Goal: Task Accomplishment & Management: Use online tool/utility

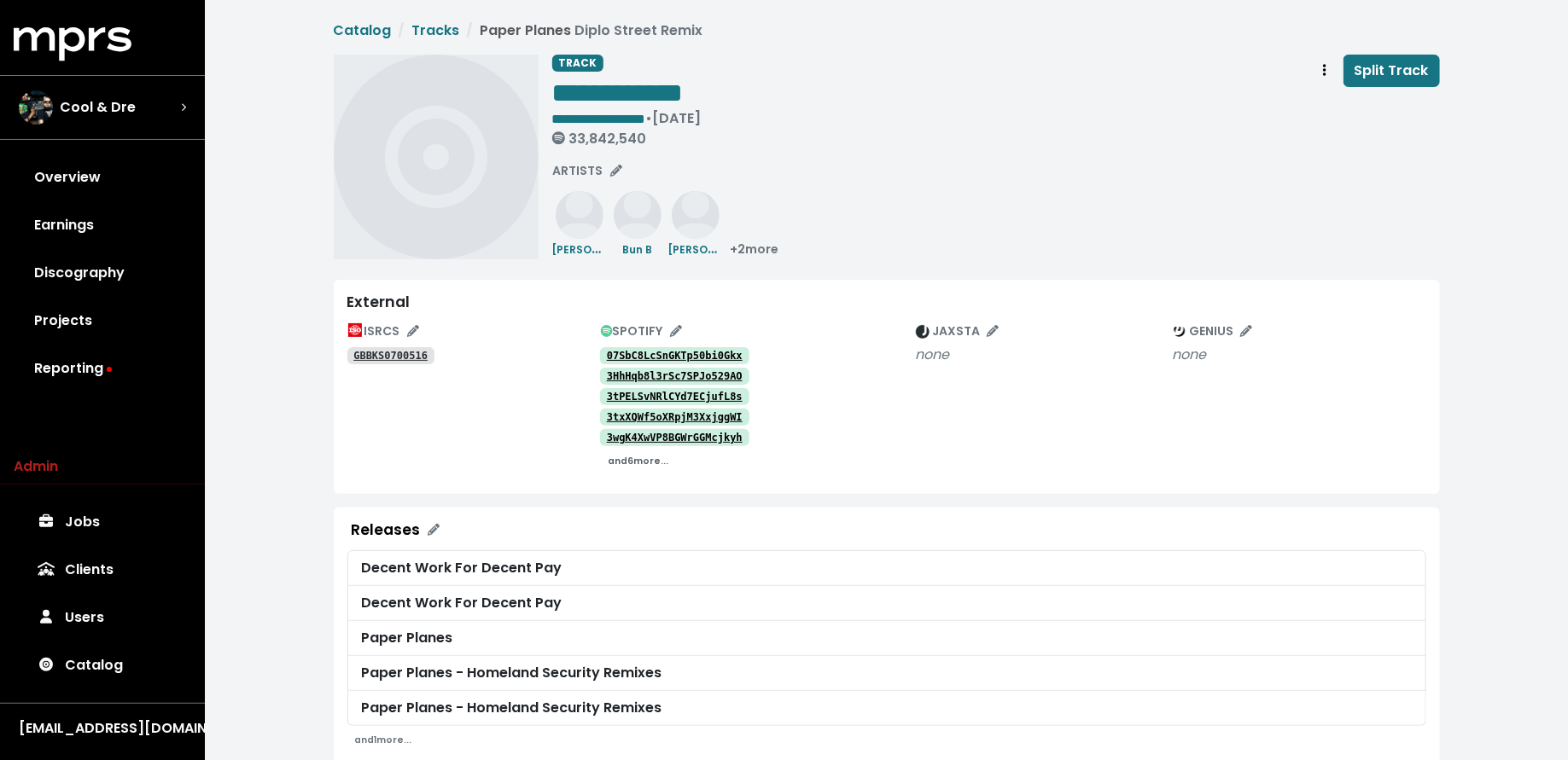
click at [637, 462] on small "and 6 more..." at bounding box center [637, 461] width 60 height 13
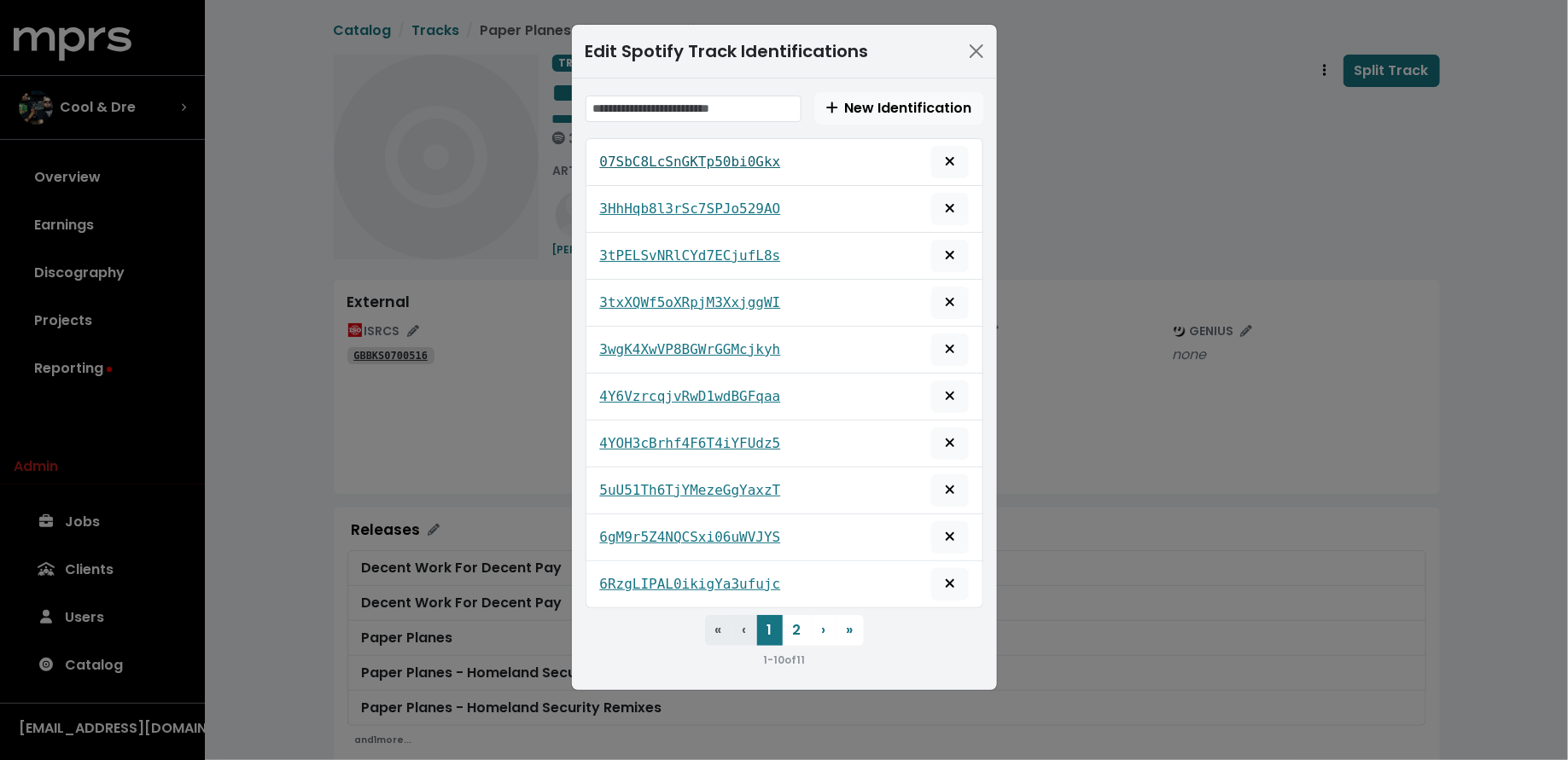
click at [670, 165] on tt "07SbC8LcSnGKTp50bi0Gkx" at bounding box center [691, 162] width 181 height 17
click at [792, 621] on button "2" at bounding box center [796, 630] width 29 height 31
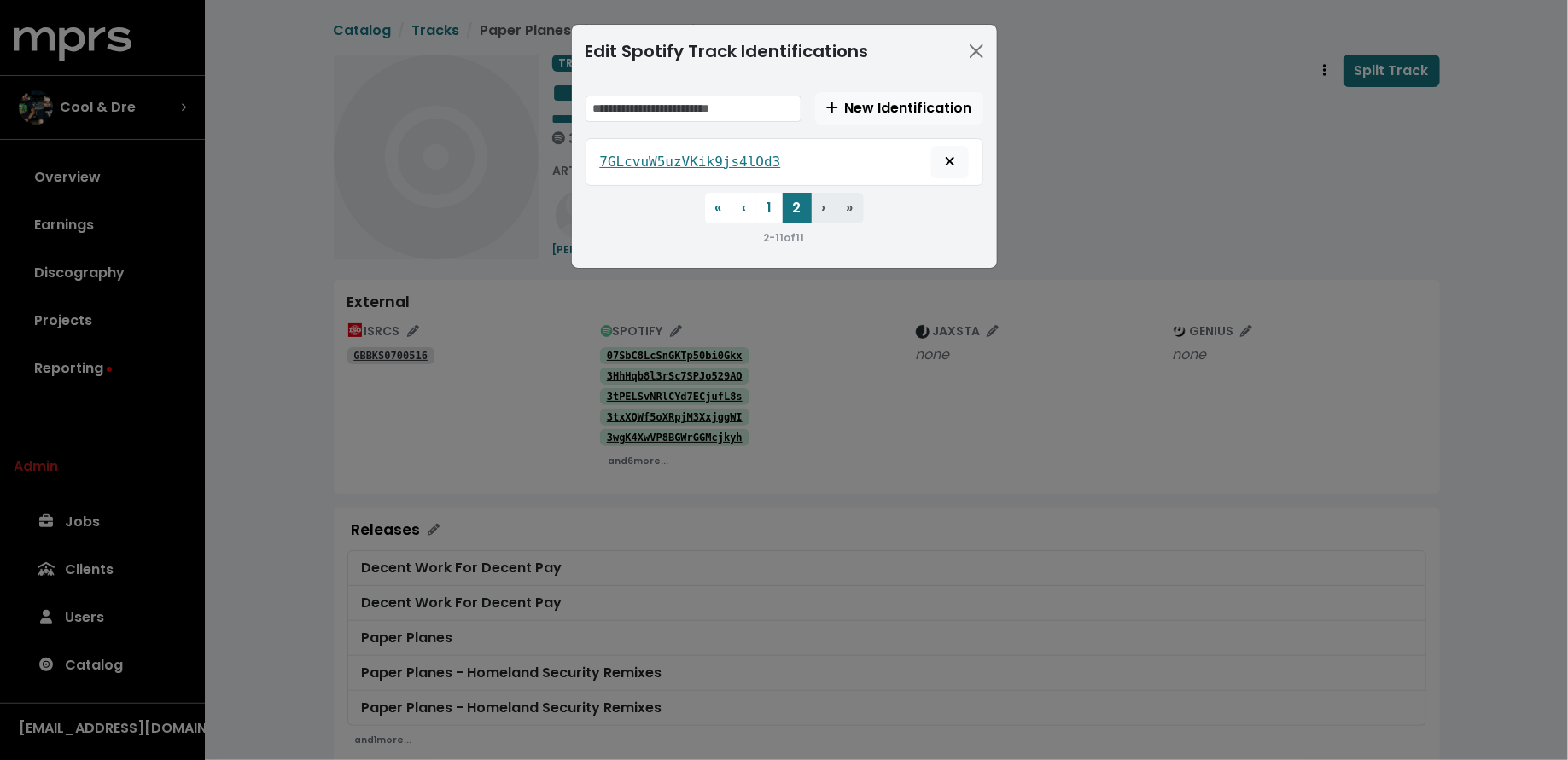
click at [475, 449] on div "Edit Spotify Track Identifications New Identification 7GLcvuW5uzVKik9js4lOd3 « …" at bounding box center [784, 380] width 1568 height 760
click at [969, 46] on button "Close" at bounding box center [977, 52] width 28 height 28
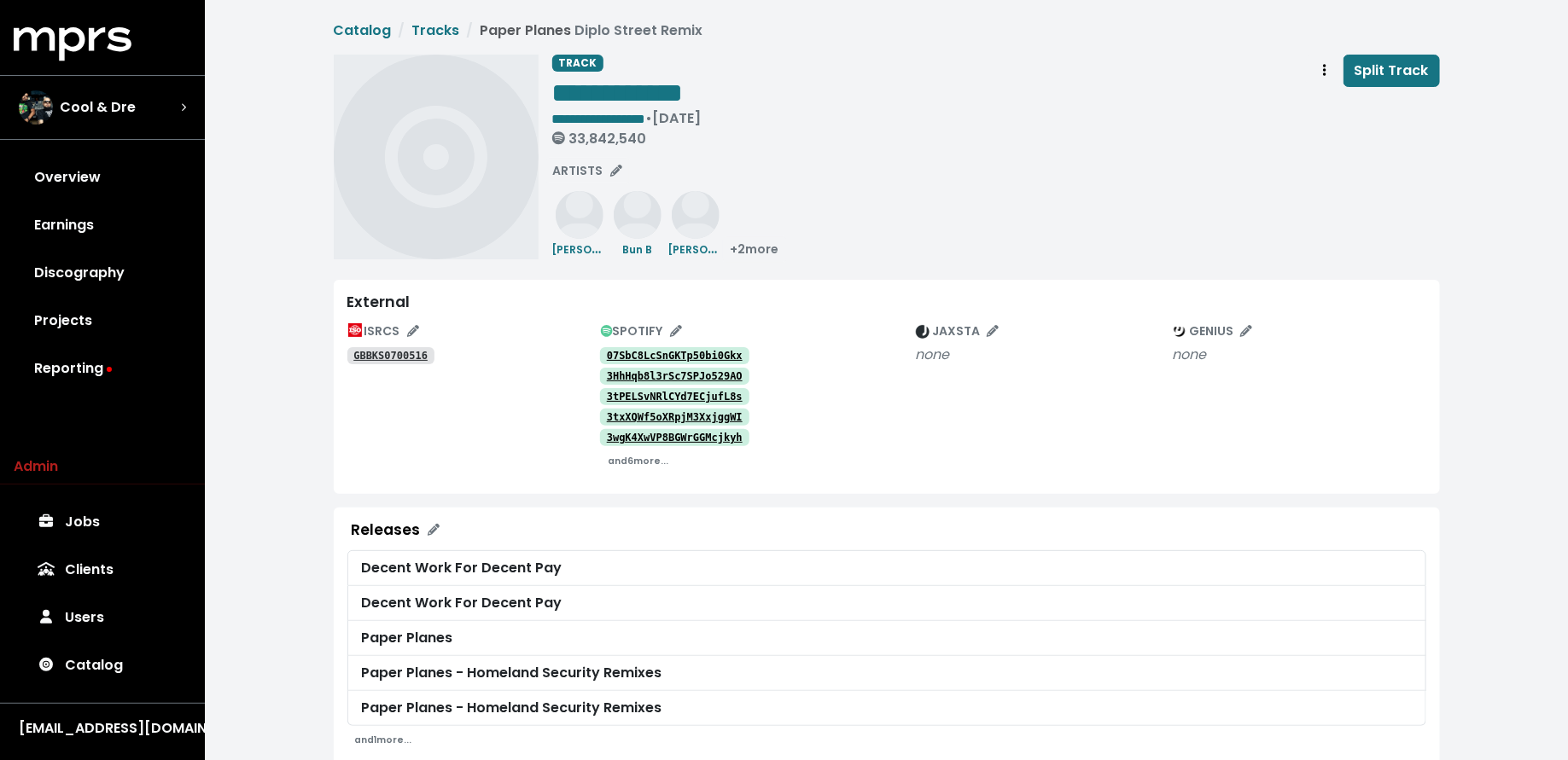
click at [414, 356] on tt "GBBKS0700516" at bounding box center [390, 355] width 74 height 12
click at [660, 325] on span "SPOTIFY" at bounding box center [641, 331] width 81 height 17
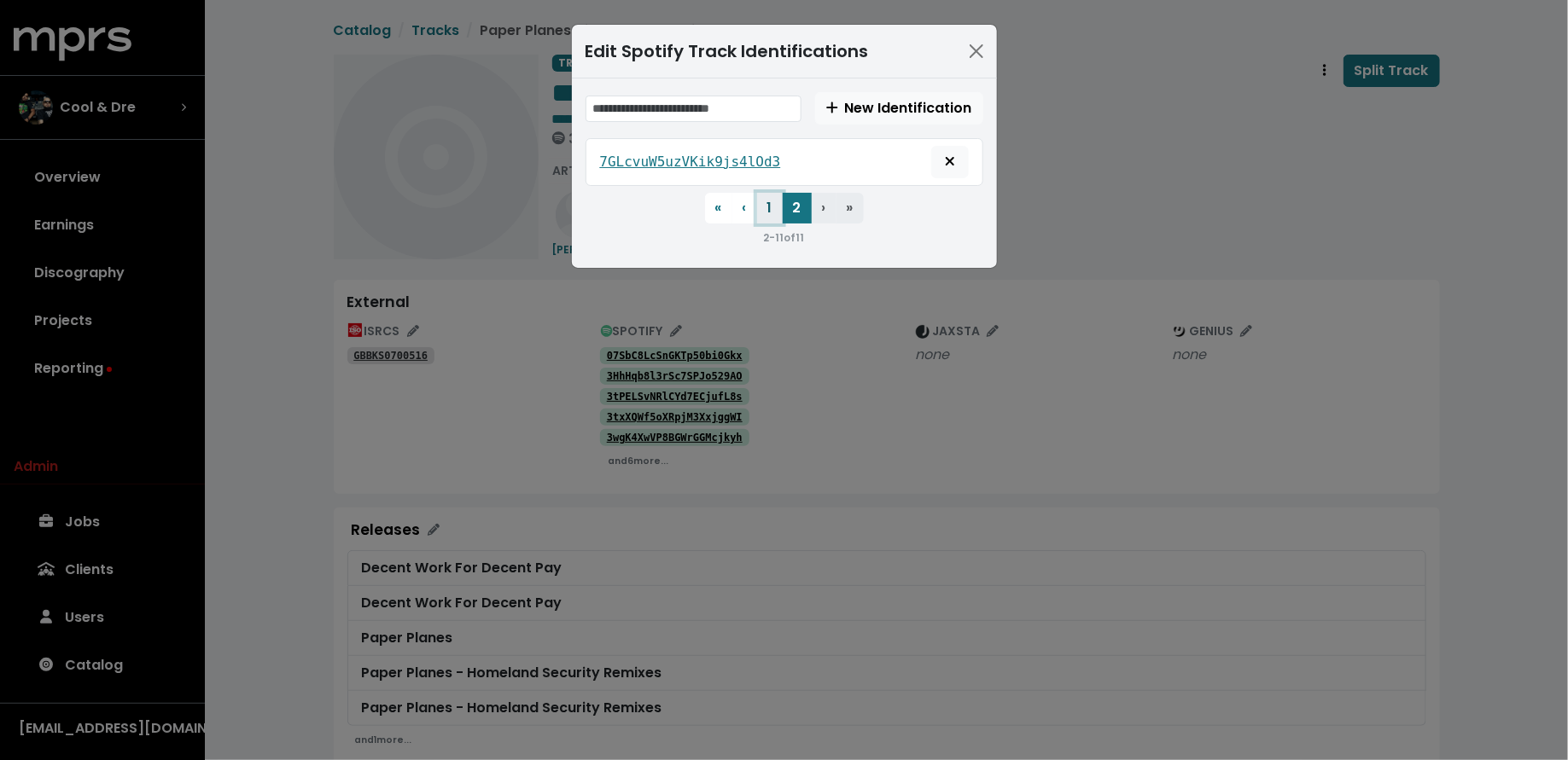
click at [768, 205] on button "1" at bounding box center [770, 207] width 26 height 31
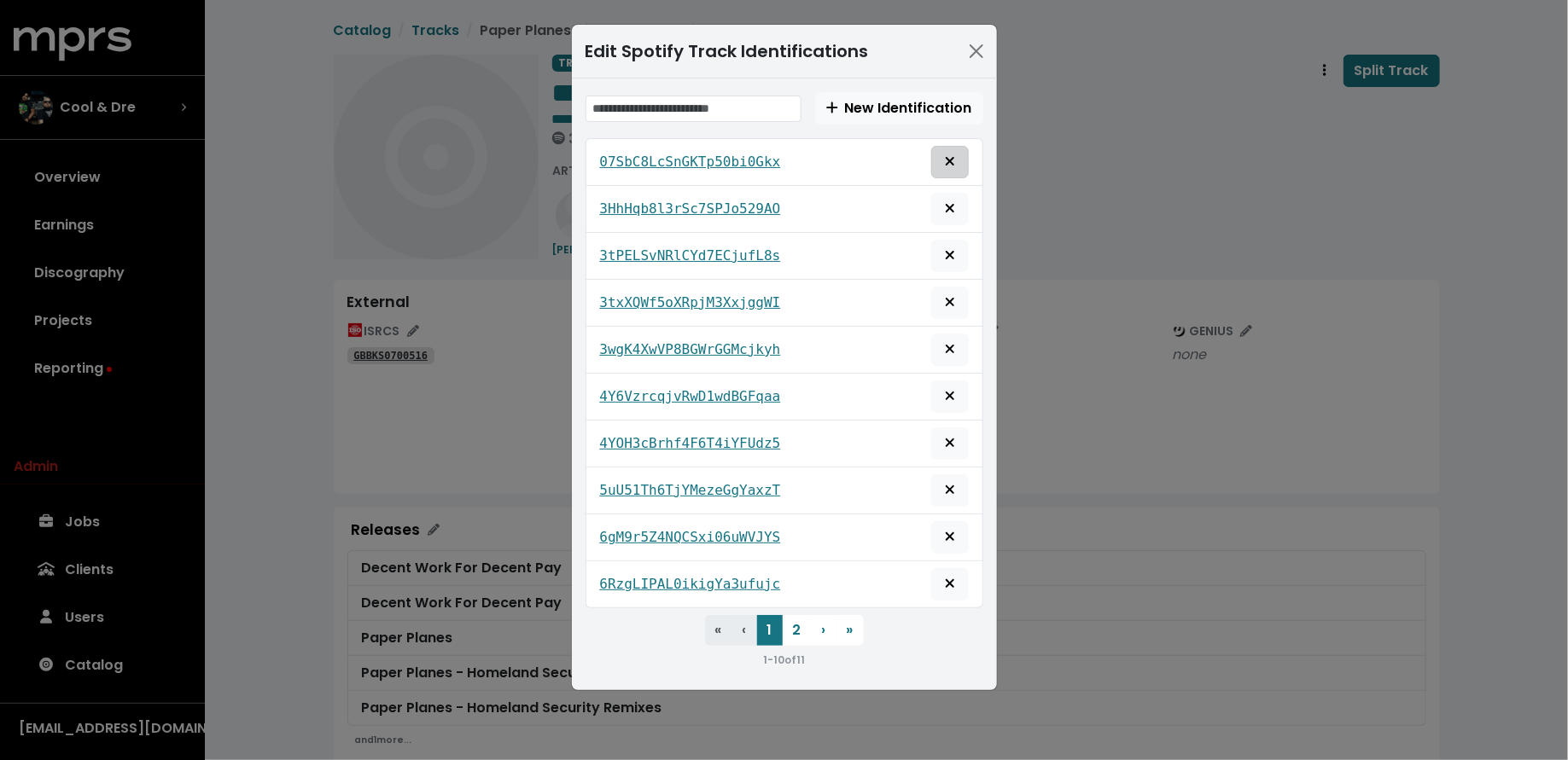
click at [945, 160] on icon "Remove this spotify identification" at bounding box center [949, 161] width 10 height 14
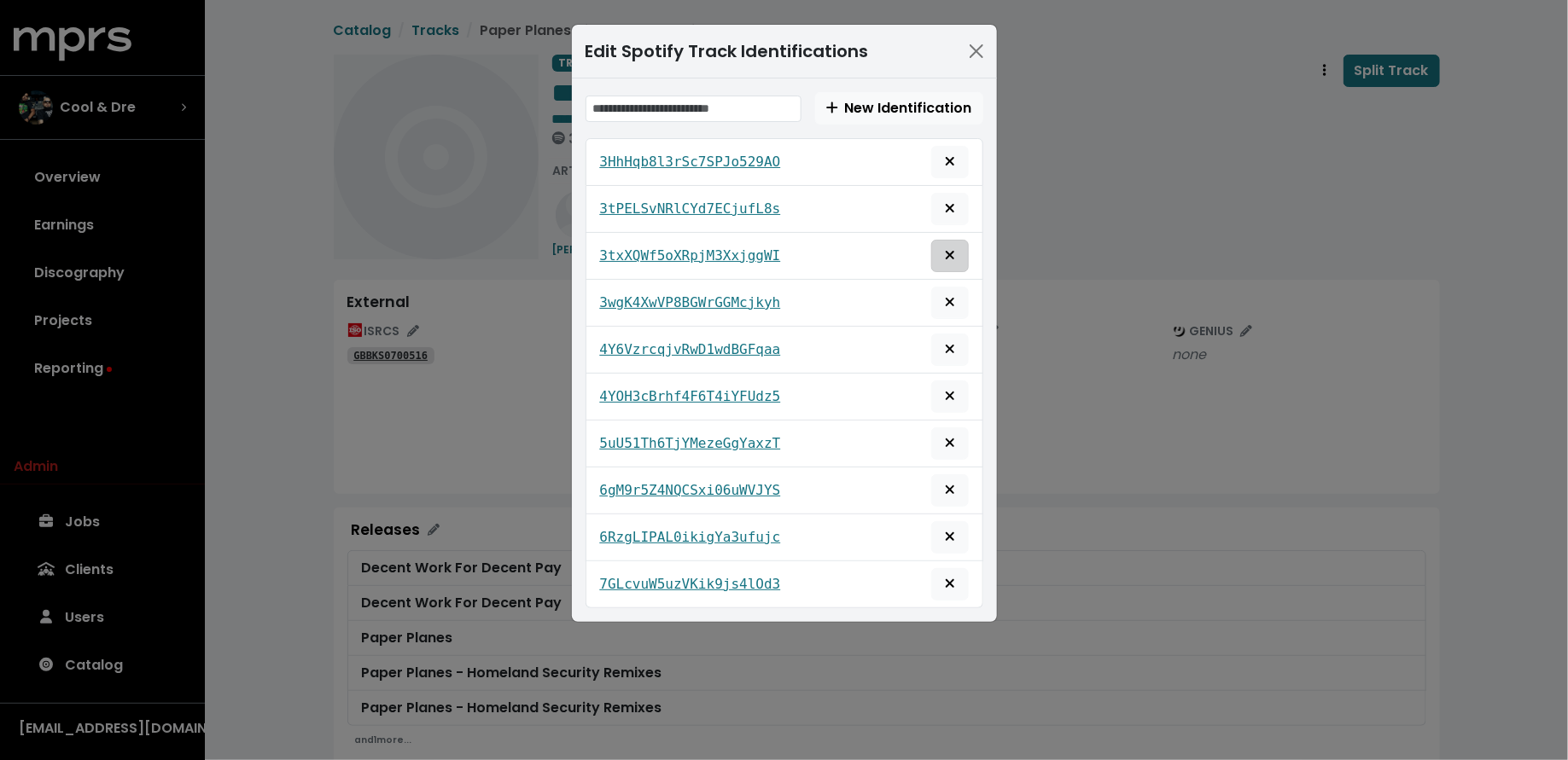
click at [942, 250] on span "Remove this spotify identification" at bounding box center [949, 256] width 16 height 20
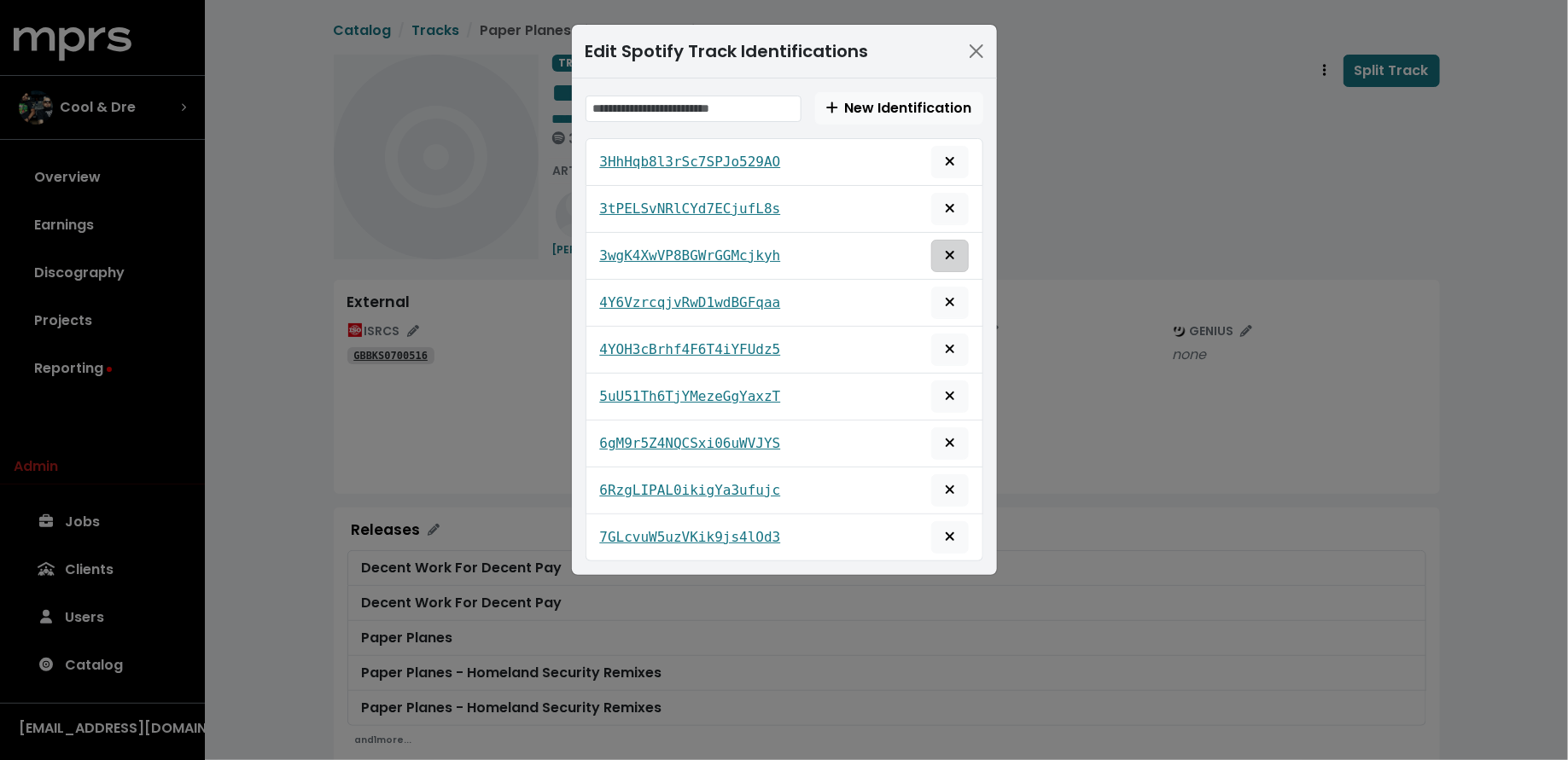
click at [945, 246] on span "Remove this spotify identification" at bounding box center [949, 255] width 10 height 19
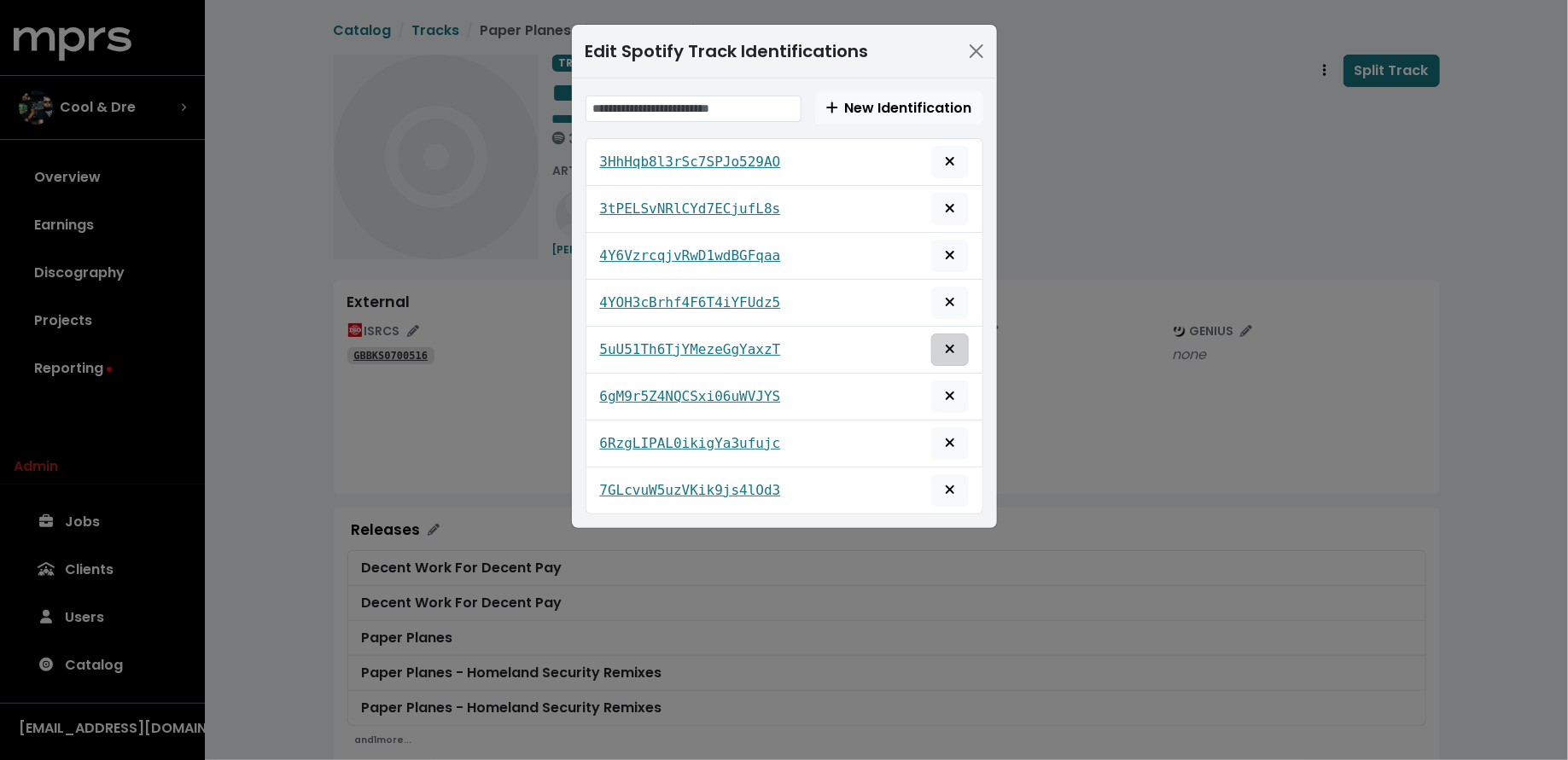
click at [943, 339] on span "Remove this spotify identification" at bounding box center [949, 349] width 16 height 20
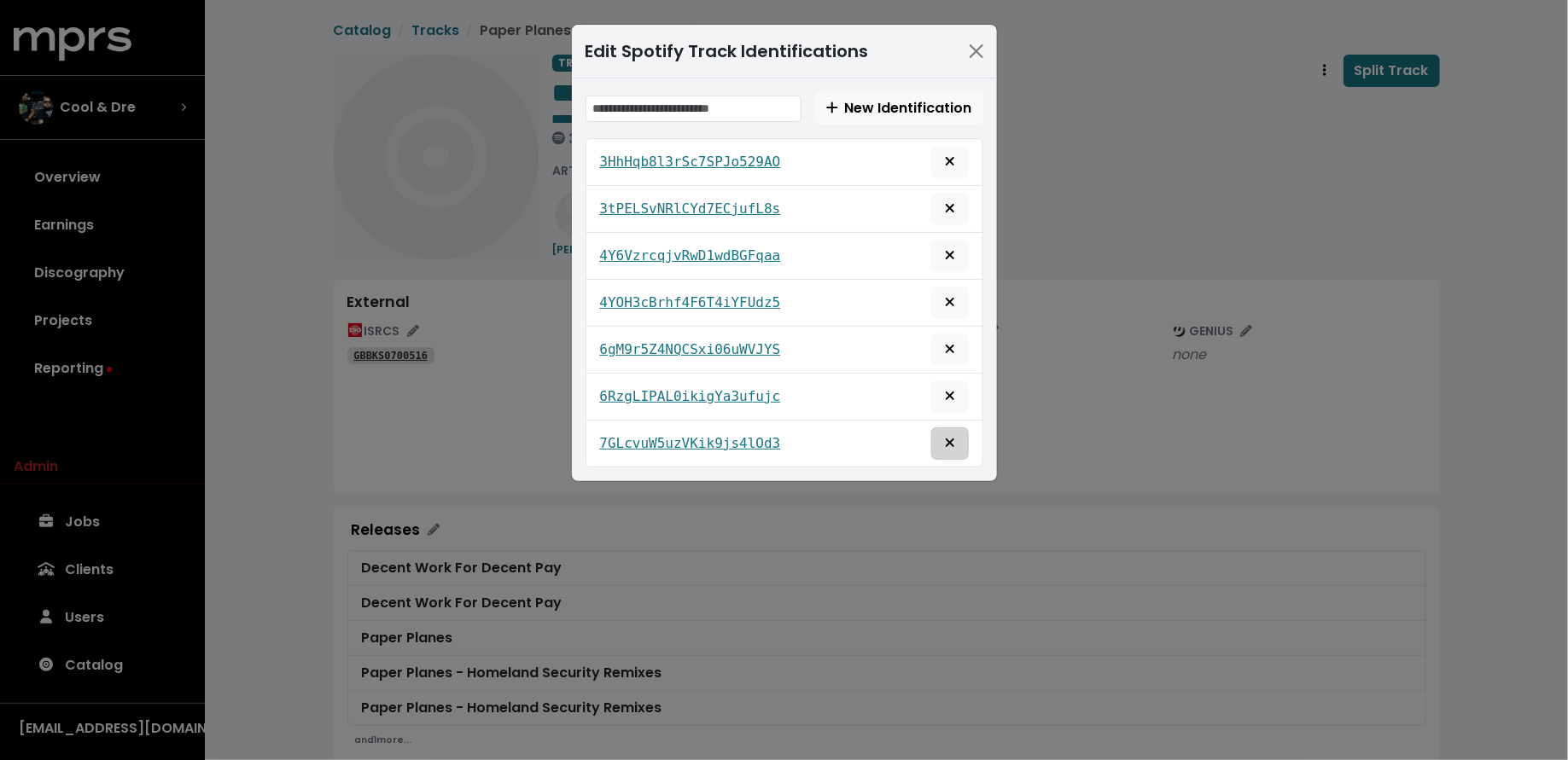
click at [954, 439] on icon "Remove this spotify identification" at bounding box center [949, 442] width 10 height 14
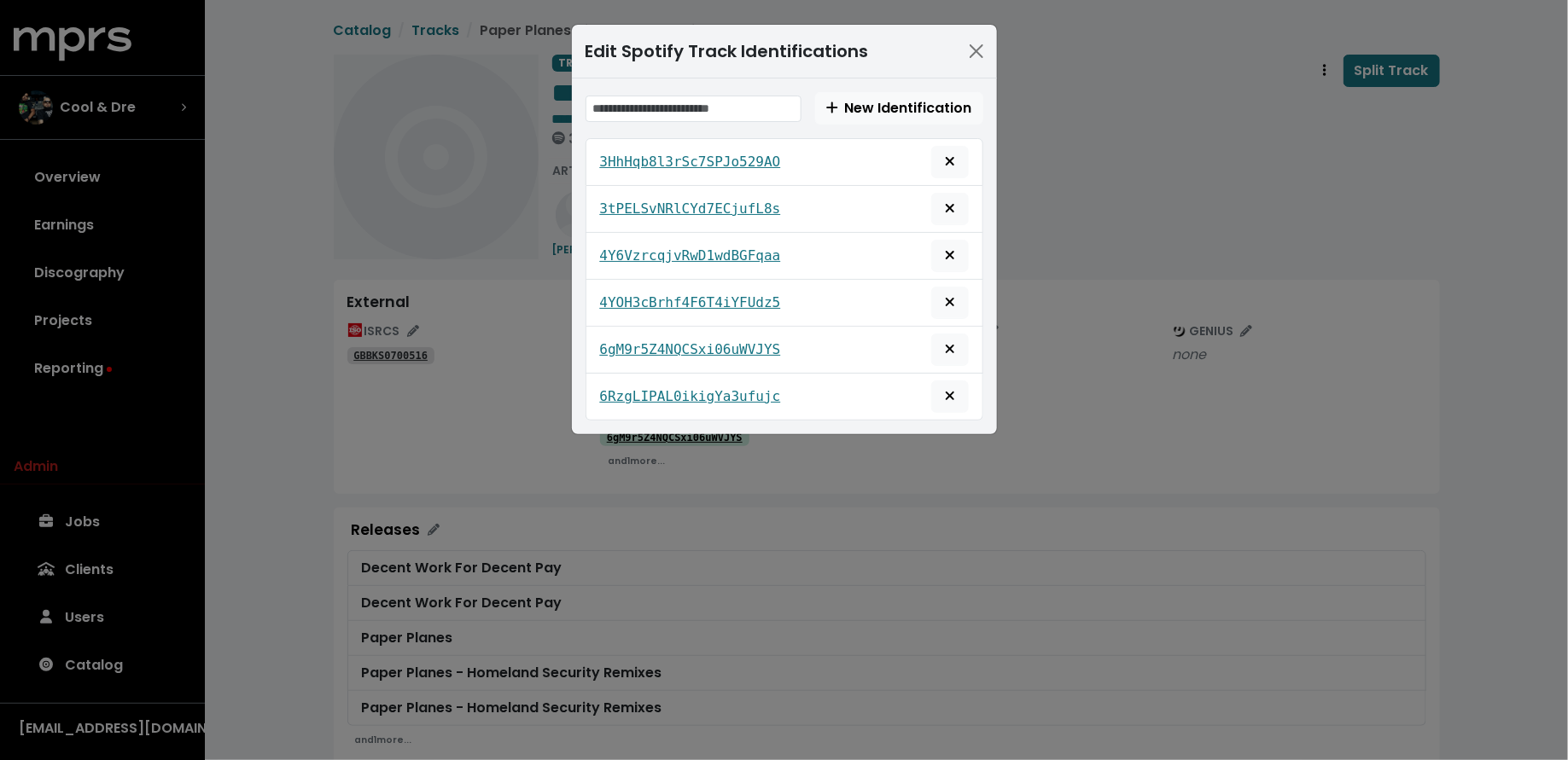
click at [1138, 218] on div "Edit Spotify Track Identifications New Identification 3HhHqb8l3rSc7SPJo529AO 3t…" at bounding box center [784, 380] width 1568 height 760
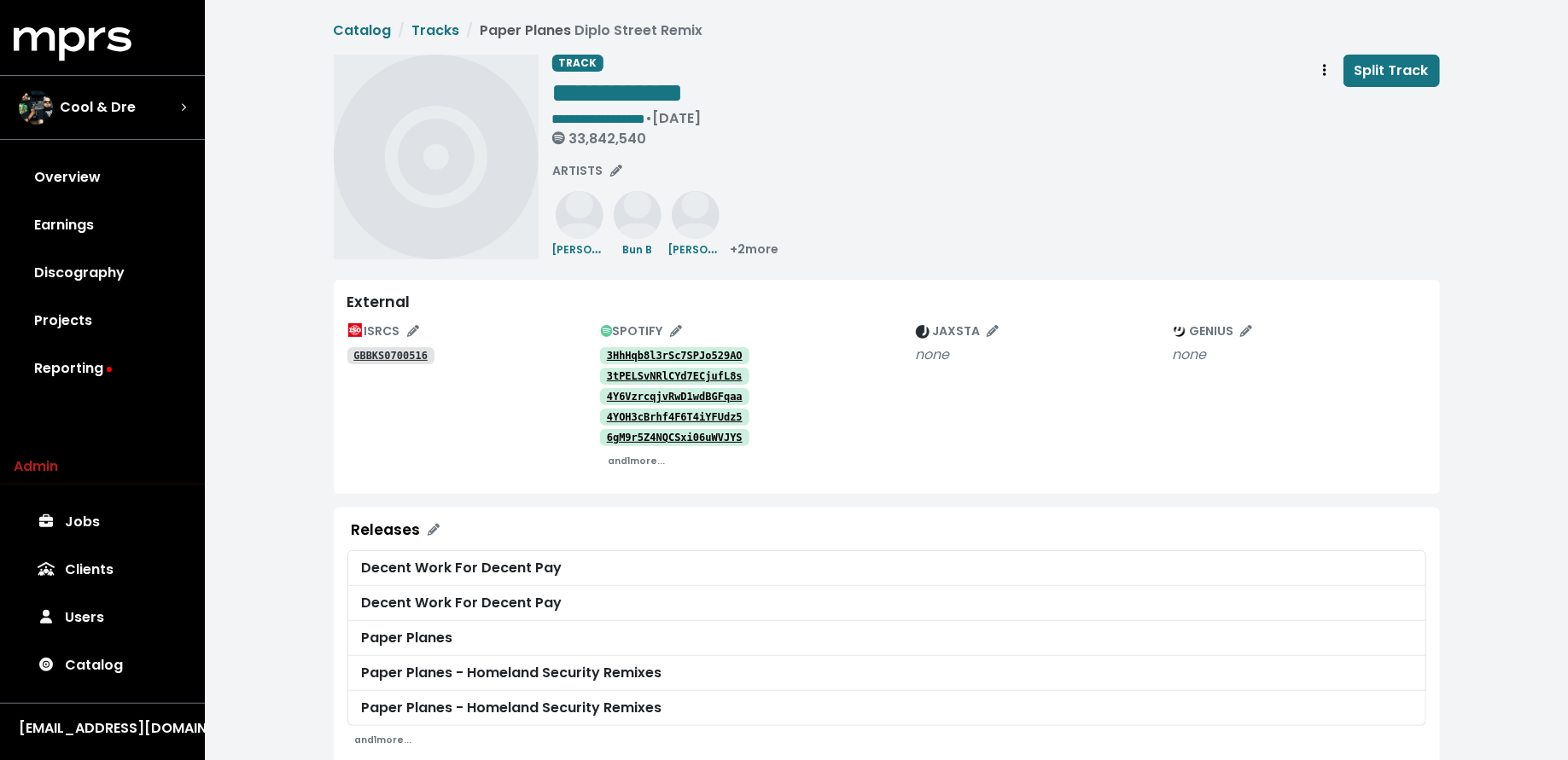
click at [525, 329] on div "ISRCS" at bounding box center [474, 331] width 253 height 27
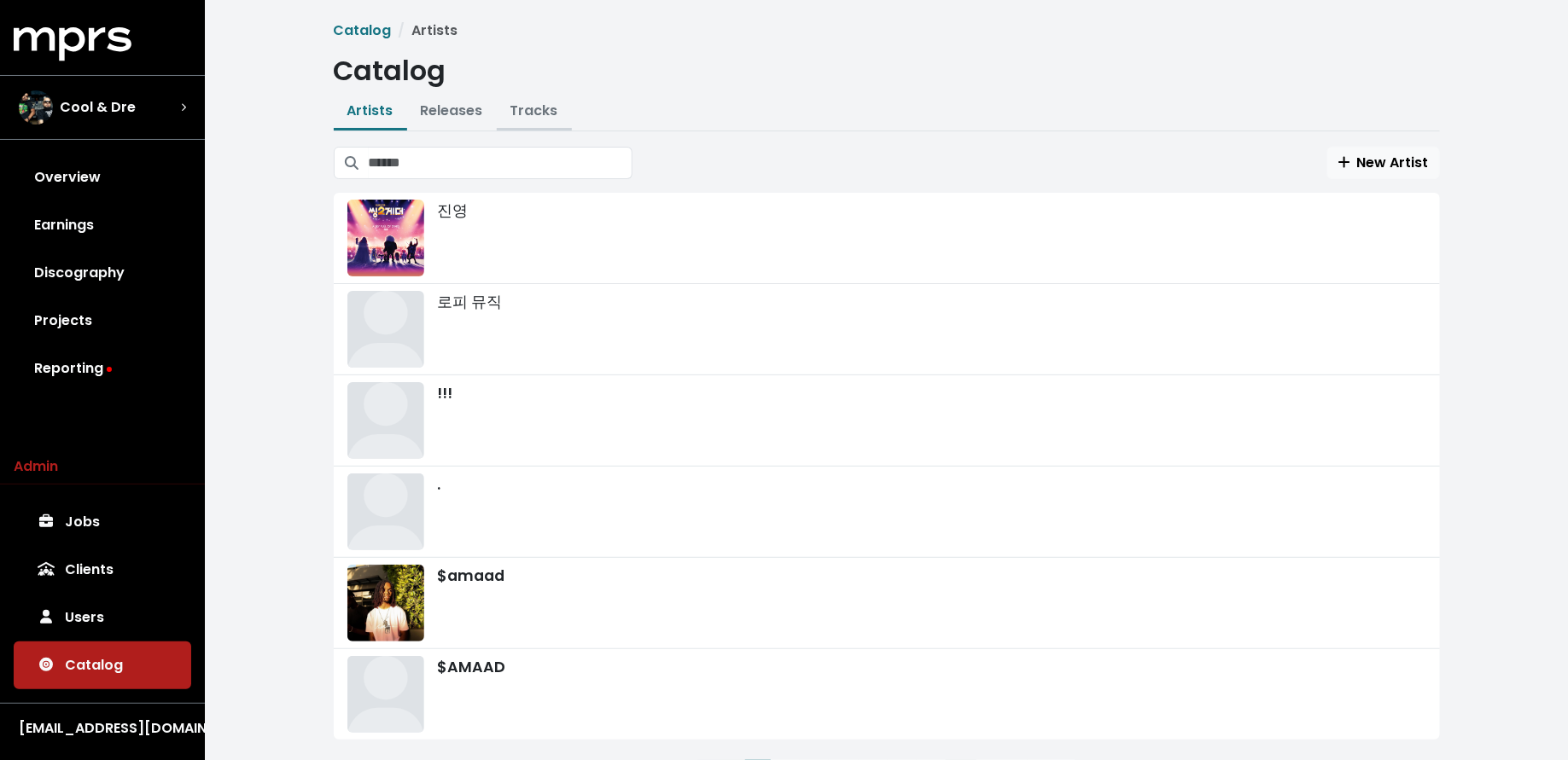
click at [520, 114] on link "Tracks" at bounding box center [535, 110] width 48 height 19
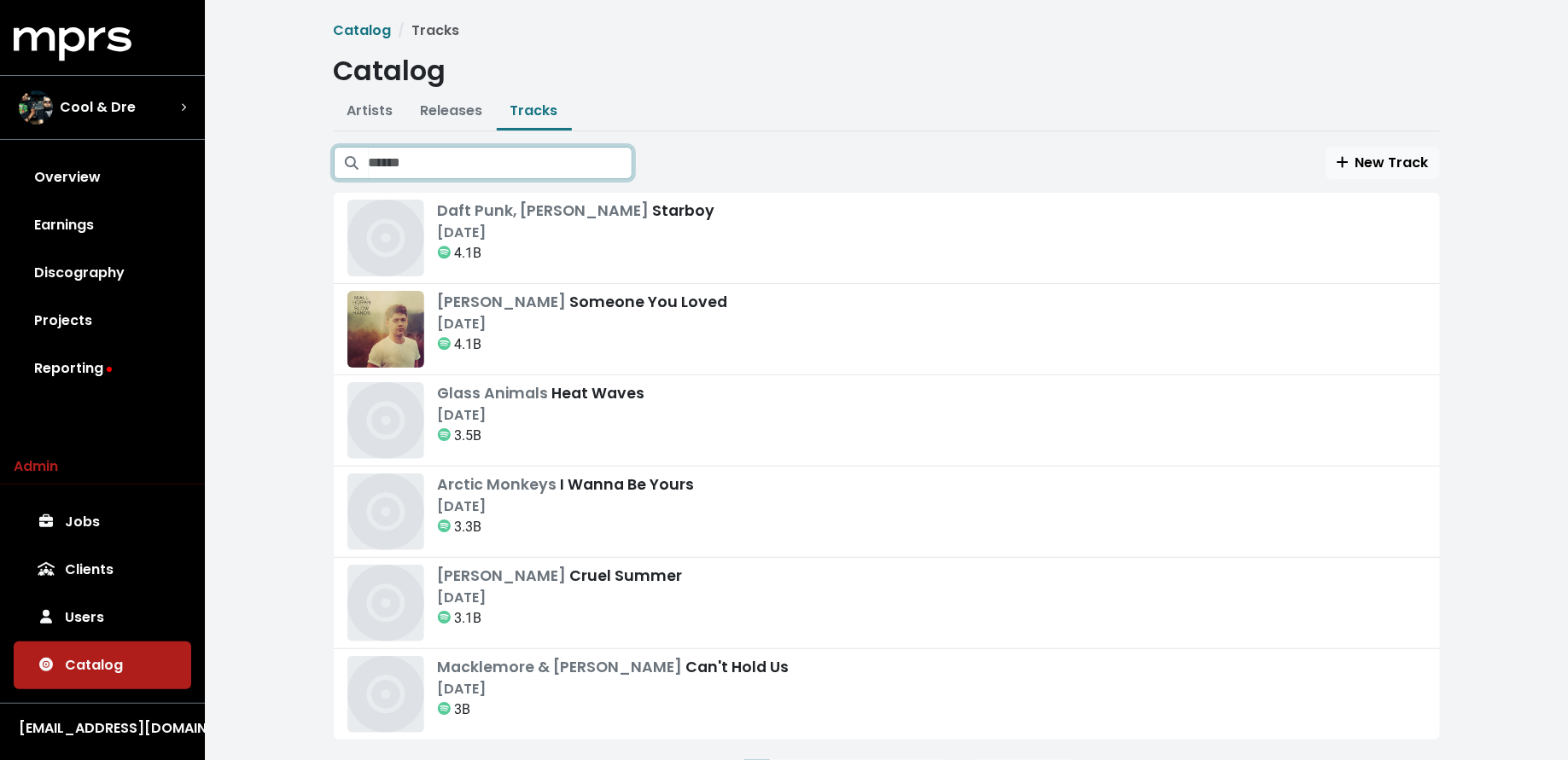
click at [523, 169] on input "Search tracks" at bounding box center [500, 163] width 264 height 32
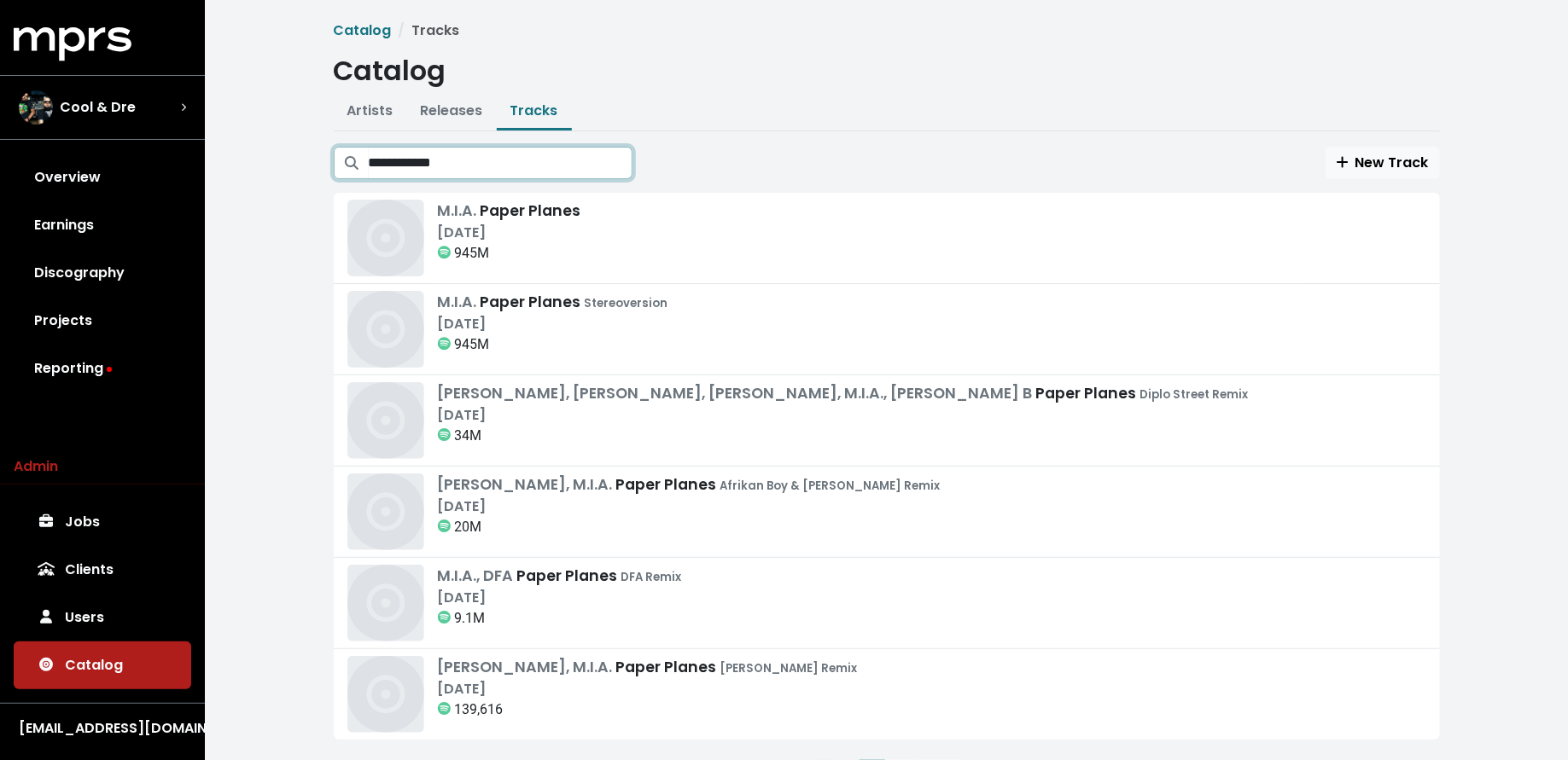
type input "**********"
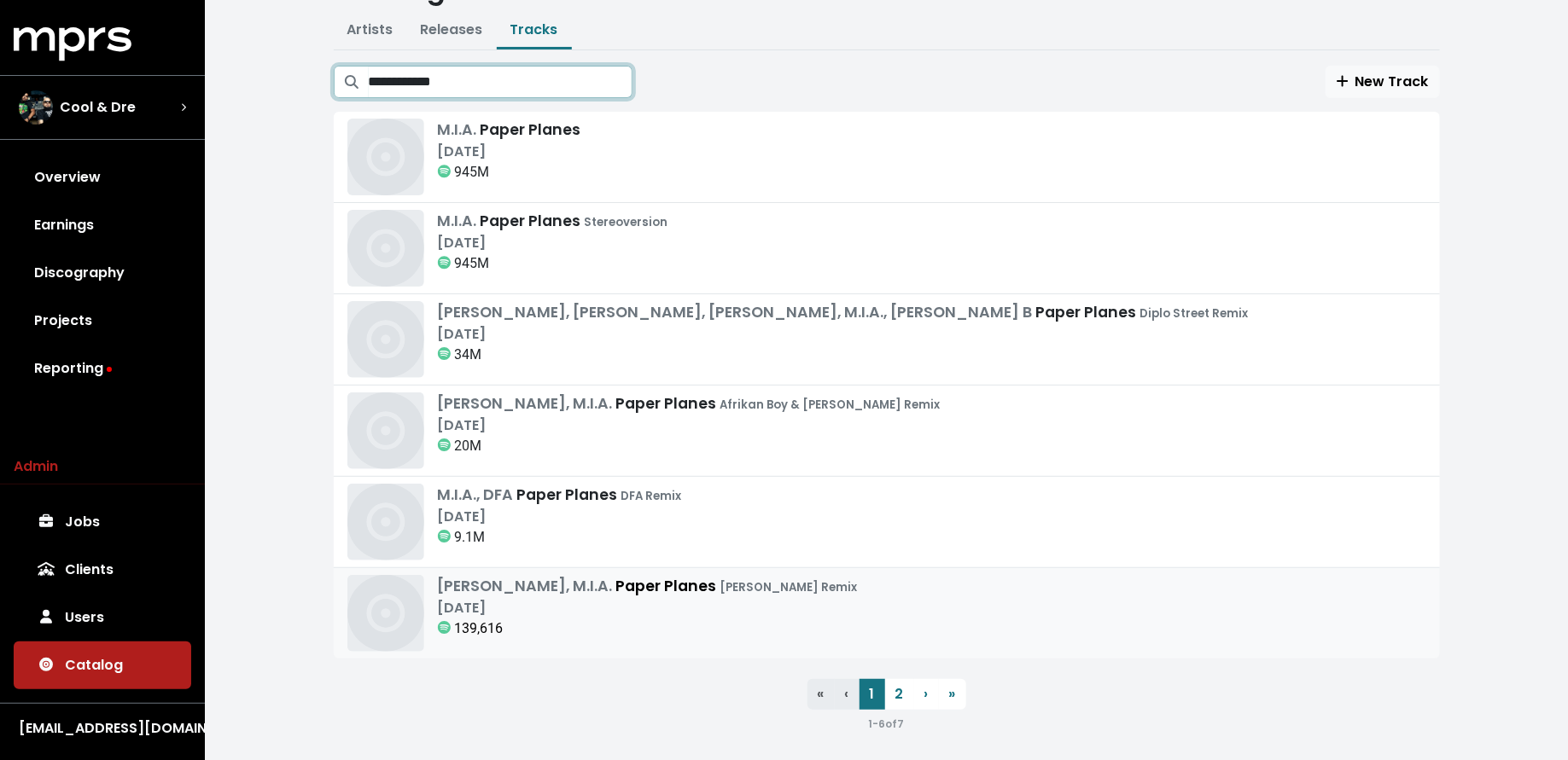
scroll to position [82, 0]
click at [889, 682] on link "2" at bounding box center [899, 693] width 29 height 31
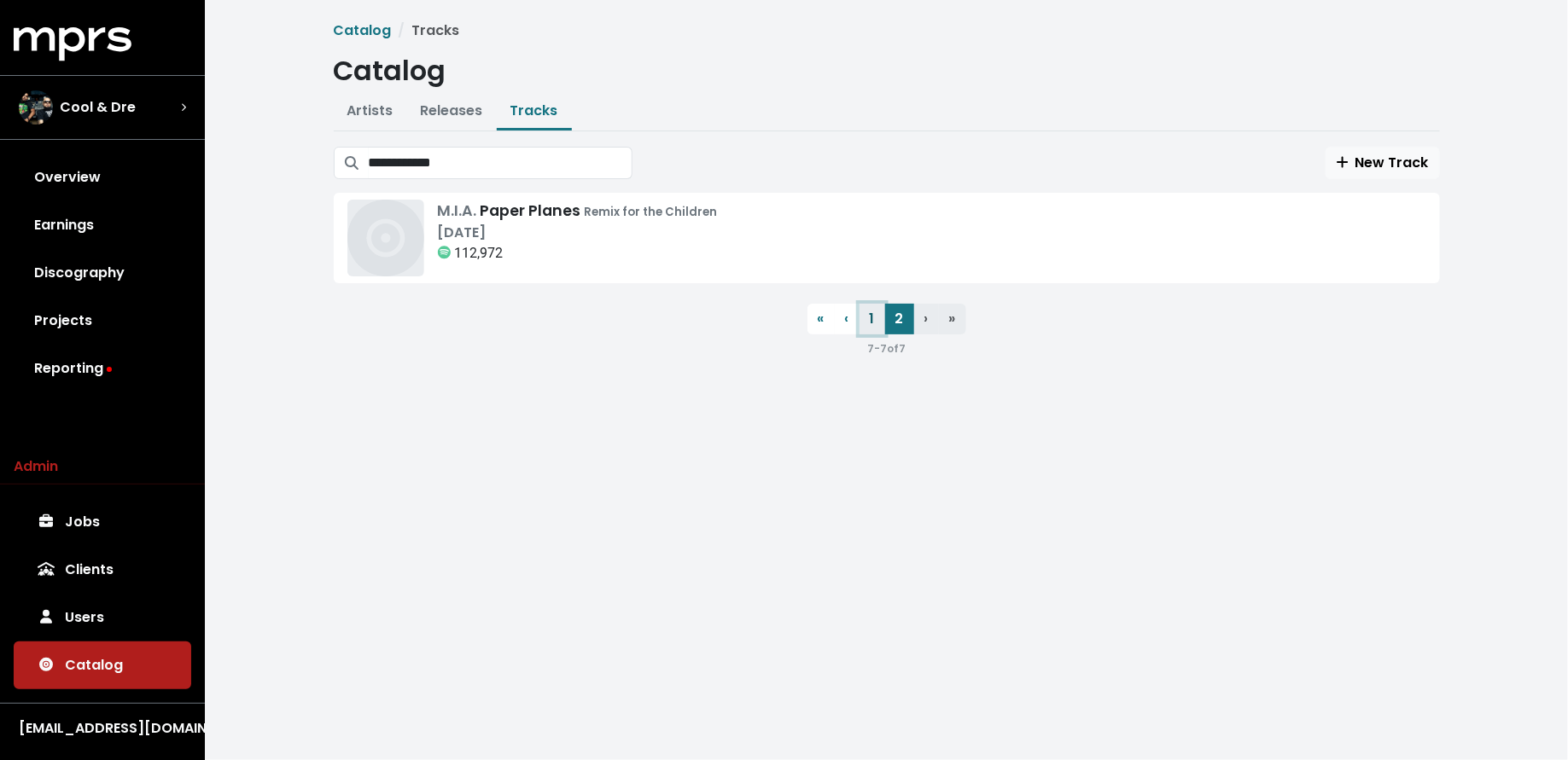
click at [877, 320] on link "1" at bounding box center [872, 318] width 26 height 31
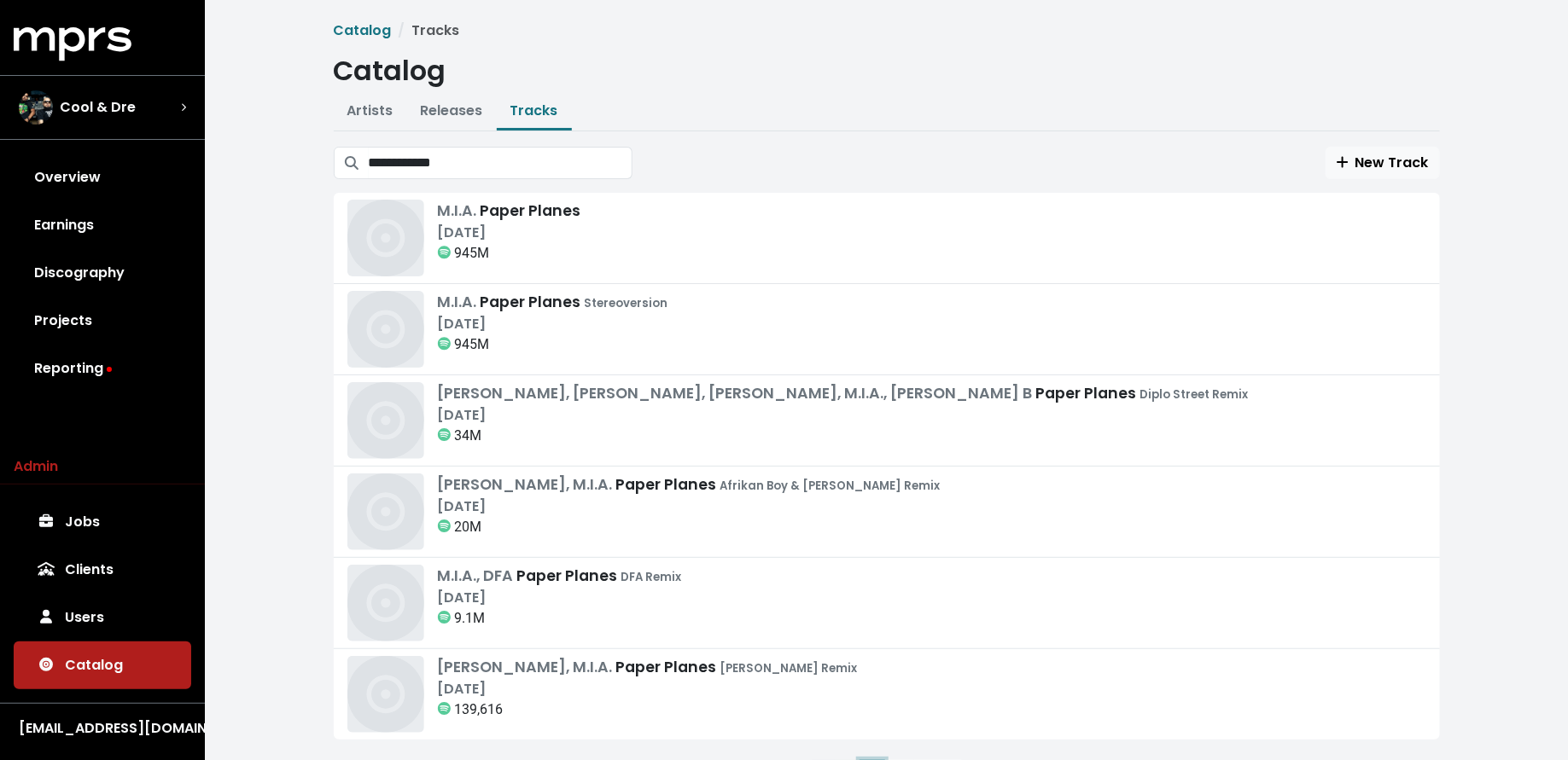
scroll to position [5, 0]
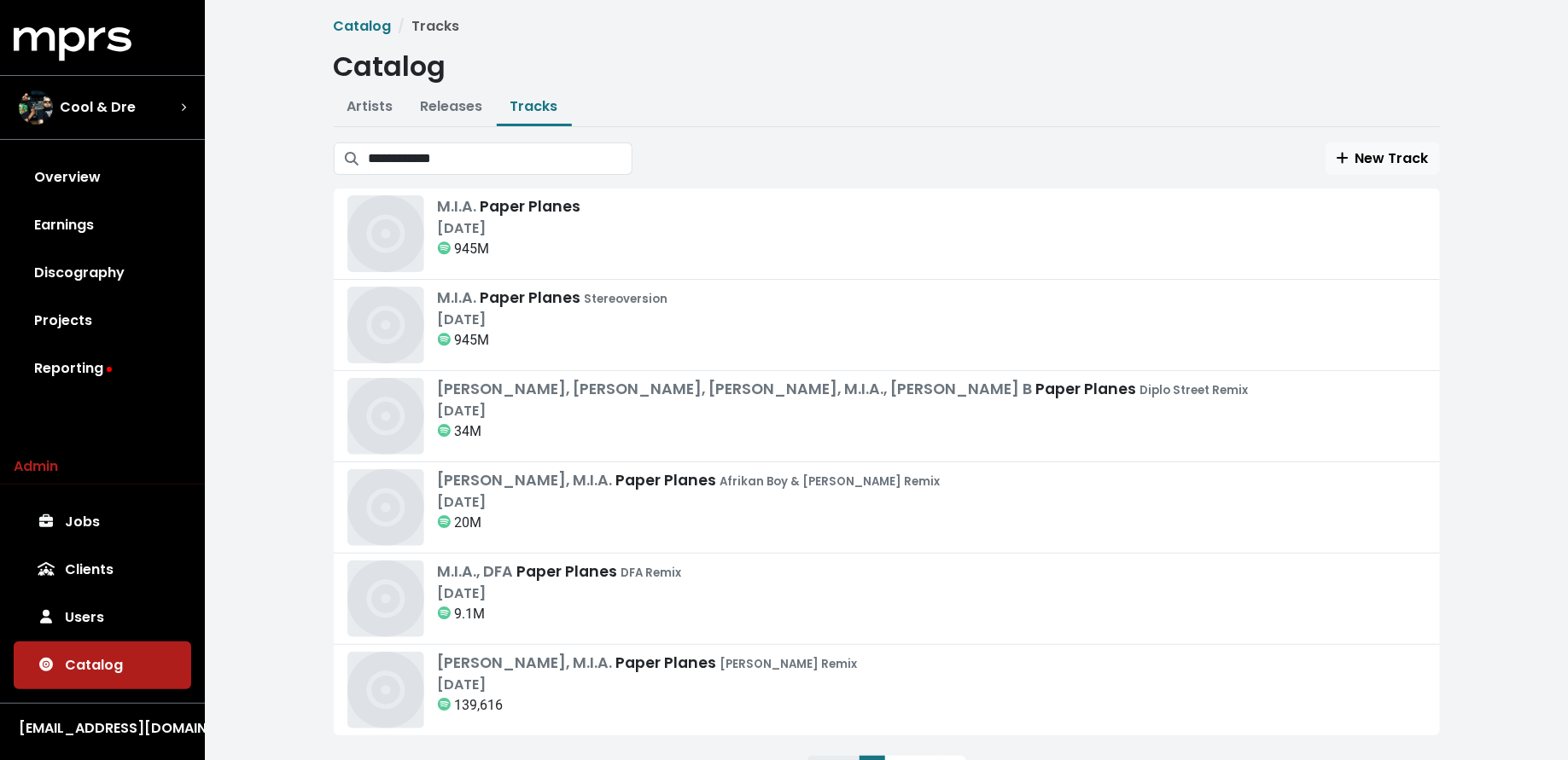
click at [851, 87] on div "**********" at bounding box center [887, 413] width 1127 height 794
click at [1349, 154] on icon "button" at bounding box center [1342, 157] width 12 height 14
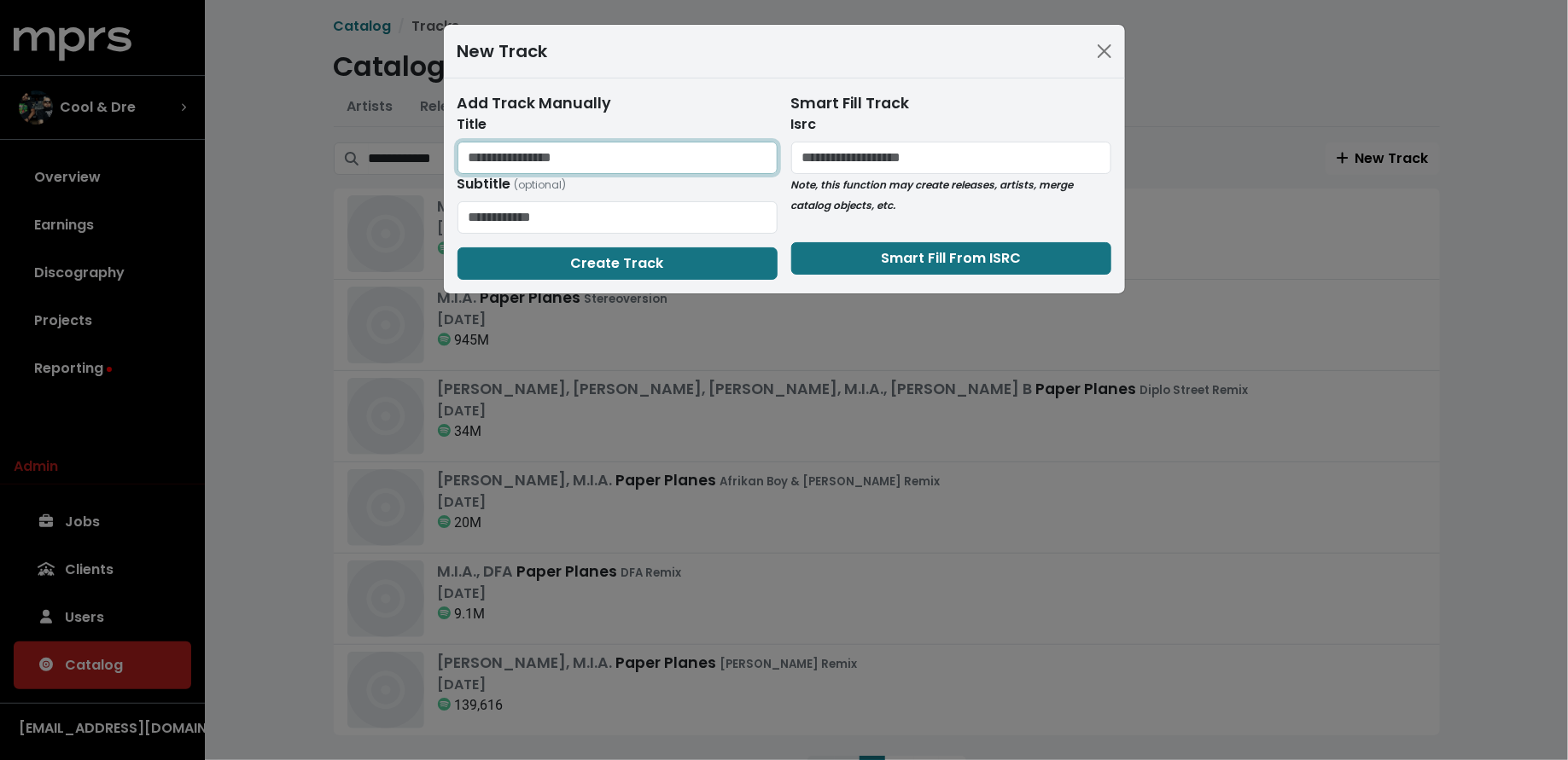
click at [651, 160] on input "text" at bounding box center [617, 157] width 320 height 32
type input "**********"
click at [635, 264] on span "Create Track" at bounding box center [617, 263] width 93 height 19
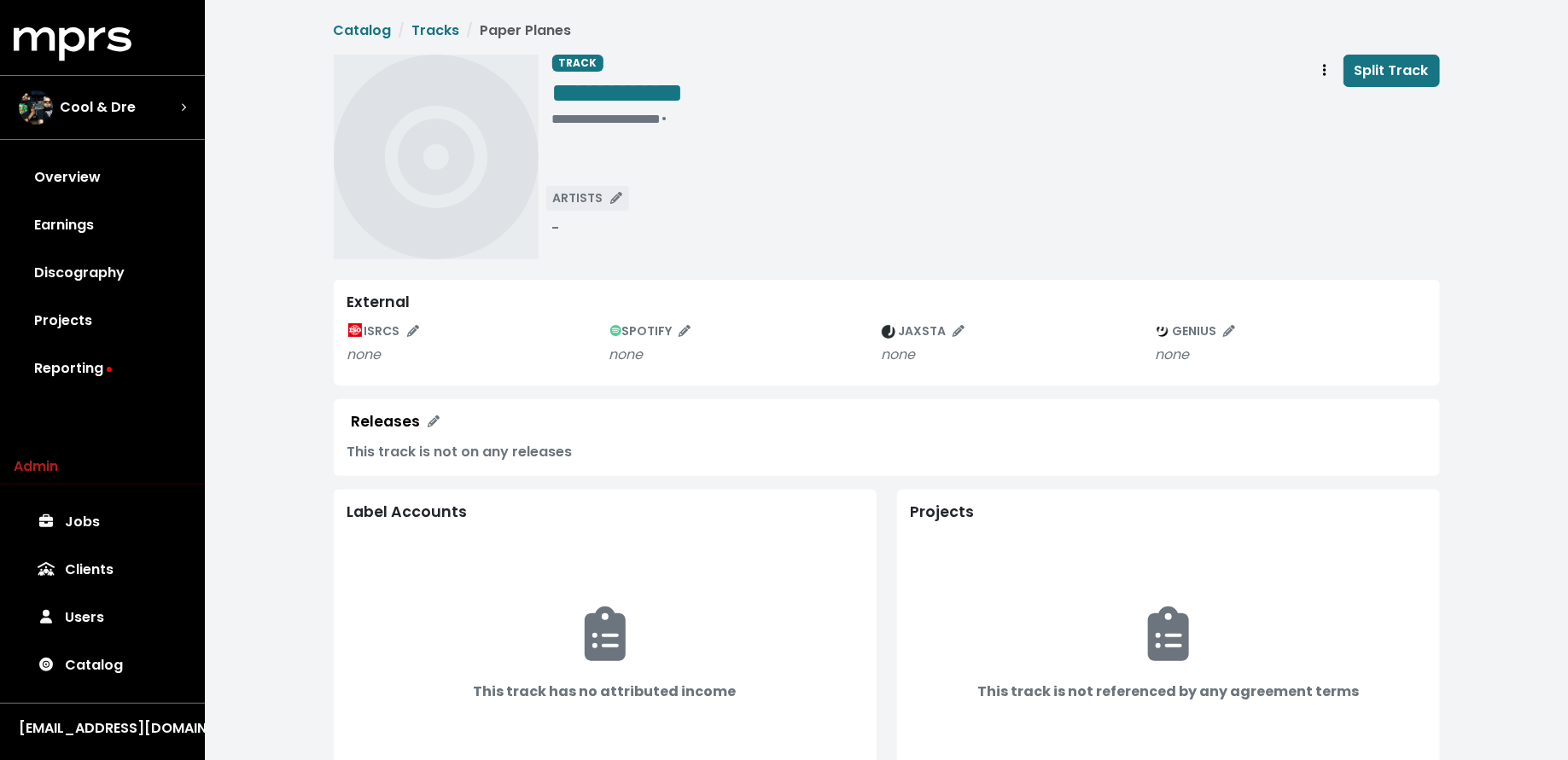
click at [591, 195] on span "ARTISTS" at bounding box center [587, 198] width 69 height 17
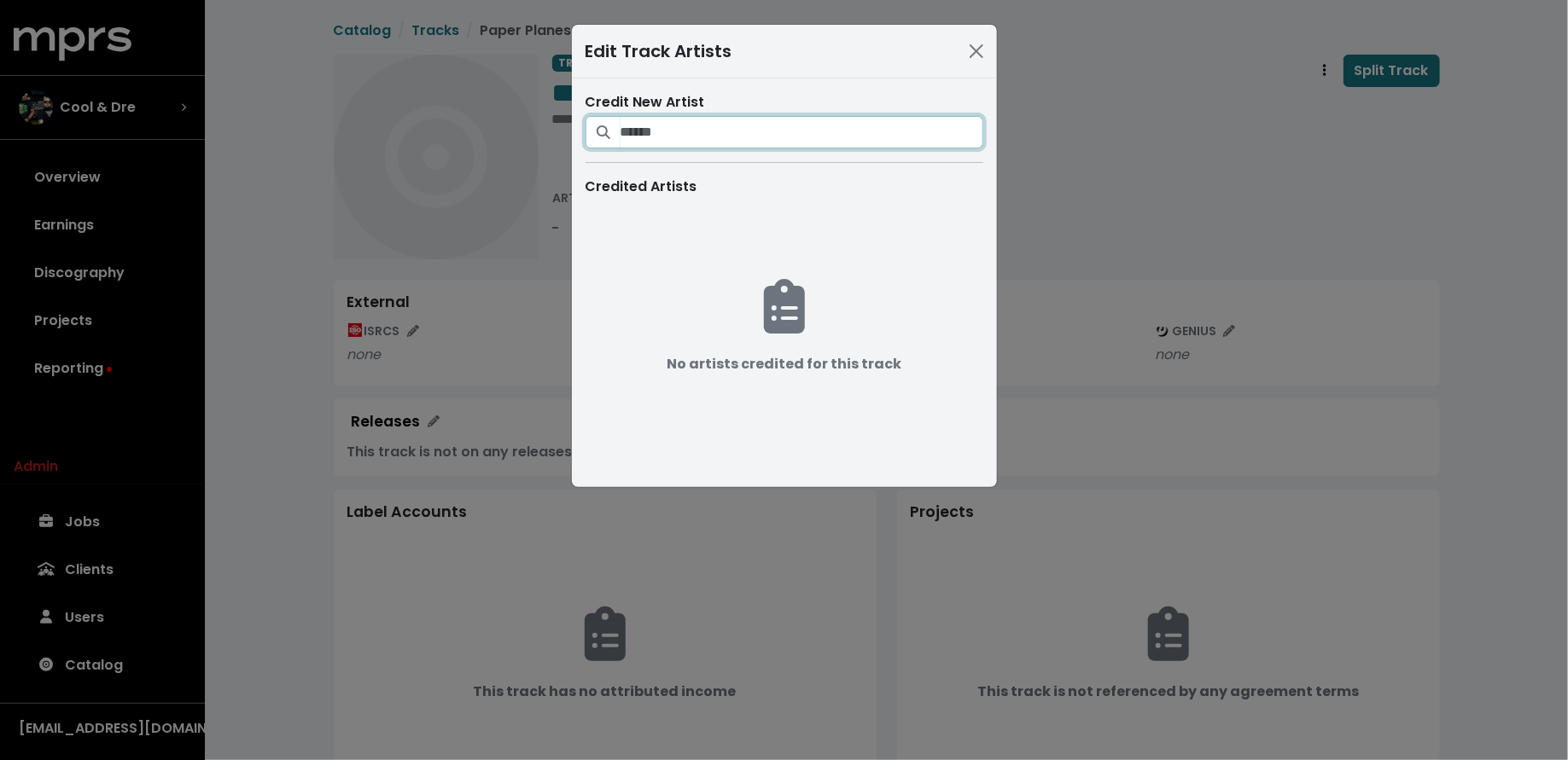
click at [678, 127] on input "Search for artists who should be credited on this track" at bounding box center [802, 131] width 363 height 32
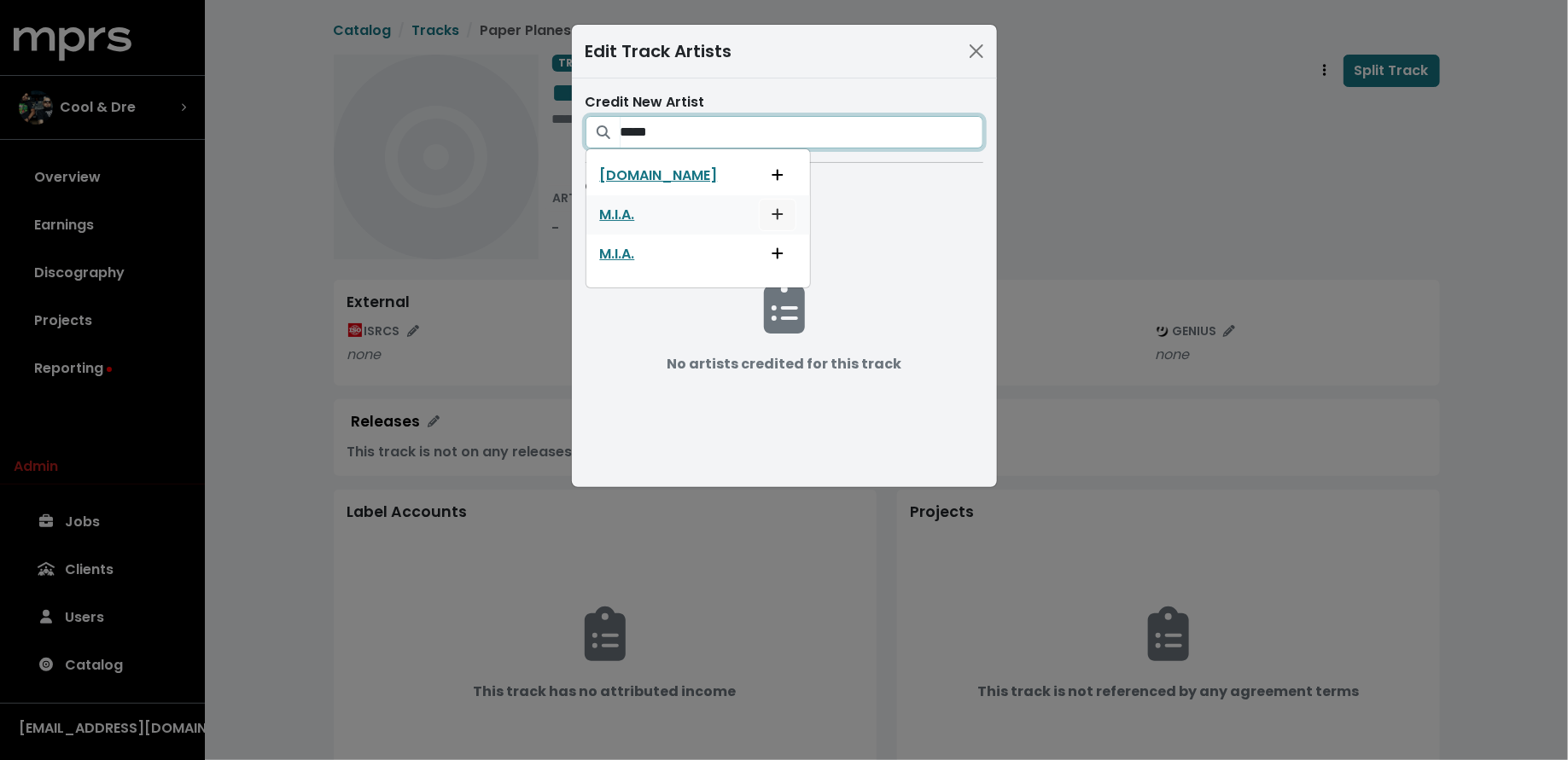
type input "*****"
click at [759, 214] on button "Add artist to this track's credited artists" at bounding box center [777, 215] width 38 height 32
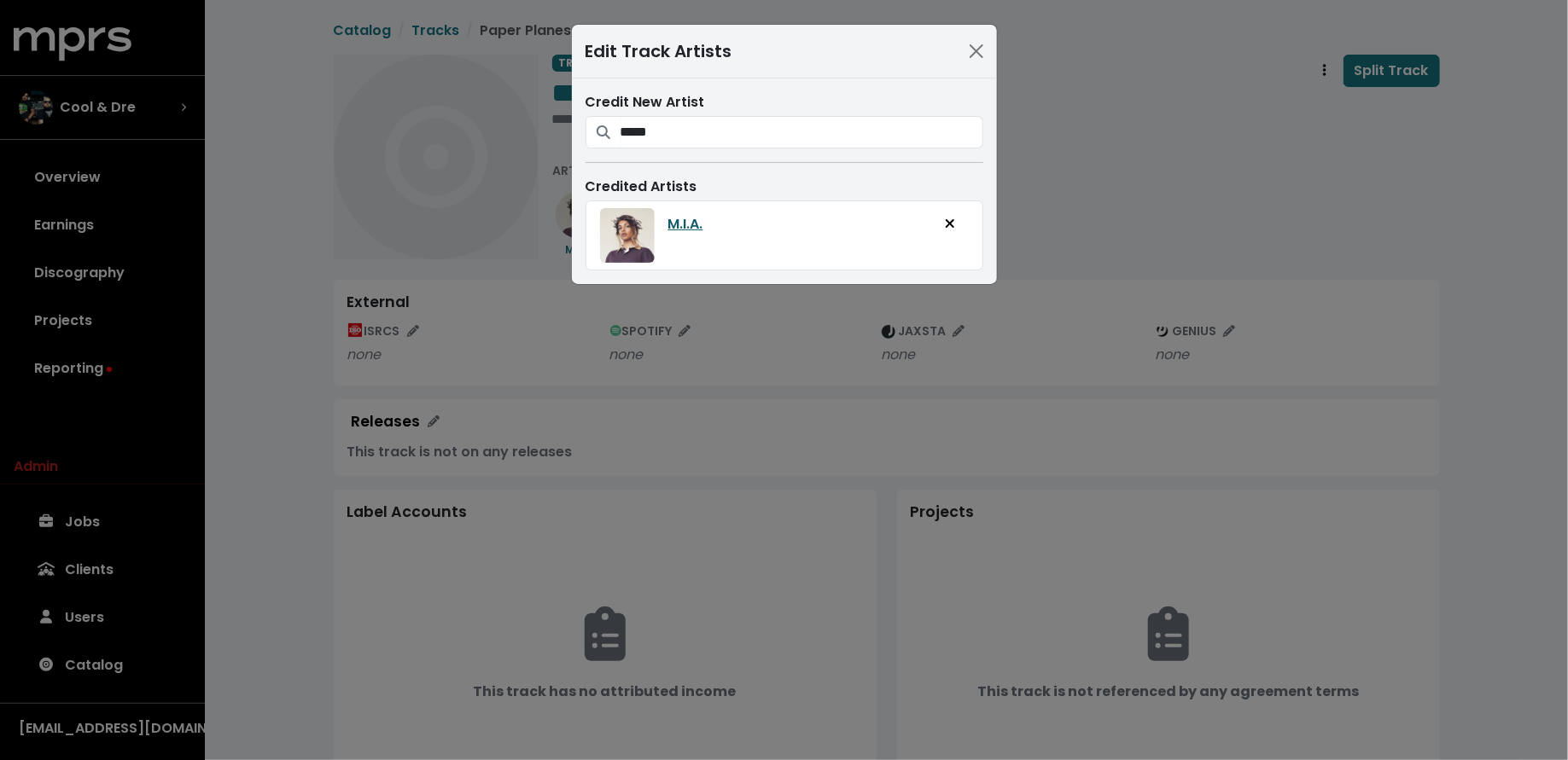
click at [691, 223] on link "M.I.A." at bounding box center [685, 225] width 35 height 20
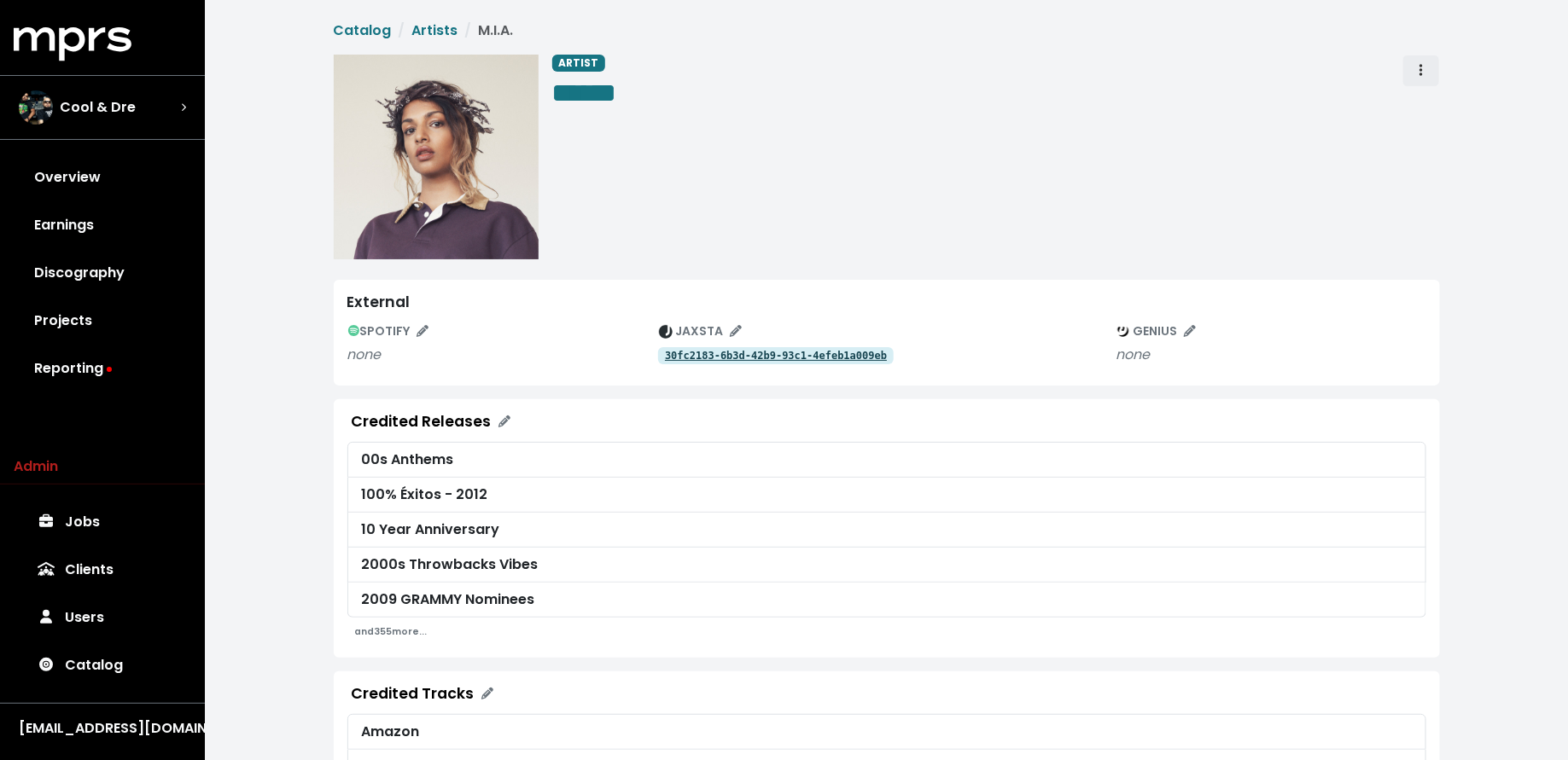
click at [1419, 71] on icon "Artist actions" at bounding box center [1421, 69] width 4 height 14
click at [1426, 99] on link "Merge" at bounding box center [1471, 108] width 135 height 28
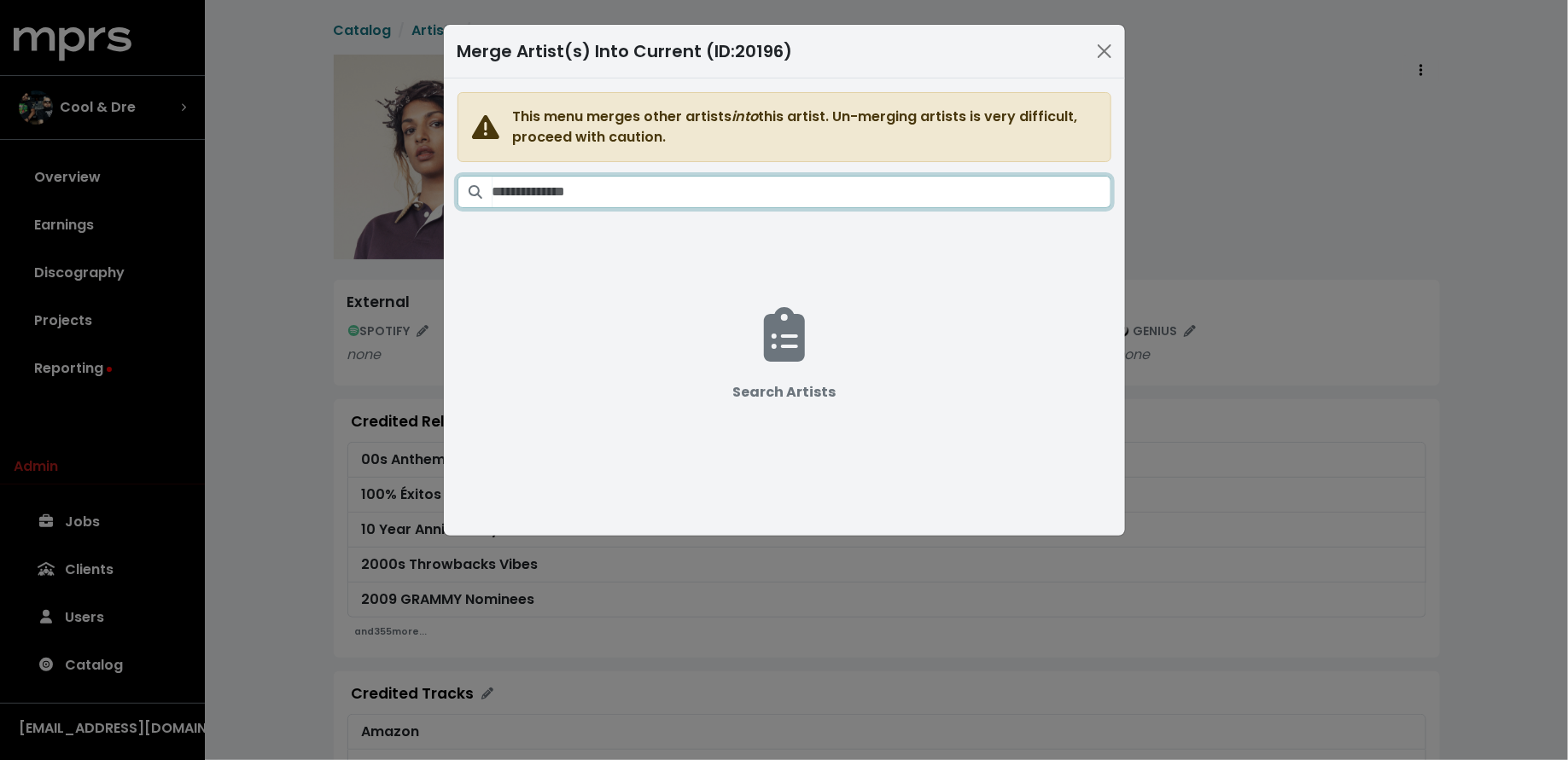
click at [787, 181] on input "Search artists" at bounding box center [801, 191] width 619 height 32
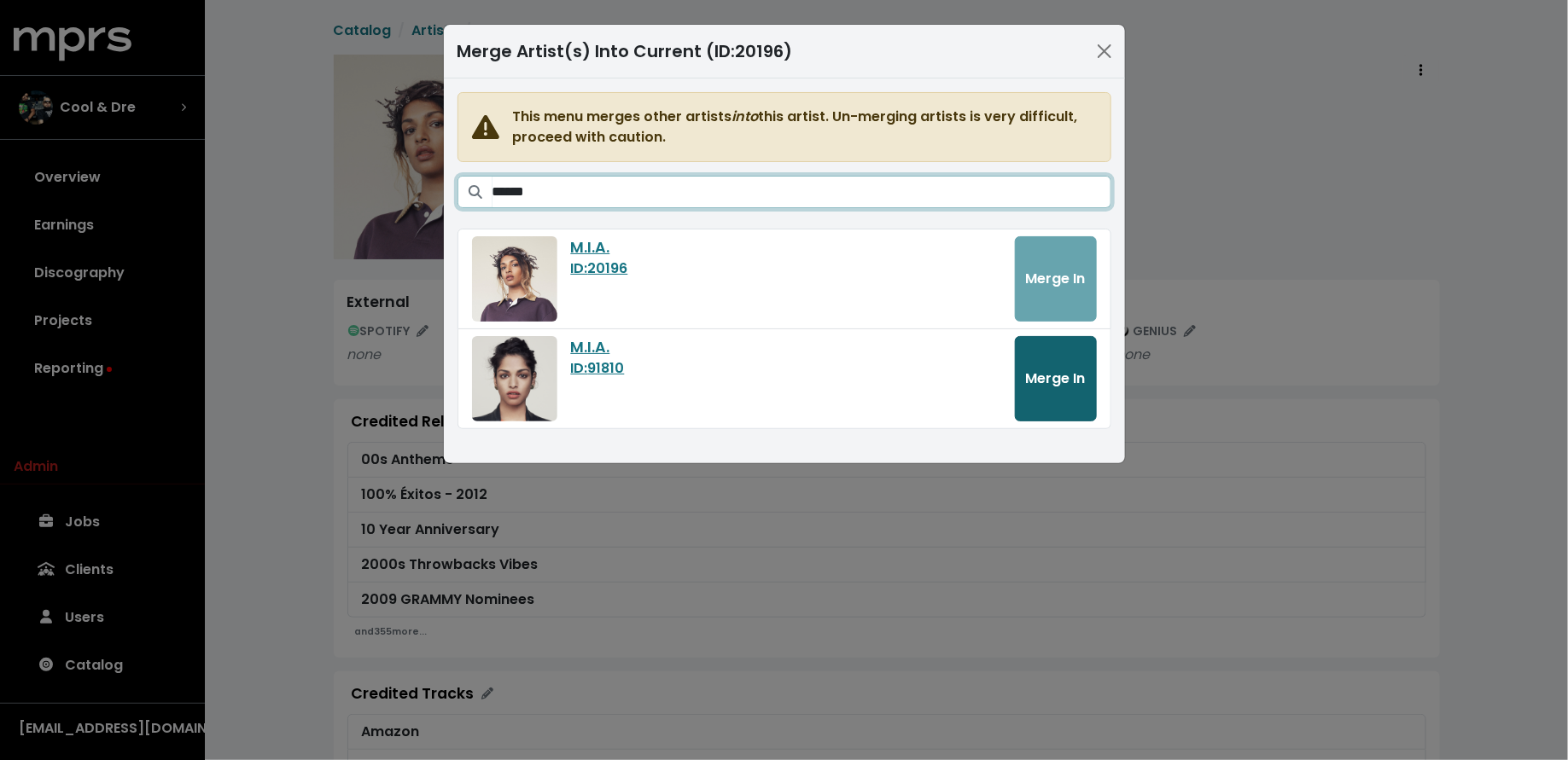
type input "******"
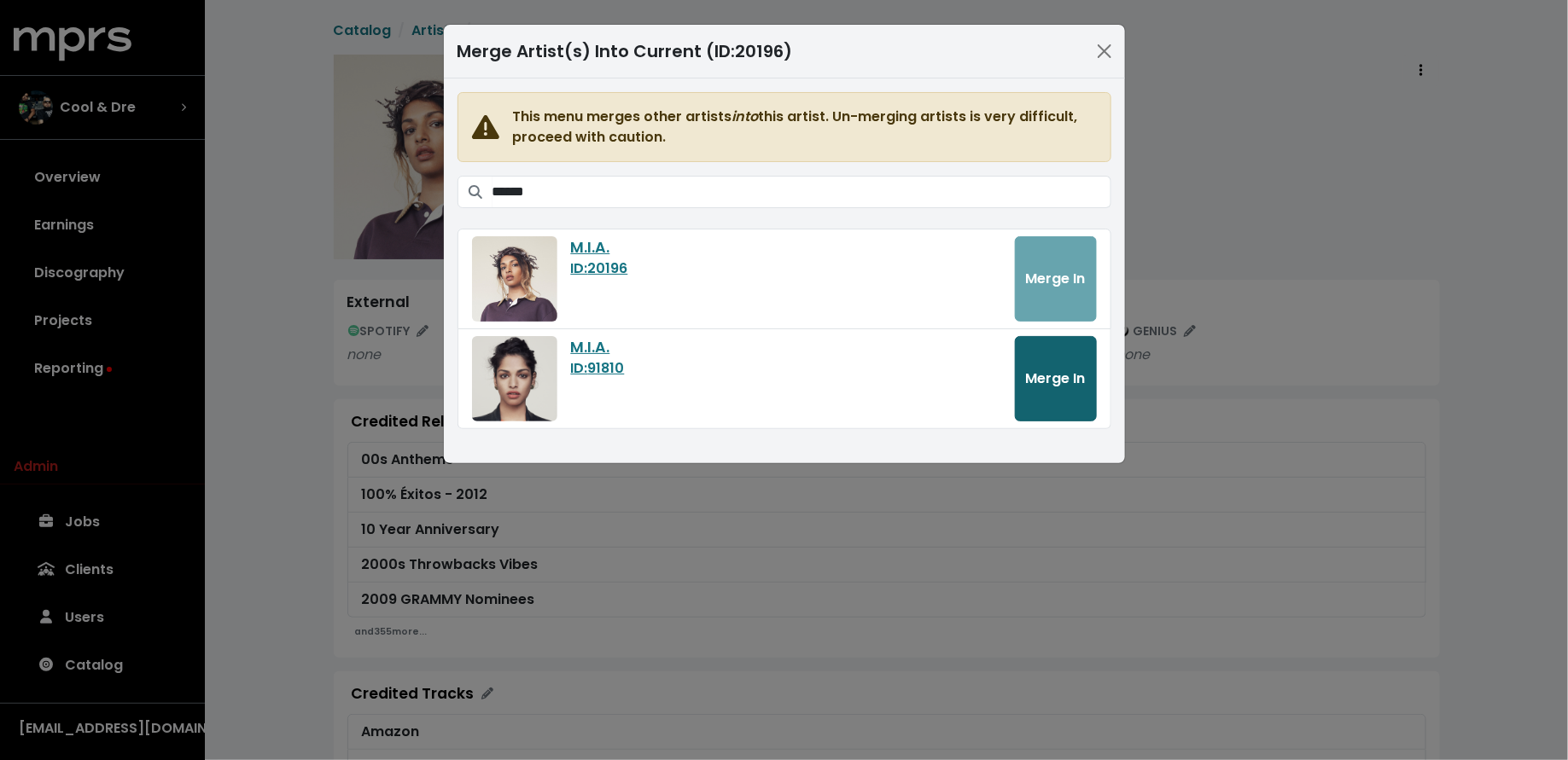
click at [1048, 390] on button "Merge In" at bounding box center [1056, 378] width 82 height 85
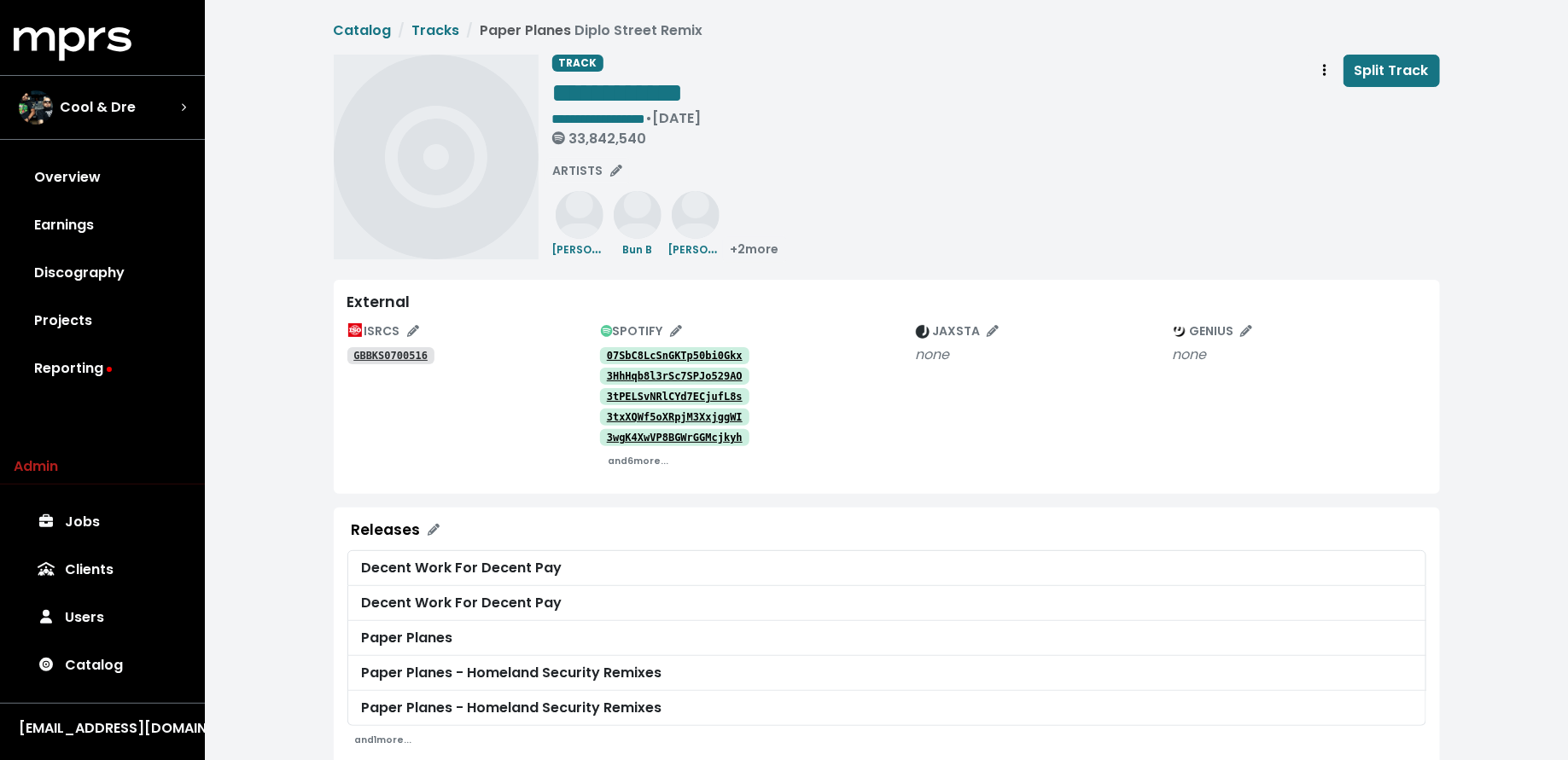
click at [374, 371] on div "ISRCS GBBKS0700516" at bounding box center [474, 396] width 253 height 155
click at [370, 352] on tt "GBBKS0700516" at bounding box center [390, 355] width 74 height 12
click at [761, 247] on span "+ 2 more" at bounding box center [755, 249] width 49 height 17
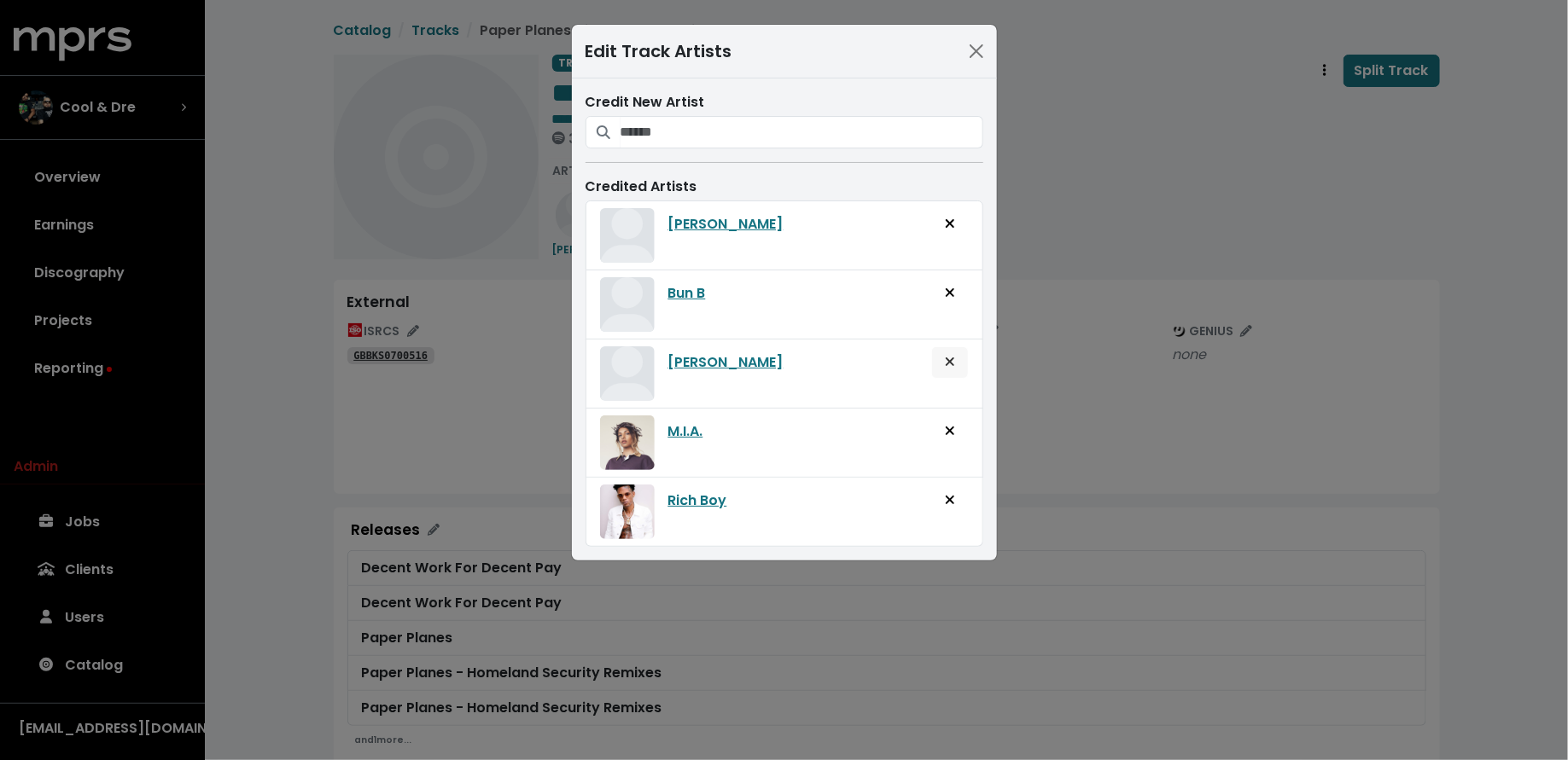
click at [958, 358] on button "Remove artist from track" at bounding box center [949, 362] width 38 height 32
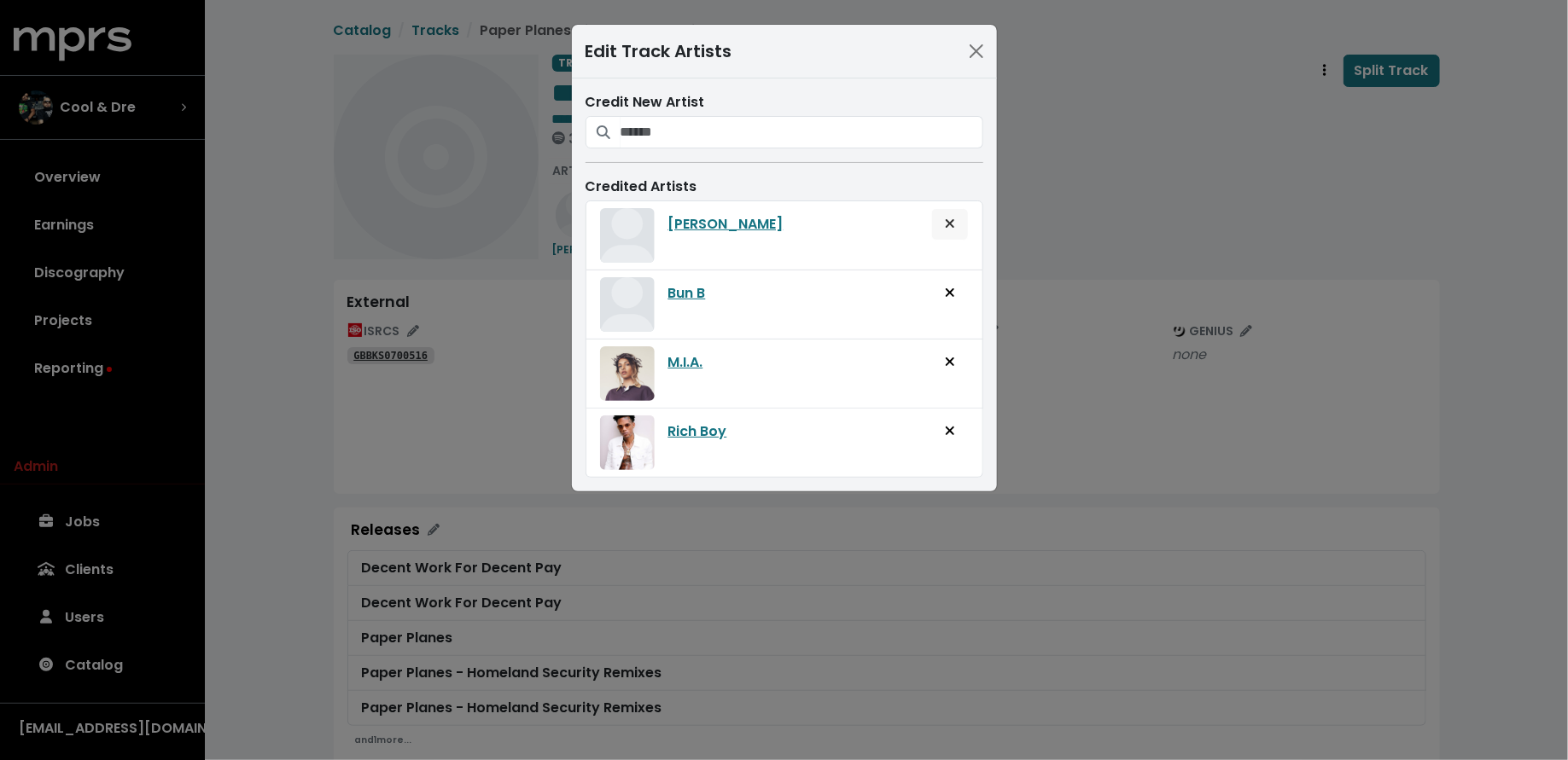
click at [953, 221] on icon "Remove artist from track" at bounding box center [949, 223] width 10 height 14
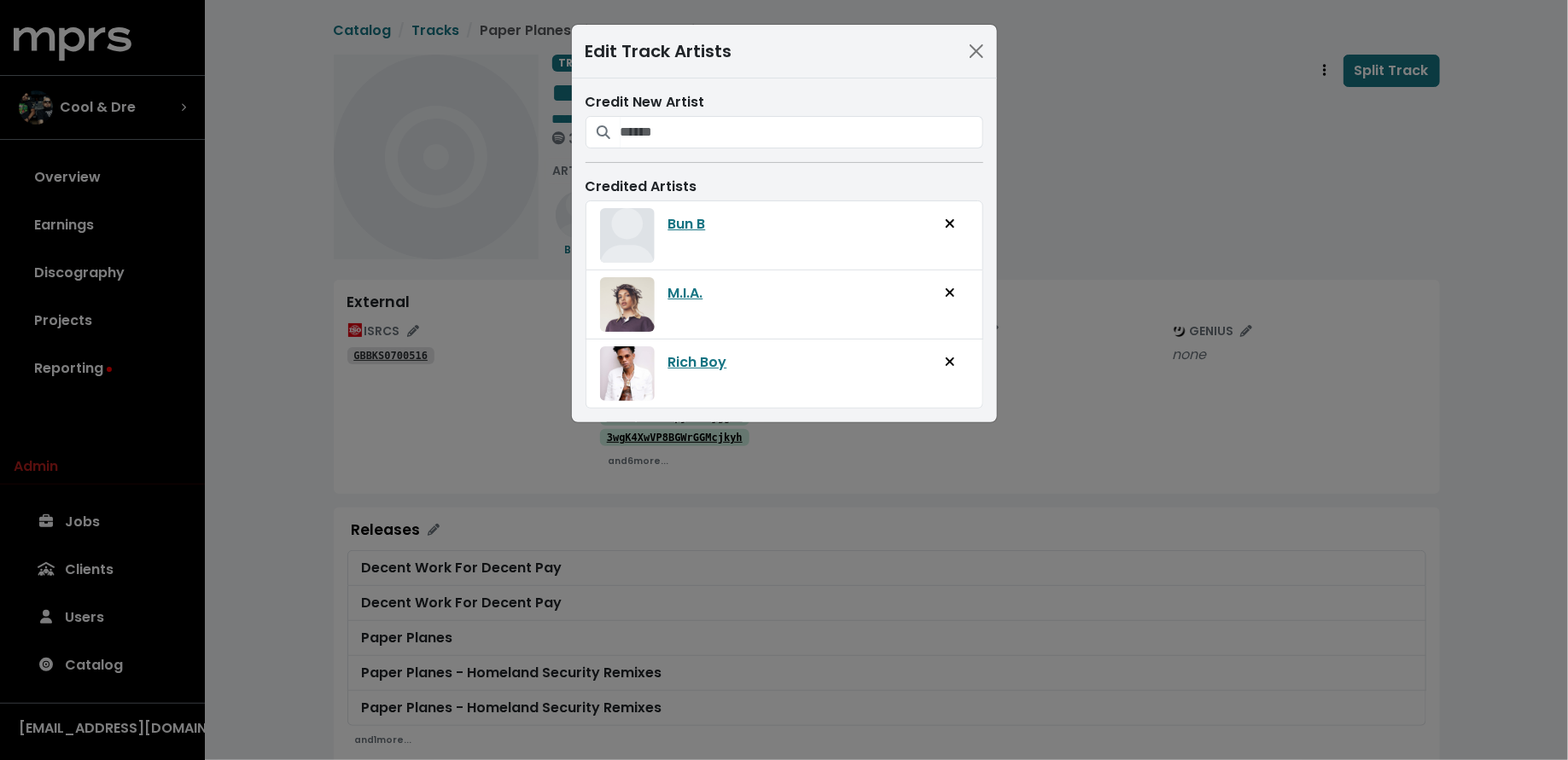
click at [1038, 205] on div "Edit Track Artists Credit New Artist Credited Artists Bun B M.I.A. Rich Boy" at bounding box center [784, 380] width 1568 height 760
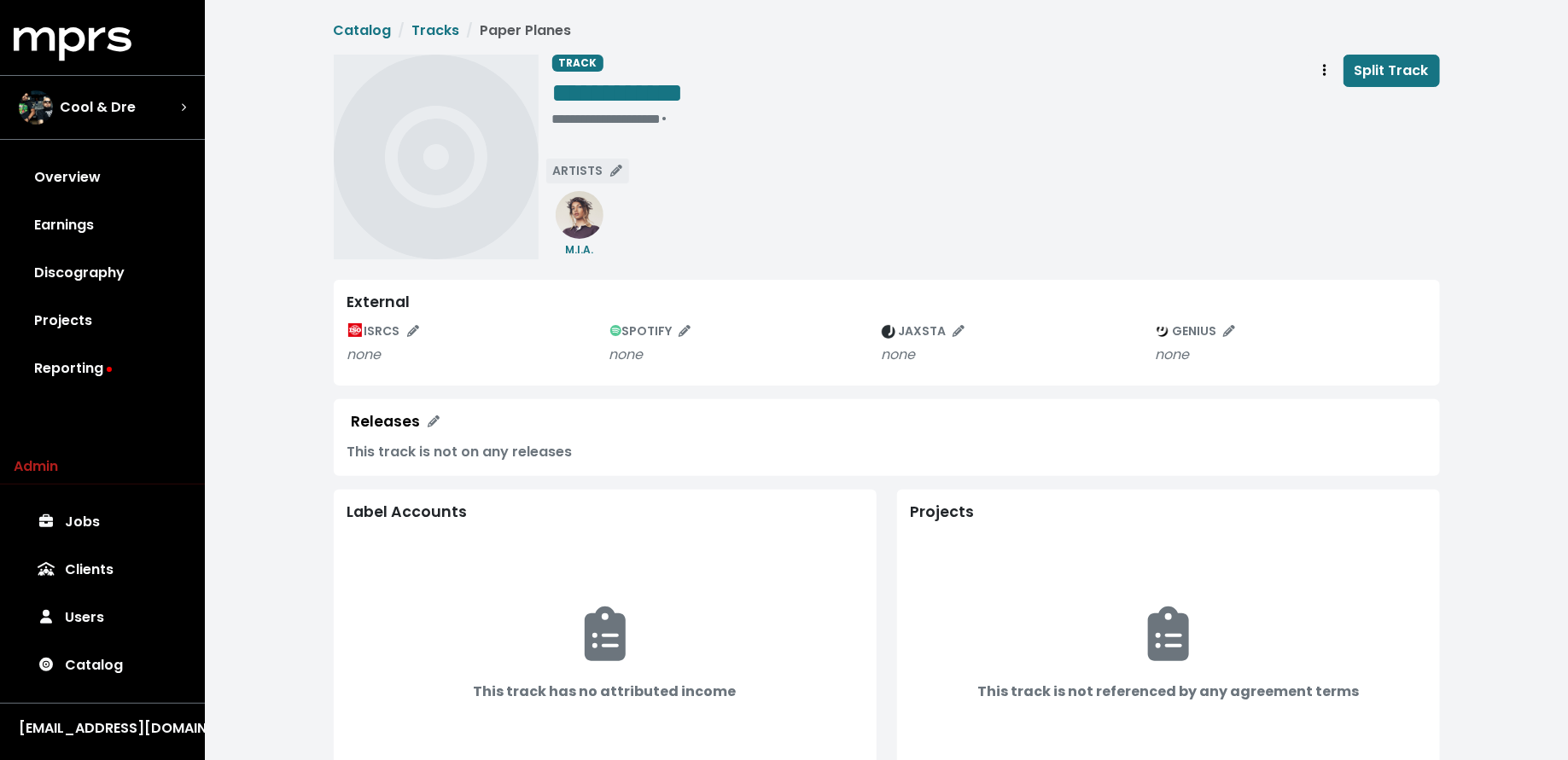
click at [567, 171] on span "ARTISTS" at bounding box center [587, 170] width 69 height 17
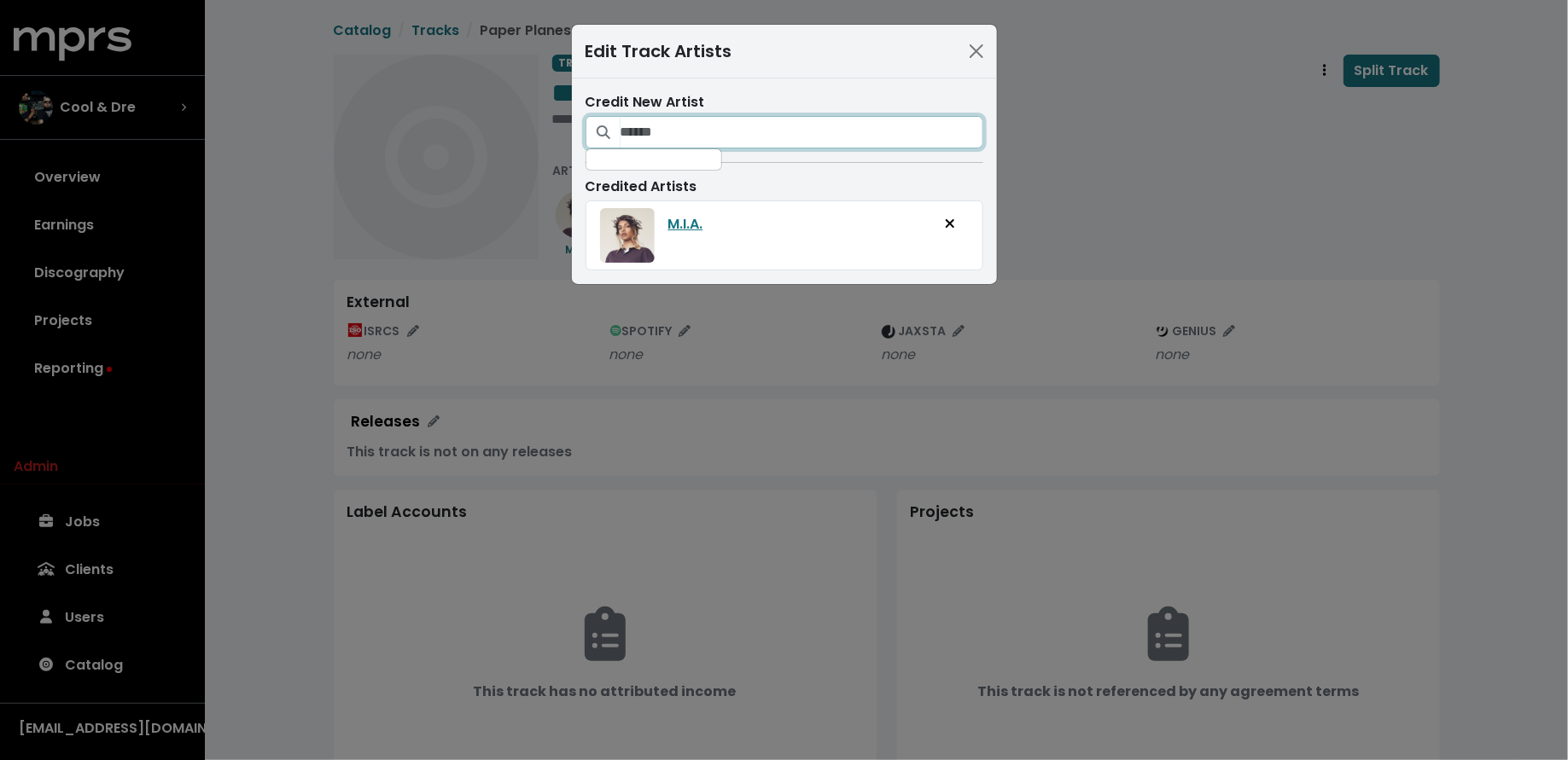
click at [654, 134] on input "Search for artists who should be credited on this track" at bounding box center [802, 131] width 363 height 32
type input "*******"
click at [735, 174] on icon "No artists found for query "big bun."" at bounding box center [735, 169] width 245 height 19
click at [1088, 168] on div "Edit Track Artists Credit New Artist ******* No artists found for query "big bu…" at bounding box center [784, 380] width 1568 height 760
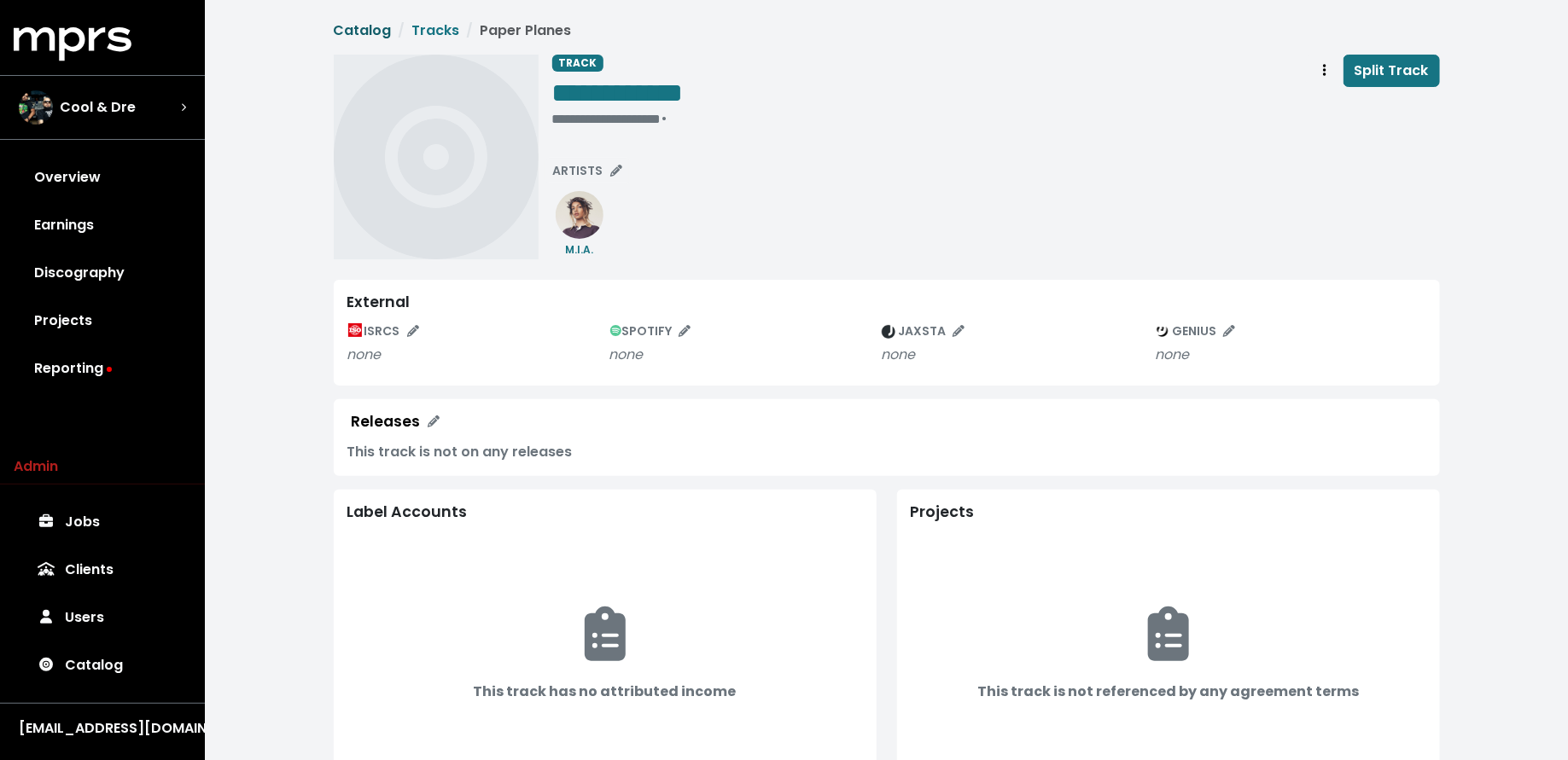
click at [362, 32] on link "Catalog" at bounding box center [363, 30] width 58 height 19
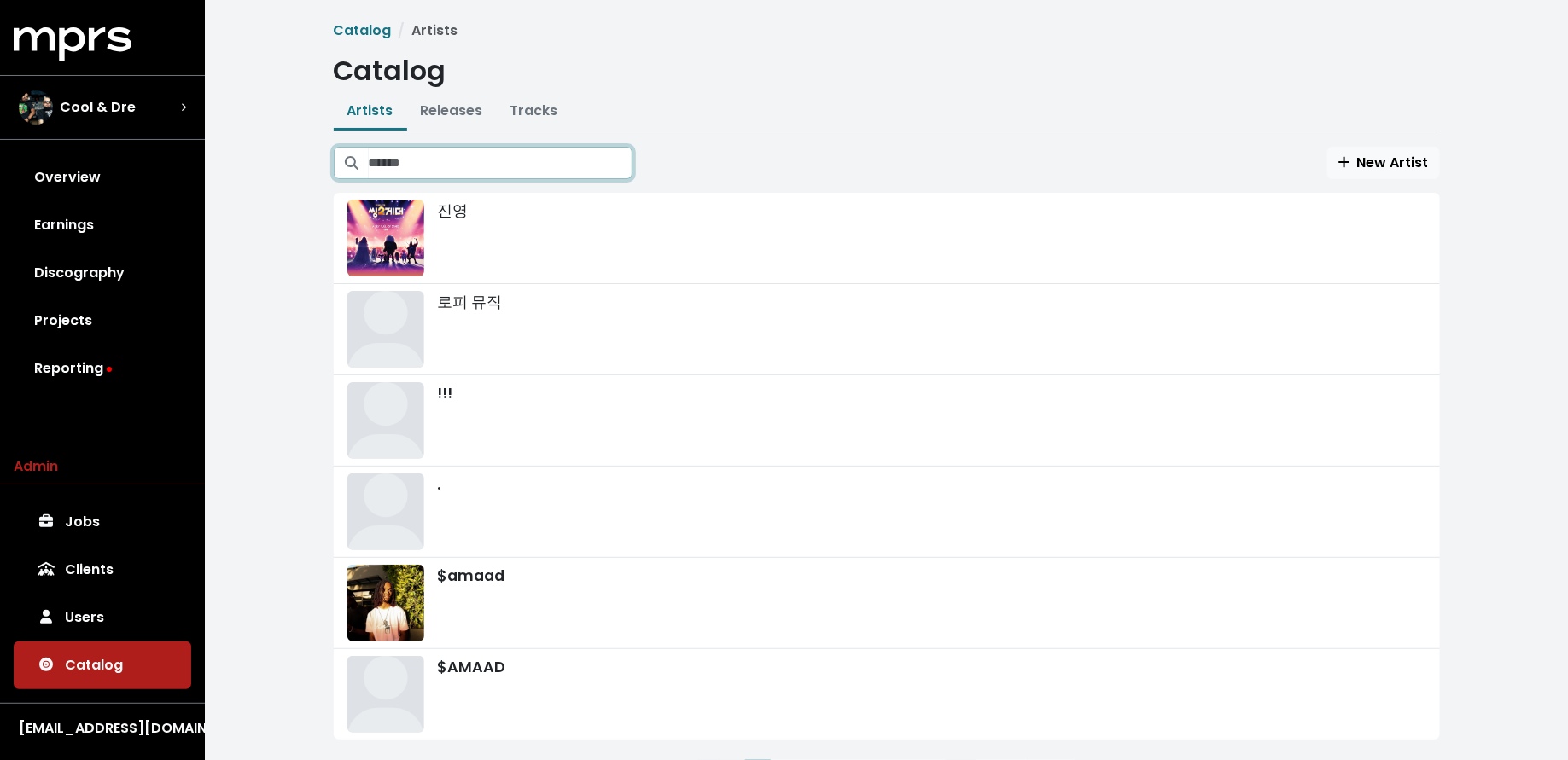
click at [396, 153] on input "Search artists" at bounding box center [500, 163] width 264 height 32
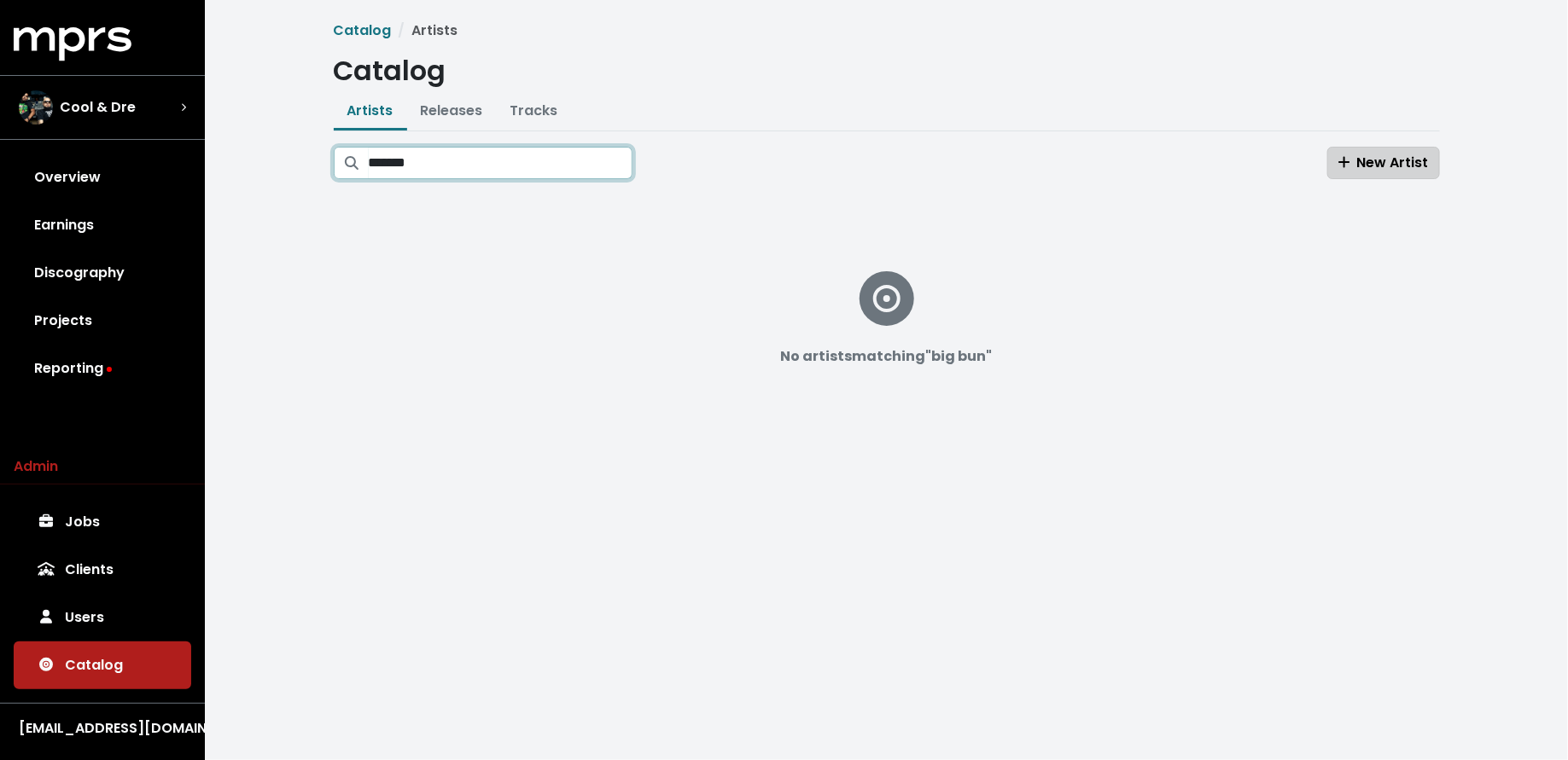
type input "*******"
click at [1381, 162] on span "New Artist" at bounding box center [1383, 162] width 91 height 19
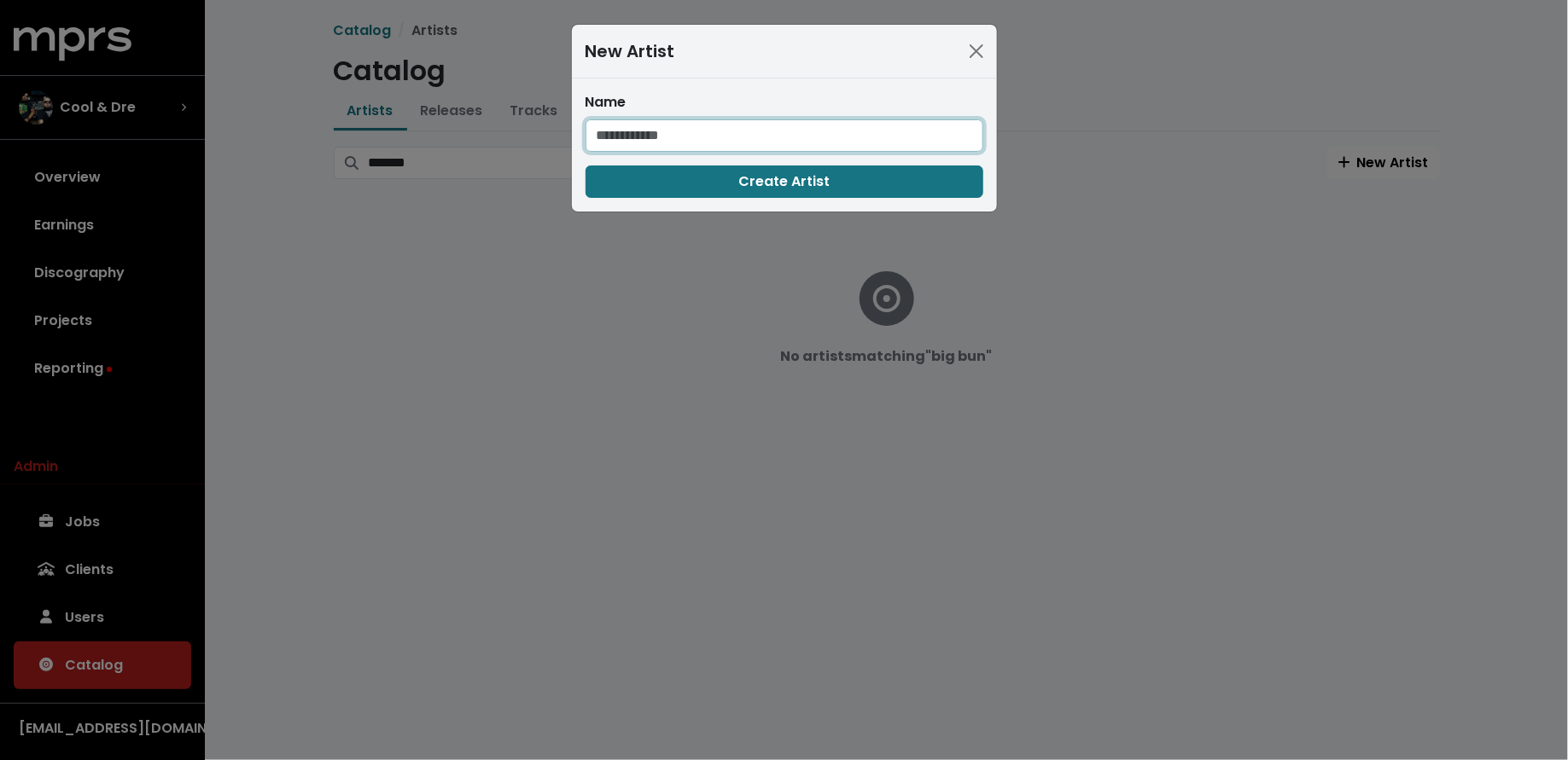
click at [765, 129] on input "text" at bounding box center [784, 135] width 398 height 32
type input "*******"
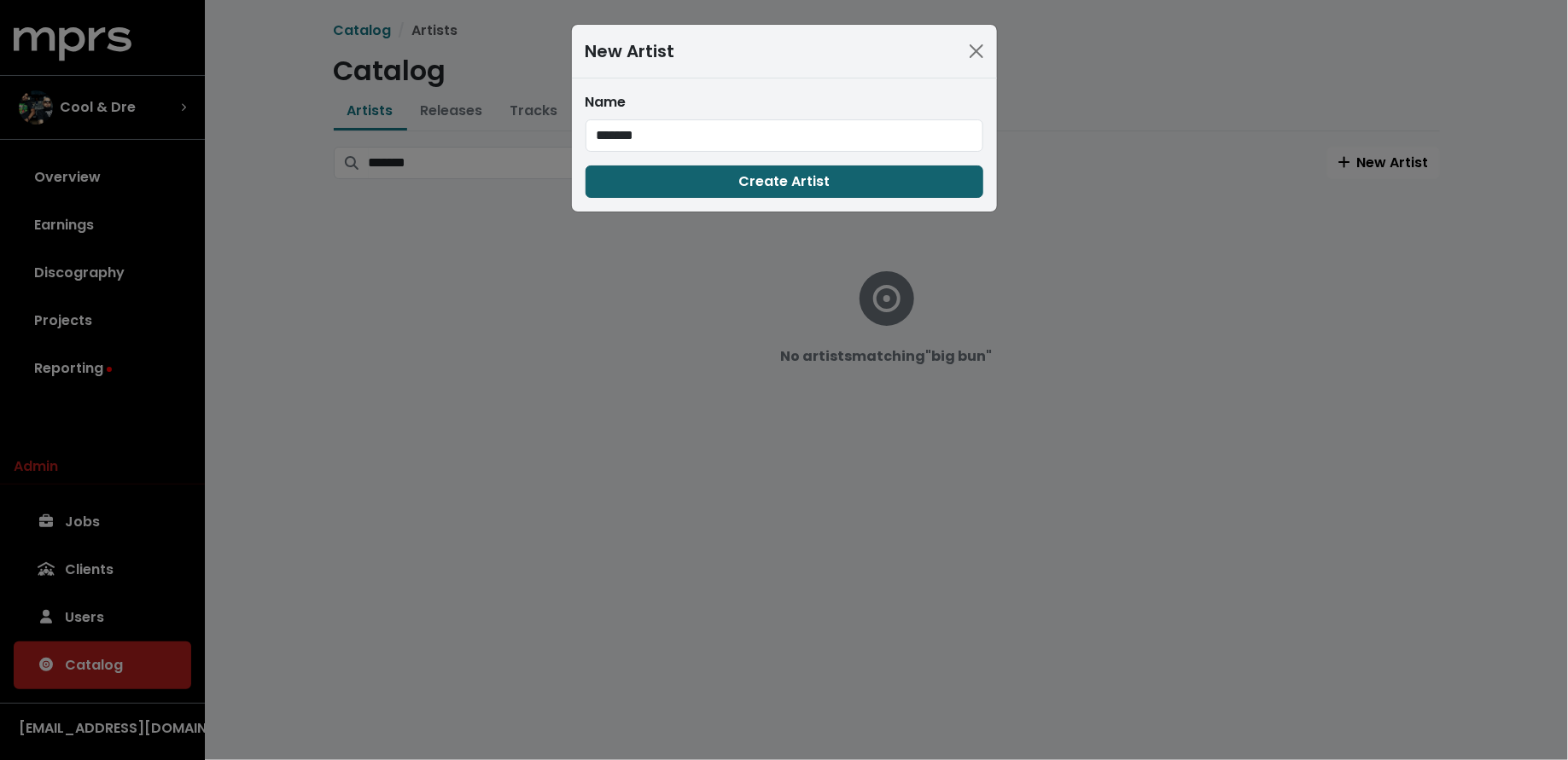
click at [898, 178] on button "Create Artist" at bounding box center [784, 181] width 398 height 32
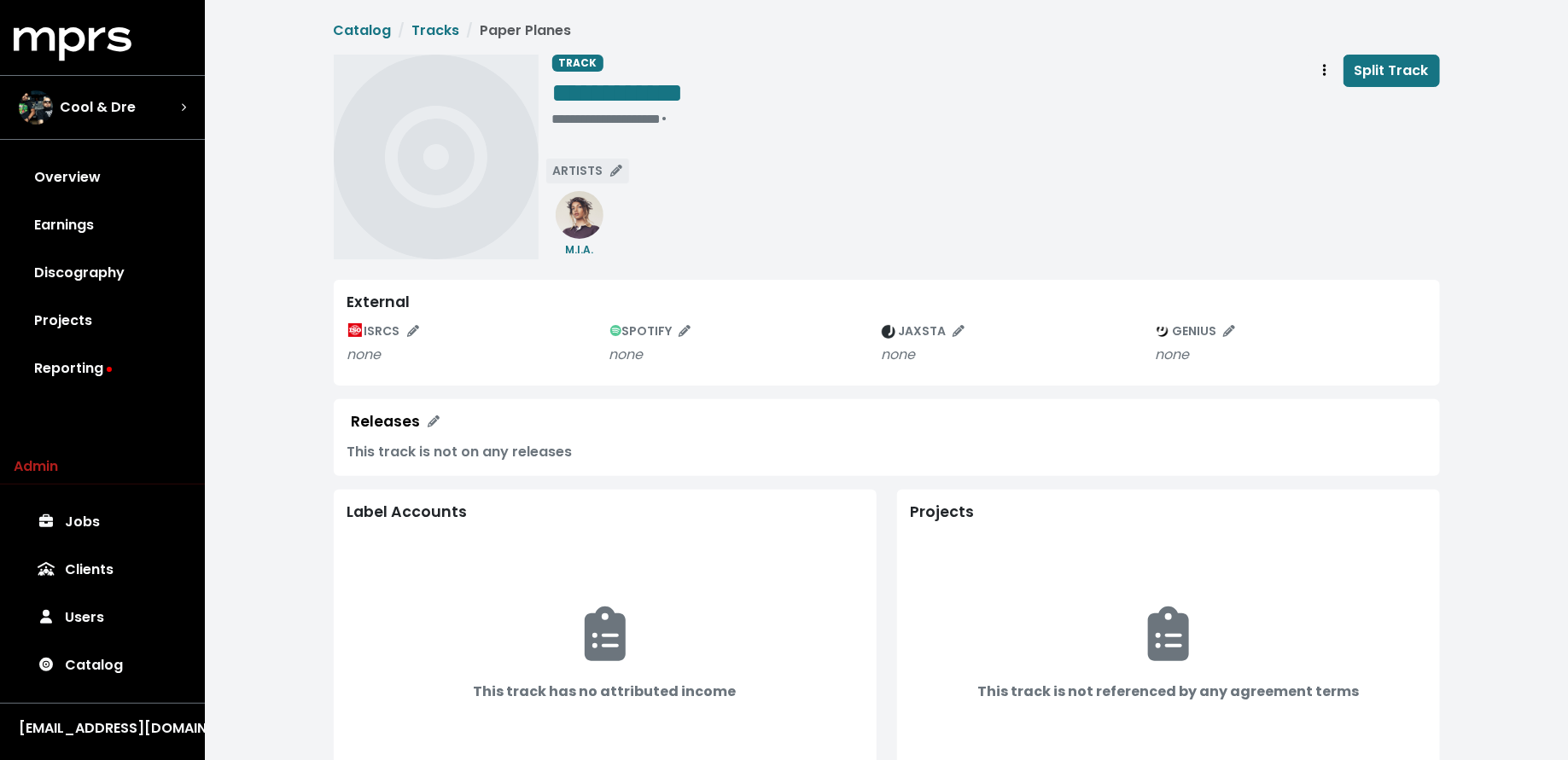
click at [585, 166] on span "ARTISTS" at bounding box center [587, 170] width 69 height 17
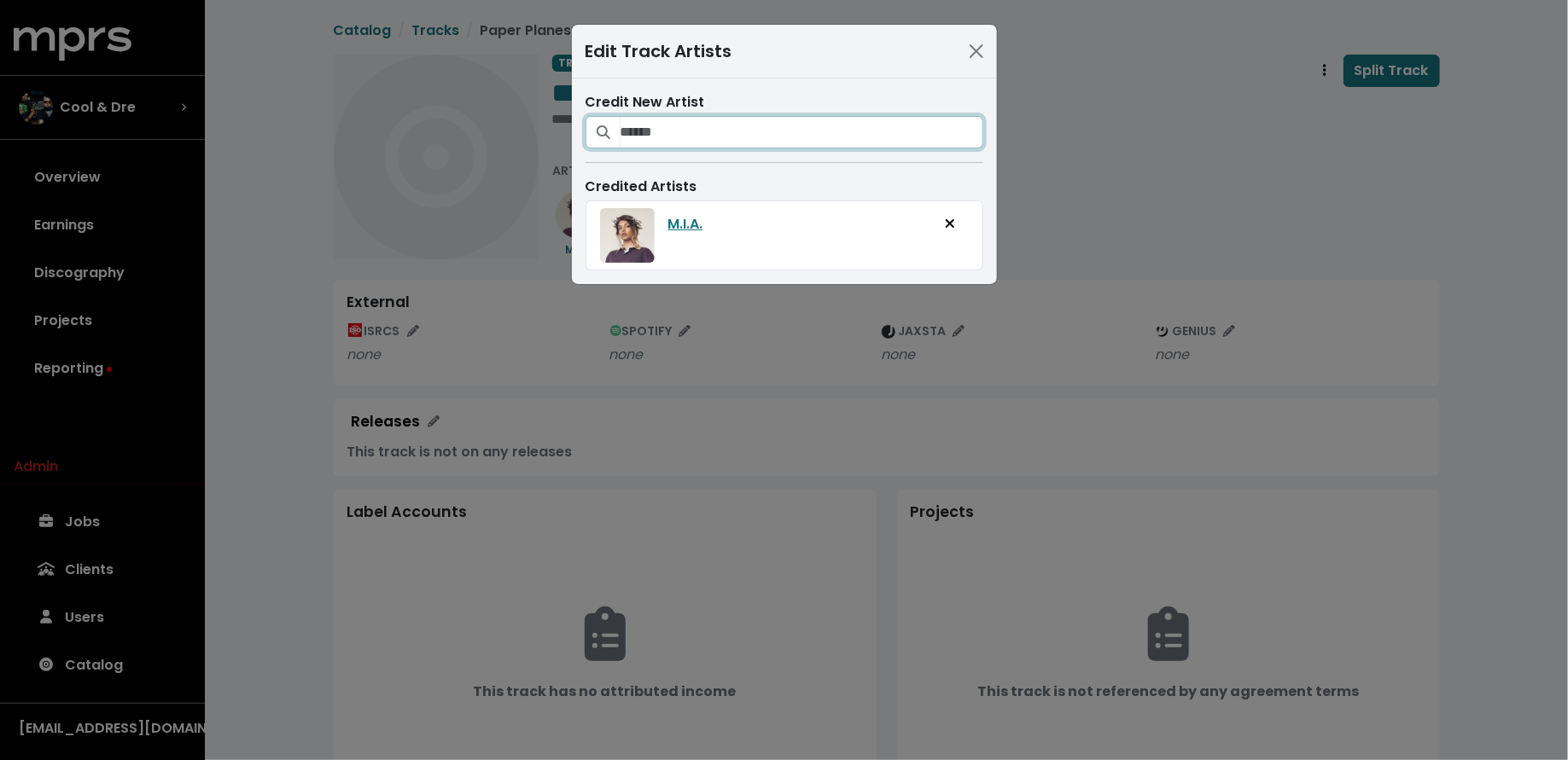
click at [662, 128] on input "Search for artists who should be credited on this track" at bounding box center [802, 131] width 363 height 32
type input "*******"
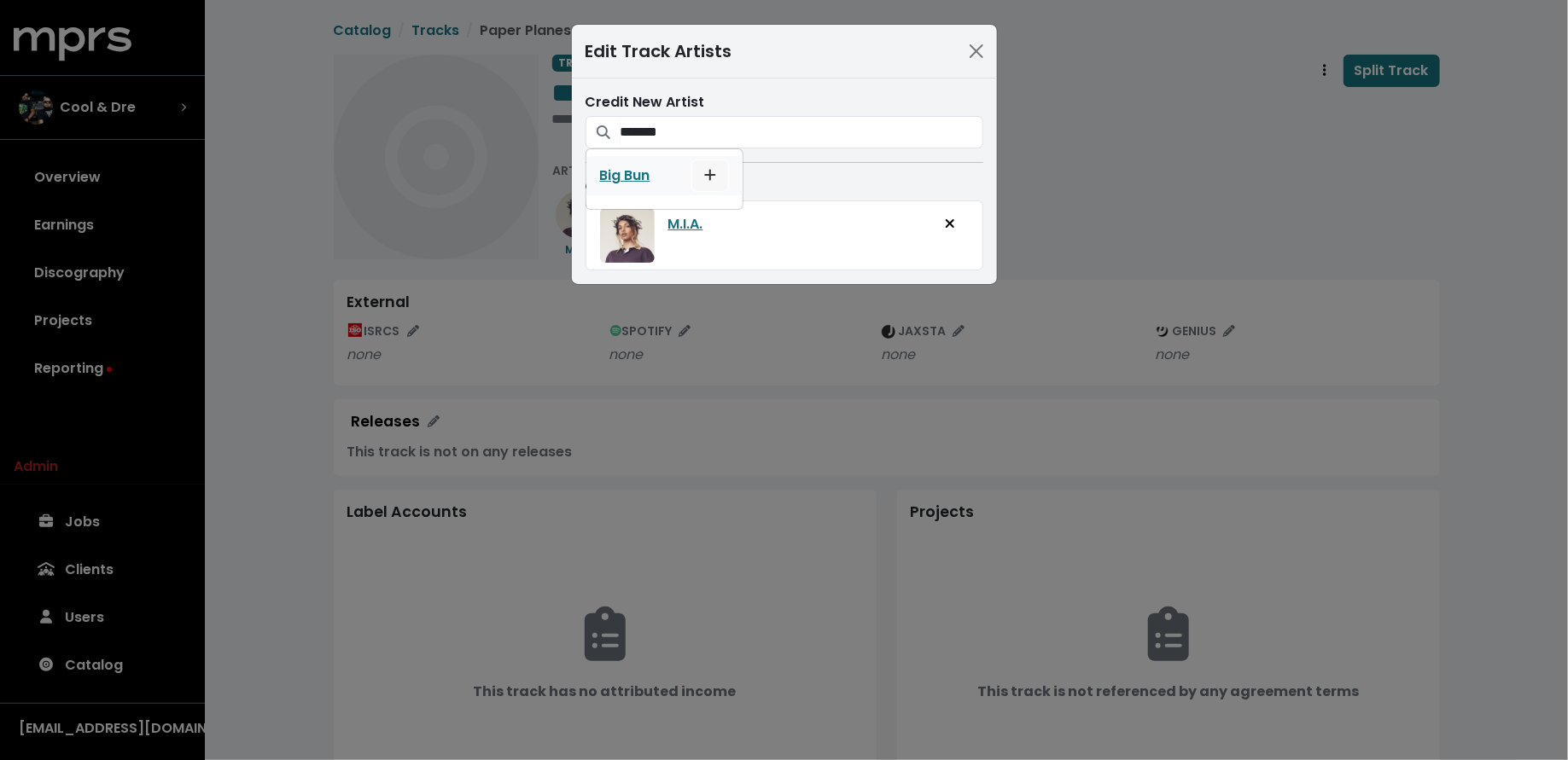
click at [708, 176] on icon "Add artist to this track's credited artists" at bounding box center [710, 175] width 12 height 14
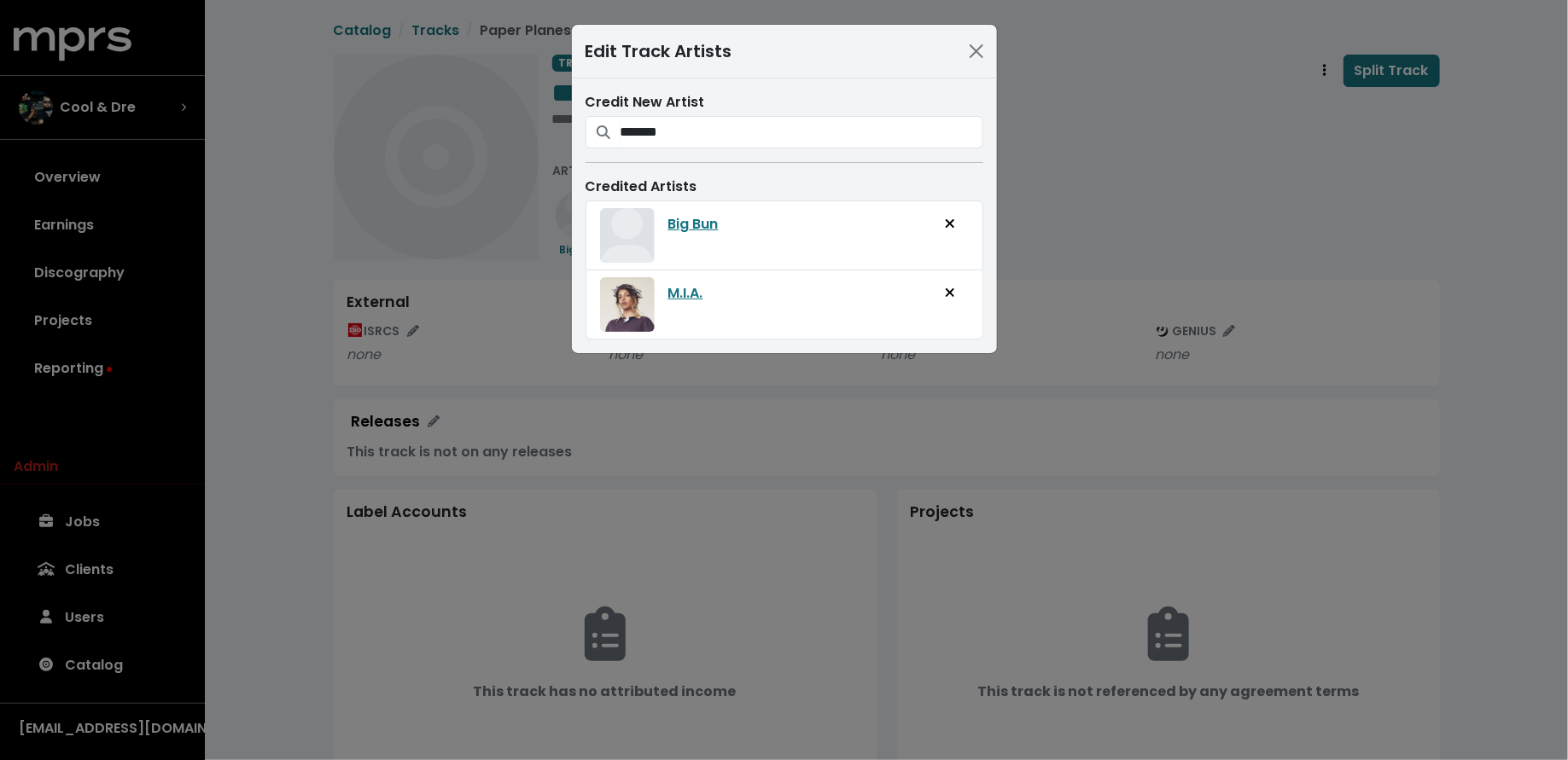
click at [1013, 176] on div "Edit Track Artists Credit New Artist ******* Big Bun Credited Artists Big Bun M…" at bounding box center [784, 380] width 1568 height 760
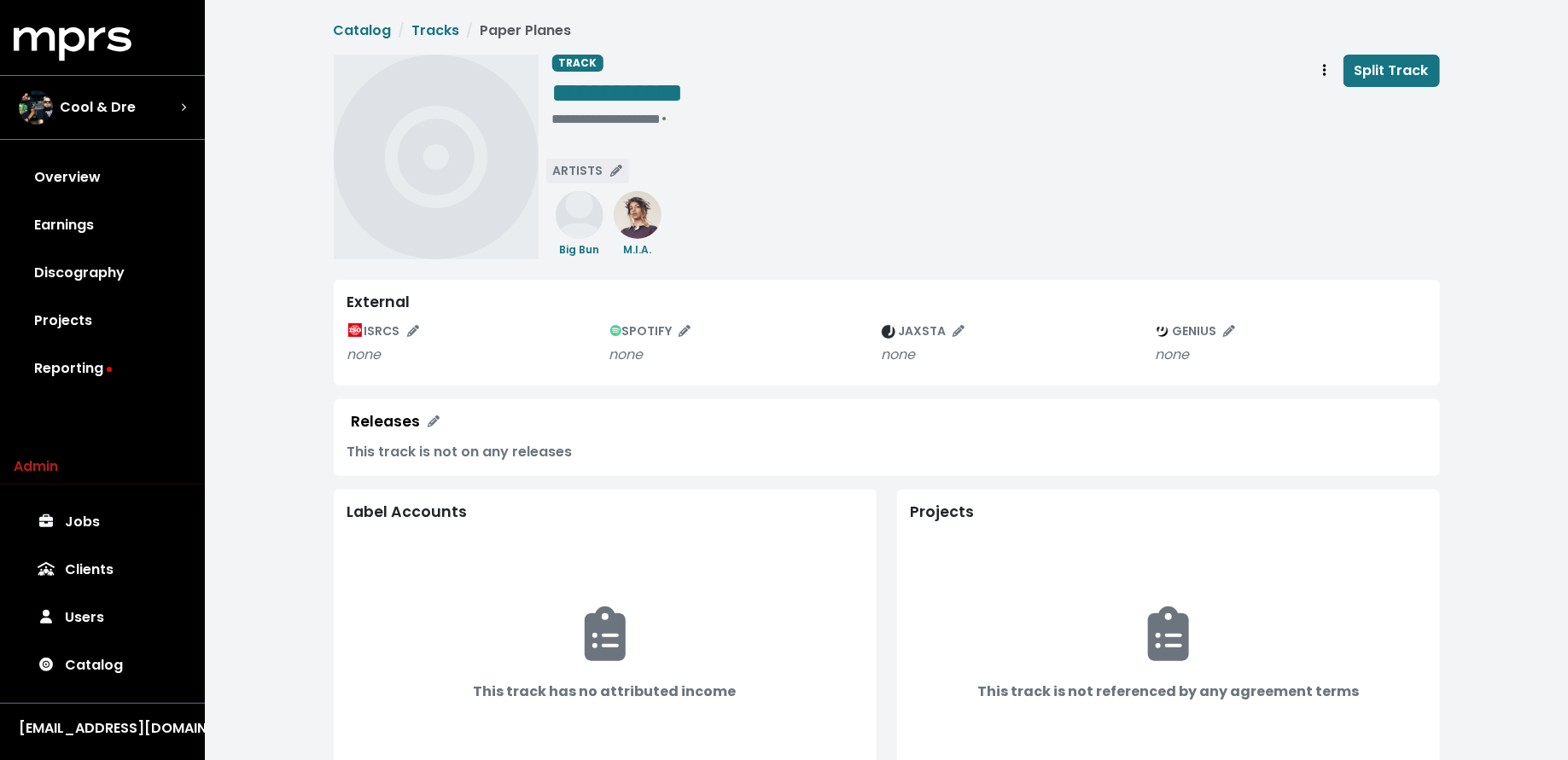
click at [595, 161] on button "ARTISTS" at bounding box center [586, 171] width 84 height 27
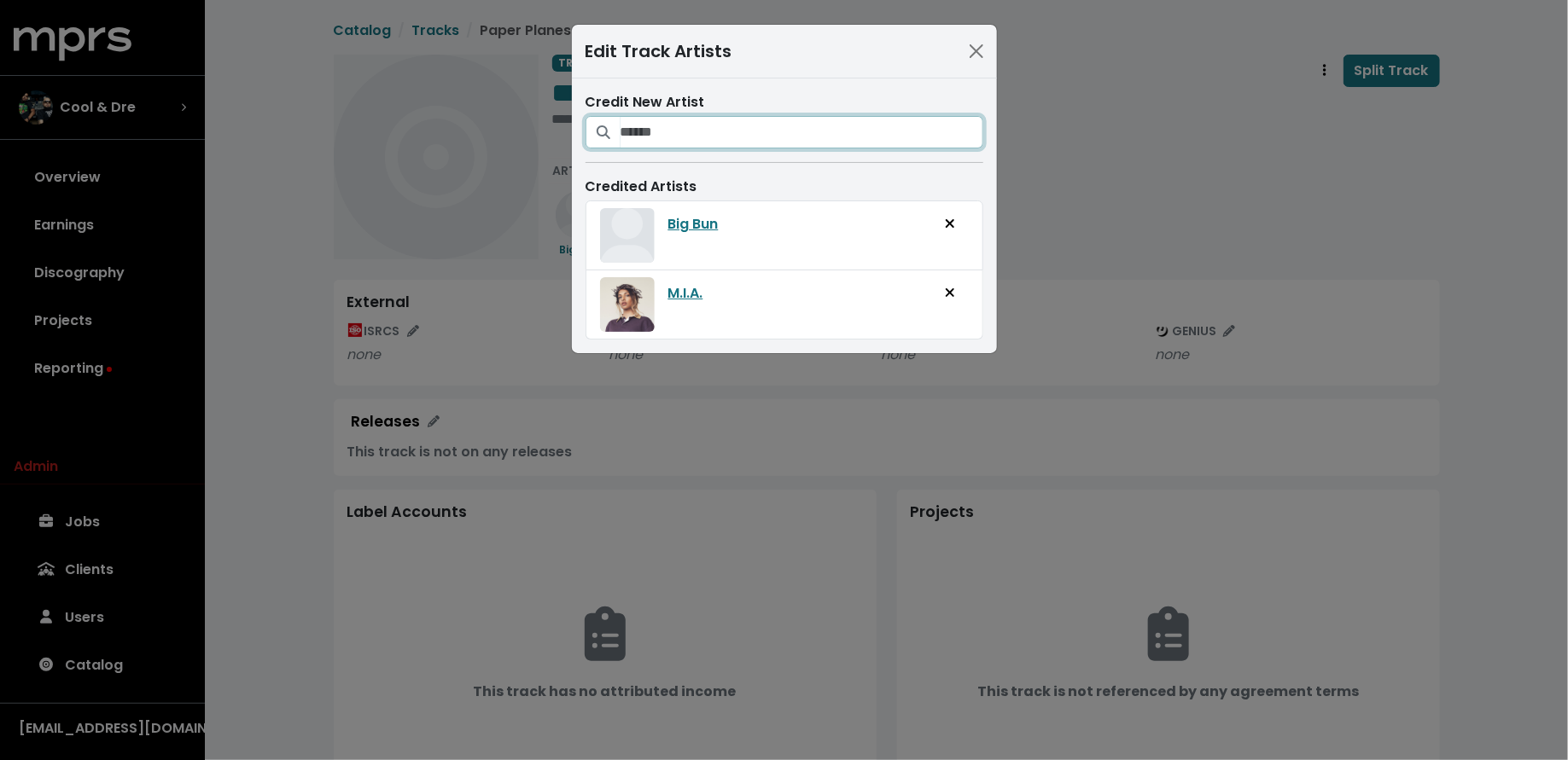
click at [722, 134] on input "Search for artists who should be credited on this track" at bounding box center [802, 131] width 363 height 32
type input "********"
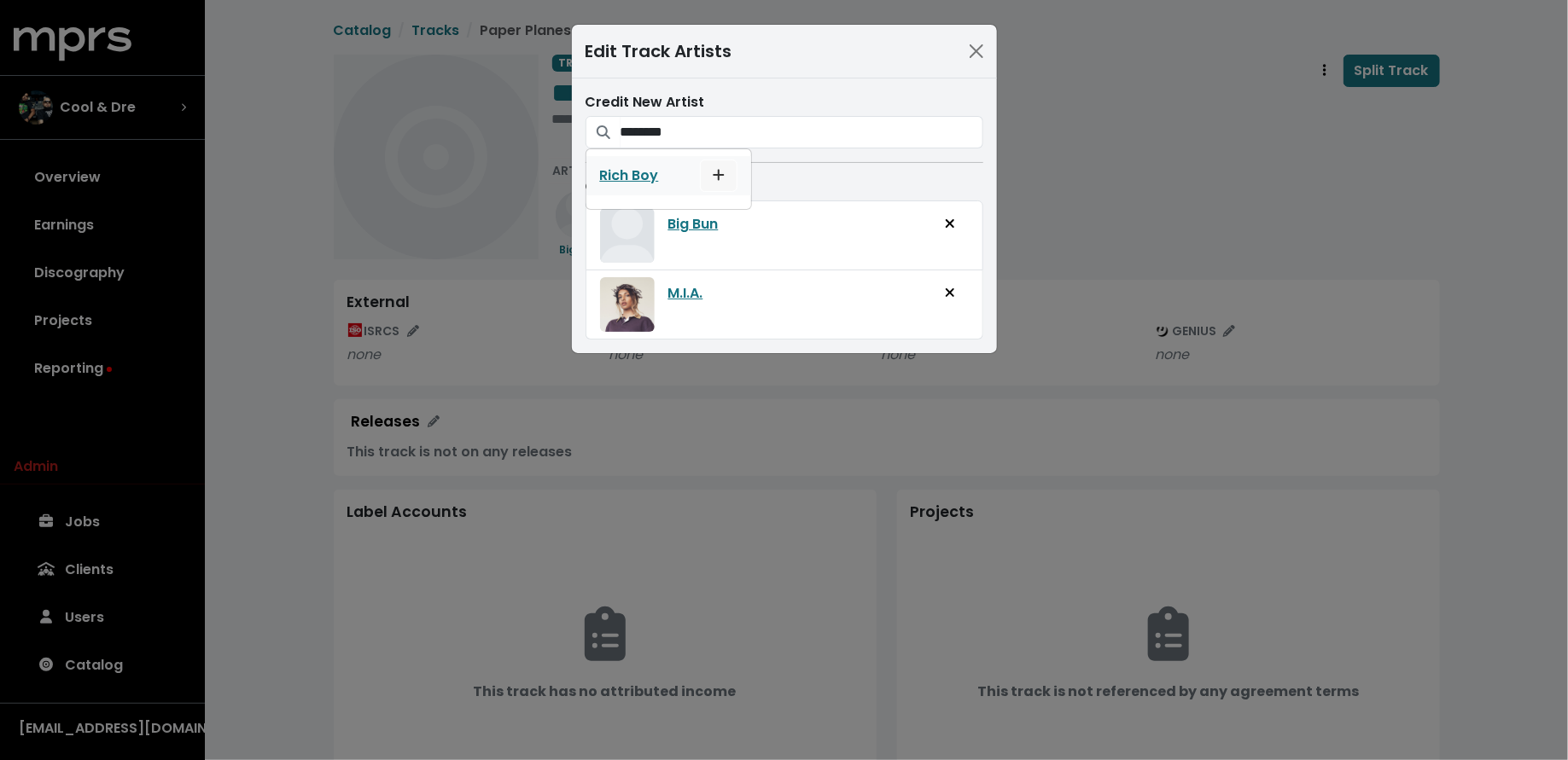
click at [723, 177] on span "Add artist to this track's credited artists" at bounding box center [718, 176] width 16 height 20
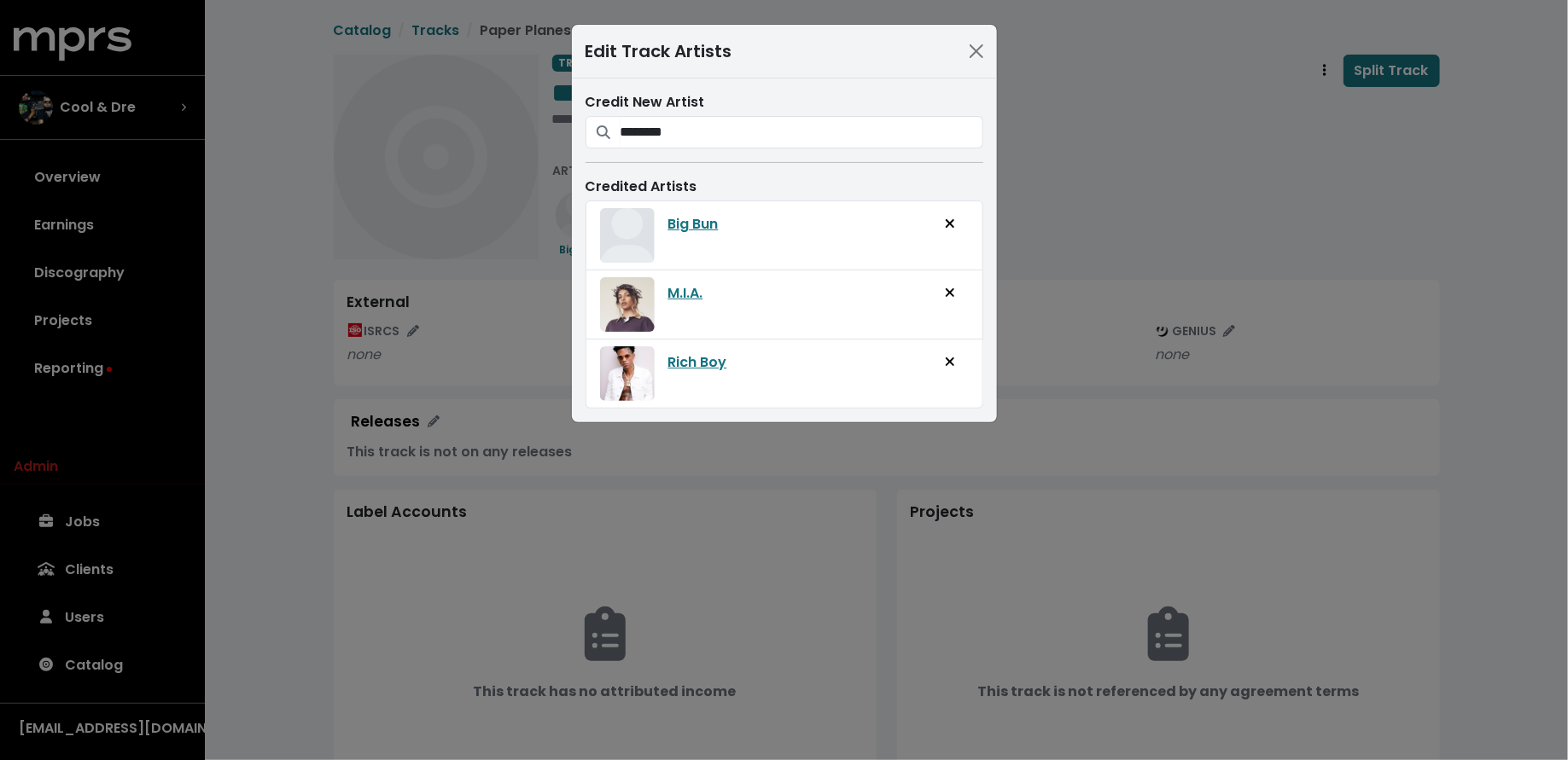
click at [1058, 94] on div "Edit Track Artists Credit New Artist ******** Rich Boy Credited Artists Big Bun…" at bounding box center [784, 380] width 1568 height 760
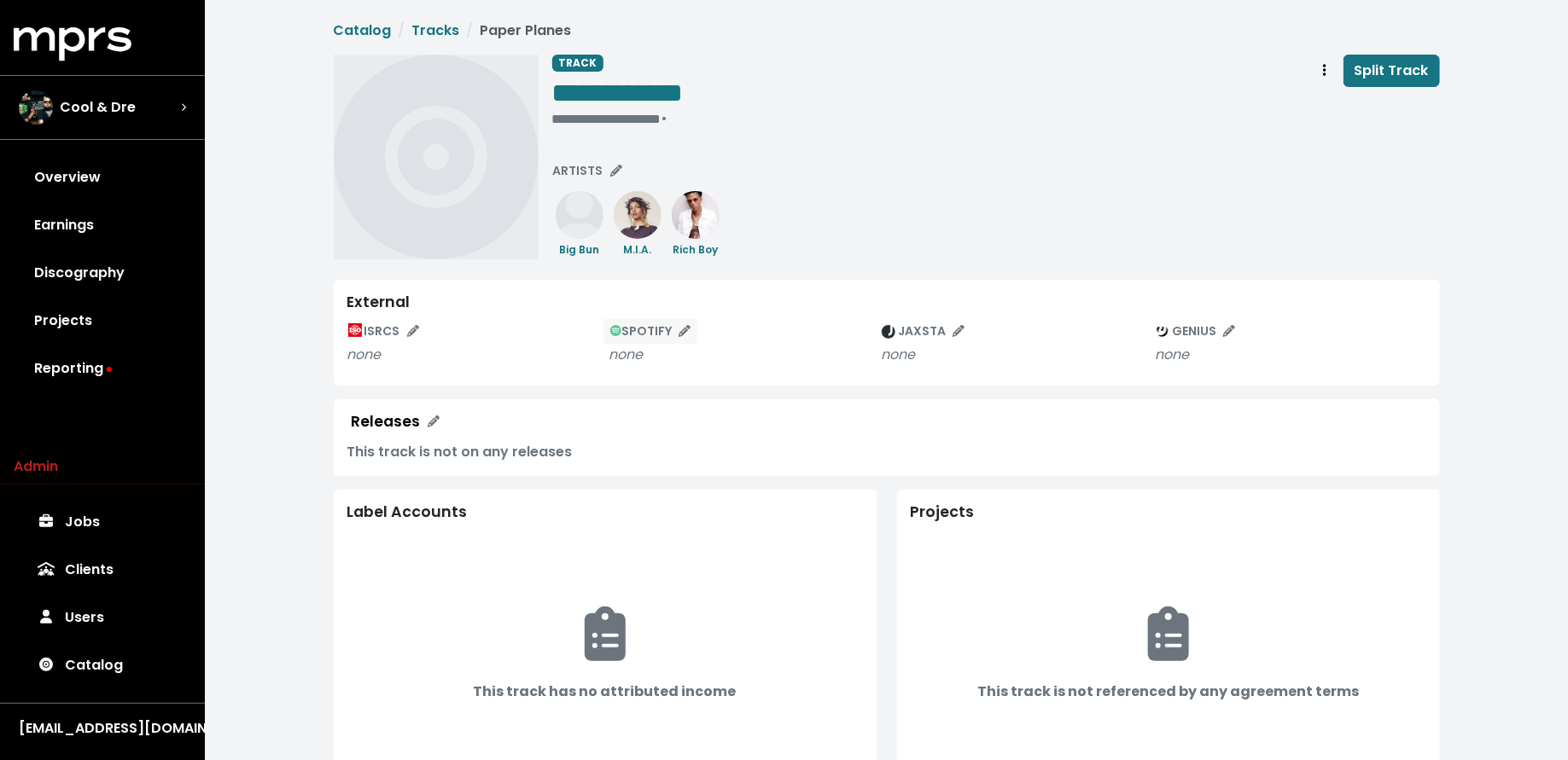
click at [624, 325] on span "SPOTIFY" at bounding box center [651, 331] width 81 height 17
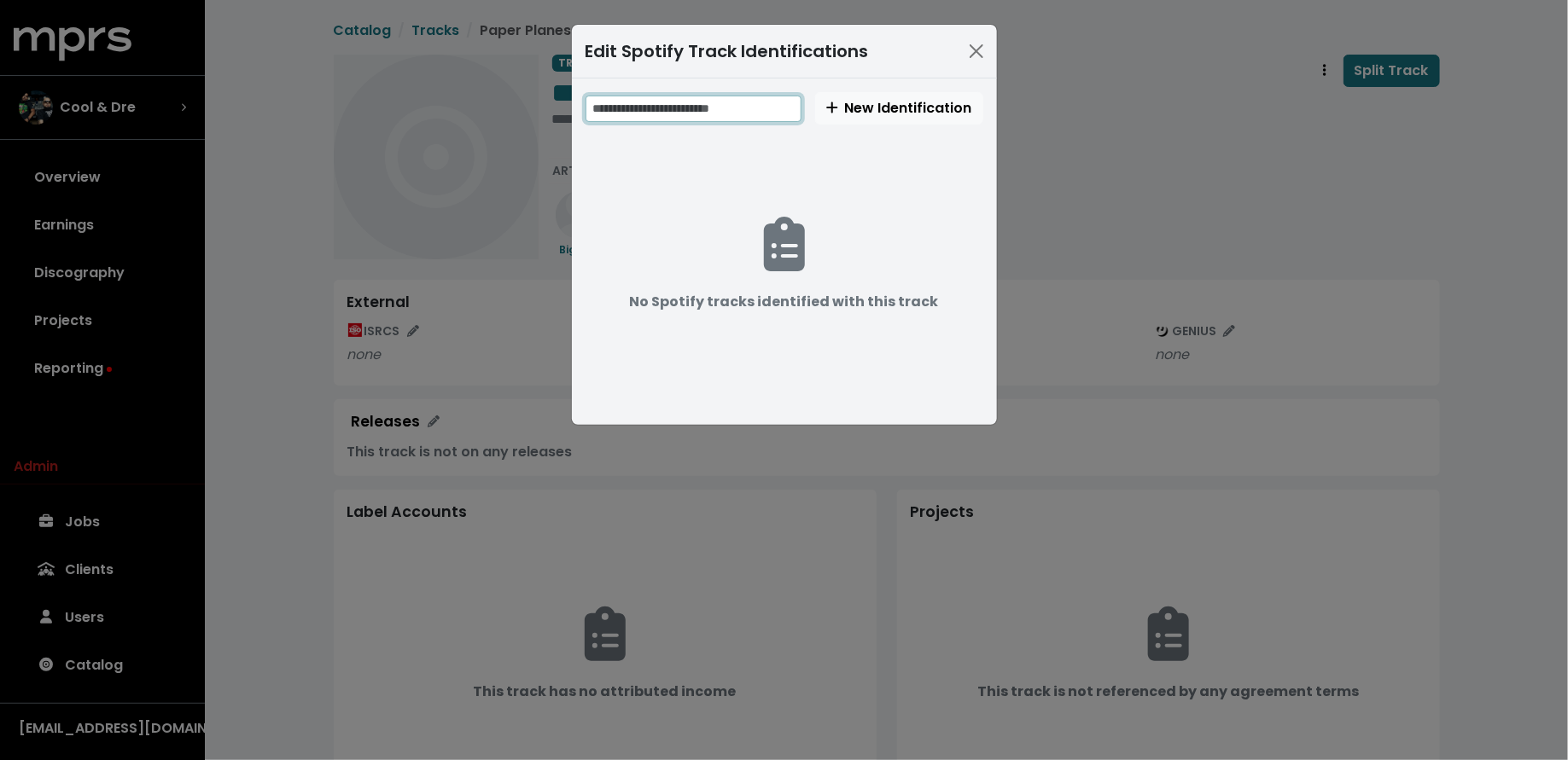
click at [754, 98] on input "text" at bounding box center [693, 108] width 216 height 27
paste input "**********"
type input "**********"
click at [883, 112] on span "New Identification" at bounding box center [899, 107] width 146 height 19
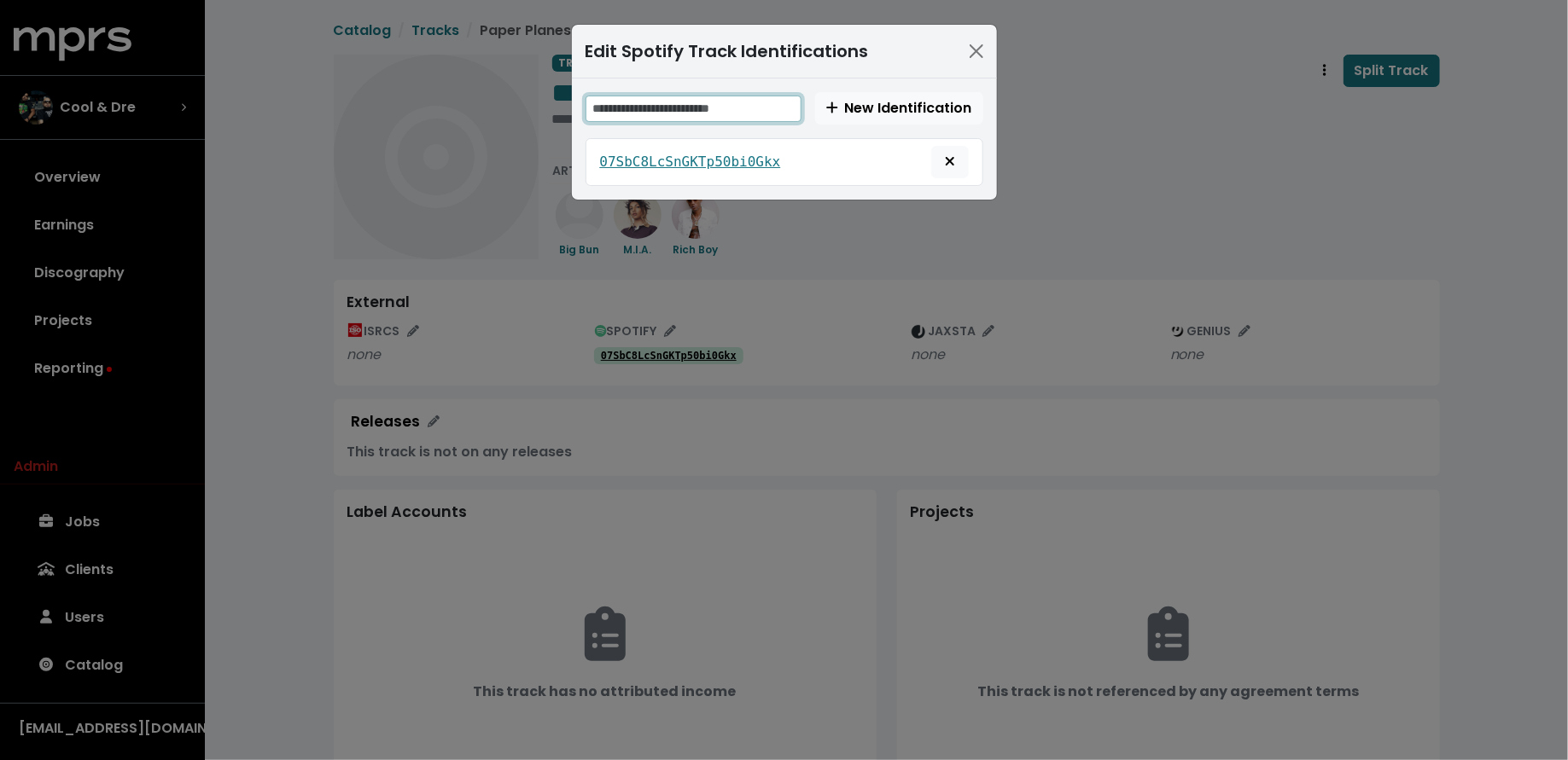
click at [763, 105] on input "text" at bounding box center [693, 108] width 216 height 27
paste input "**********"
type input "**********"
click at [846, 109] on span "New Identification" at bounding box center [899, 107] width 146 height 19
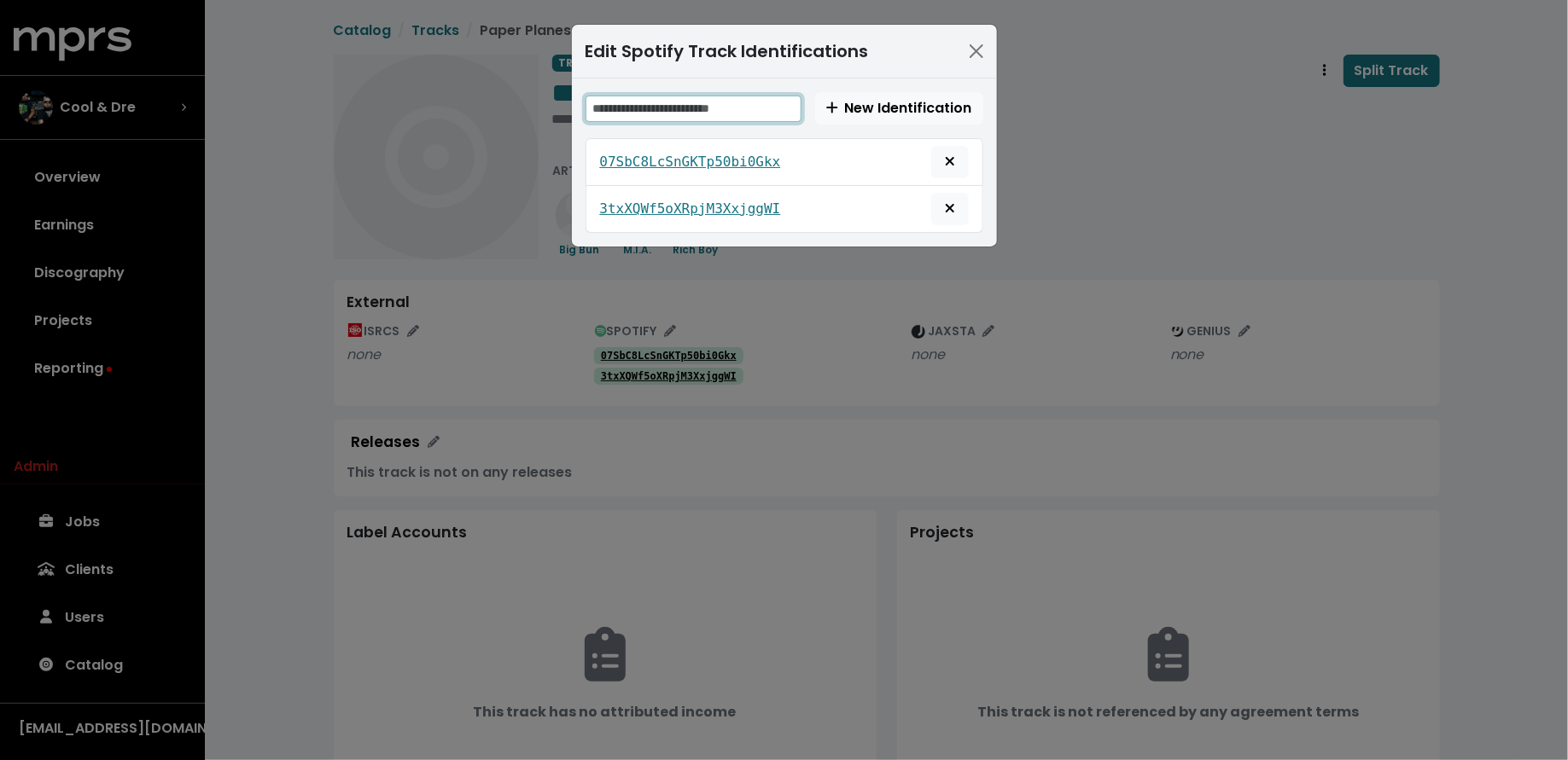
click at [686, 99] on input "text" at bounding box center [693, 108] width 216 height 27
paste input "**********"
type input "**********"
click at [879, 117] on button "New Identification" at bounding box center [899, 108] width 168 height 32
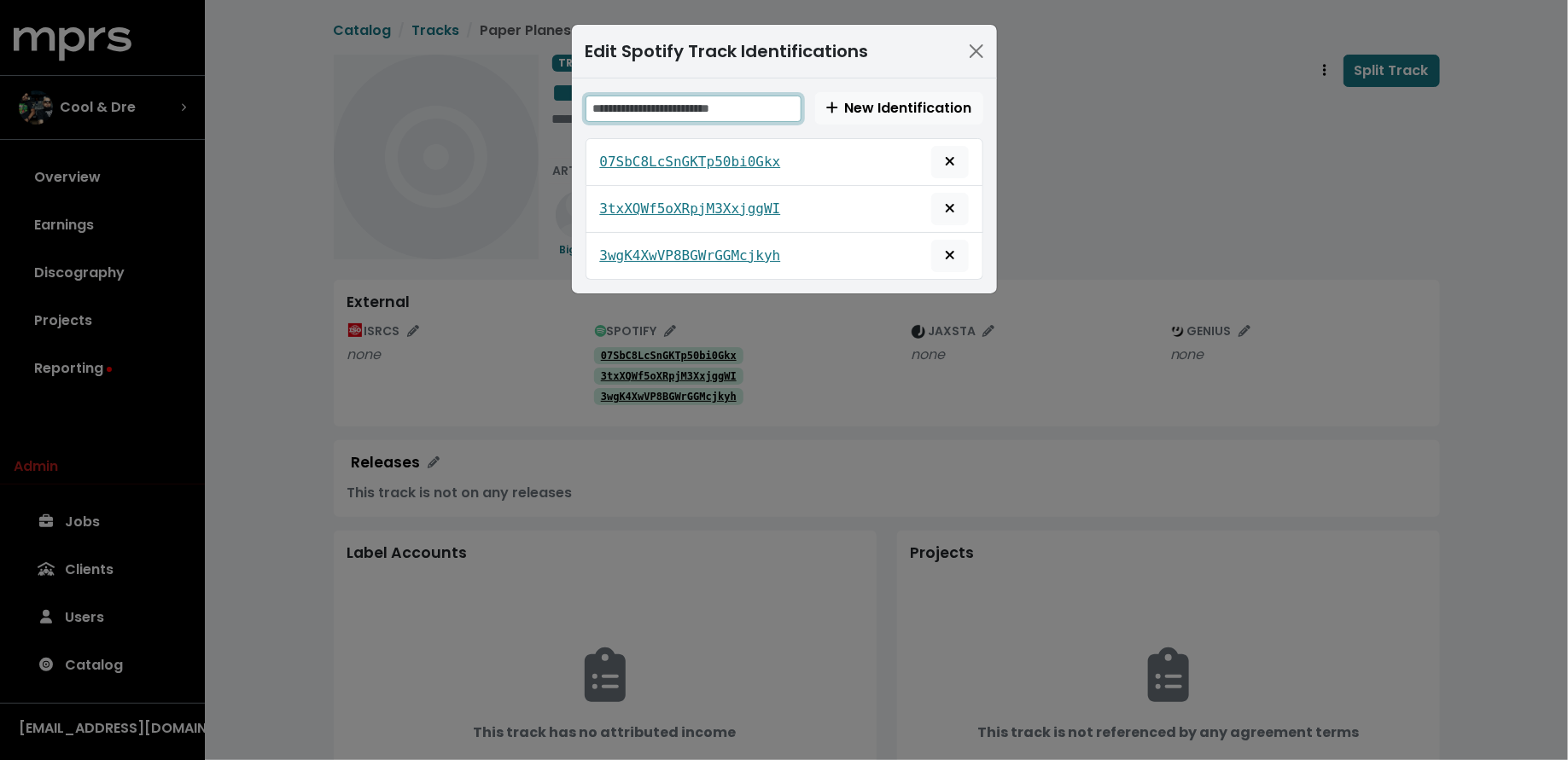
click at [741, 105] on input "text" at bounding box center [693, 108] width 216 height 27
paste input "**********"
type input "**********"
click at [875, 109] on span "New Identification" at bounding box center [899, 107] width 146 height 19
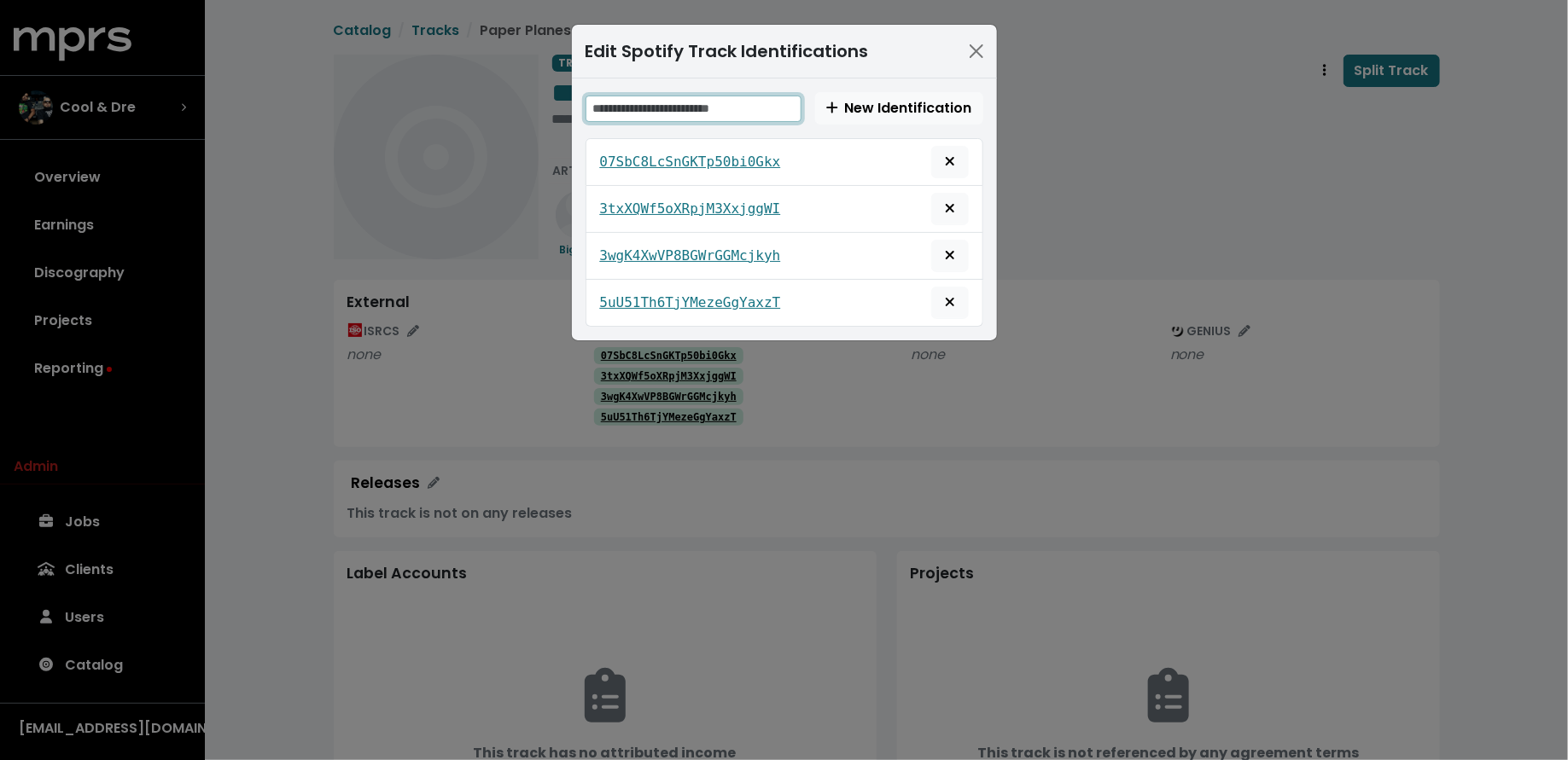
click at [759, 107] on input "text" at bounding box center [693, 108] width 216 height 27
paste input "**********"
type input "**********"
click at [927, 105] on span "New Identification" at bounding box center [899, 107] width 146 height 19
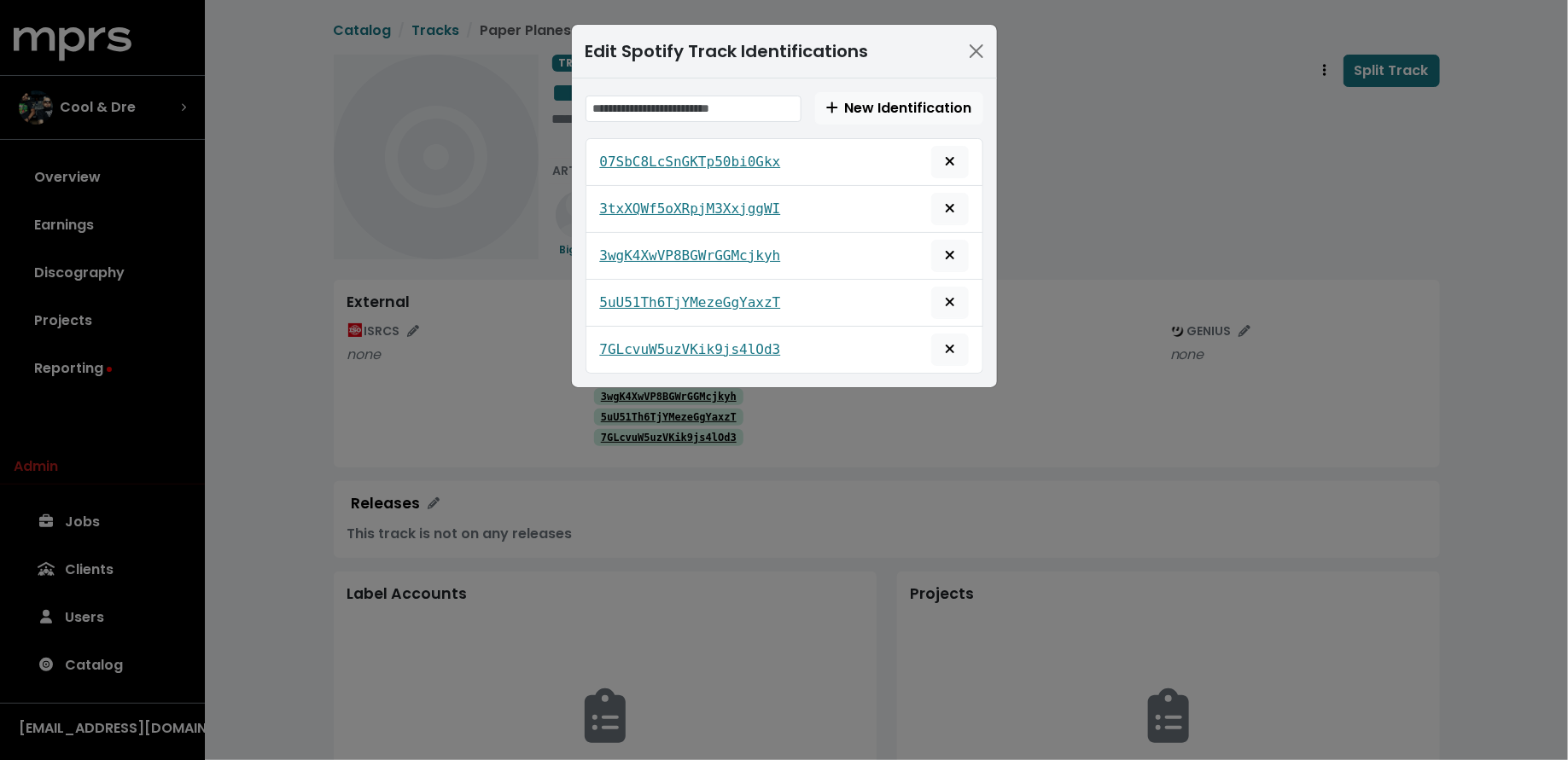
click at [1133, 158] on div "Edit Spotify Track Identifications New Identification 07SbC8LcSnGKTp50bi0Gkx 3t…" at bounding box center [784, 380] width 1568 height 760
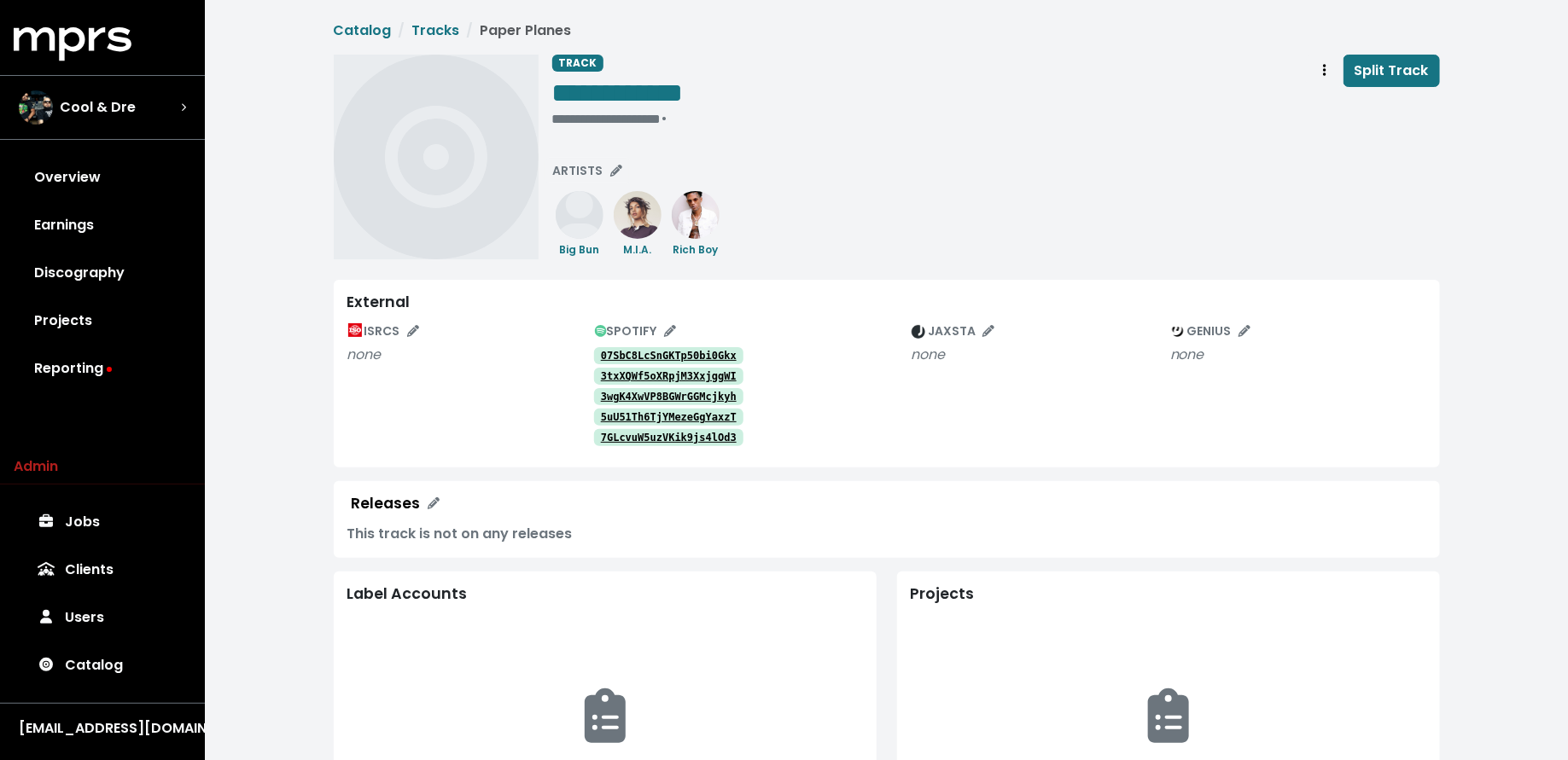
click at [626, 353] on tt "07SbC8LcSnGKTp50bi0Gkx" at bounding box center [668, 355] width 136 height 12
click at [359, 334] on img "Edit ISRC mappings for this track" at bounding box center [354, 330] width 14 height 14
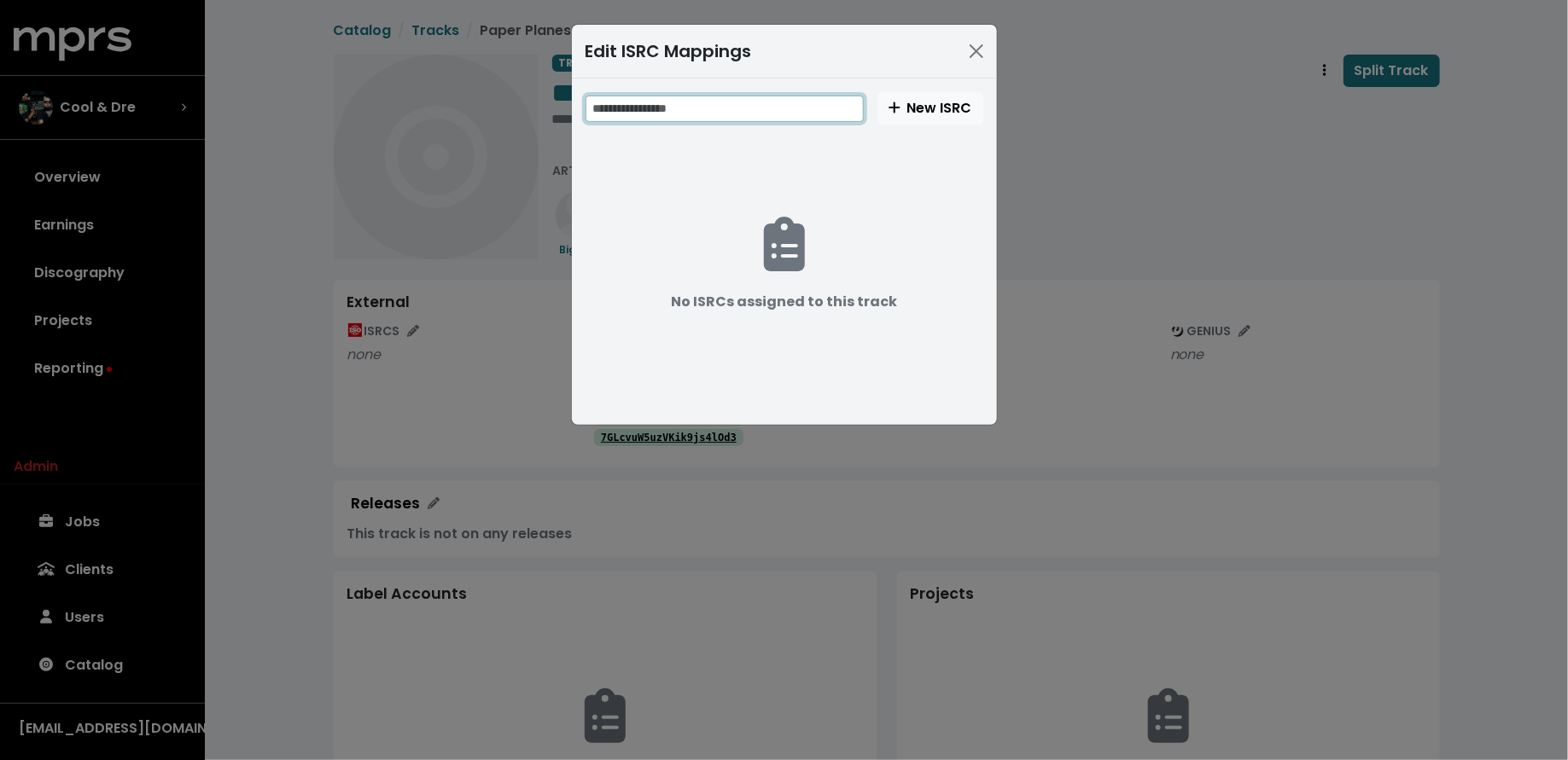
click at [755, 107] on input "text" at bounding box center [724, 108] width 278 height 27
paste input "**********"
type input "**********"
click at [915, 114] on span "New ISRC" at bounding box center [930, 107] width 83 height 19
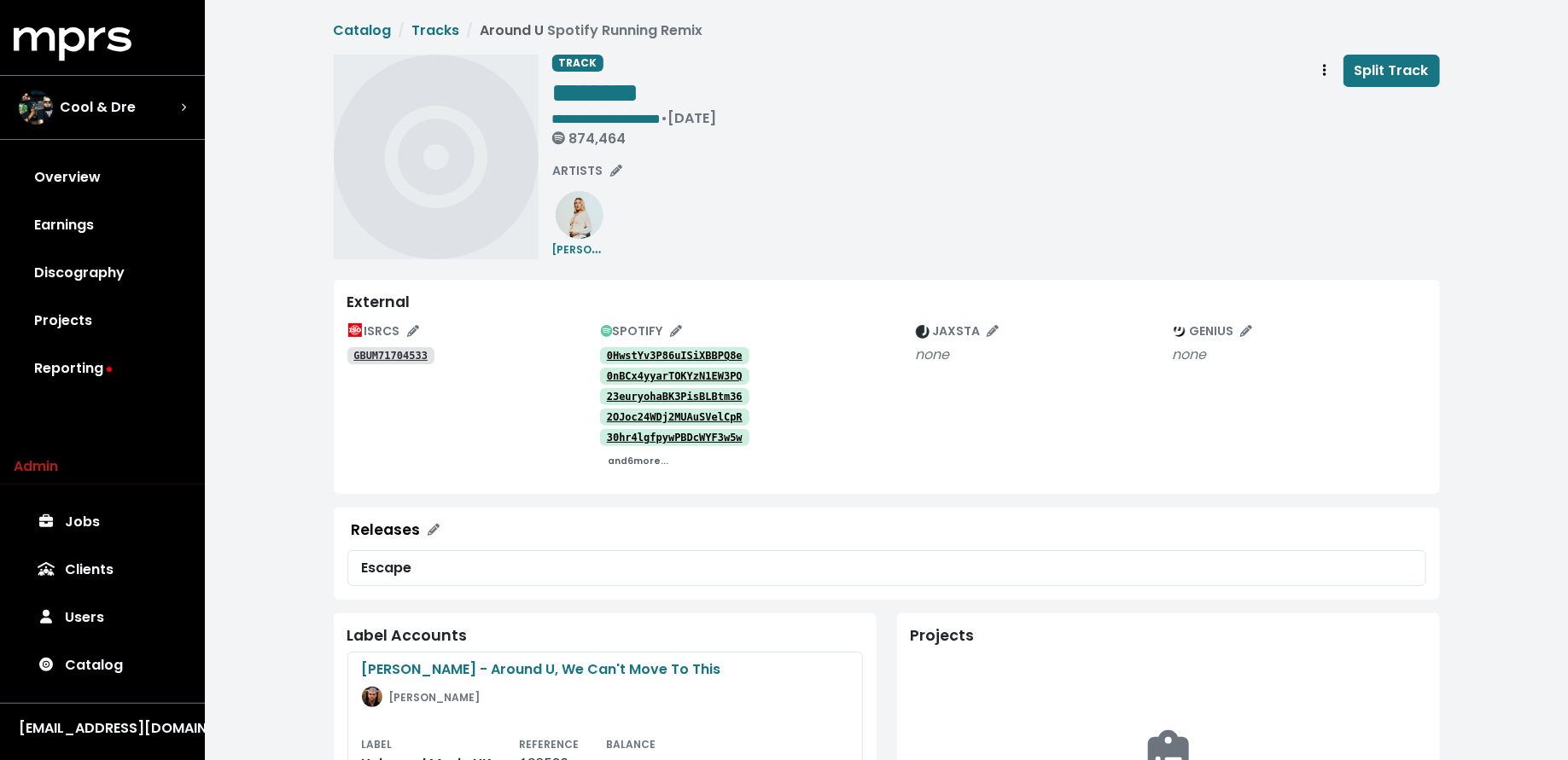
click at [642, 462] on small "and 6 more..." at bounding box center [637, 461] width 60 height 13
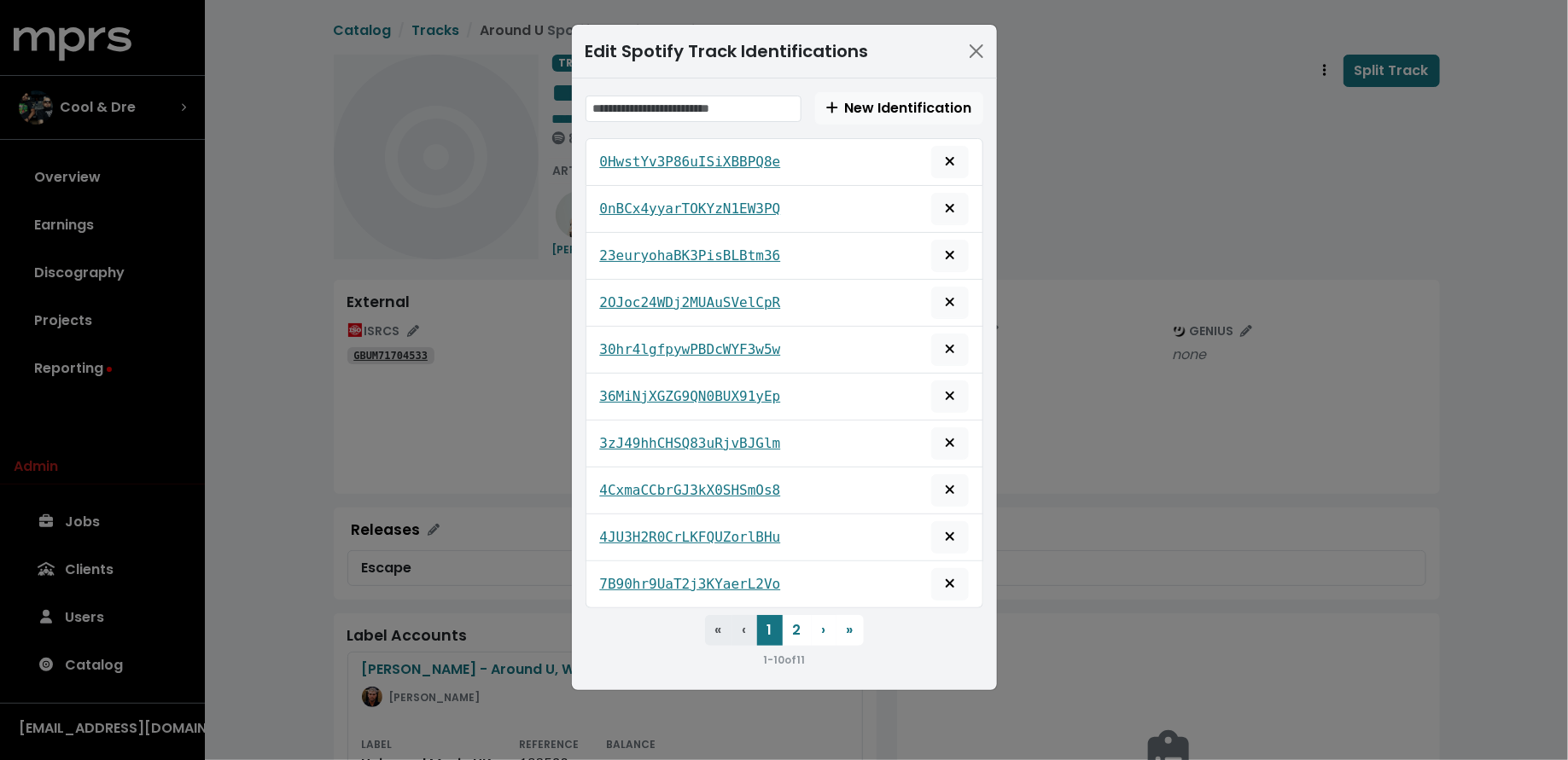
click at [523, 435] on div "Edit Spotify Track Identifications New Identification 0HwstYv3P86uISiXBBPQ8e 0n…" at bounding box center [784, 380] width 1568 height 760
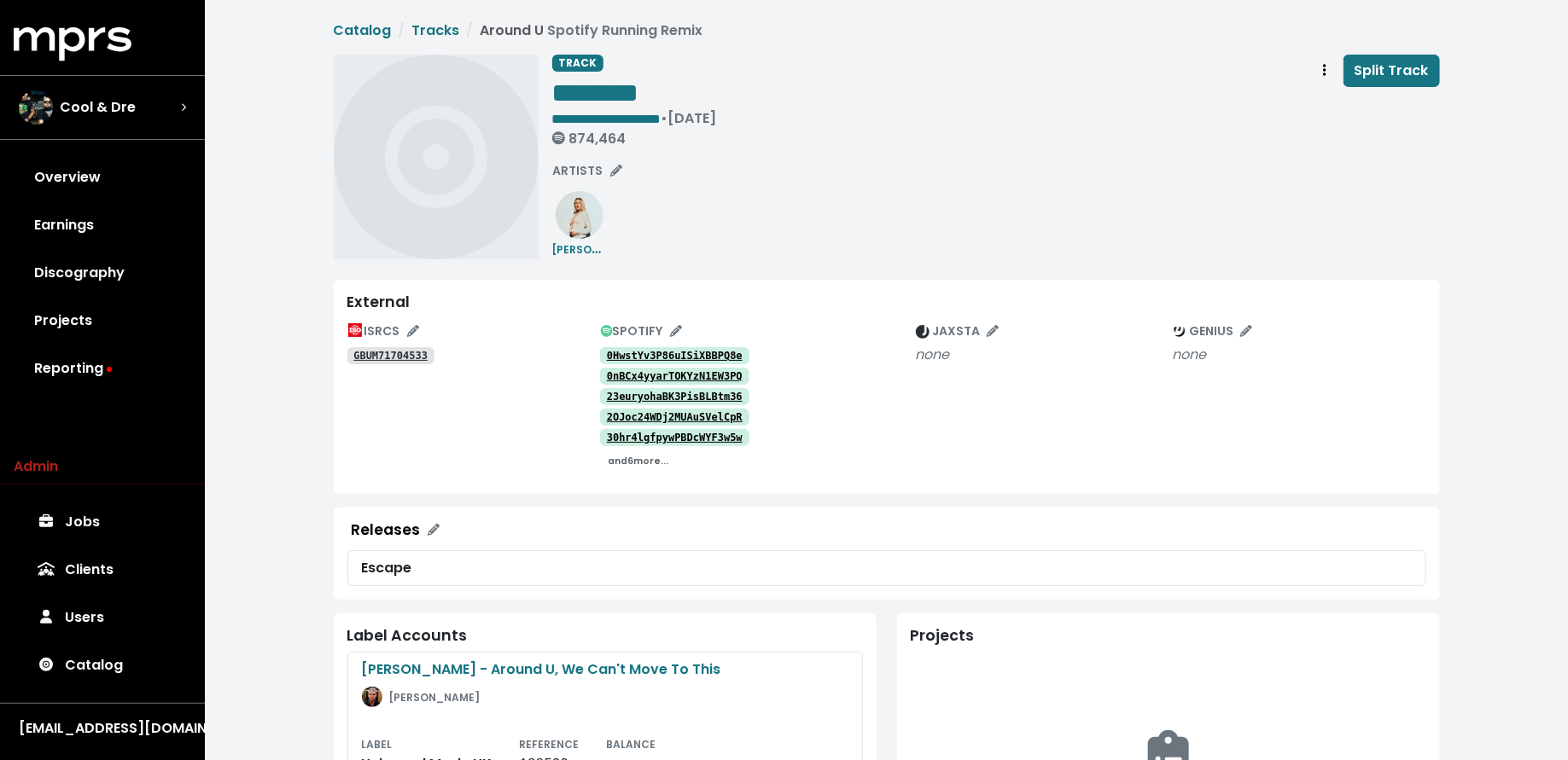
click at [654, 462] on small "and 6 more..." at bounding box center [637, 461] width 60 height 13
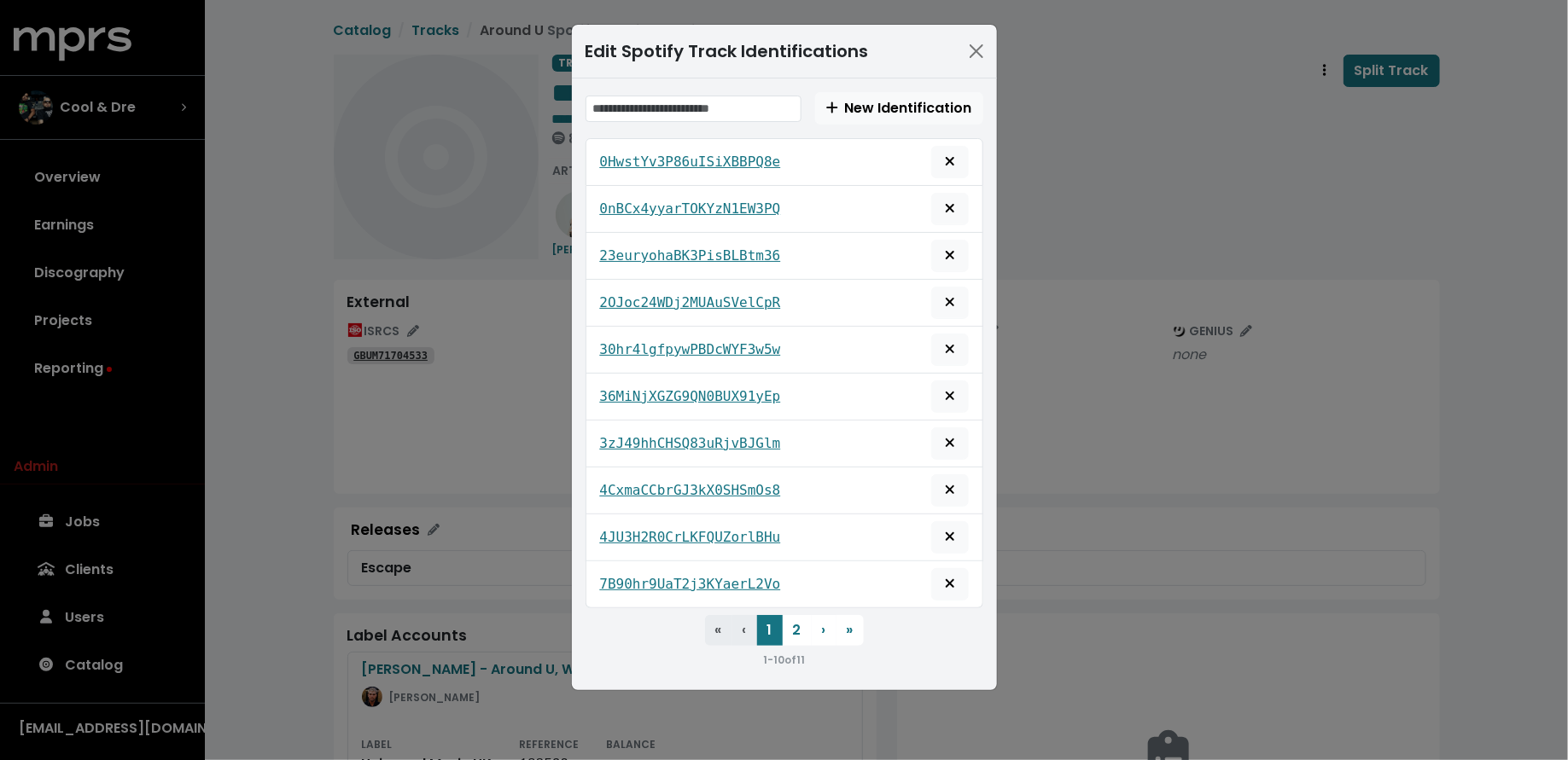
click at [495, 423] on div "Edit Spotify Track Identifications New Identification 0HwstYv3P86uISiXBBPQ8e 0n…" at bounding box center [784, 380] width 1568 height 760
click at [972, 50] on button "Close" at bounding box center [977, 52] width 28 height 28
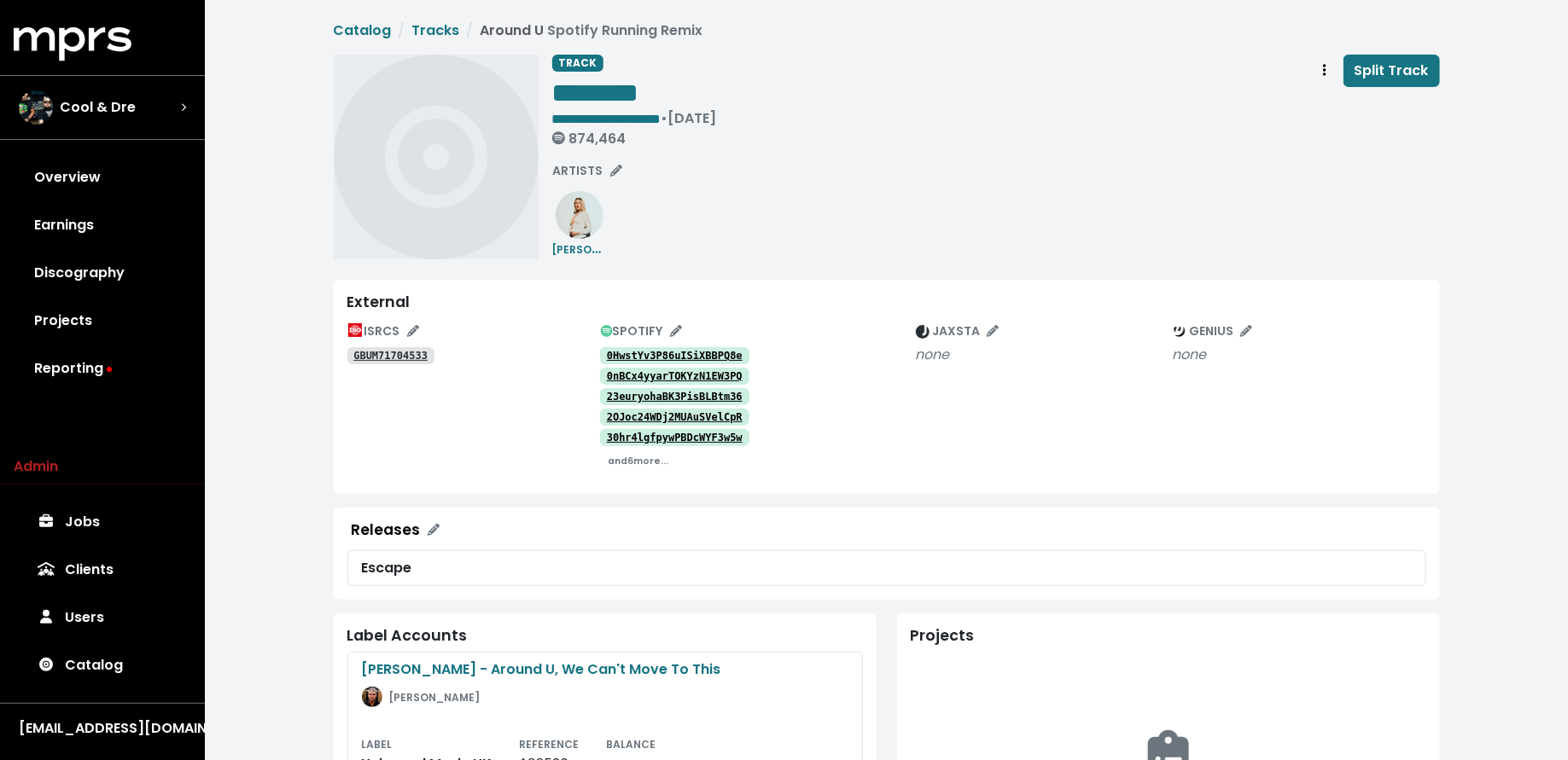
click at [422, 357] on tt "GBUM71704533" at bounding box center [390, 355] width 74 height 12
click at [710, 116] on span "• Nov 10th, 2015 874,464" at bounding box center [635, 128] width 165 height 39
click at [661, 116] on span "**********" at bounding box center [607, 119] width 109 height 13
click at [698, 122] on span "**********" at bounding box center [624, 119] width 145 height 13
click at [698, 115] on span "**********" at bounding box center [624, 119] width 145 height 13
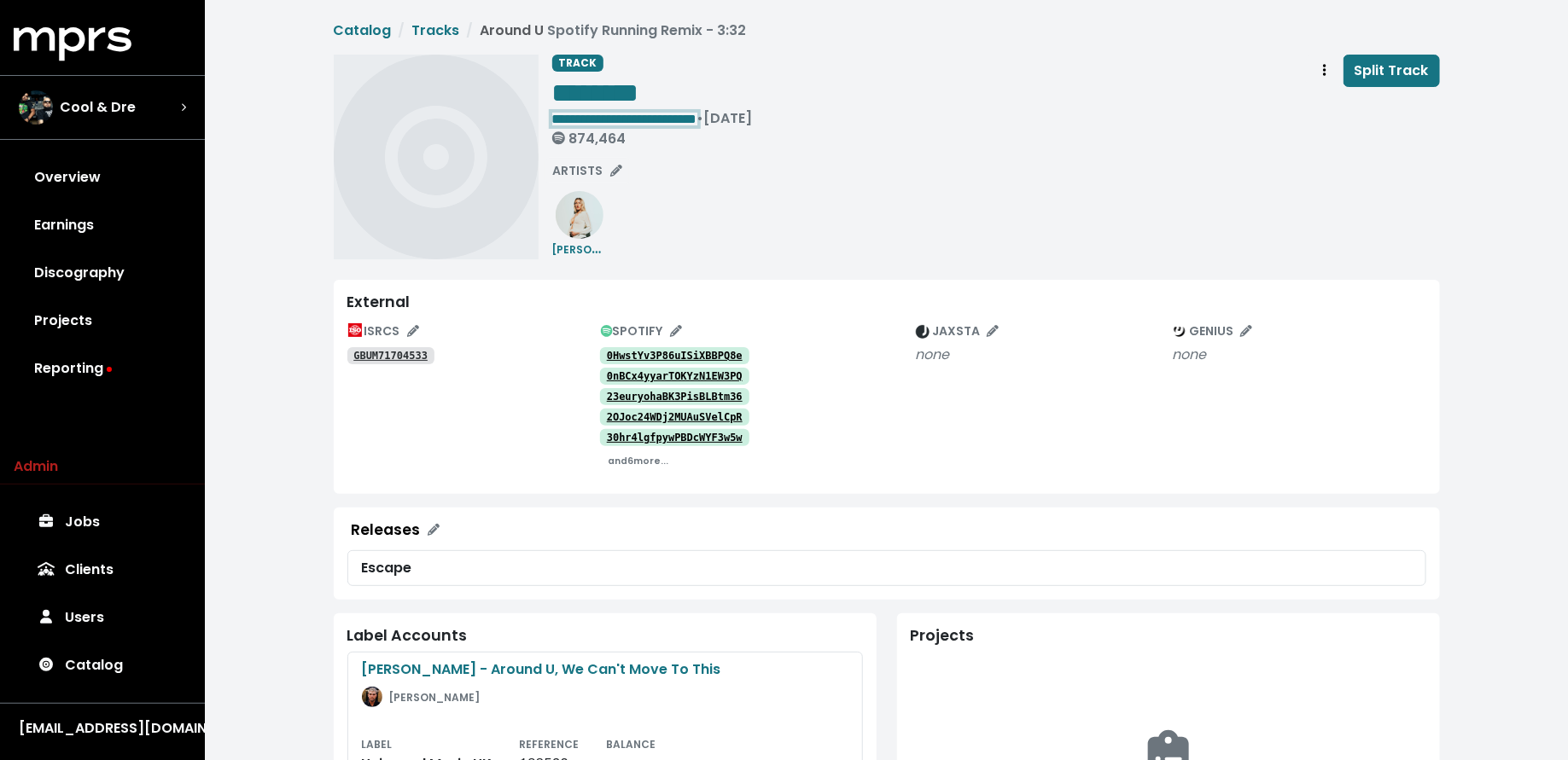
click at [698, 116] on span "**********" at bounding box center [624, 119] width 145 height 13
drag, startPoint x: 712, startPoint y: 117, endPoint x: 751, endPoint y: 115, distance: 39.1
click at [751, 115] on div "**********" at bounding box center [652, 129] width 201 height 37
click at [614, 465] on small "and 6 more..." at bounding box center [637, 461] width 60 height 13
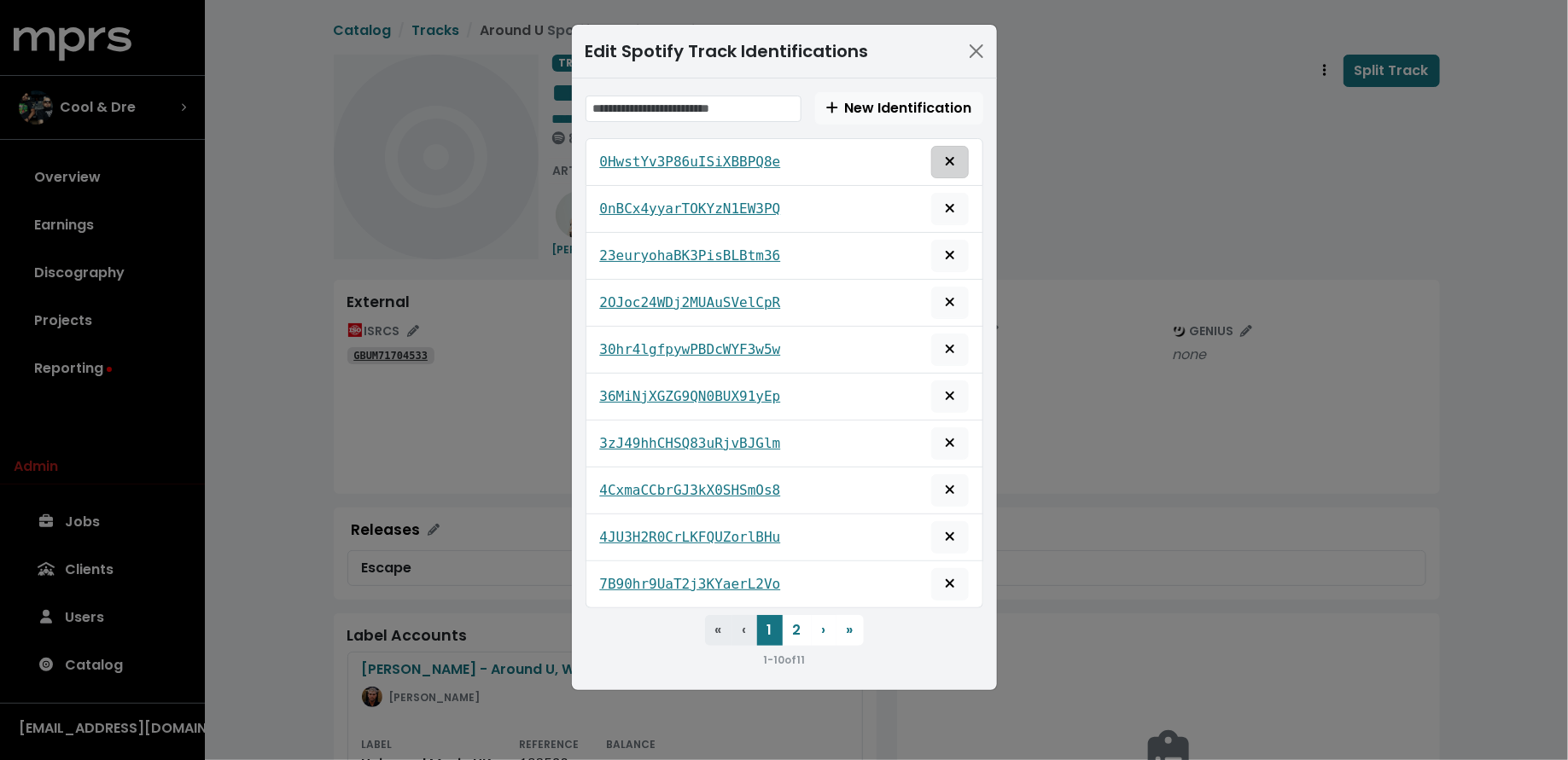
click at [948, 163] on icon "Remove this spotify identification" at bounding box center [949, 161] width 10 height 14
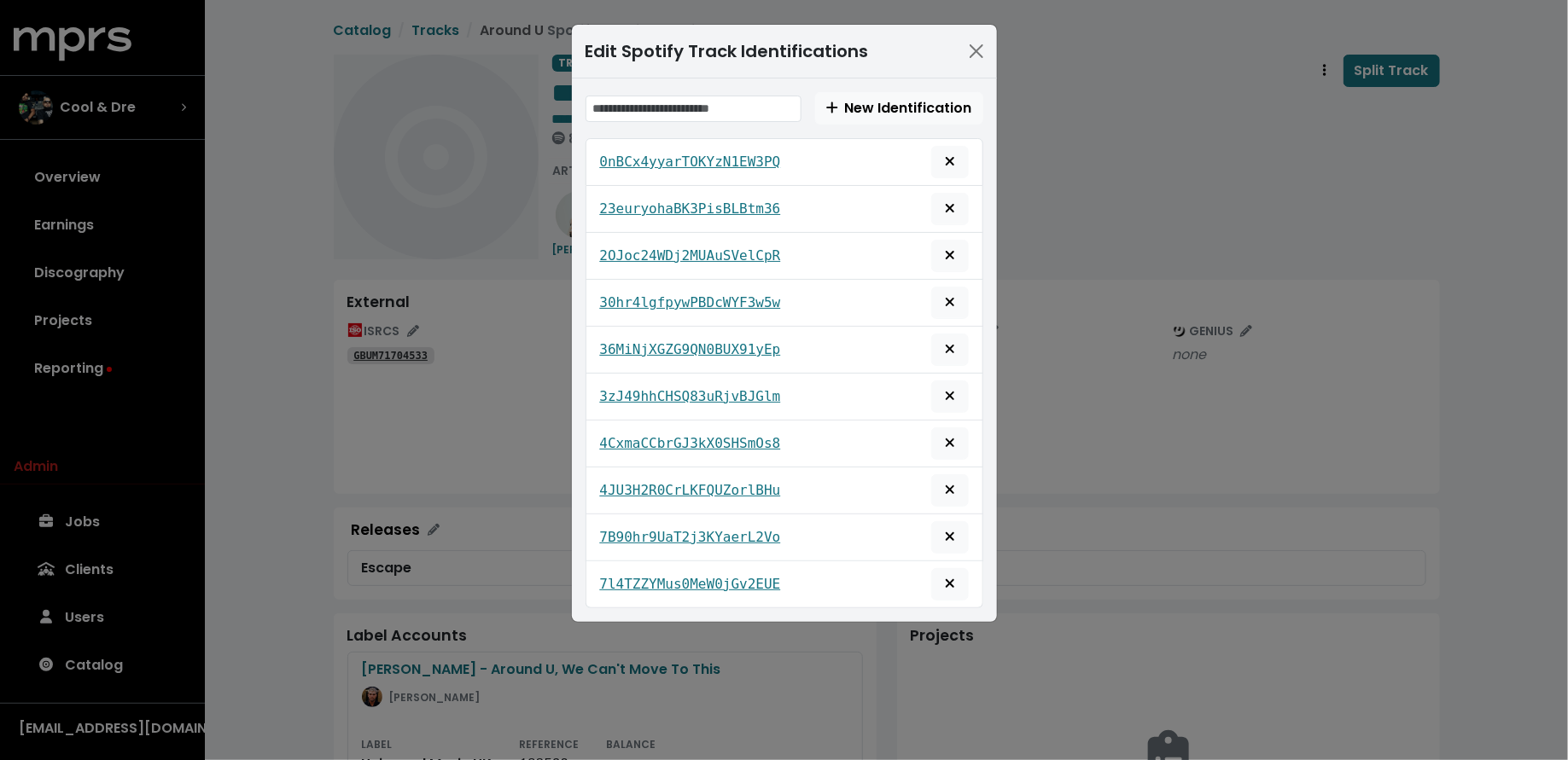
click at [948, 163] on icon "Remove this spotify identification" at bounding box center [949, 161] width 10 height 14
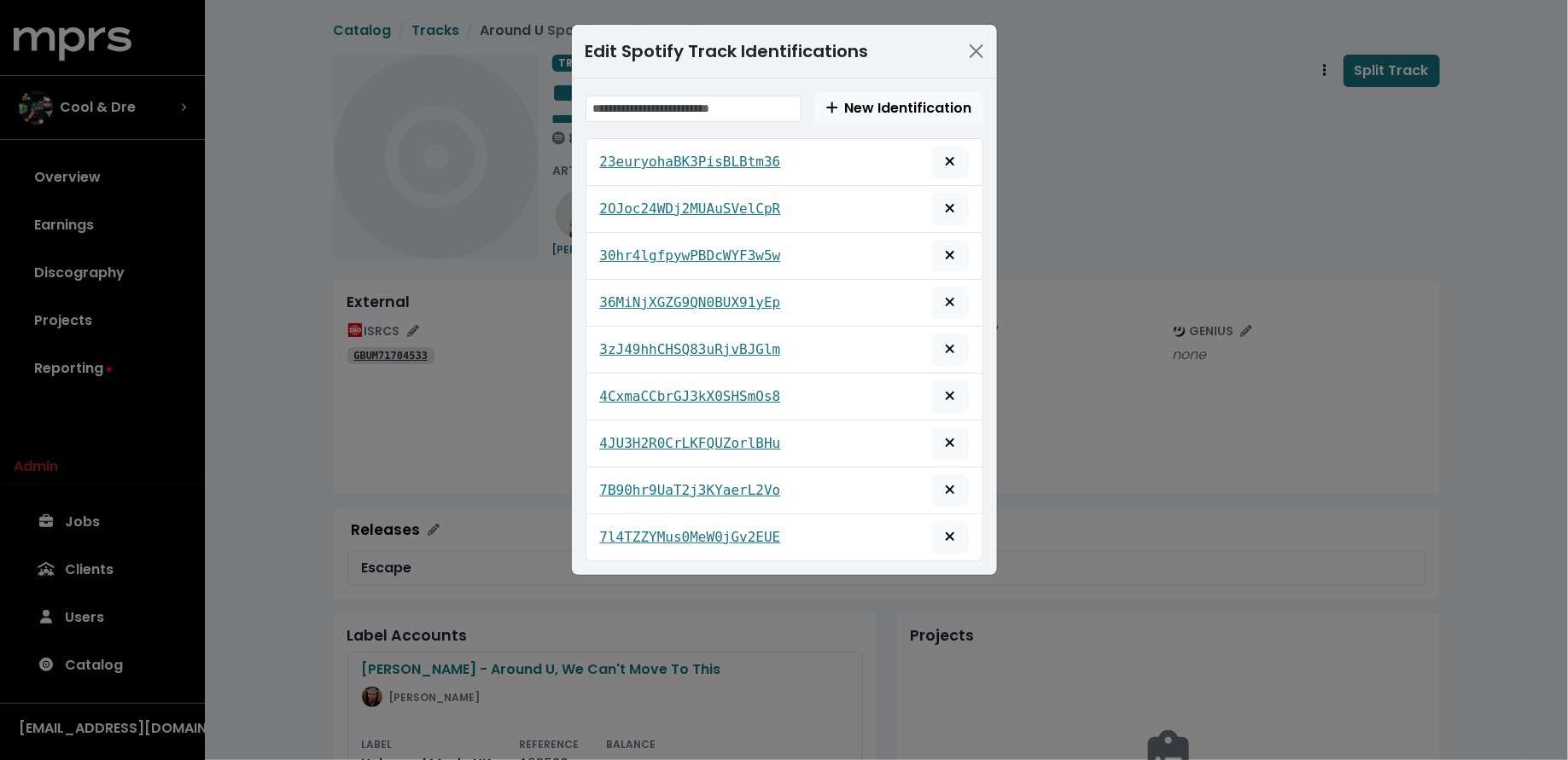
click at [948, 163] on icon "Remove this spotify identification" at bounding box center [949, 161] width 10 height 14
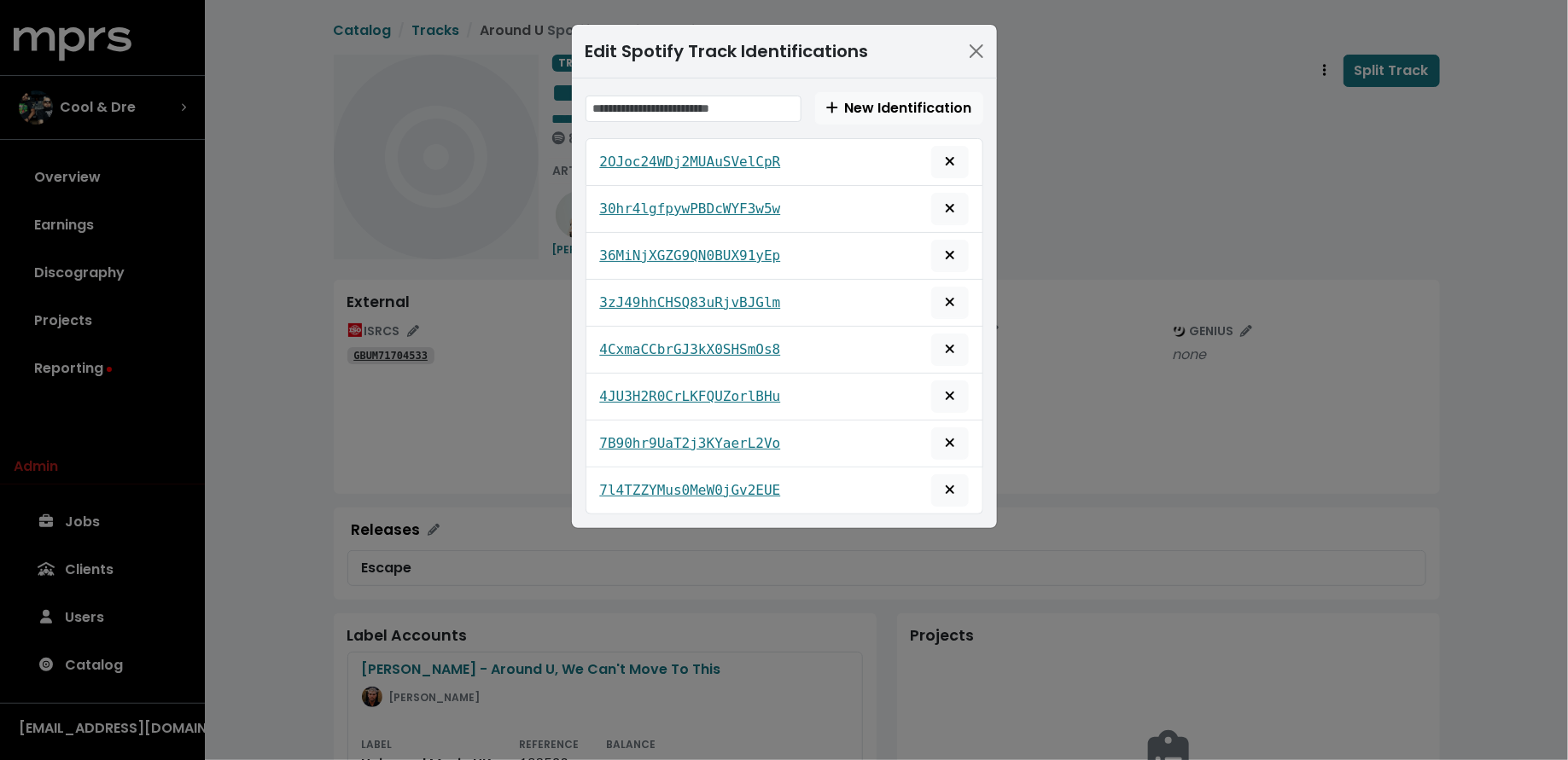
click at [948, 163] on icon "Remove this spotify identification" at bounding box center [949, 161] width 10 height 14
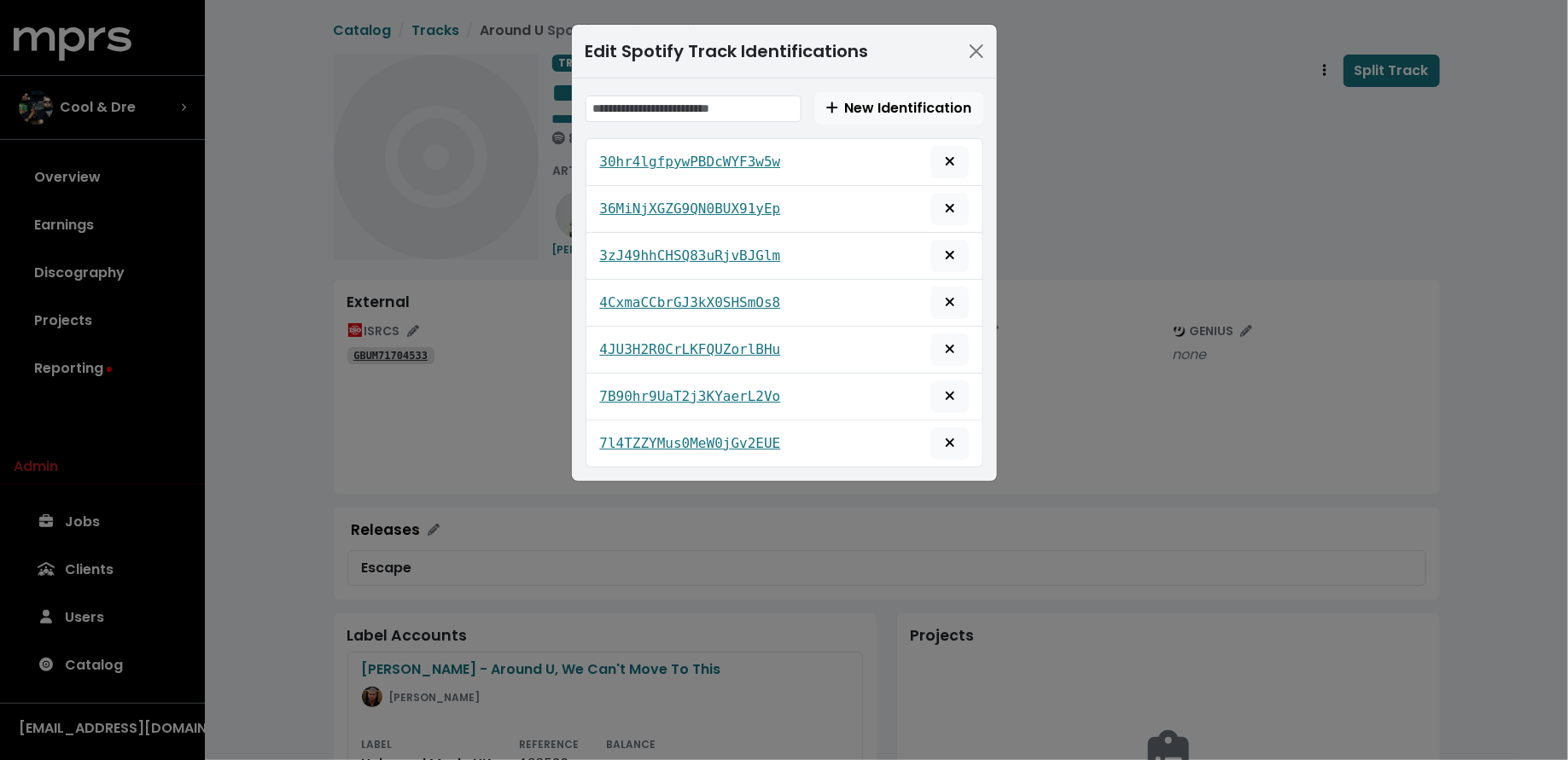
click at [948, 163] on icon "Remove this spotify identification" at bounding box center [949, 161] width 10 height 14
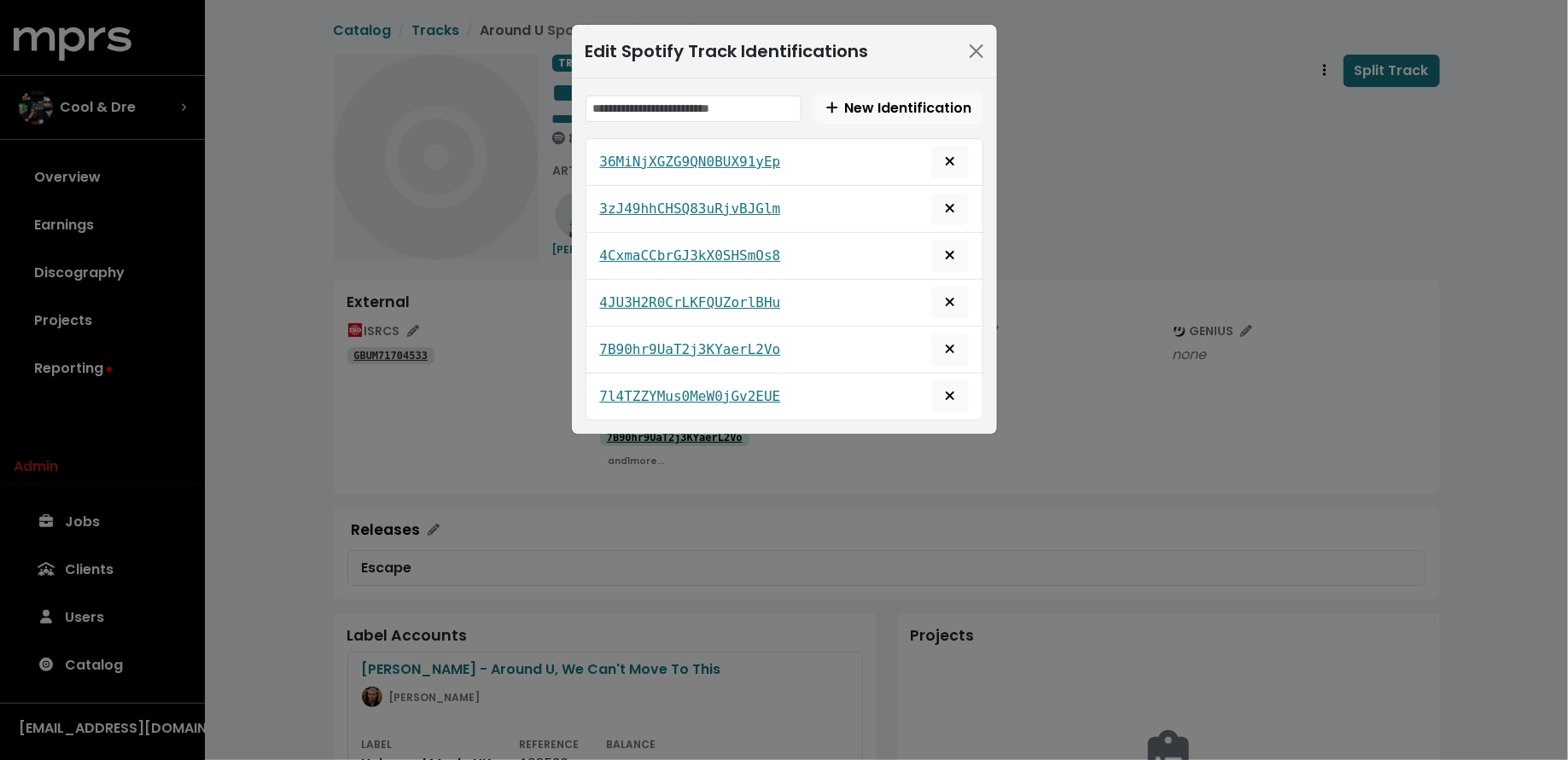
click at [948, 163] on icon "Remove this spotify identification" at bounding box center [949, 161] width 10 height 14
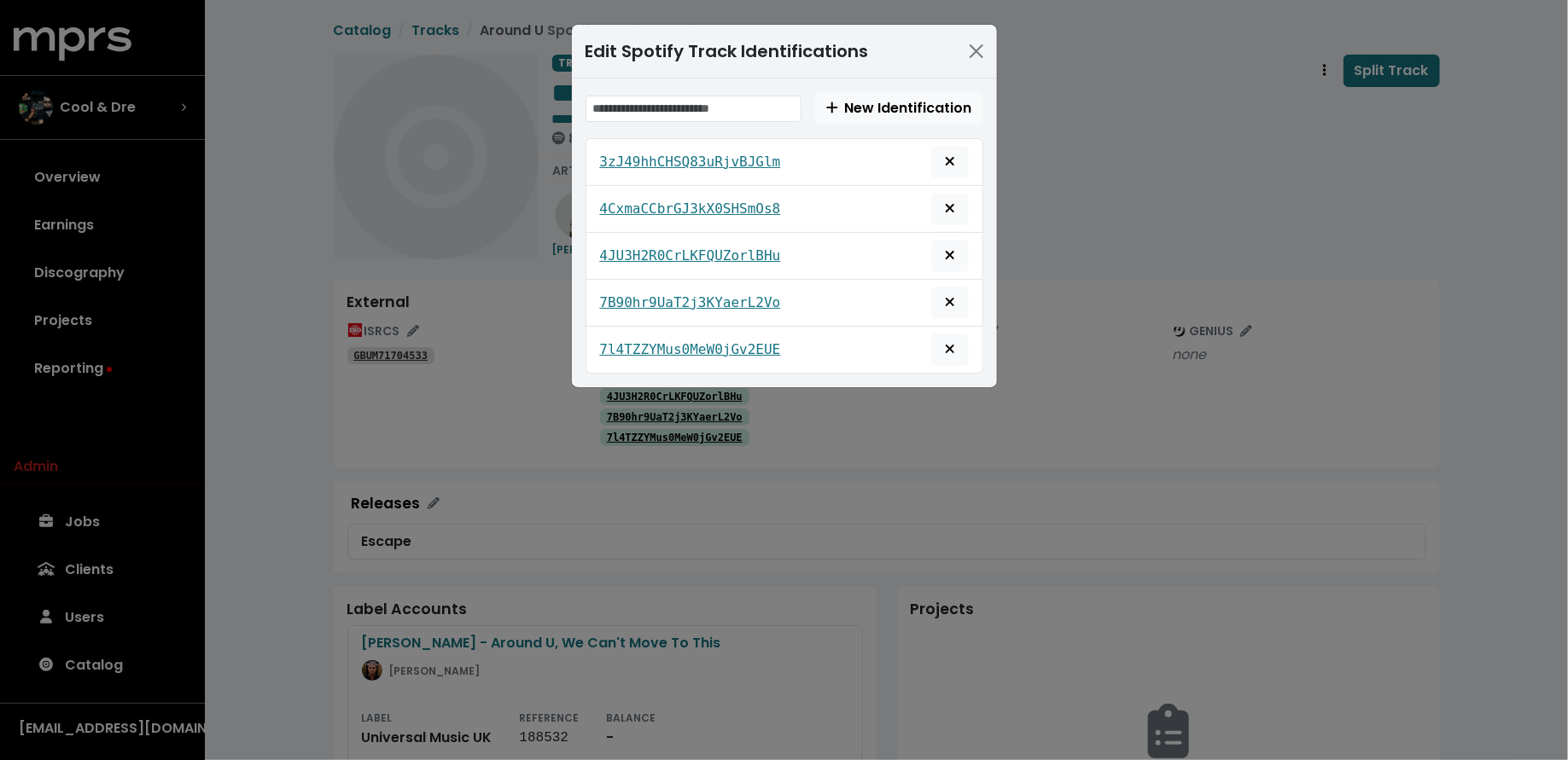
click at [948, 163] on icon "Remove this spotify identification" at bounding box center [949, 161] width 10 height 14
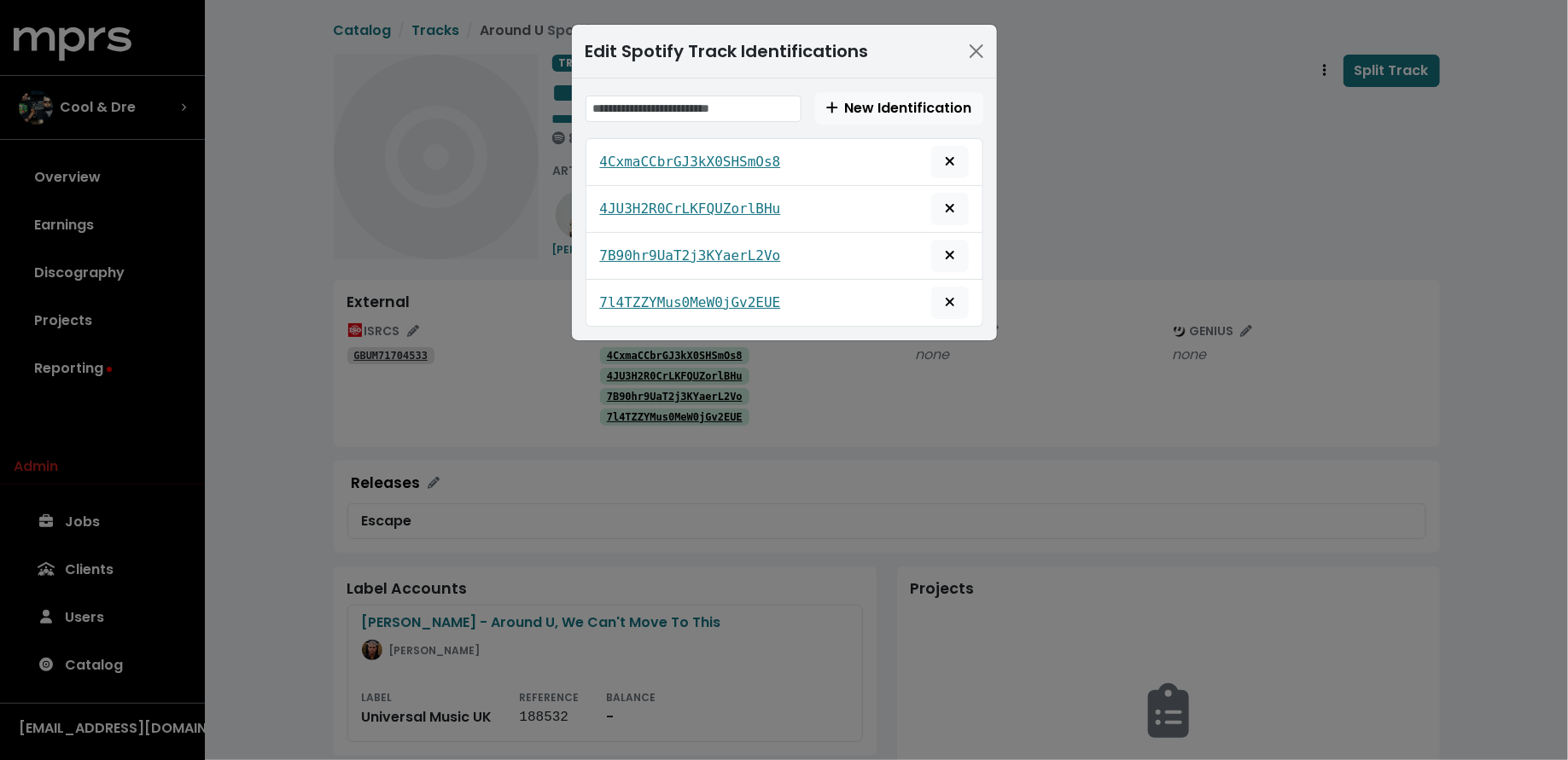
click at [948, 163] on icon "Remove this spotify identification" at bounding box center [949, 161] width 10 height 14
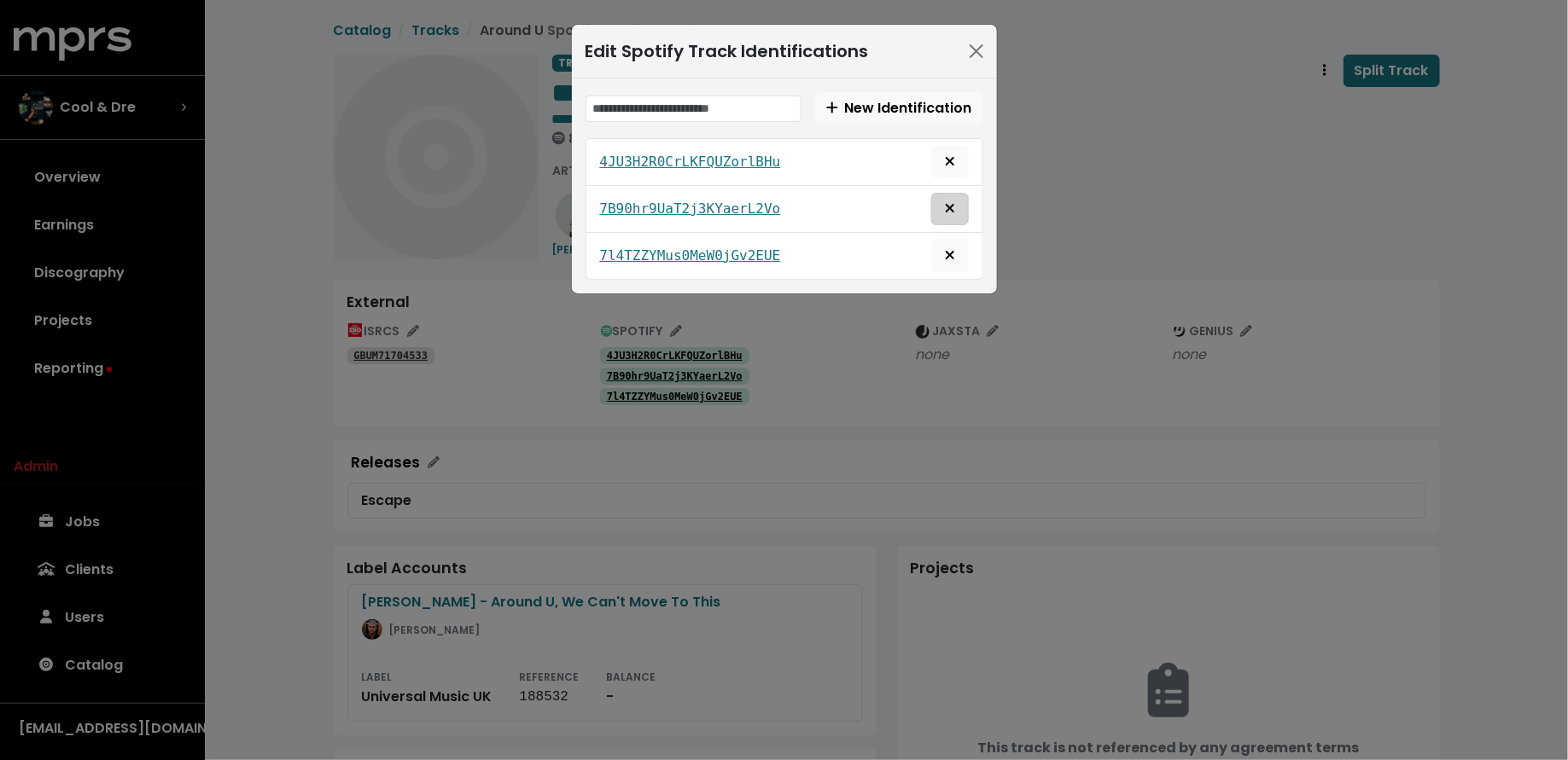
click at [952, 215] on span "Remove this spotify identification" at bounding box center [949, 208] width 10 height 19
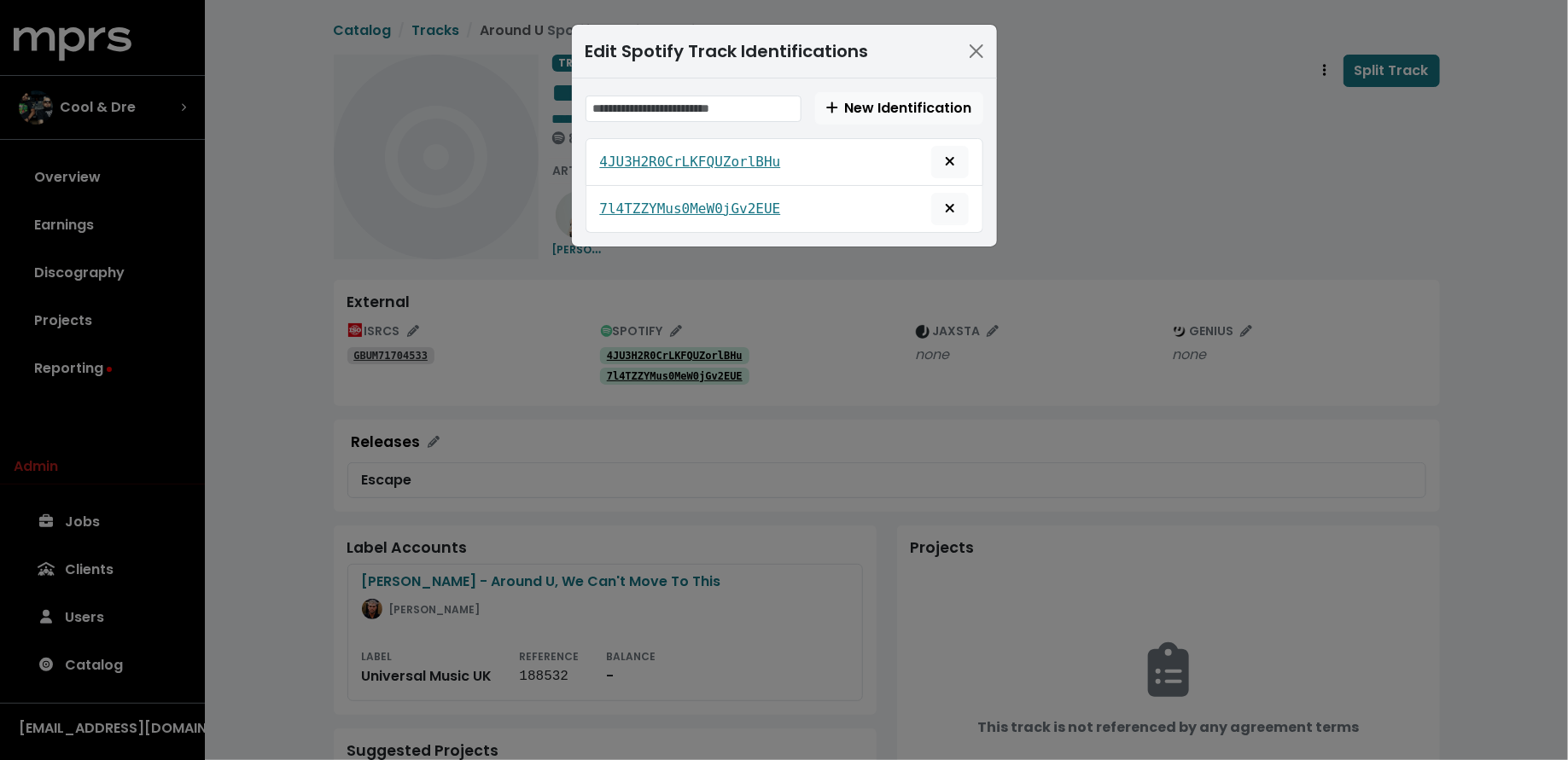
click at [952, 215] on span "Remove this spotify identification" at bounding box center [949, 208] width 10 height 19
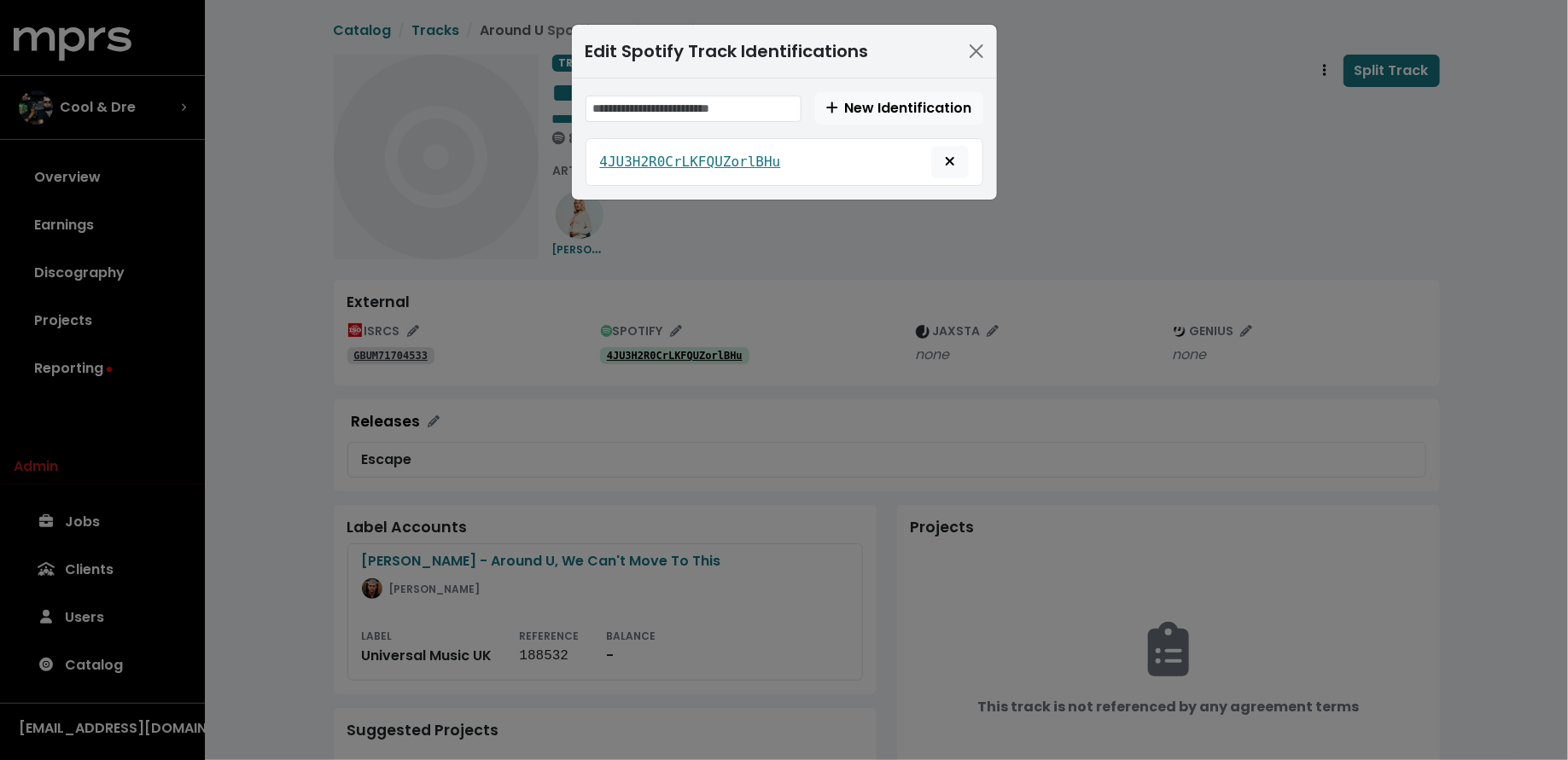
click at [1127, 237] on div "Edit Spotify Track Identifications New Identification 4JU3H2R0CrLKFQUZorlBHu" at bounding box center [784, 380] width 1568 height 760
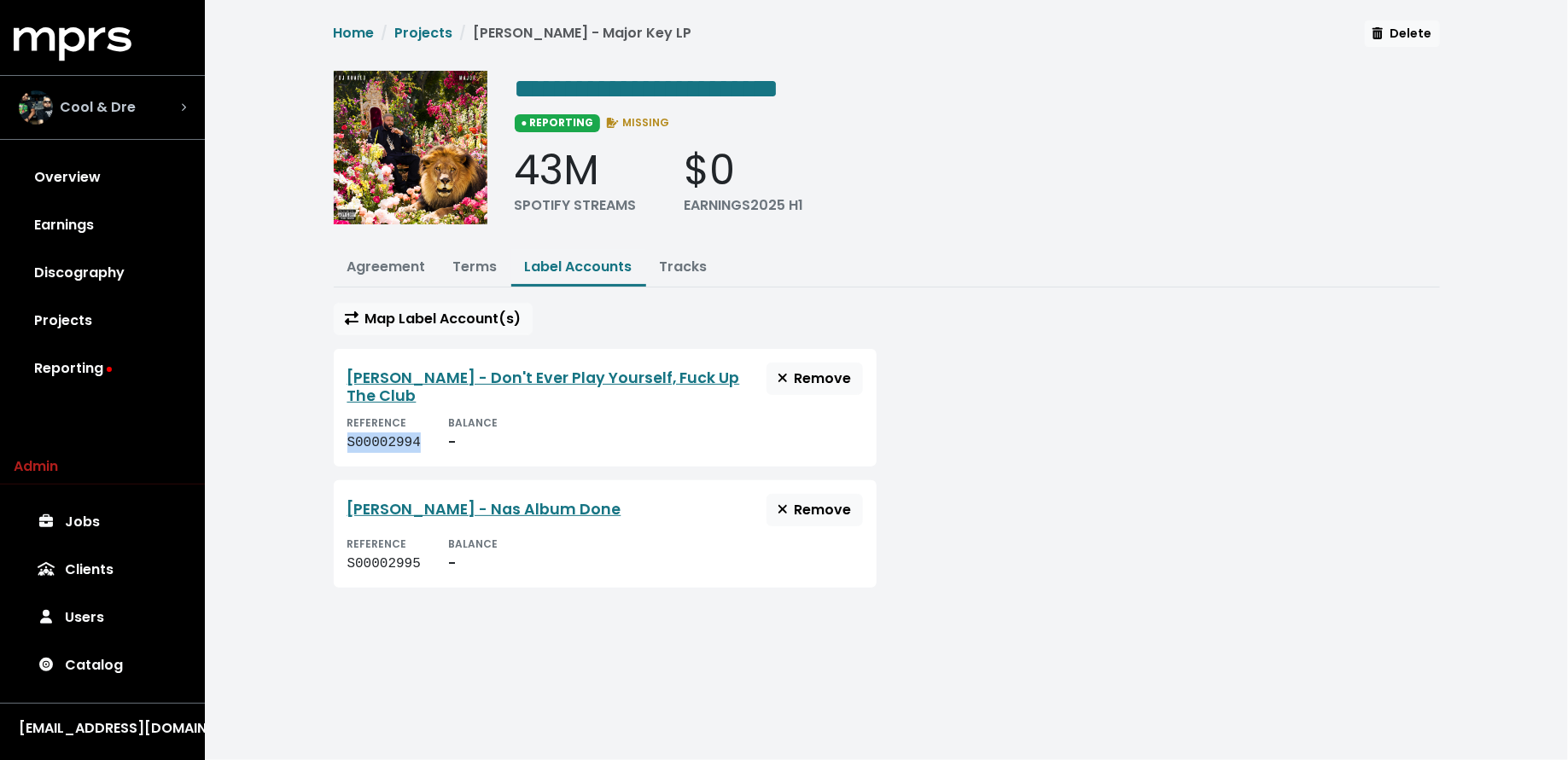
click at [194, 103] on div "Cool & Dre" at bounding box center [103, 107] width 194 height 61
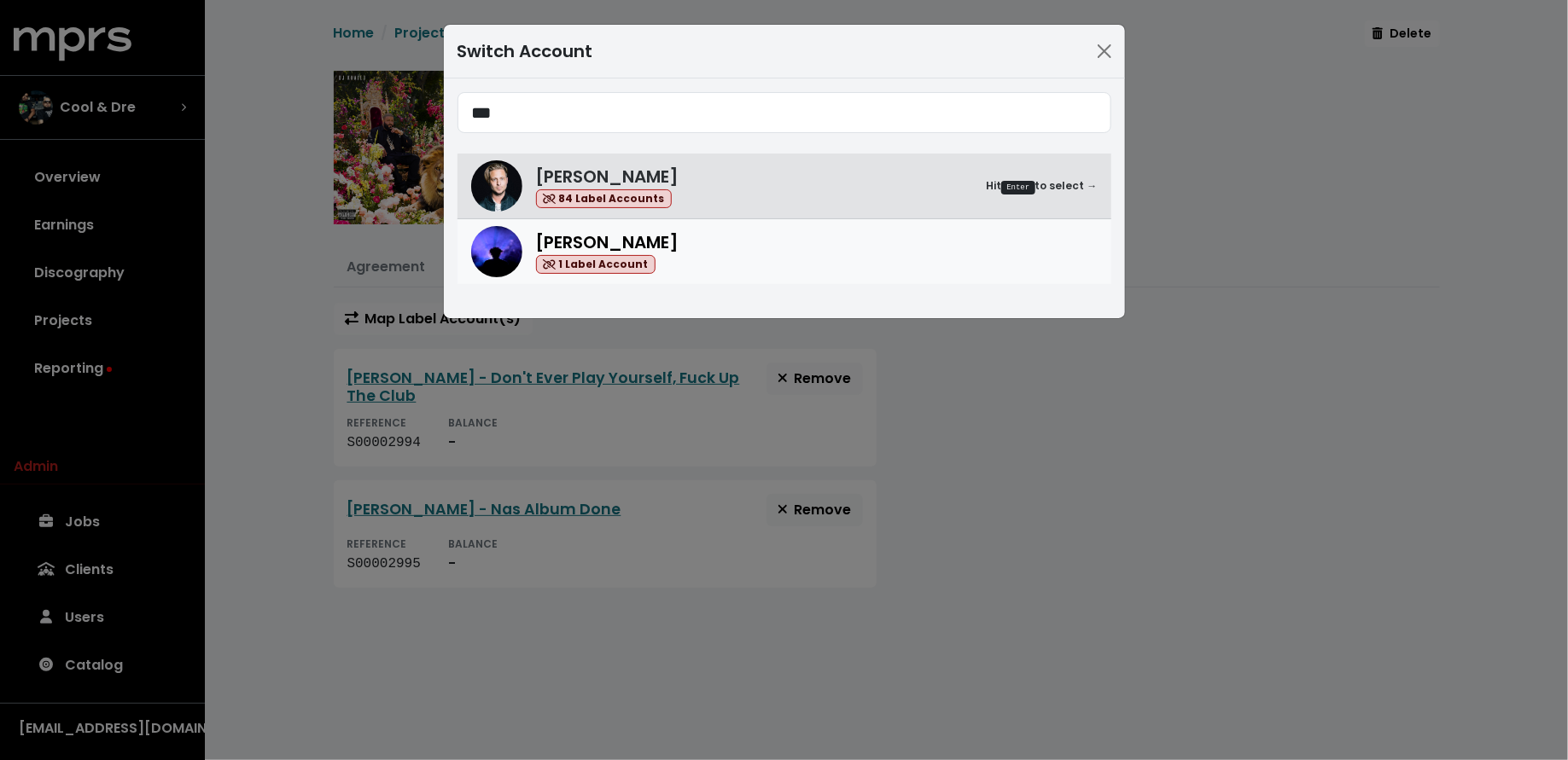
type input "***"
click at [744, 259] on div "[PERSON_NAME] 1 Label Account" at bounding box center [816, 251] width 562 height 45
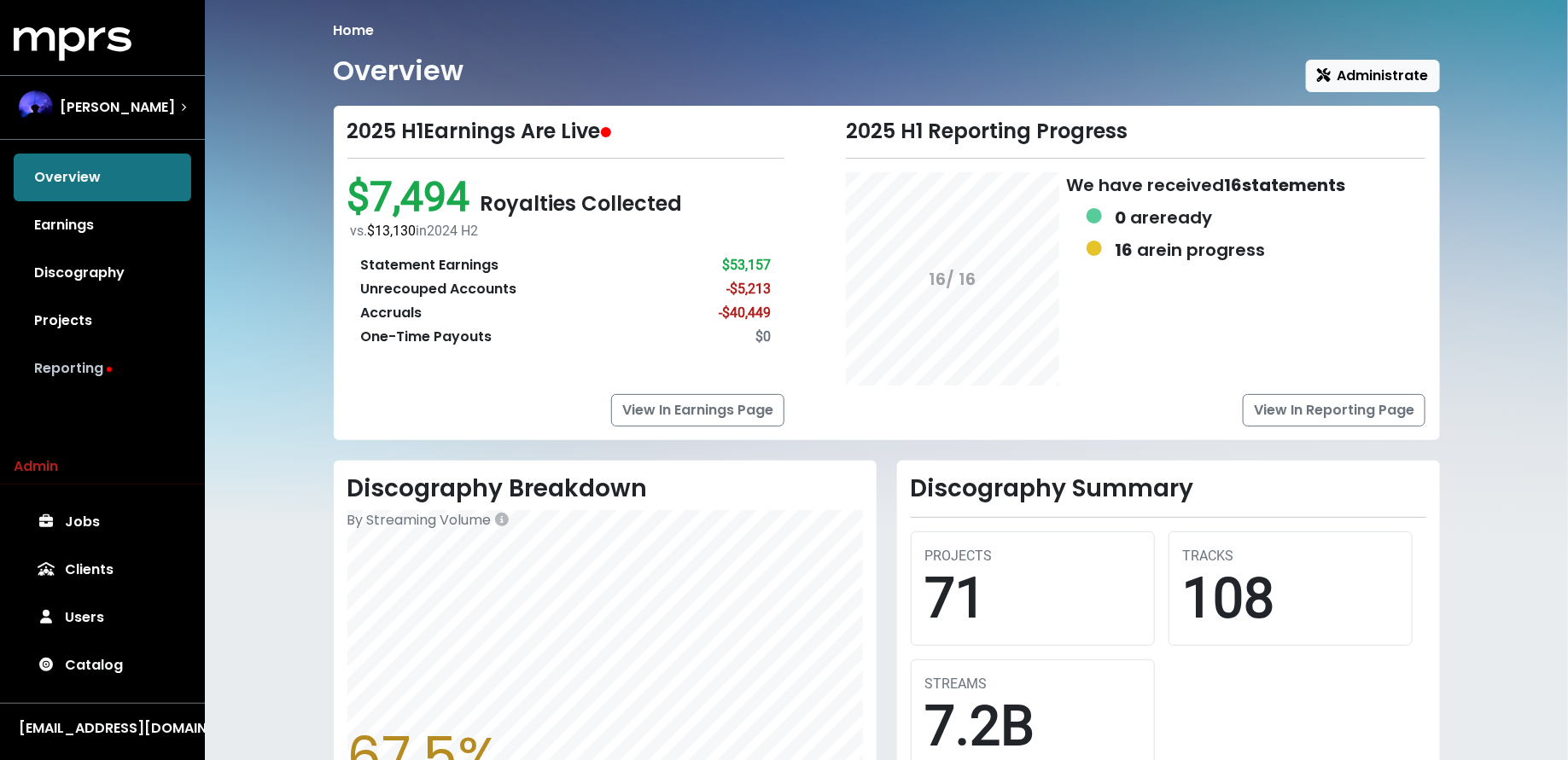
click at [109, 375] on link "Reporting" at bounding box center [103, 369] width 178 height 48
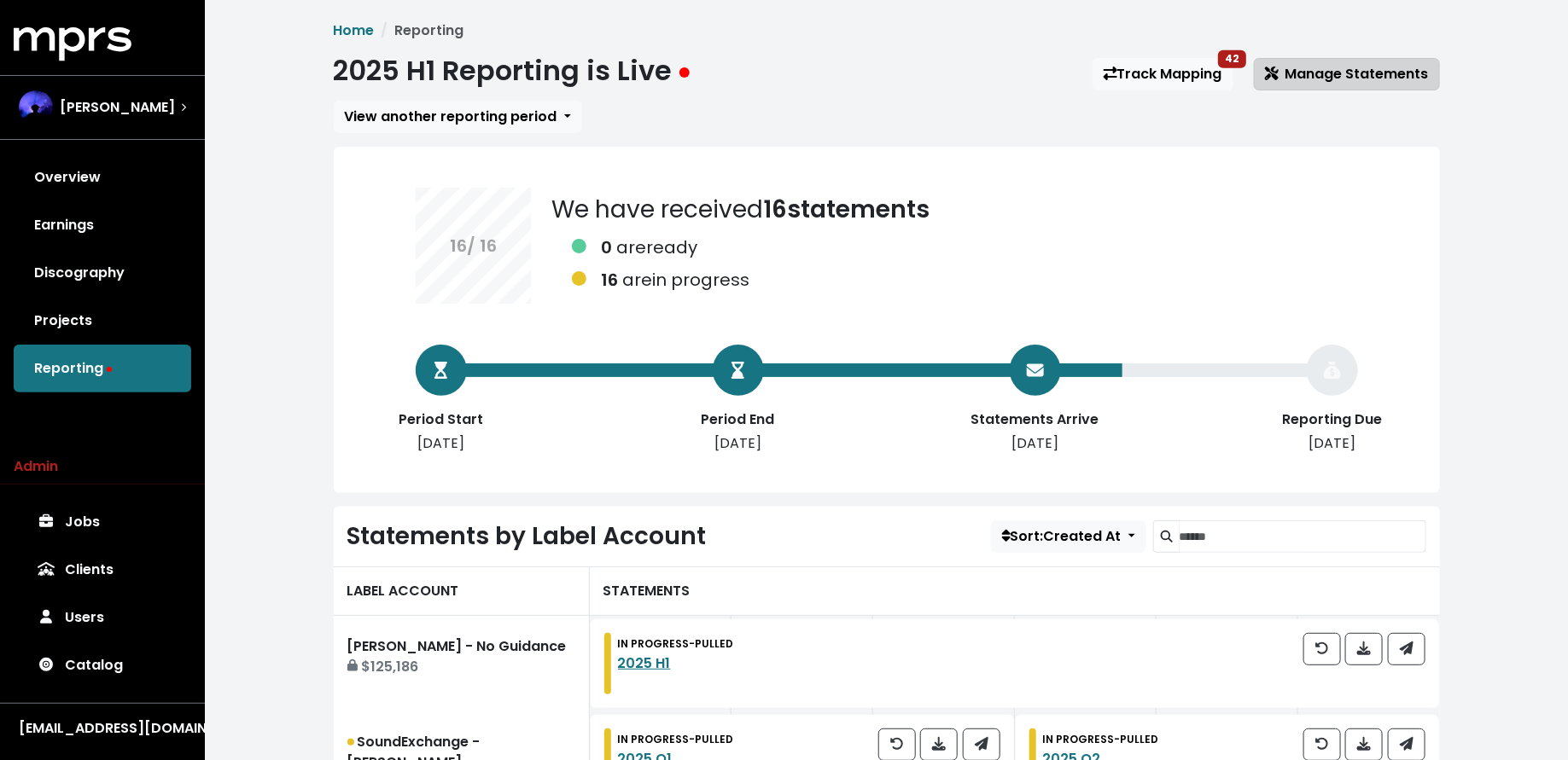
click at [1393, 66] on span "Manage Statements" at bounding box center [1346, 73] width 164 height 19
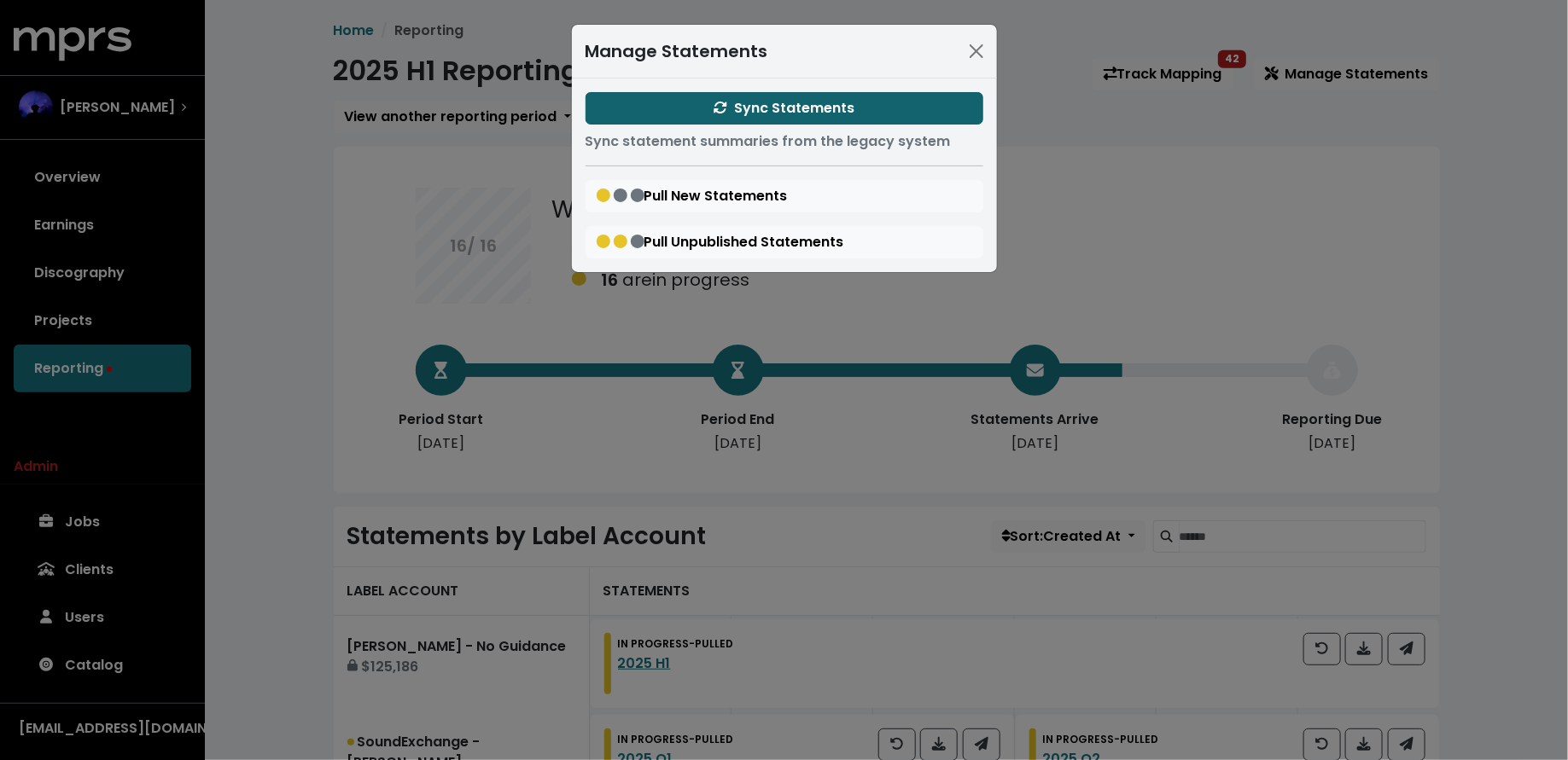
click at [770, 104] on span "Sync Statements" at bounding box center [784, 107] width 141 height 19
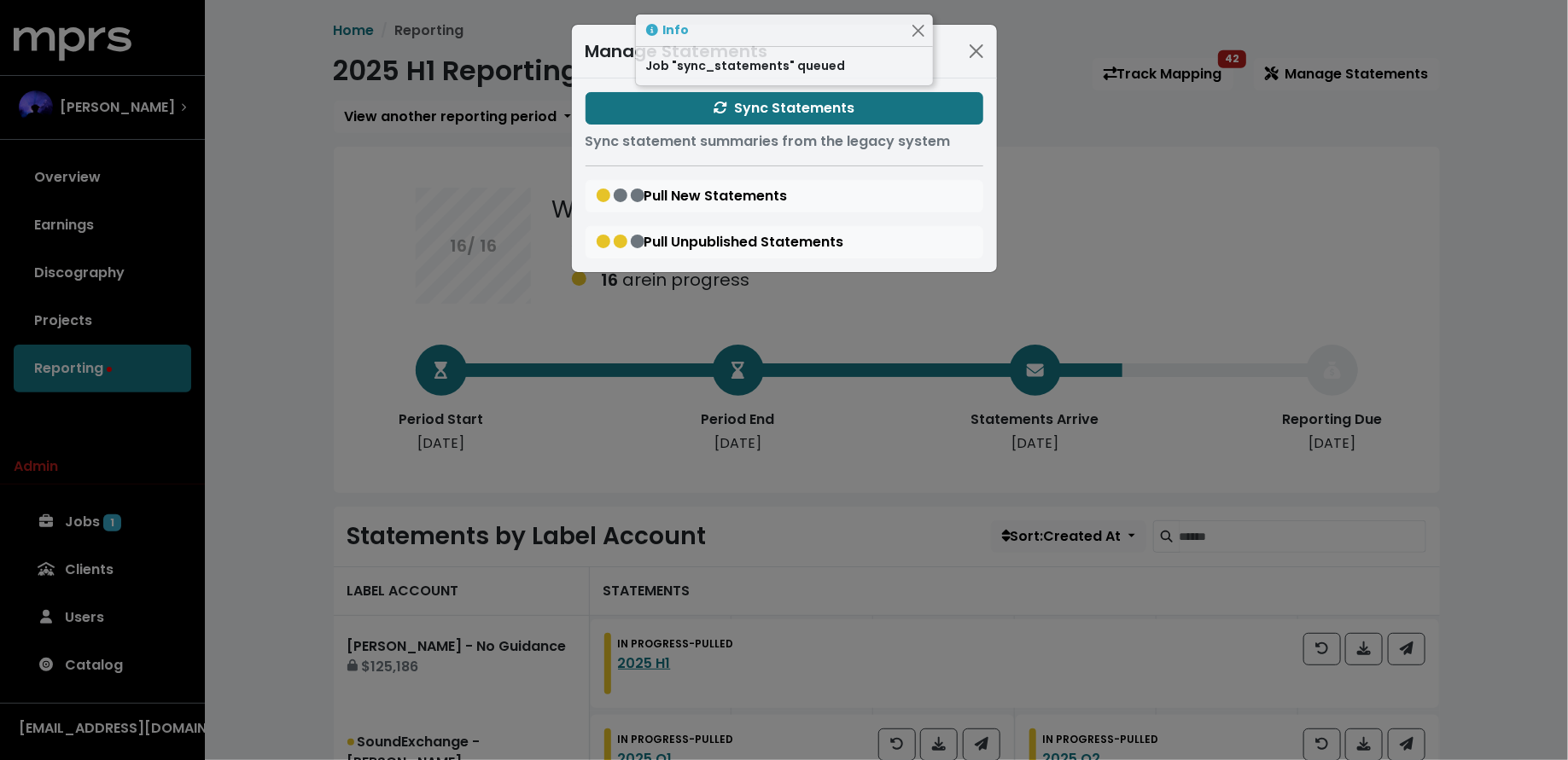
click at [321, 329] on div "Manage Statements Sync Statements Sync statement summaries from the legacy syst…" at bounding box center [784, 380] width 1568 height 760
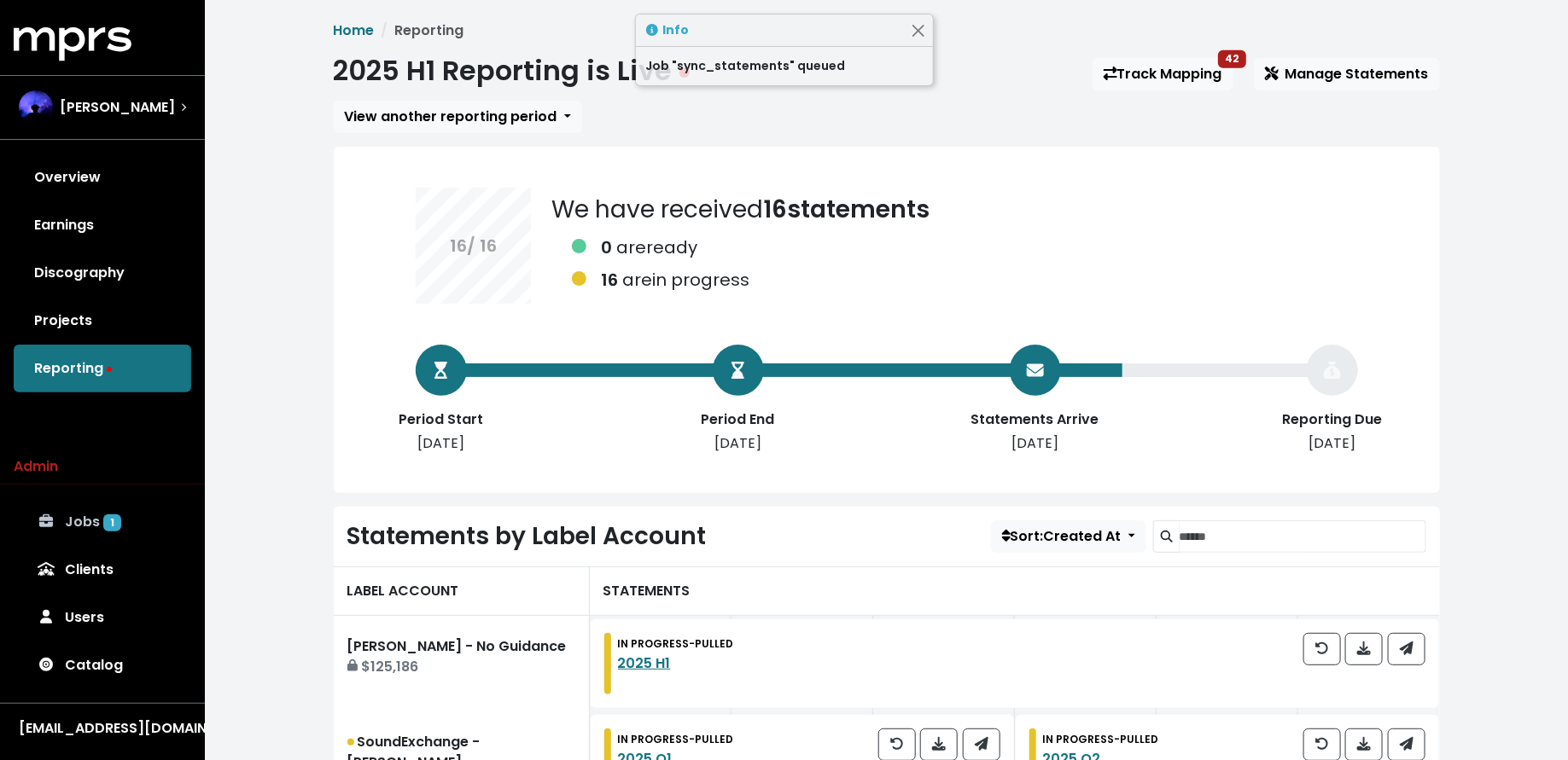
click at [113, 539] on link "Jobs 1" at bounding box center [103, 522] width 178 height 48
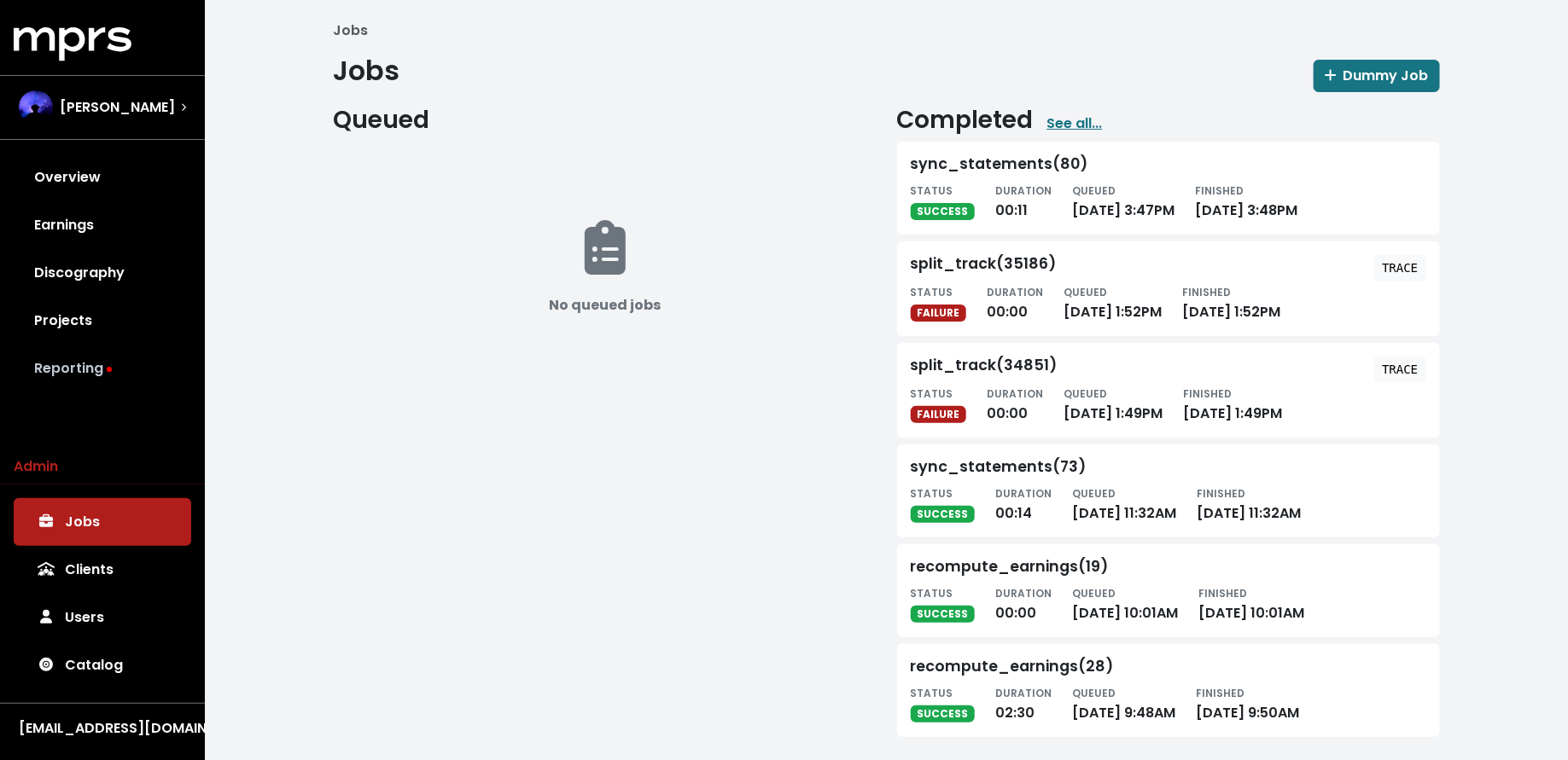
click at [156, 379] on link "Reporting" at bounding box center [103, 369] width 178 height 48
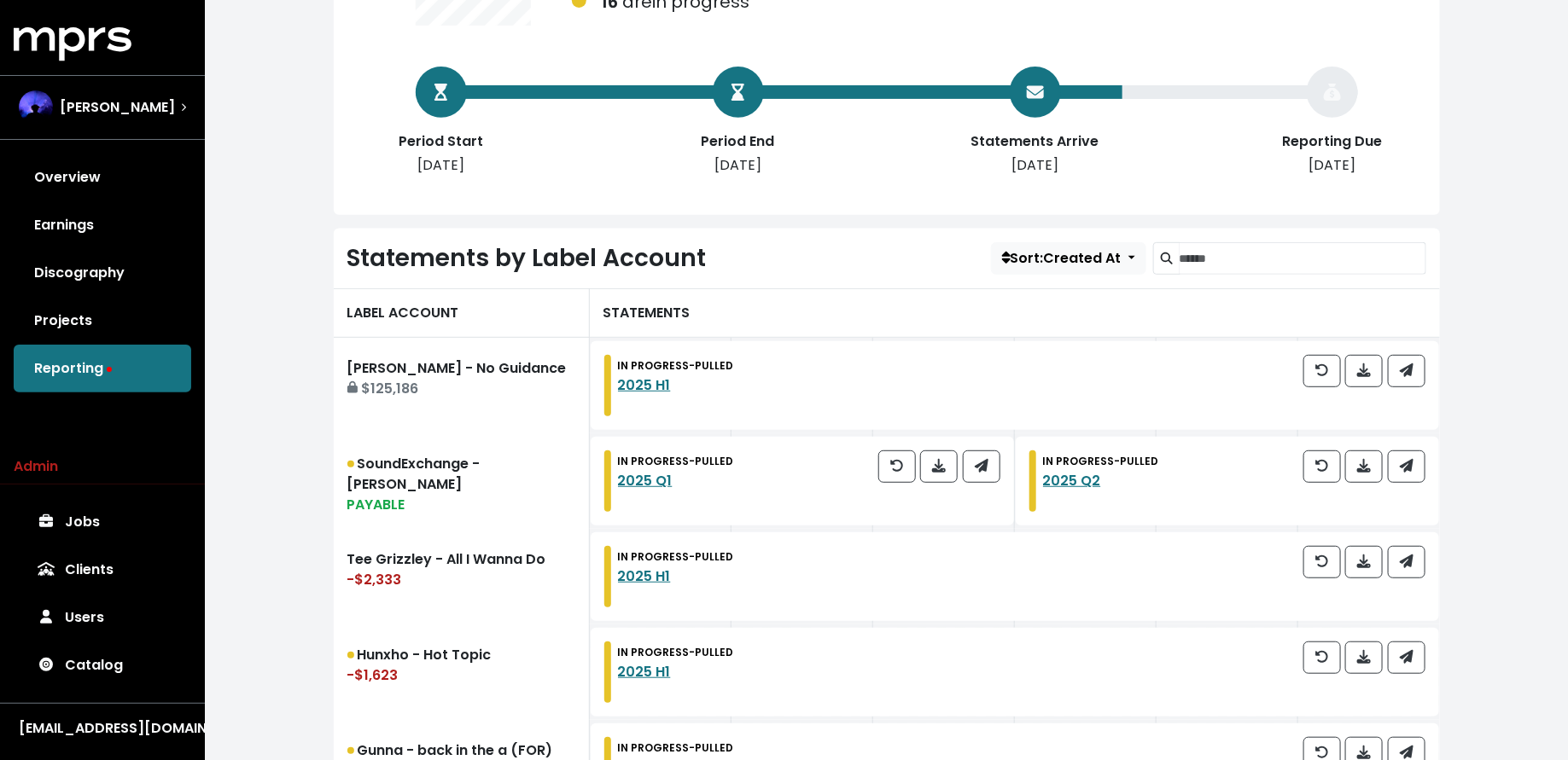
scroll to position [281, 0]
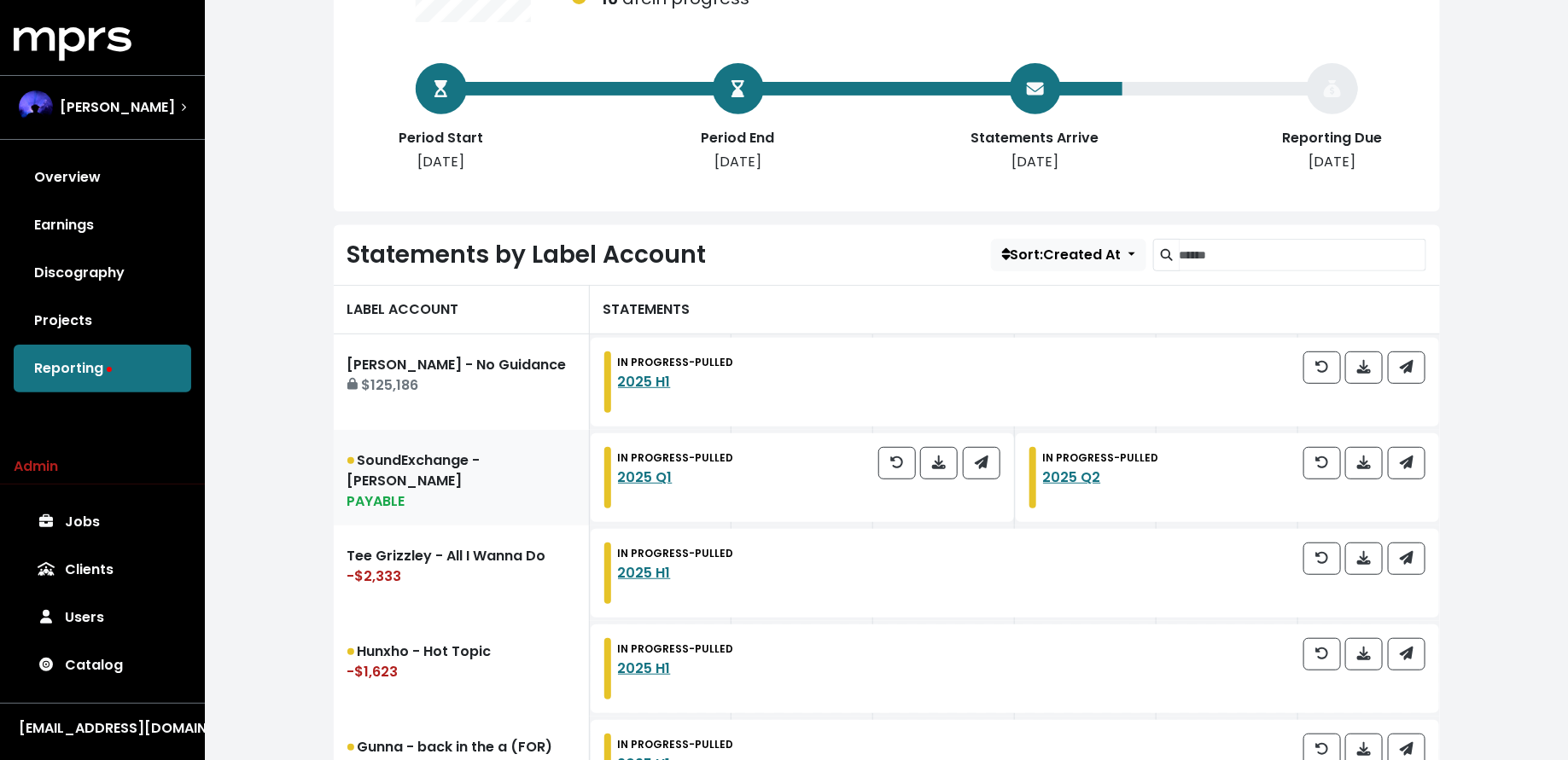
click at [483, 488] on link "SoundExchange - [PERSON_NAME] PAYABLE" at bounding box center [462, 477] width 256 height 95
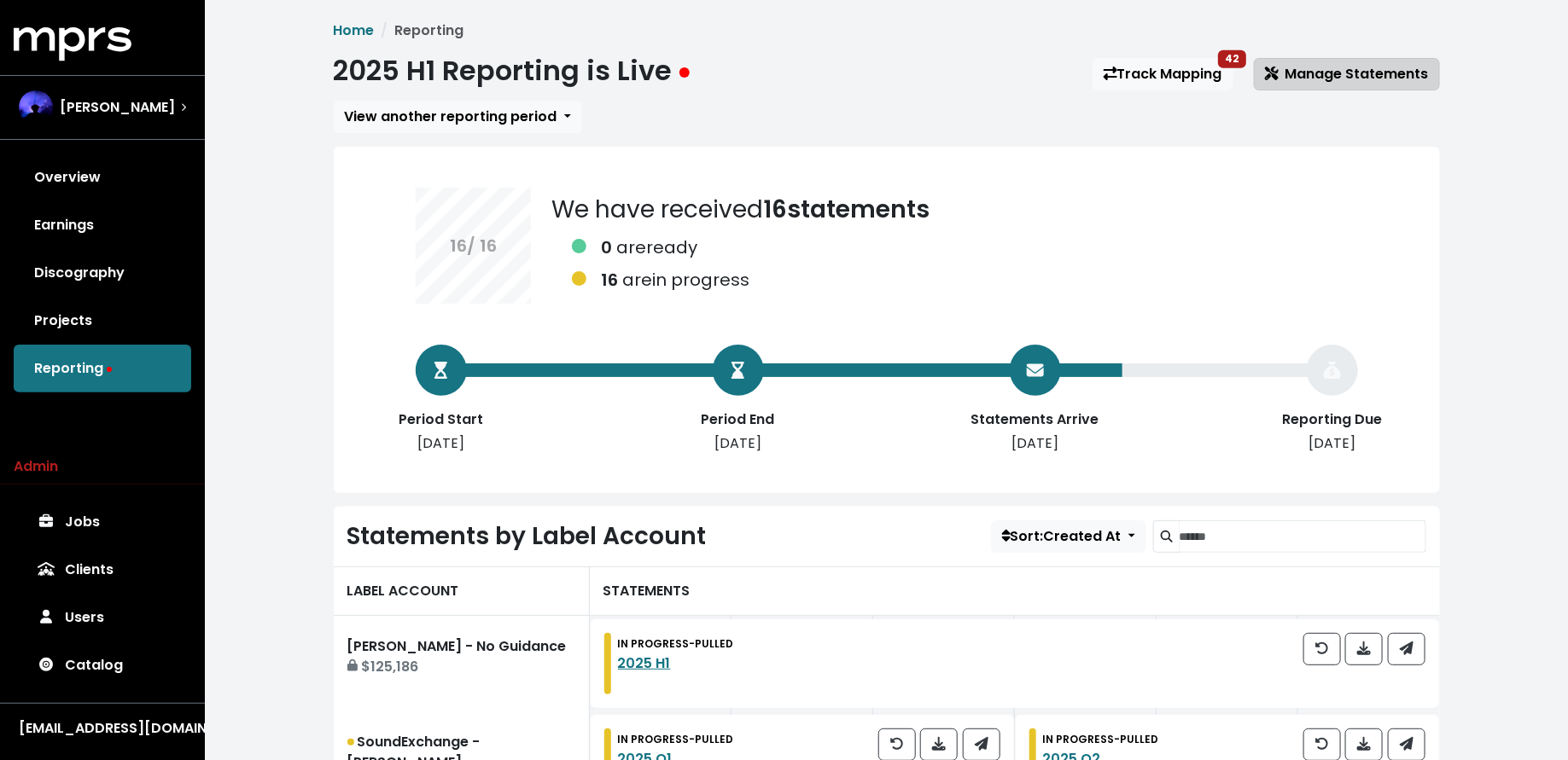
click at [1326, 80] on span "Manage Statements" at bounding box center [1346, 73] width 164 height 19
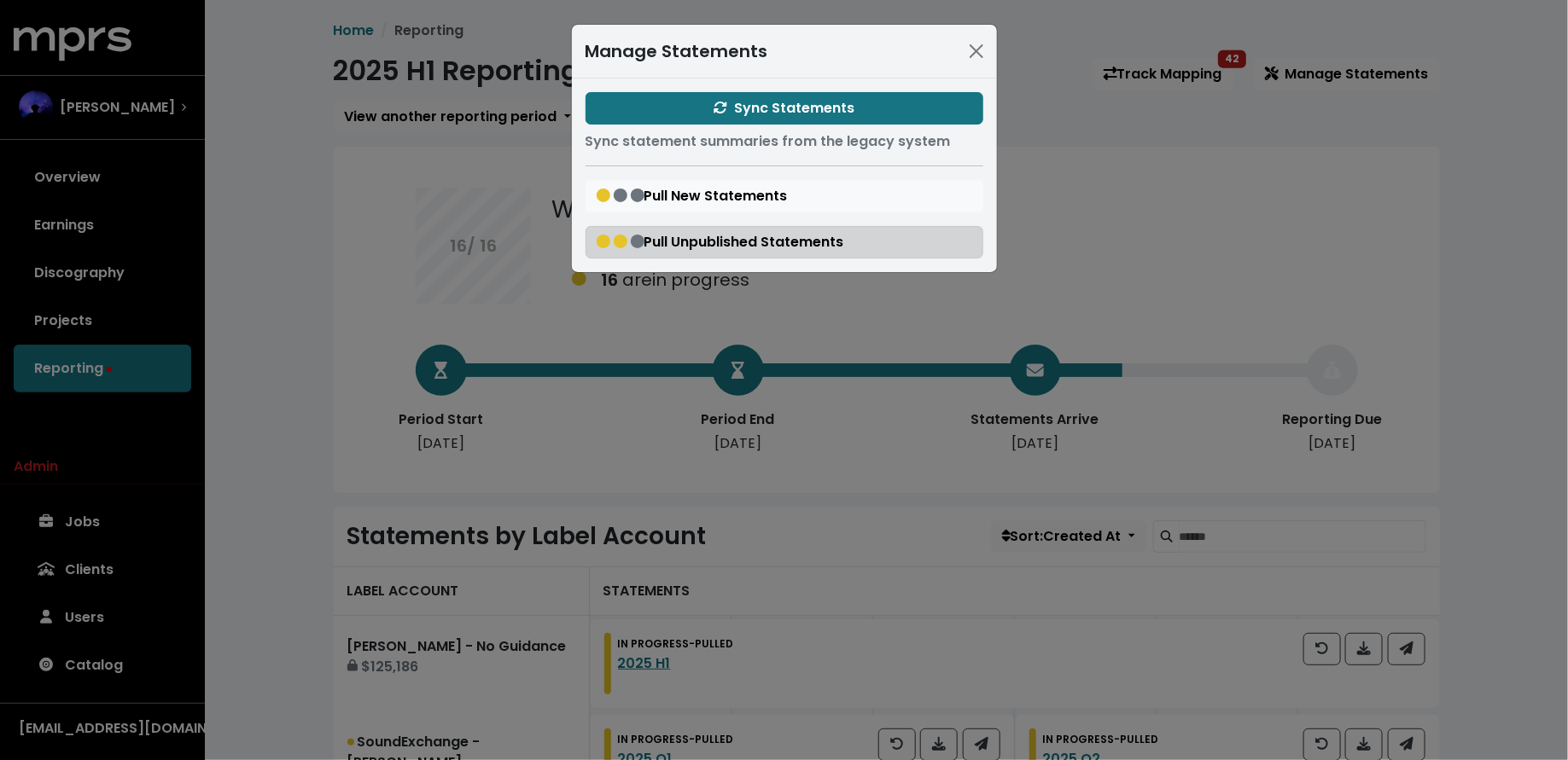
click at [652, 239] on span "Pull Unpublished Statements" at bounding box center [721, 241] width 248 height 19
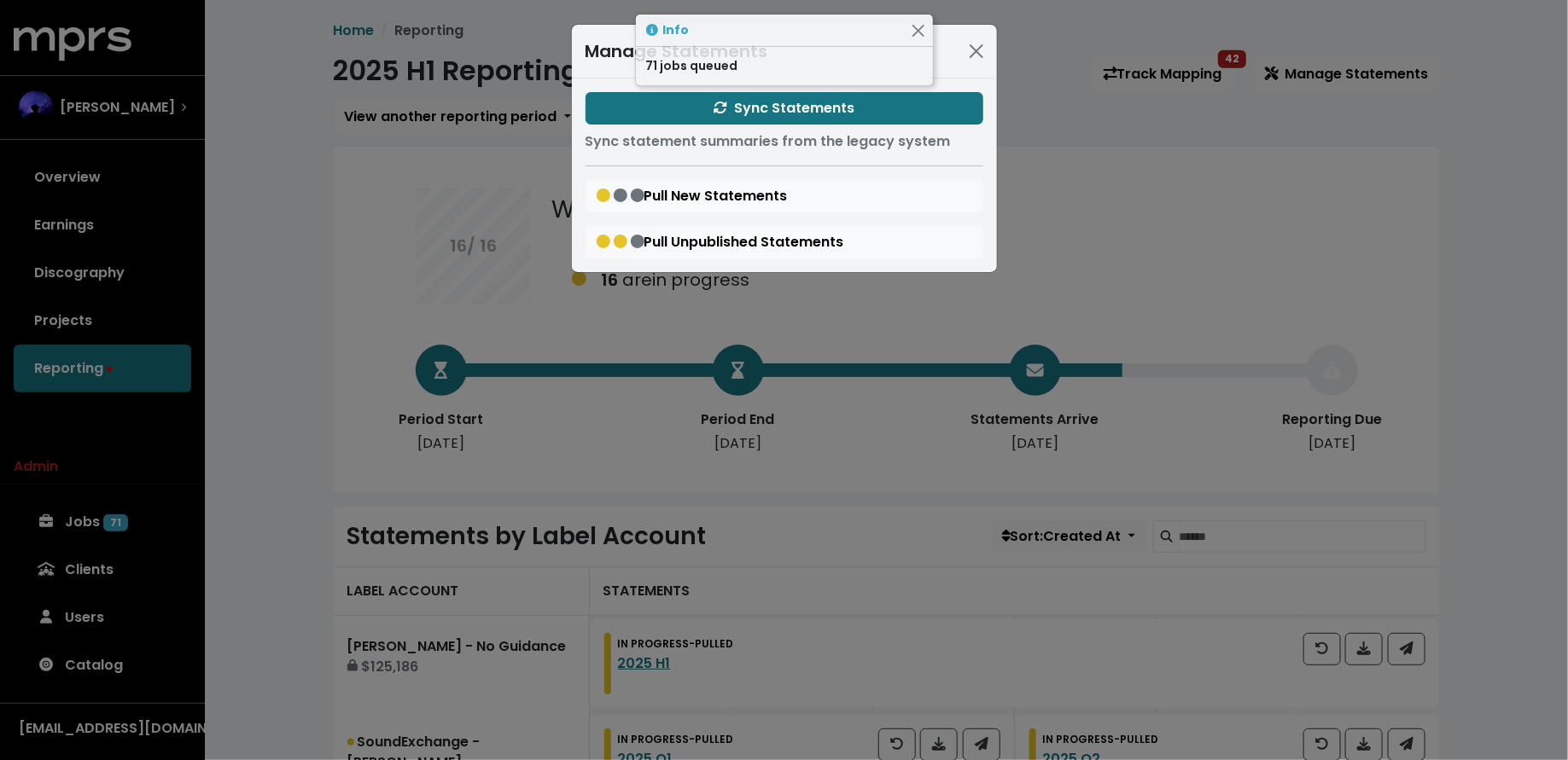
click at [444, 364] on div "Manage Statements Sync Statements Sync statement summaries from the legacy syst…" at bounding box center [784, 380] width 1568 height 760
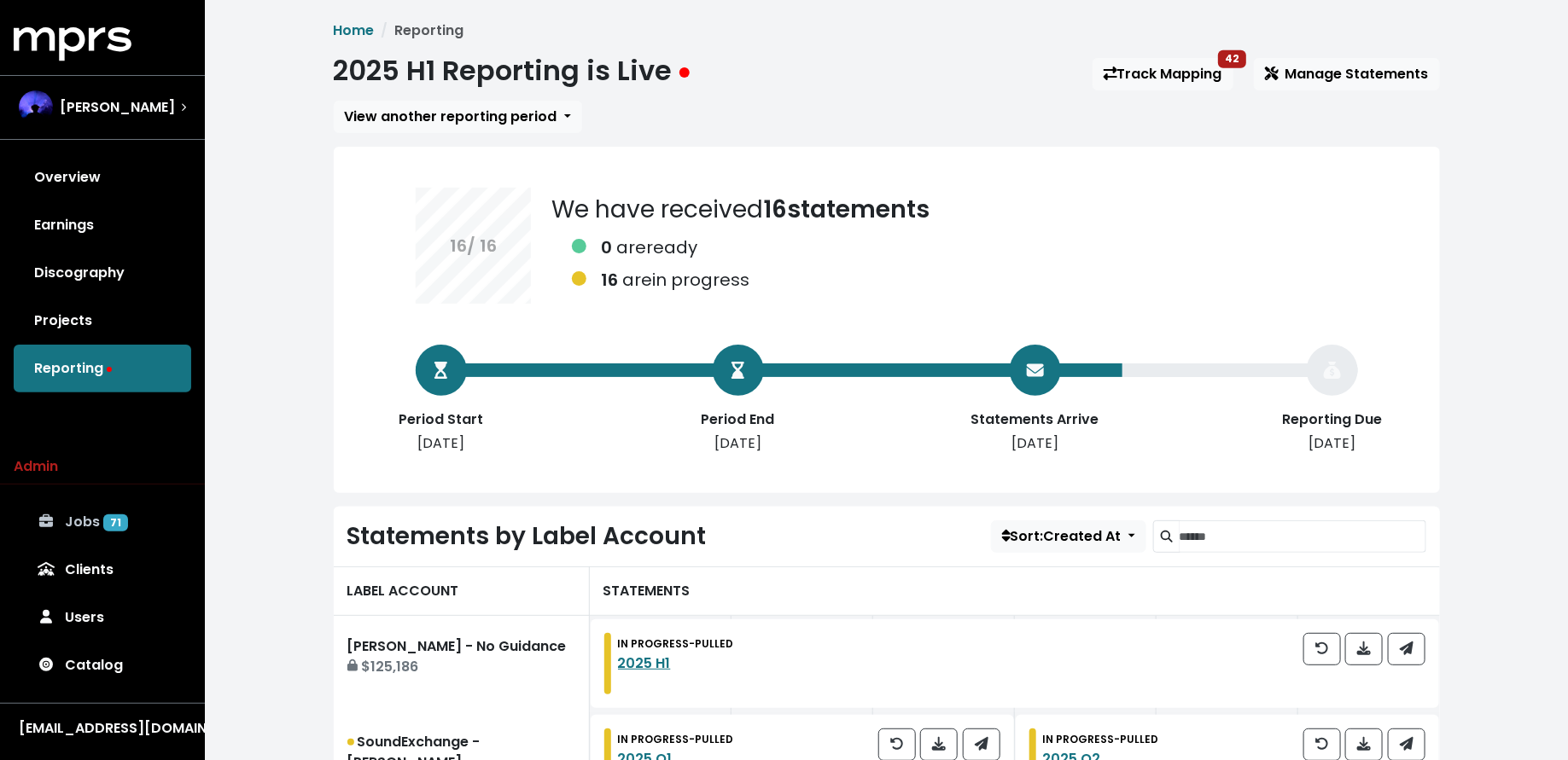
click at [105, 513] on link "Jobs 71" at bounding box center [103, 522] width 178 height 48
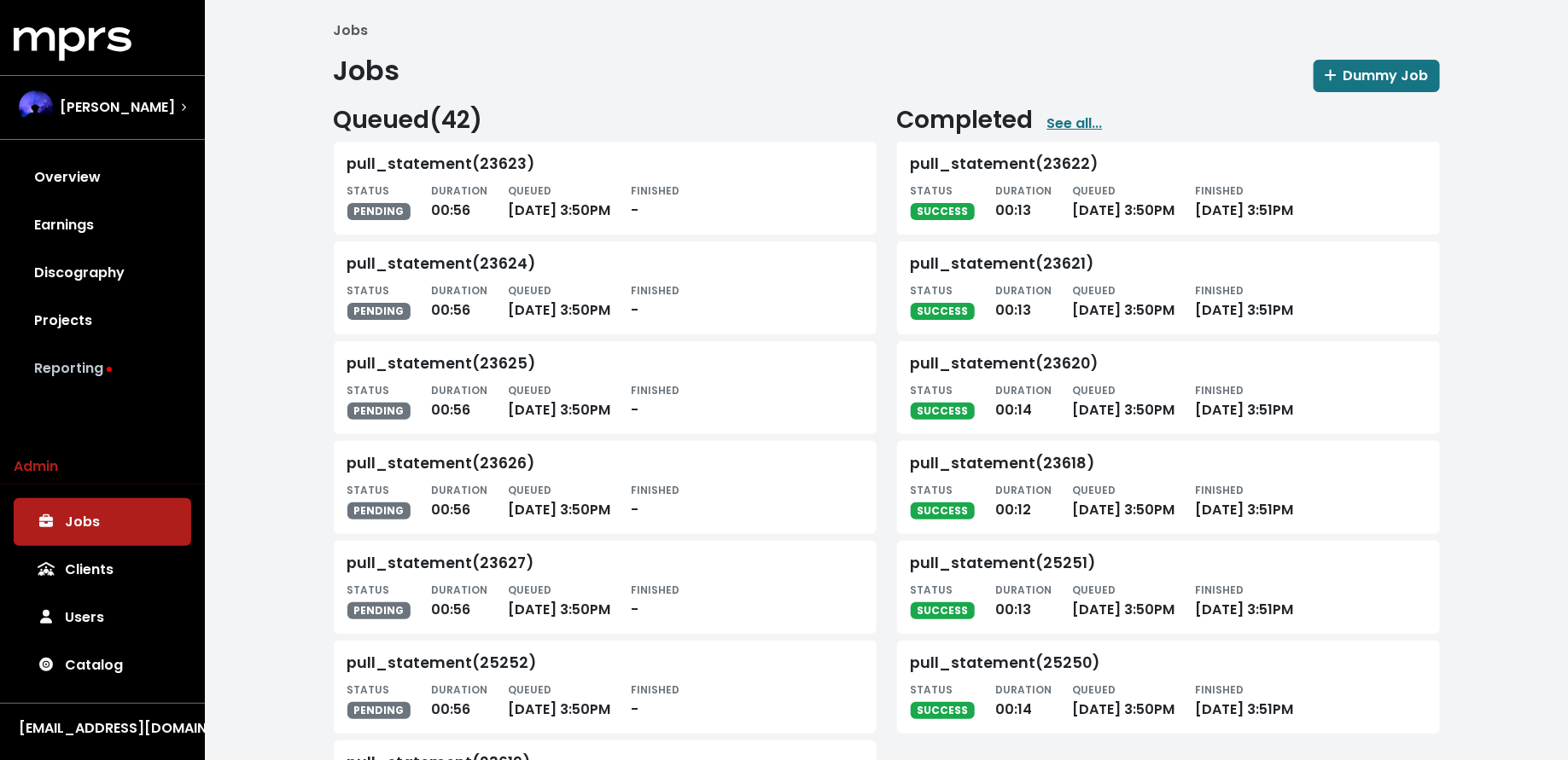
click at [143, 367] on link "Reporting" at bounding box center [103, 369] width 178 height 48
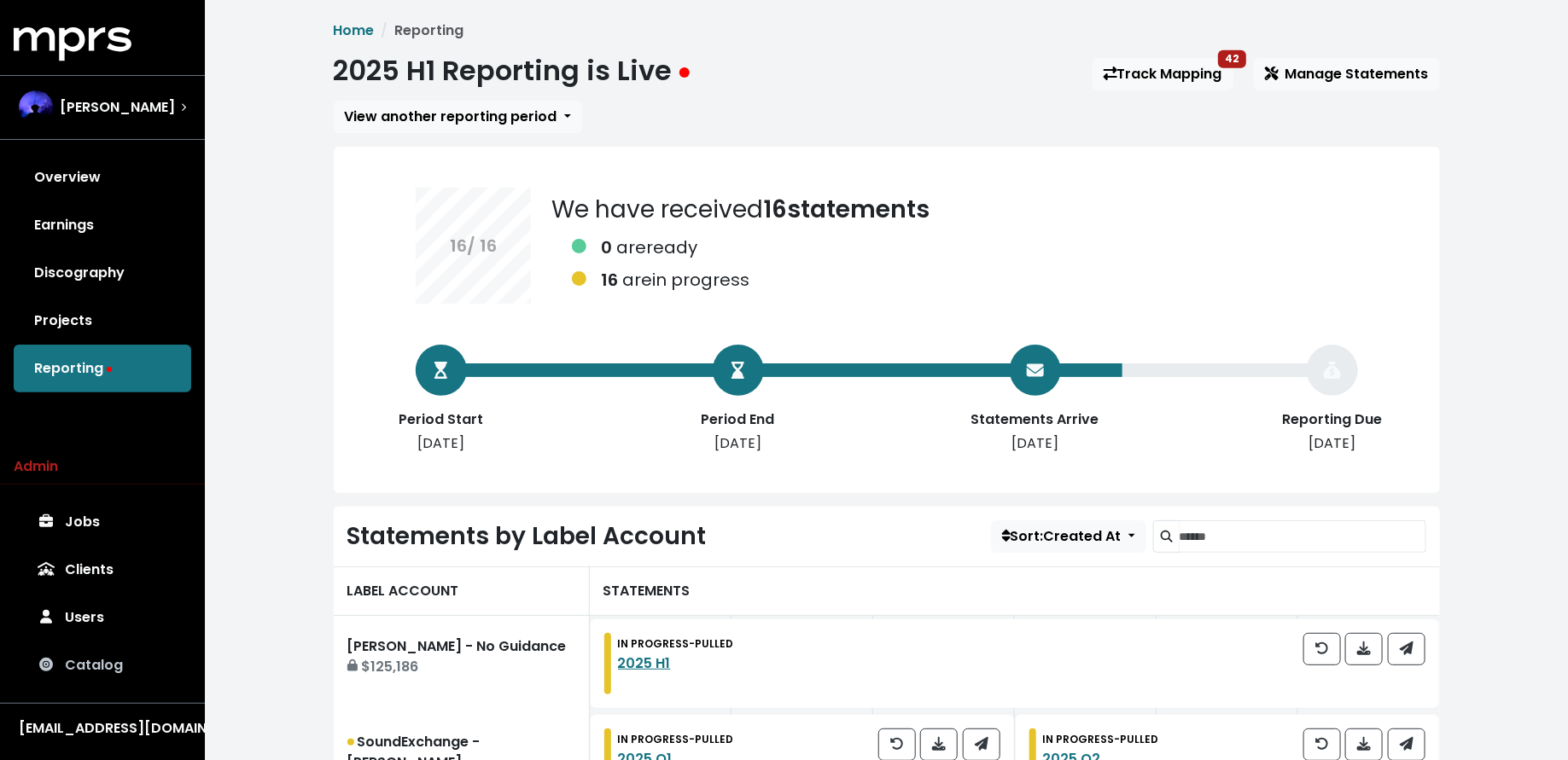
click at [123, 666] on link "Catalog" at bounding box center [103, 666] width 178 height 48
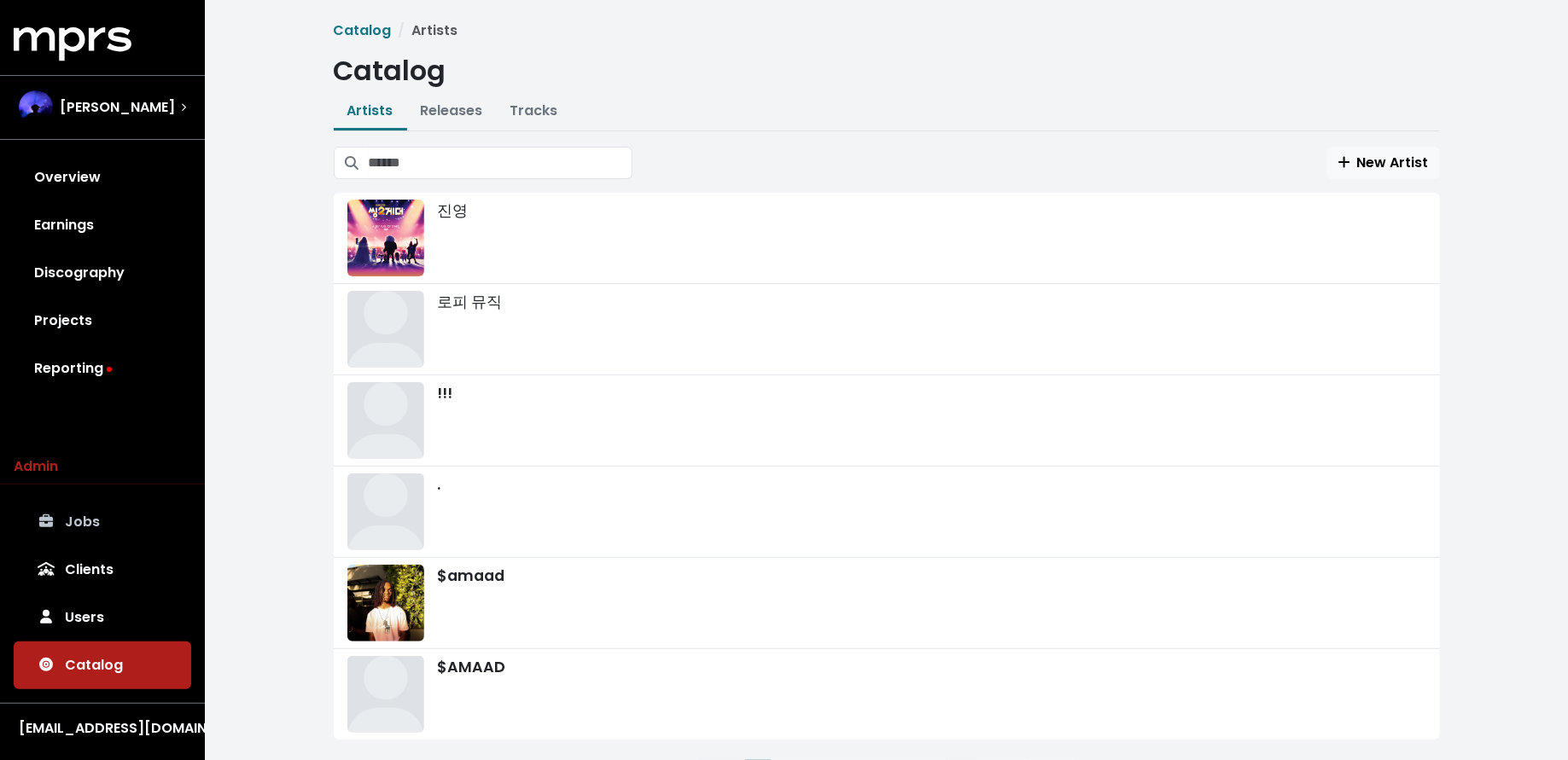
click at [101, 531] on link "Jobs" at bounding box center [103, 522] width 178 height 48
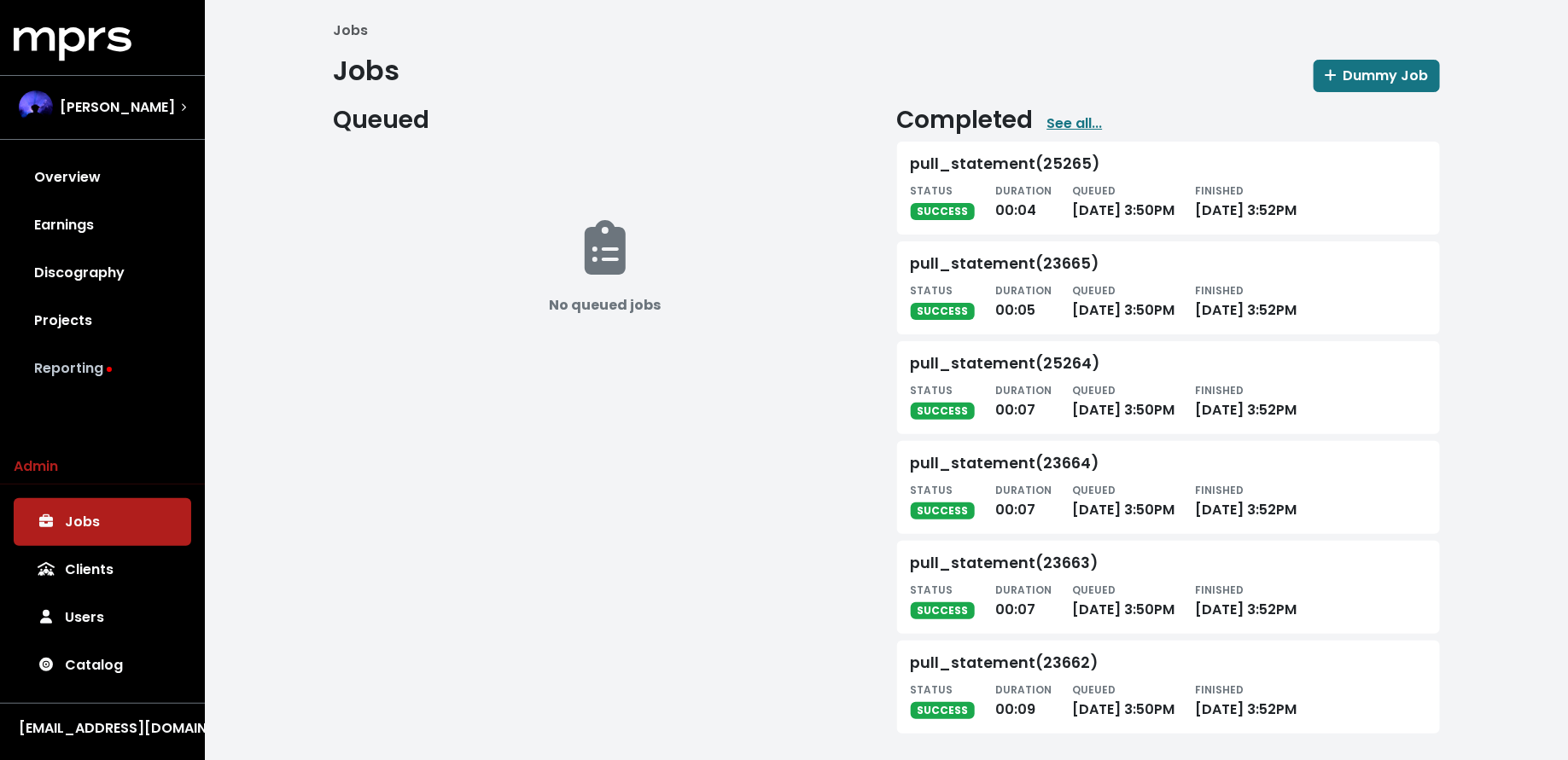
click at [147, 352] on link "Reporting" at bounding box center [103, 369] width 178 height 48
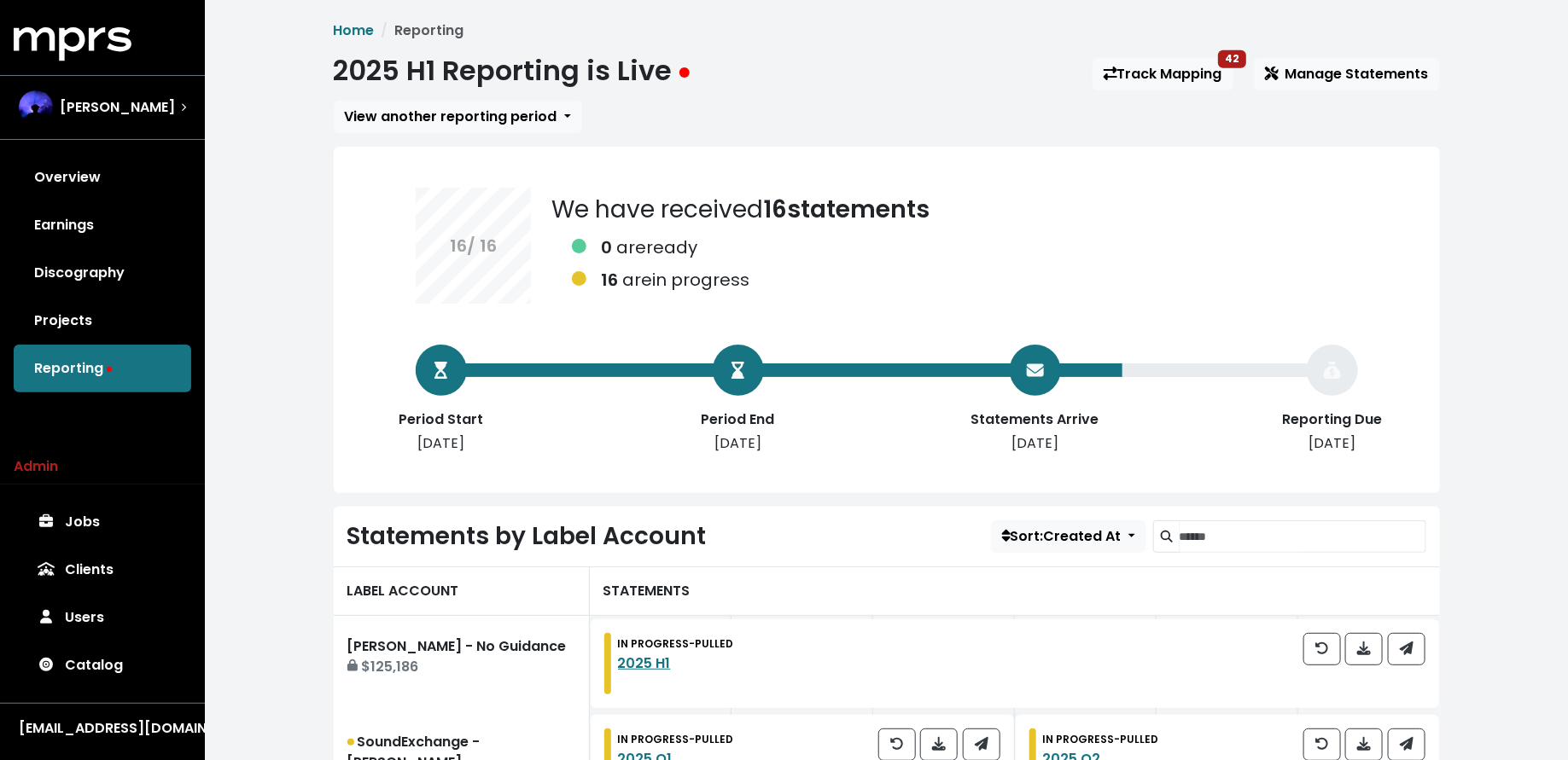
scroll to position [190, 0]
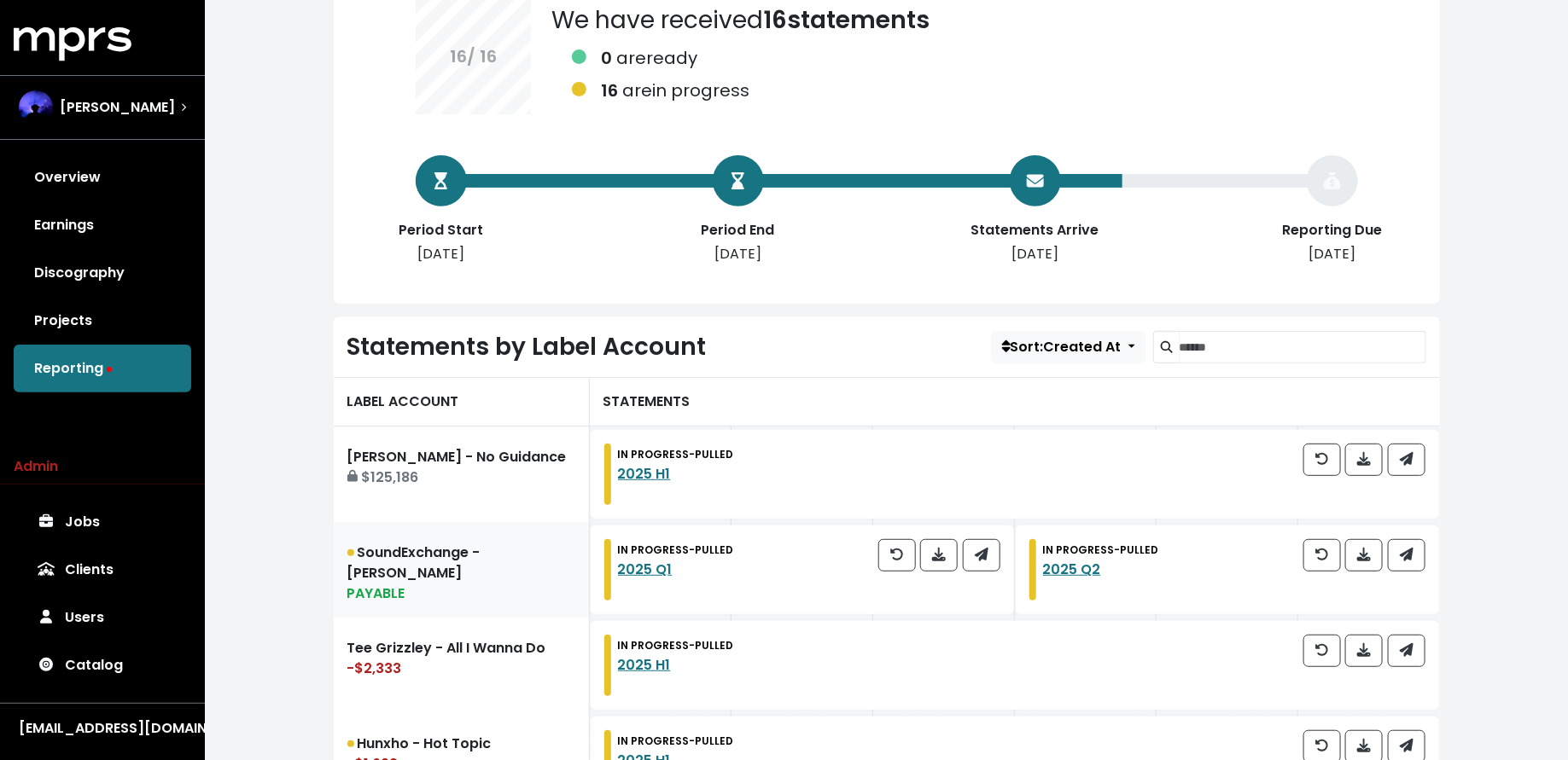
click at [440, 575] on link "SoundExchange - [PERSON_NAME] PAYABLE" at bounding box center [462, 570] width 256 height 95
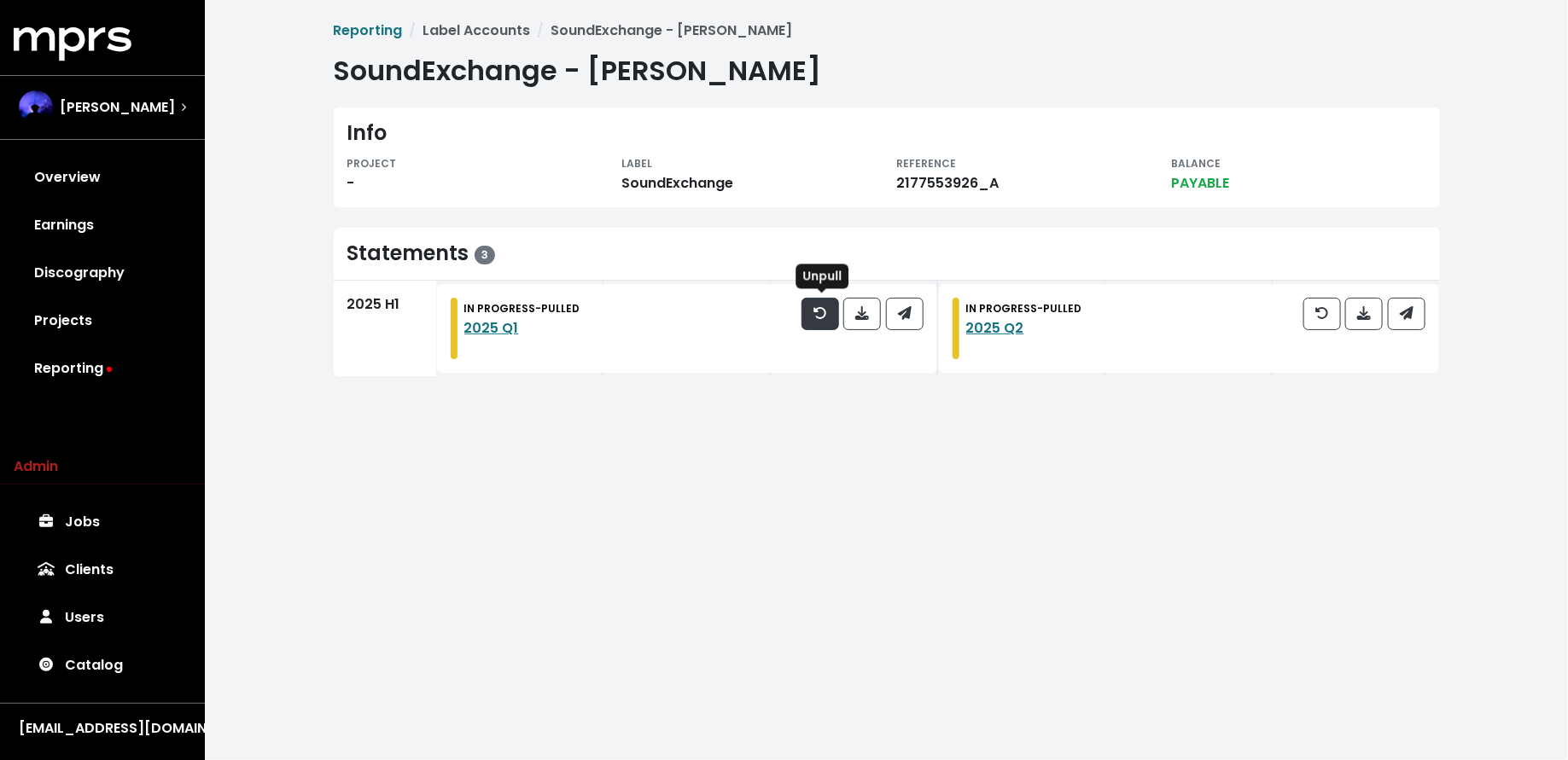
click at [813, 319] on span "button" at bounding box center [820, 313] width 16 height 20
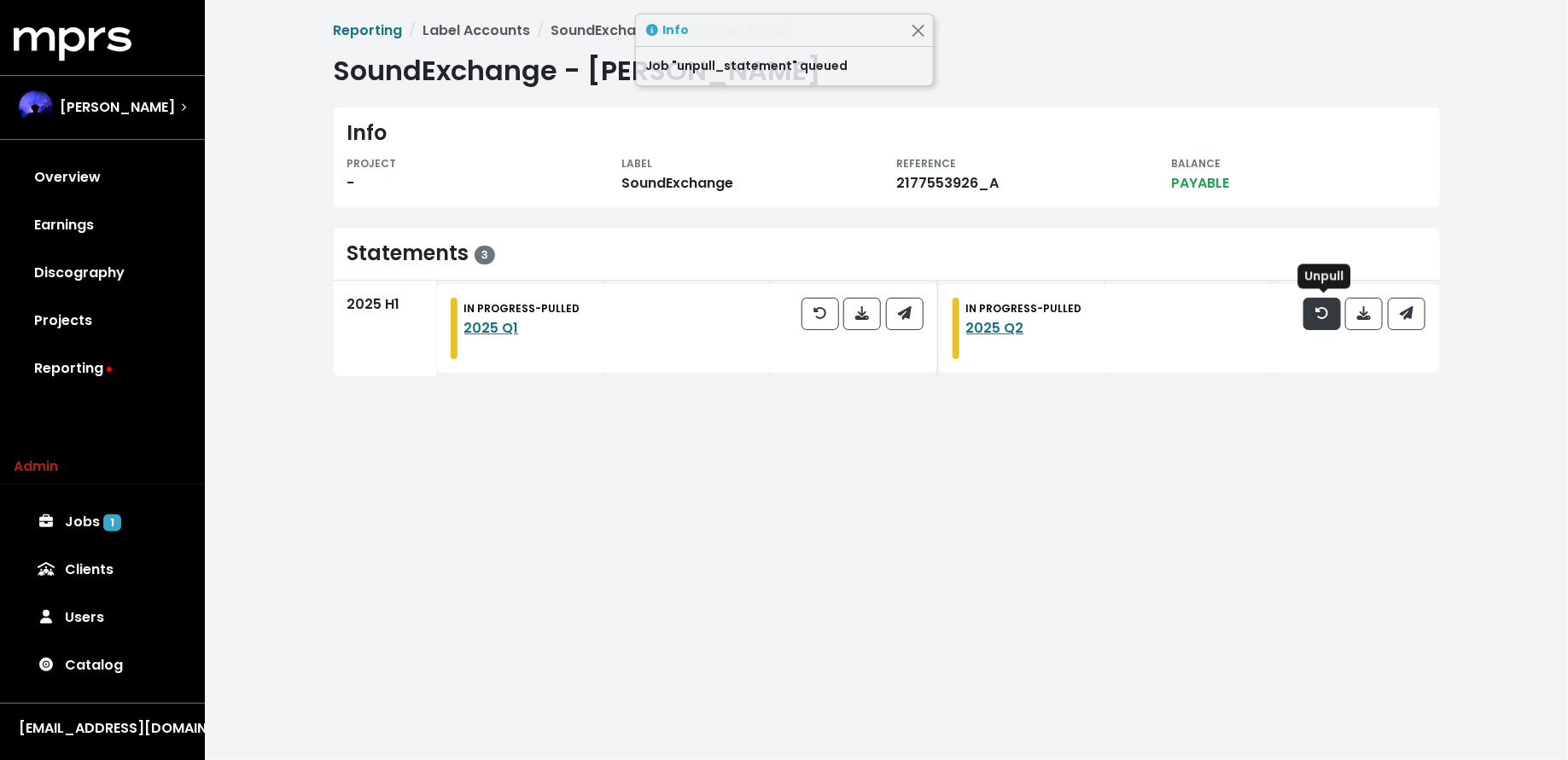
click at [1315, 313] on span "button" at bounding box center [1322, 313] width 16 height 20
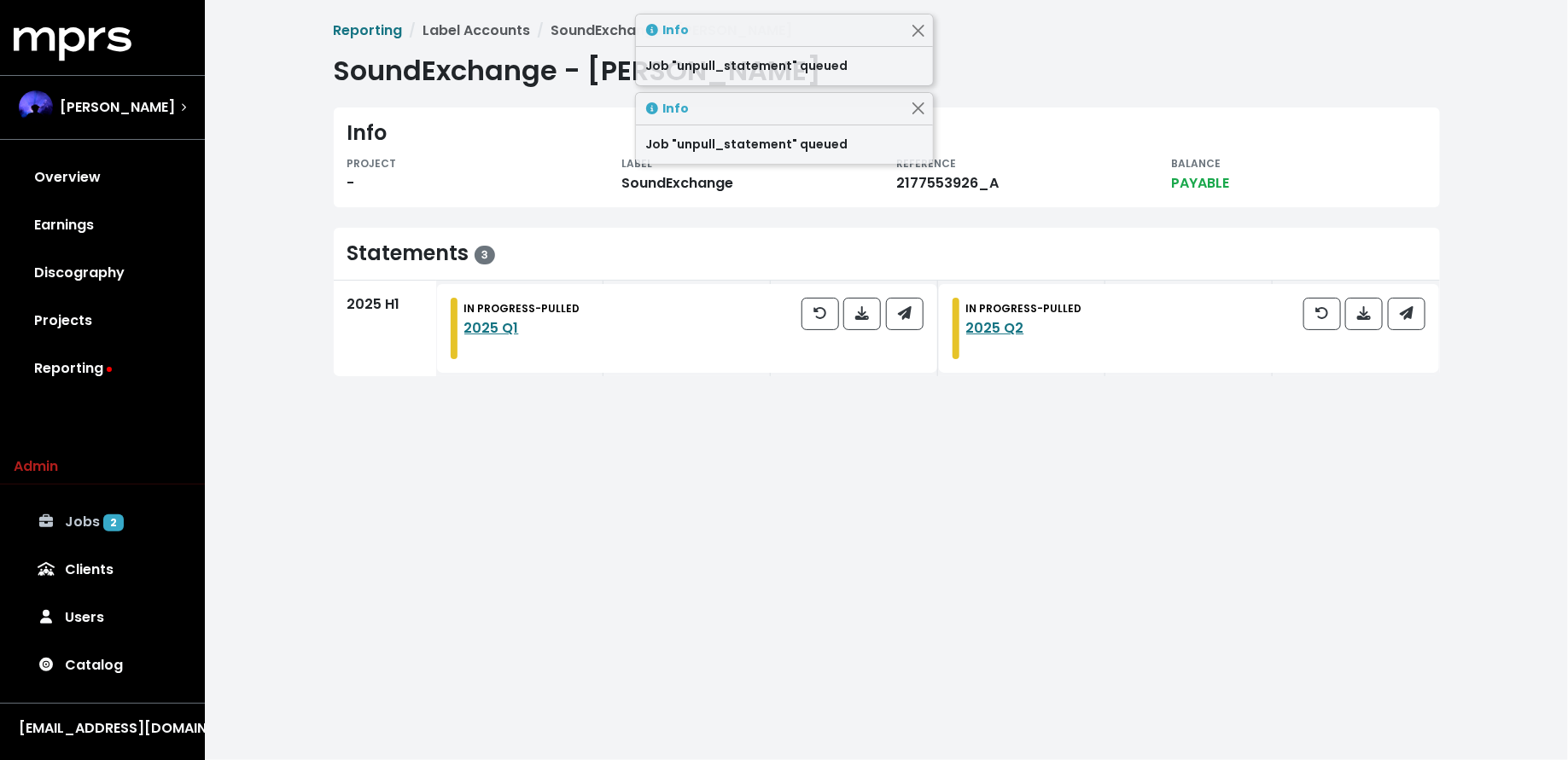
click at [127, 522] on link "Jobs 2" at bounding box center [103, 522] width 178 height 48
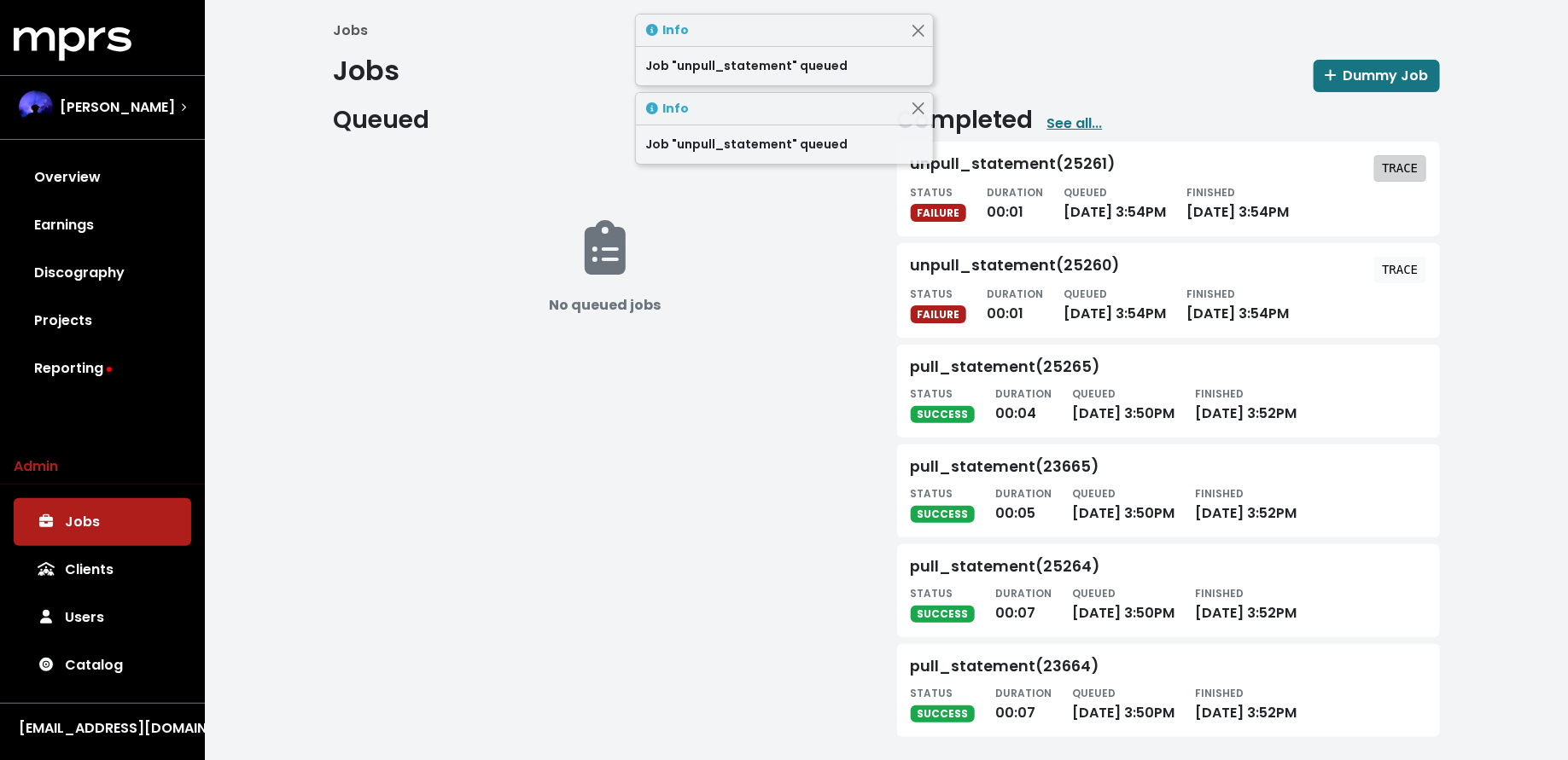
click at [1406, 164] on tt "TRACE" at bounding box center [1400, 167] width 36 height 14
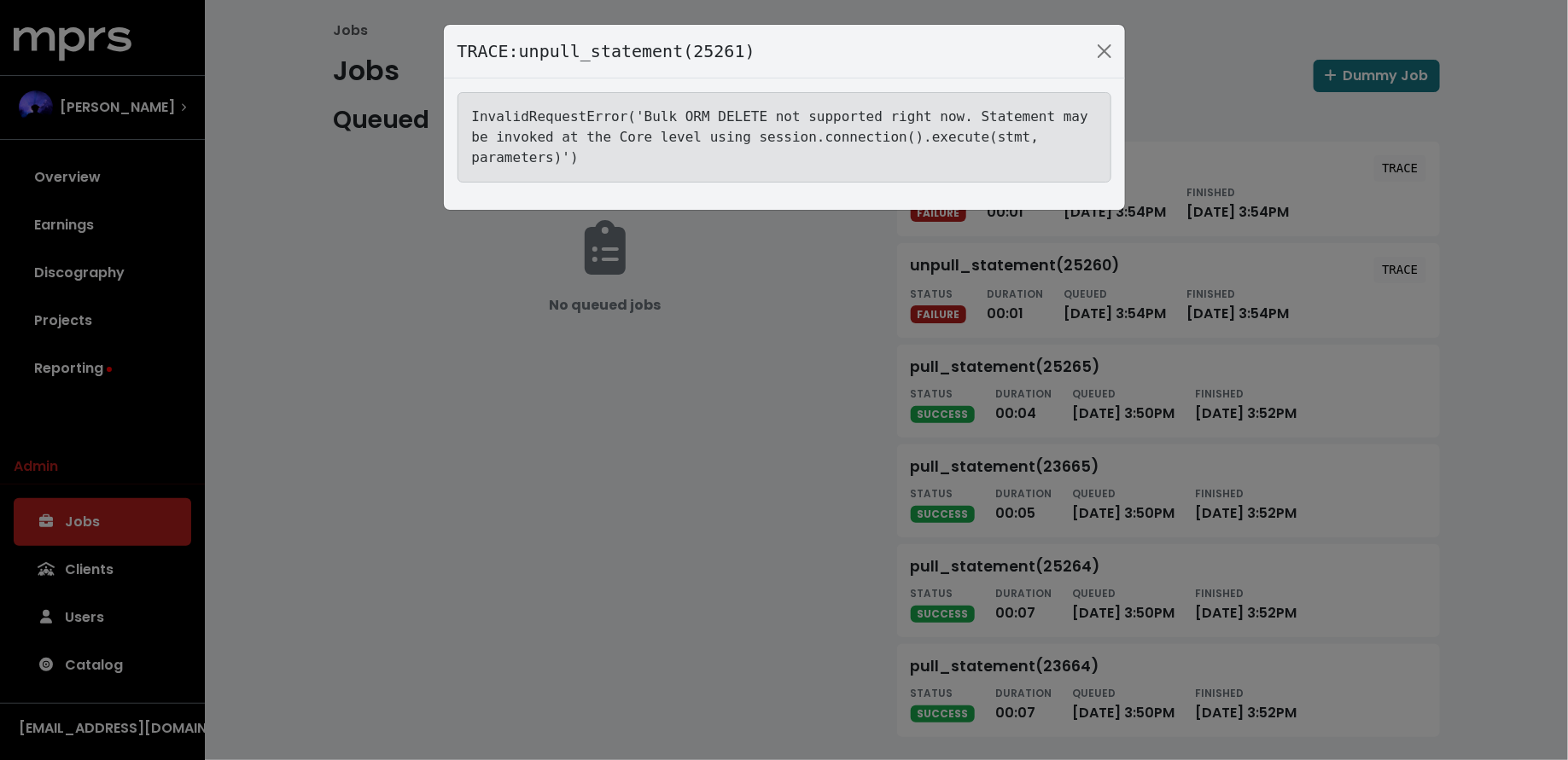
click at [626, 423] on div "TRACE: unpull_statement(25261) InvalidRequestError('Bulk ORM DELETE not support…" at bounding box center [784, 380] width 1568 height 760
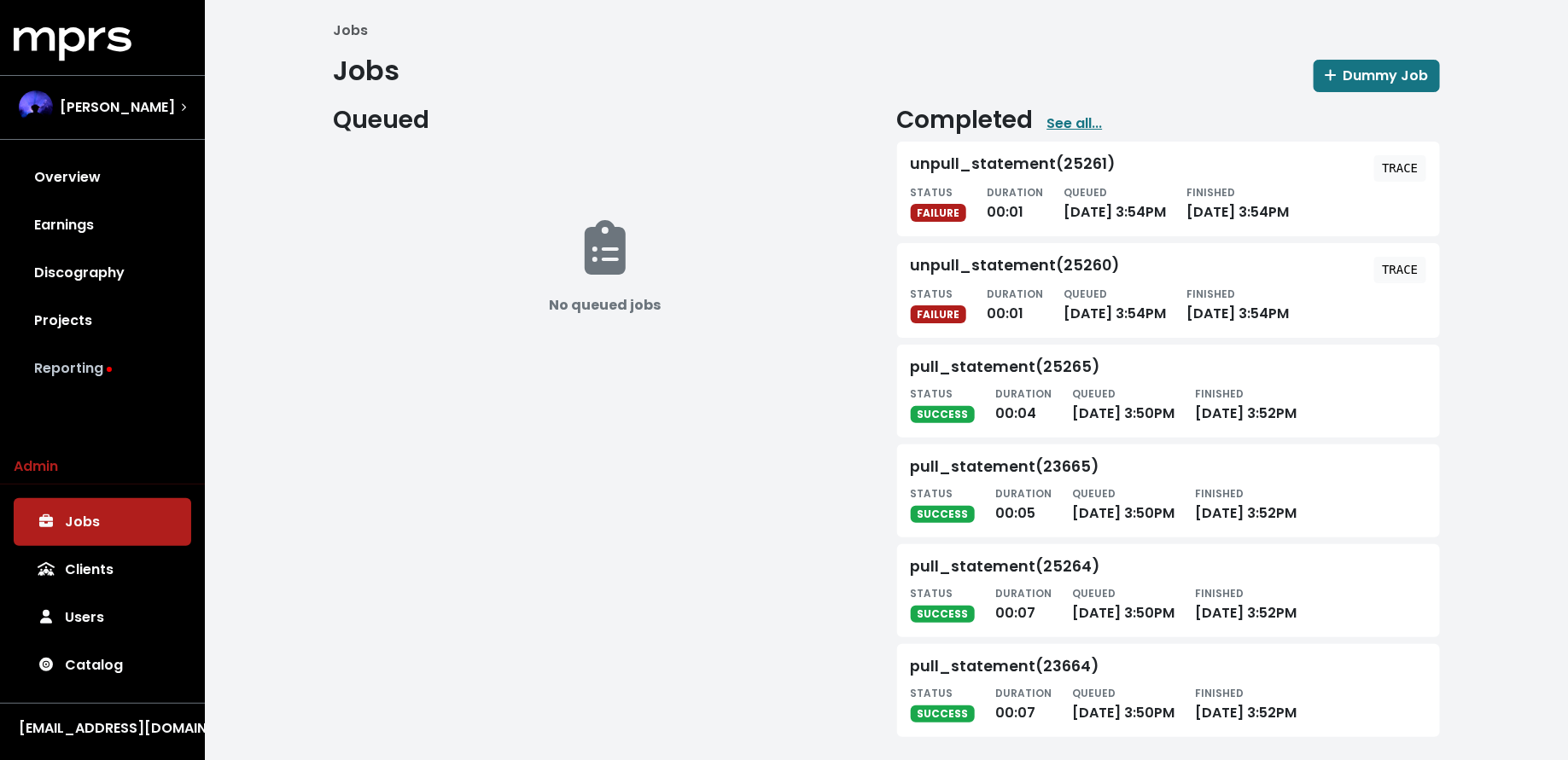
click at [166, 358] on link "Reporting" at bounding box center [103, 369] width 178 height 48
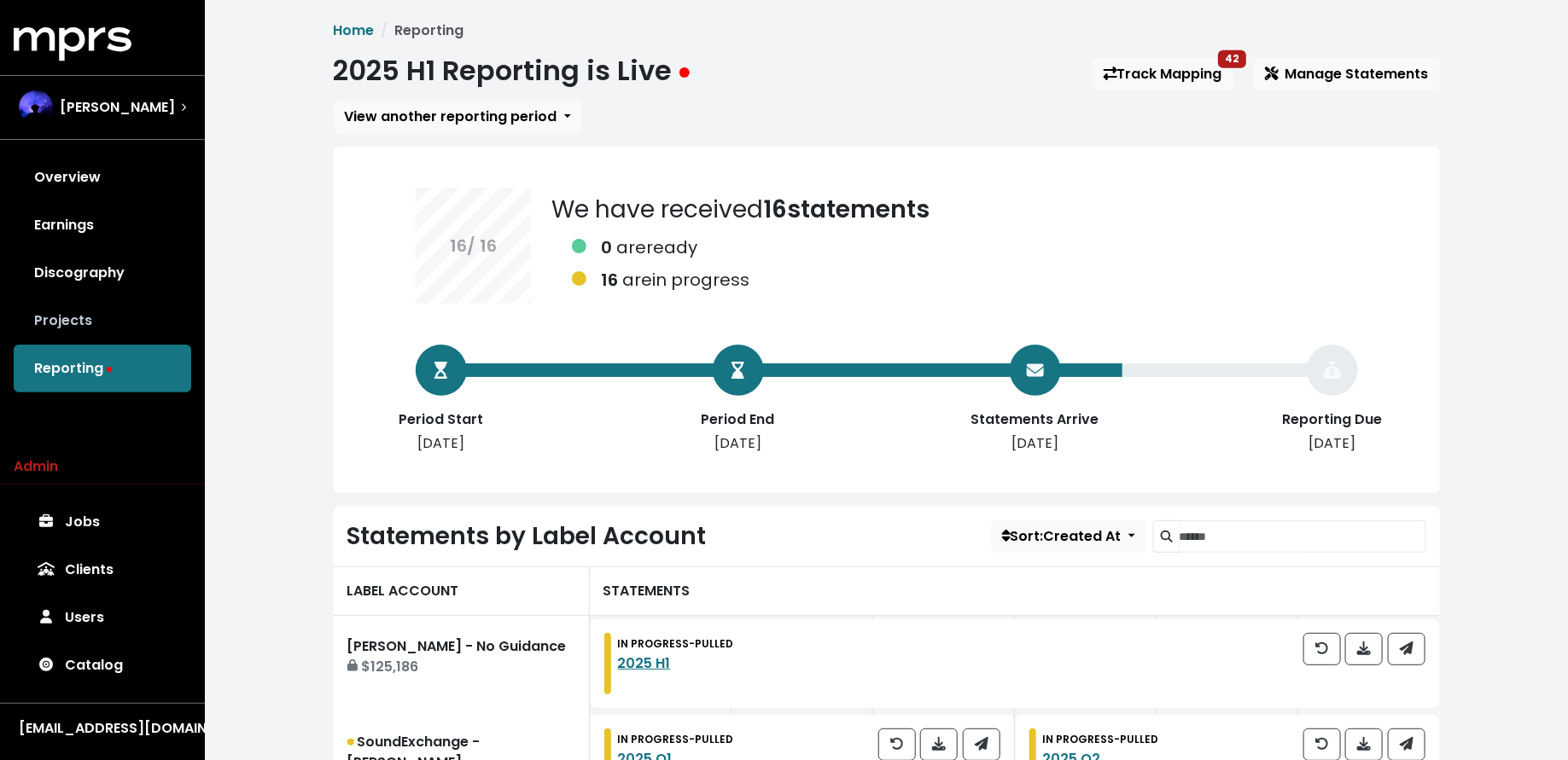
click at [103, 308] on link "Projects" at bounding box center [103, 321] width 178 height 48
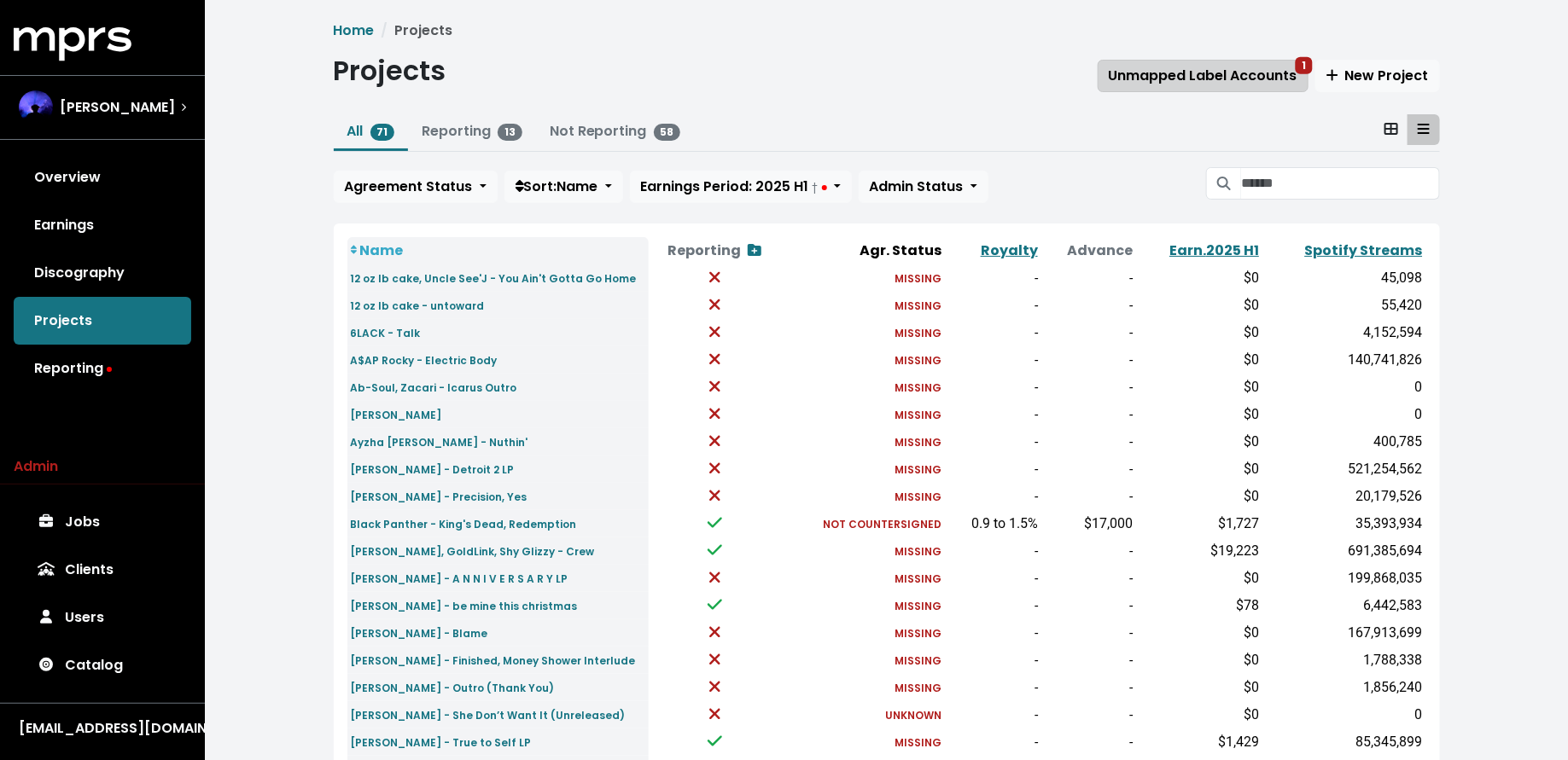
click at [1176, 90] on button "Unmapped Label Accounts 1" at bounding box center [1203, 76] width 211 height 32
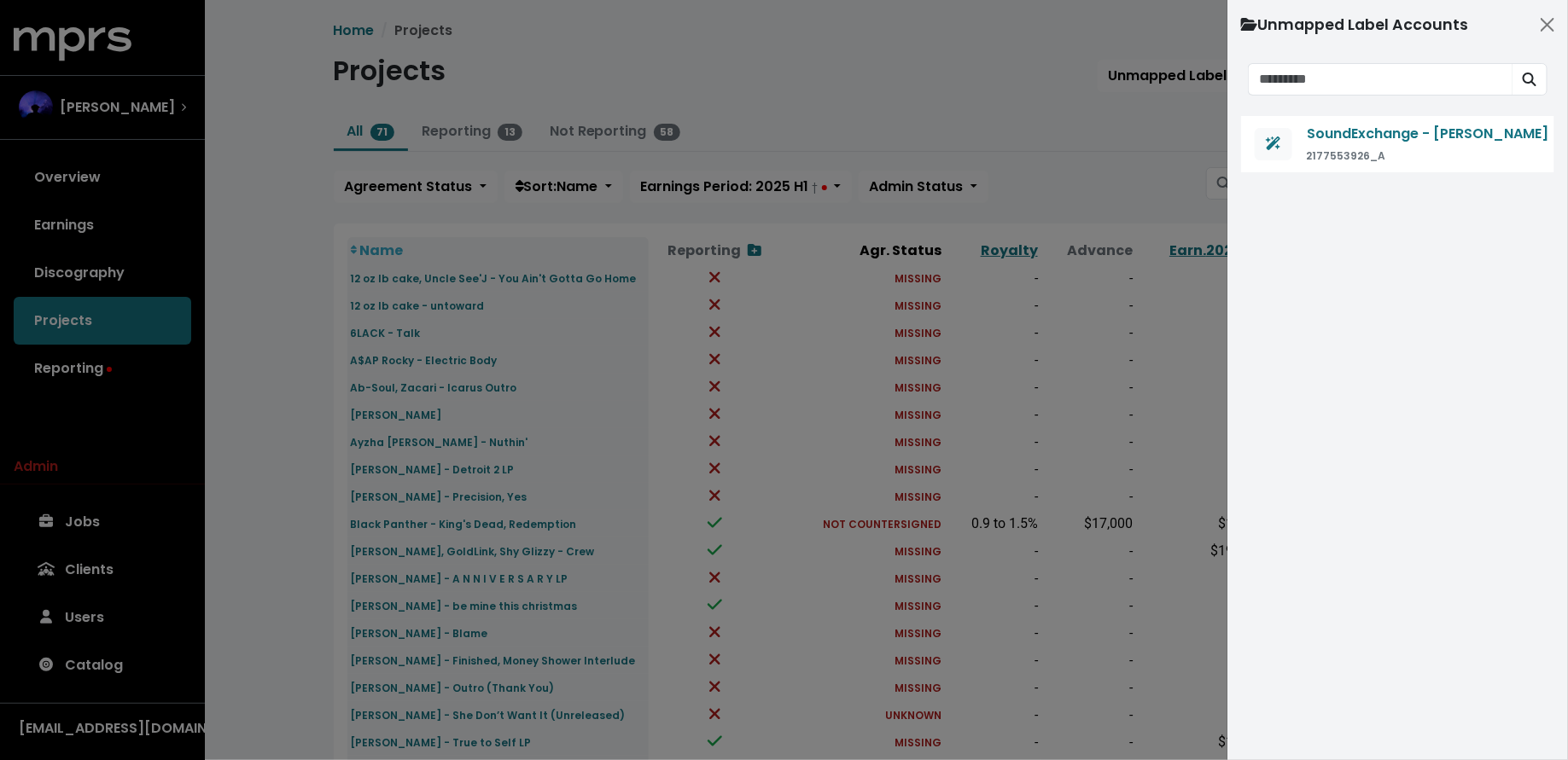
click at [1102, 136] on div at bounding box center [784, 380] width 1568 height 760
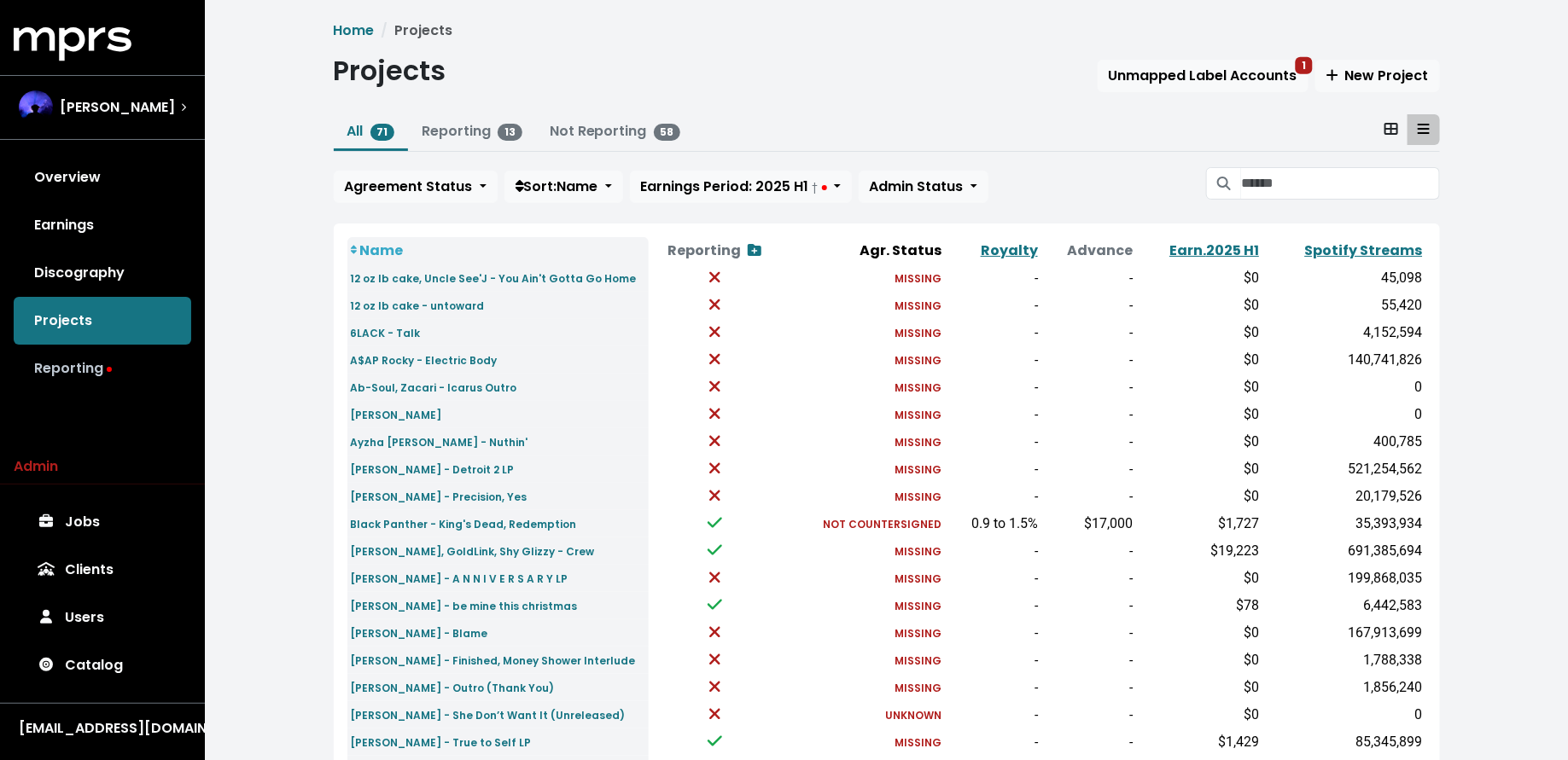
click at [120, 374] on link "Reporting" at bounding box center [103, 369] width 178 height 48
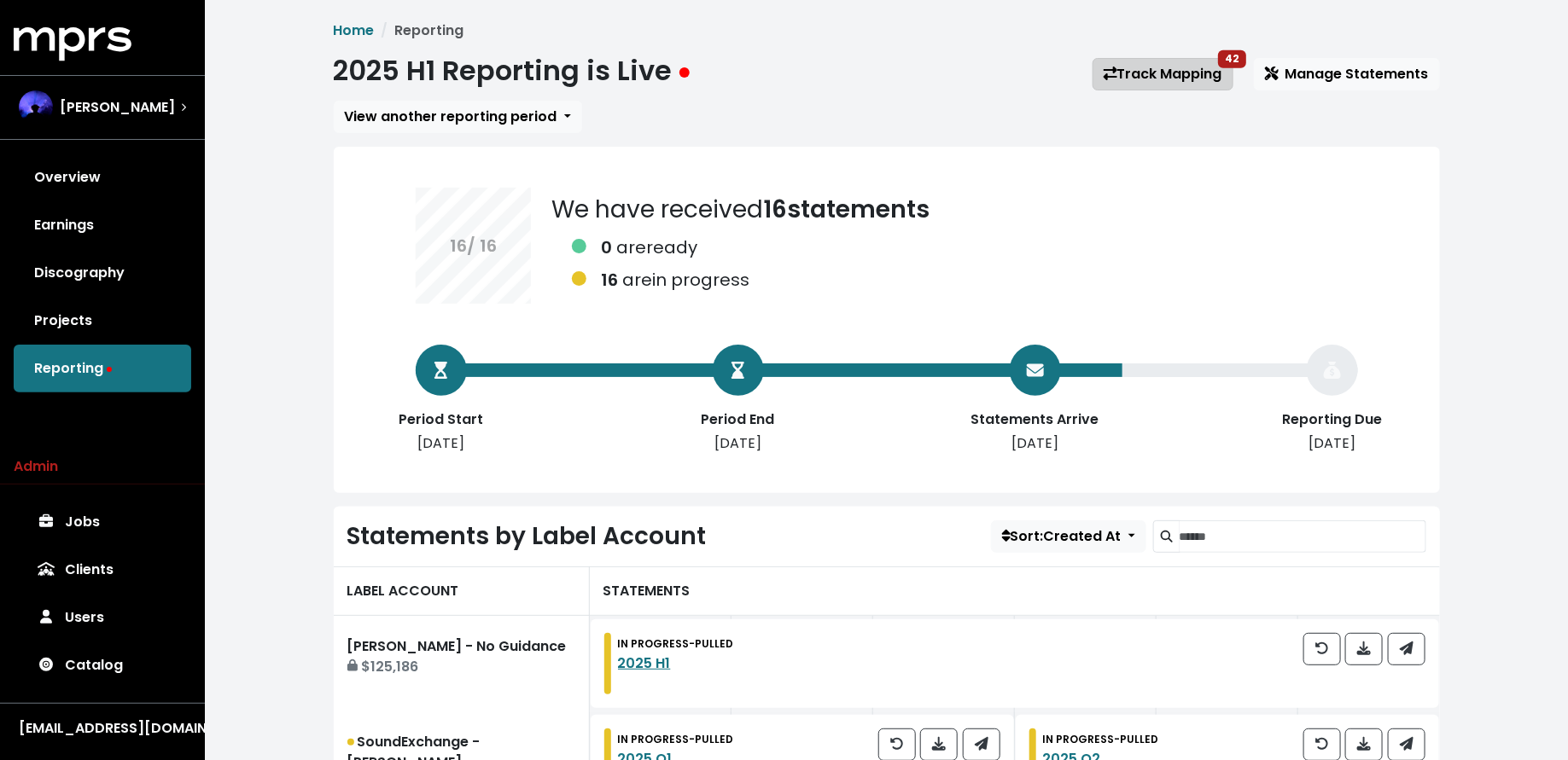
click at [1117, 82] on link "Track Mapping 42" at bounding box center [1163, 74] width 141 height 32
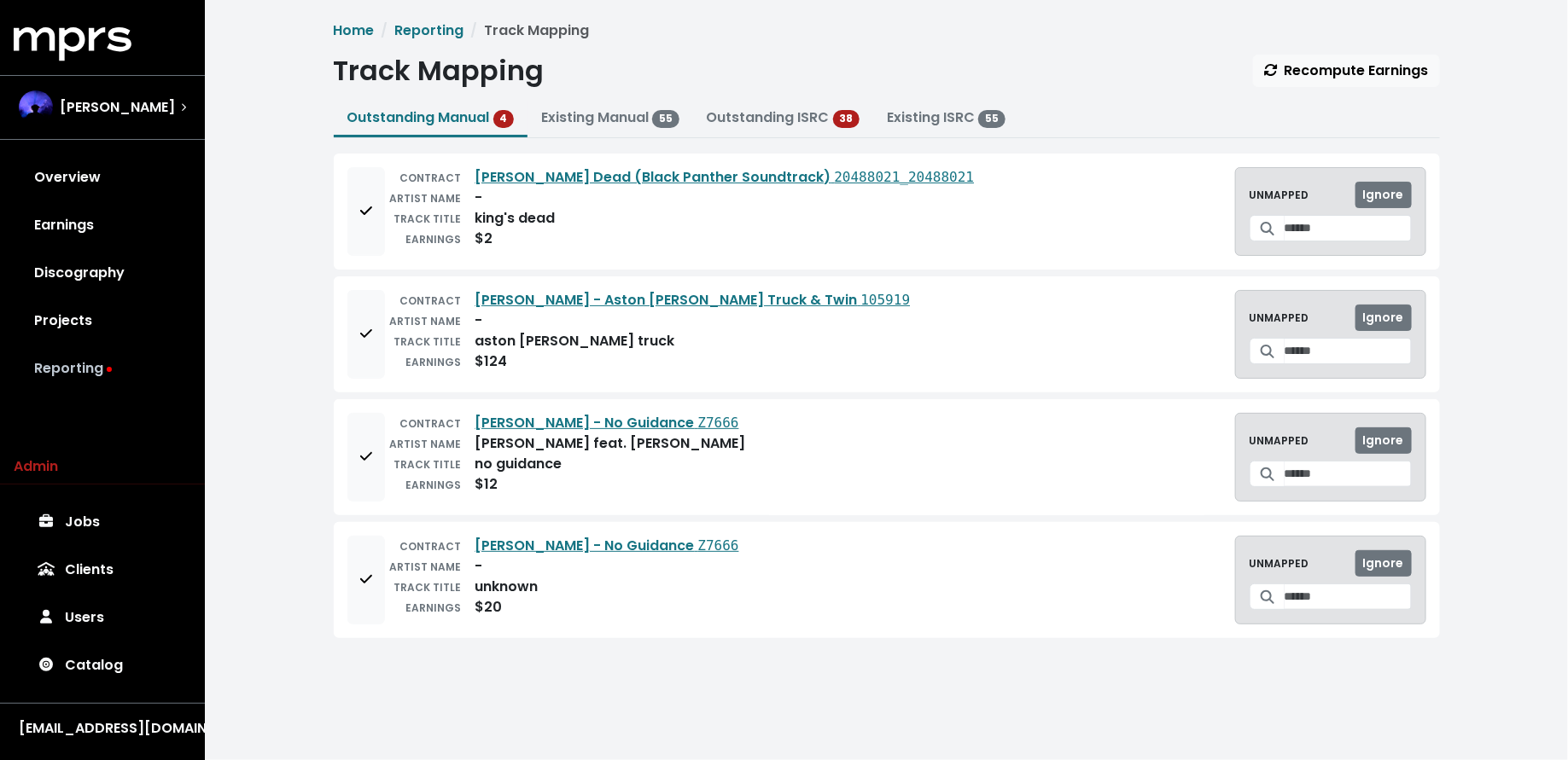
click at [130, 362] on link "Reporting" at bounding box center [103, 369] width 178 height 48
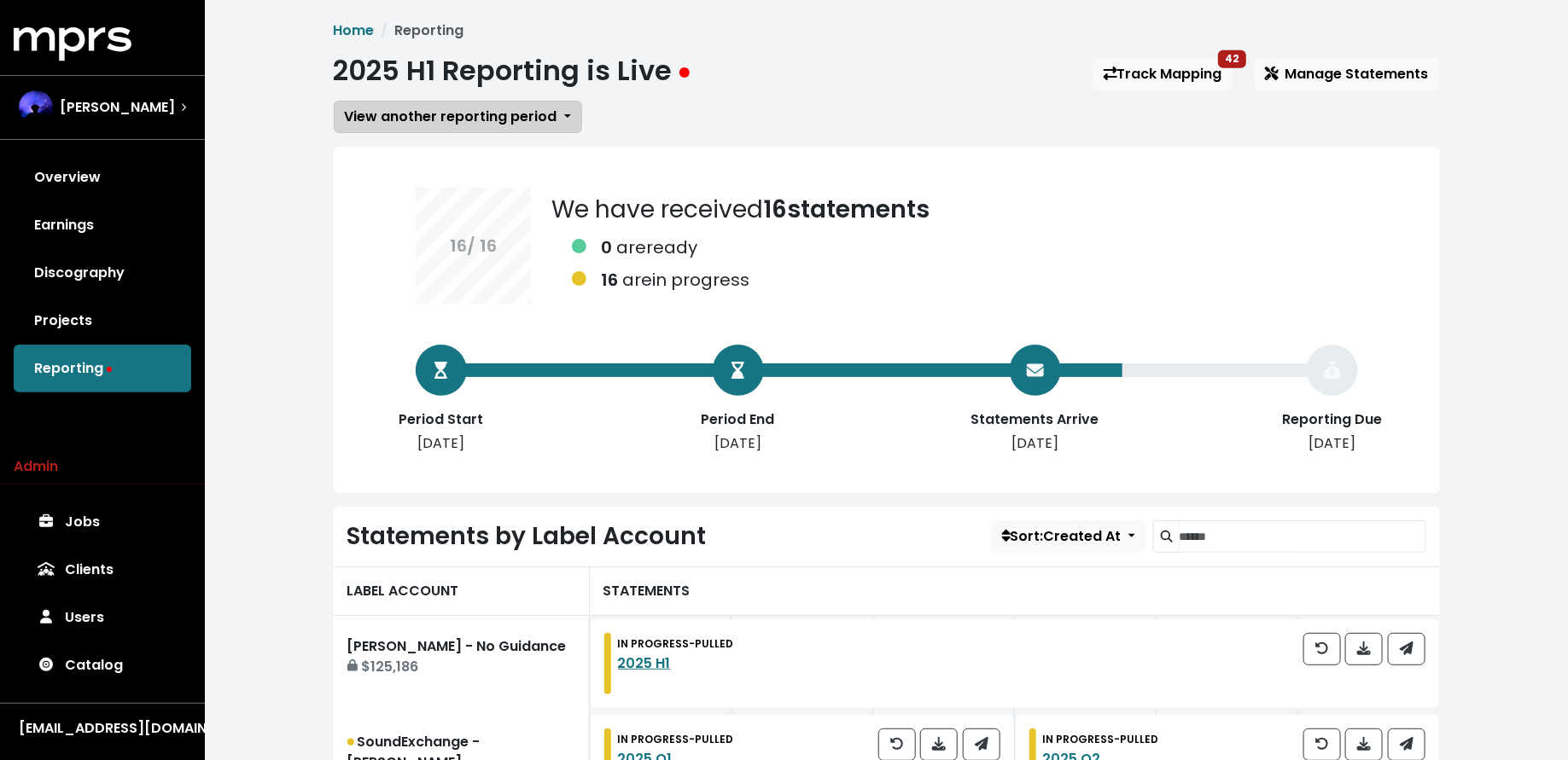
click at [522, 132] on button "View another reporting period" at bounding box center [458, 116] width 248 height 32
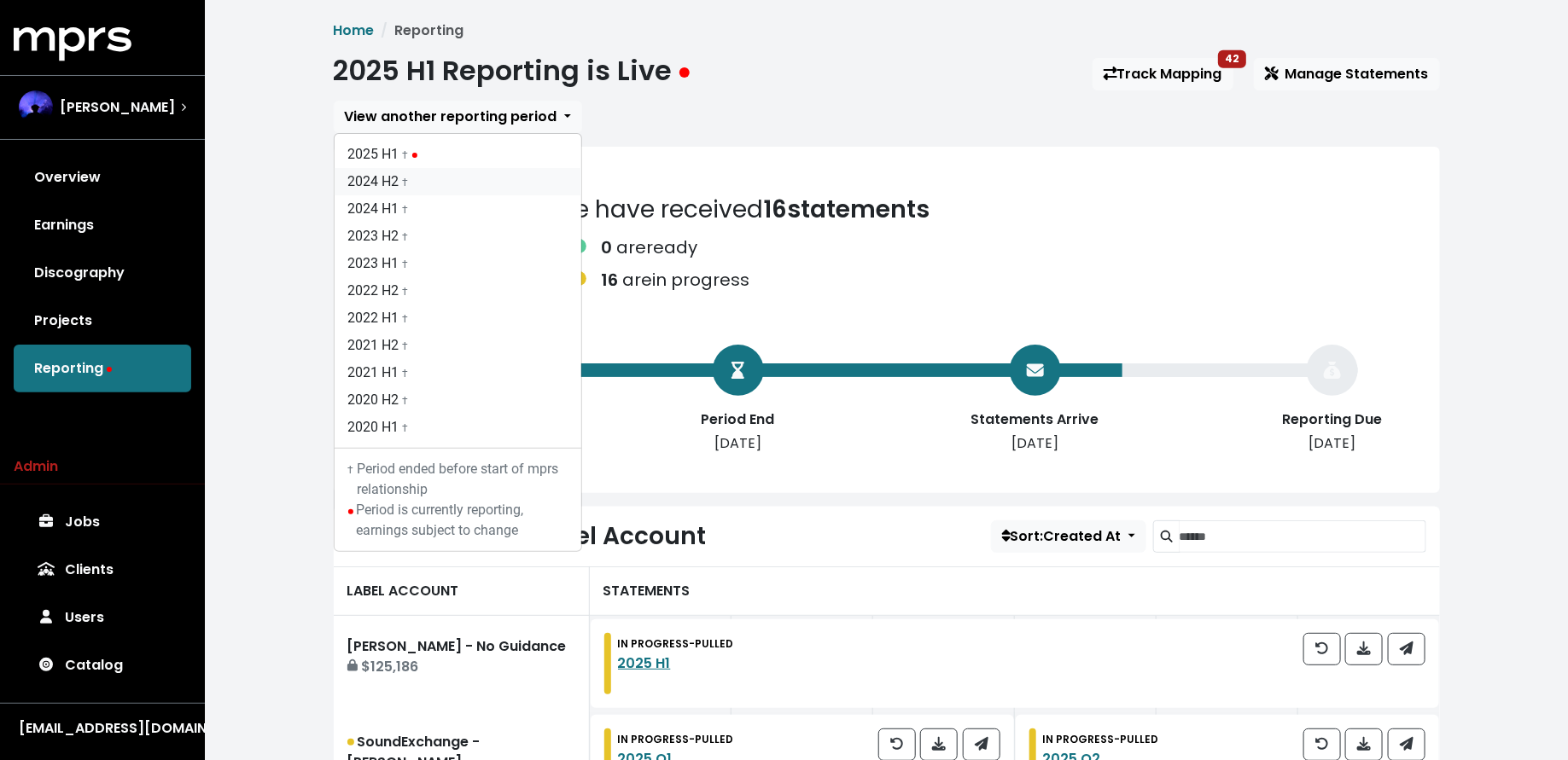
click at [509, 182] on link "2024 H2 †" at bounding box center [458, 182] width 247 height 28
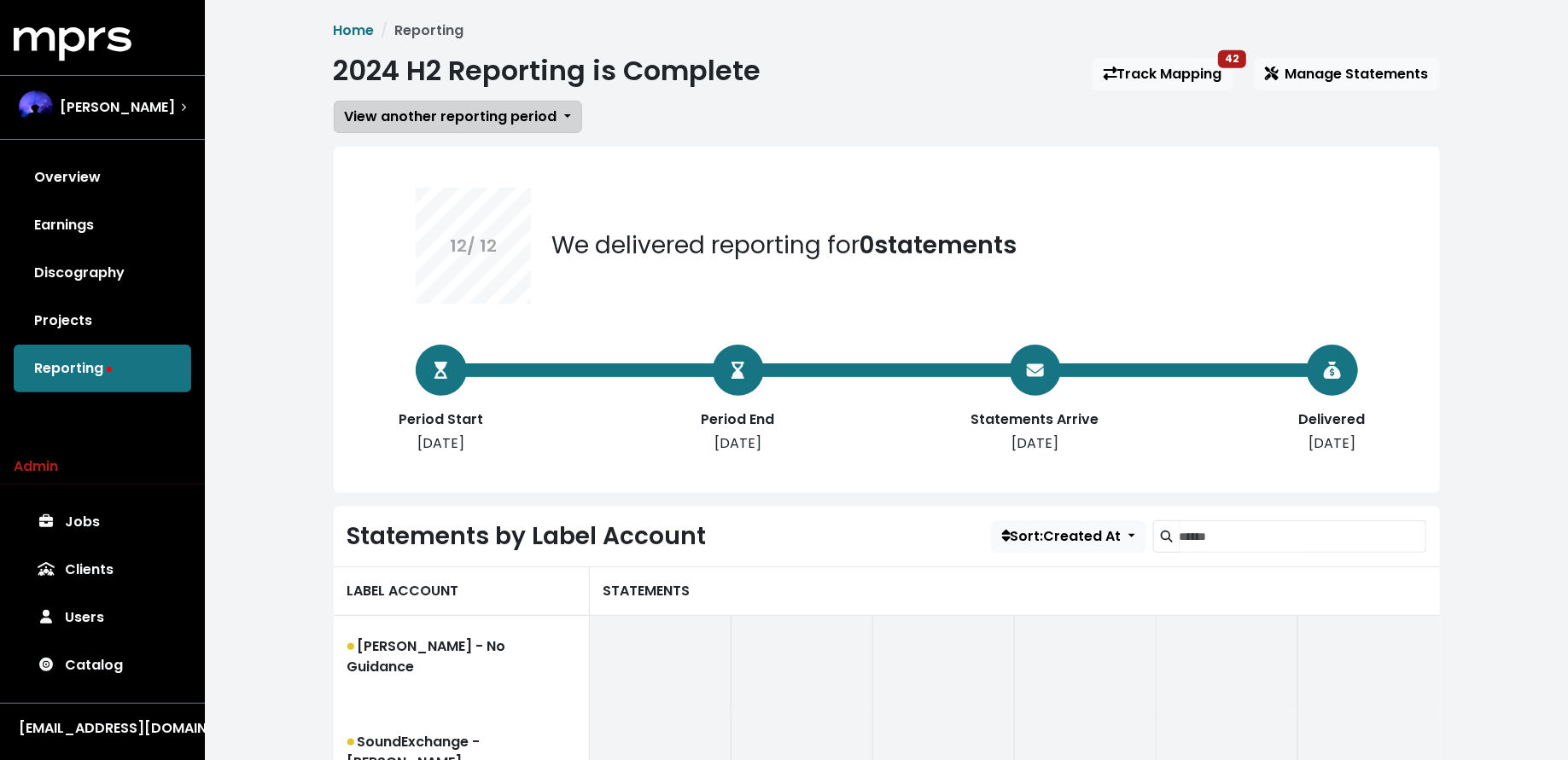
click at [490, 129] on button "View another reporting period" at bounding box center [458, 116] width 248 height 32
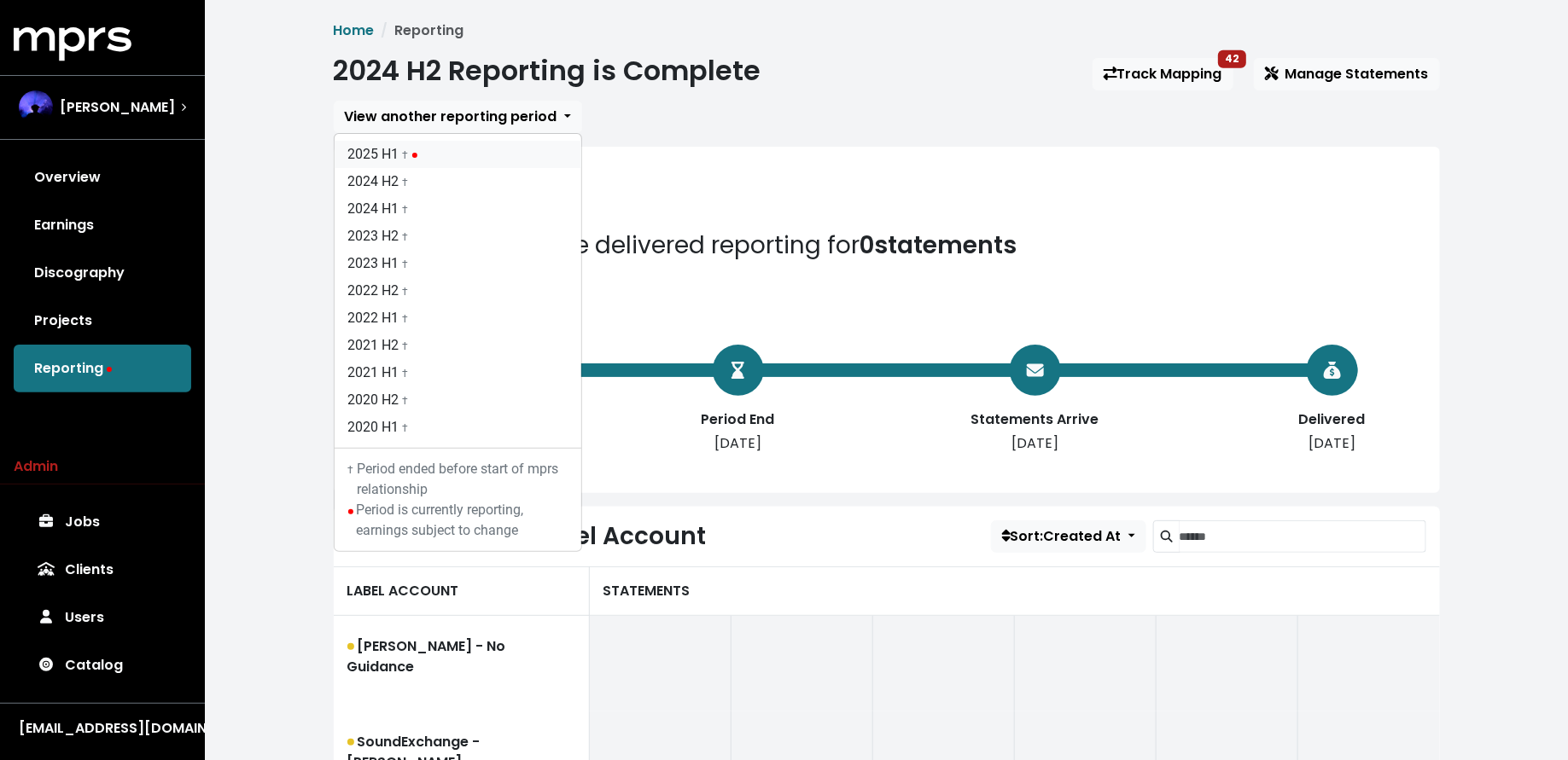
click at [495, 147] on link "2025 H1 †" at bounding box center [458, 154] width 247 height 28
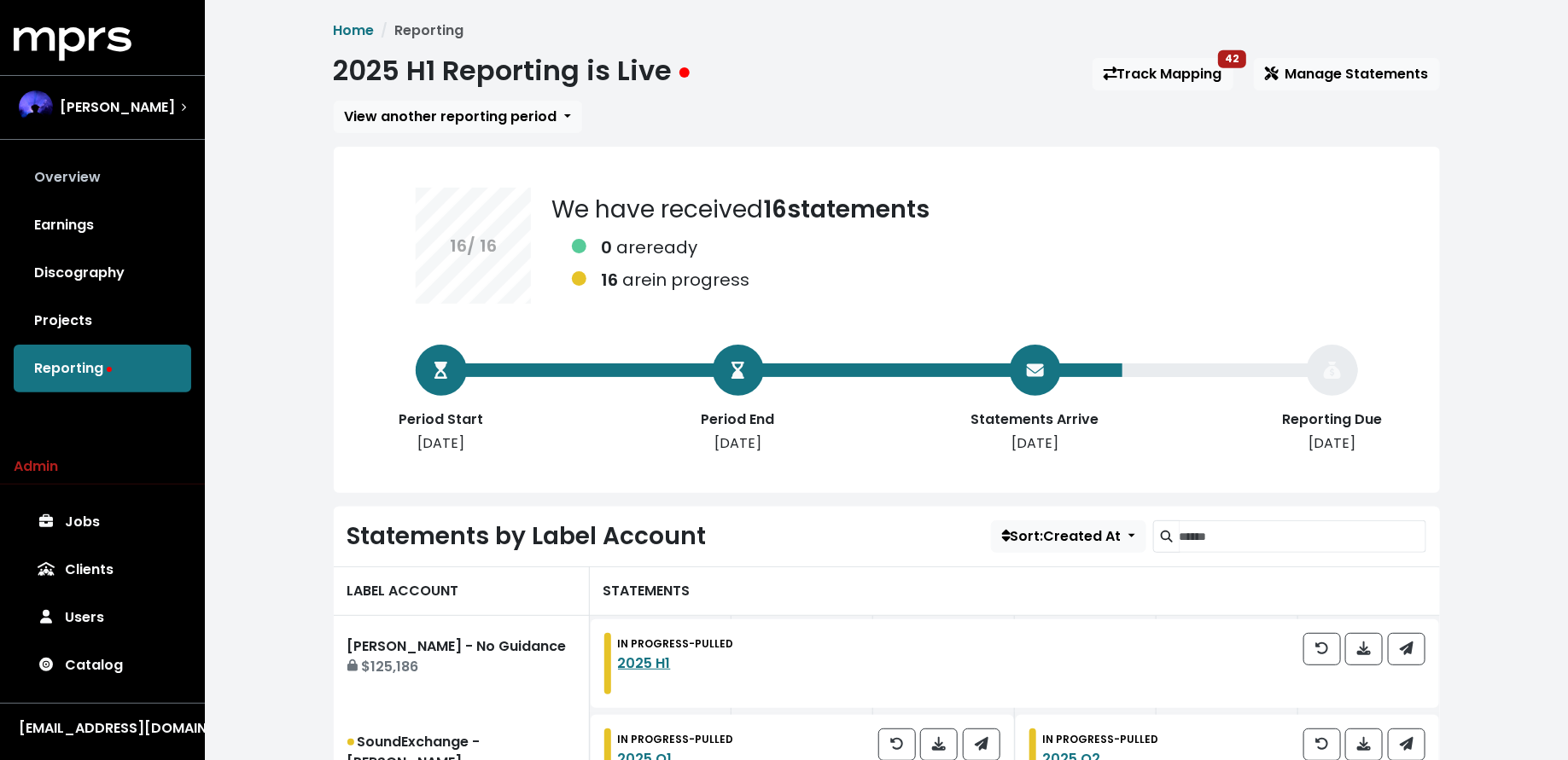
click at [132, 193] on link "Overview" at bounding box center [103, 178] width 178 height 48
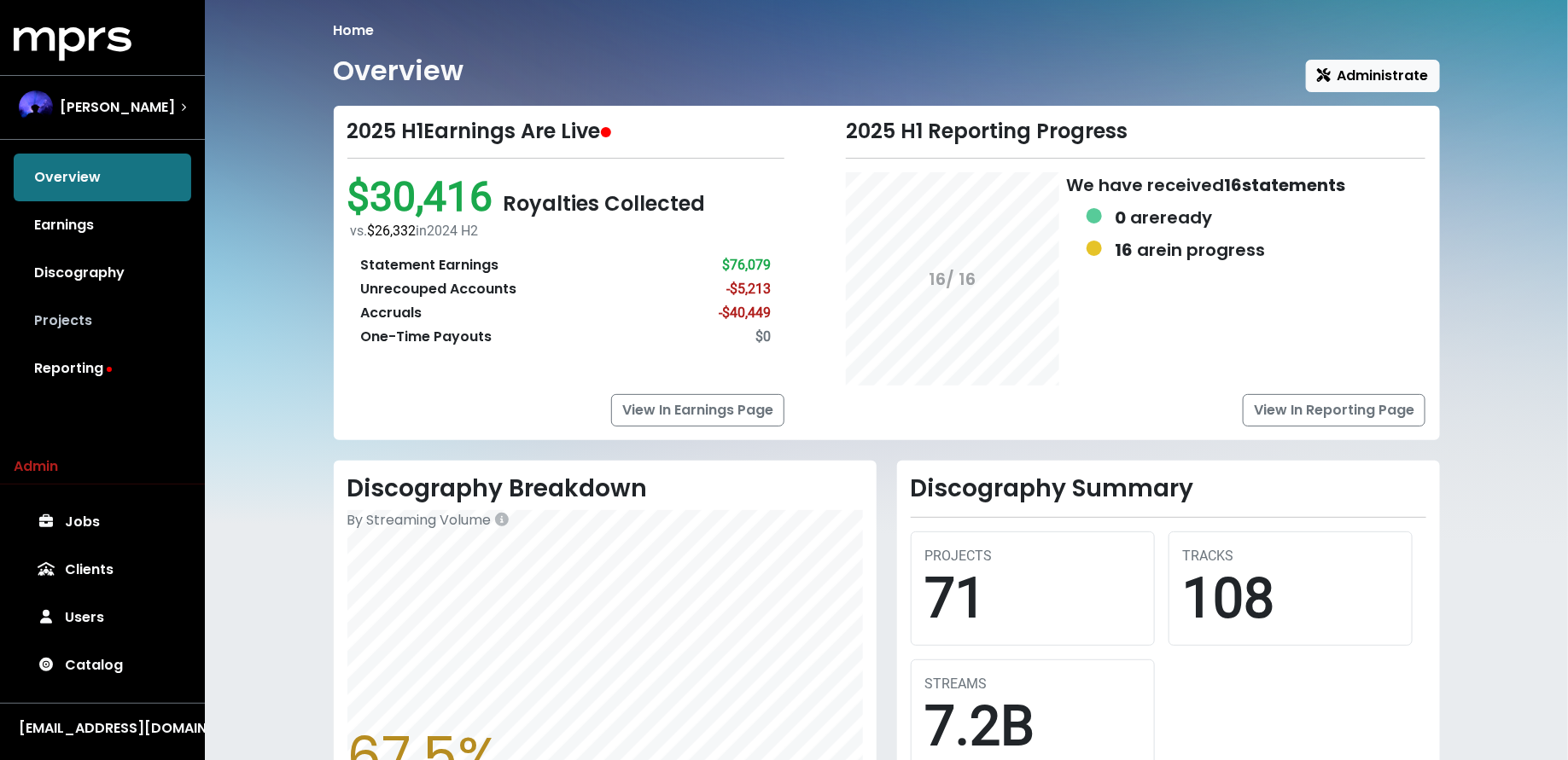
click at [113, 336] on link "Projects" at bounding box center [103, 321] width 178 height 48
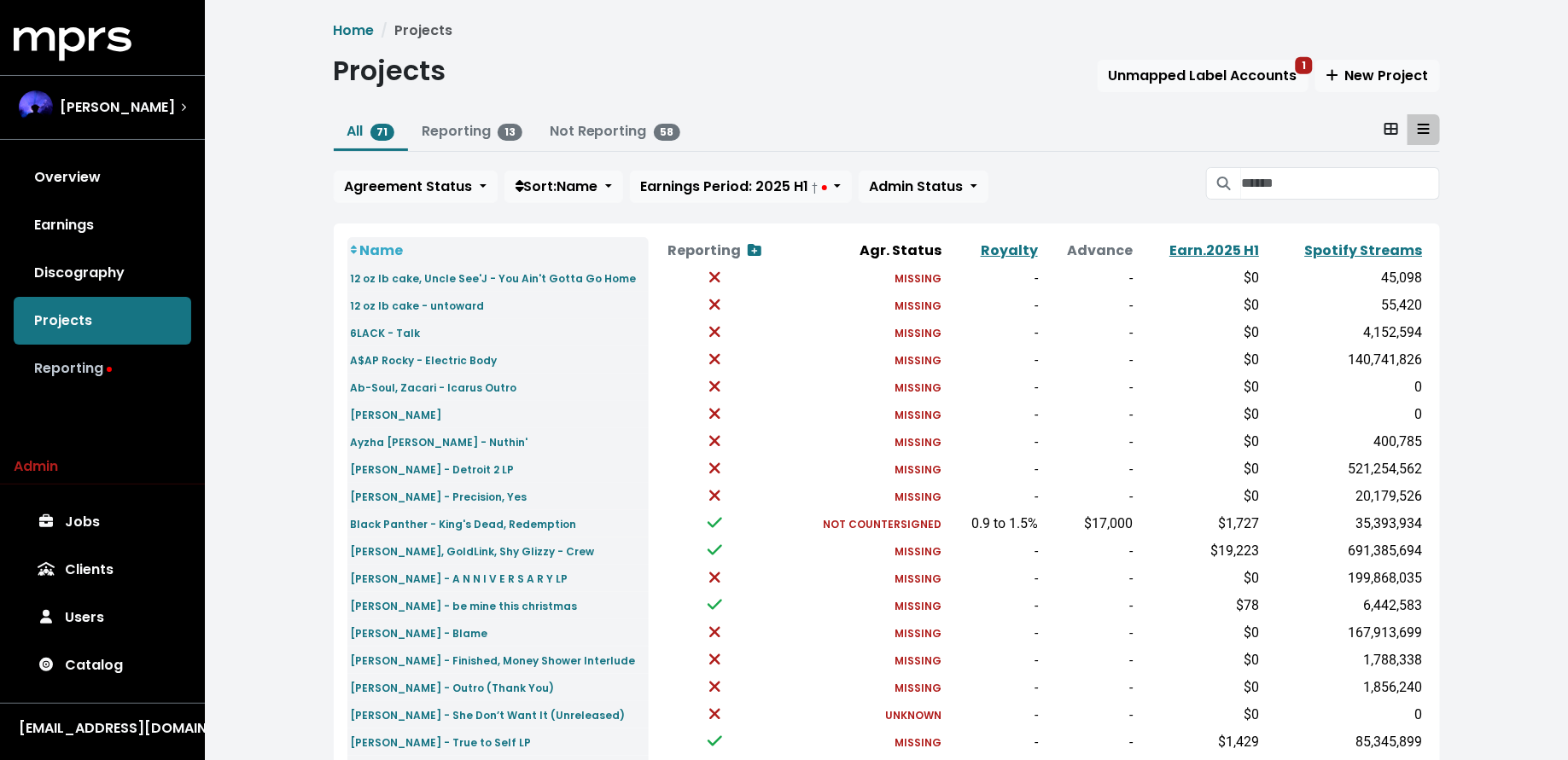
click at [93, 360] on link "Reporting" at bounding box center [103, 369] width 178 height 48
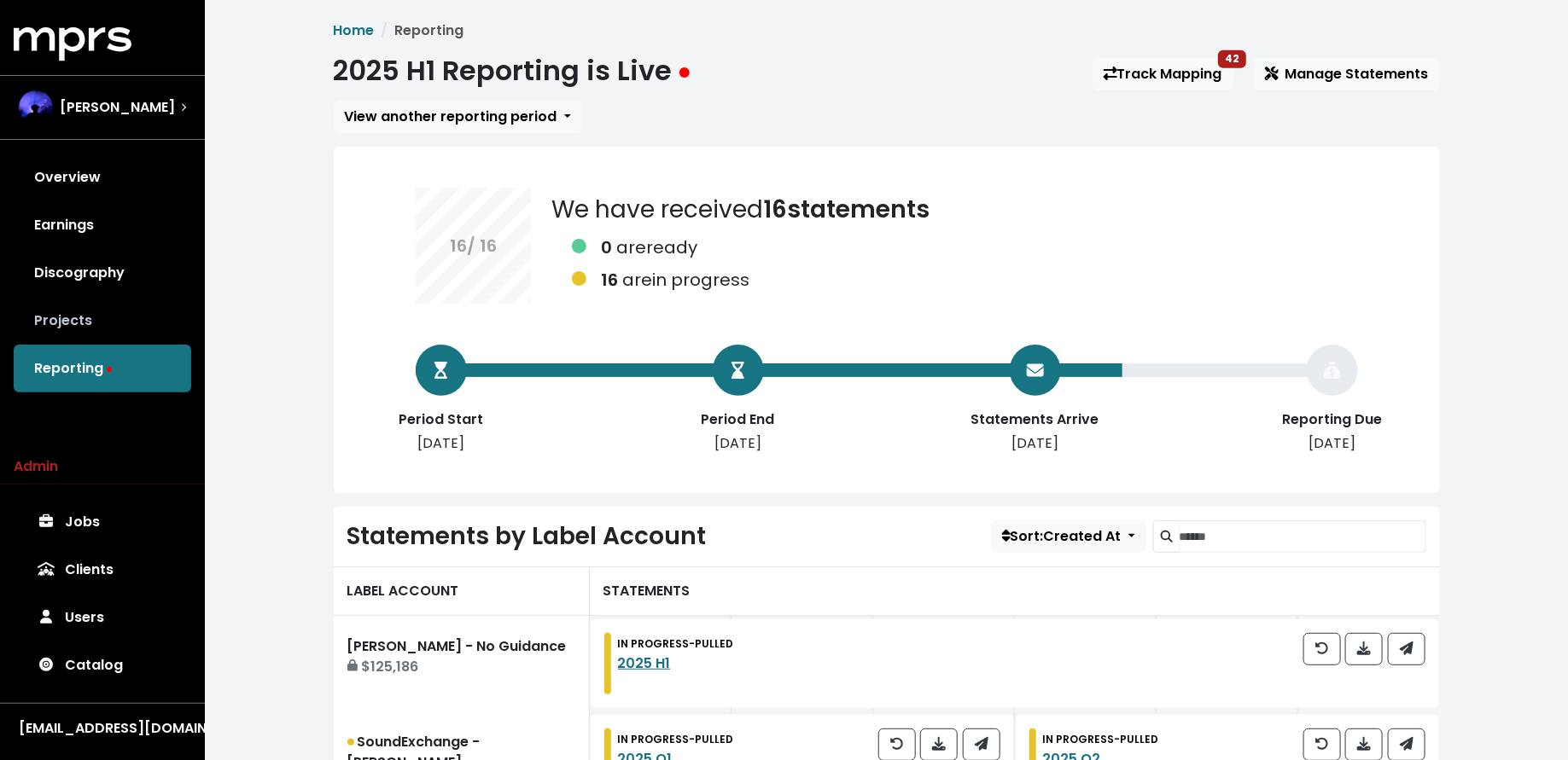
click at [85, 316] on link "Projects" at bounding box center [103, 321] width 178 height 48
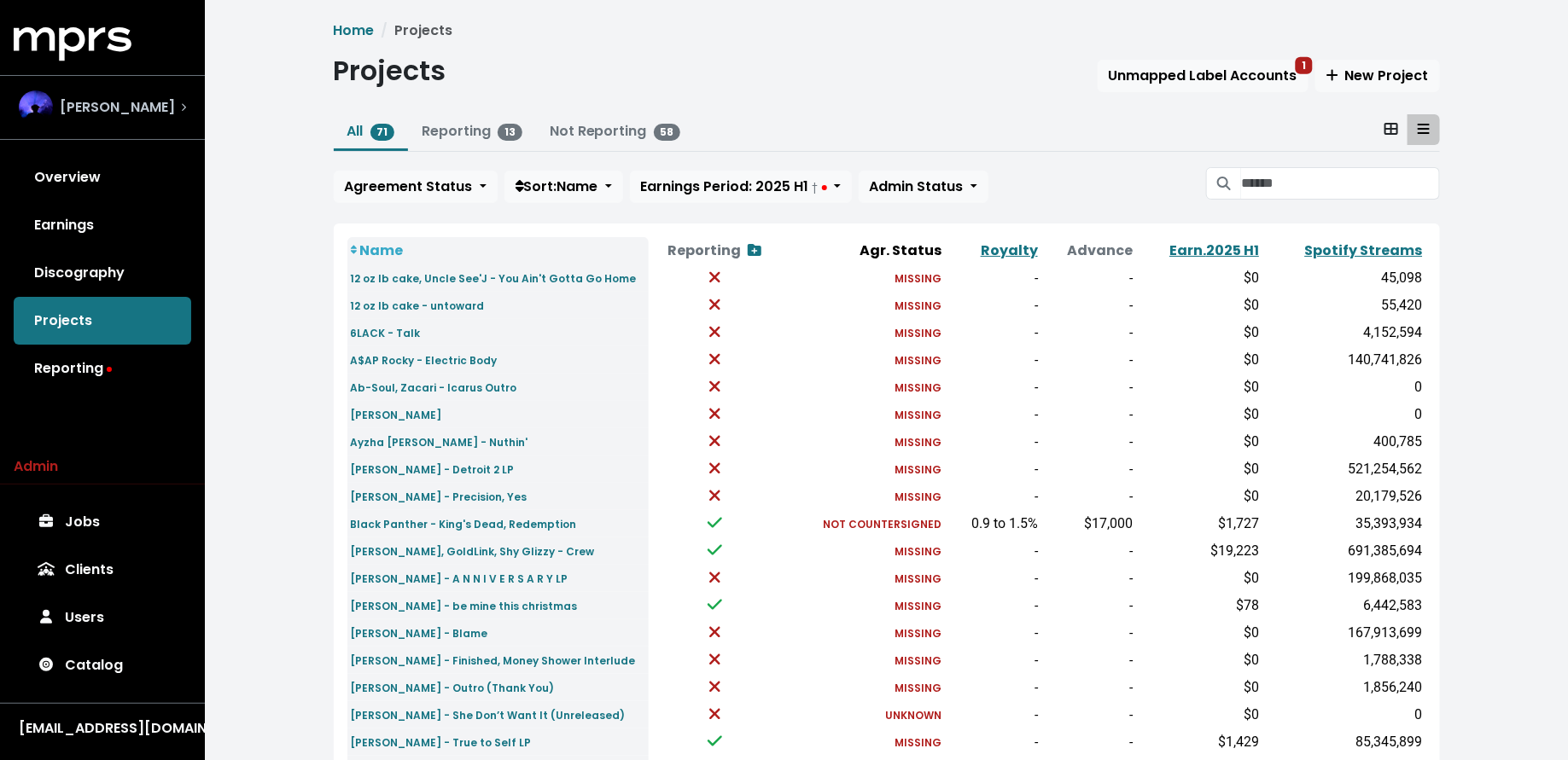
click at [132, 114] on span "Teddy Walton" at bounding box center [117, 107] width 116 height 20
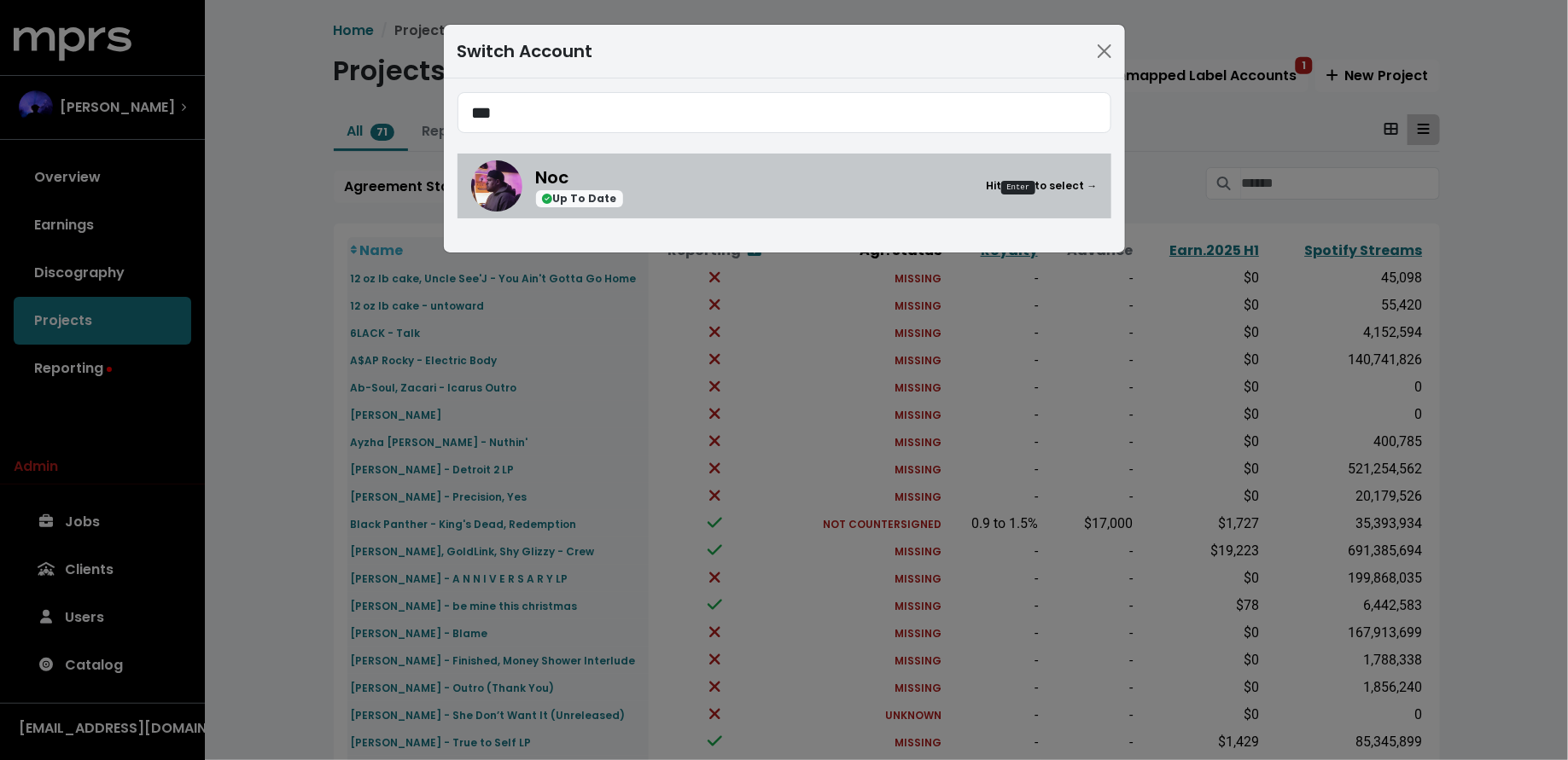
type input "***"
click at [735, 202] on div "Noc Up To Date Hit Enter to select →" at bounding box center [816, 186] width 562 height 43
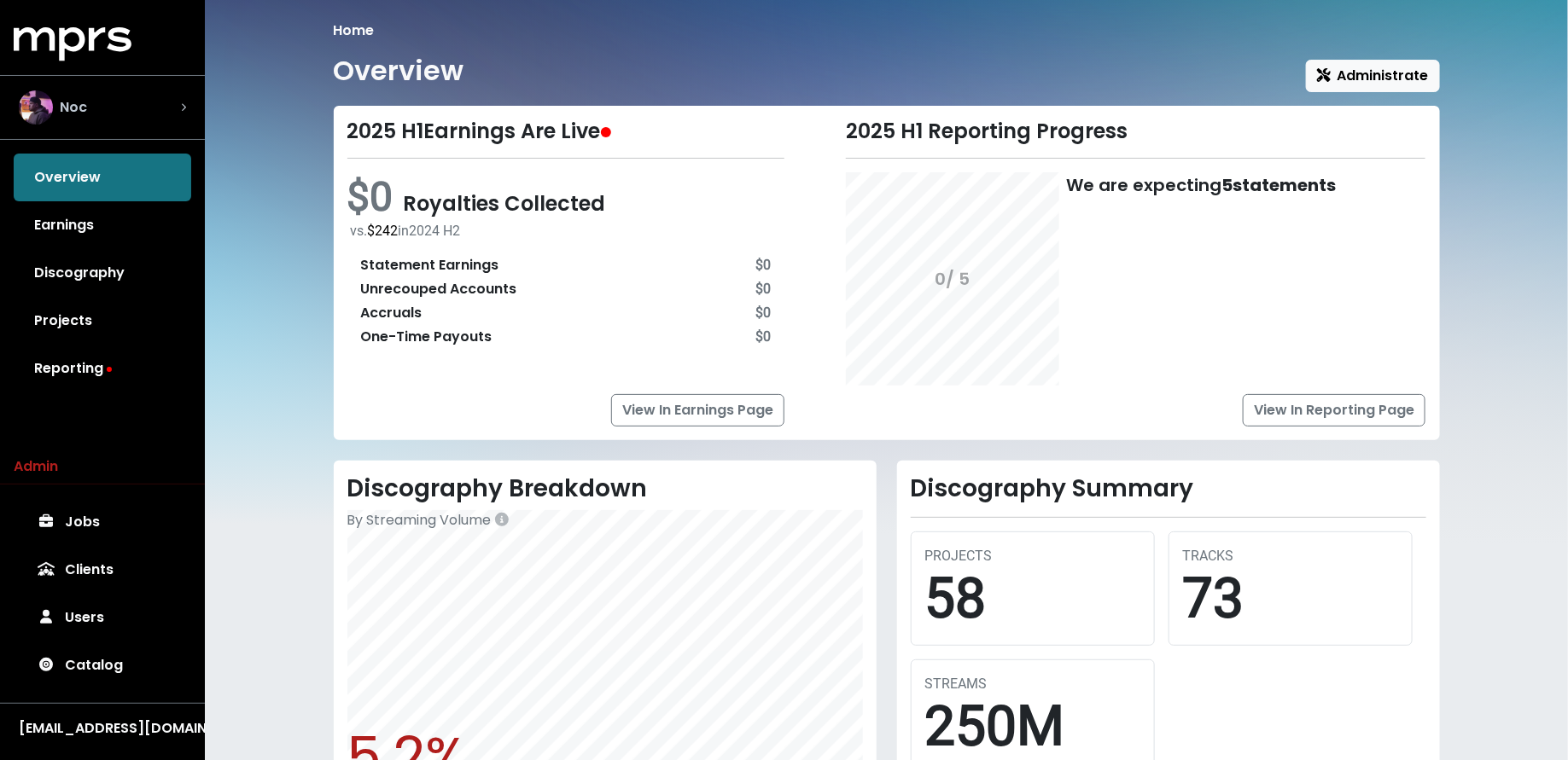
click at [95, 100] on div "Noc" at bounding box center [102, 107] width 167 height 34
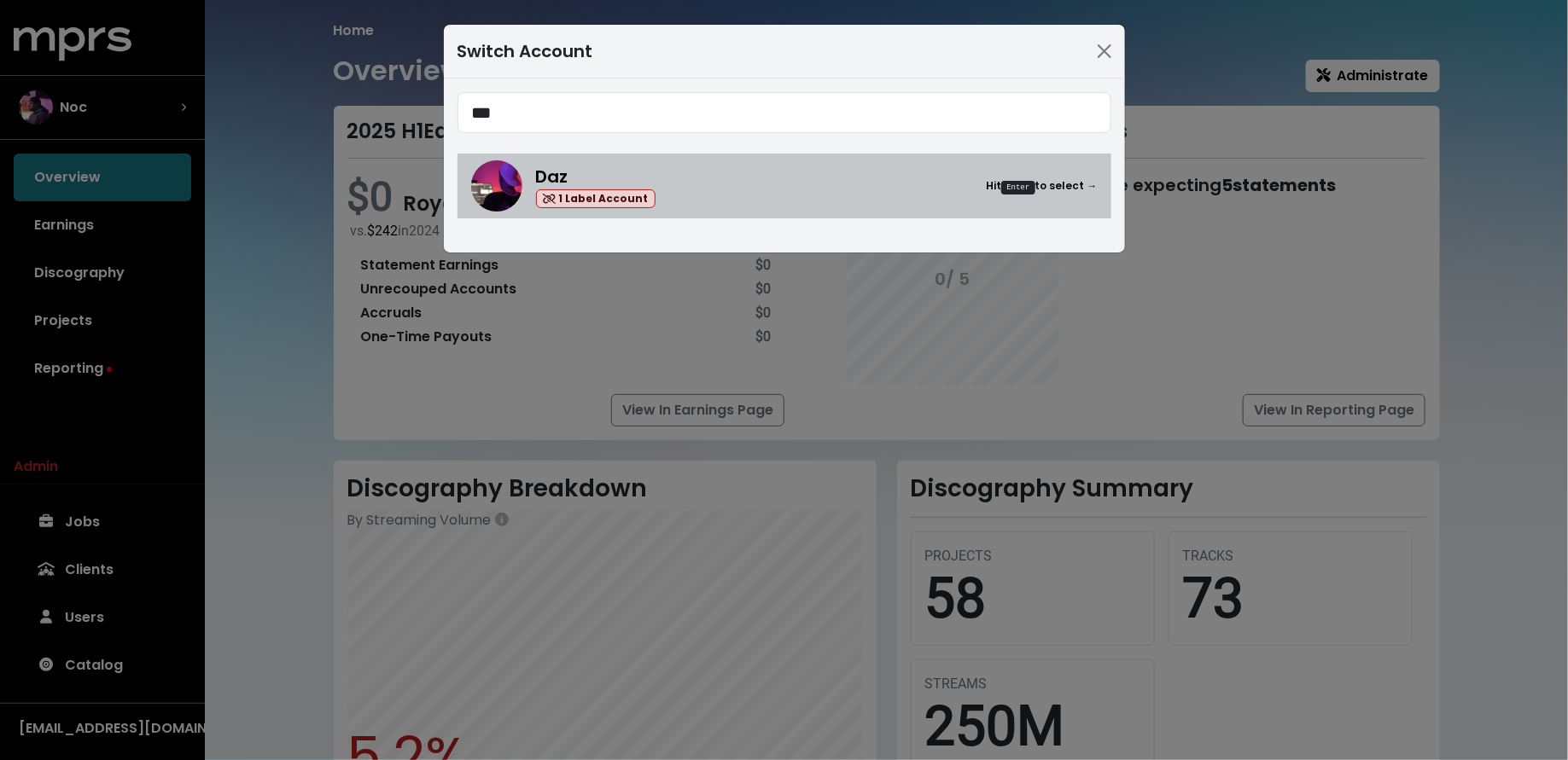
type input "***"
click at [808, 198] on div "Daz 1 Label Account Hit Enter to select →" at bounding box center [816, 186] width 562 height 45
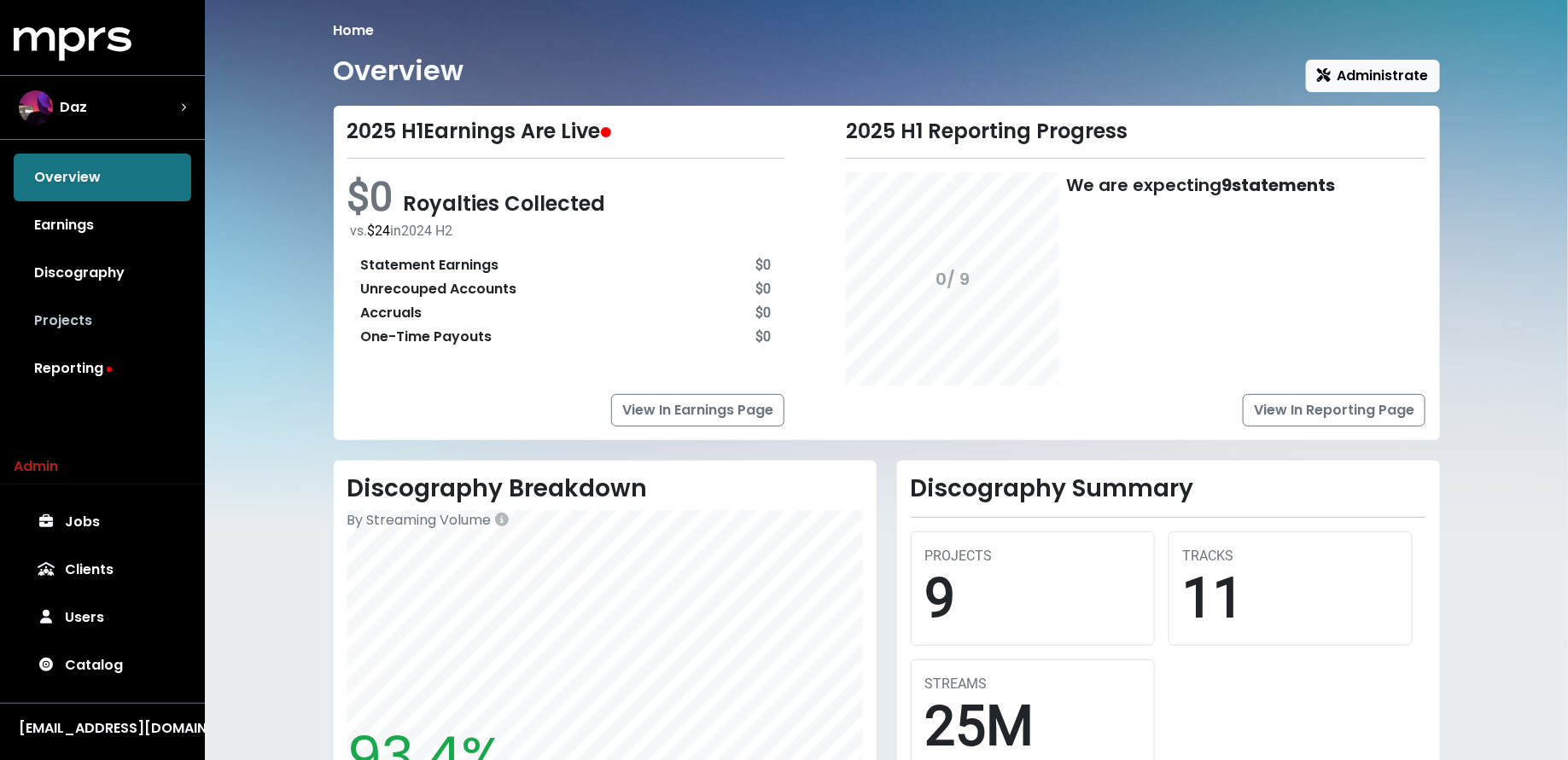
click at [107, 327] on link "Projects" at bounding box center [103, 321] width 178 height 48
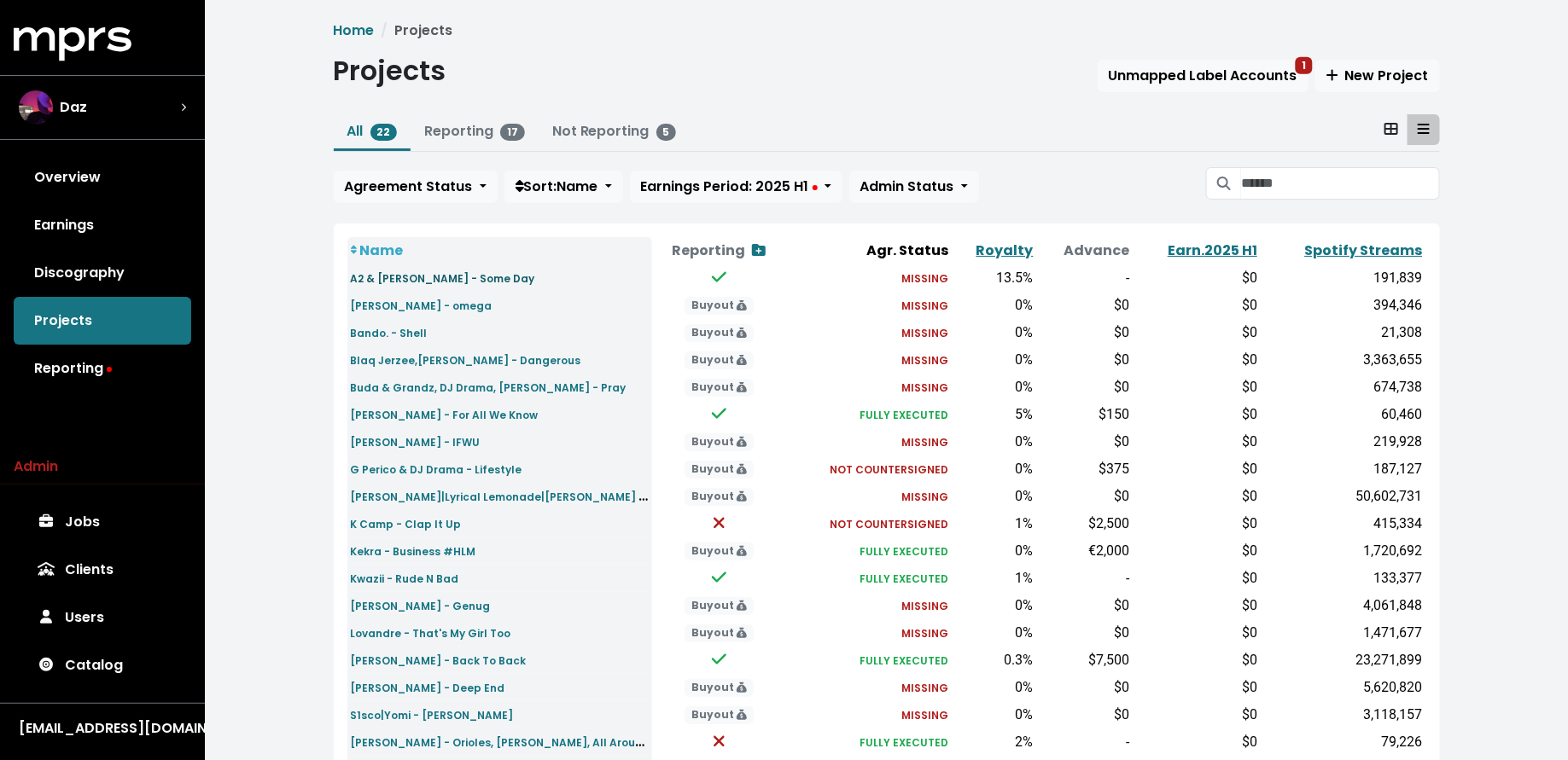
click at [388, 282] on small "A2 & Emil - Some Day" at bounding box center [442, 278] width 184 height 15
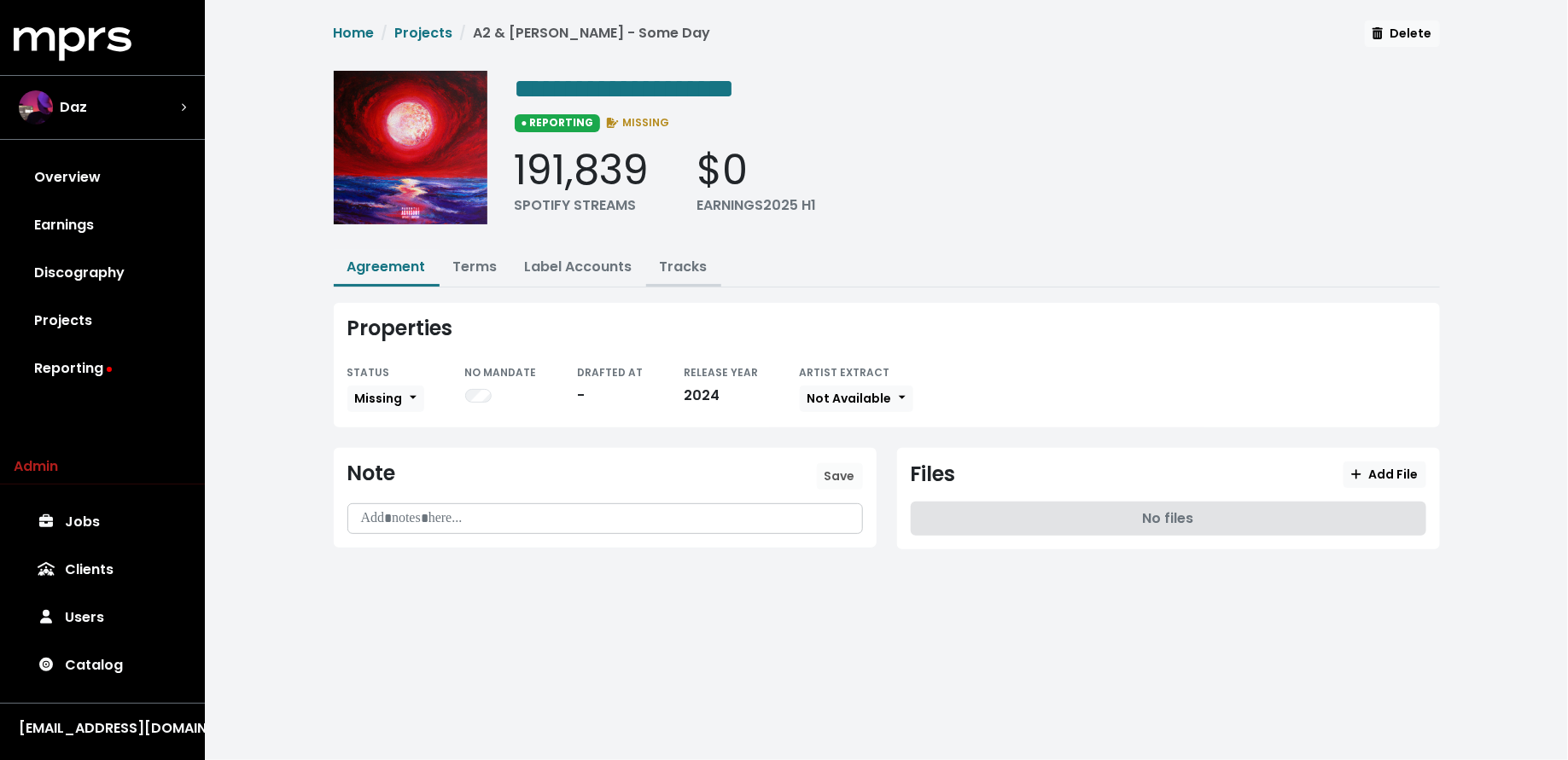
click at [678, 264] on link "Tracks" at bounding box center [684, 266] width 48 height 19
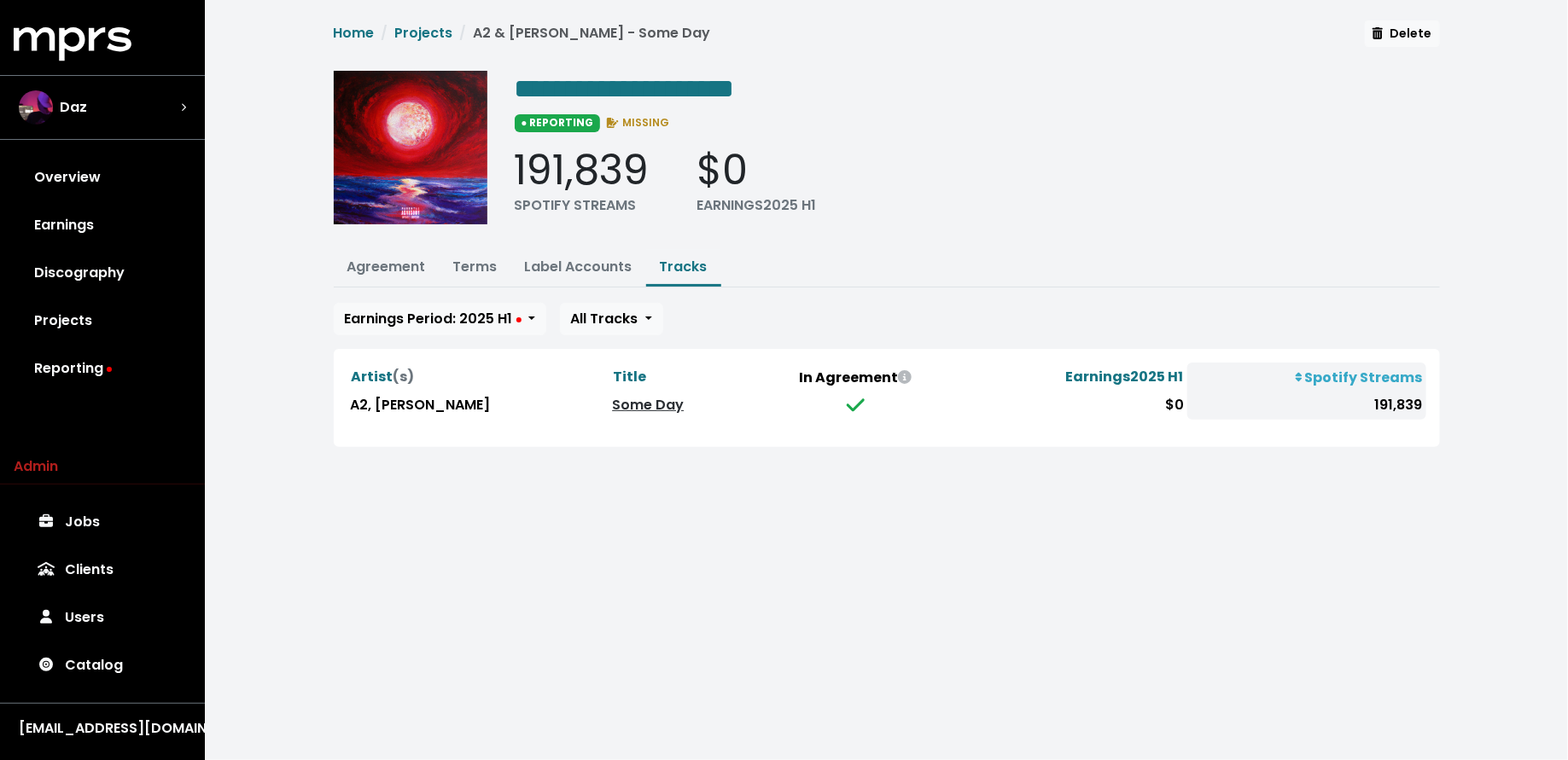
click at [611, 395] on link "Some Day" at bounding box center [647, 404] width 71 height 19
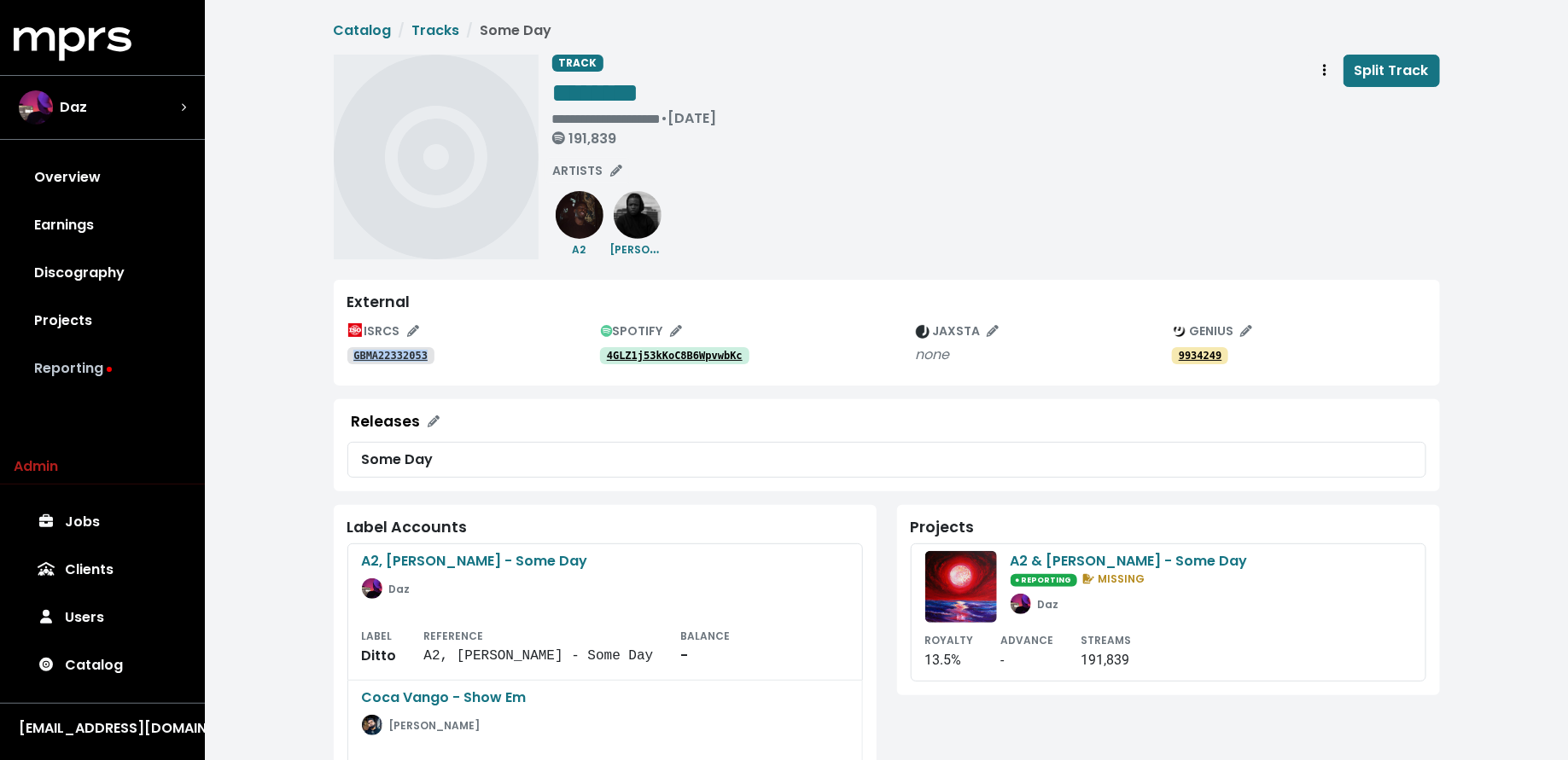
click at [75, 373] on link "Reporting" at bounding box center [103, 369] width 178 height 48
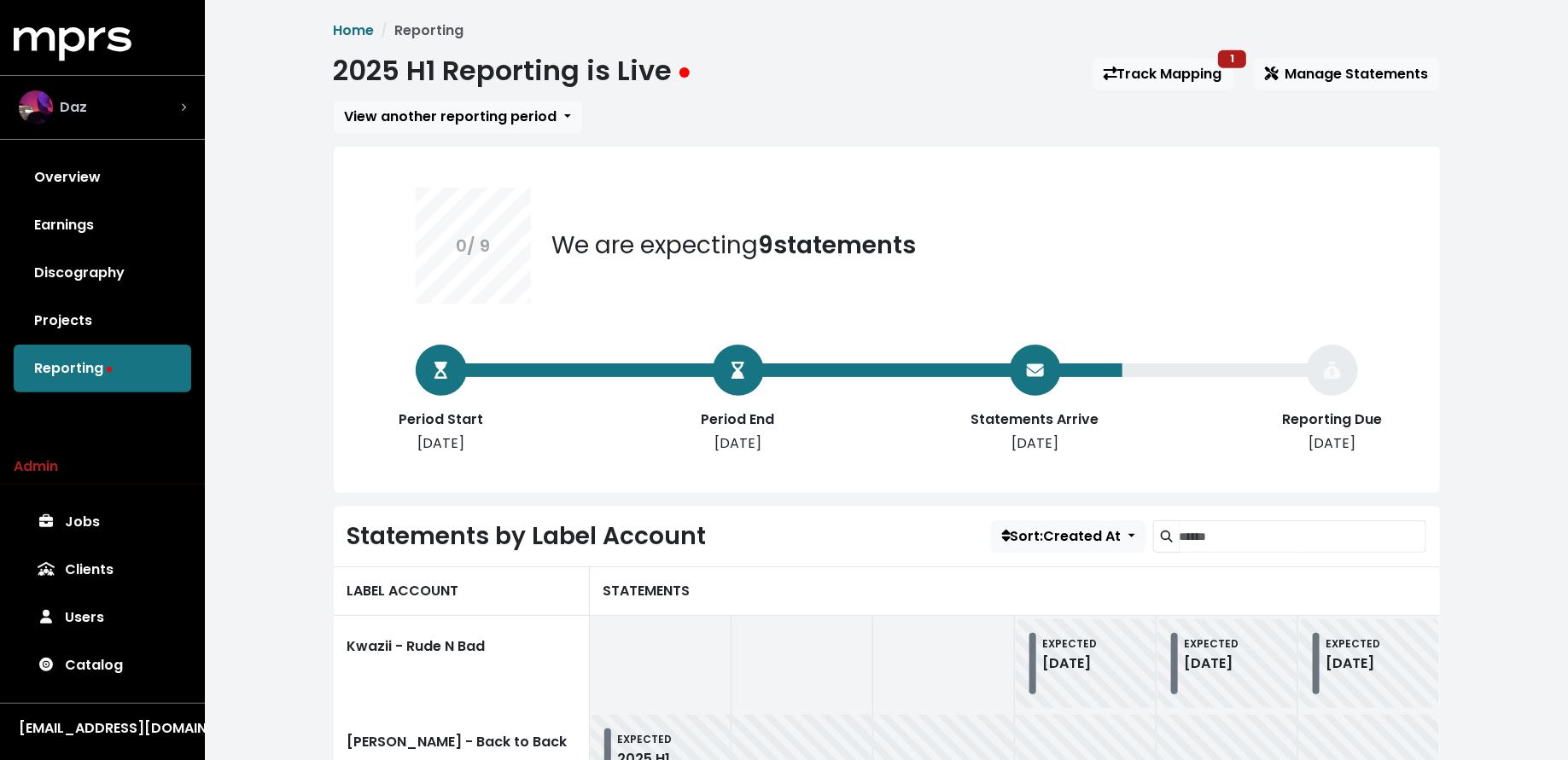
click at [117, 123] on div "Daz" at bounding box center [102, 107] width 167 height 34
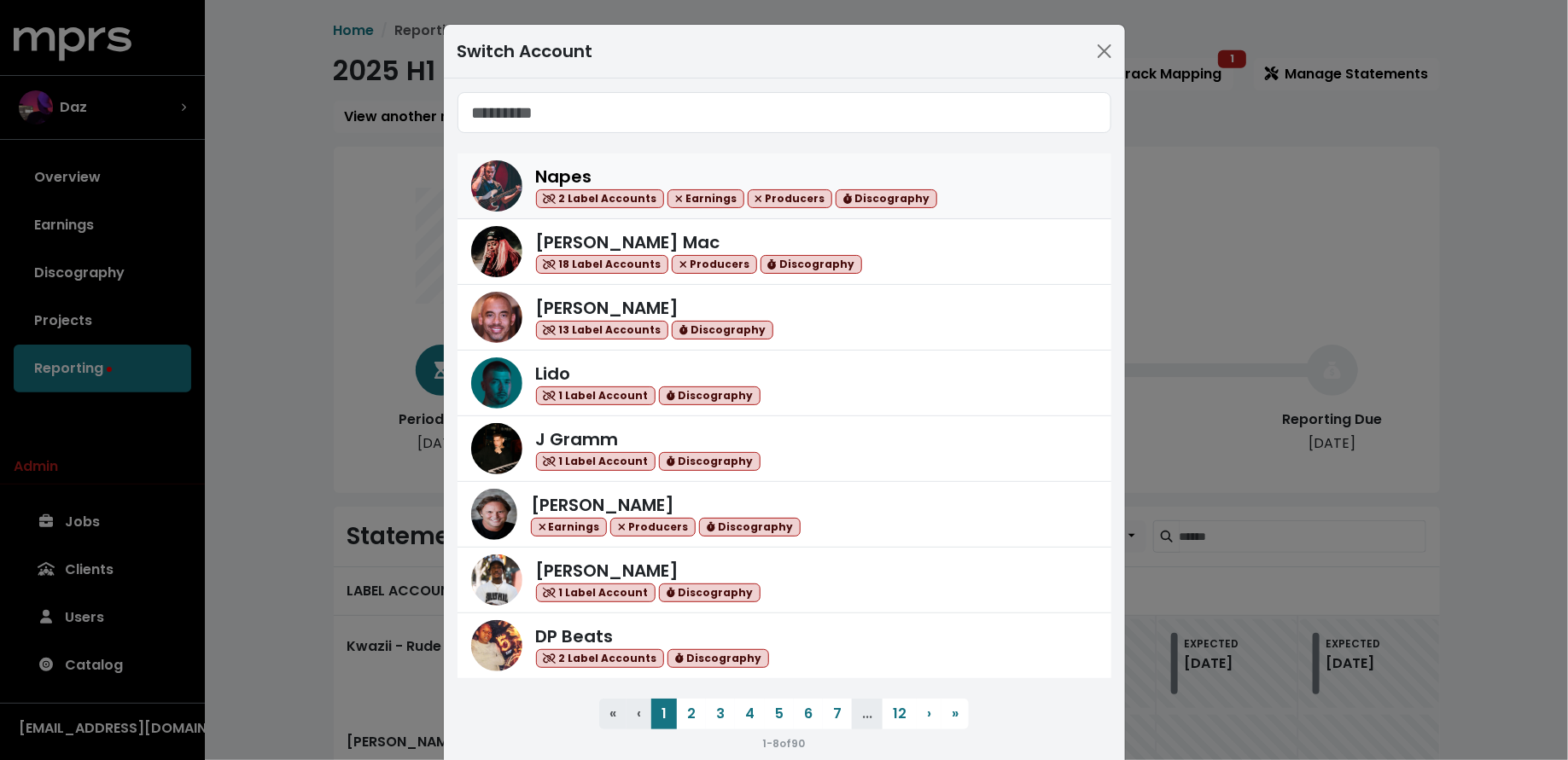
click at [983, 199] on div "Napes 2 Label Accounts Earnings Producers Discography" at bounding box center [816, 186] width 562 height 45
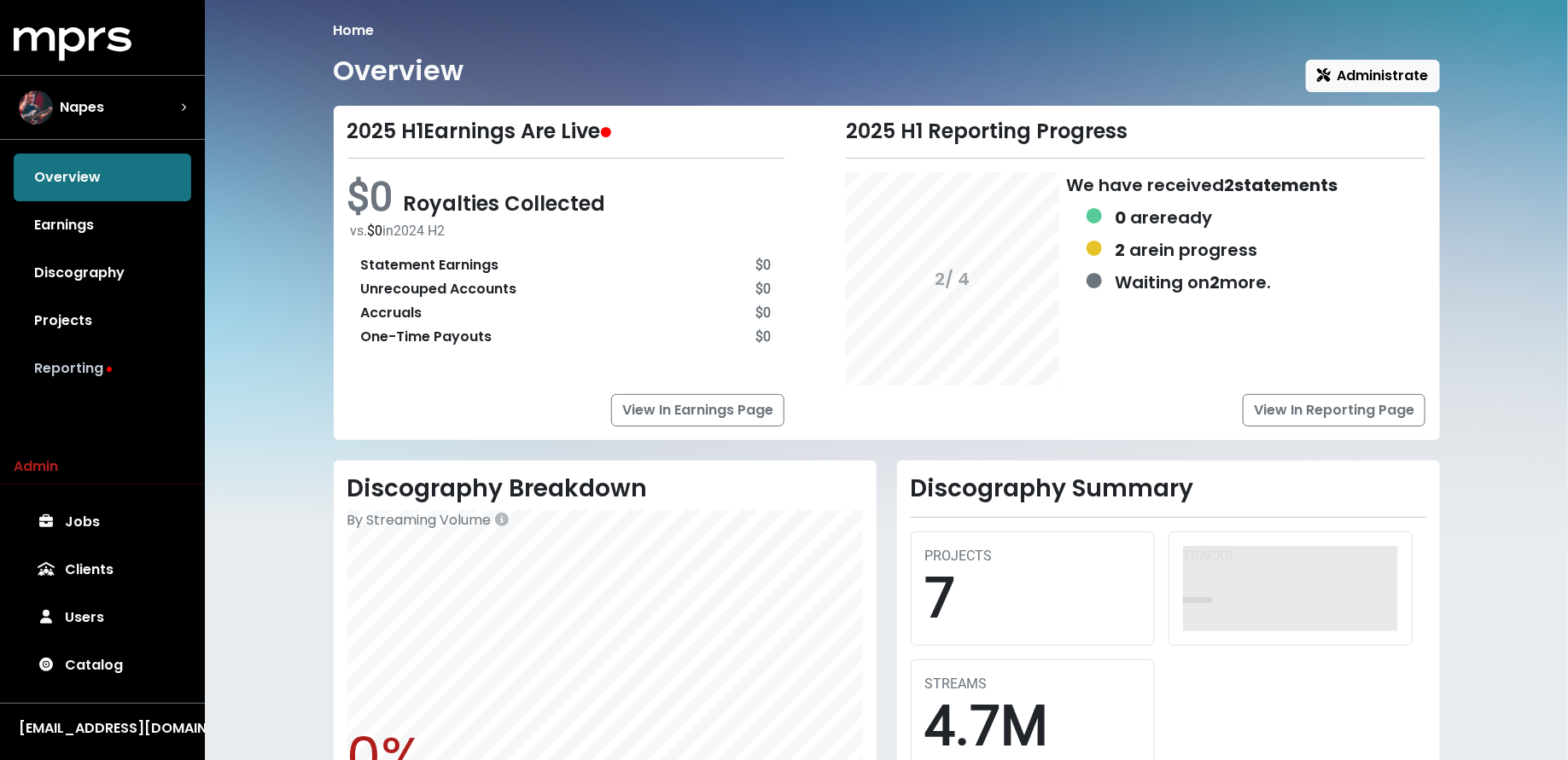
click at [159, 371] on link "Reporting" at bounding box center [103, 369] width 178 height 48
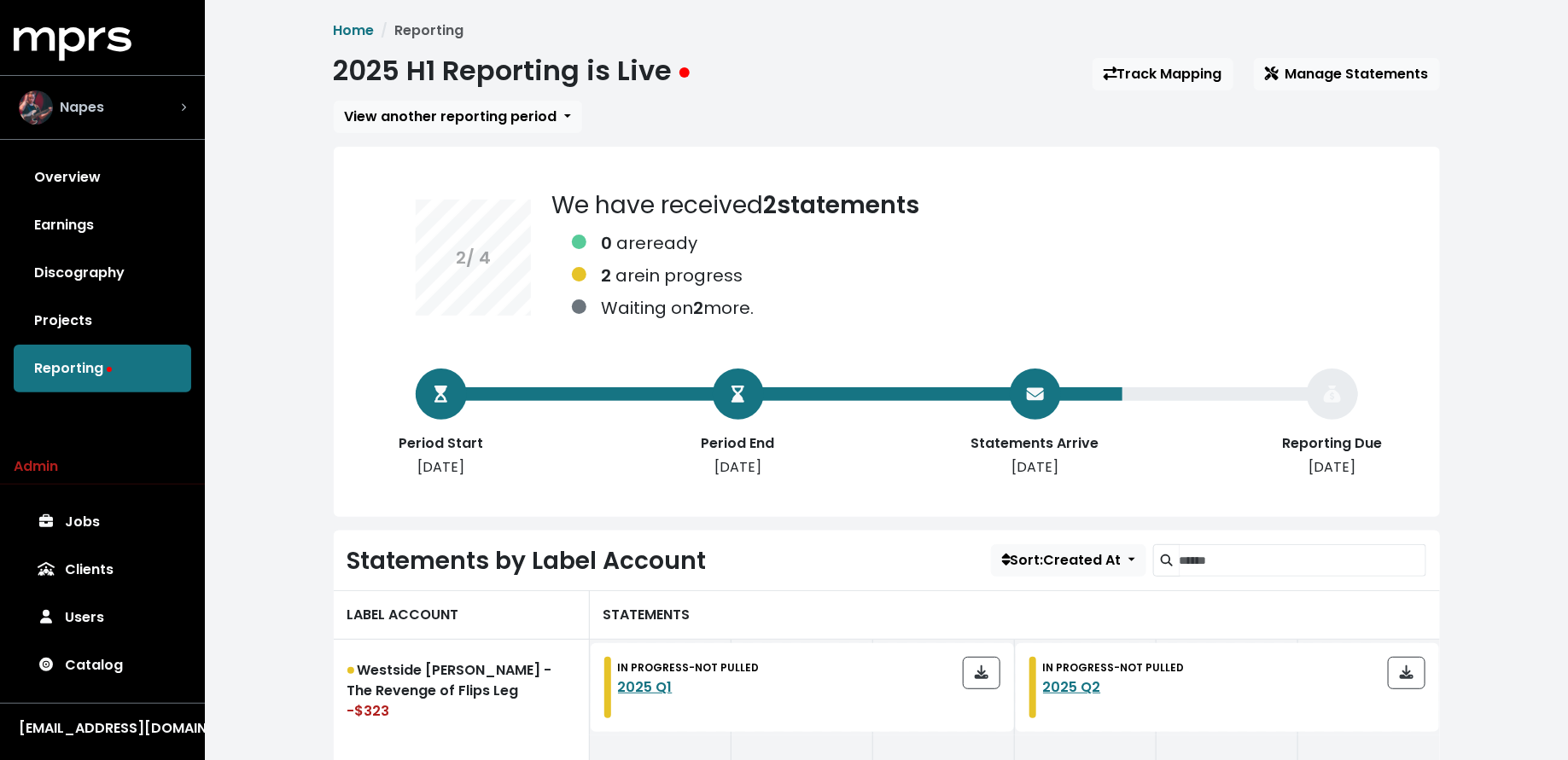
click at [112, 104] on div "Napes" at bounding box center [102, 107] width 167 height 34
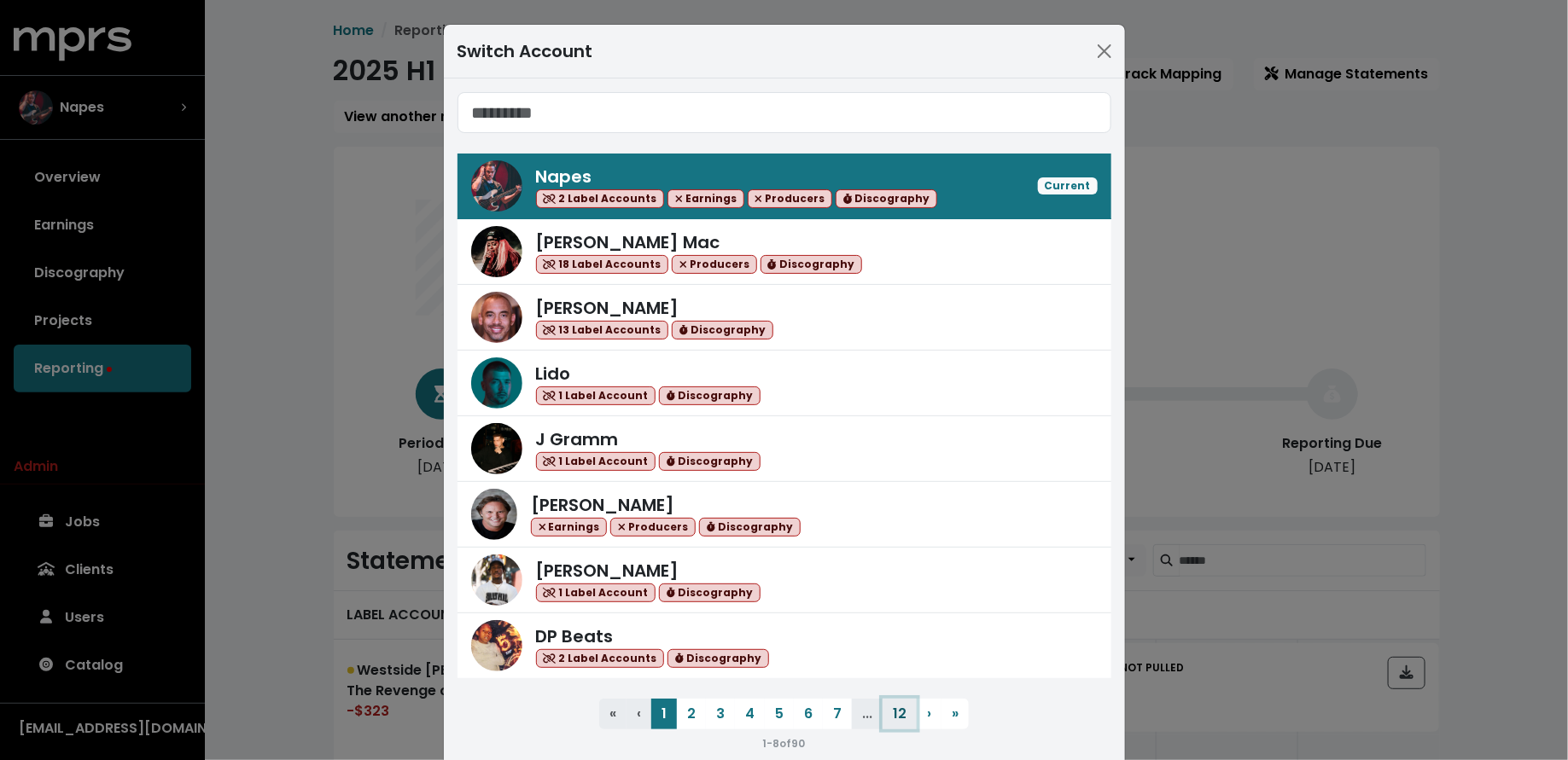
click at [892, 721] on button "12" at bounding box center [899, 714] width 34 height 31
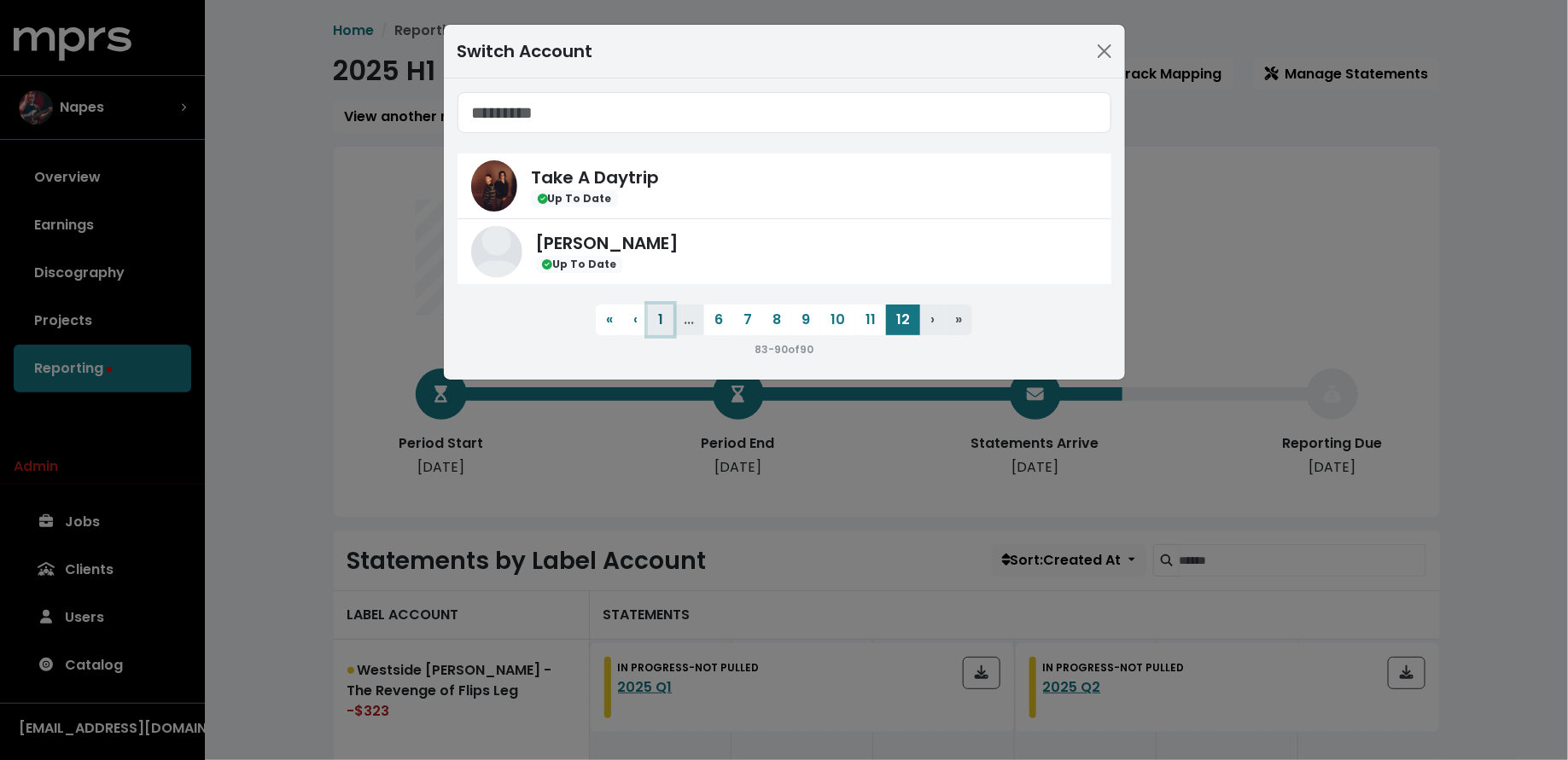
click at [668, 321] on button "1" at bounding box center [661, 319] width 26 height 31
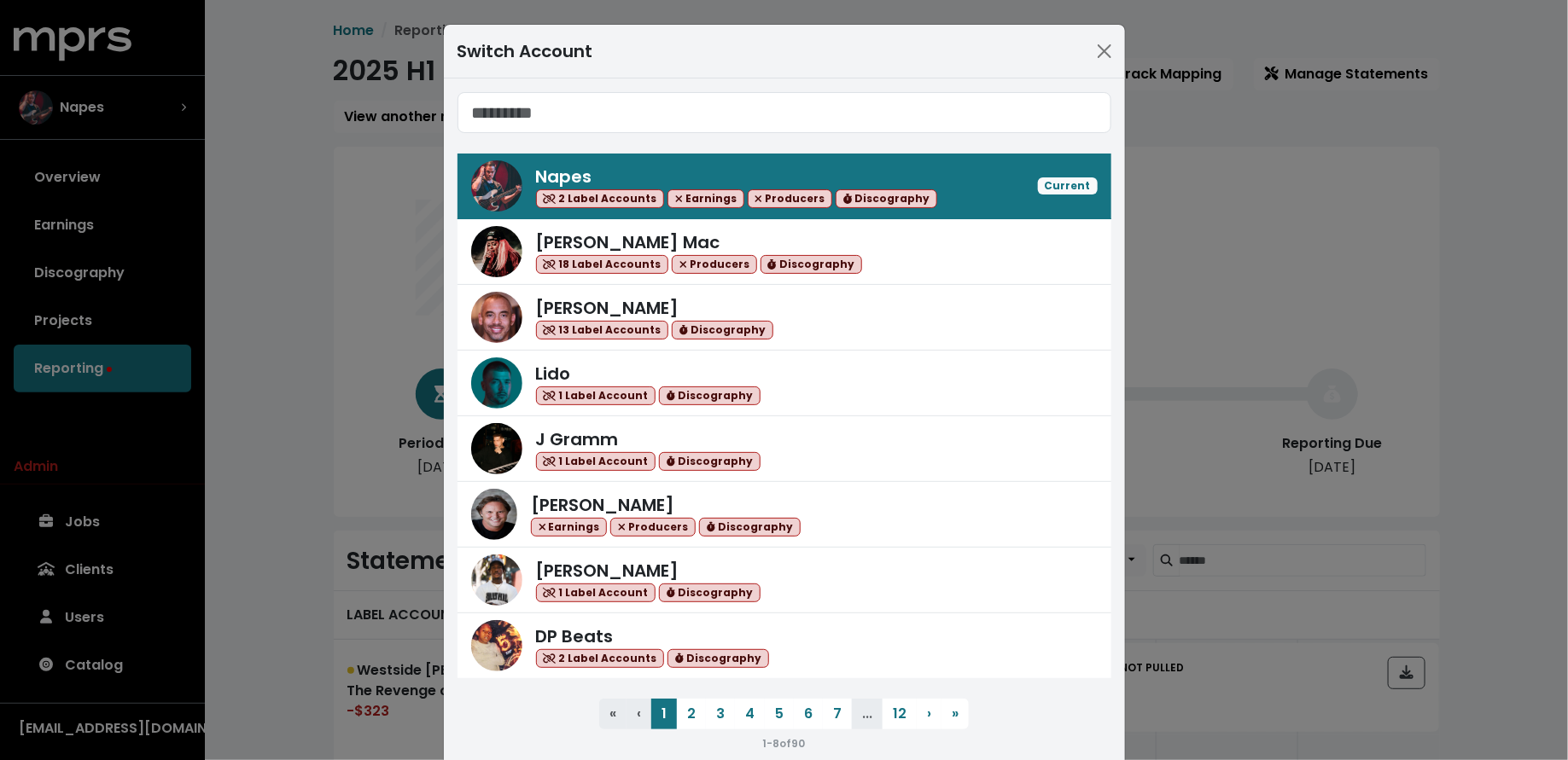
click at [307, 364] on div "Switch Account Napes 2 Label Accounts Earnings Producers Discography Current Ke…" at bounding box center [784, 380] width 1568 height 760
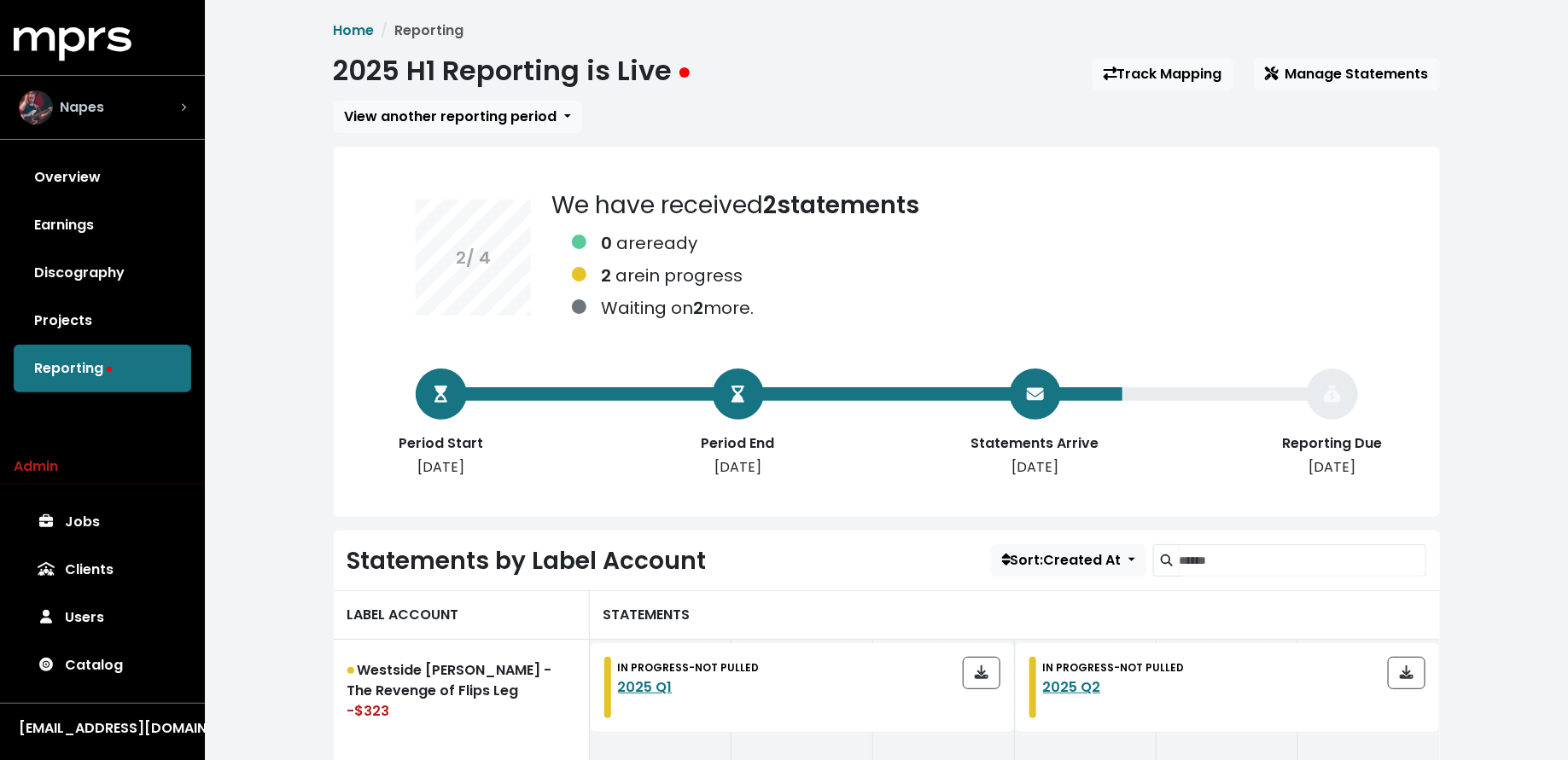
click at [134, 115] on div "Napes" at bounding box center [102, 107] width 167 height 34
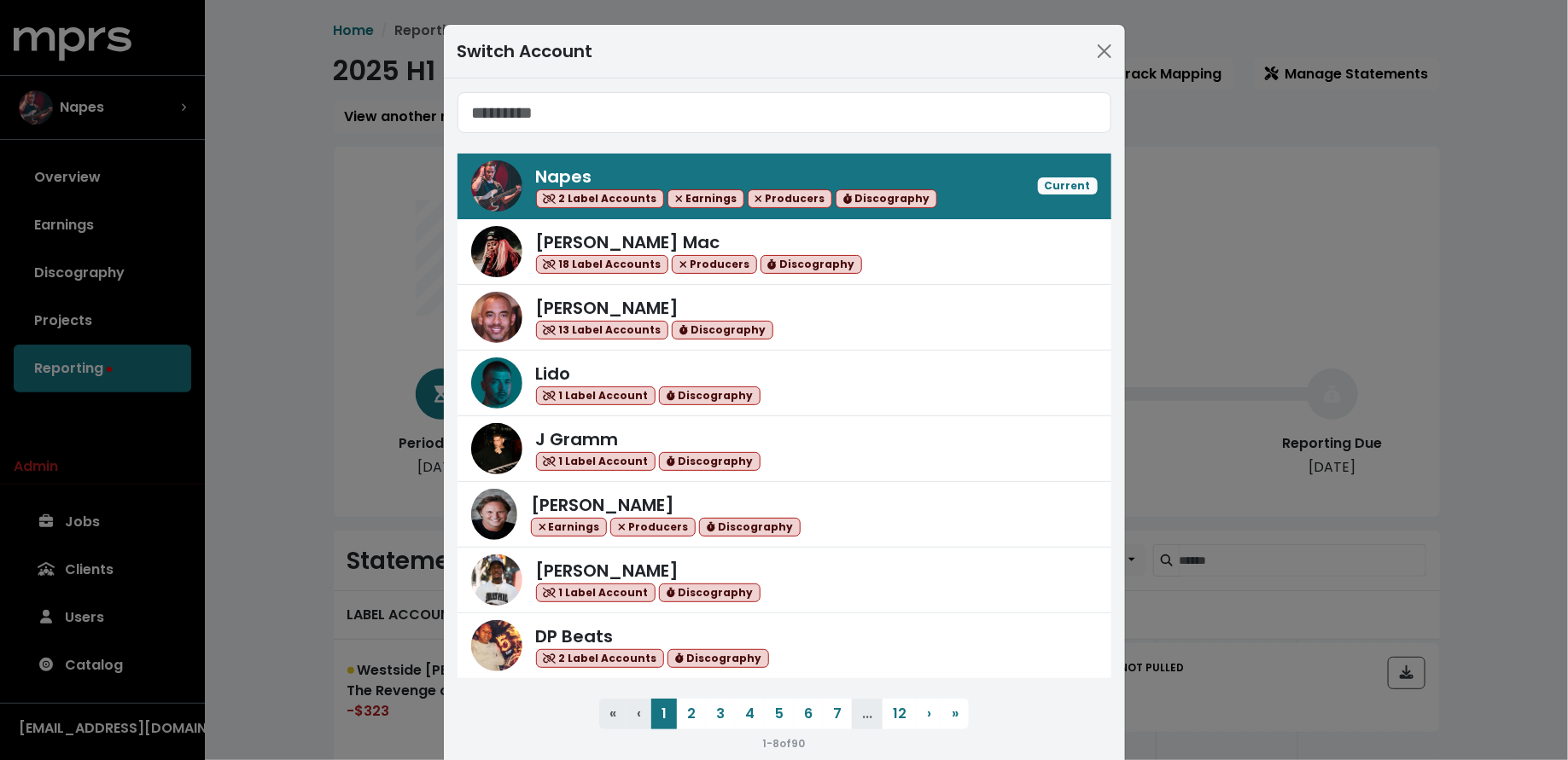
click at [296, 259] on div "Switch Account Napes 2 Label Accounts Earnings Producers Discography Current Ke…" at bounding box center [784, 380] width 1568 height 760
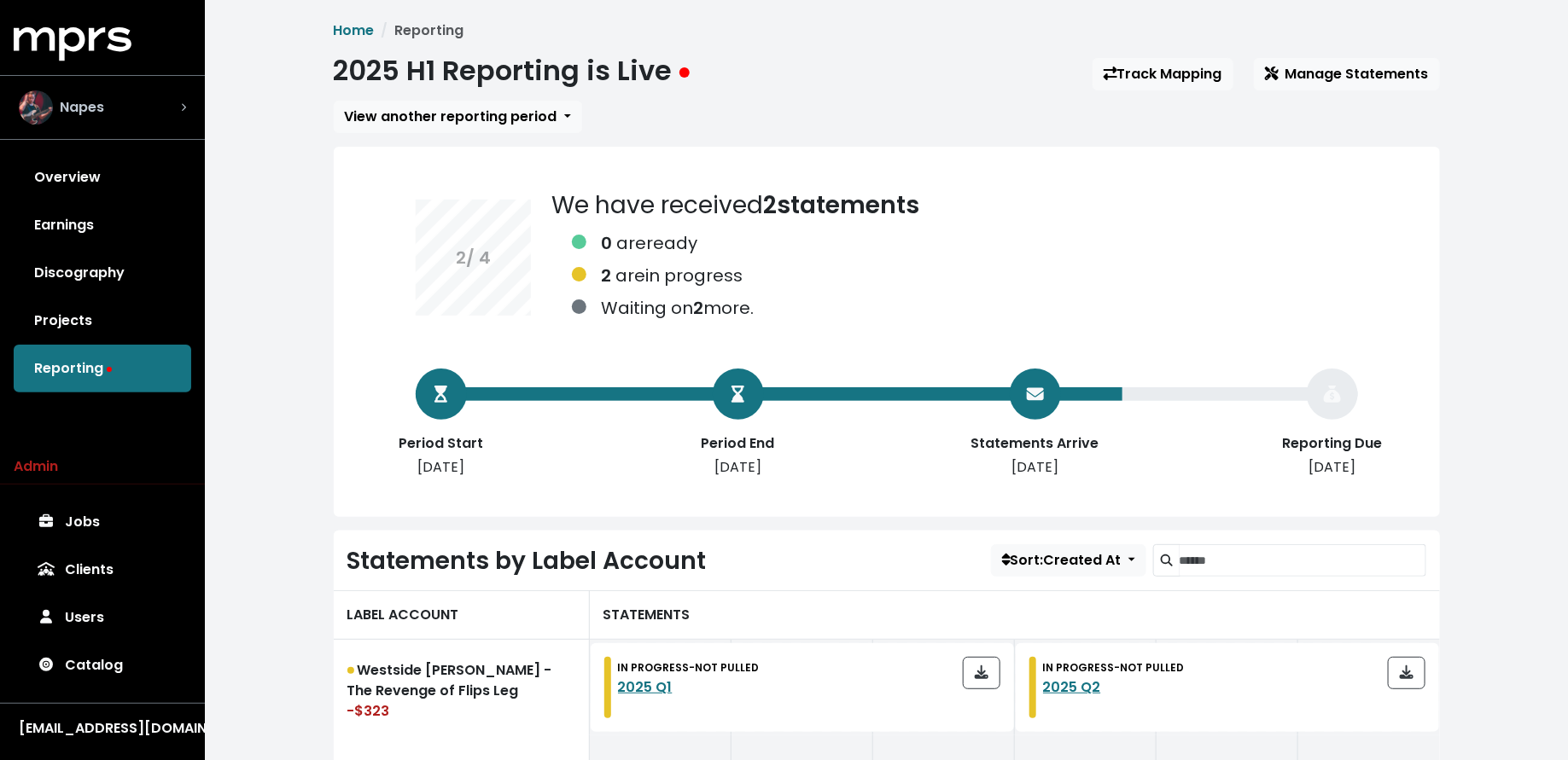
click at [147, 93] on div "Napes" at bounding box center [102, 107] width 167 height 34
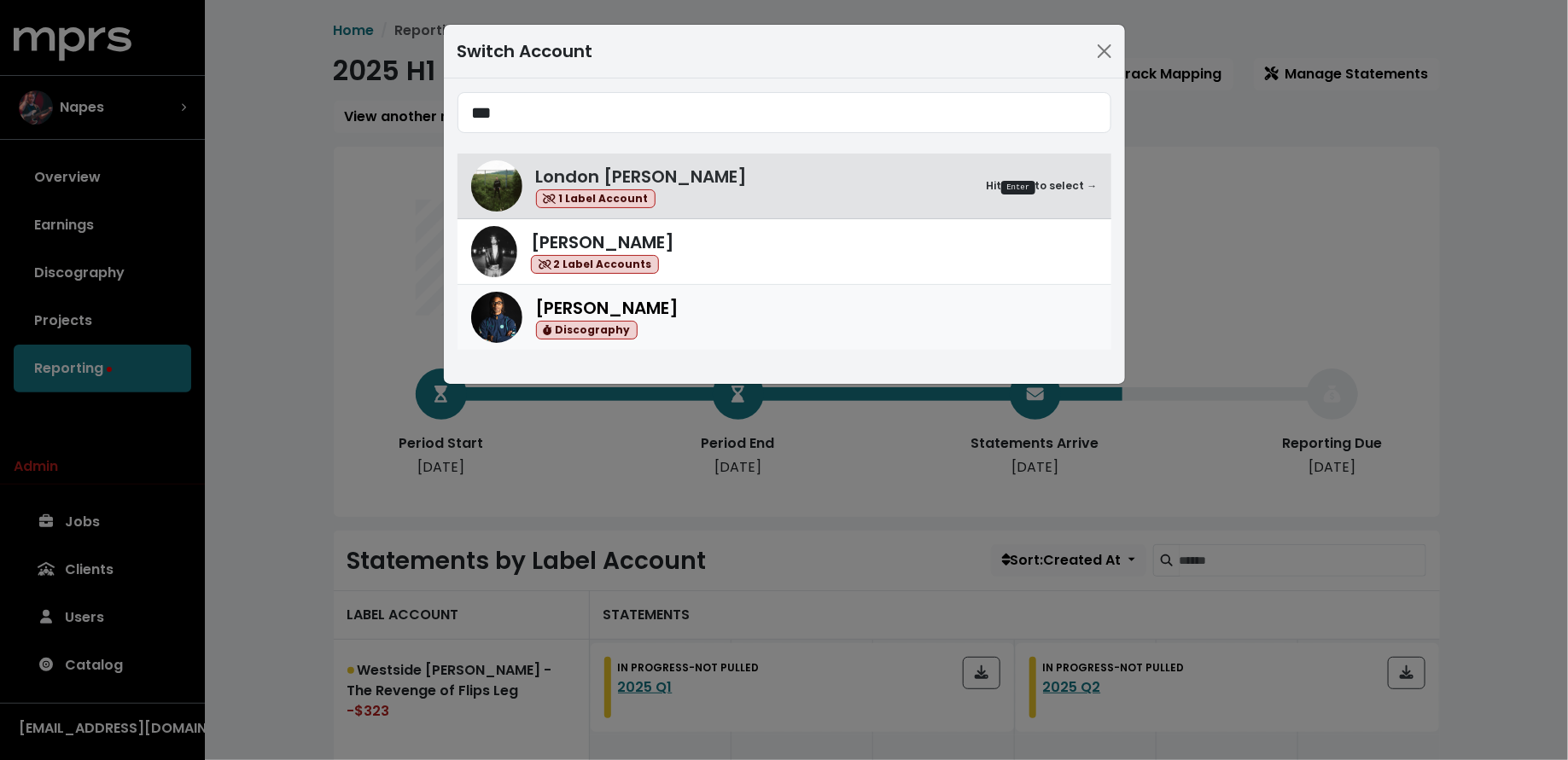
type input "***"
click at [773, 295] on div "Donnie Scantz Discography" at bounding box center [816, 317] width 562 height 45
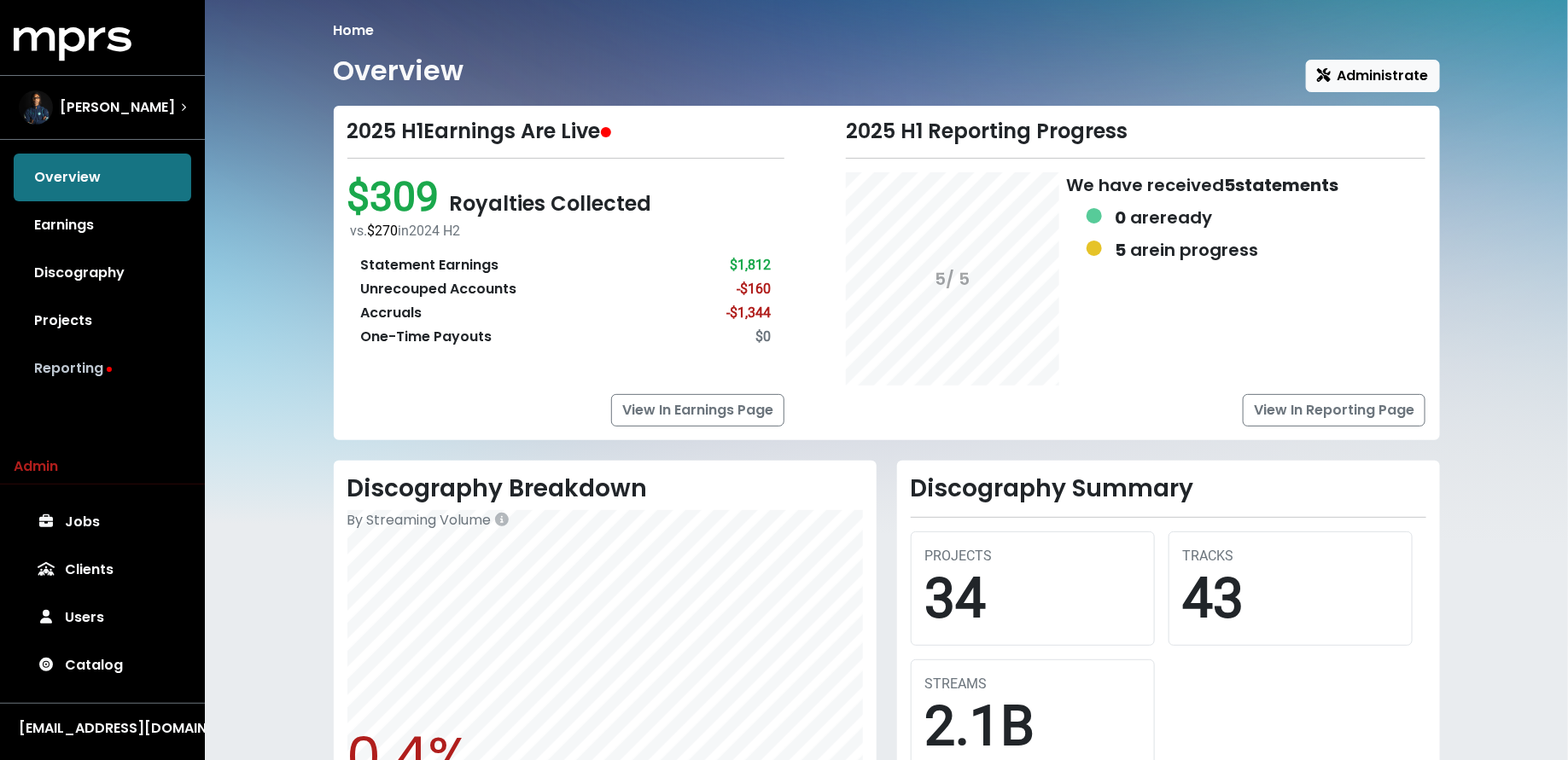
click at [187, 372] on link "Reporting" at bounding box center [103, 369] width 178 height 48
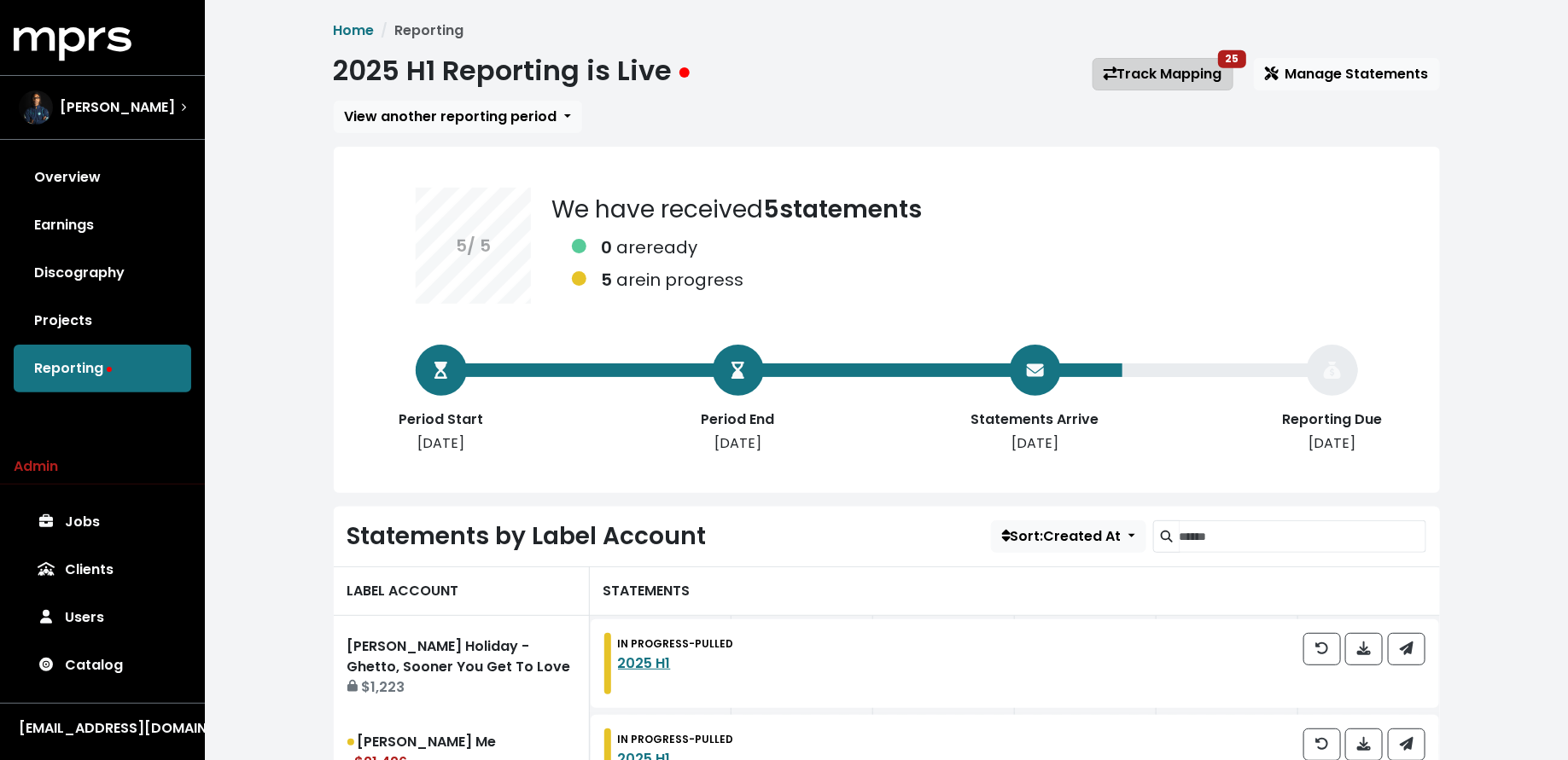
click at [1113, 73] on icon at bounding box center [1110, 73] width 14 height 14
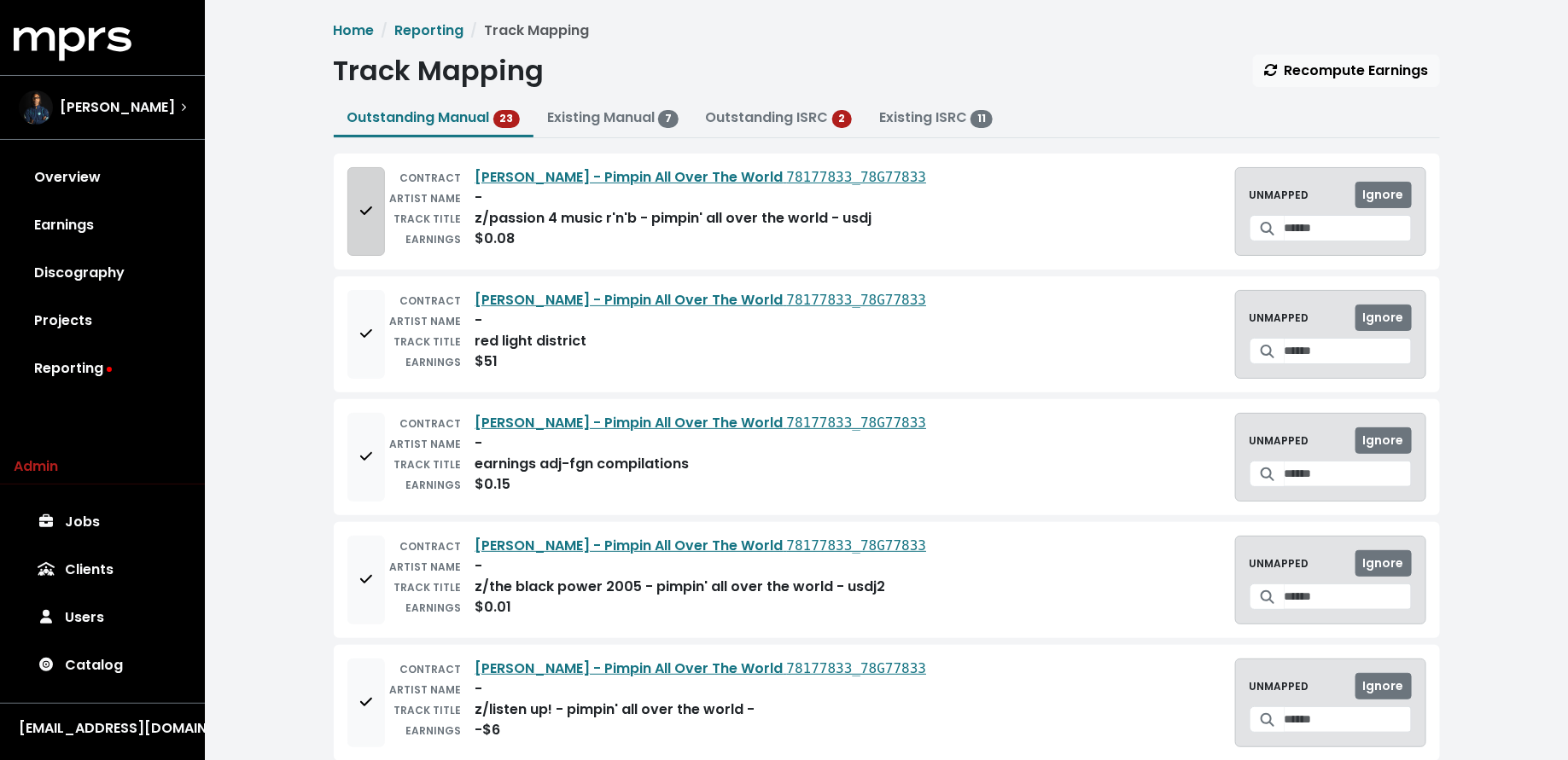
click at [377, 217] on button "Add to mapping queue" at bounding box center [365, 212] width 38 height 89
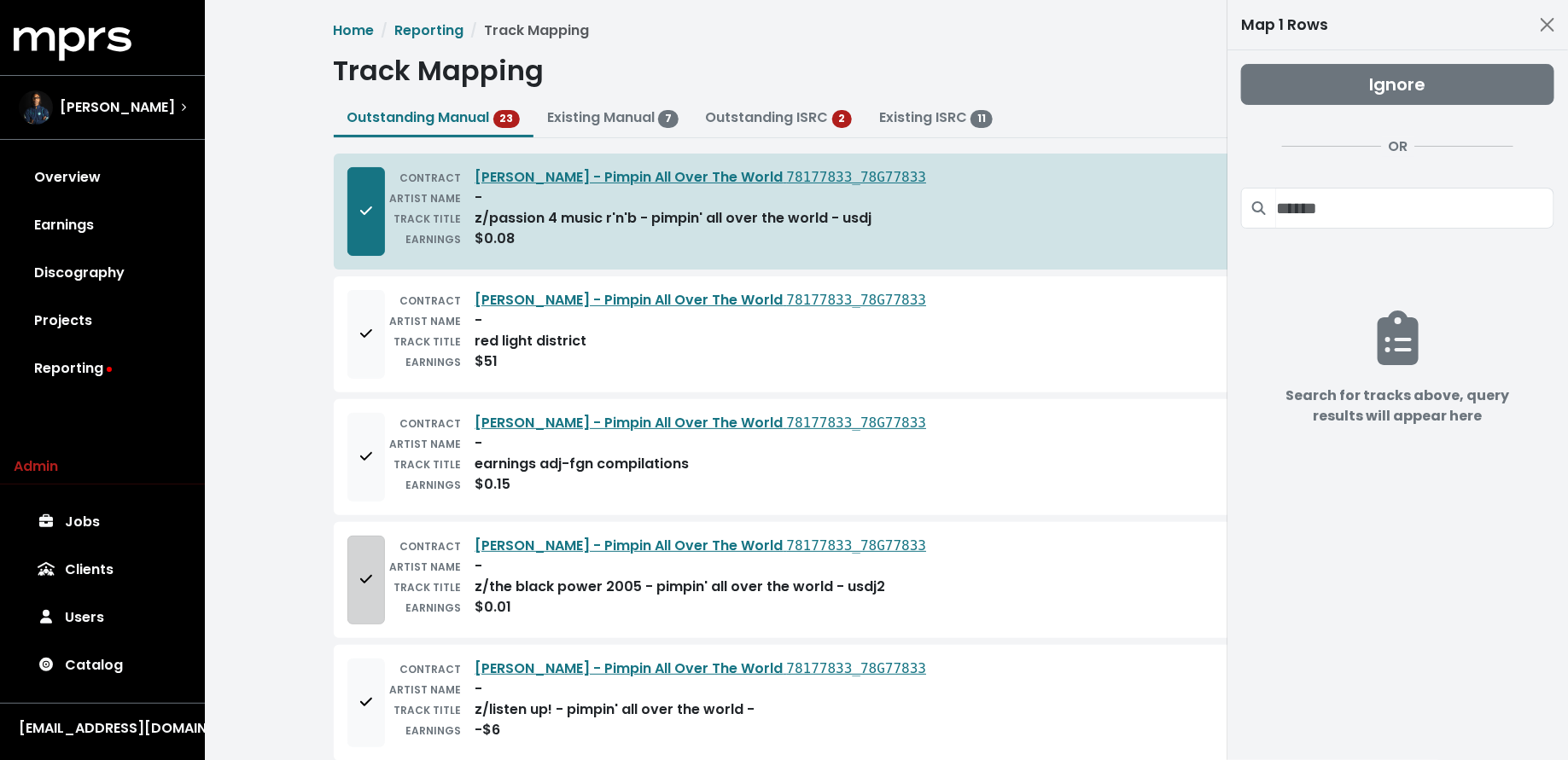
click at [377, 578] on button "Add to mapping queue" at bounding box center [365, 580] width 38 height 89
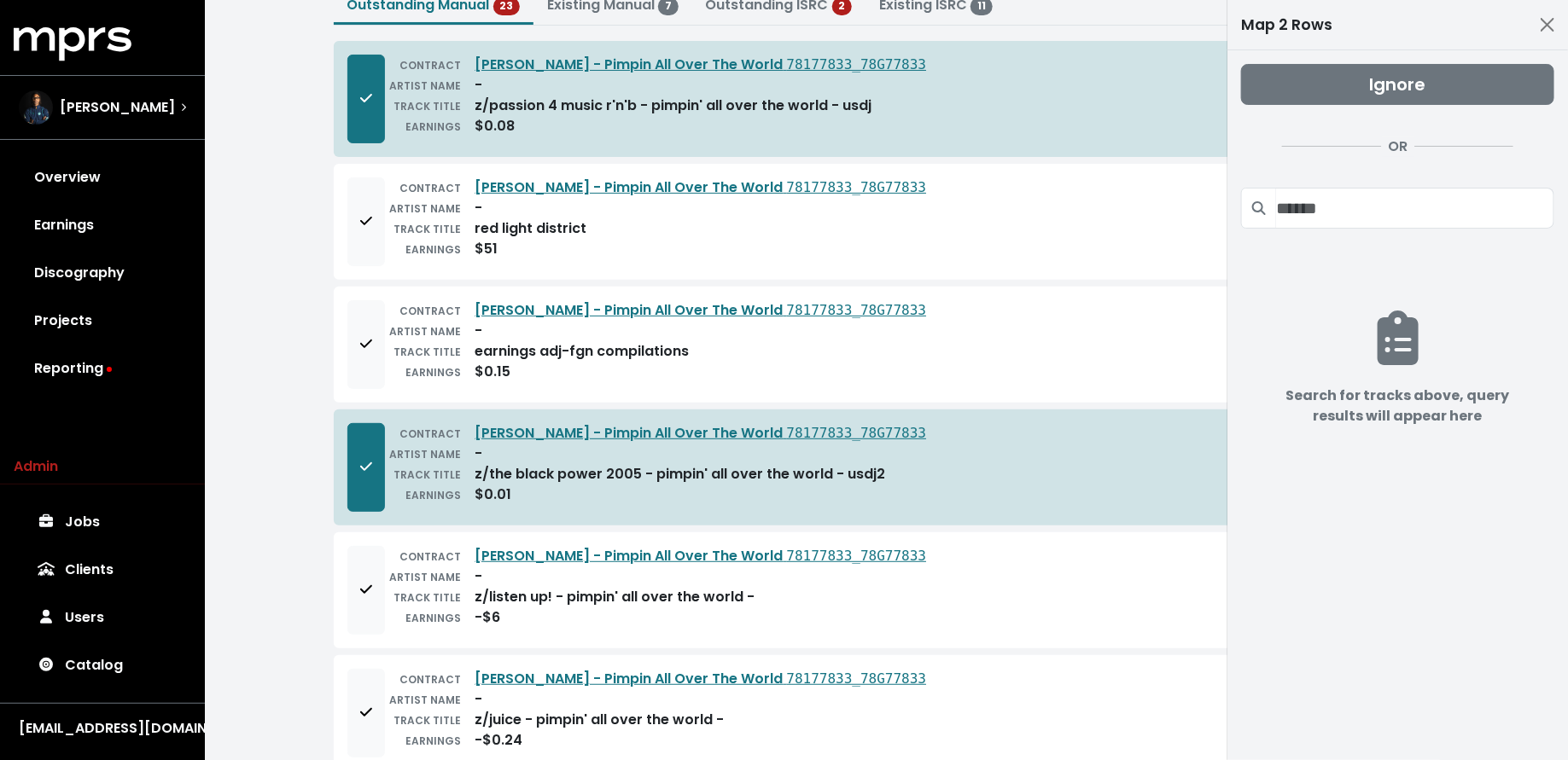
scroll to position [149, 0]
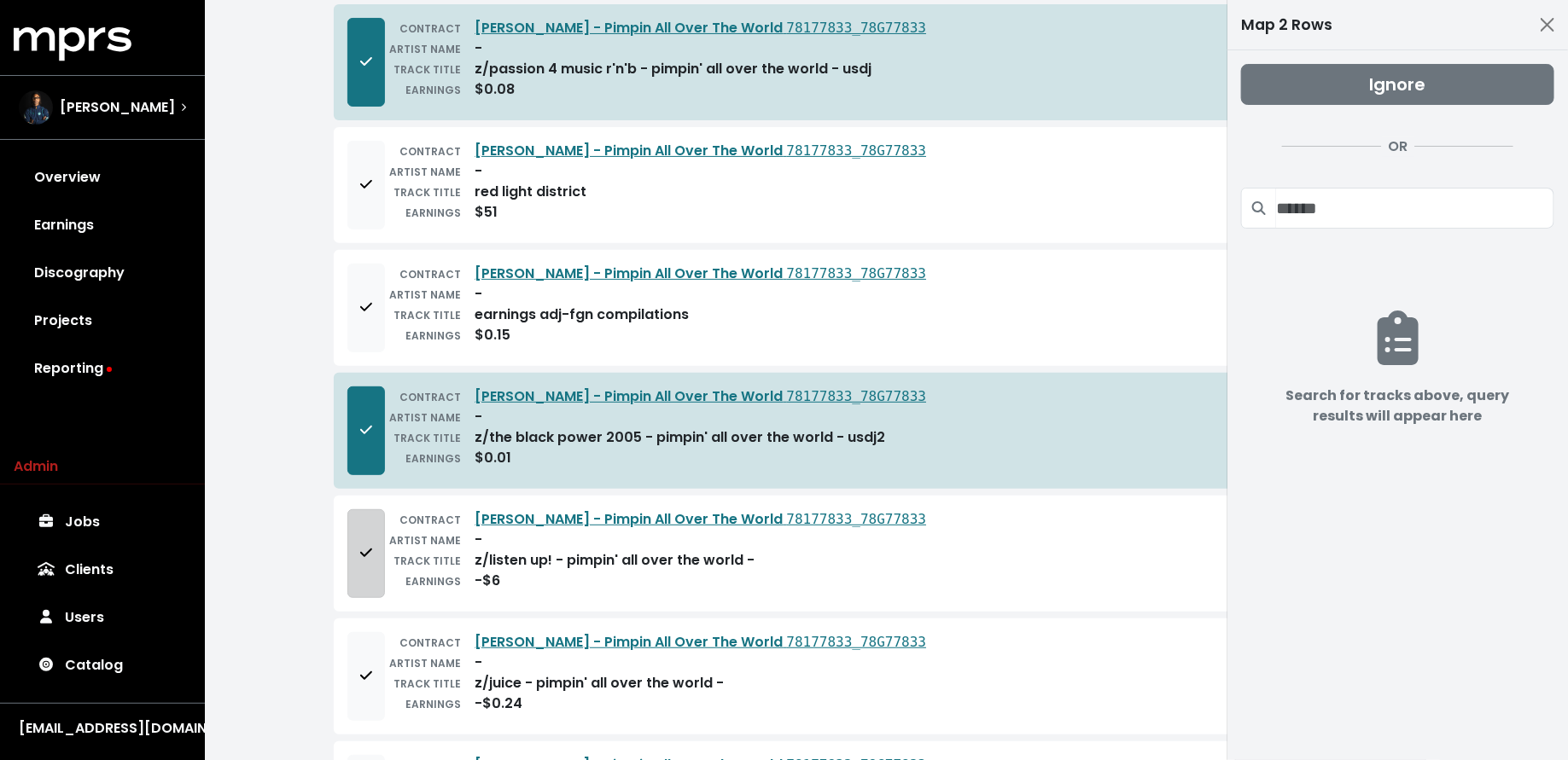
click at [376, 558] on button "Add to mapping queue" at bounding box center [365, 554] width 38 height 89
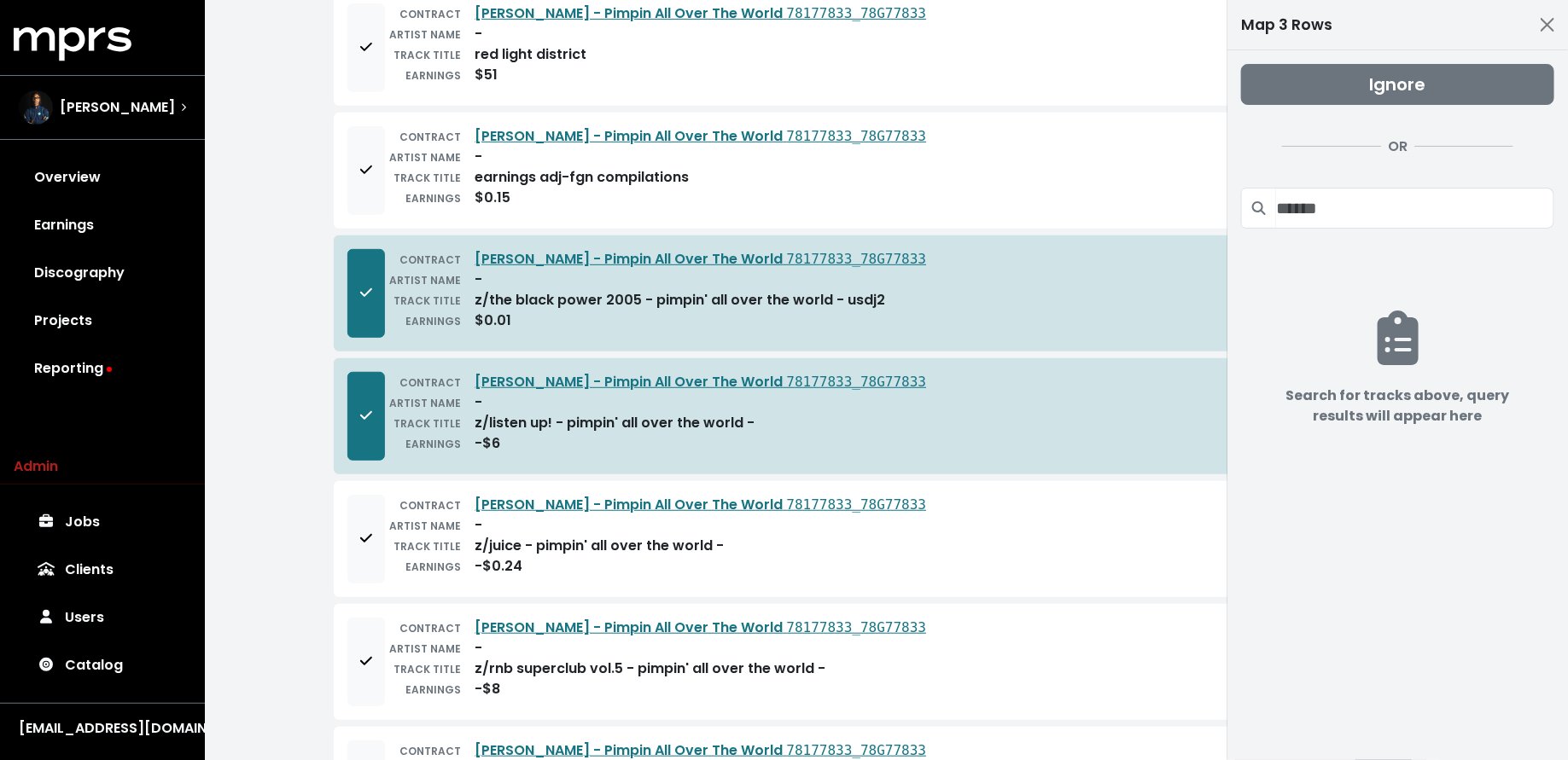
scroll to position [299, 0]
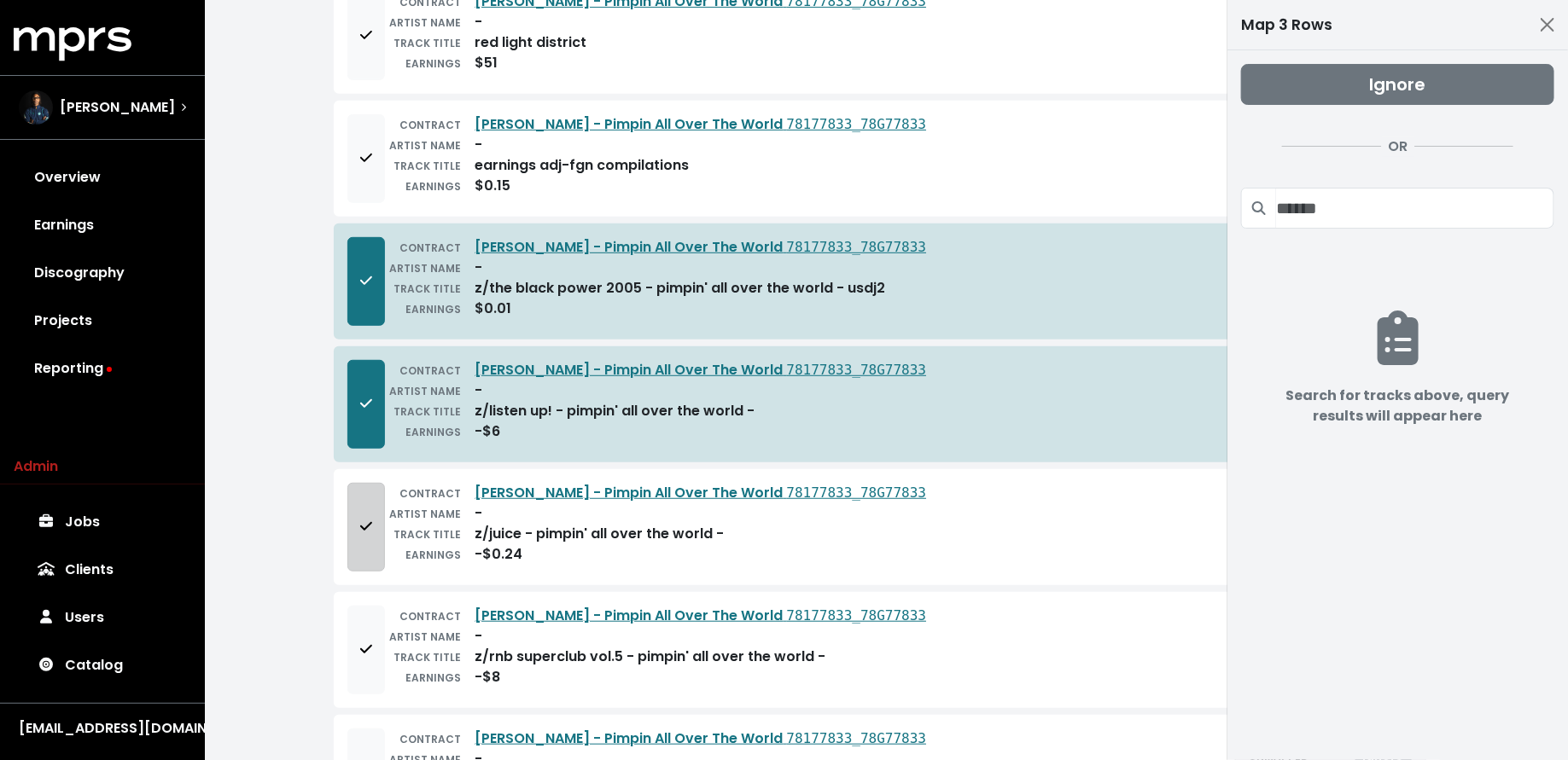
click at [373, 545] on button "Add to mapping queue" at bounding box center [365, 527] width 38 height 89
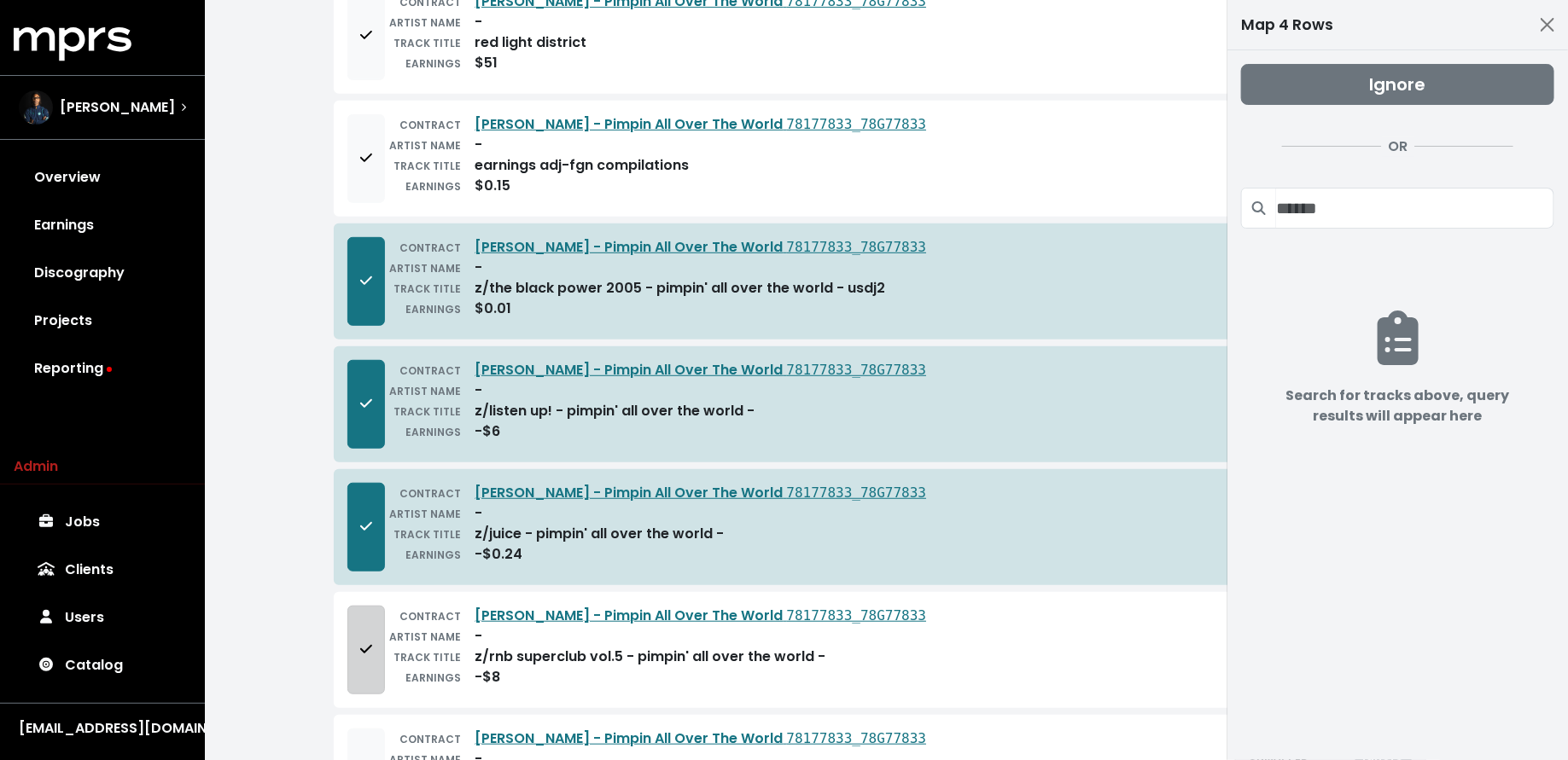
click at [364, 617] on button "Add to mapping queue" at bounding box center [365, 650] width 38 height 89
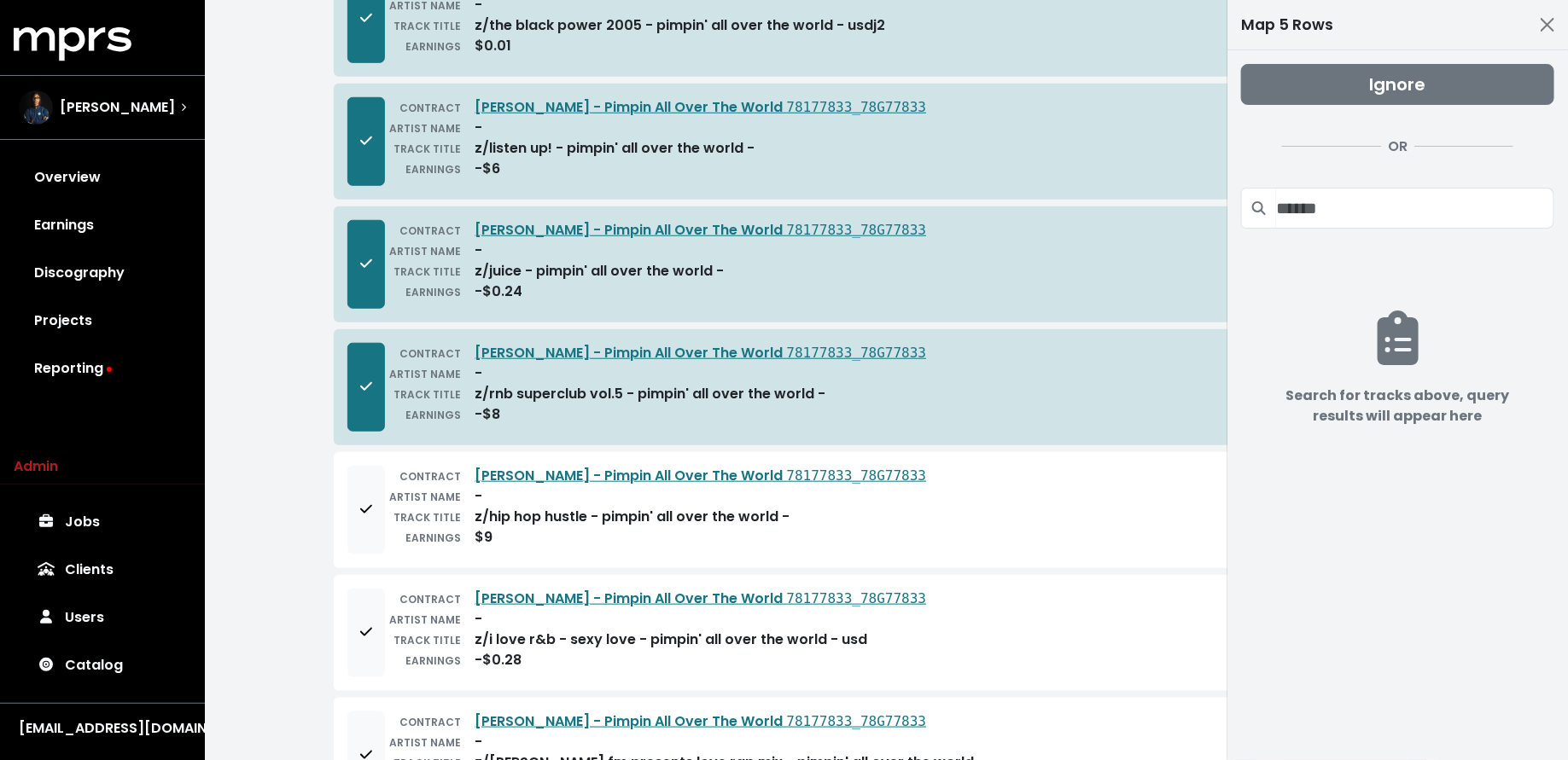
scroll to position [582, 0]
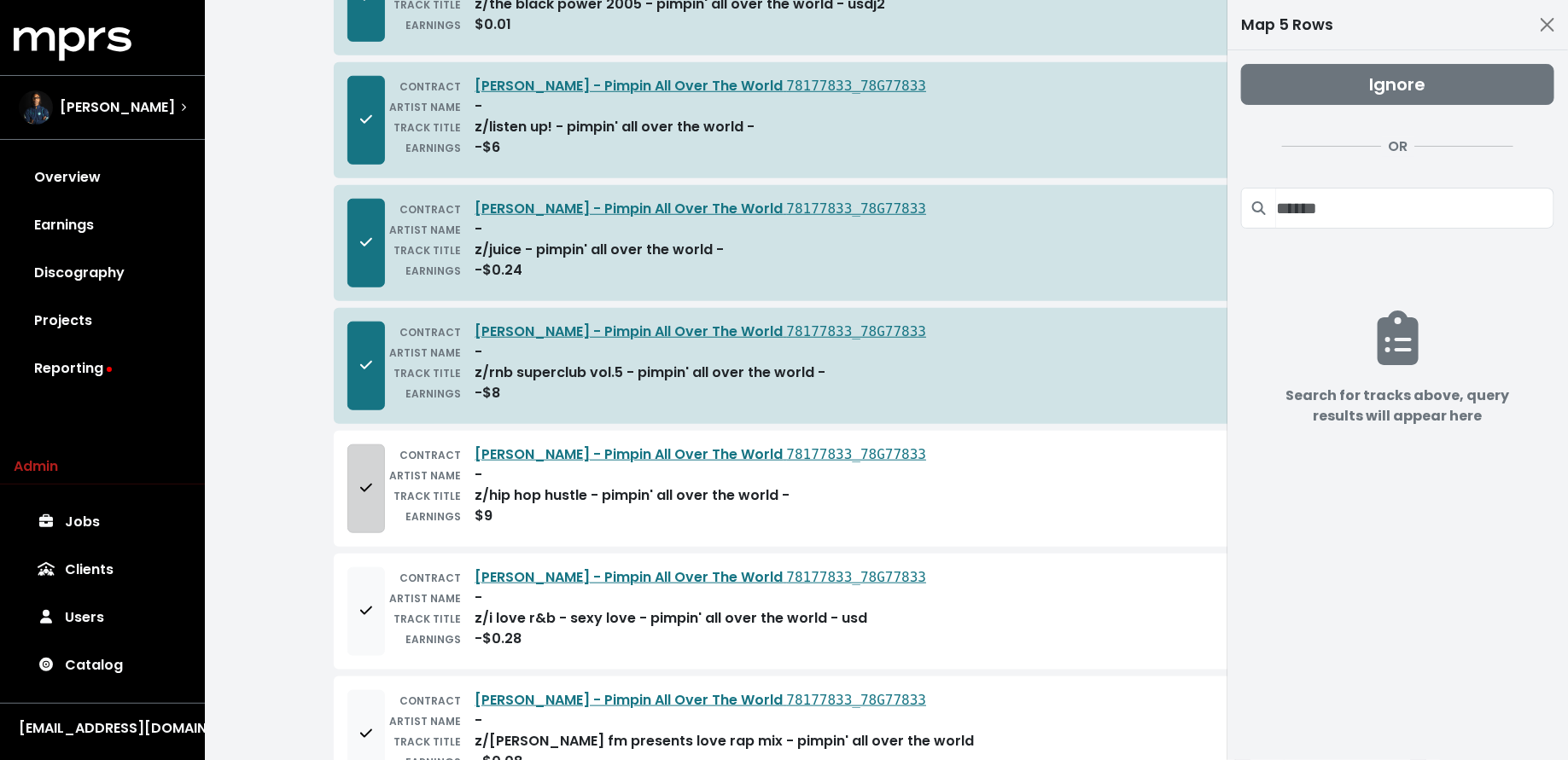
click at [376, 499] on button "Add to mapping queue" at bounding box center [365, 489] width 38 height 89
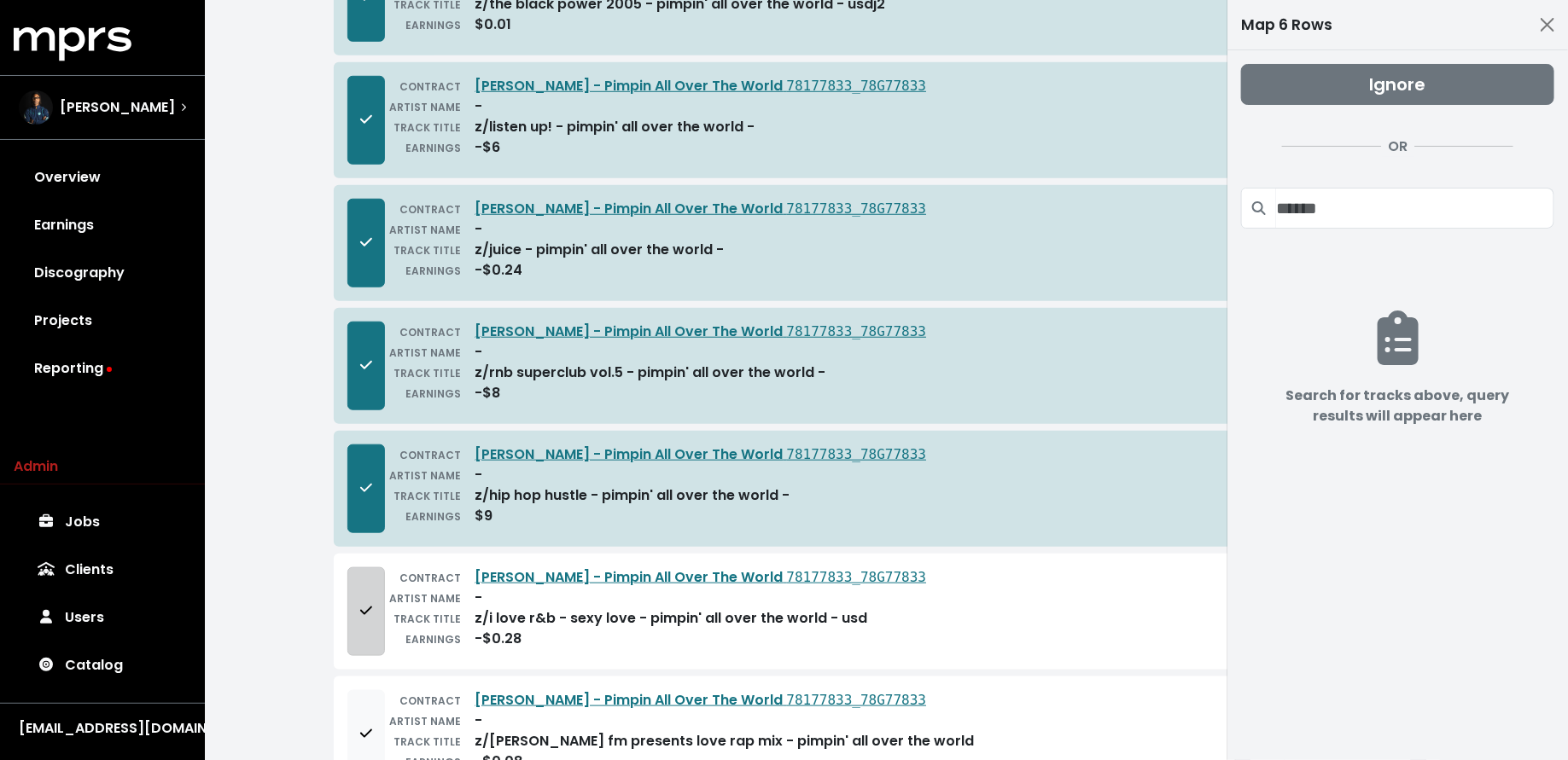
click at [364, 604] on icon "Add to mapping queue" at bounding box center [365, 610] width 12 height 14
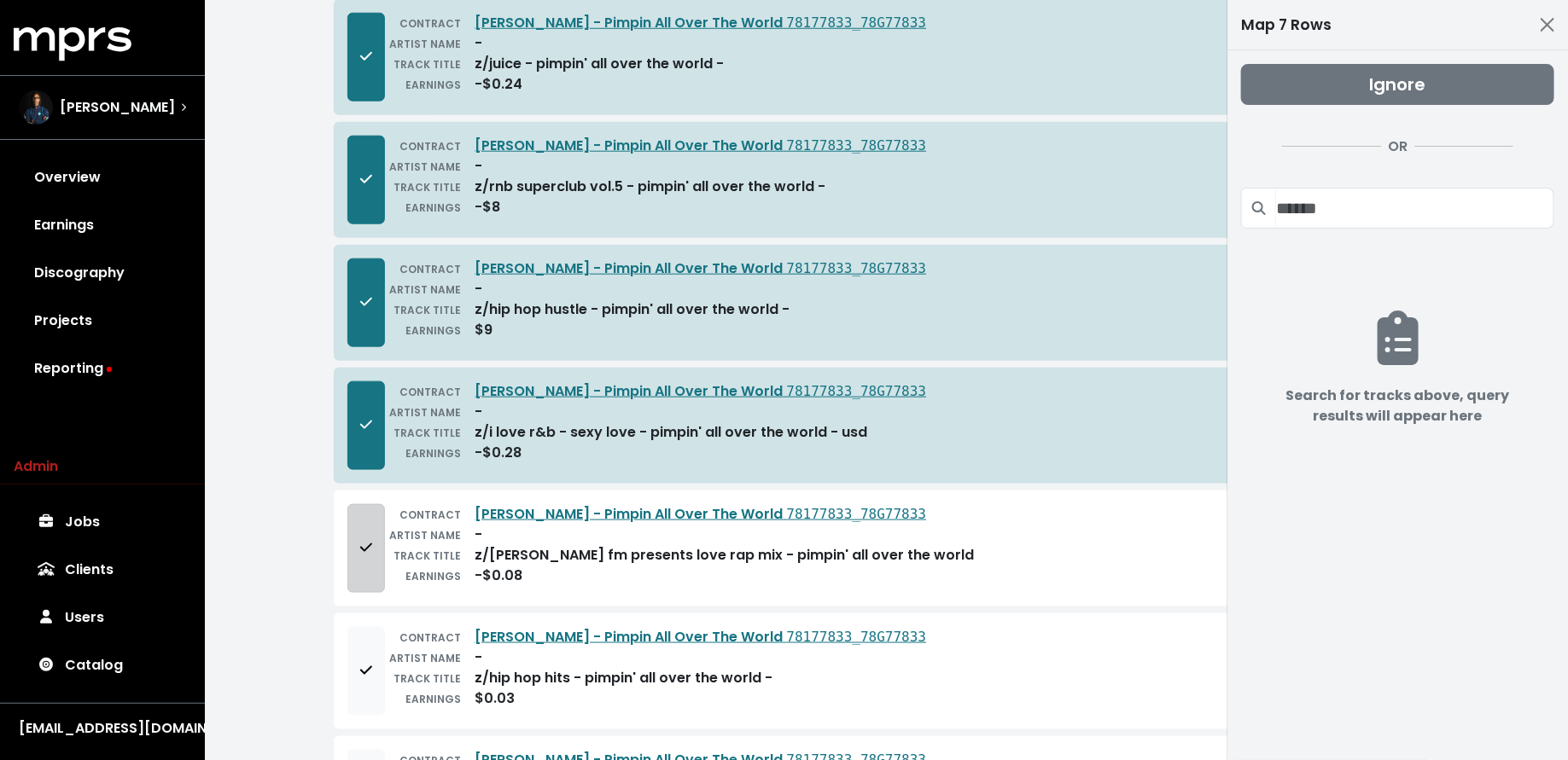
click at [365, 563] on button "Add to mapping queue" at bounding box center [365, 548] width 38 height 89
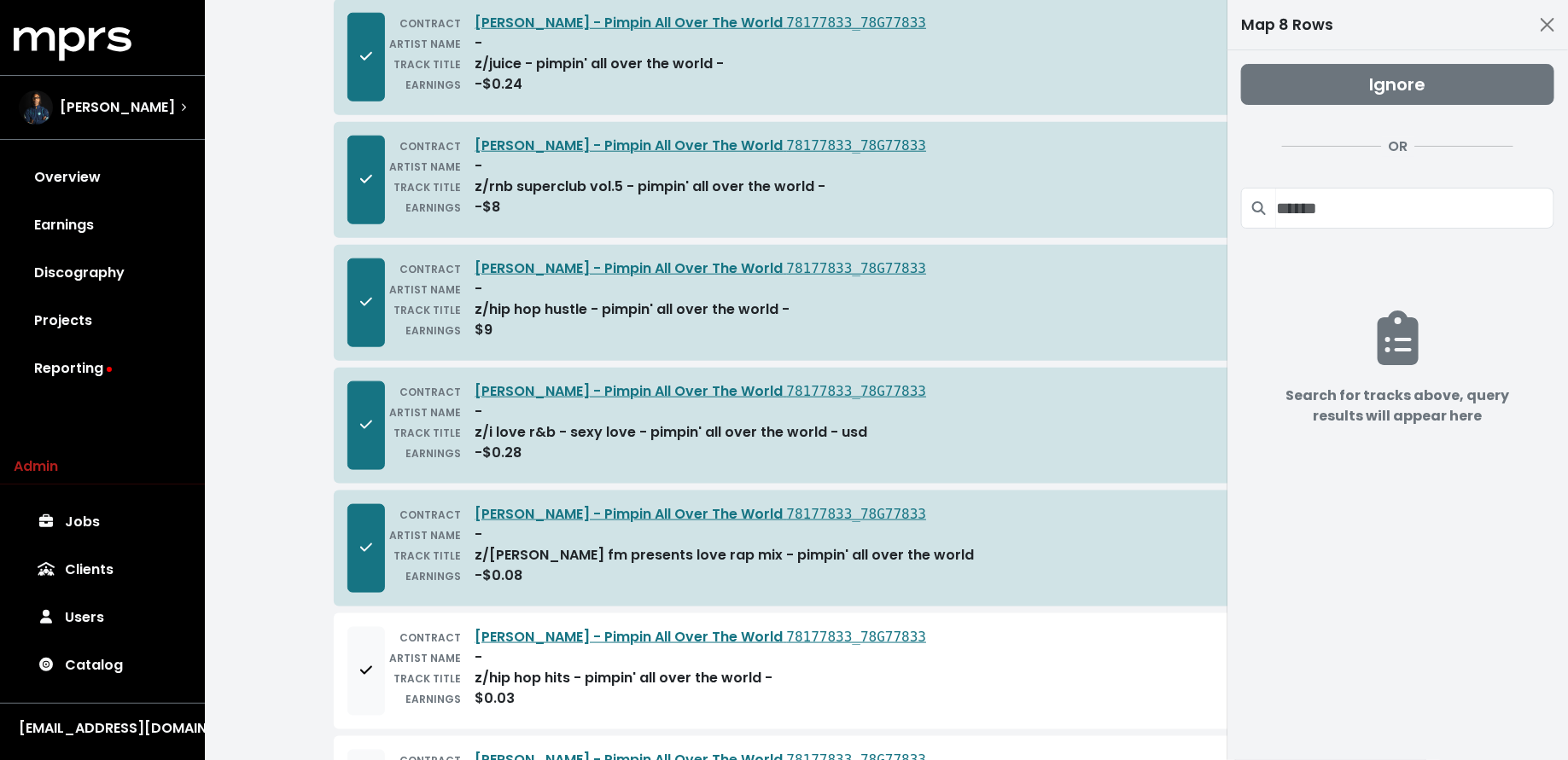
scroll to position [956, 0]
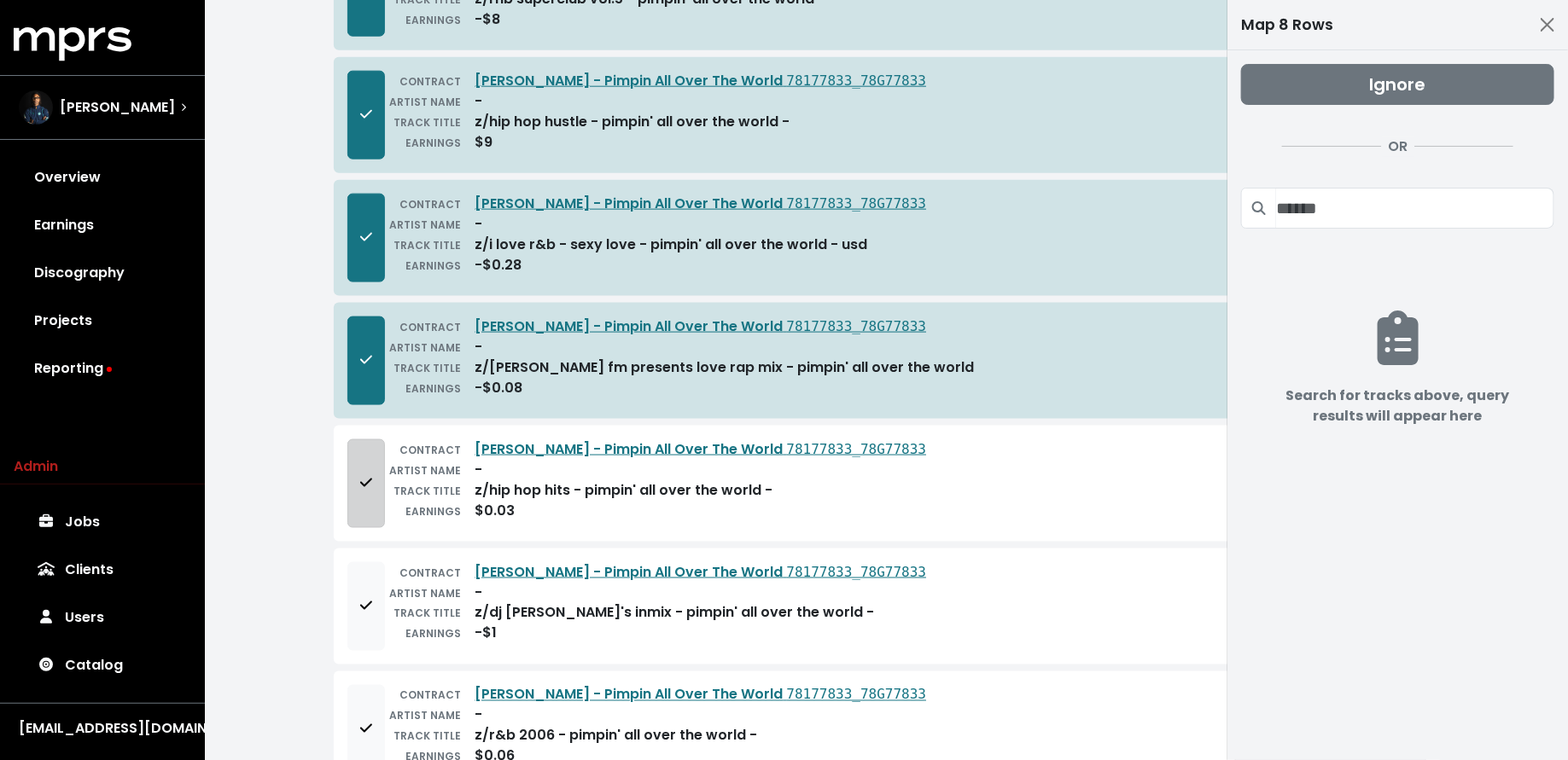
click at [364, 505] on button "Add to mapping queue" at bounding box center [365, 484] width 38 height 89
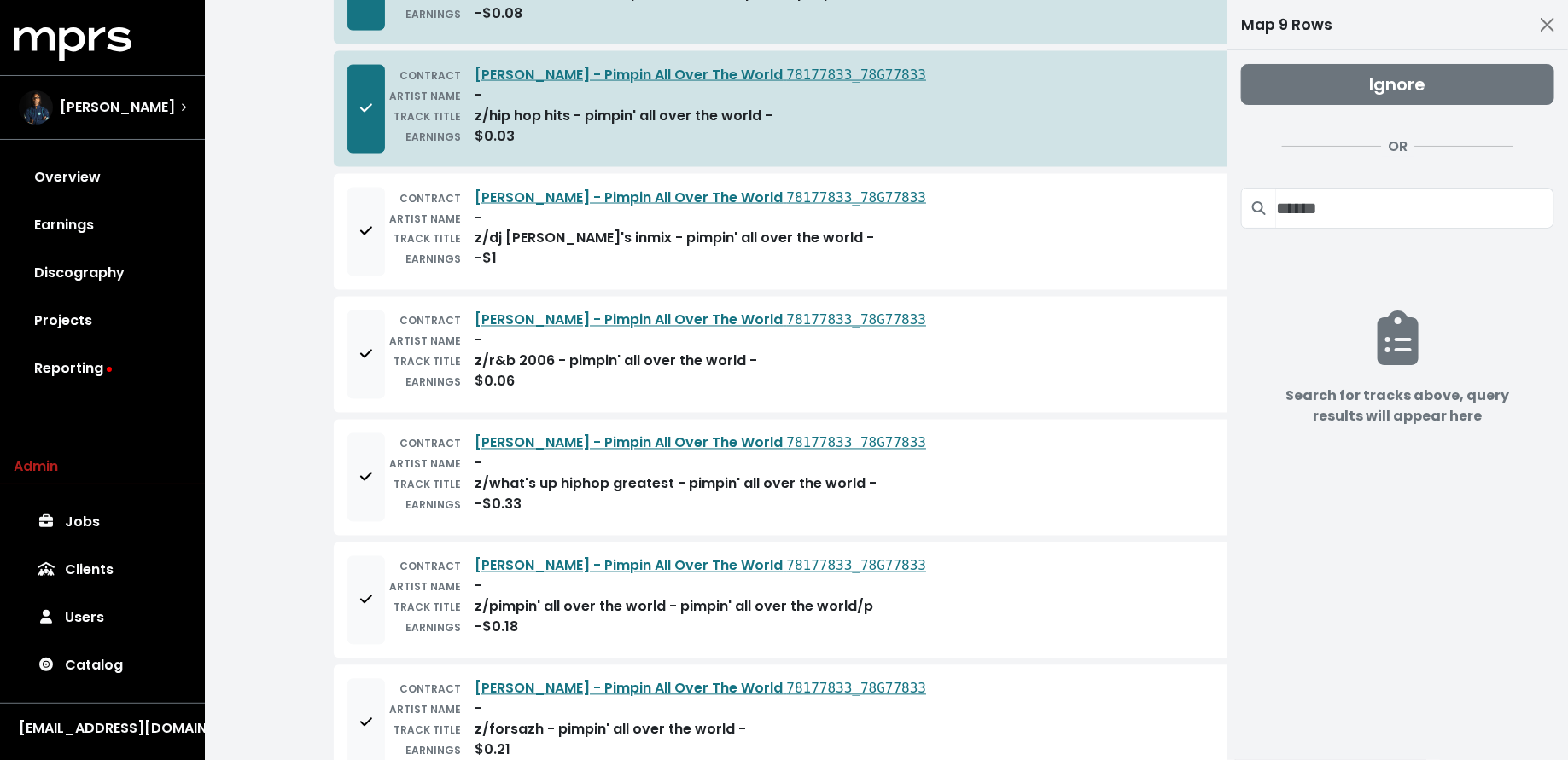
scroll to position [1348, 0]
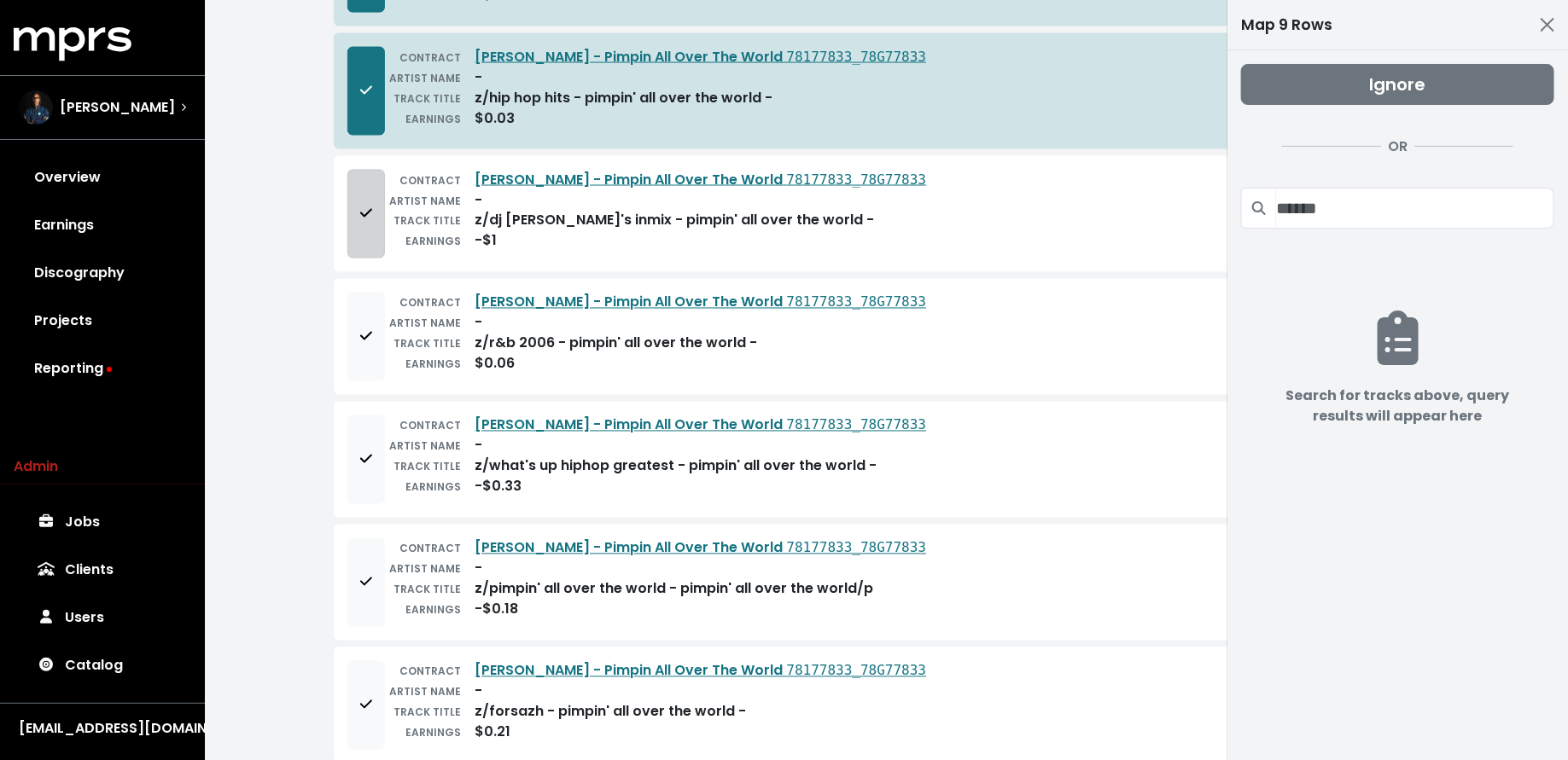
click at [363, 226] on button "Add to mapping queue" at bounding box center [365, 215] width 38 height 89
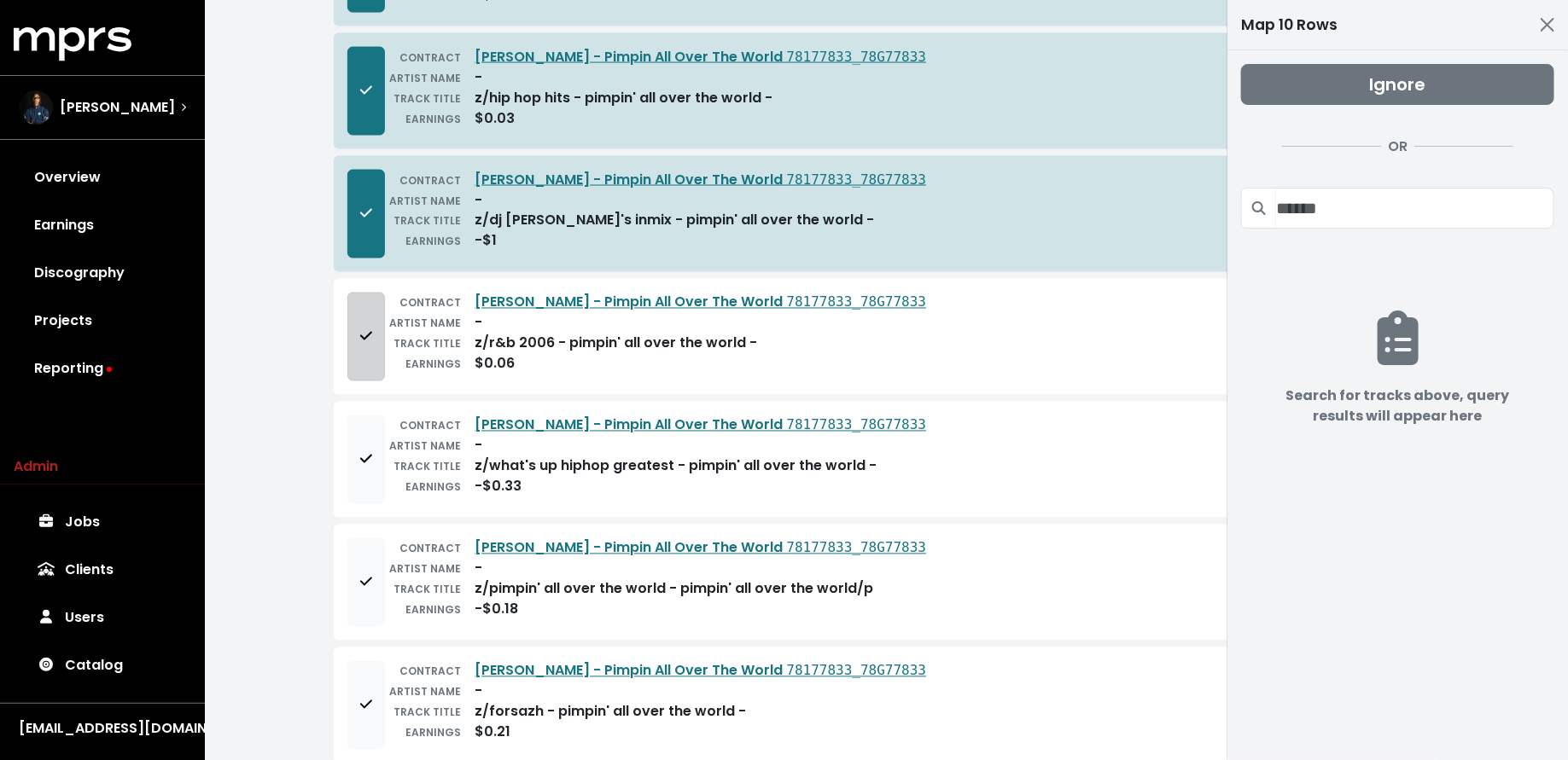
click at [368, 329] on icon "Add to mapping queue" at bounding box center [365, 336] width 12 height 14
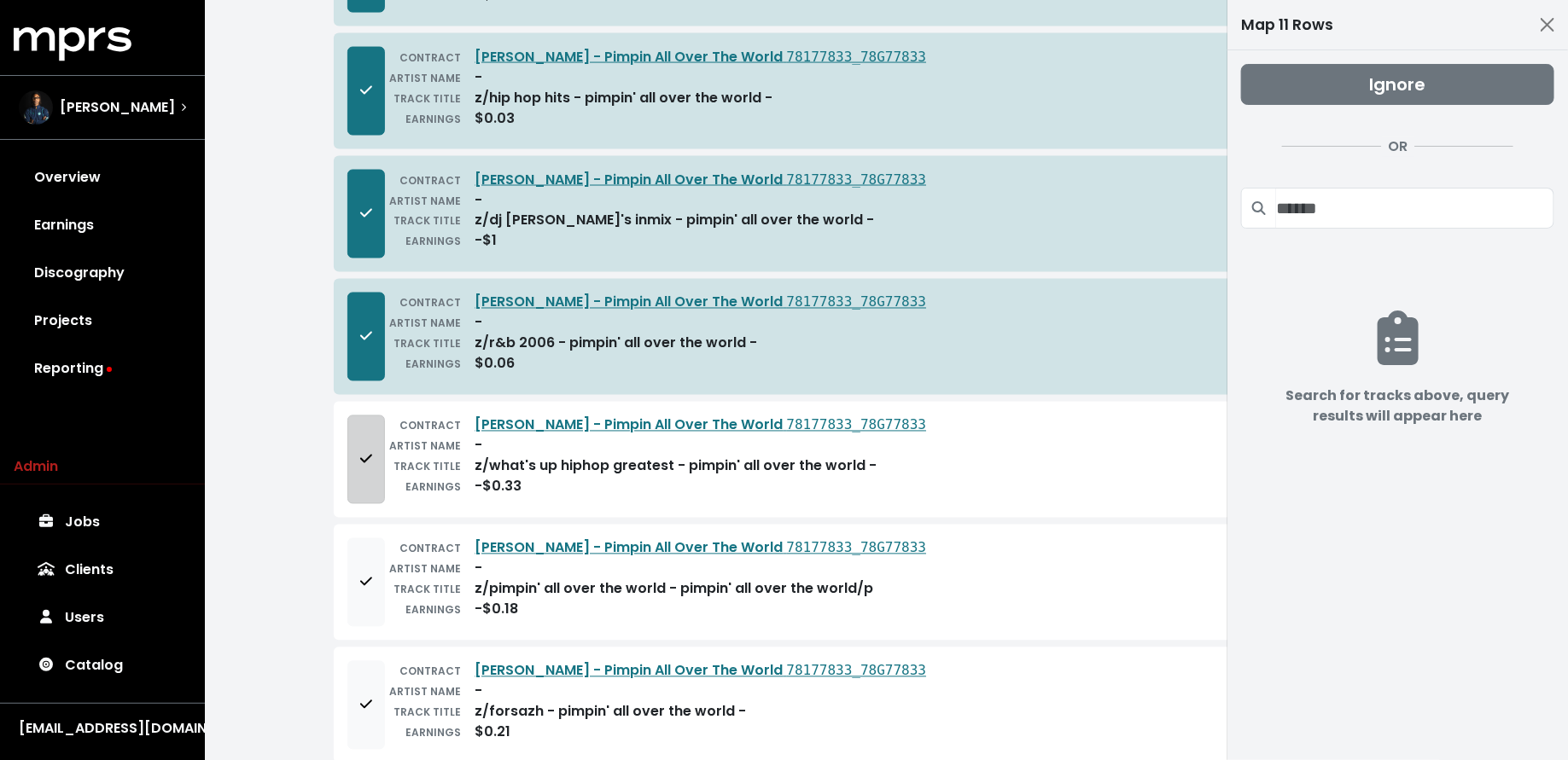
click at [369, 427] on button "Add to mapping queue" at bounding box center [365, 460] width 38 height 89
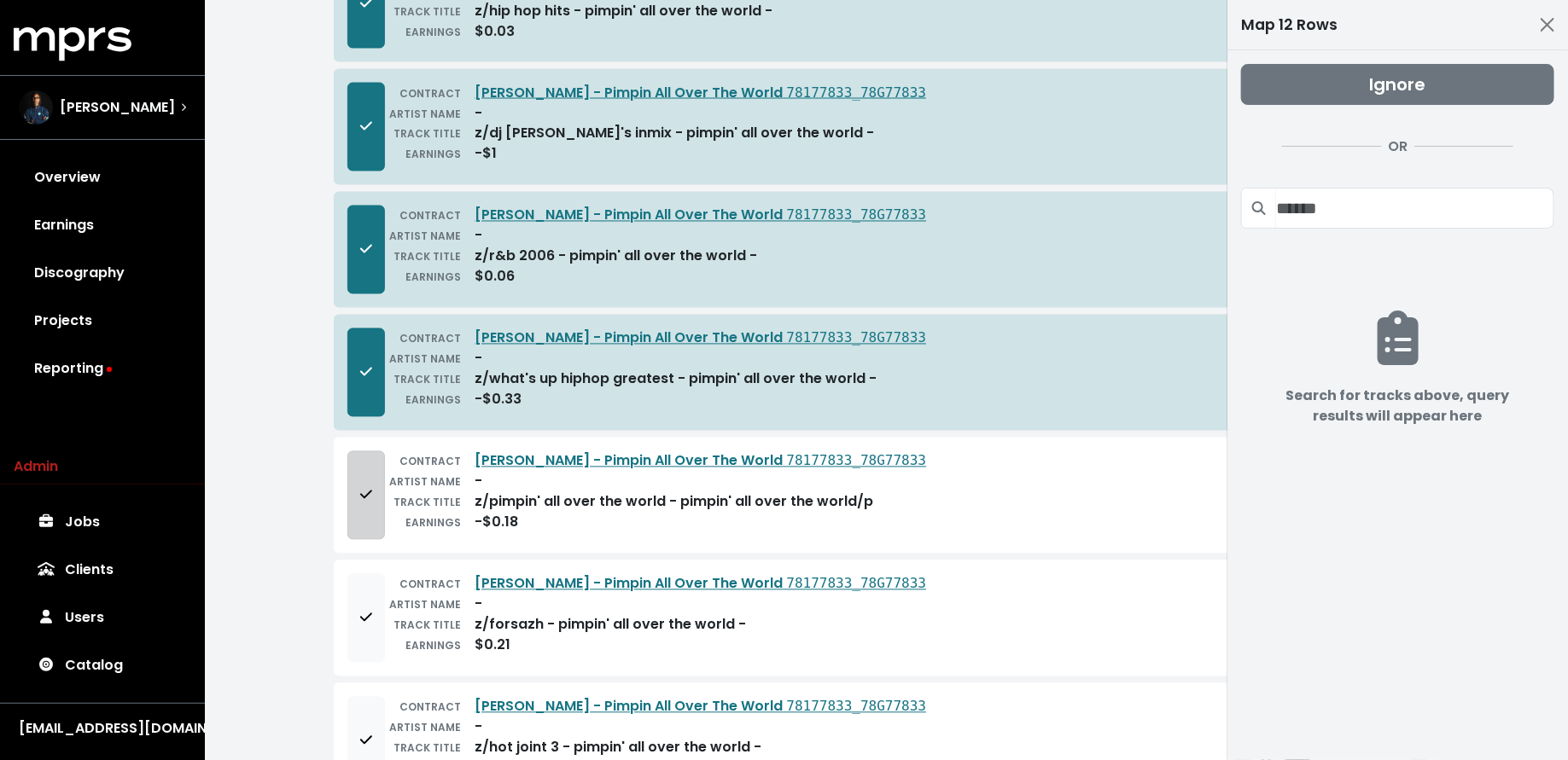
click at [372, 485] on span "Add to mapping queue" at bounding box center [365, 496] width 16 height 20
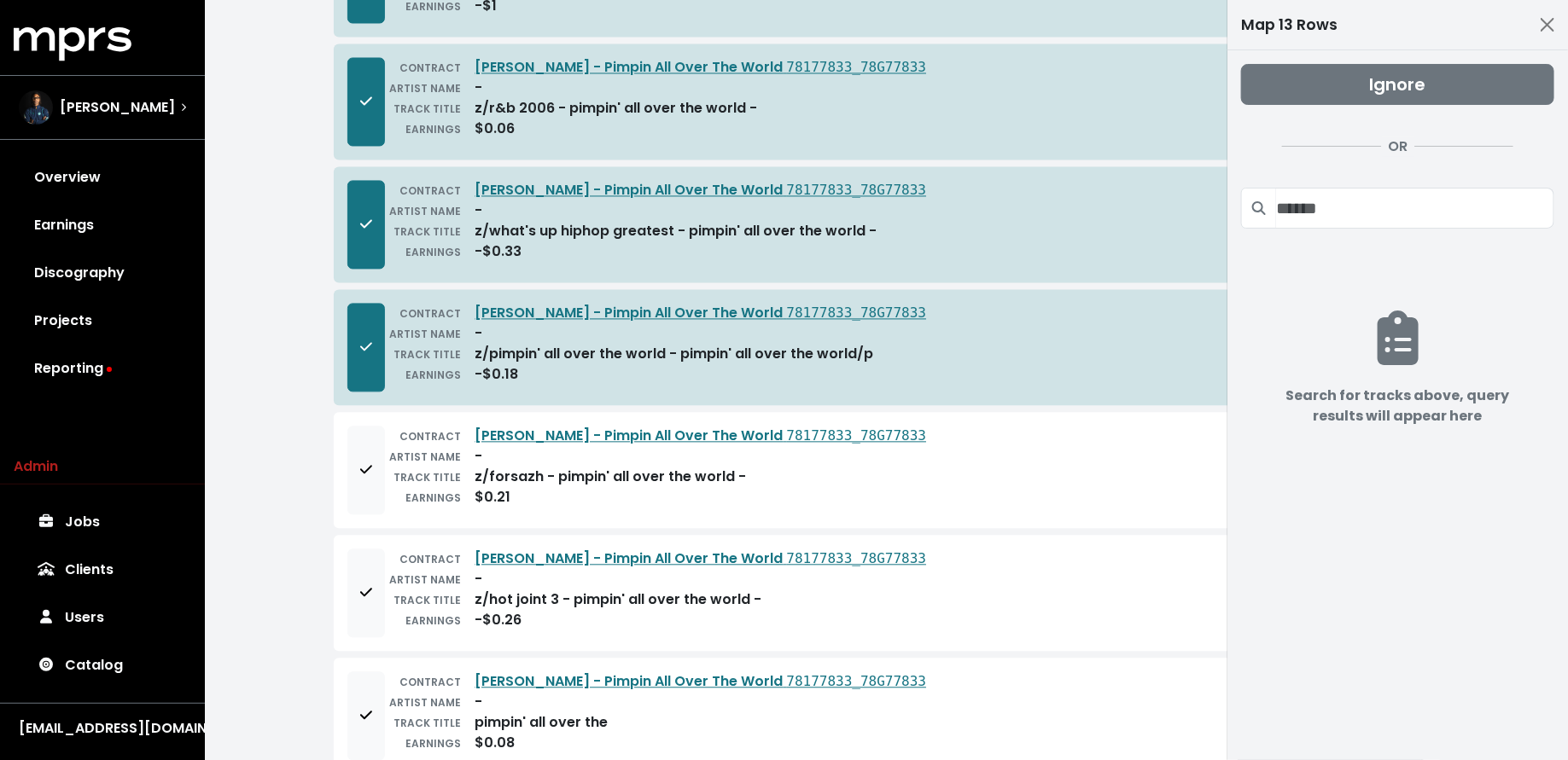
scroll to position [1711, 0]
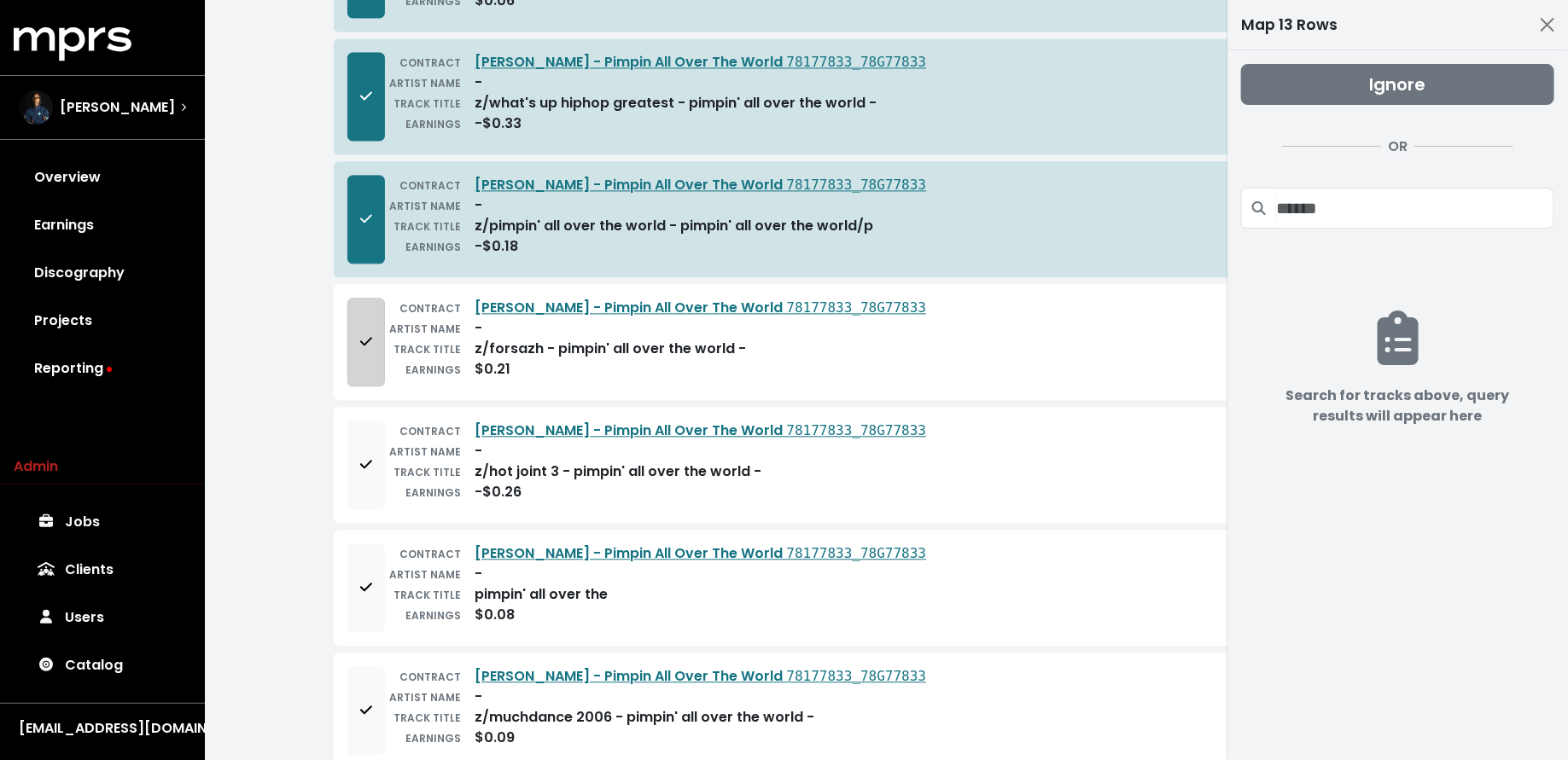
click at [355, 334] on button "Add to mapping queue" at bounding box center [365, 342] width 38 height 89
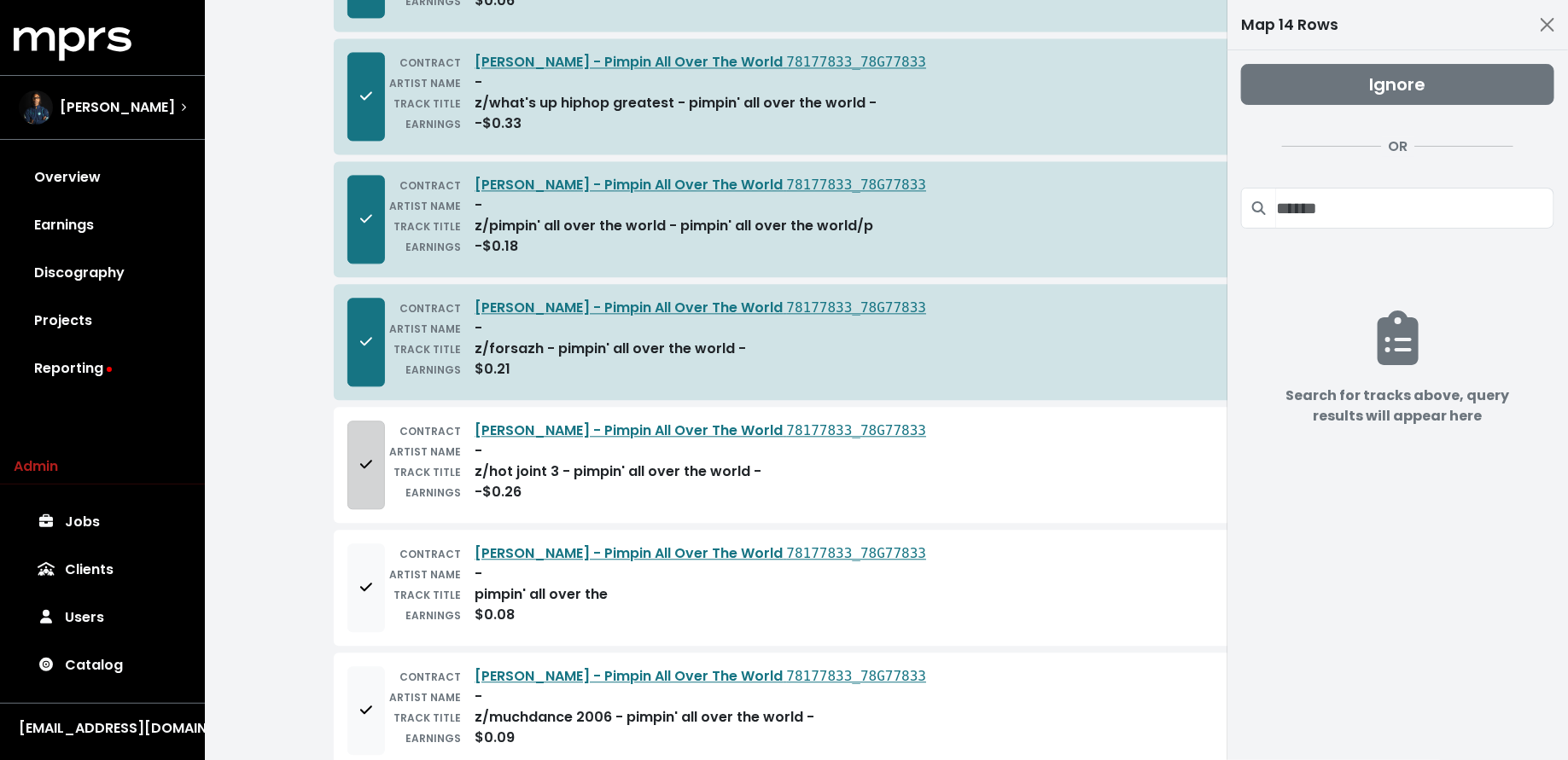
click at [360, 460] on icon "Add to mapping queue" at bounding box center [364, 463] width 12 height 8
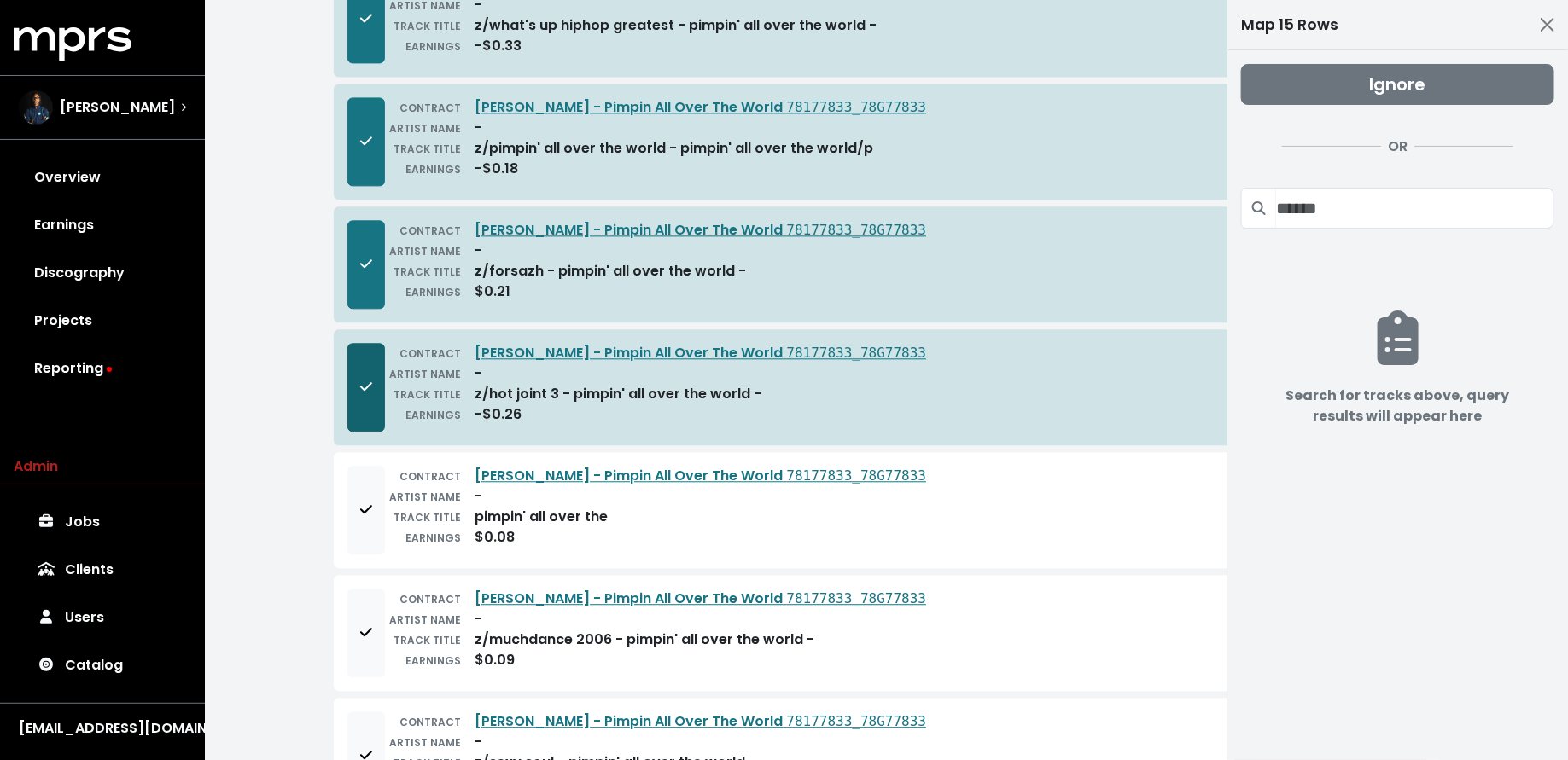
scroll to position [2077, 0]
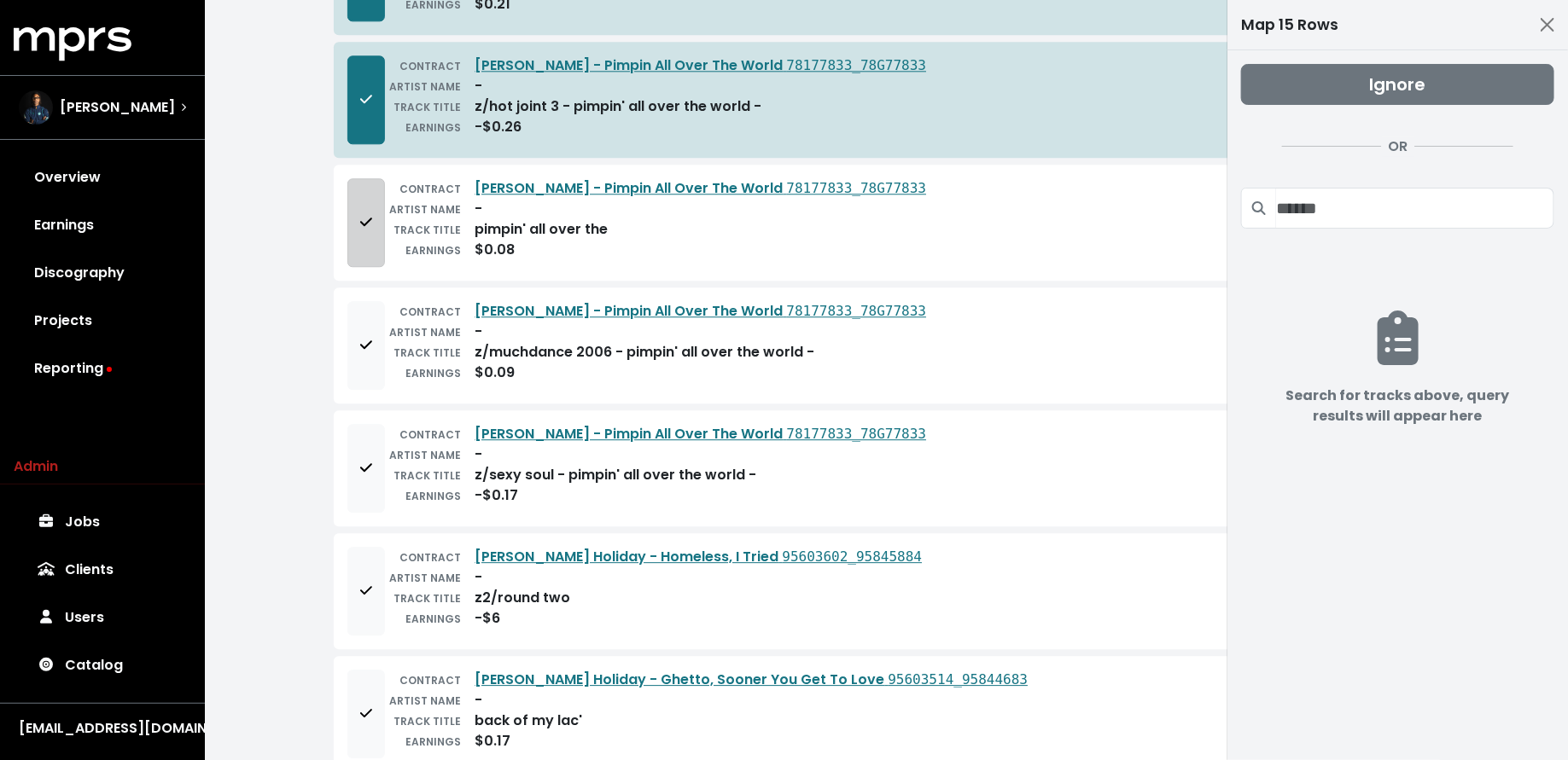
click at [367, 187] on button "Add to mapping queue" at bounding box center [365, 223] width 38 height 89
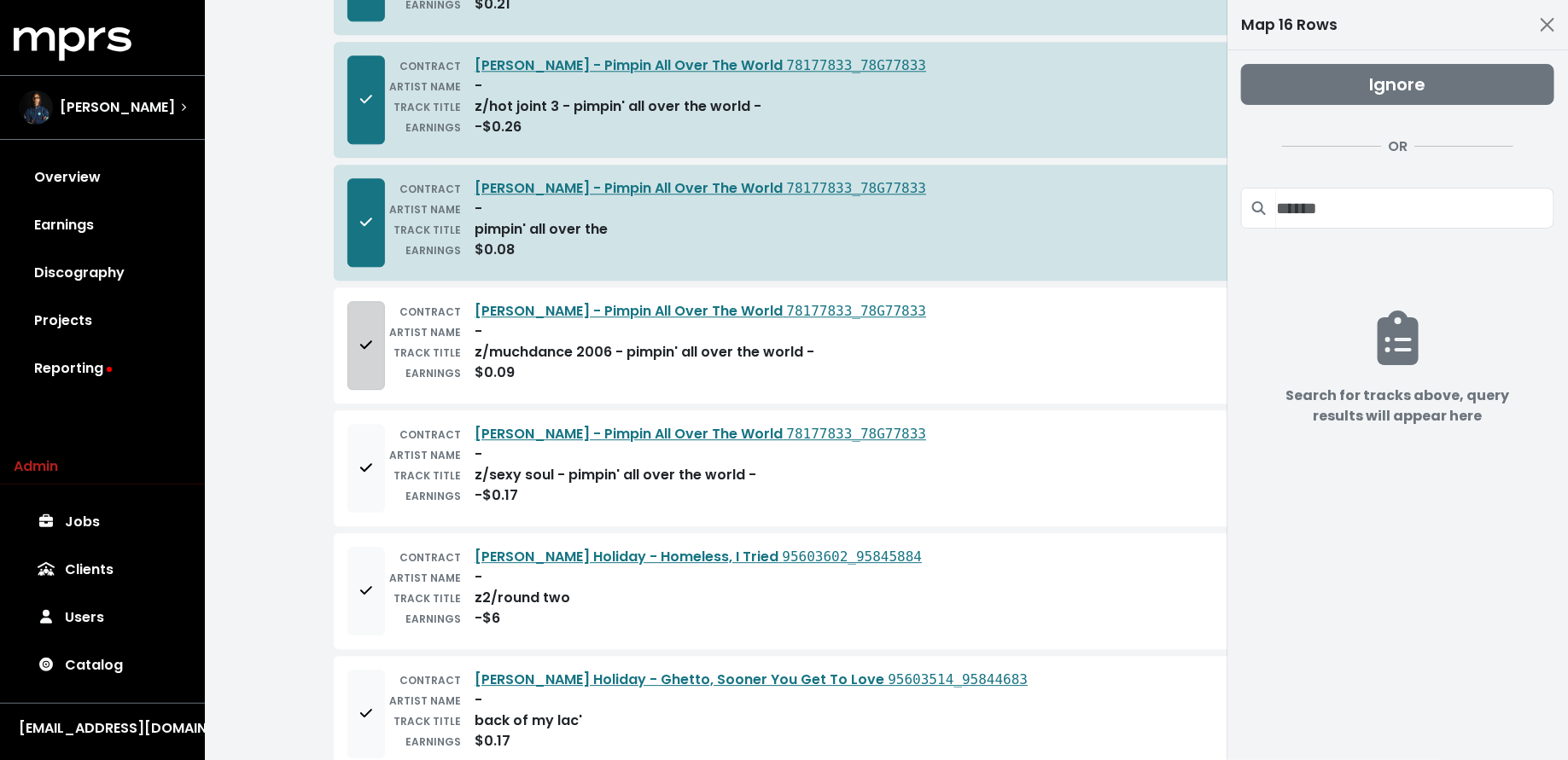
click at [371, 336] on span "Add to mapping queue" at bounding box center [365, 345] width 12 height 19
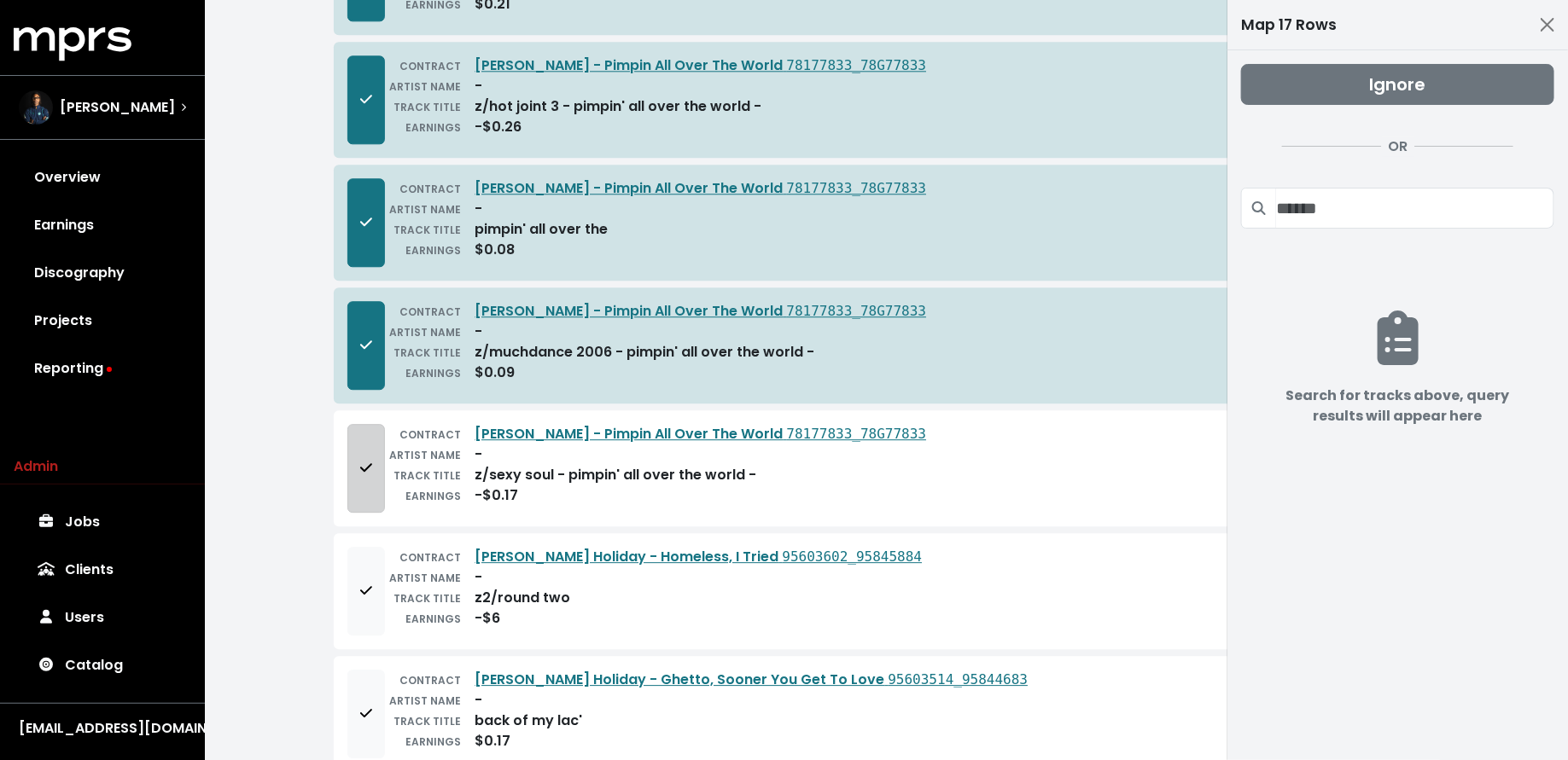
click at [377, 440] on button "Add to mapping queue" at bounding box center [365, 468] width 38 height 89
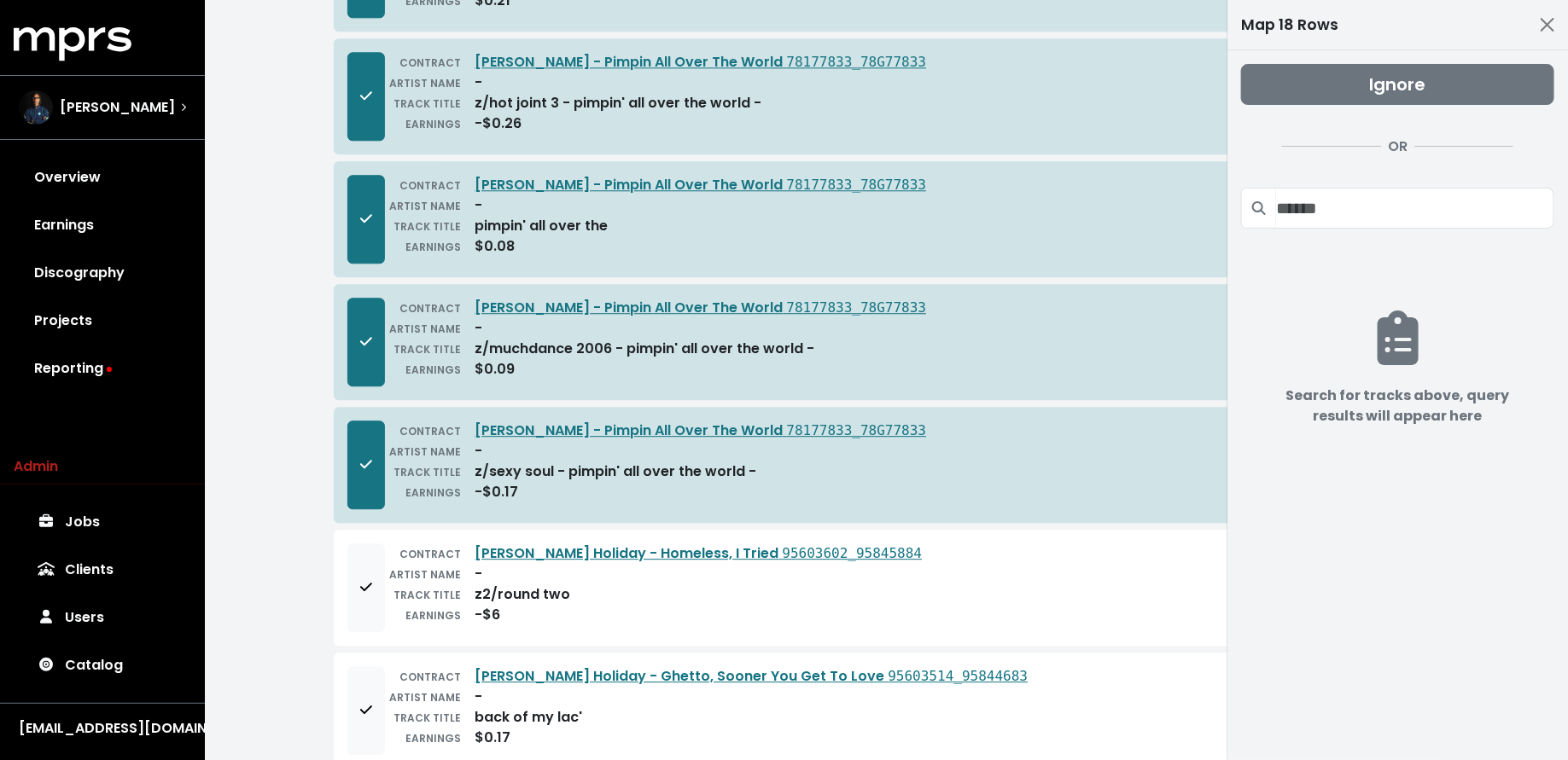
scroll to position [2081, 0]
click at [1297, 209] on input "Search projects" at bounding box center [1414, 208] width 278 height 41
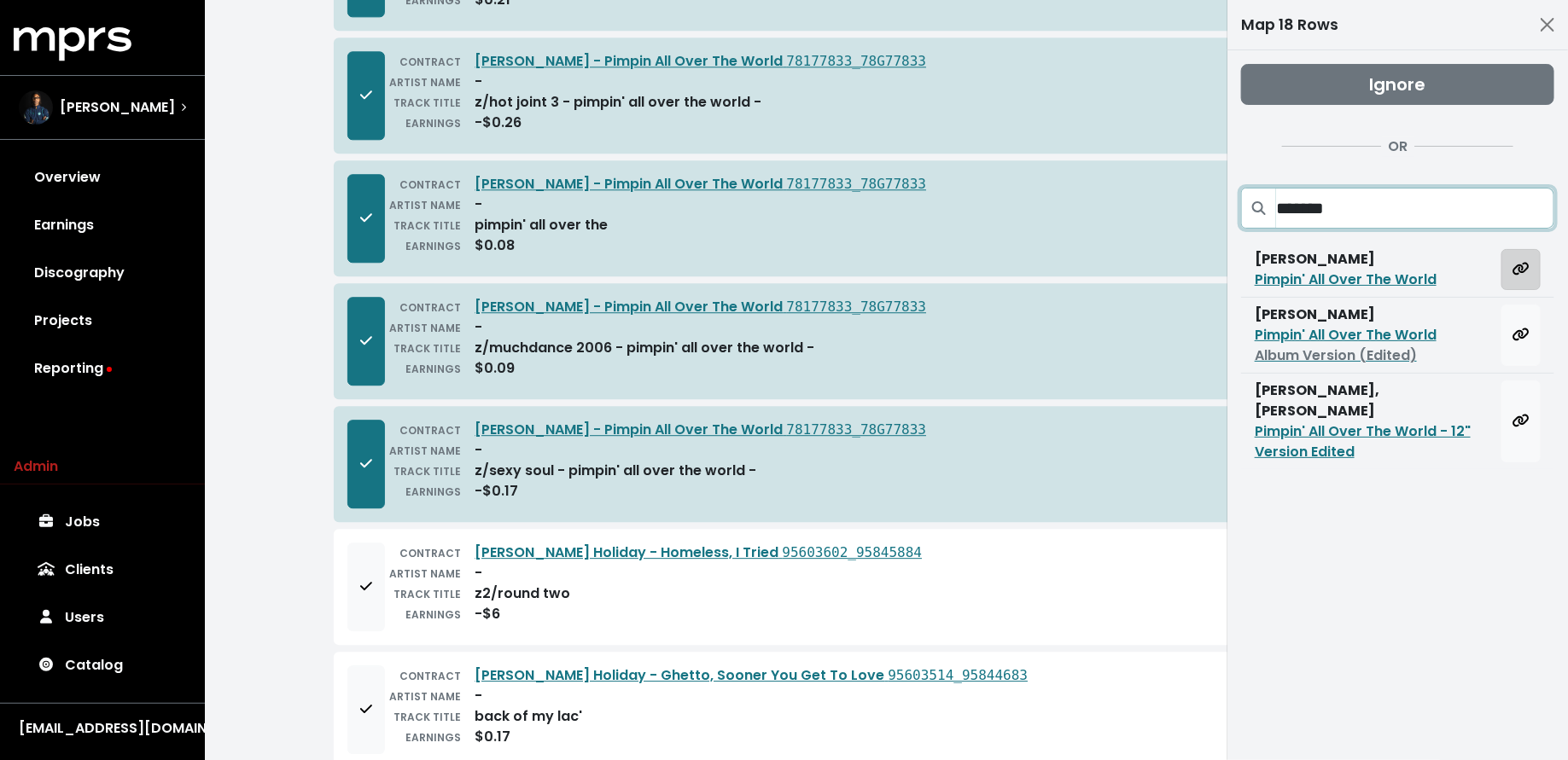
type input "*******"
click at [1518, 269] on icon "Map all rows to this track" at bounding box center [1521, 268] width 17 height 14
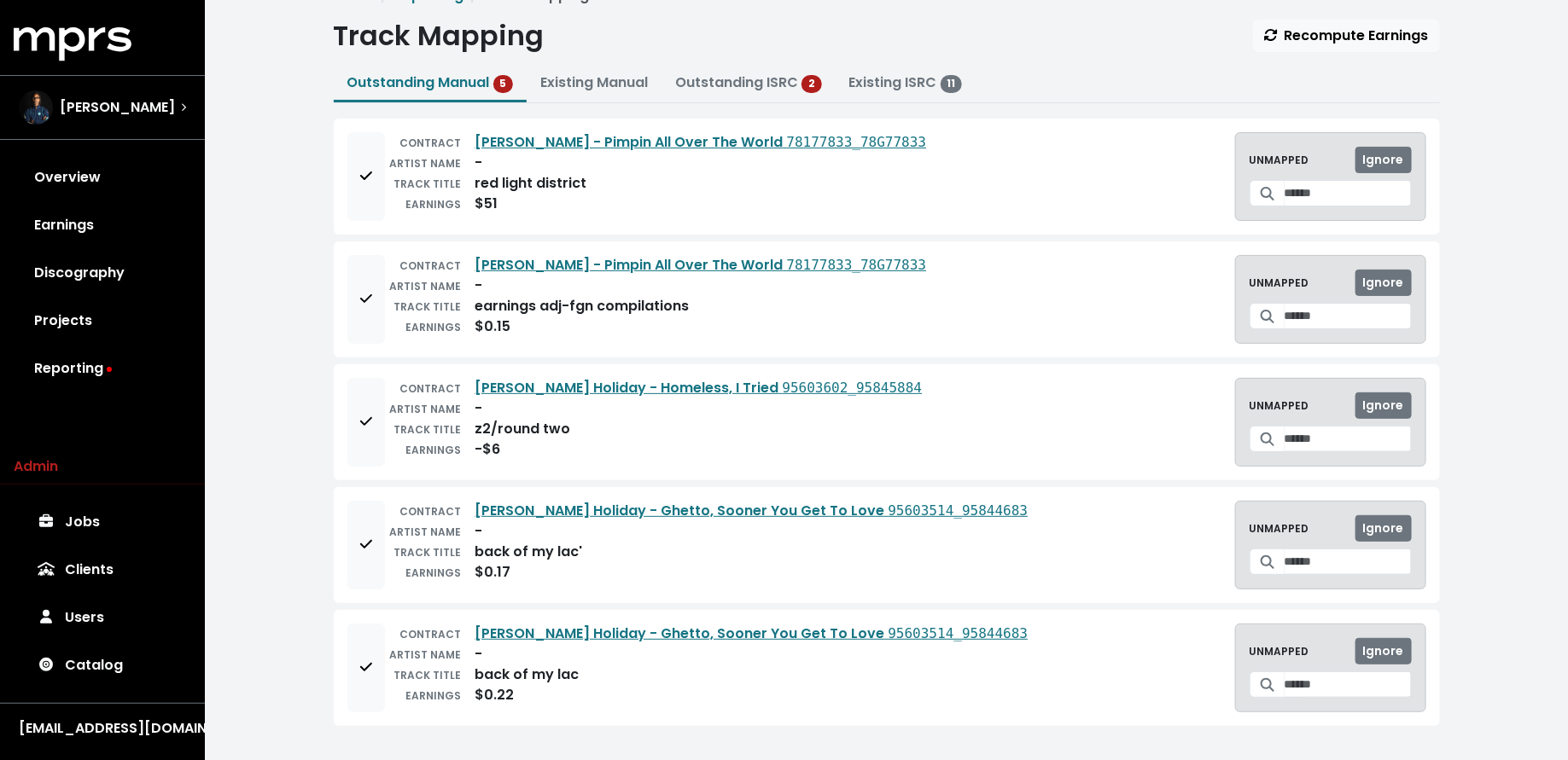
scroll to position [28, 0]
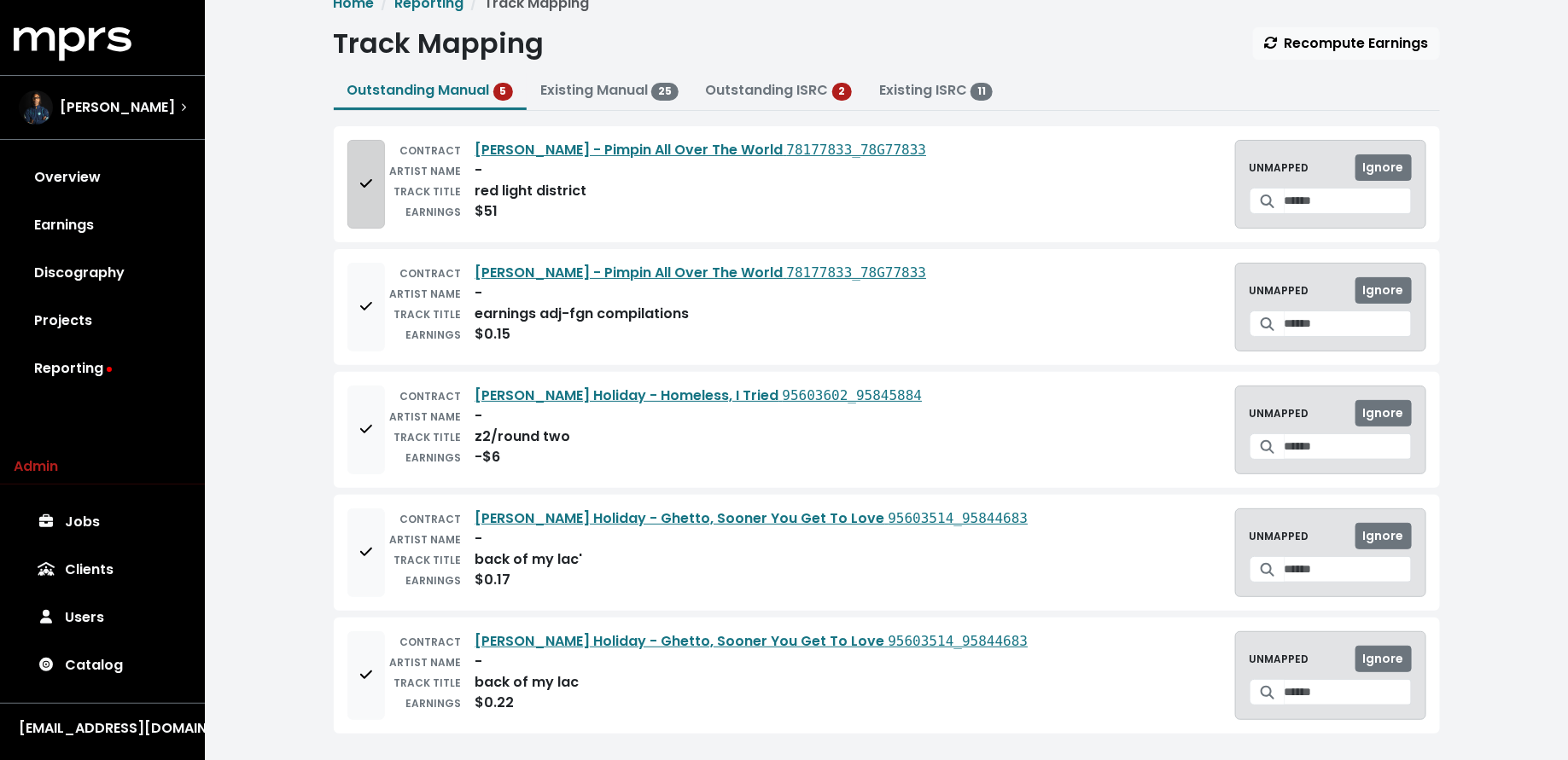
click at [350, 211] on button "Add to mapping queue" at bounding box center [365, 184] width 38 height 89
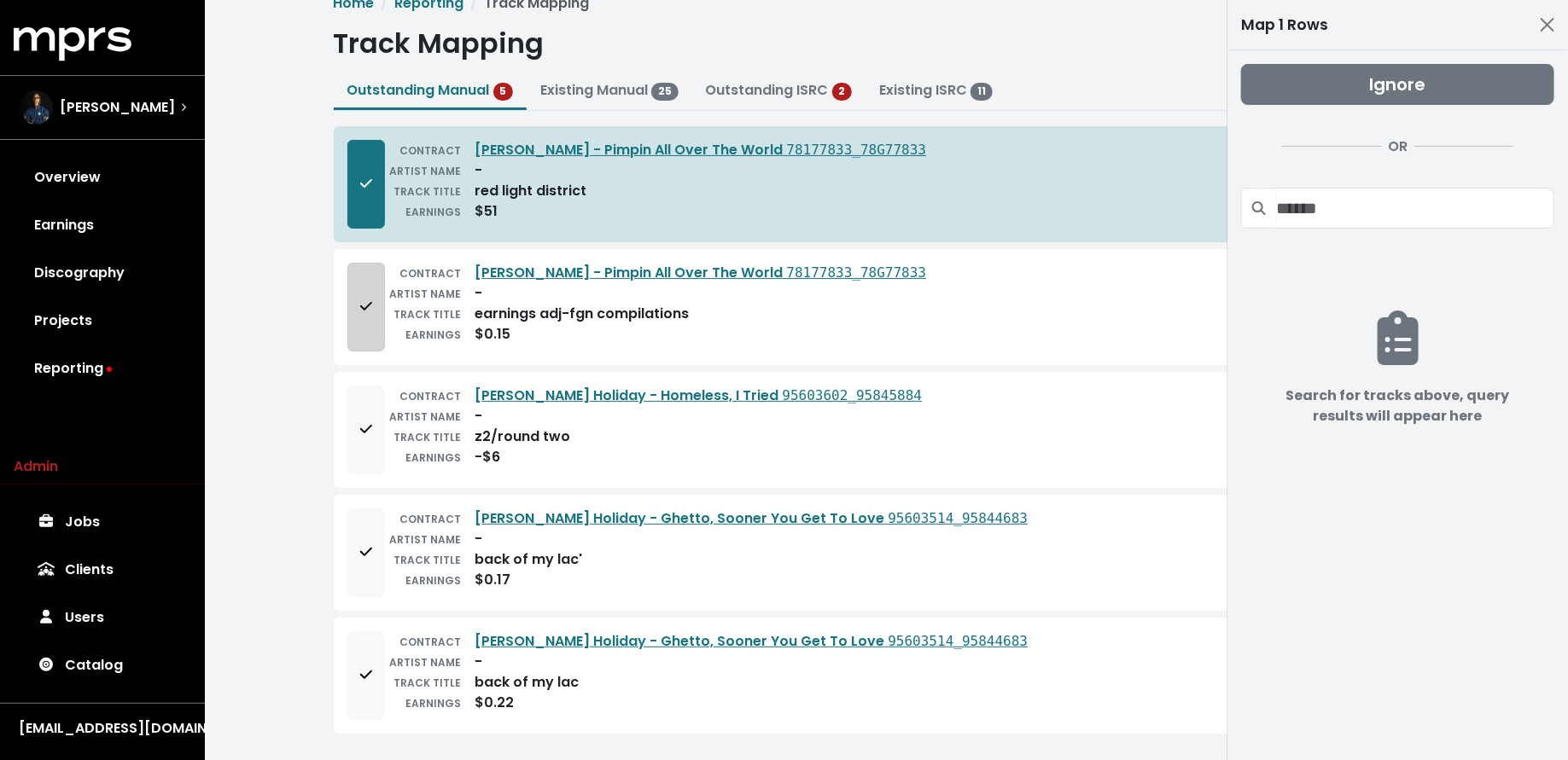
click at [353, 285] on button "Add to mapping queue" at bounding box center [365, 307] width 38 height 89
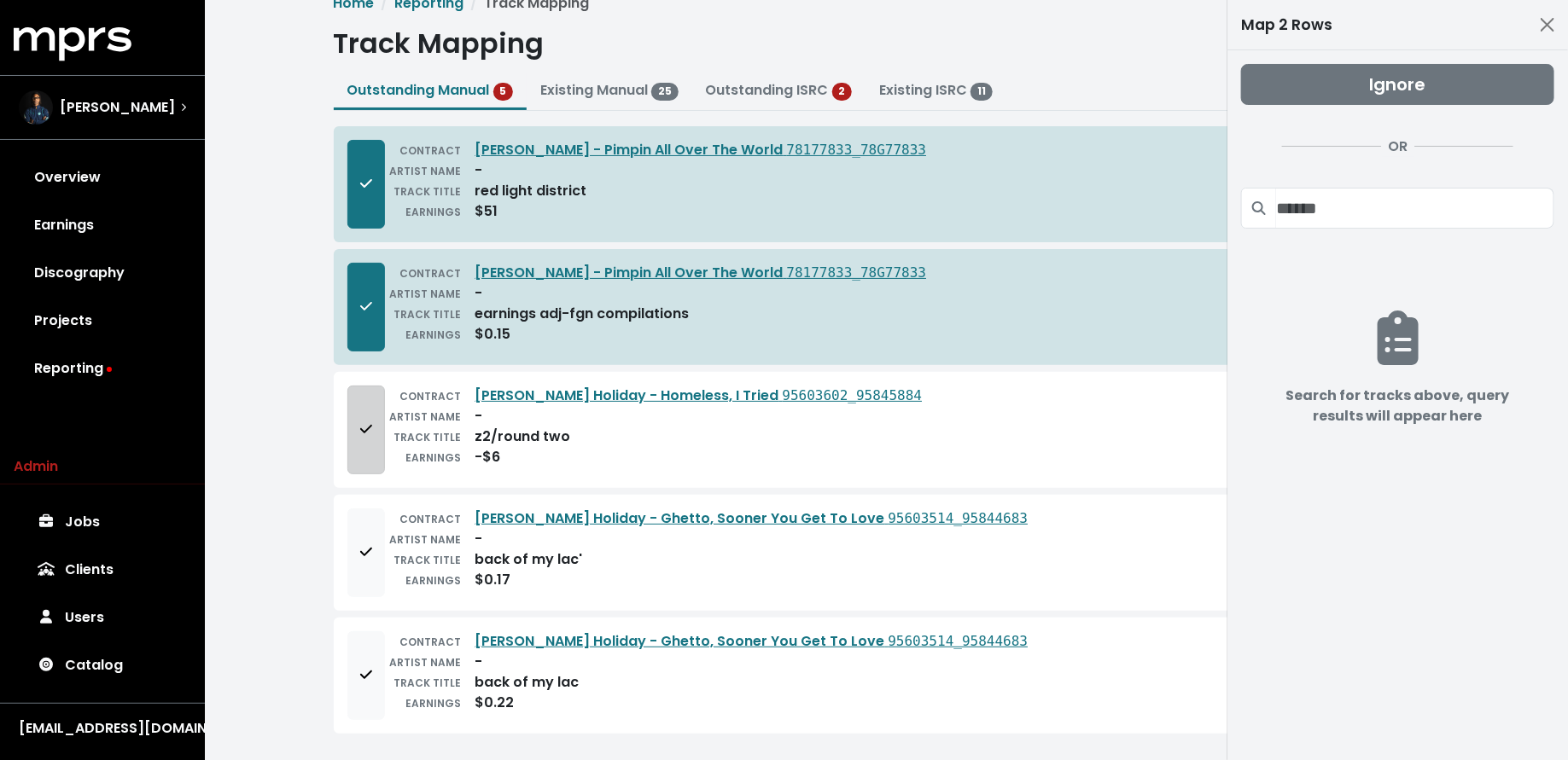
click at [352, 435] on button "Add to mapping queue" at bounding box center [365, 430] width 38 height 89
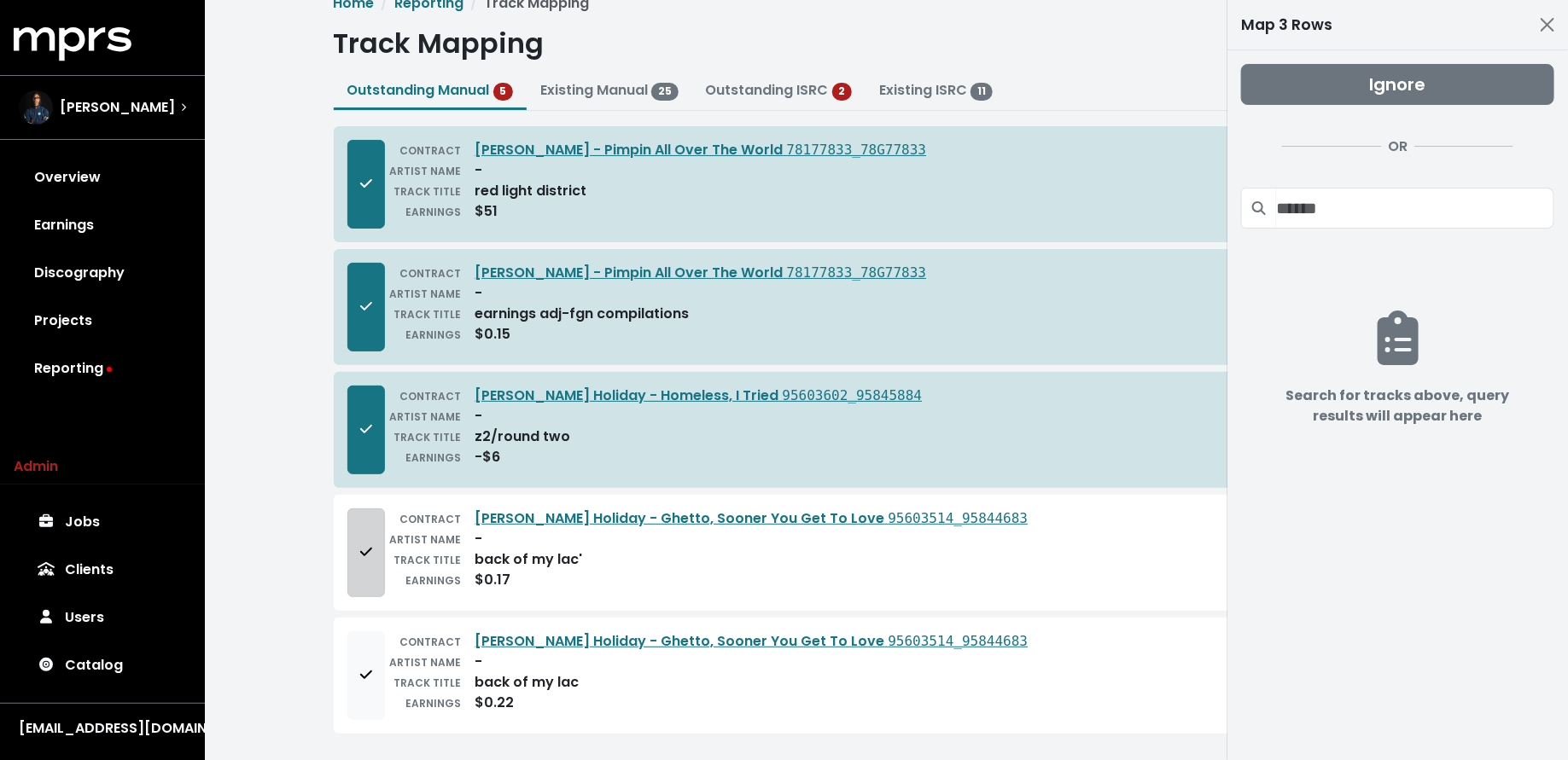
click at [366, 545] on icon "Add to mapping queue" at bounding box center [365, 551] width 12 height 14
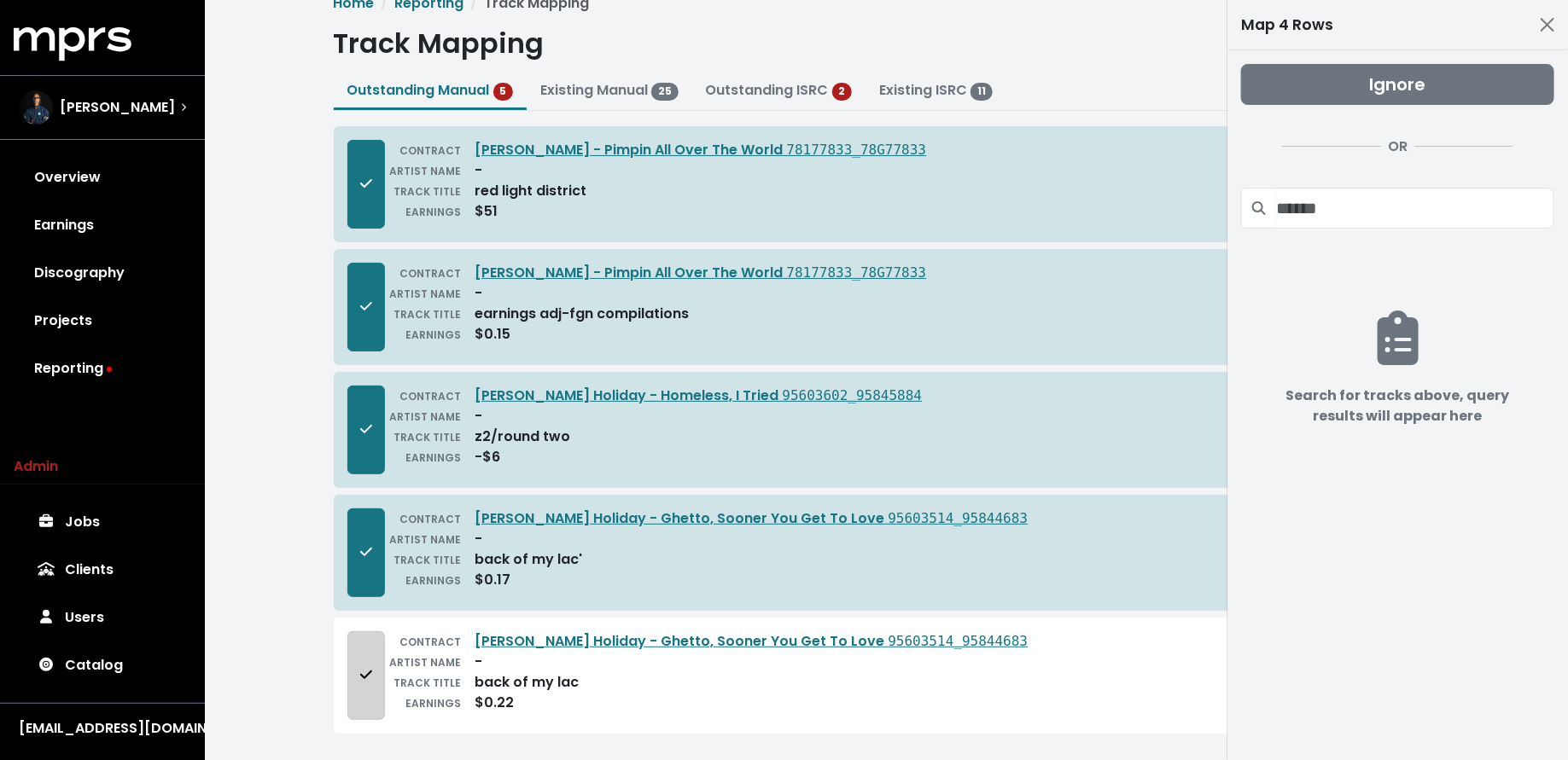
click at [373, 651] on button "Add to mapping queue" at bounding box center [365, 676] width 38 height 89
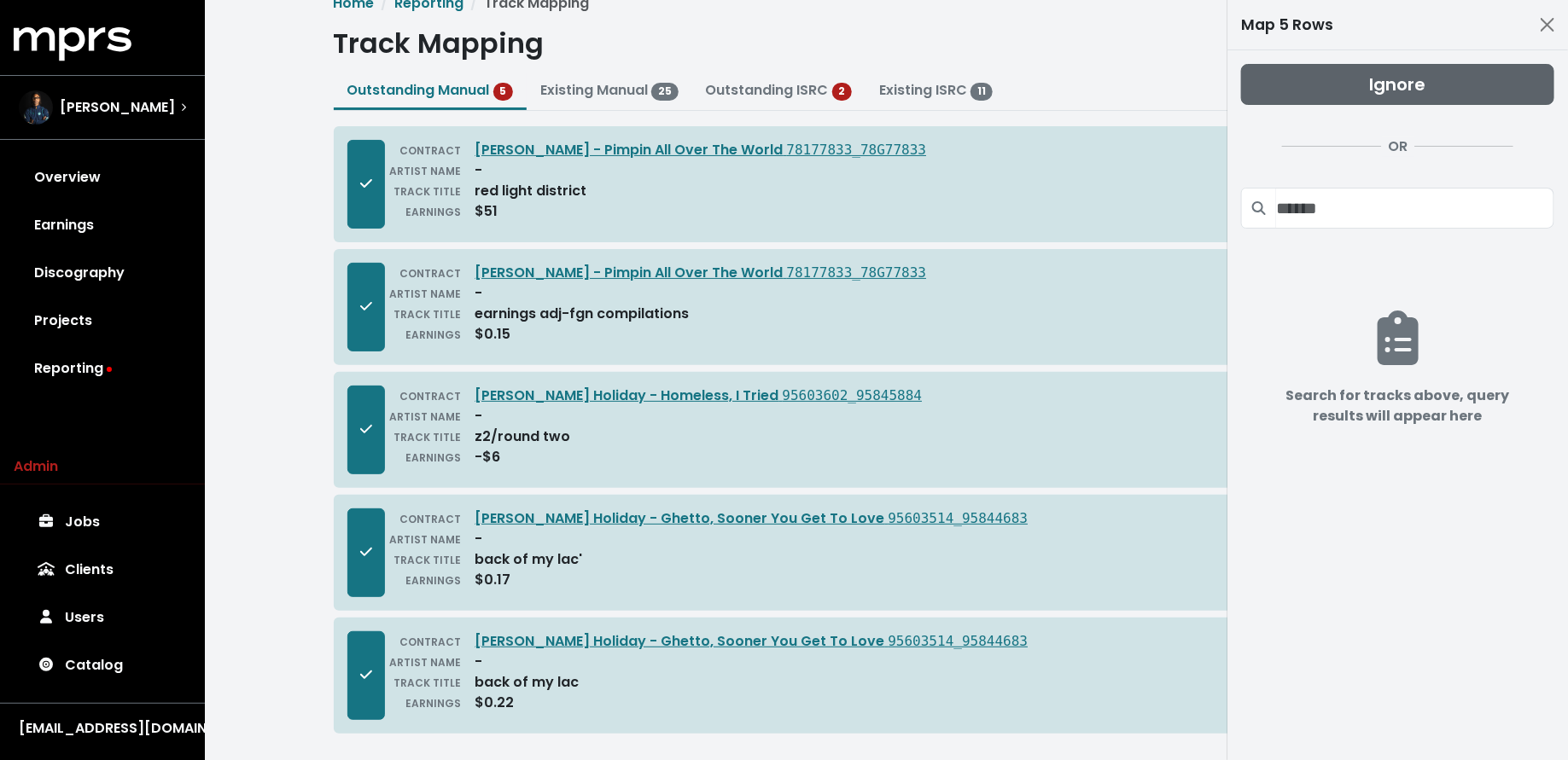
click at [1285, 91] on button "Ignore" at bounding box center [1397, 84] width 314 height 41
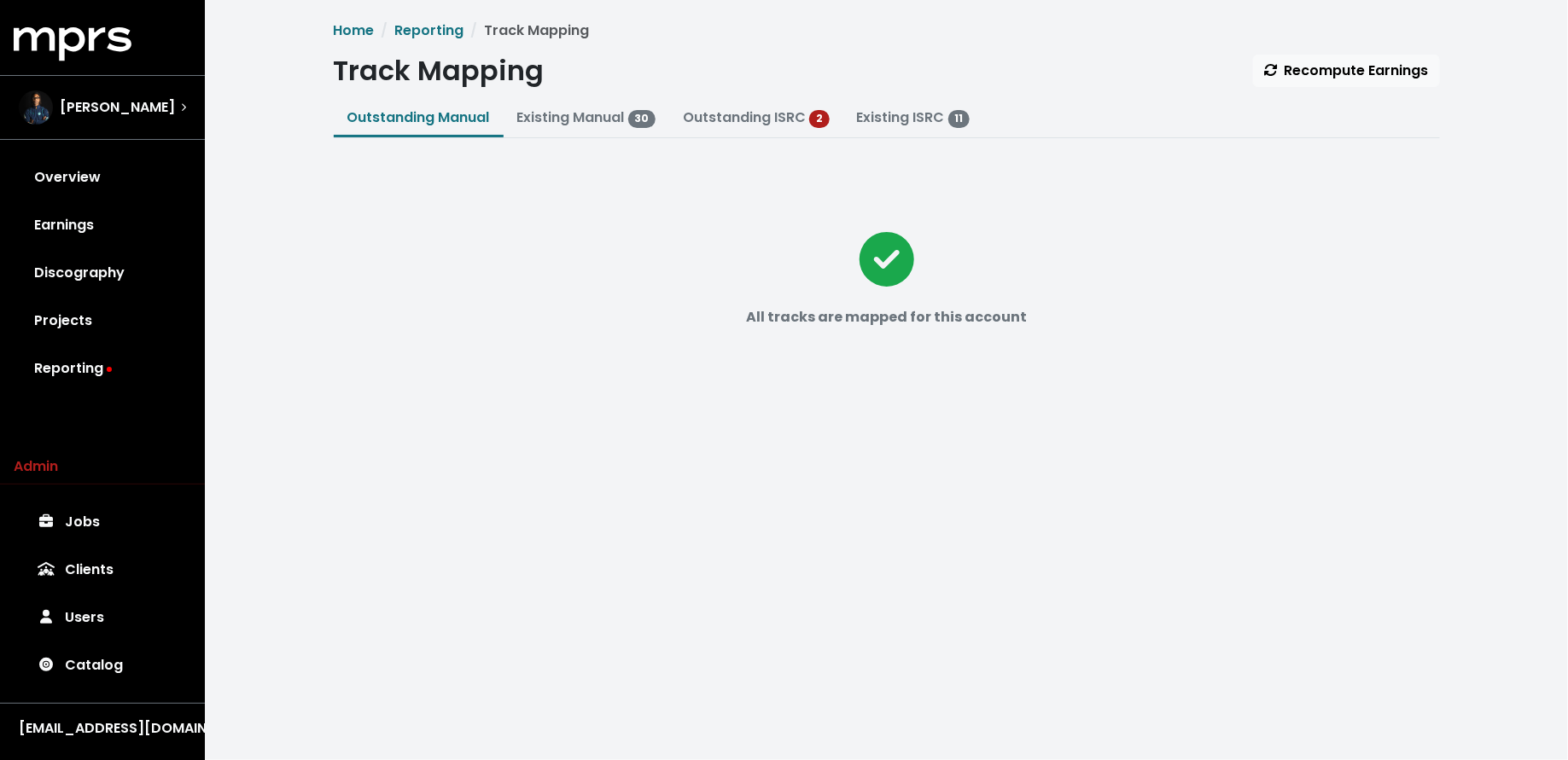
scroll to position [0, 0]
click at [747, 108] on link "Outstanding ISRC" at bounding box center [744, 116] width 123 height 19
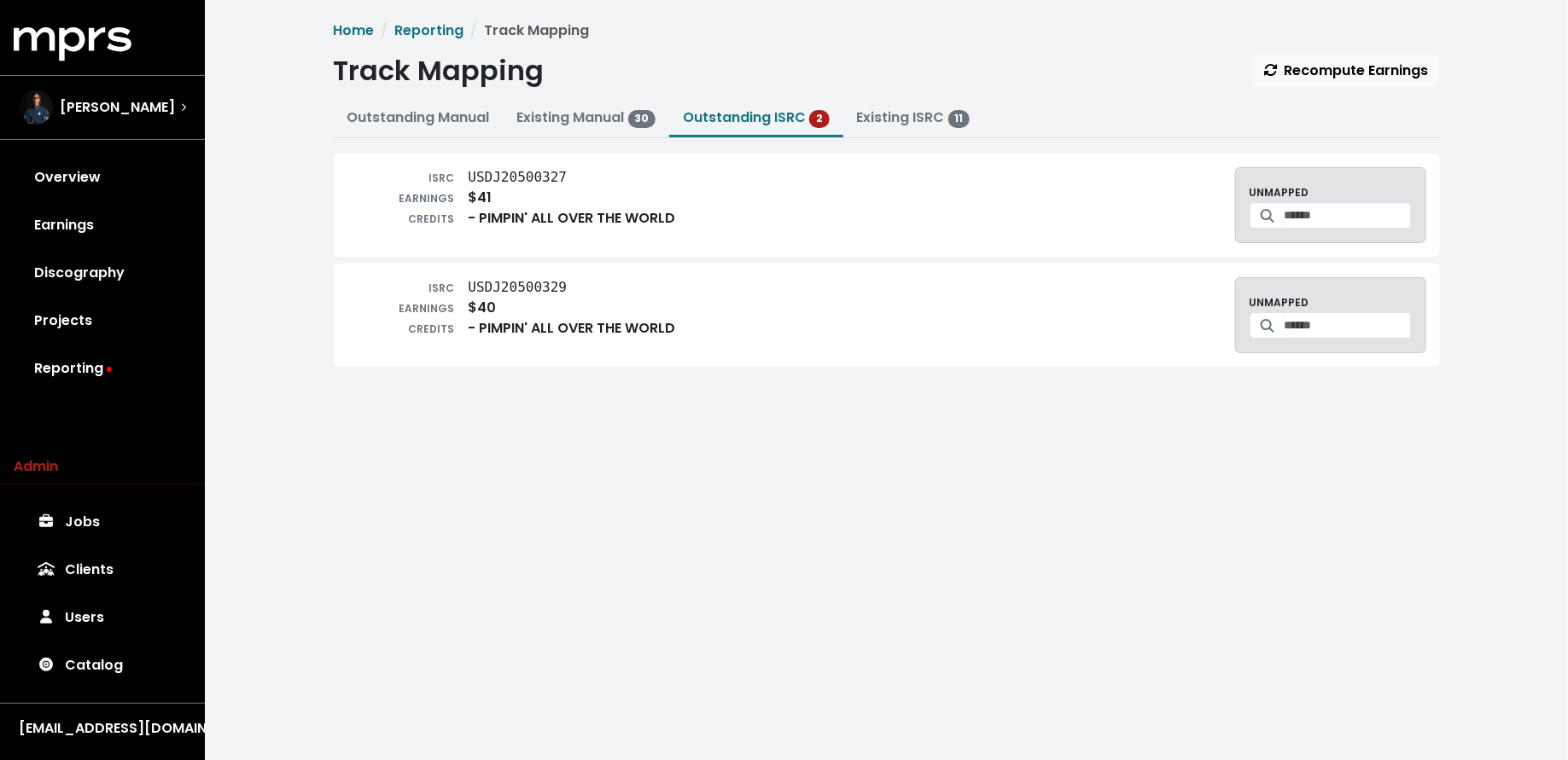
click at [1268, 208] on div at bounding box center [1330, 215] width 162 height 27
drag, startPoint x: 566, startPoint y: 178, endPoint x: 470, endPoint y: 175, distance: 96.0
click at [470, 175] on tt "USDJ20500327" at bounding box center [517, 178] width 99 height 17
copy tt "USDJ20500327"
click at [867, 329] on div "ISRC USDJ20500329 EARNINGS $40 CREDITS - PIMPIN' ALL OVER THE WORLD UNMAPPED" at bounding box center [886, 315] width 1079 height 76
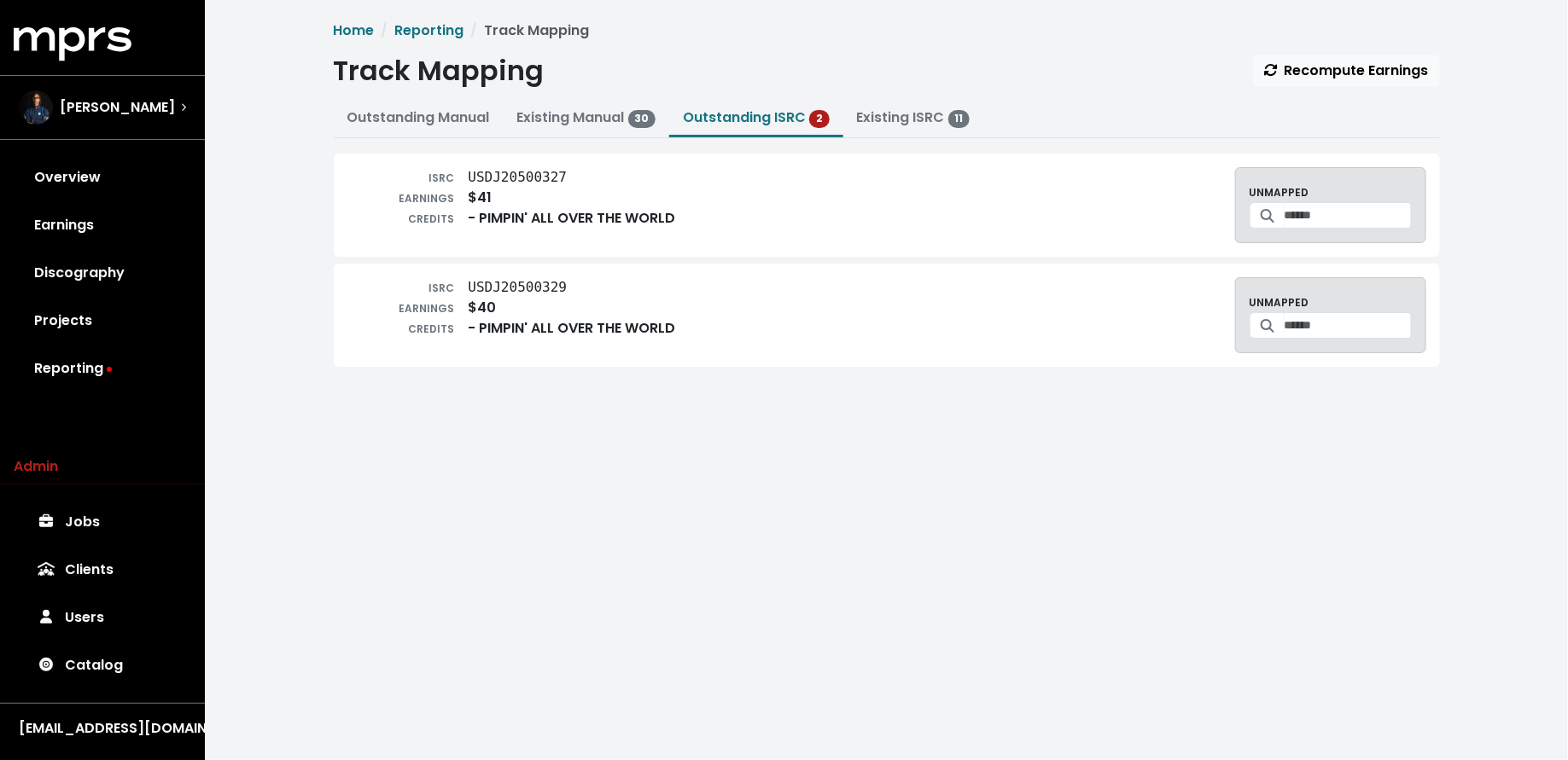
click at [565, 287] on tt "USDJ20500329" at bounding box center [517, 288] width 99 height 17
drag, startPoint x: 571, startPoint y: 286, endPoint x: 468, endPoint y: 278, distance: 103.3
click at [468, 278] on div "ISRC USDJ20500329" at bounding box center [511, 288] width 328 height 20
copy tt "USDJ20500329"
click at [729, 436] on html "MPRS Logo Donnie Scantz Overview Earnings Discography Projects Reporting Admin …" at bounding box center [784, 218] width 1568 height 436
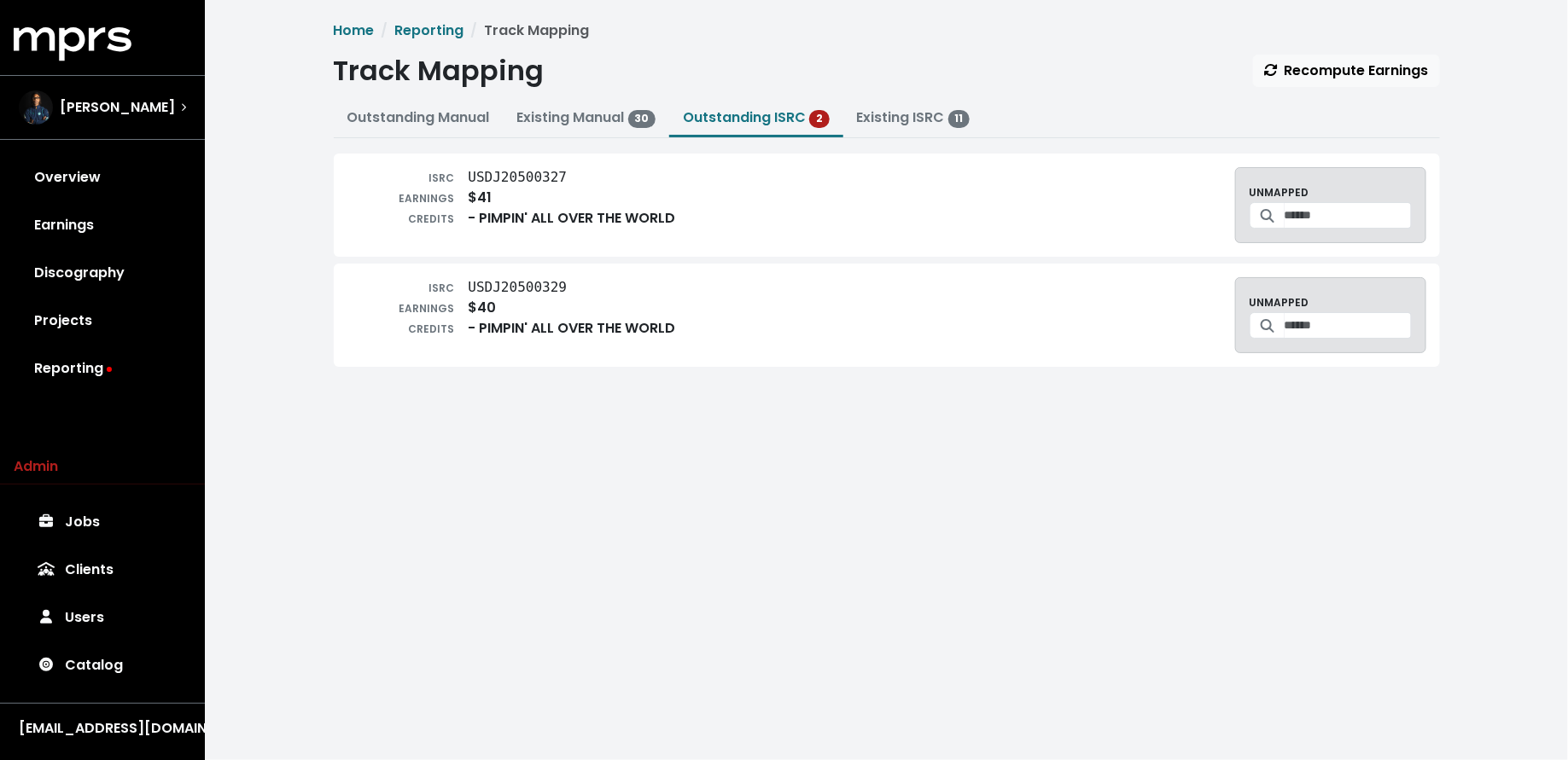
drag, startPoint x: 570, startPoint y: 177, endPoint x: 544, endPoint y: 176, distance: 26.0
click at [555, 176] on div "ISRC USDJ20500327" at bounding box center [511, 178] width 328 height 20
drag, startPoint x: 544, startPoint y: 176, endPoint x: 533, endPoint y: 176, distance: 11.0
click at [533, 176] on tt "USDJ20500327" at bounding box center [517, 178] width 99 height 17
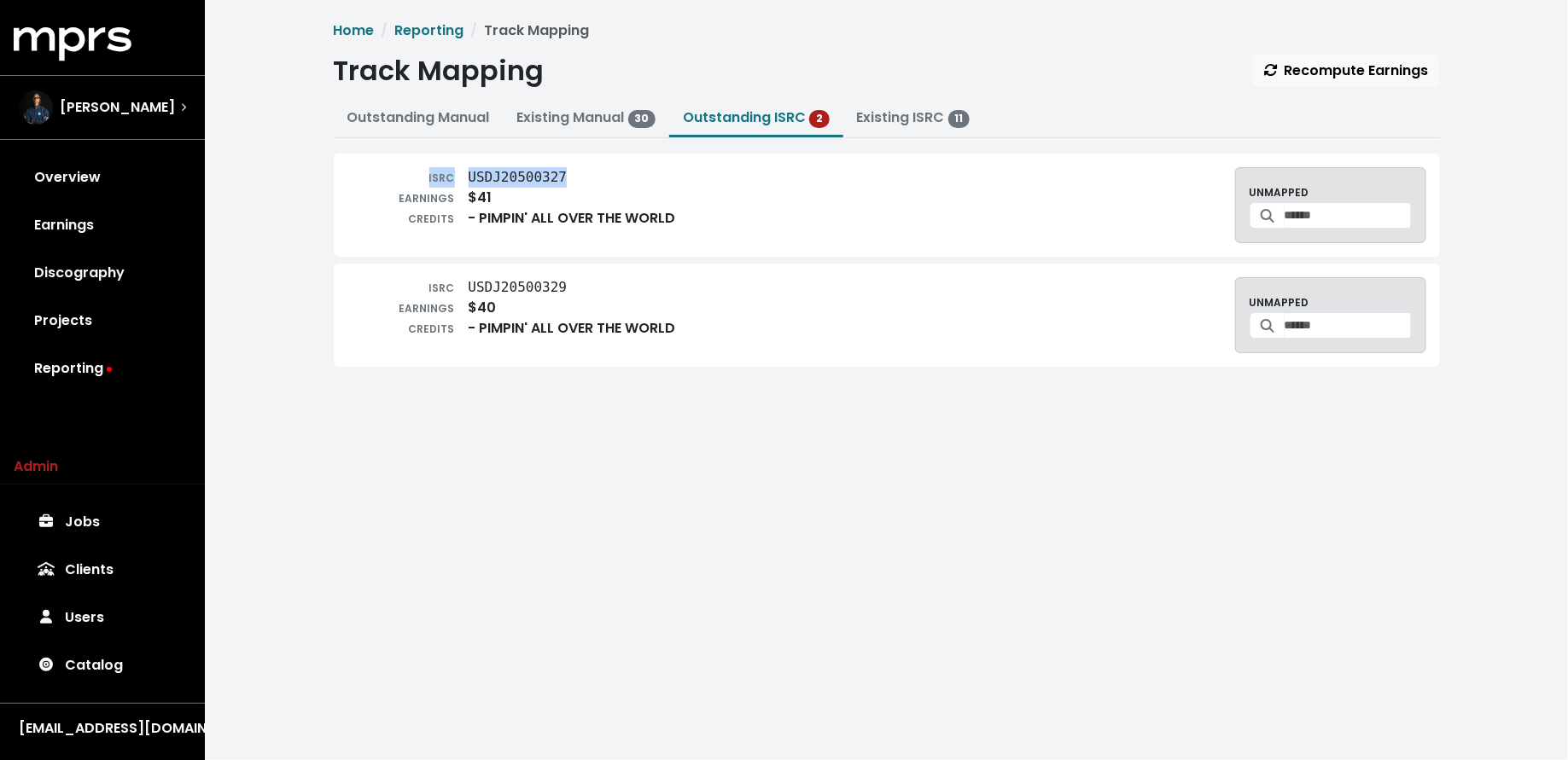
click at [533, 176] on tt "USDJ20500327" at bounding box center [517, 178] width 99 height 17
click at [578, 435] on div "Home Reporting Track Mapping Track Mapping Recompute Earnings Outstanding Manua…" at bounding box center [885, 218] width 1363 height 436
click at [541, 173] on tt "USDJ20500327" at bounding box center [517, 178] width 99 height 17
copy div "ISRC USDJ20500327"
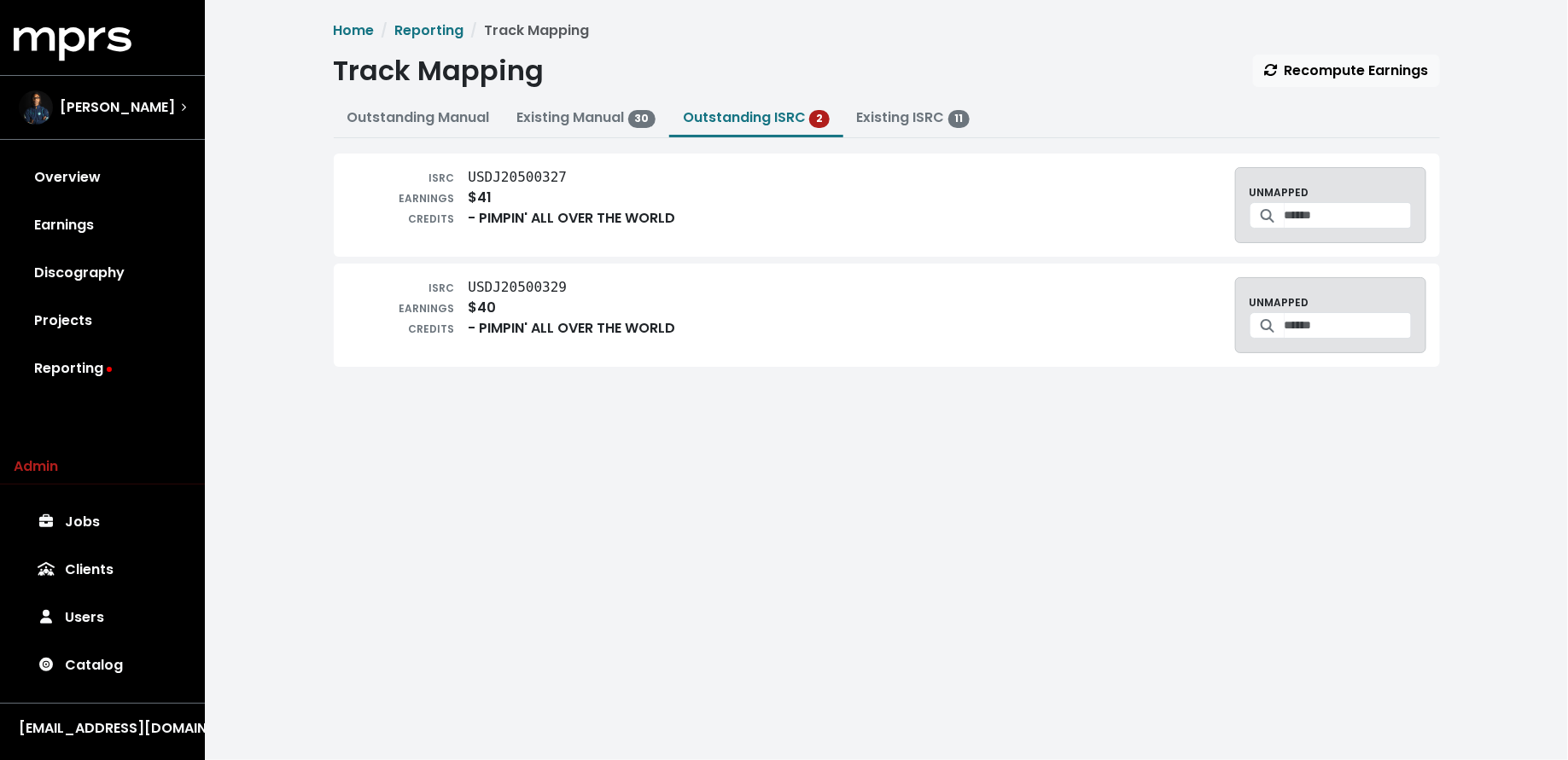
click at [779, 219] on div "ISRC USDJ20500327 EARNINGS $41 CREDITS - PIMPIN' ALL OVER THE WORLD UNMAPPED" at bounding box center [886, 205] width 1079 height 76
drag, startPoint x: 578, startPoint y: 171, endPoint x: 526, endPoint y: 177, distance: 52.3
click at [526, 177] on div "ISRC USDJ20500327" at bounding box center [511, 178] width 328 height 20
click at [604, 436] on html "MPRS Logo Donnie Scantz Overview Earnings Discography Projects Reporting Admin …" at bounding box center [784, 218] width 1568 height 436
click at [1325, 220] on input "Search for a track to map to" at bounding box center [1347, 215] width 127 height 27
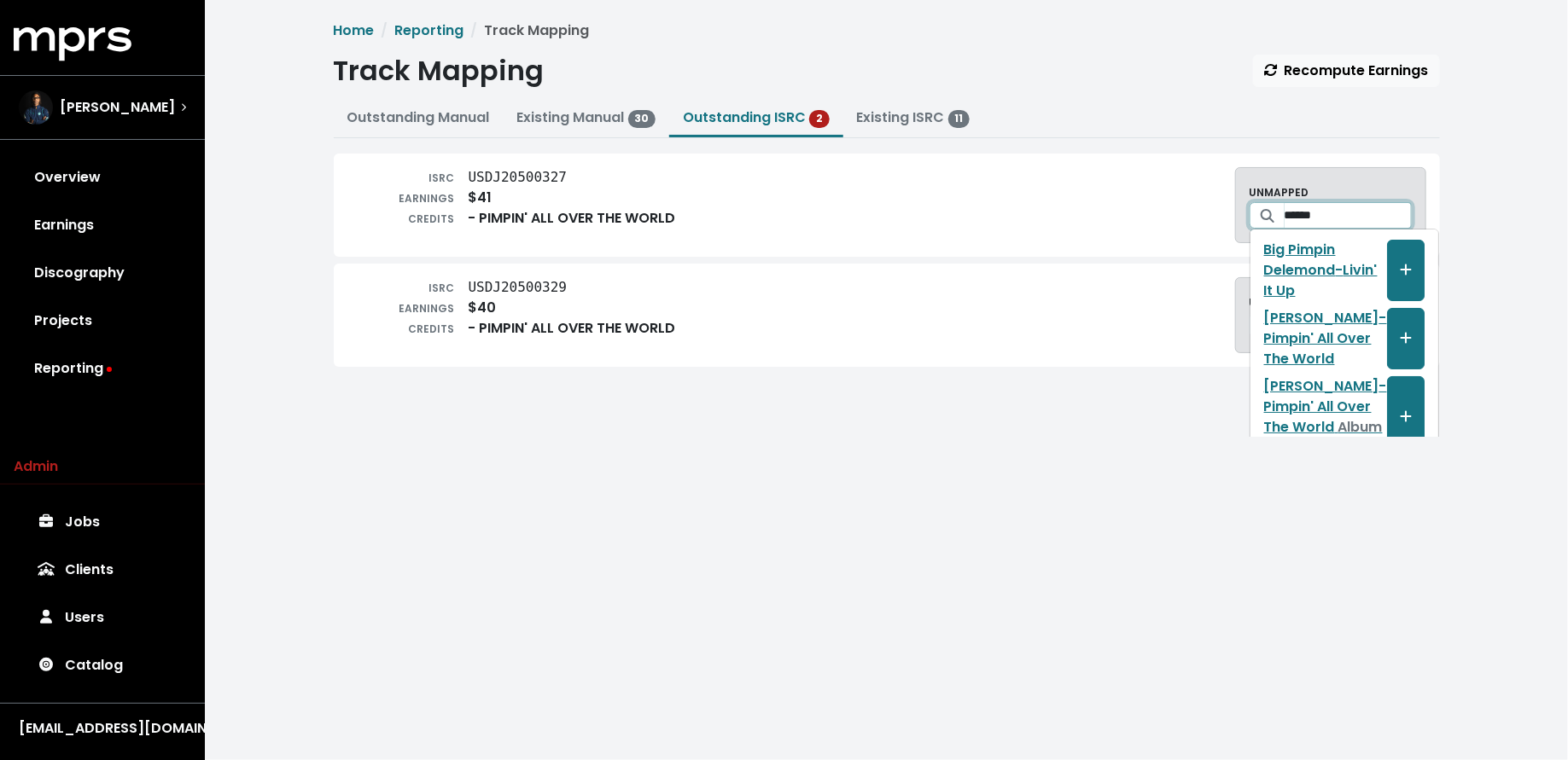
type input "******"
click at [978, 433] on div "Home Reporting Track Mapping Track Mapping Recompute Earnings Outstanding Manua…" at bounding box center [885, 218] width 1363 height 436
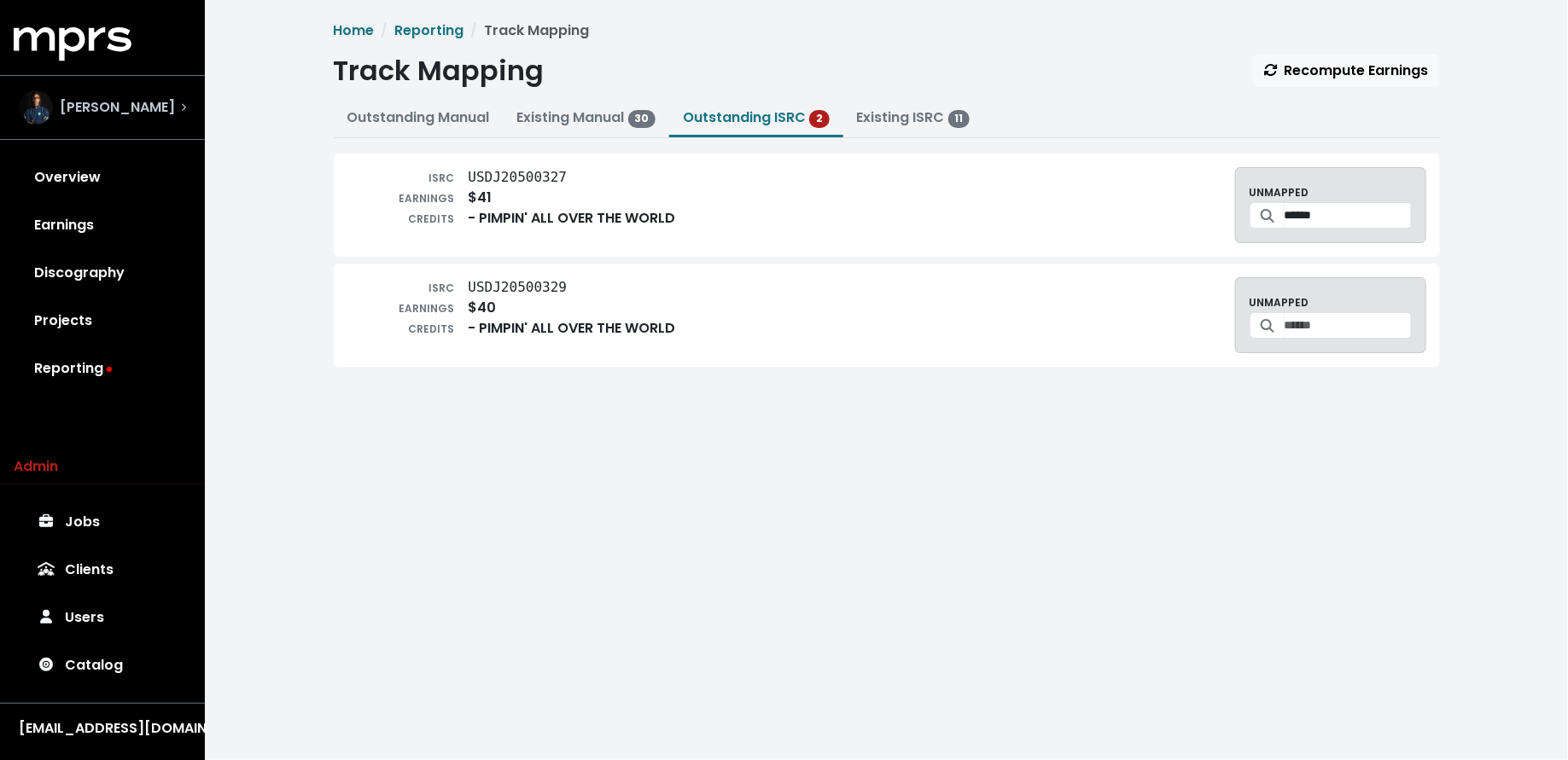
click at [142, 106] on span "Donnie Scantz" at bounding box center [117, 107] width 116 height 20
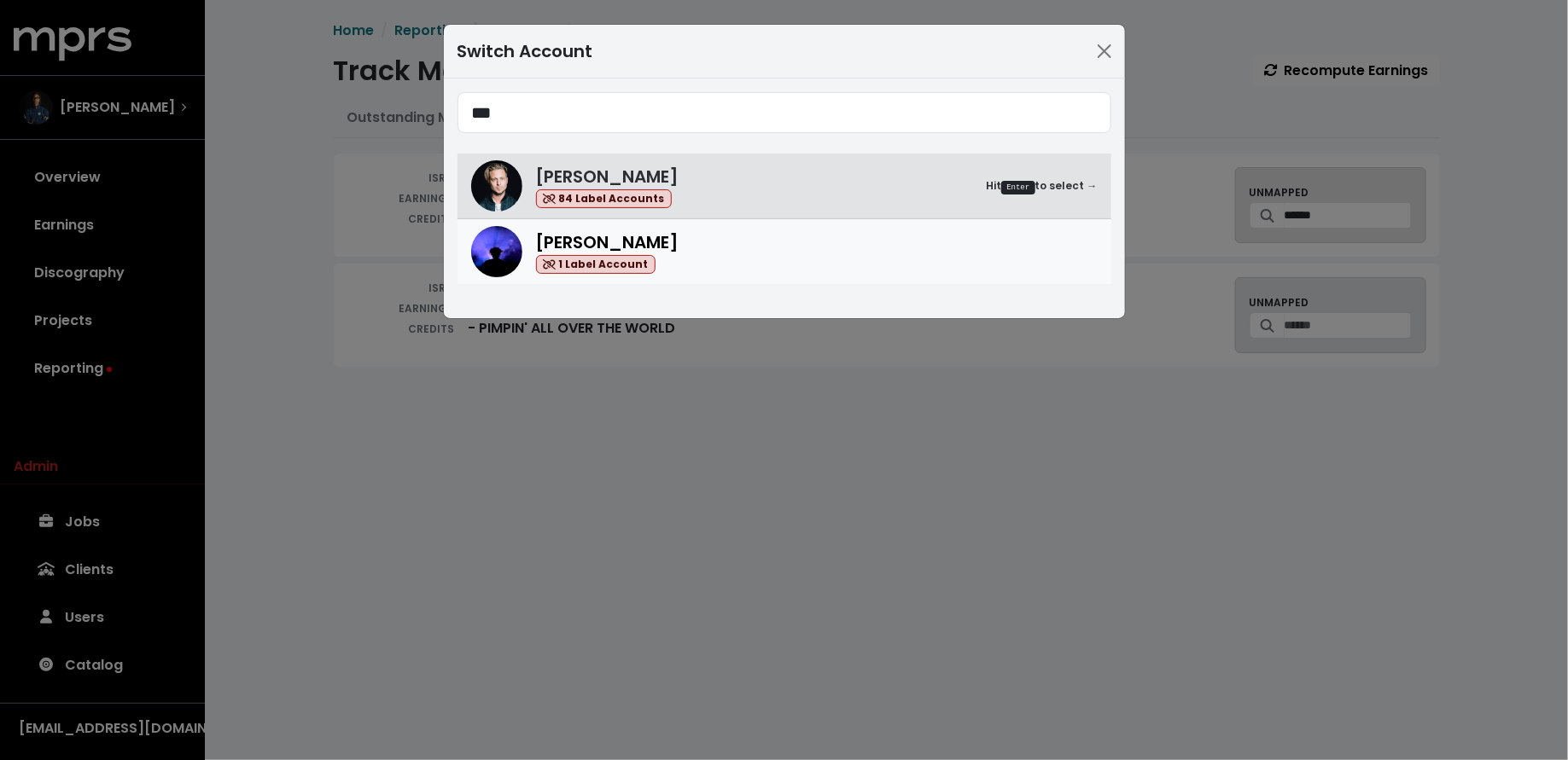
type input "***"
click at [715, 271] on div "Teddy Walton 1 Label Account" at bounding box center [816, 251] width 562 height 45
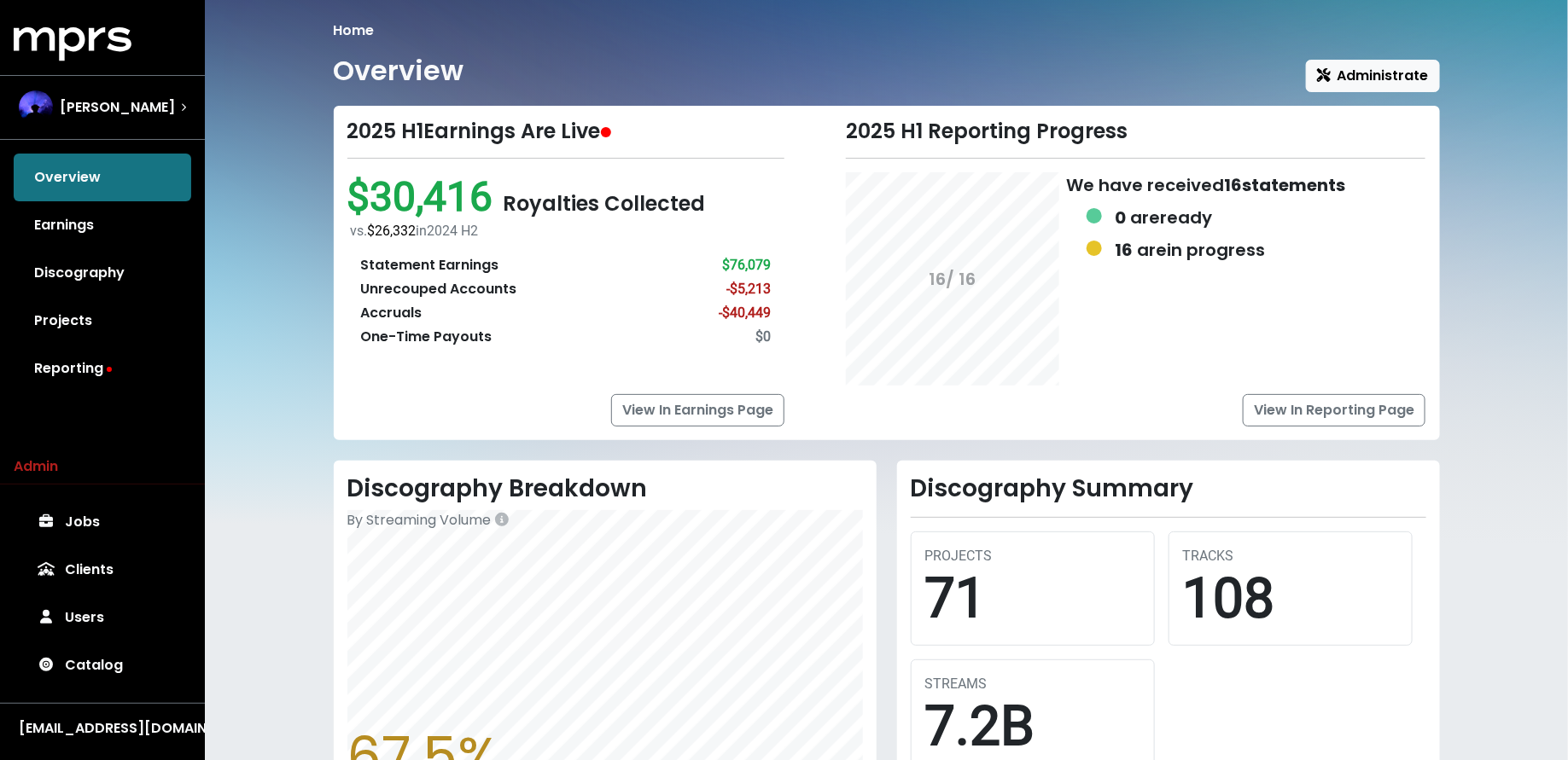
drag, startPoint x: 97, startPoint y: 372, endPoint x: 129, endPoint y: 376, distance: 32.2
click at [97, 373] on link "Reporting" at bounding box center [103, 369] width 178 height 48
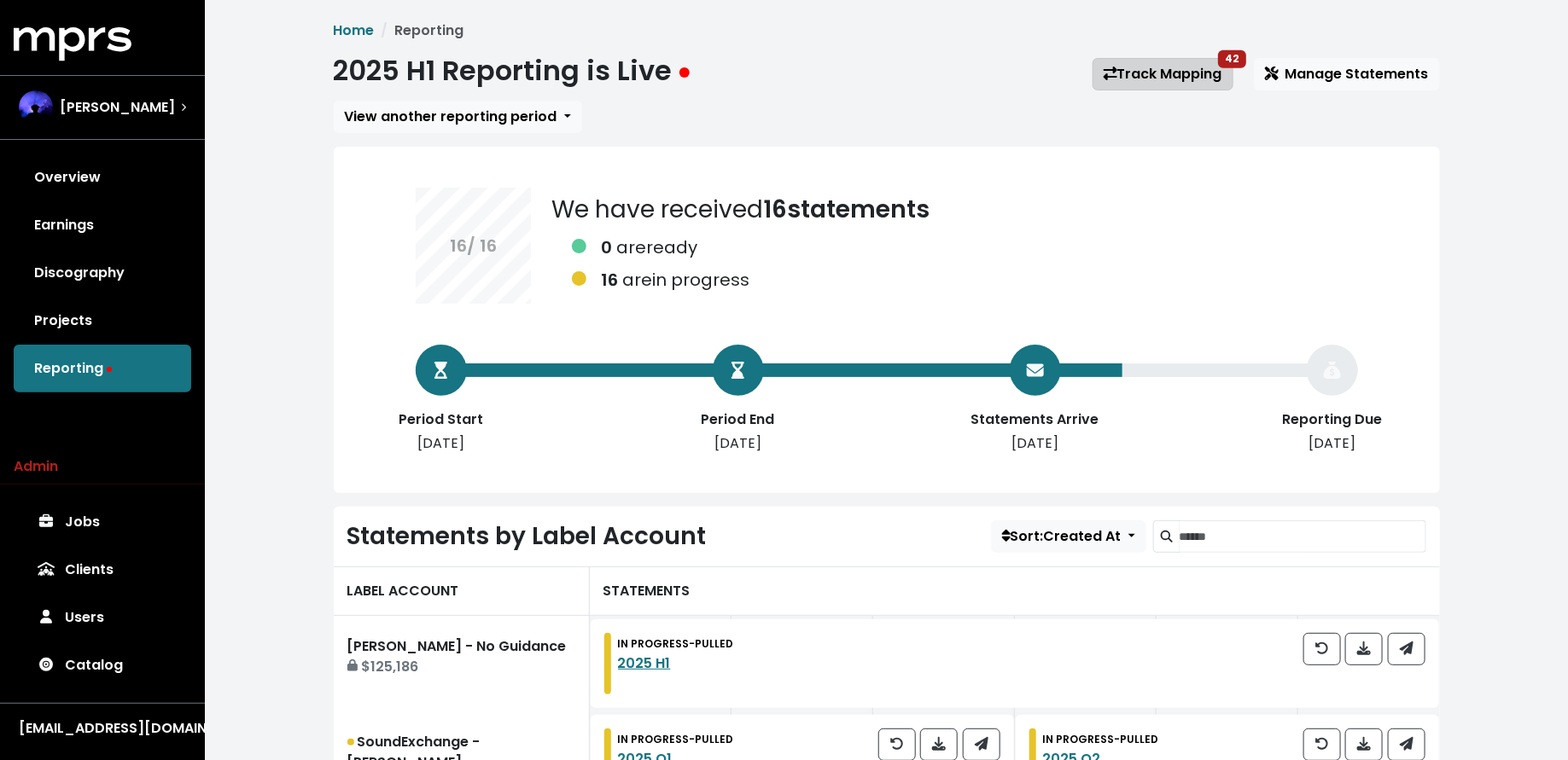
click at [1157, 78] on link "Track Mapping 42" at bounding box center [1163, 74] width 141 height 32
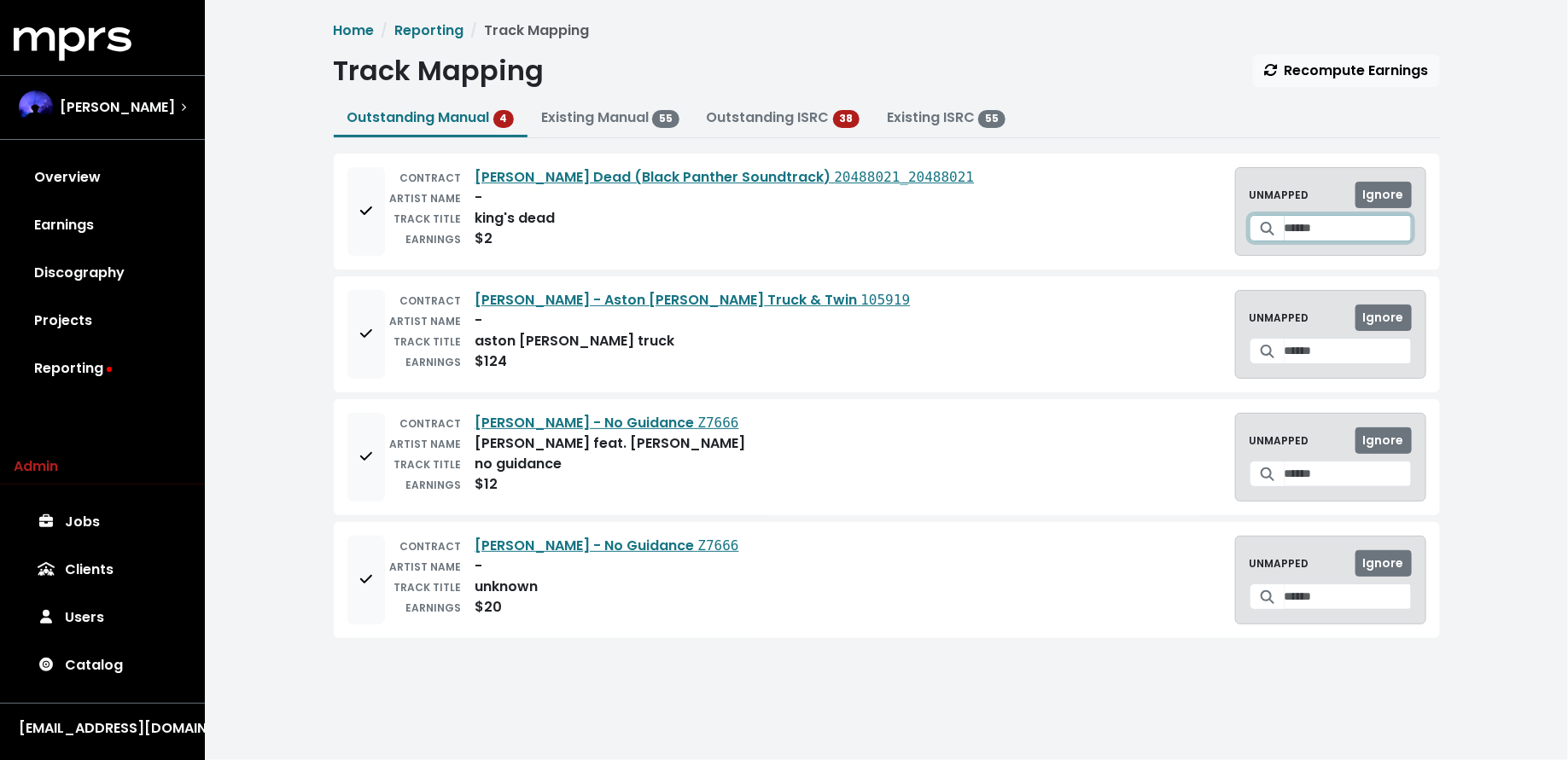
click at [1284, 225] on input "Search for a track to map to" at bounding box center [1347, 227] width 127 height 27
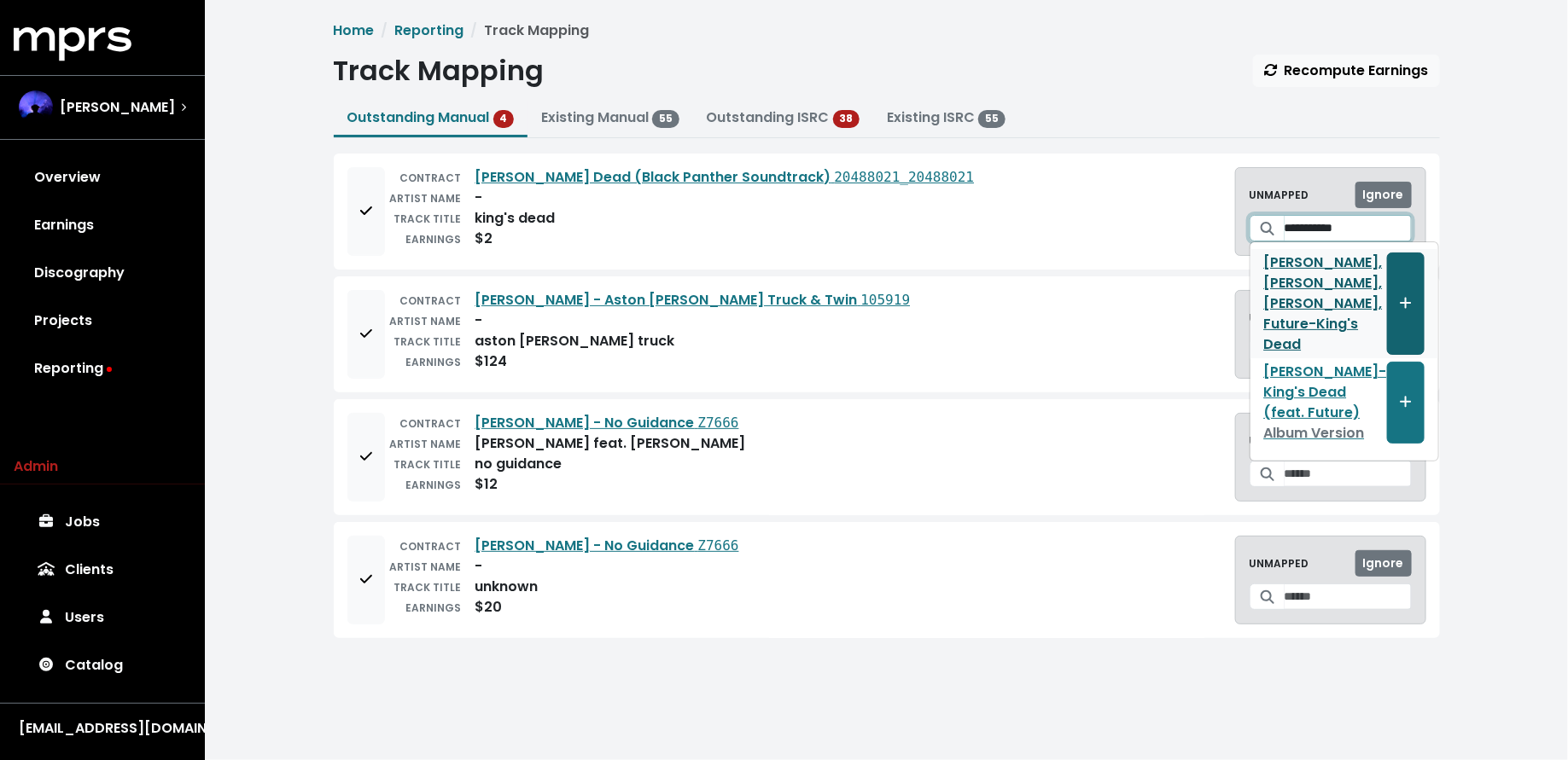
type input "**********"
click at [1387, 285] on button "Create track mapping" at bounding box center [1405, 303] width 38 height 103
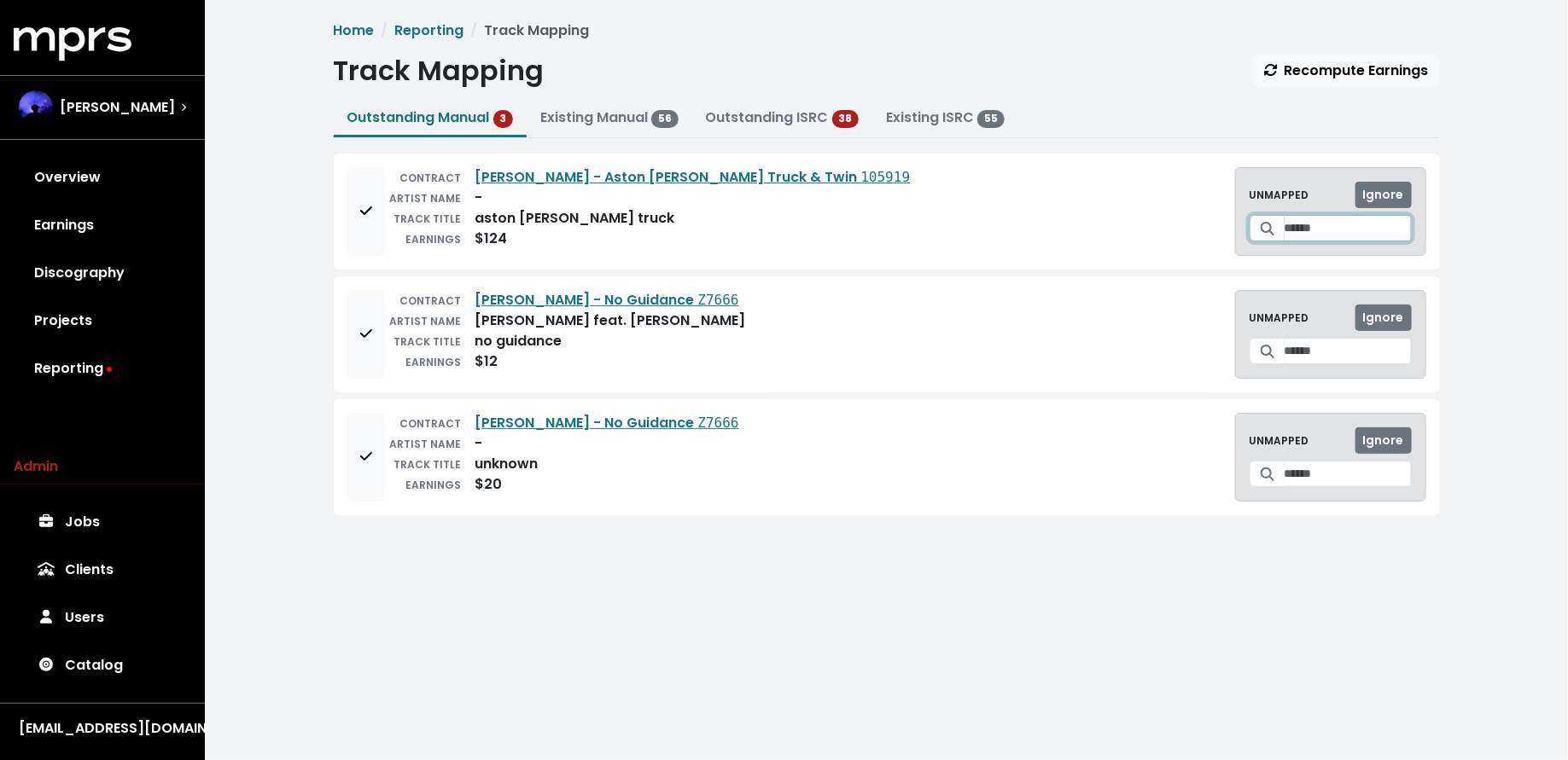
click at [1287, 221] on input "Search for a track to map to" at bounding box center [1347, 227] width 127 height 27
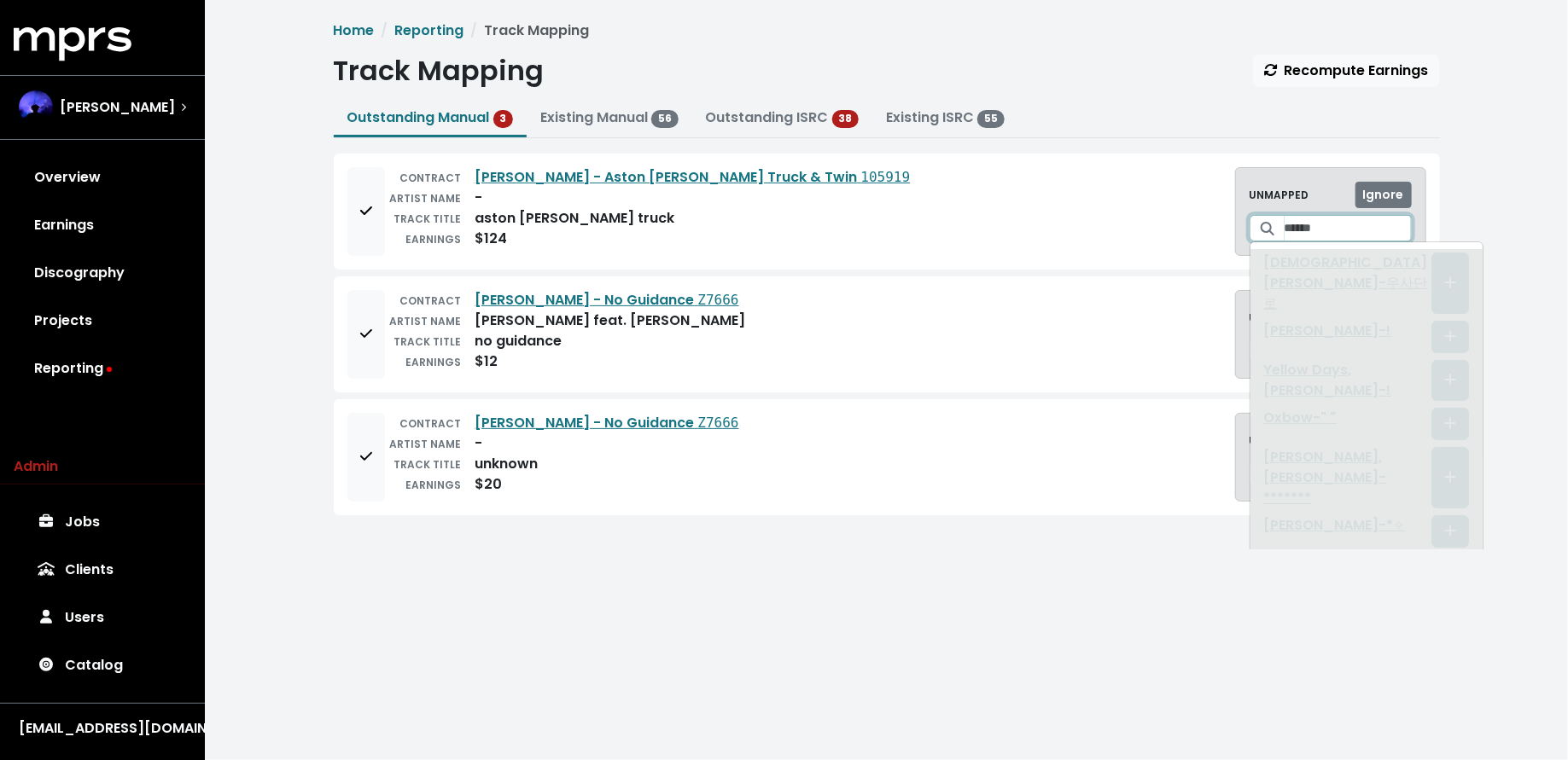
type input "*"
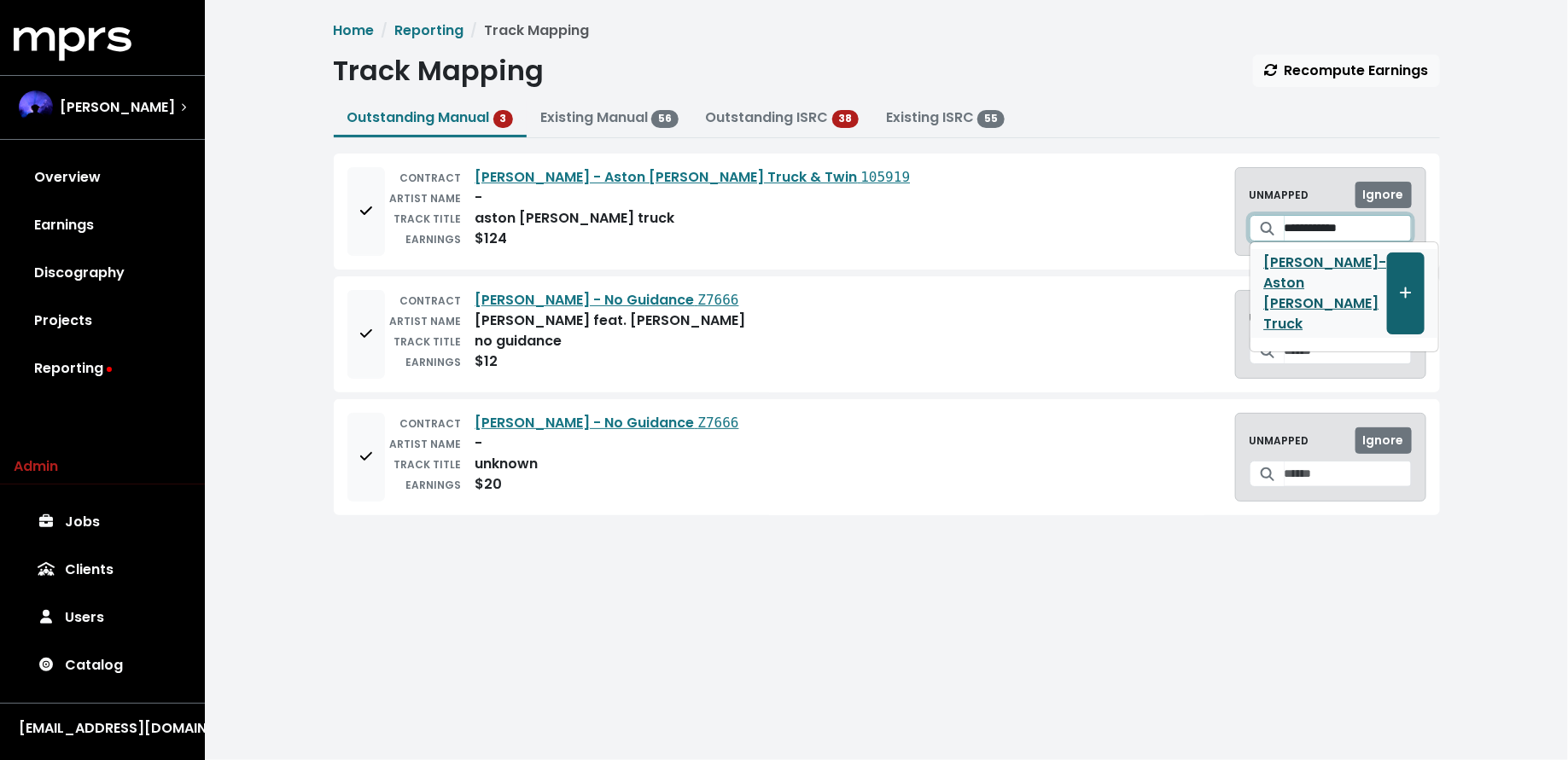
type input "**********"
click at [1398, 283] on span "Create track mapping" at bounding box center [1405, 293] width 16 height 20
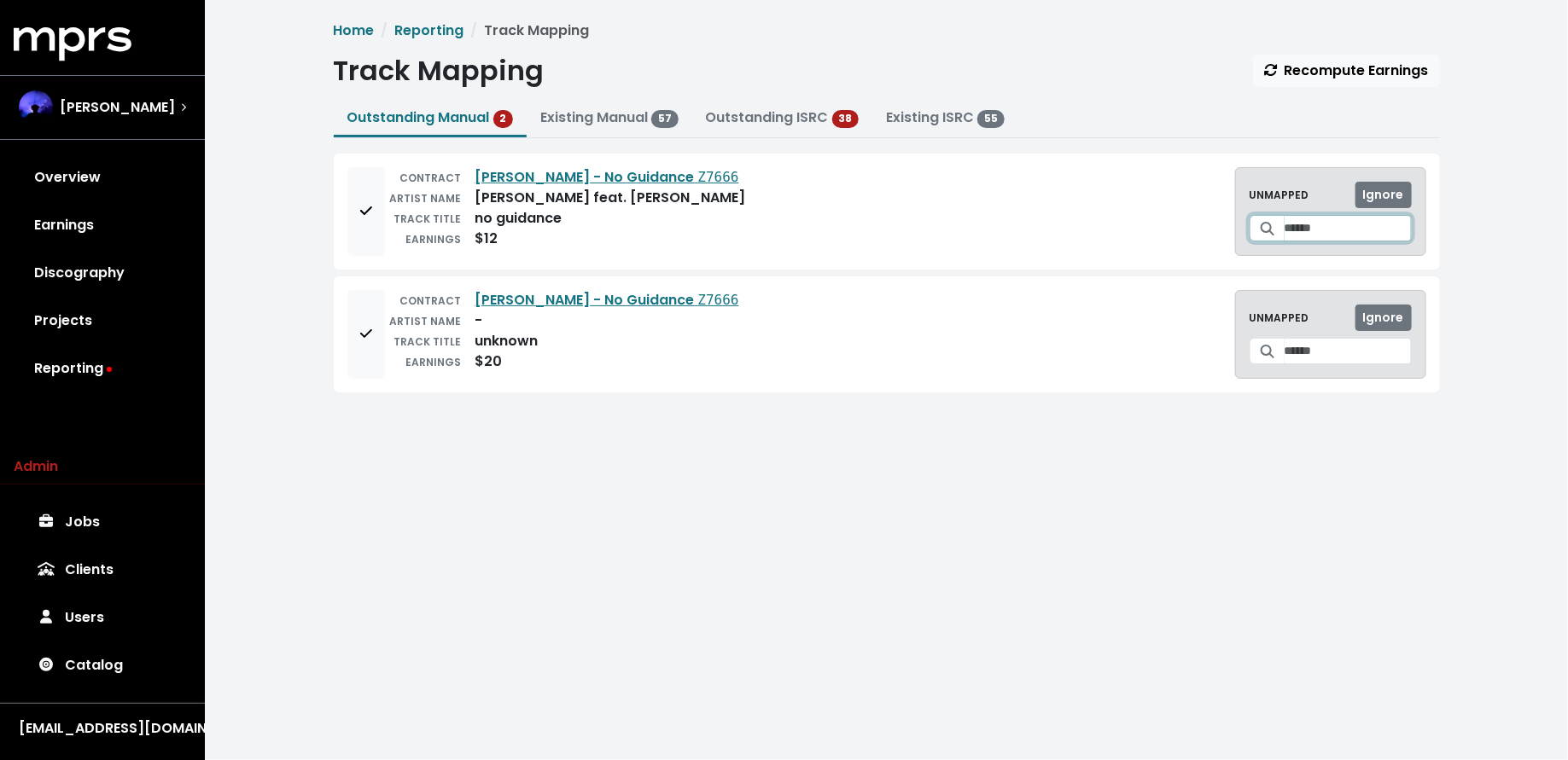
click at [1305, 237] on input "Search for a track to map to" at bounding box center [1347, 227] width 127 height 27
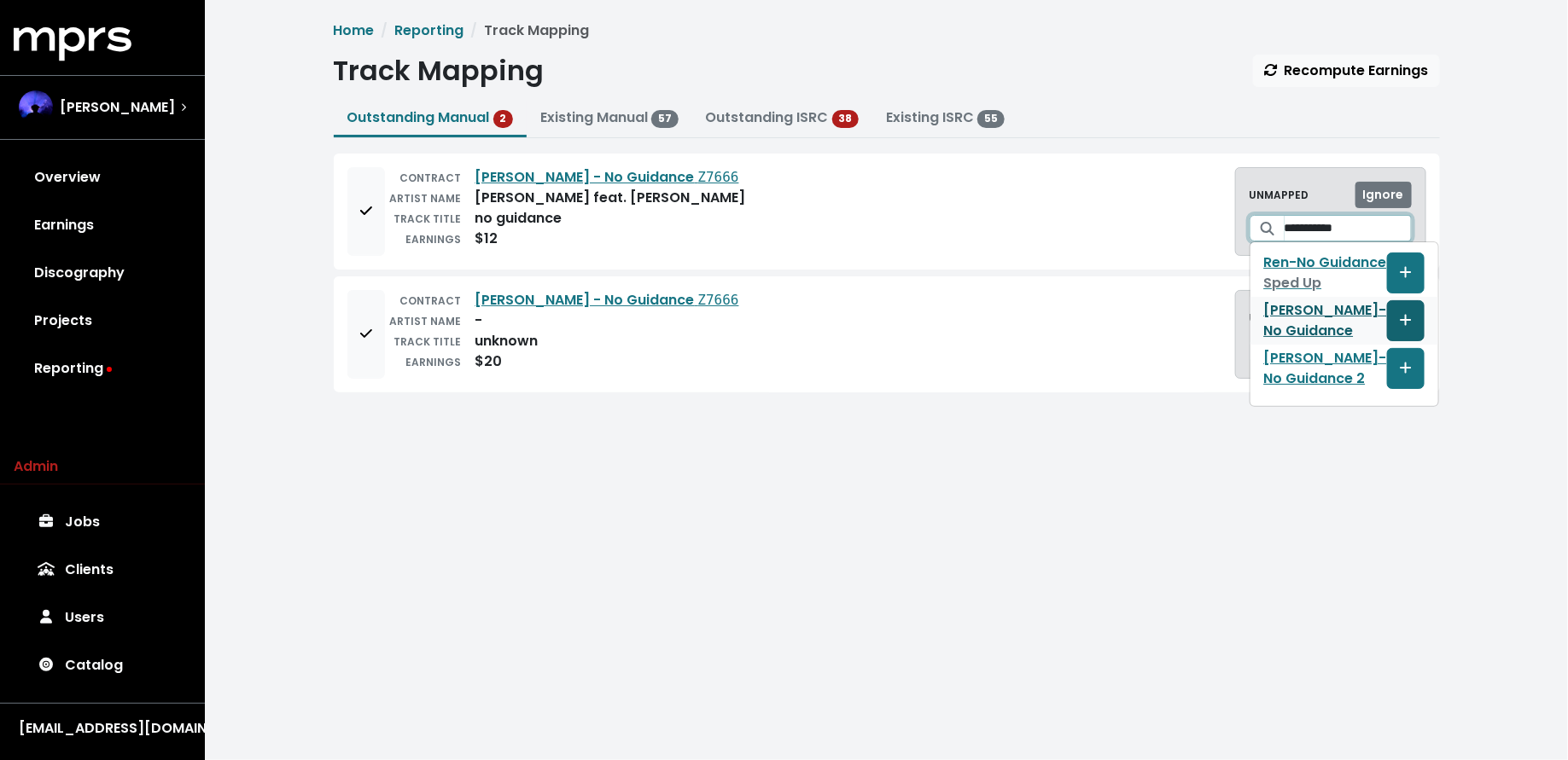
type input "**********"
click at [1398, 331] on span "Create track mapping" at bounding box center [1405, 321] width 16 height 20
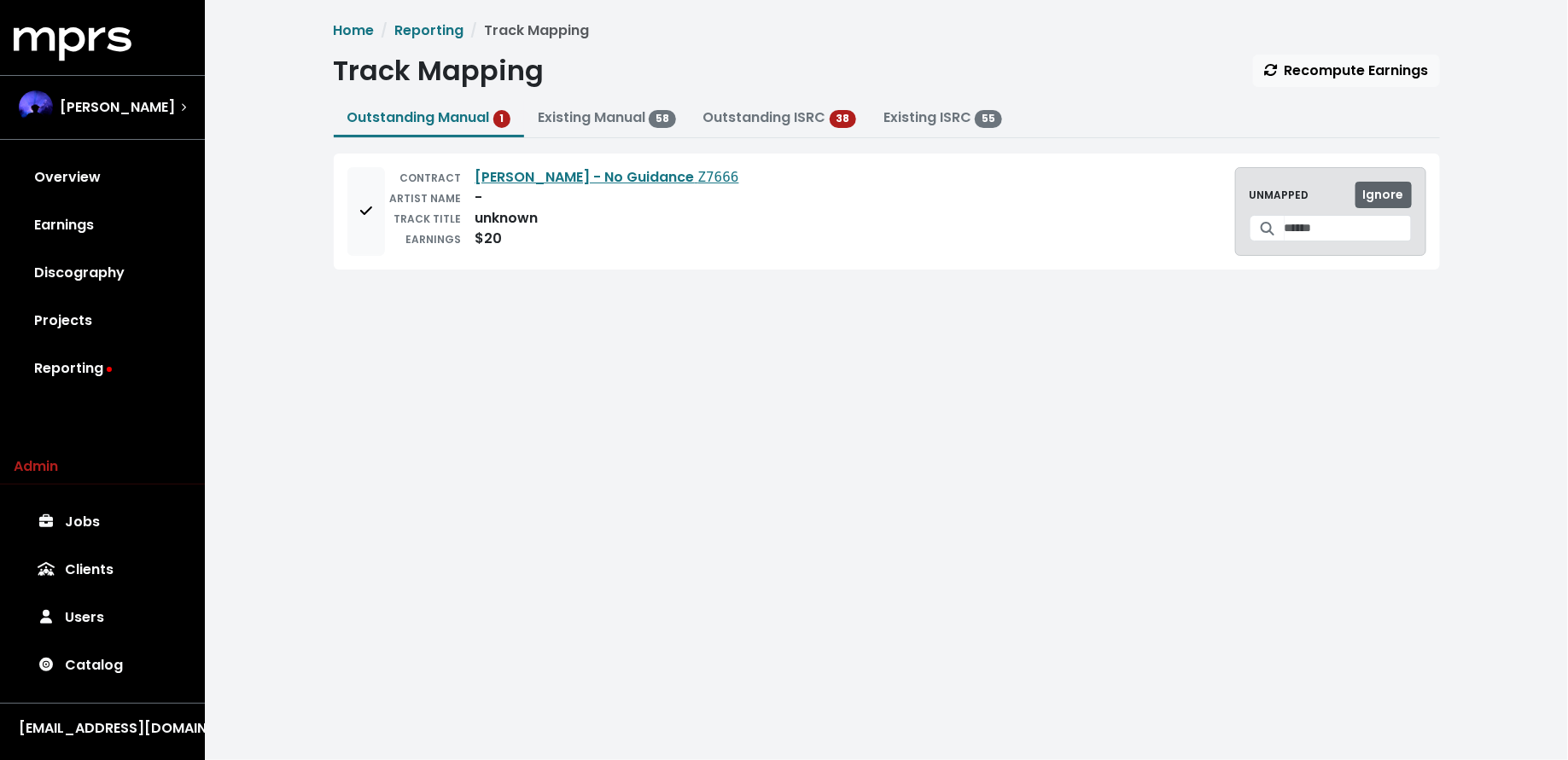
click at [1371, 198] on span "Ignore" at bounding box center [1383, 194] width 41 height 17
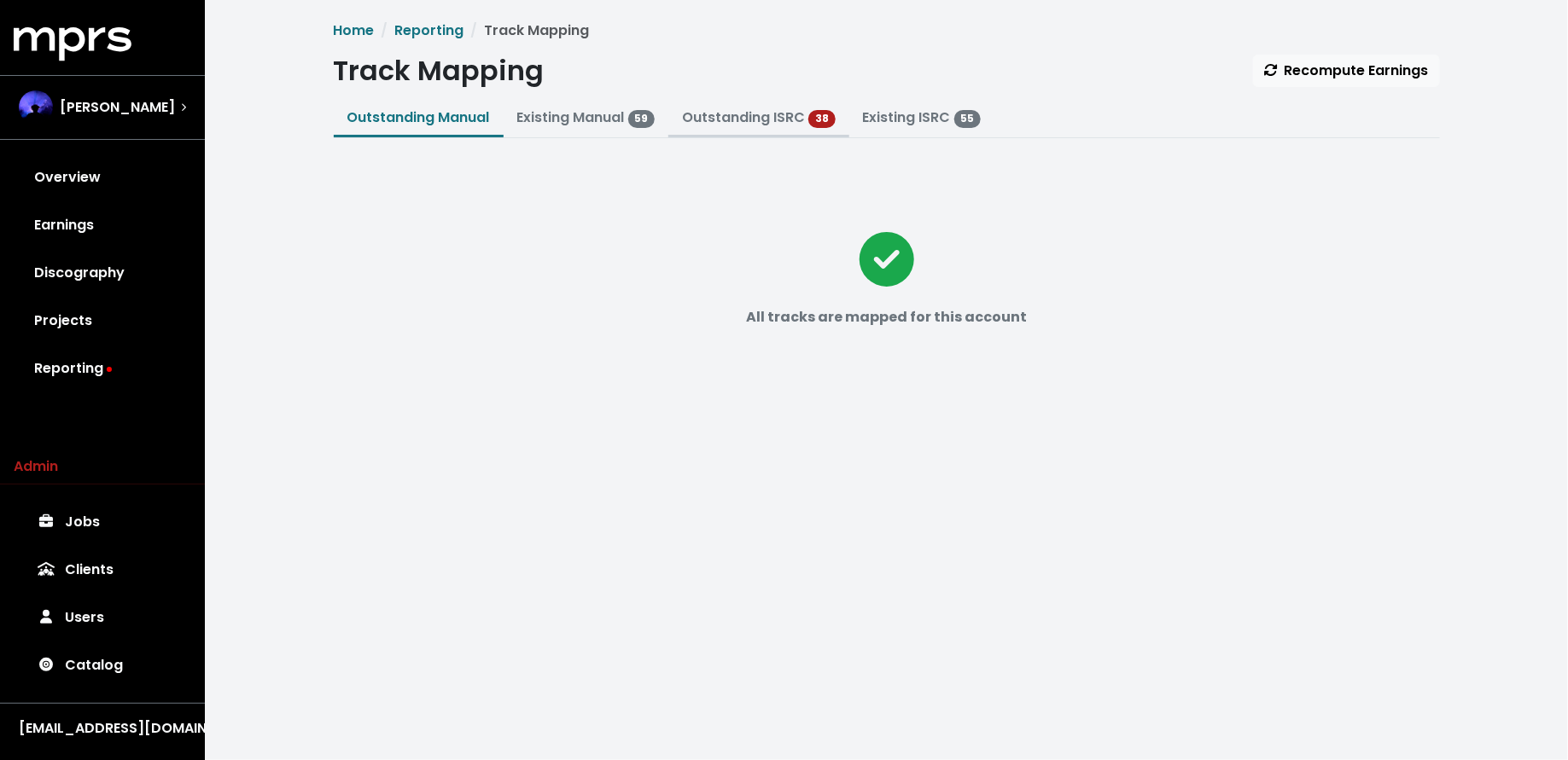
click at [734, 124] on link "Outstanding ISRC" at bounding box center [743, 116] width 123 height 19
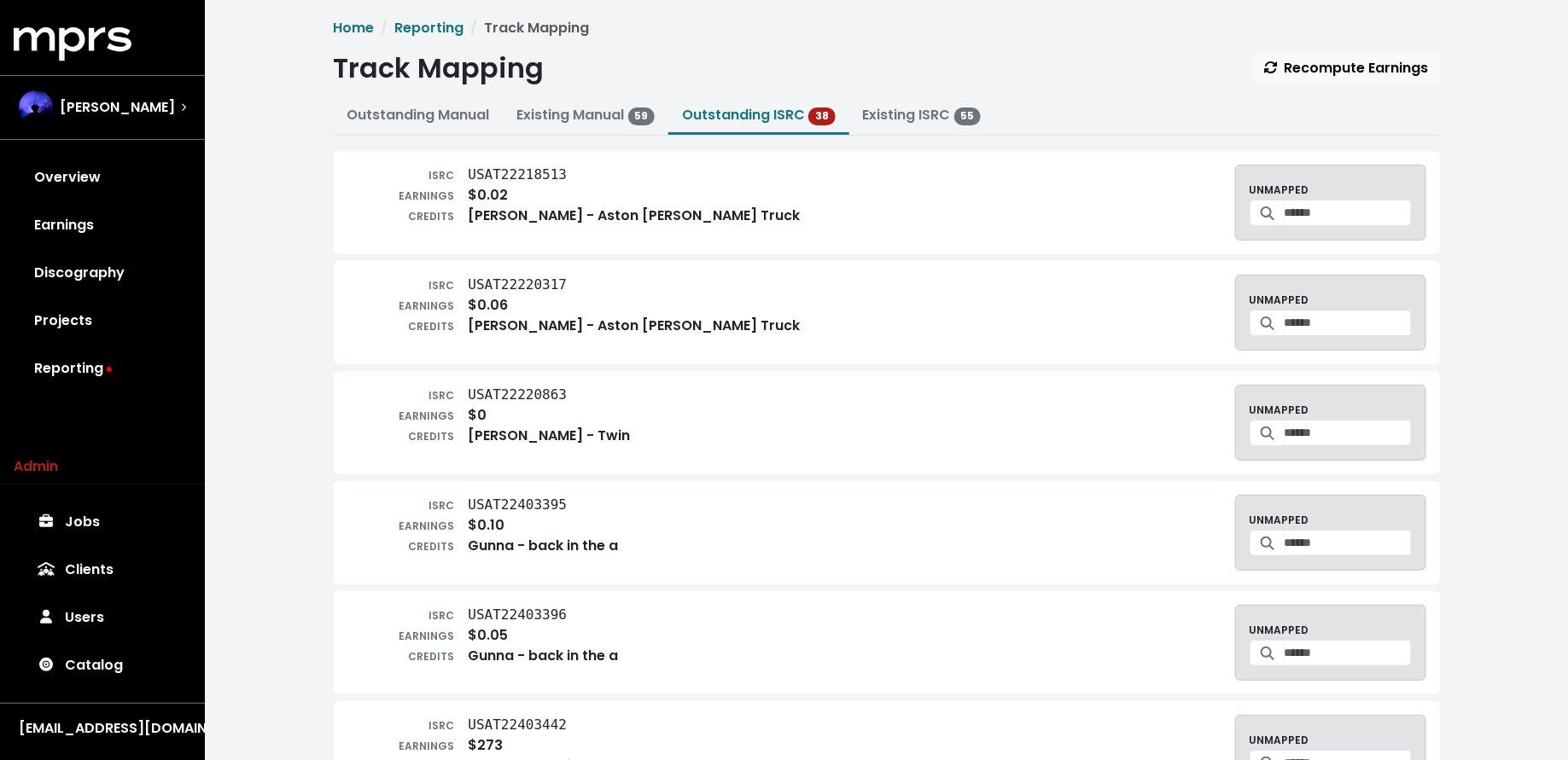
scroll to position [1, 0]
drag, startPoint x: 548, startPoint y: 179, endPoint x: 470, endPoint y: 178, distance: 78.0
click at [470, 178] on div "ISRC USAT22218513" at bounding box center [574, 177] width 453 height 20
copy tt "USAT22218513"
drag, startPoint x: 571, startPoint y: 285, endPoint x: 472, endPoint y: 290, distance: 99.1
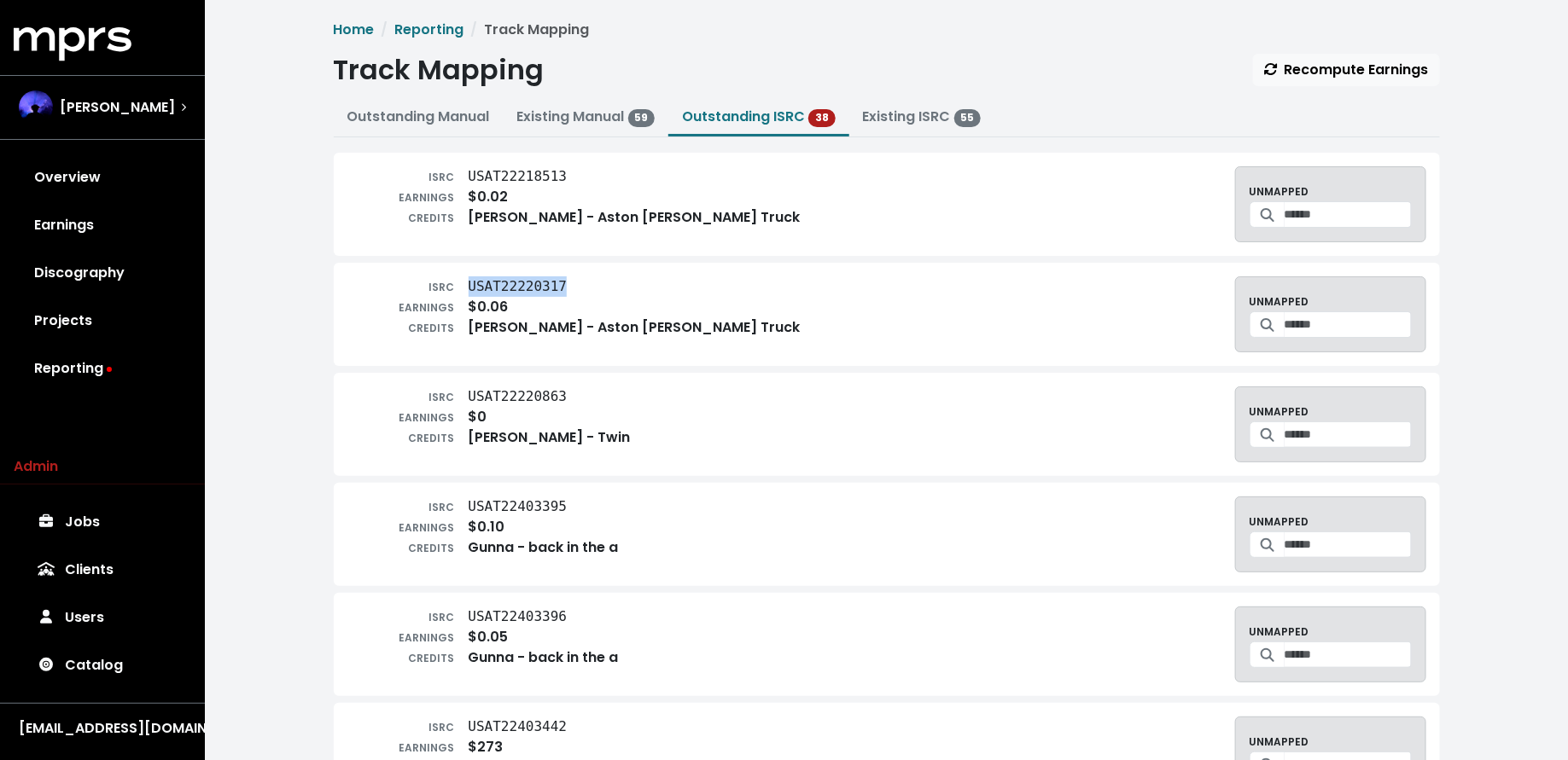
click at [472, 290] on div "ISRC USAT22220317" at bounding box center [574, 287] width 453 height 20
copy tt "USAT22220317"
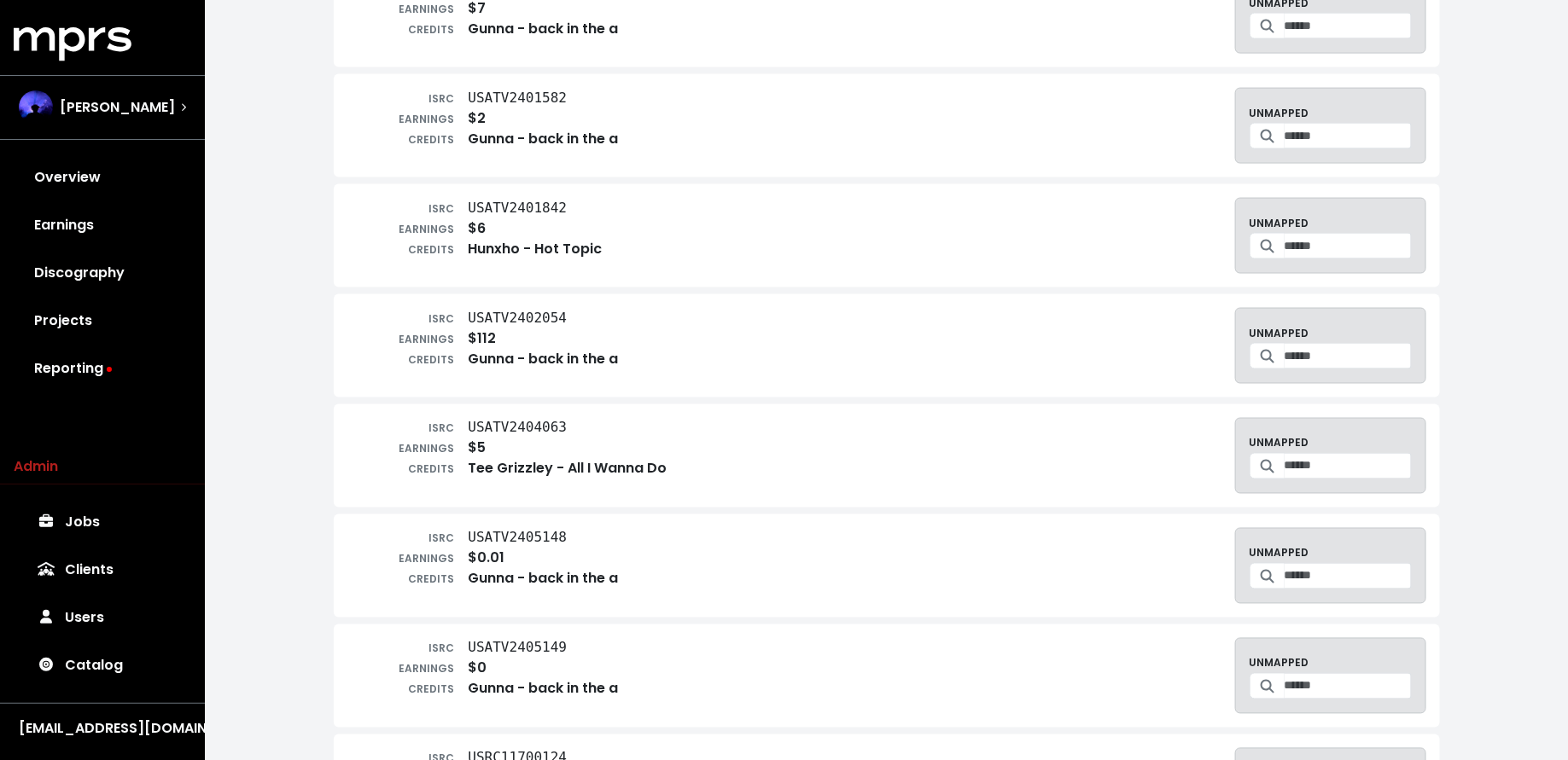
scroll to position [1187, 0]
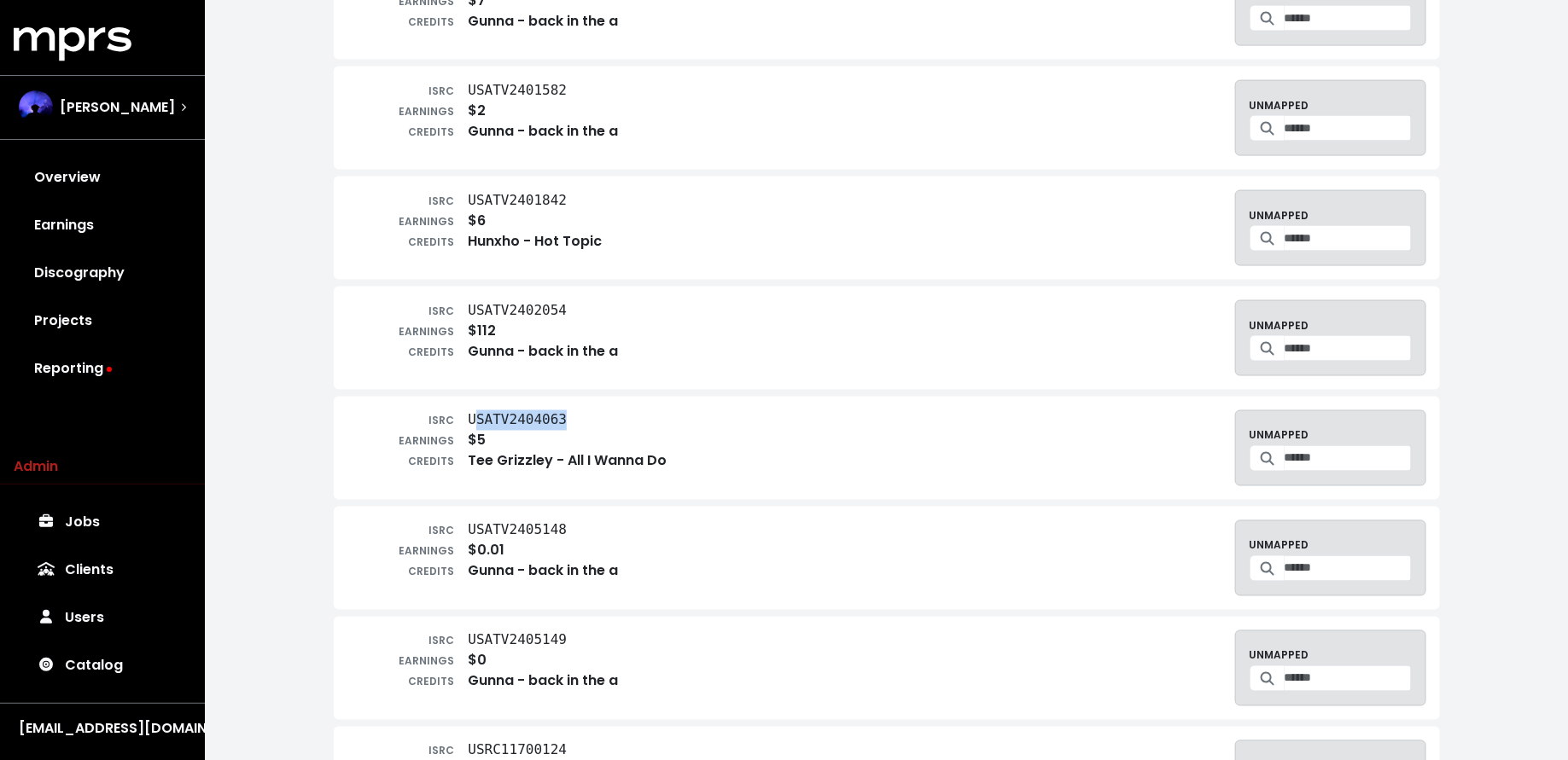
drag, startPoint x: 571, startPoint y: 413, endPoint x: 473, endPoint y: 413, distance: 98.0
click at [473, 413] on div "ISRC USATV2404063" at bounding box center [507, 421] width 320 height 20
click at [469, 412] on tt "USATV2404063" at bounding box center [517, 421] width 99 height 17
copy tt "USATV2404063"
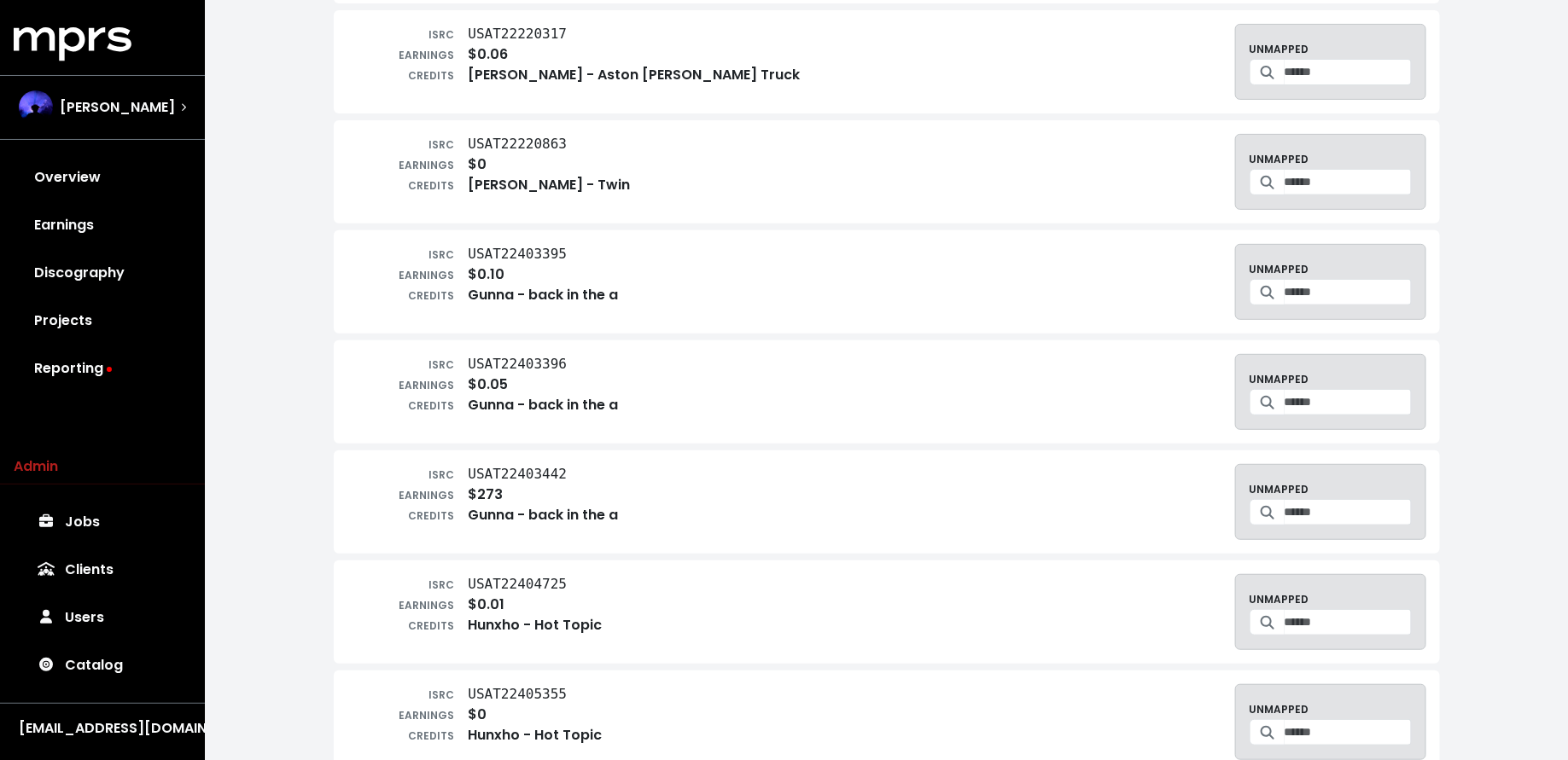
scroll to position [0, 0]
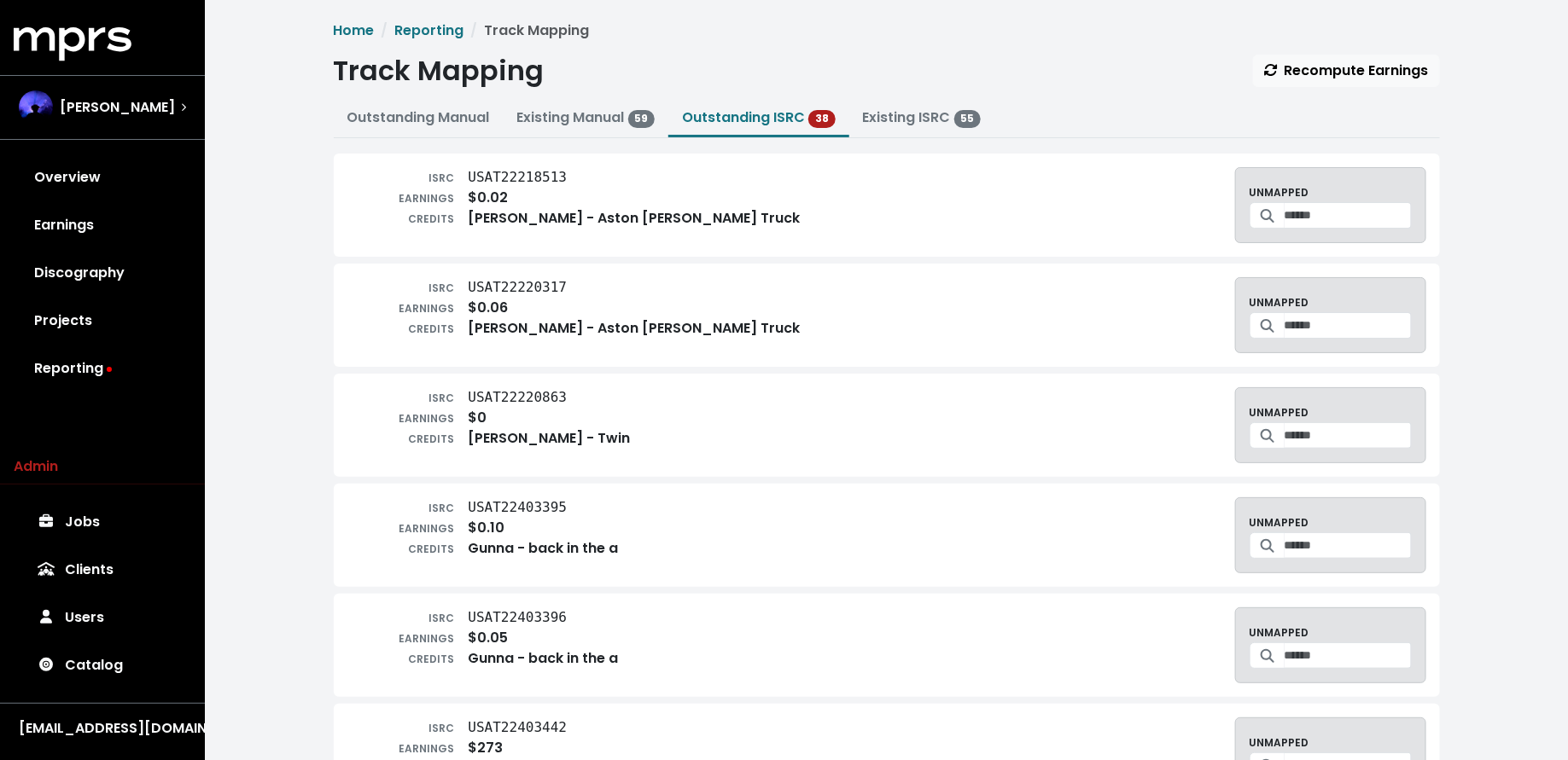
click at [92, 124] on div "Teddy Walton" at bounding box center [103, 107] width 194 height 61
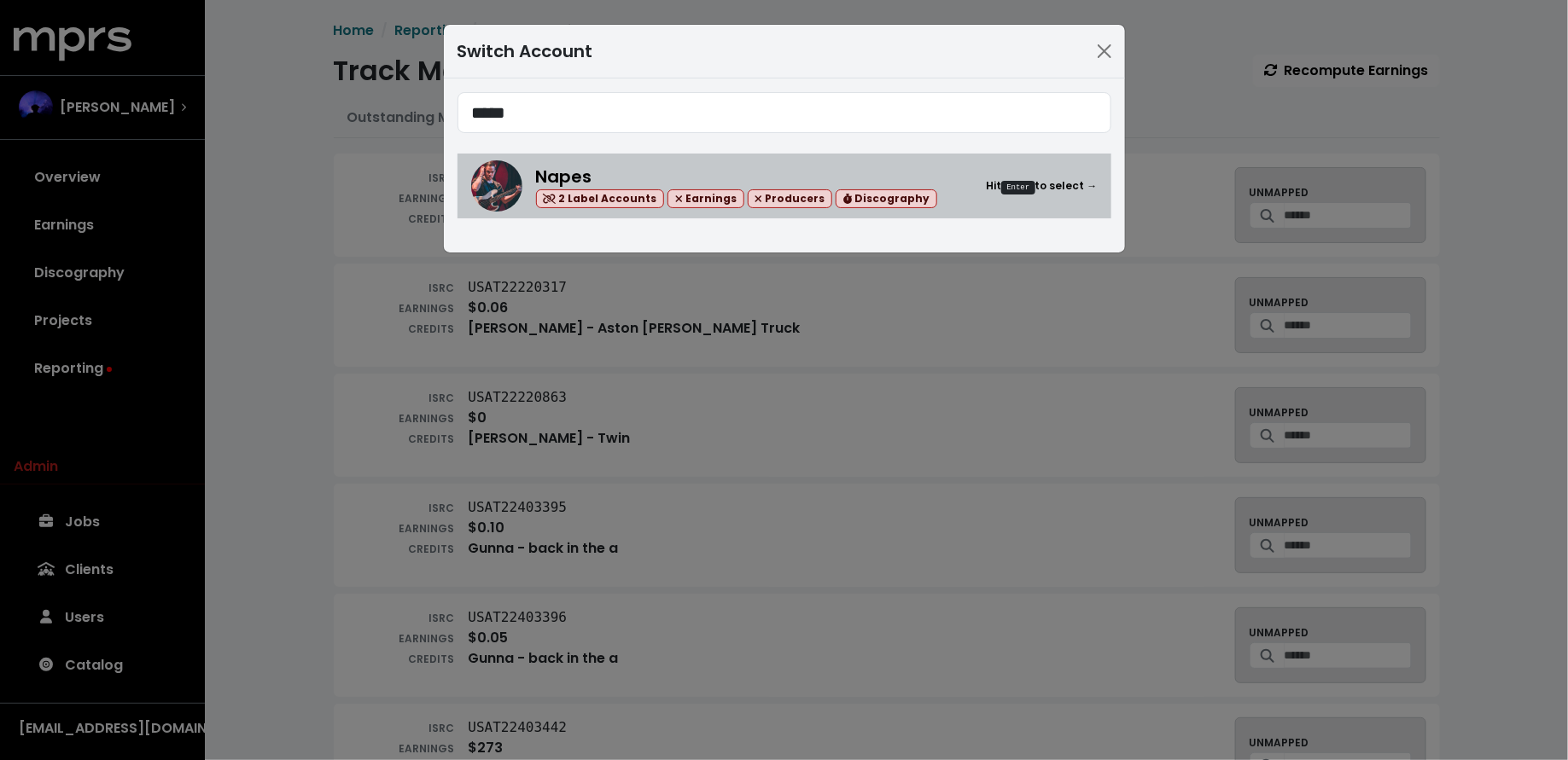
type input "*****"
click at [681, 174] on div "Napes 2 Label Accounts Earnings Producers Discography" at bounding box center [736, 186] width 402 height 45
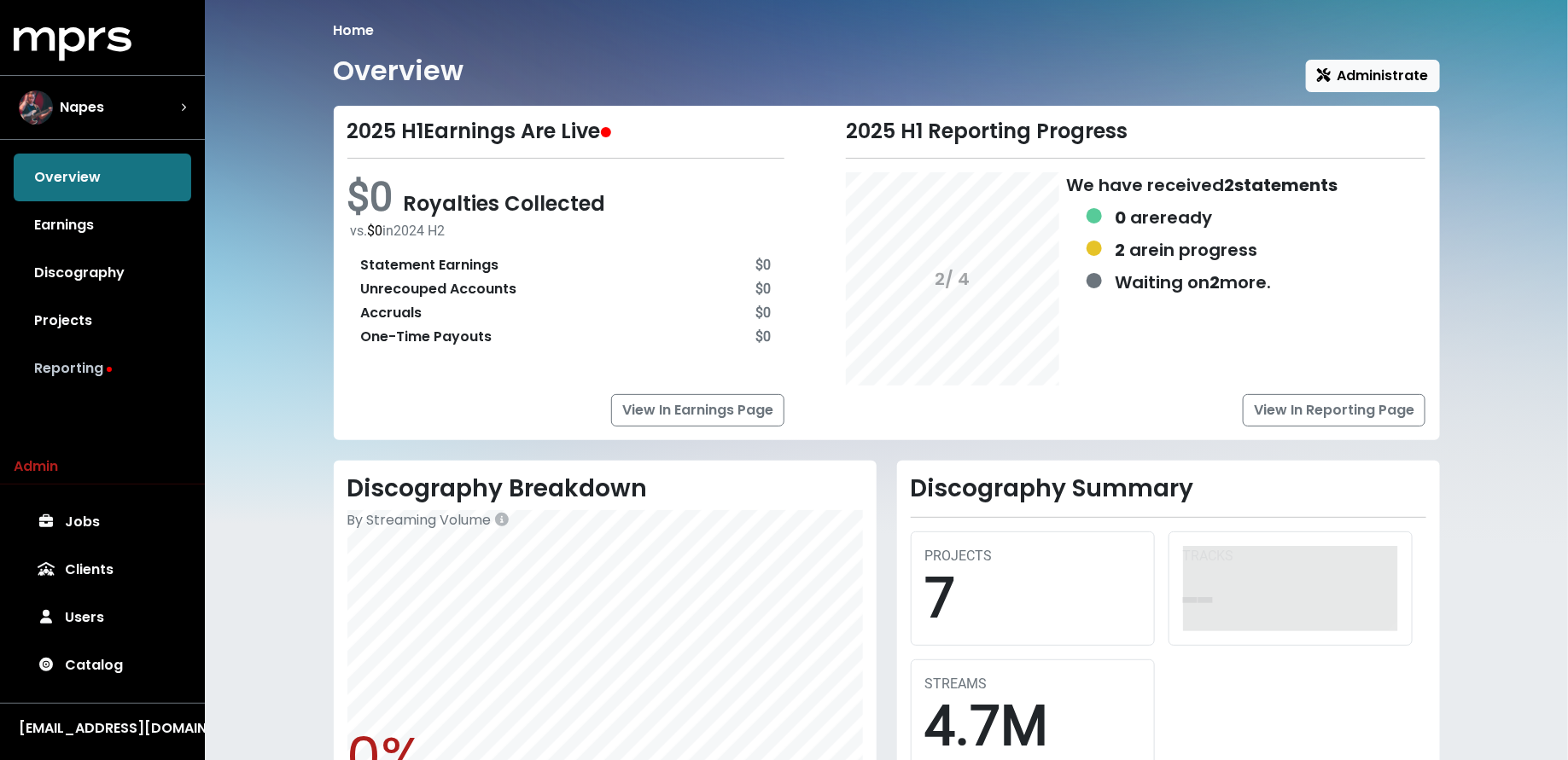
click at [122, 370] on link "Reporting" at bounding box center [103, 369] width 178 height 48
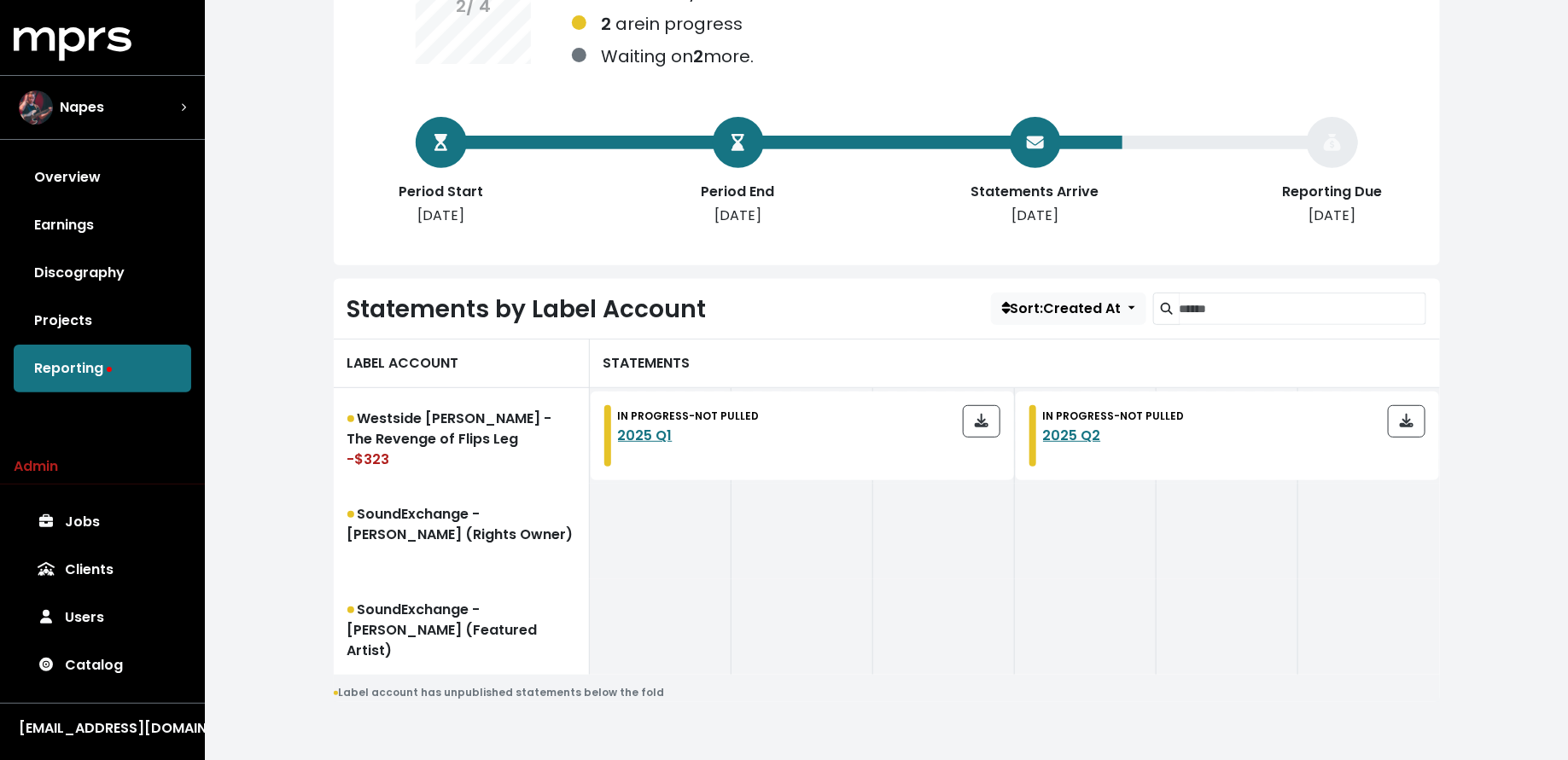
scroll to position [260, 0]
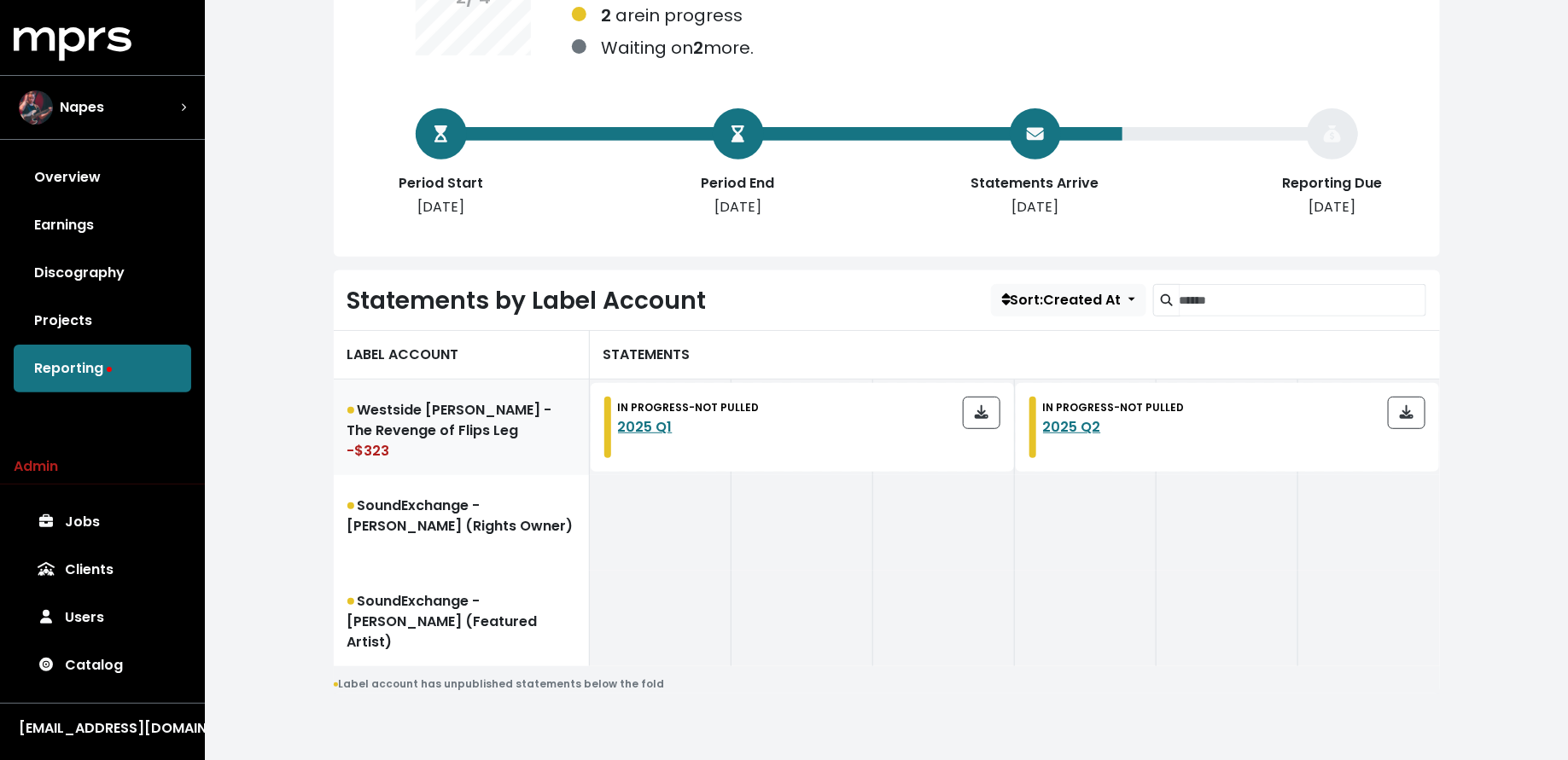
click at [491, 430] on link "Westside Gunn - The Revenge of Flips Leg -$323" at bounding box center [462, 427] width 256 height 95
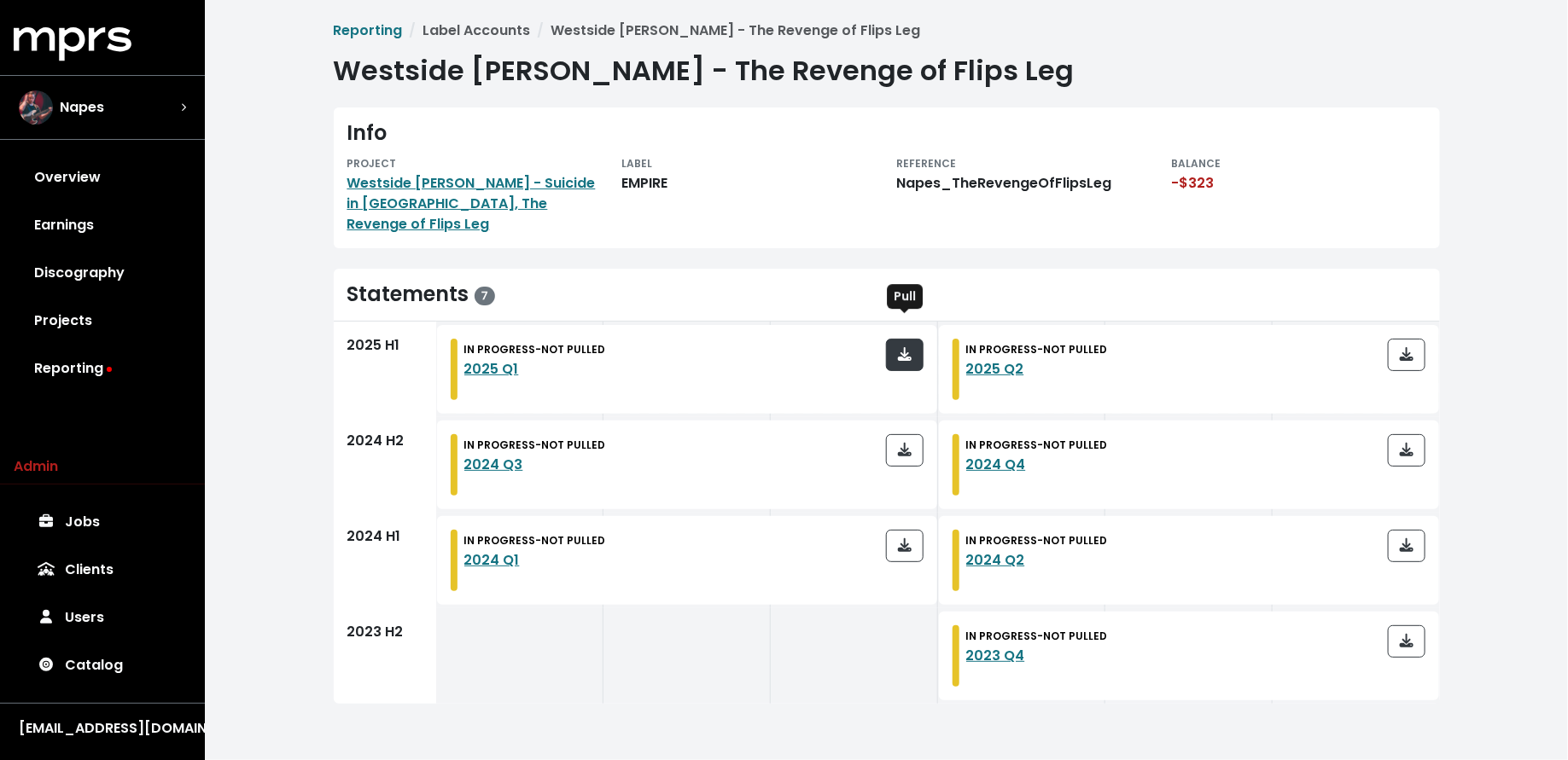
click at [899, 345] on span "button" at bounding box center [904, 354] width 14 height 19
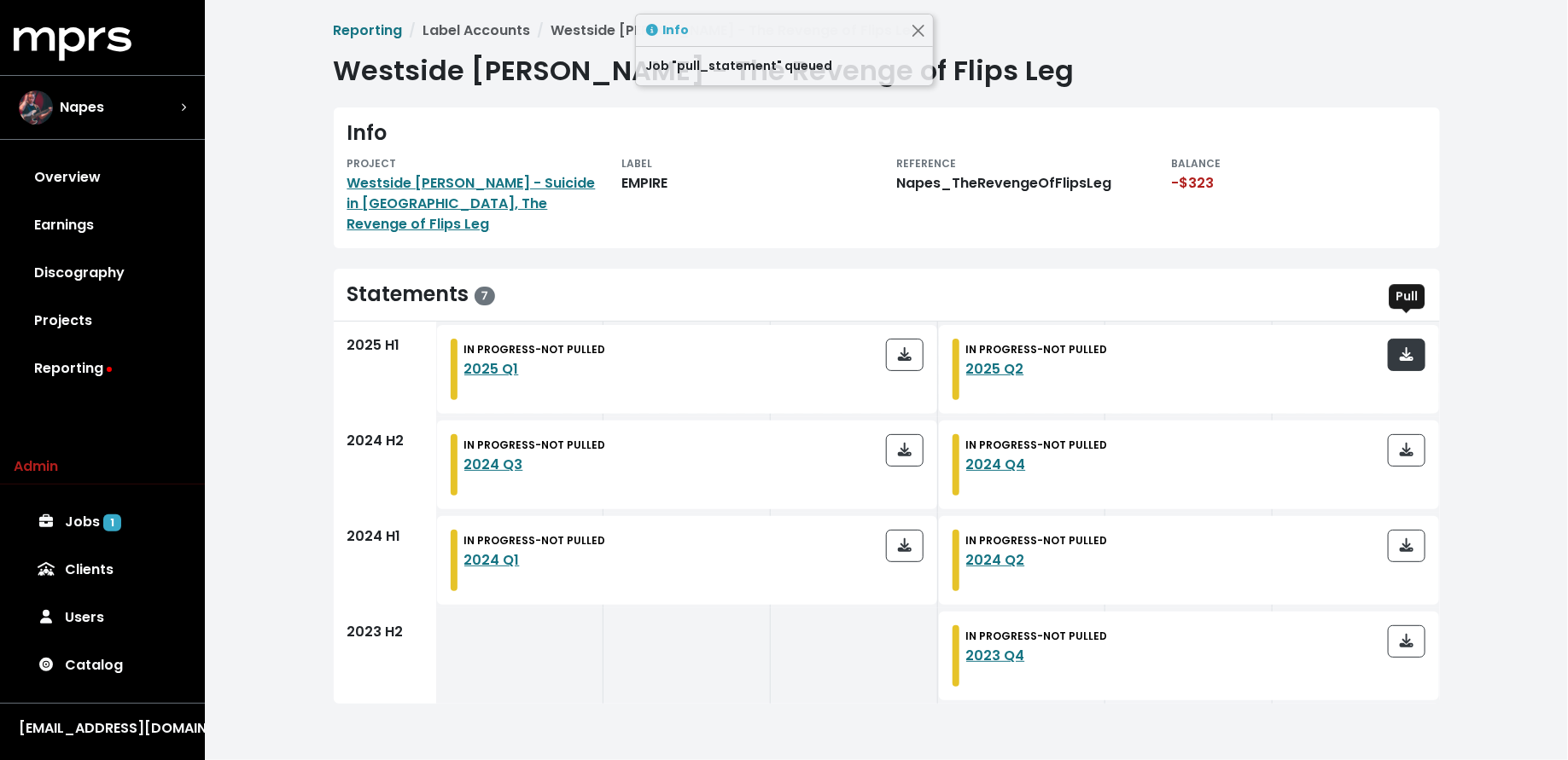
click at [1414, 345] on span "button" at bounding box center [1406, 355] width 16 height 20
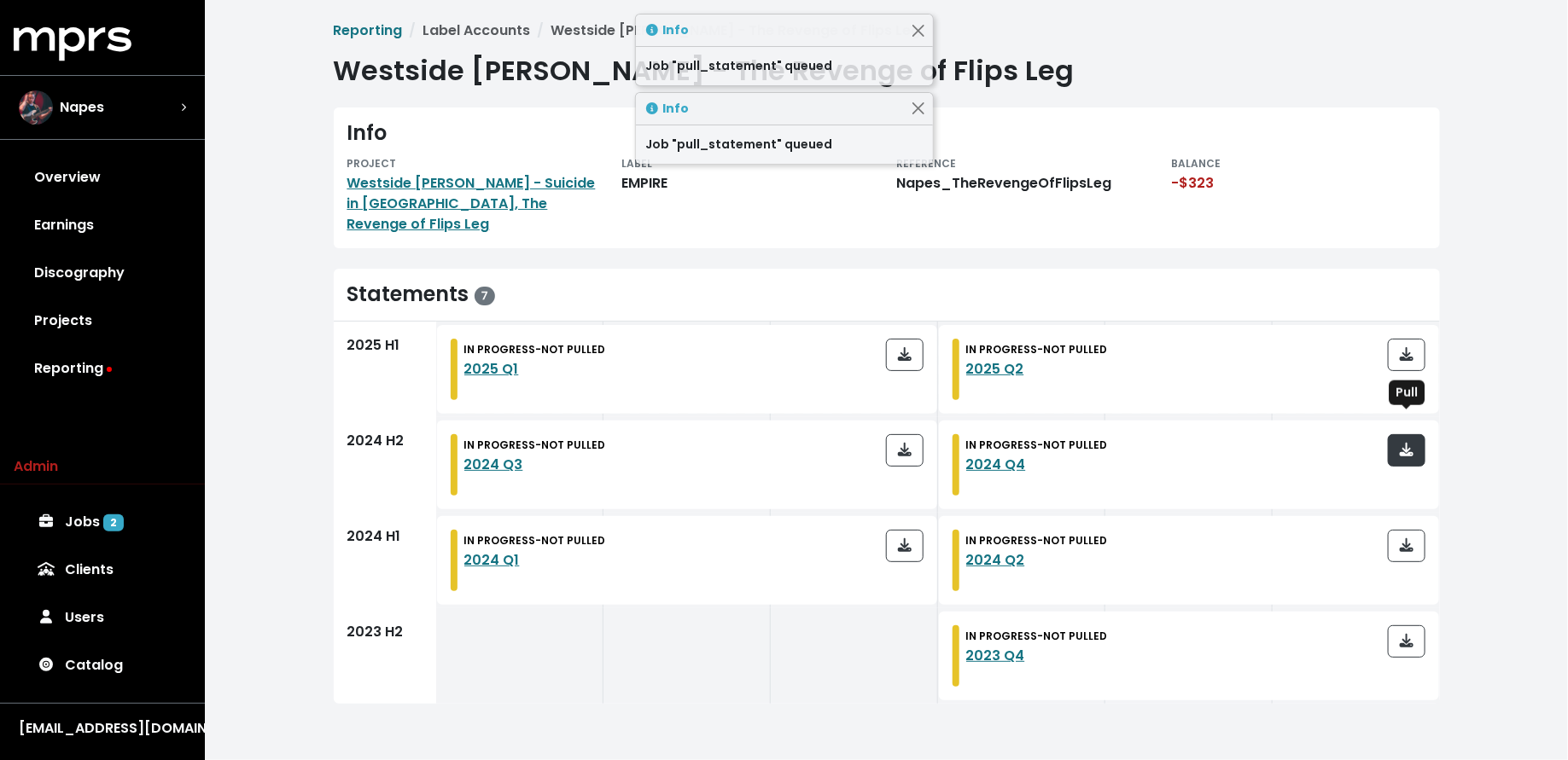
click at [1407, 440] on span "button" at bounding box center [1406, 449] width 14 height 19
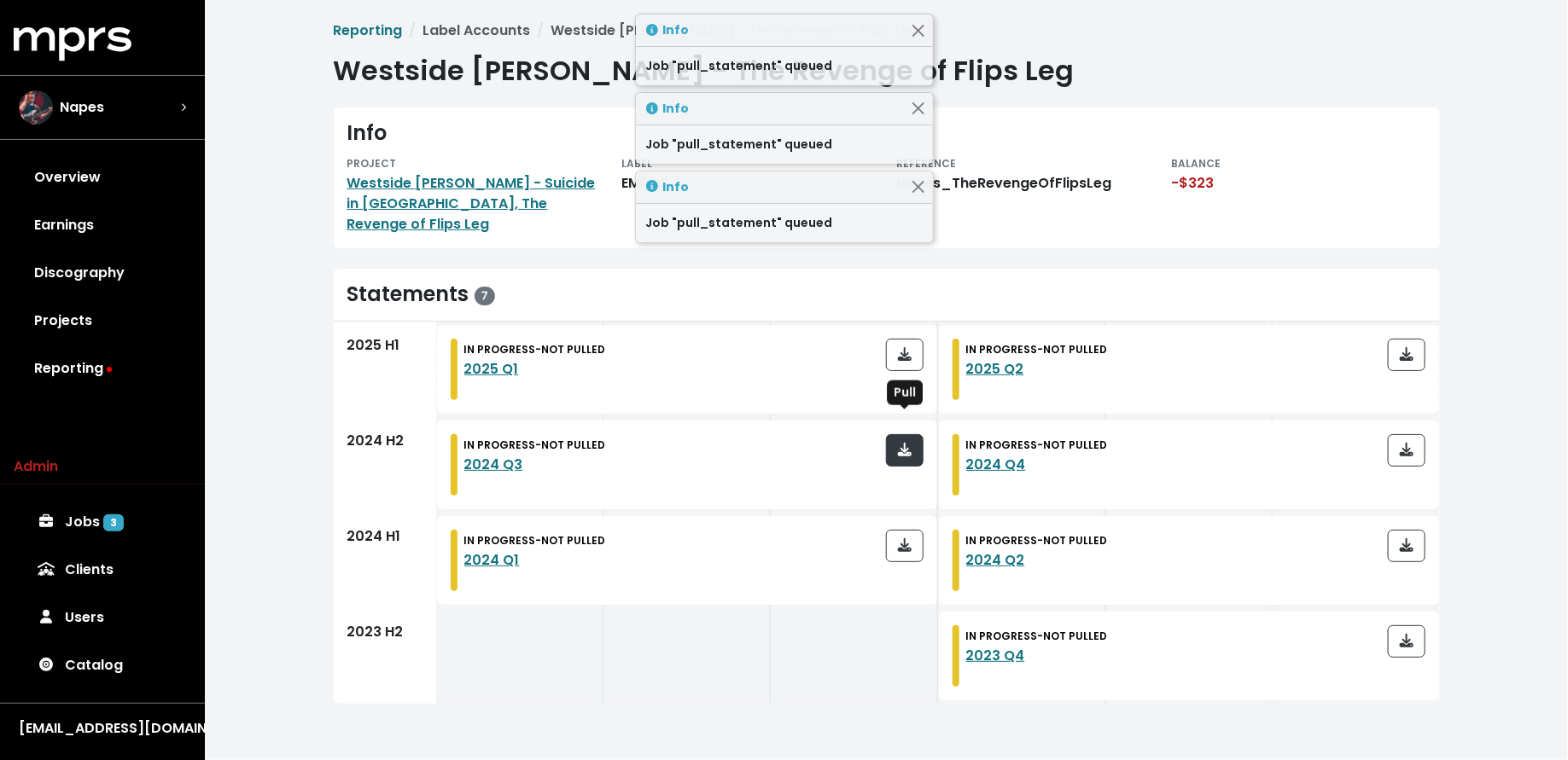
click at [887, 443] on button "button" at bounding box center [905, 450] width 38 height 32
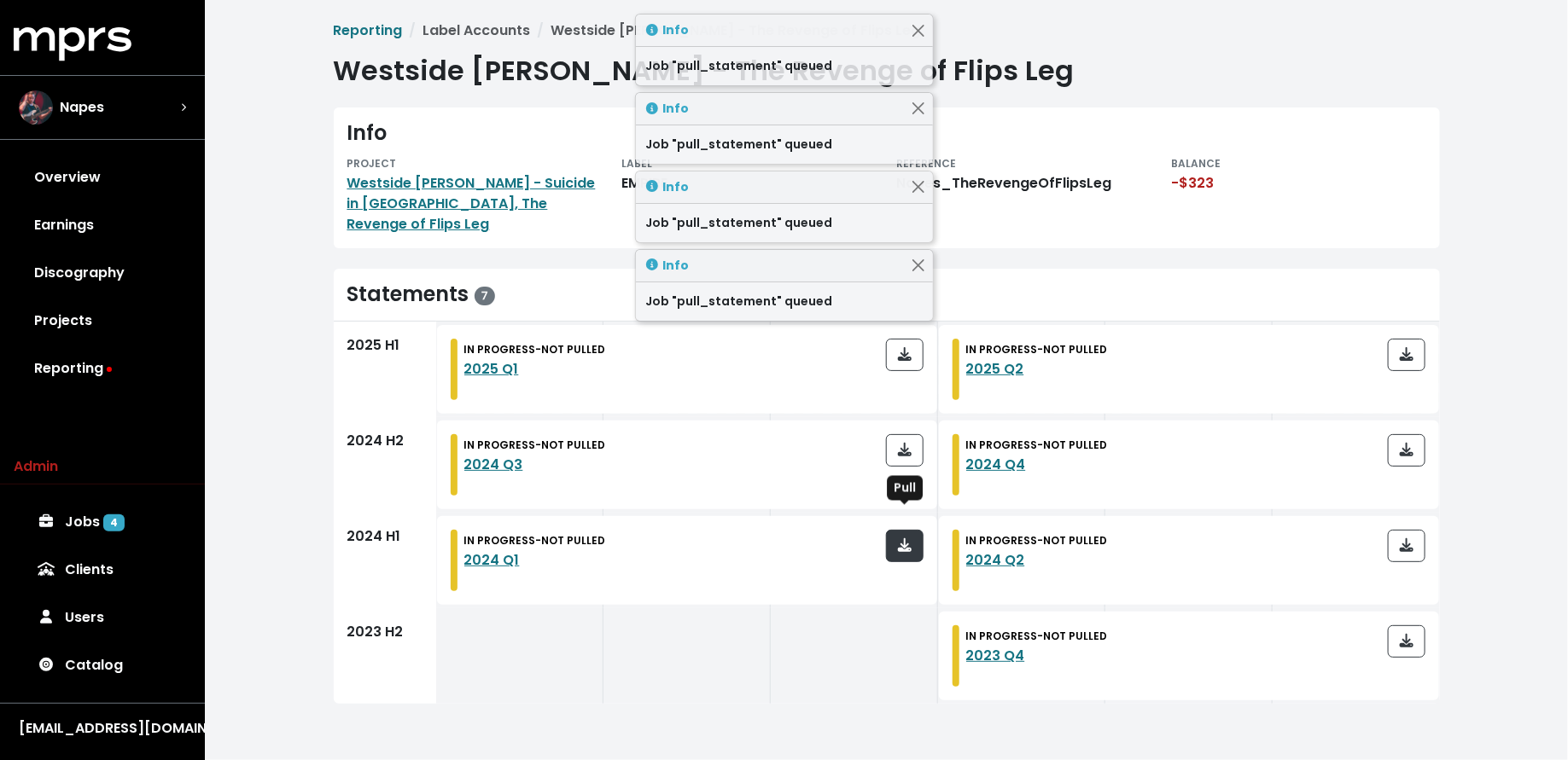
click at [901, 535] on span "button" at bounding box center [904, 545] width 14 height 19
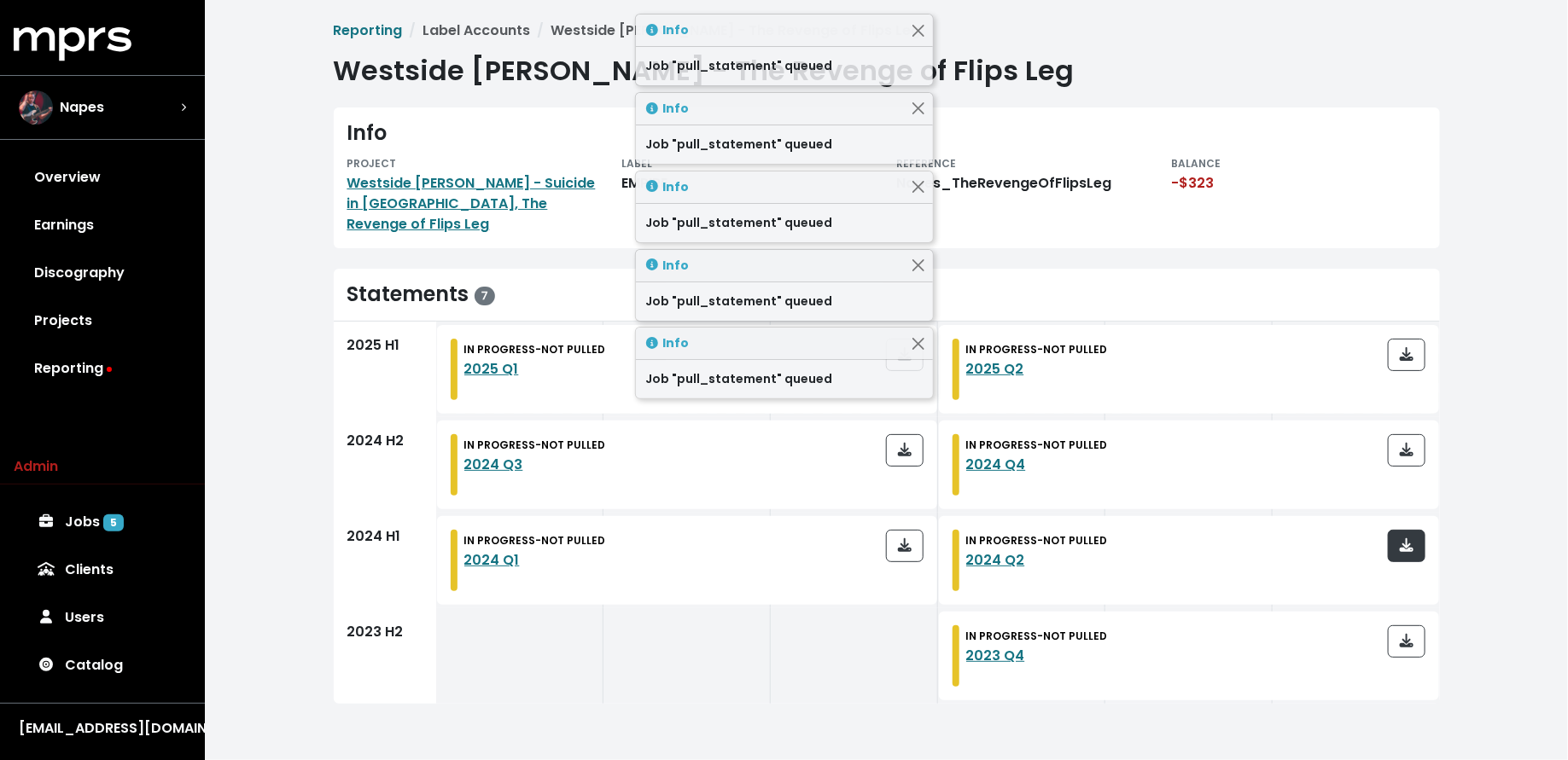
click at [1400, 538] on icon "button" at bounding box center [1406, 545] width 14 height 14
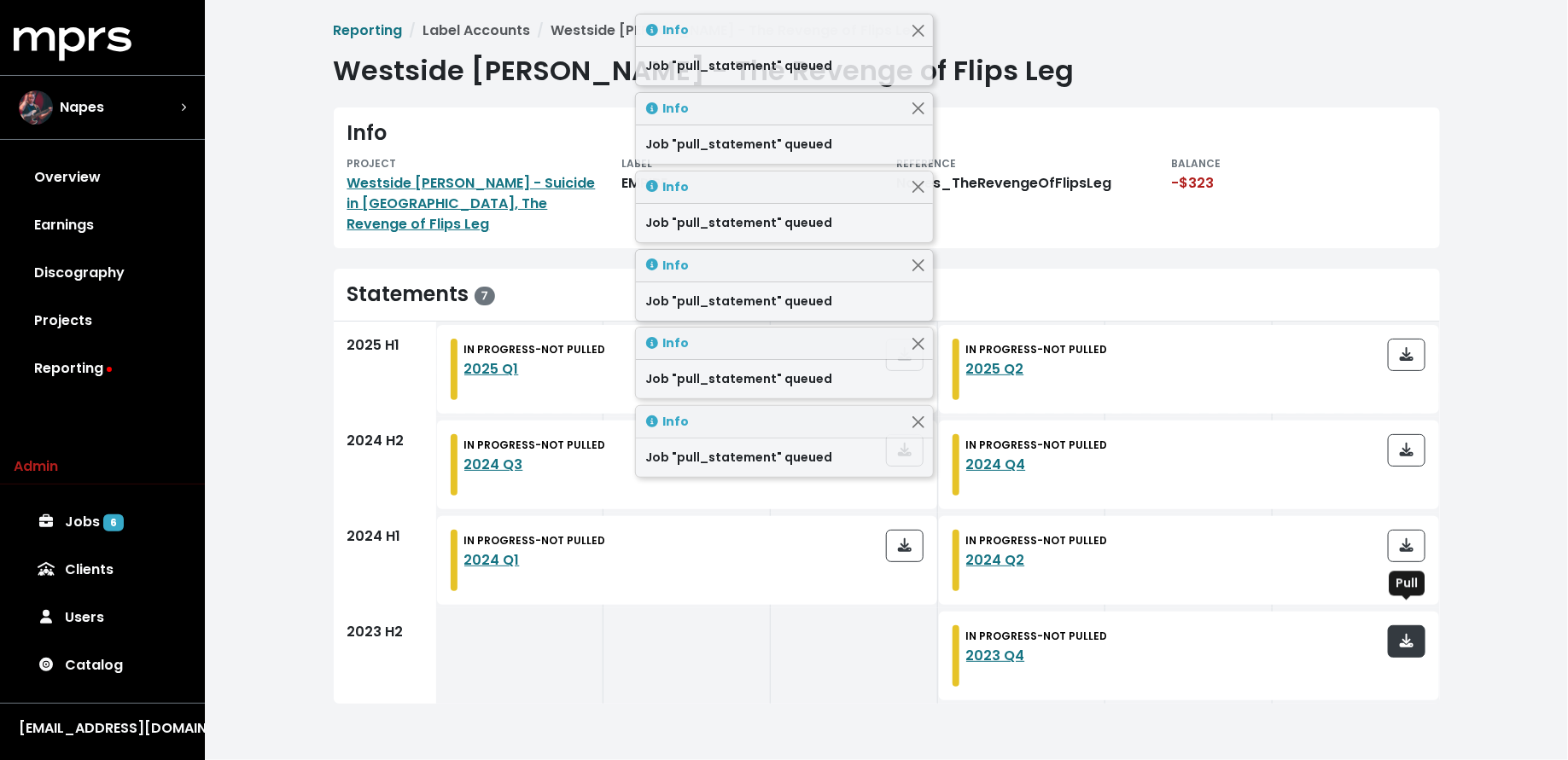
click at [1420, 634] on button "button" at bounding box center [1406, 641] width 38 height 32
click at [97, 533] on link "Jobs 7" at bounding box center [103, 522] width 178 height 48
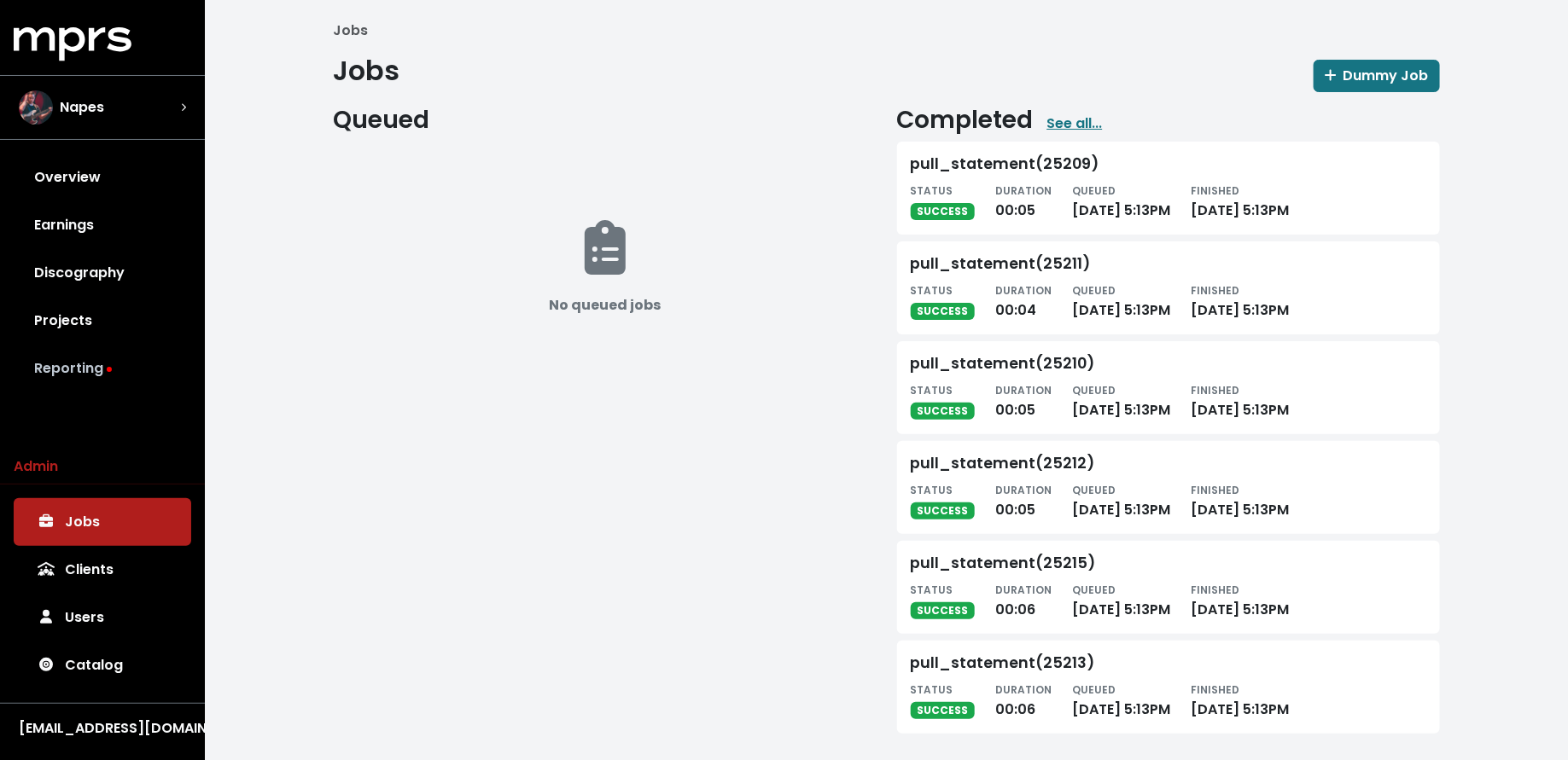
click at [102, 386] on link "Reporting" at bounding box center [103, 369] width 178 height 48
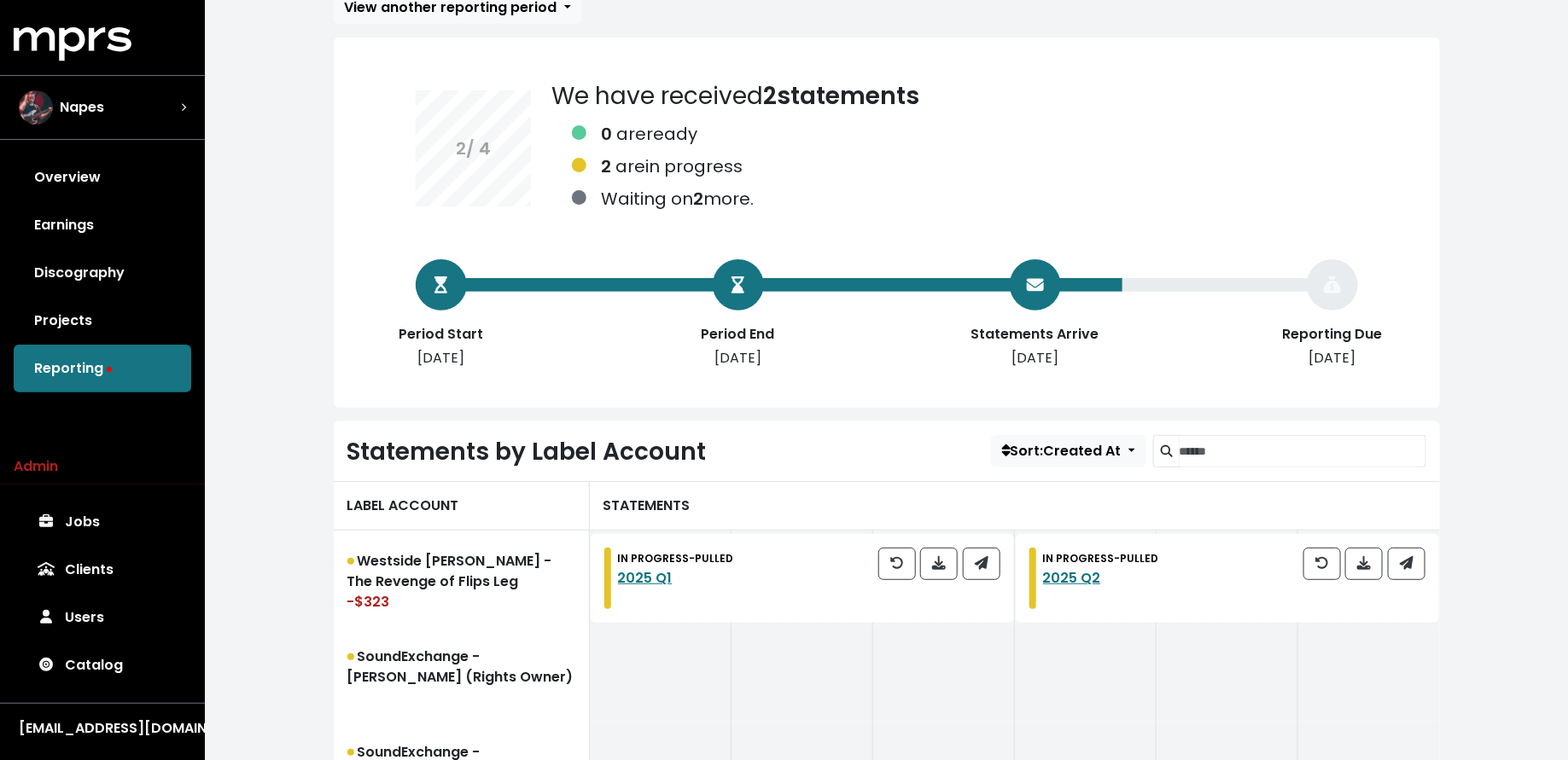
scroll to position [260, 0]
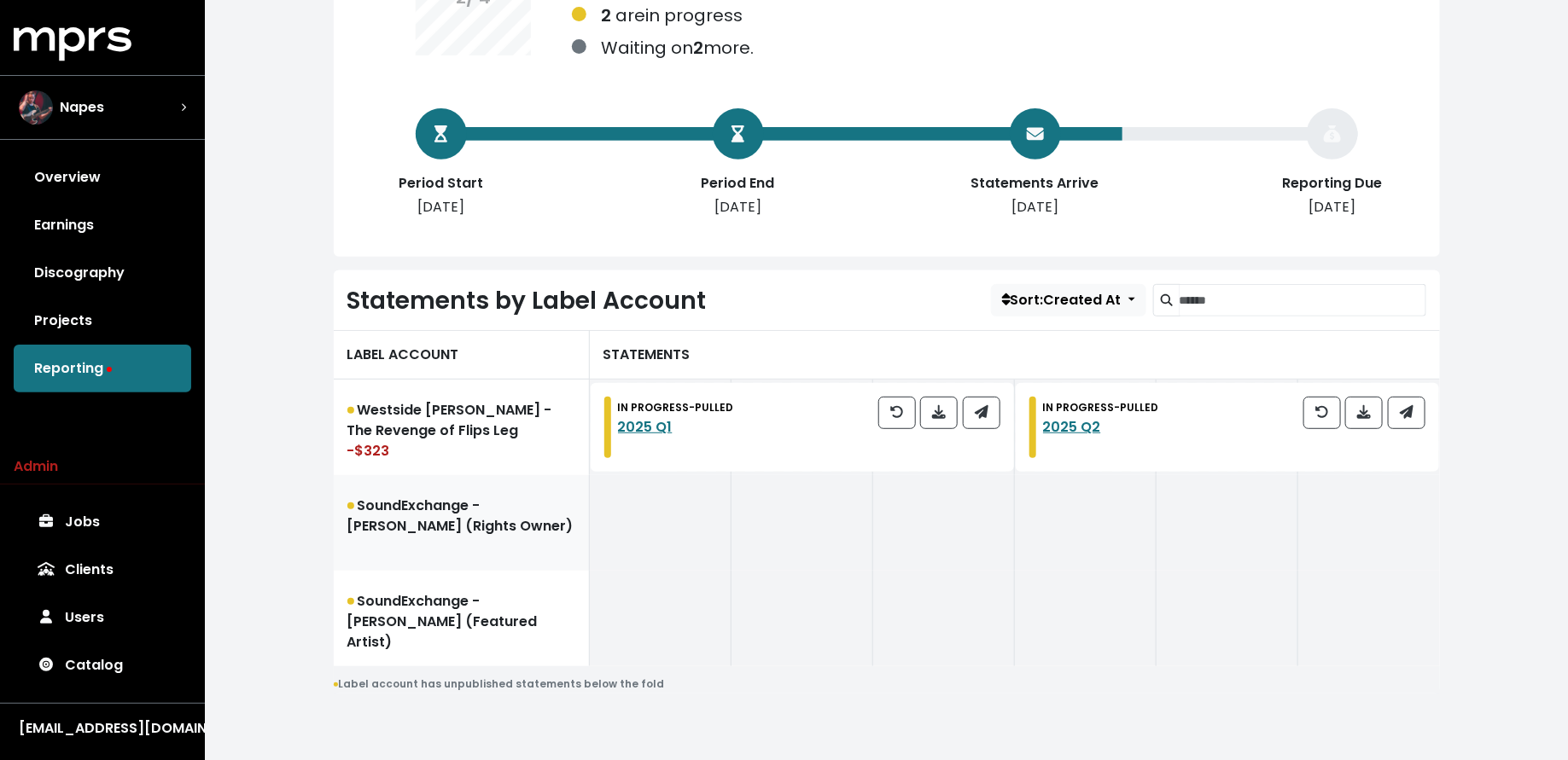
click at [450, 545] on link "SoundExchange - Napon Pinton (Rights Owner)" at bounding box center [462, 522] width 256 height 95
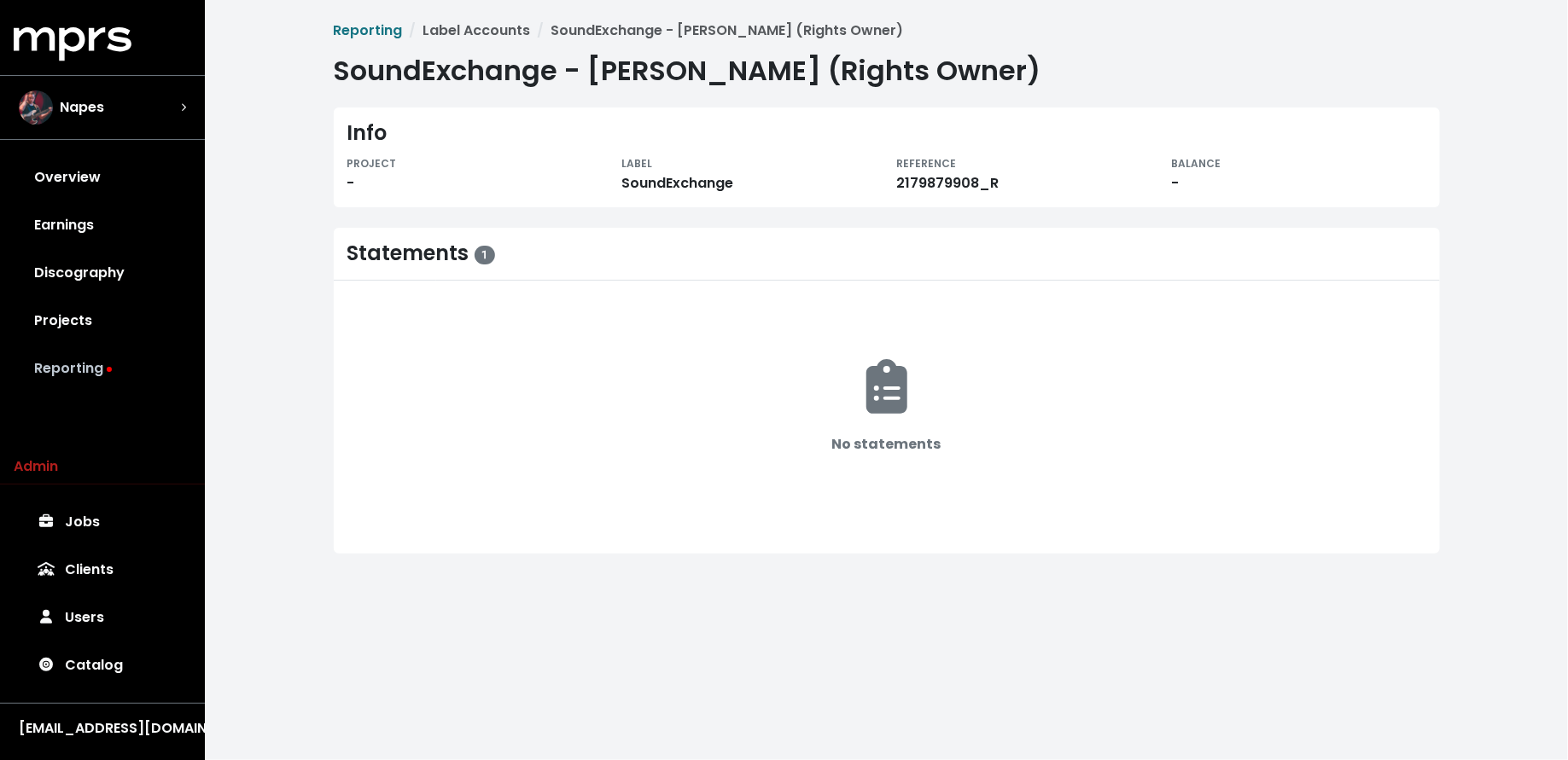
click at [125, 376] on link "Reporting" at bounding box center [103, 369] width 178 height 48
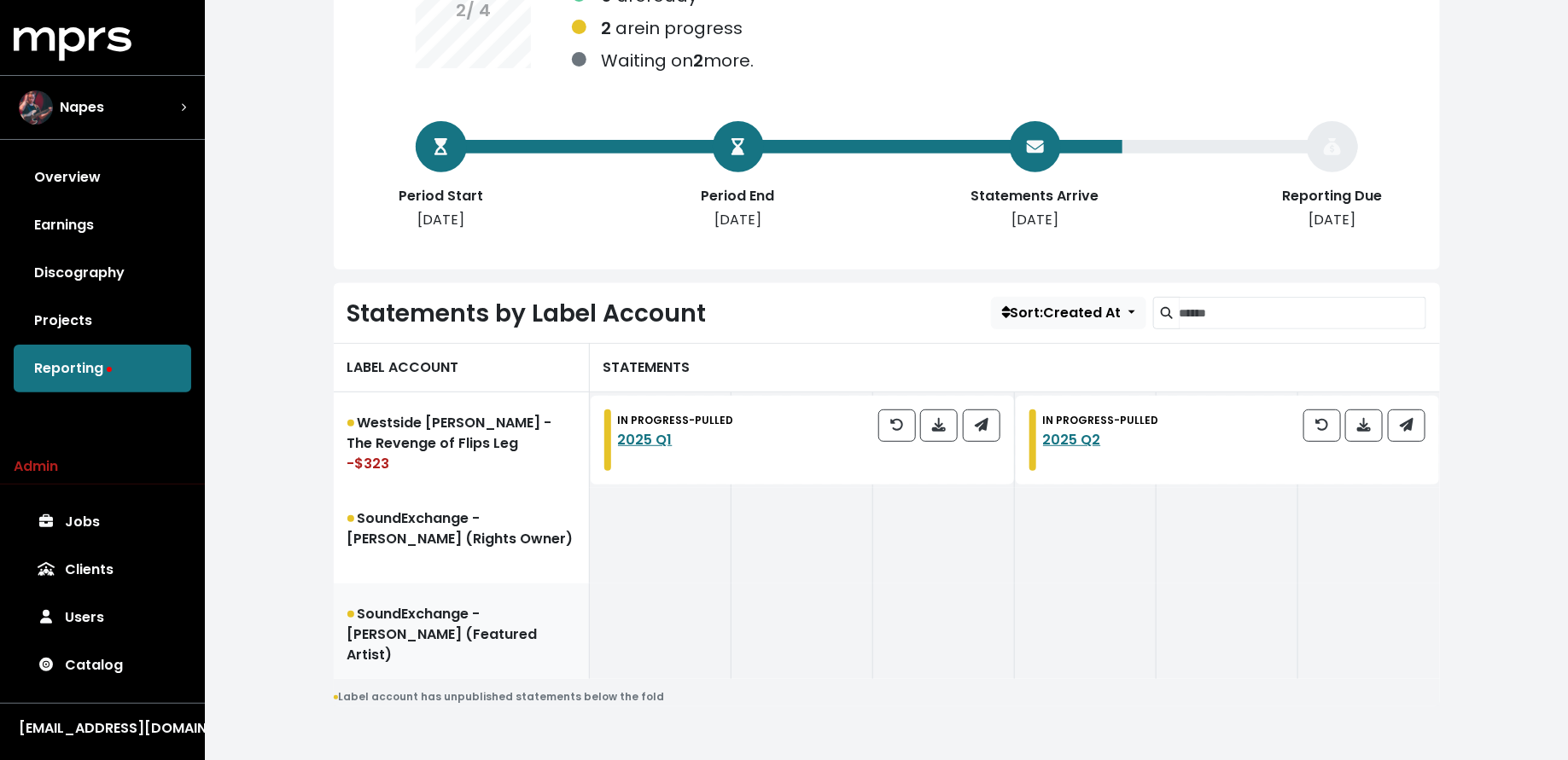
scroll to position [260, 0]
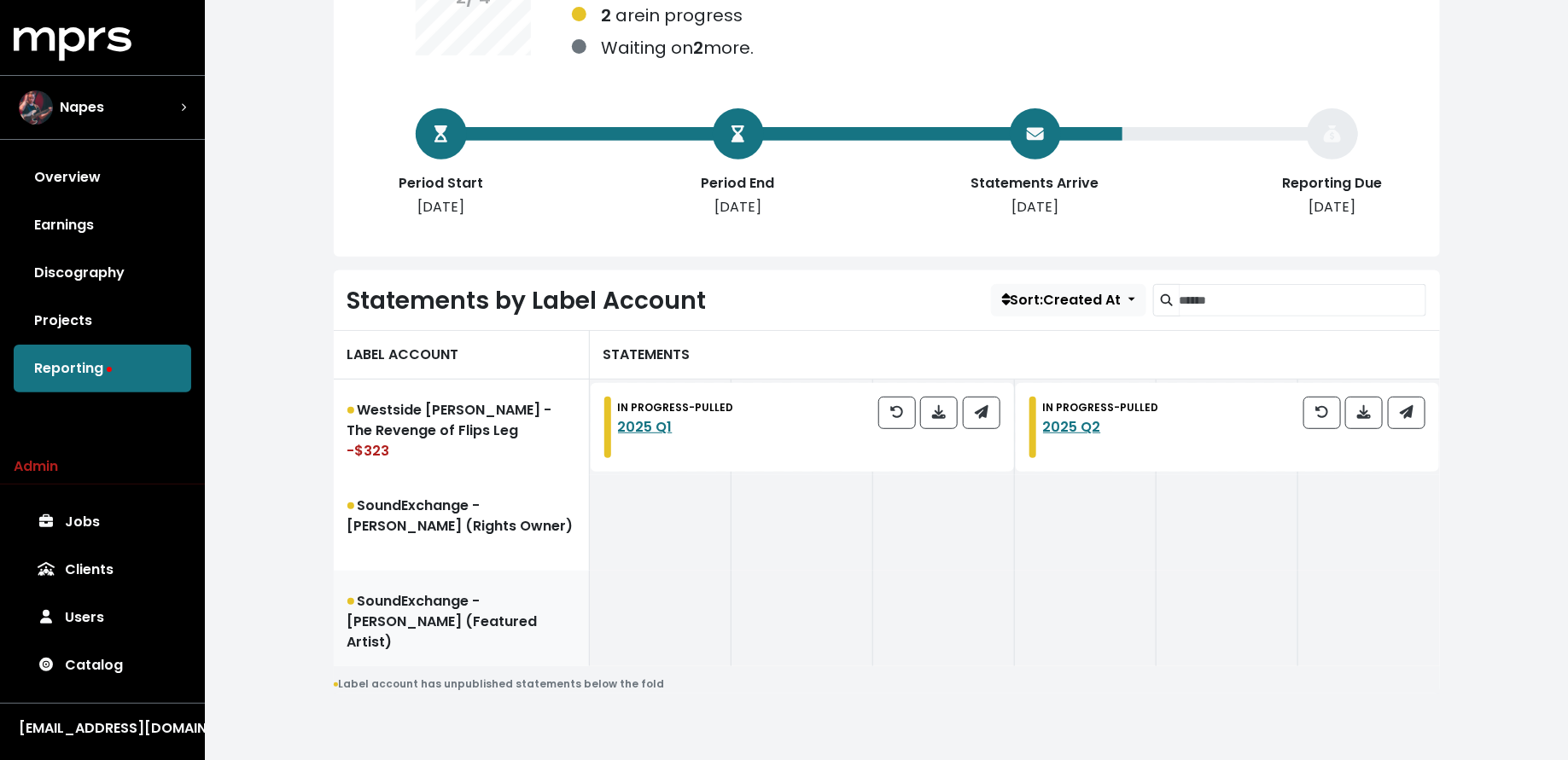
click at [371, 619] on link "SoundExchange - Napon Pintong (Featured Artist)" at bounding box center [462, 618] width 256 height 95
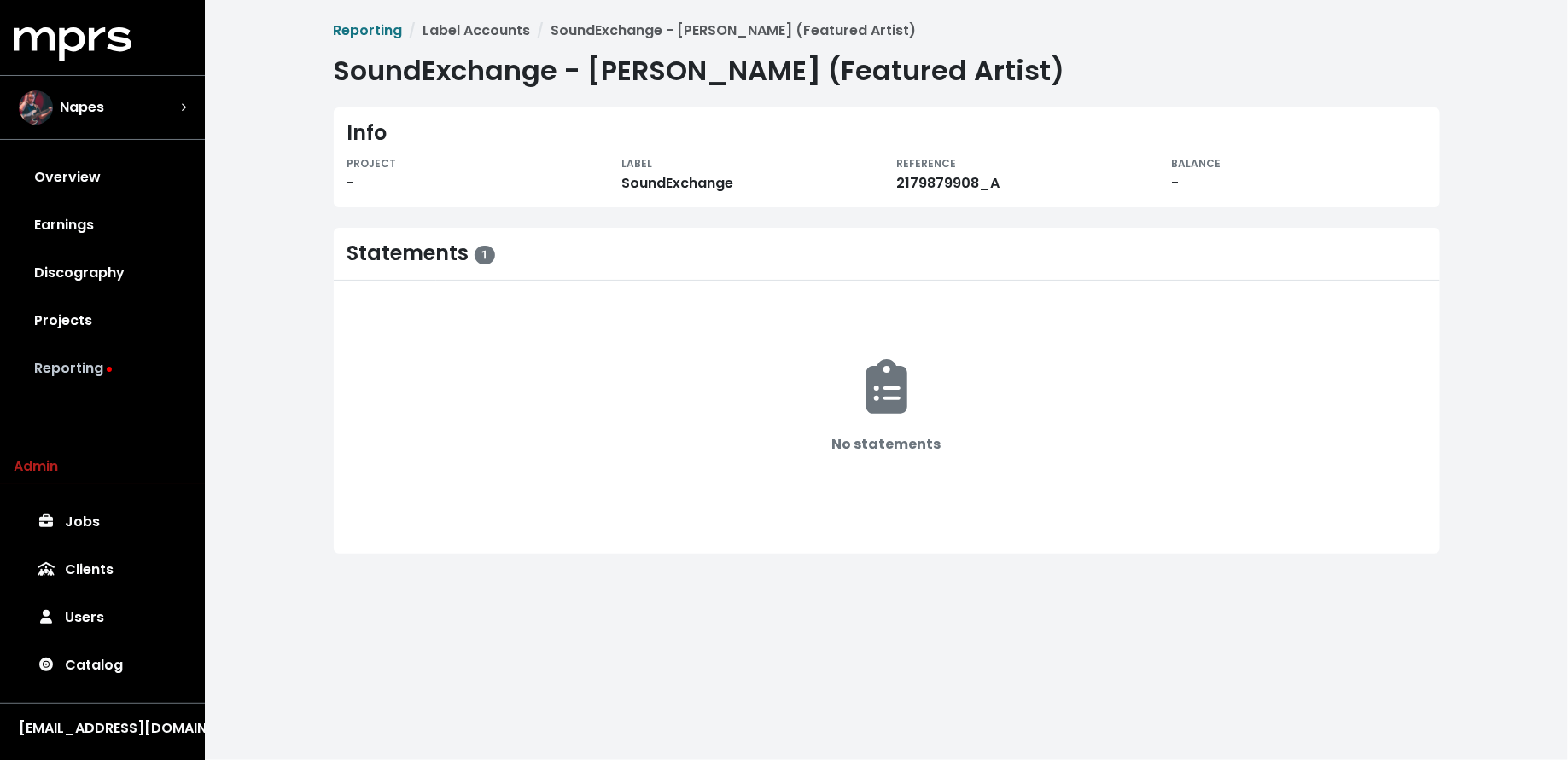
click at [135, 373] on link "Reporting" at bounding box center [103, 369] width 178 height 48
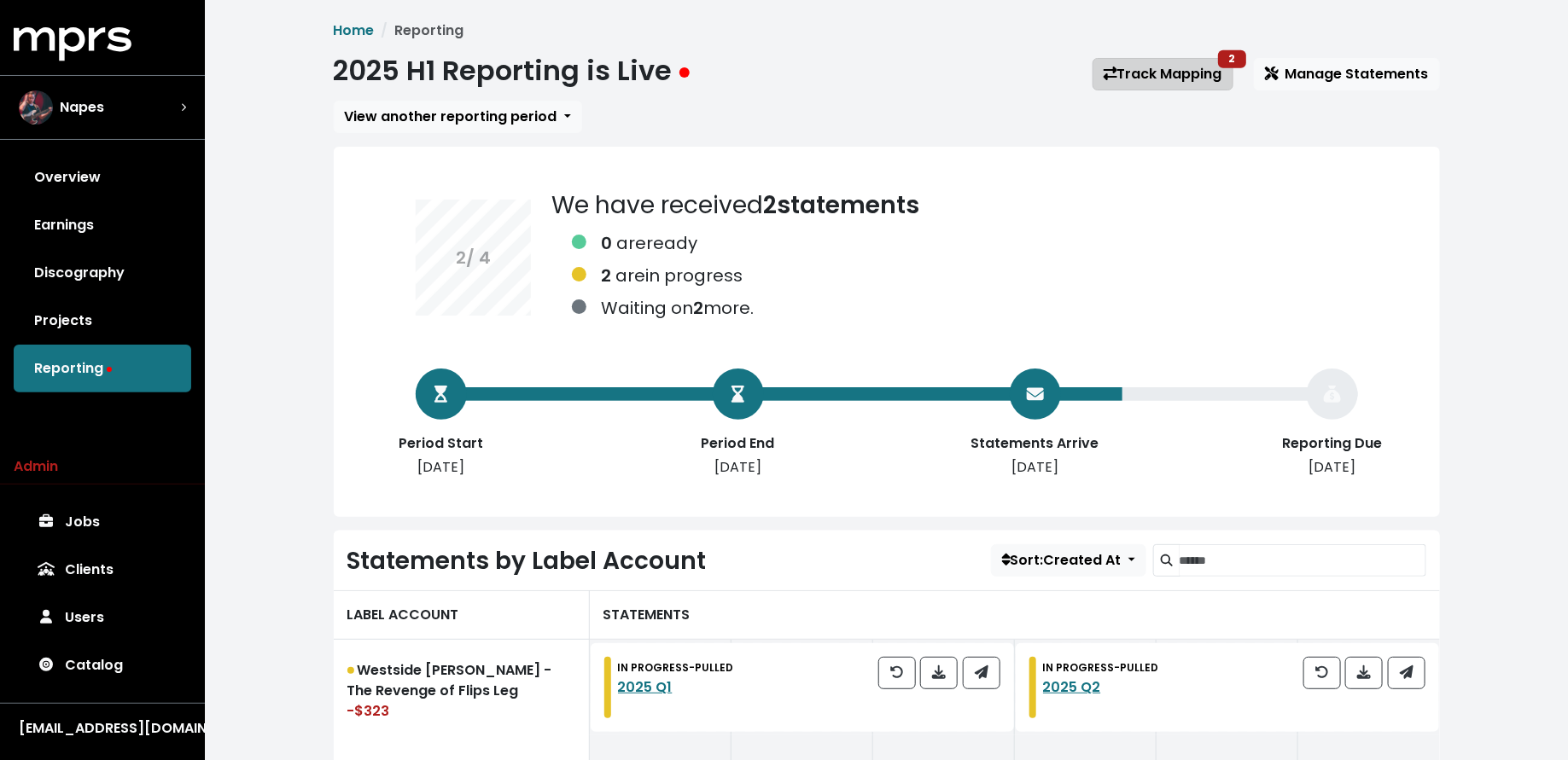
click at [1128, 71] on link "Track Mapping 2" at bounding box center [1163, 74] width 141 height 32
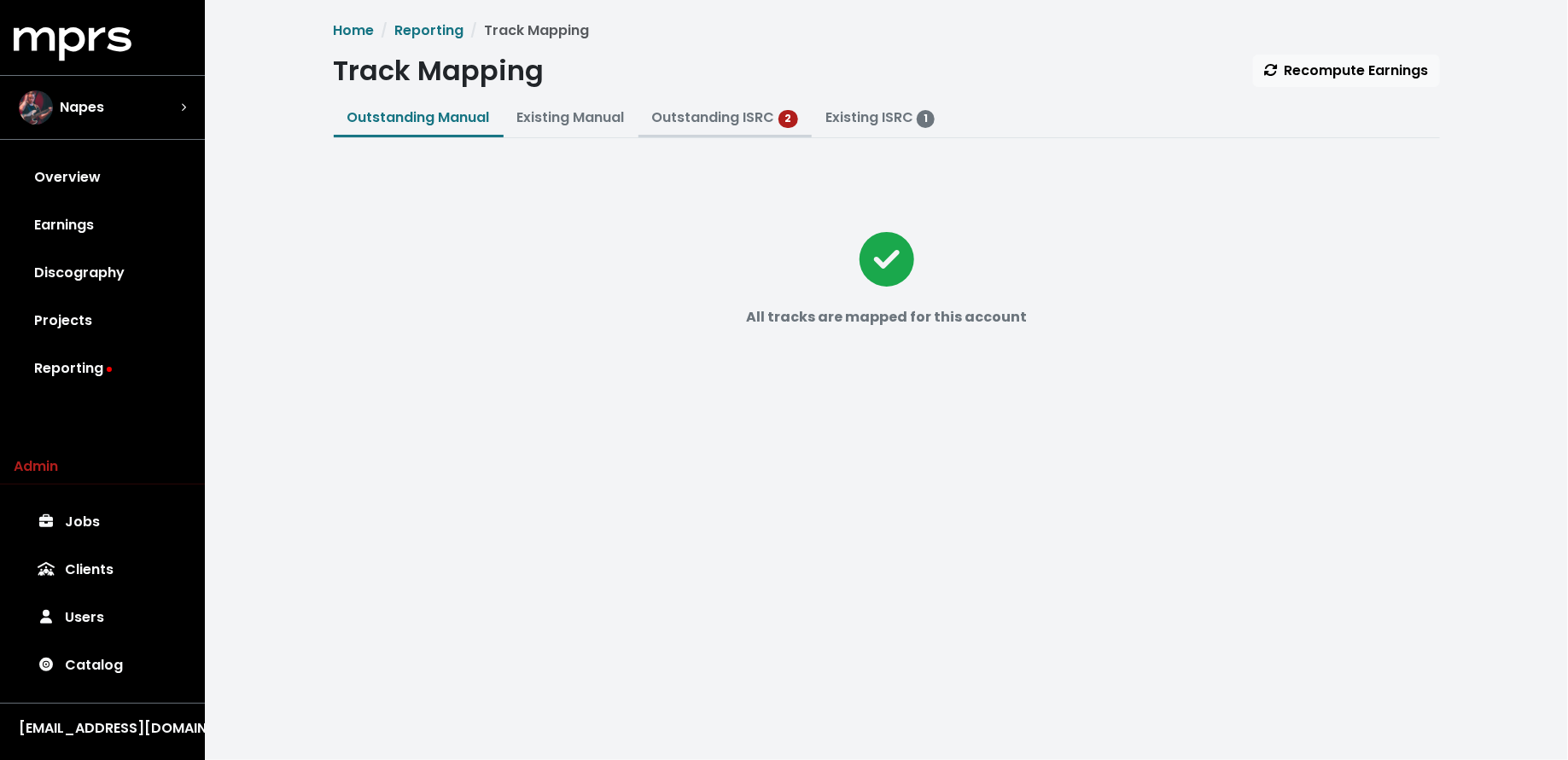
click at [646, 119] on button "Outstanding ISRC 2" at bounding box center [725, 119] width 174 height 37
click at [662, 122] on link "Outstanding ISRC" at bounding box center [713, 116] width 123 height 19
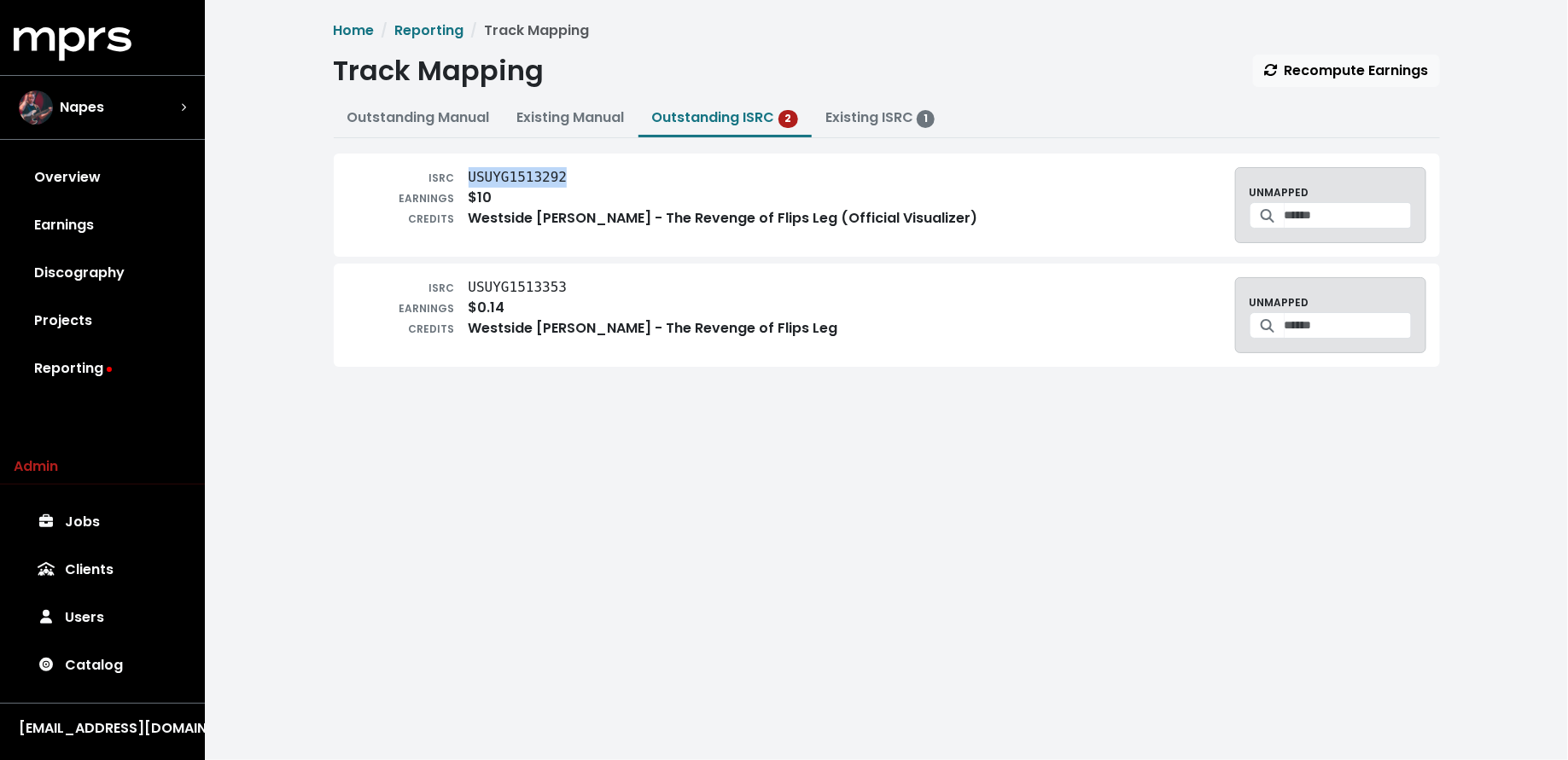
drag, startPoint x: 570, startPoint y: 178, endPoint x: 471, endPoint y: 178, distance: 99.0
click at [471, 178] on div "ISRC USUYG1513292" at bounding box center [662, 178] width 631 height 20
copy tt "USUYG1513292"
click at [552, 287] on tt "USUYG1513353" at bounding box center [517, 288] width 99 height 17
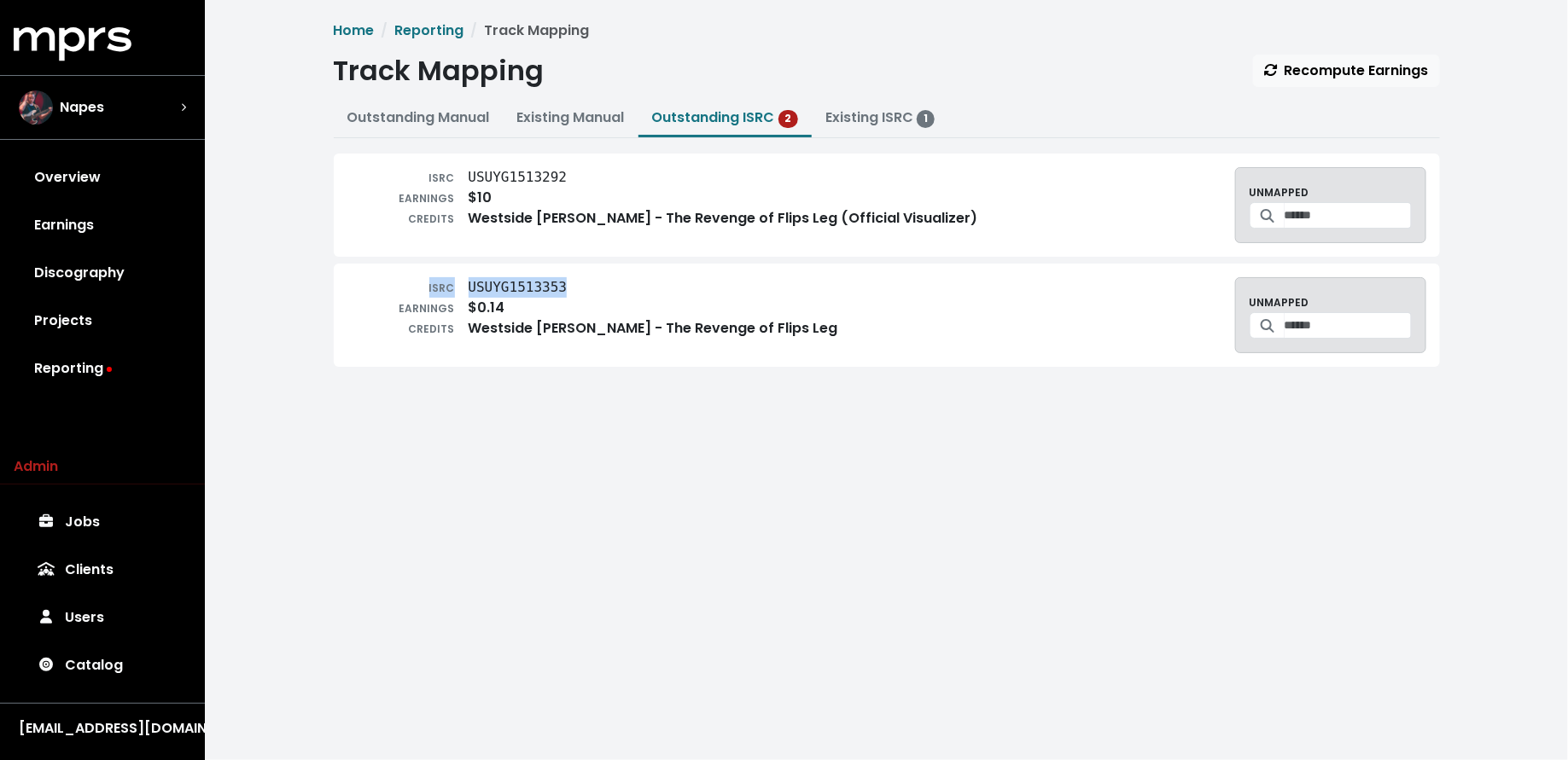
click at [553, 287] on tt "USUYG1513353" at bounding box center [517, 288] width 99 height 17
drag, startPoint x: 572, startPoint y: 285, endPoint x: 468, endPoint y: 291, distance: 104.2
click at [468, 291] on div "ISRC USUYG1513353" at bounding box center [592, 288] width 490 height 20
copy tt "USUYG1513353"
click at [1000, 291] on div "ISRC USUYG1513353 EARNINGS $0.14 CREDITS Westside Gunn - The Revenge of Flips L…" at bounding box center [886, 315] width 1079 height 76
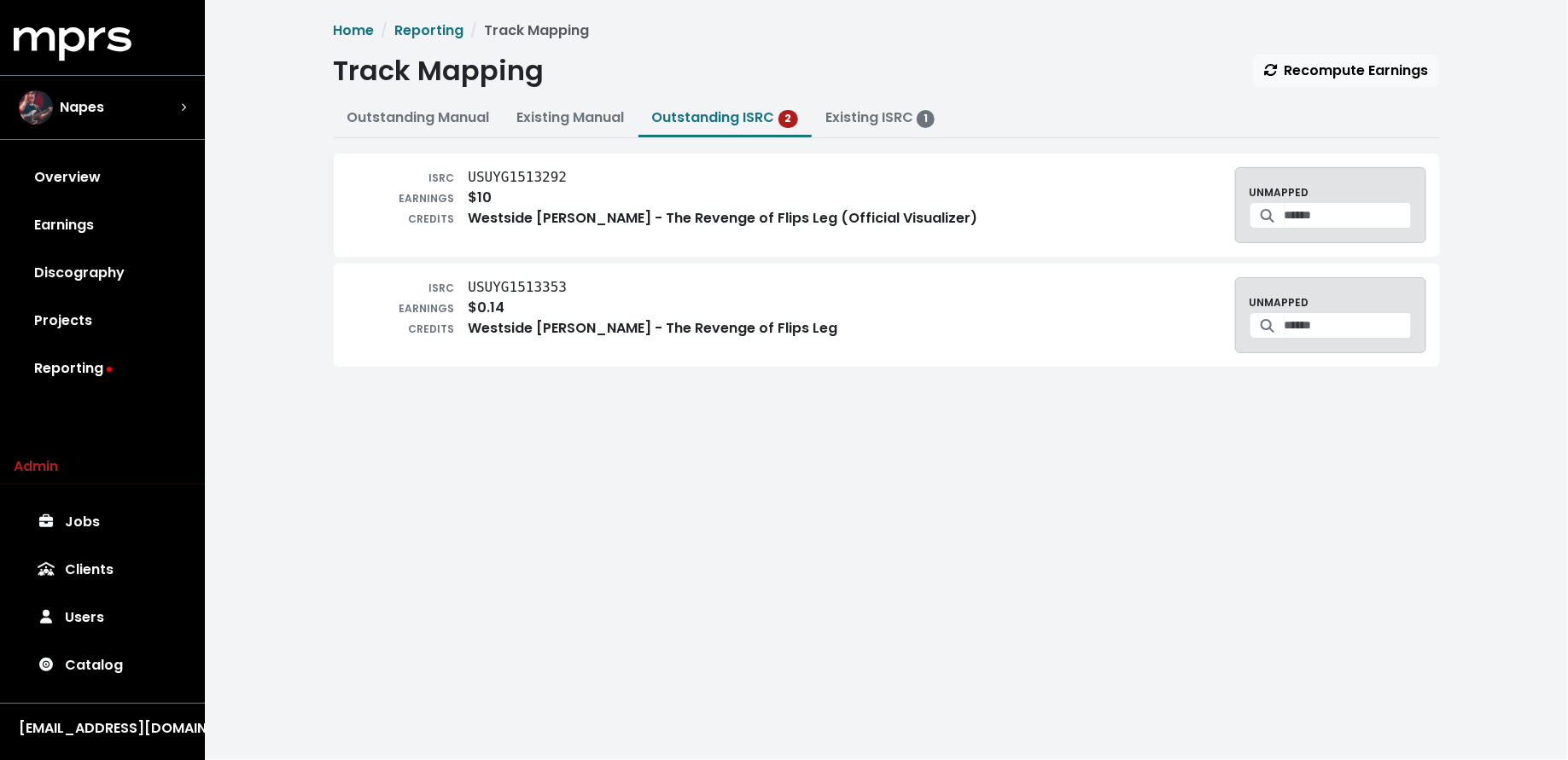
click at [1263, 221] on span at bounding box center [1267, 215] width 36 height 27
click at [1287, 214] on input "Search for a track to map to" at bounding box center [1347, 215] width 127 height 27
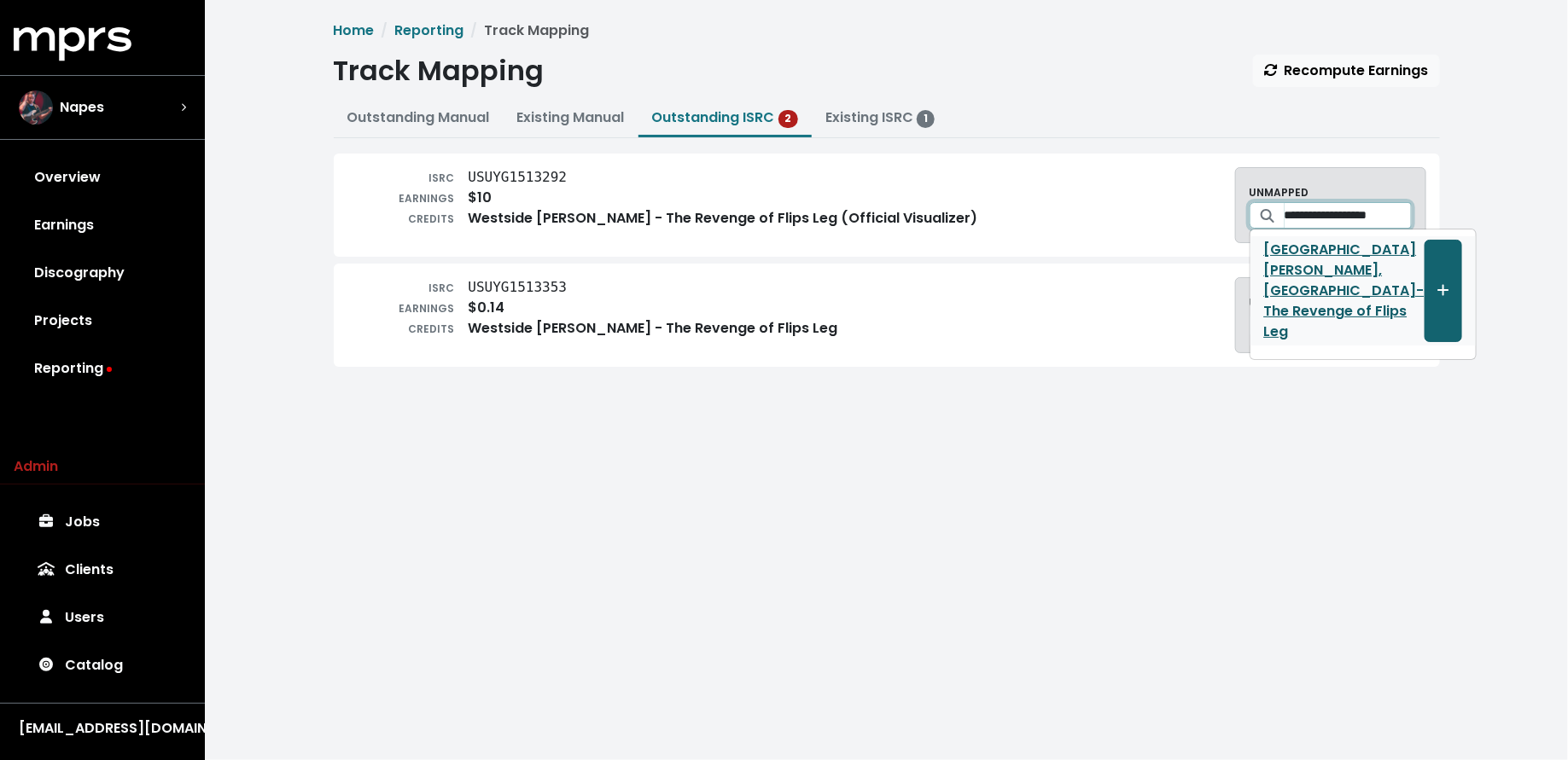
type input "**********"
click at [1438, 283] on icon "Create track mapping" at bounding box center [1443, 289] width 12 height 14
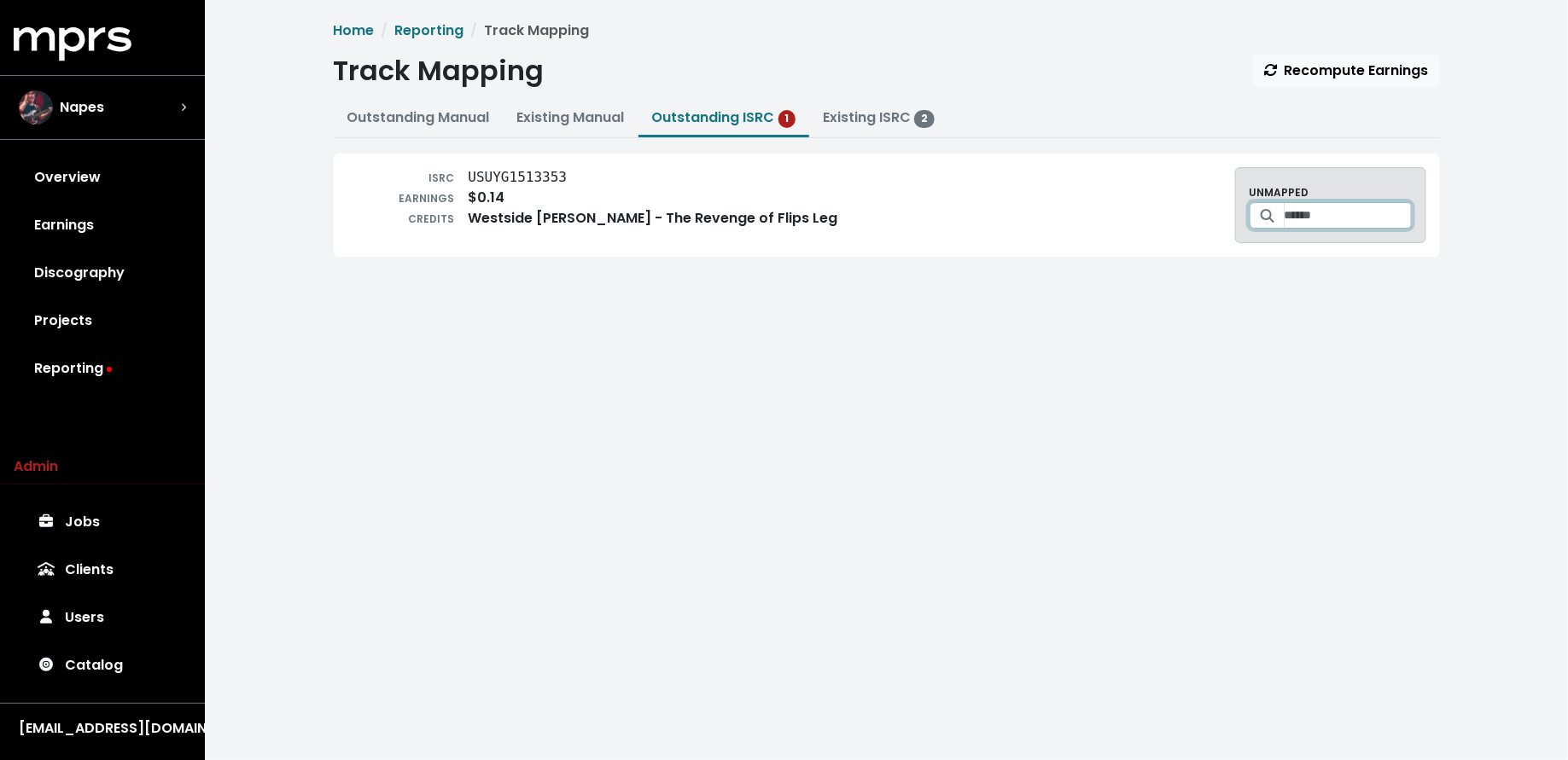
click at [1331, 203] on input "Search for a track to map to" at bounding box center [1347, 215] width 127 height 27
paste input "**********"
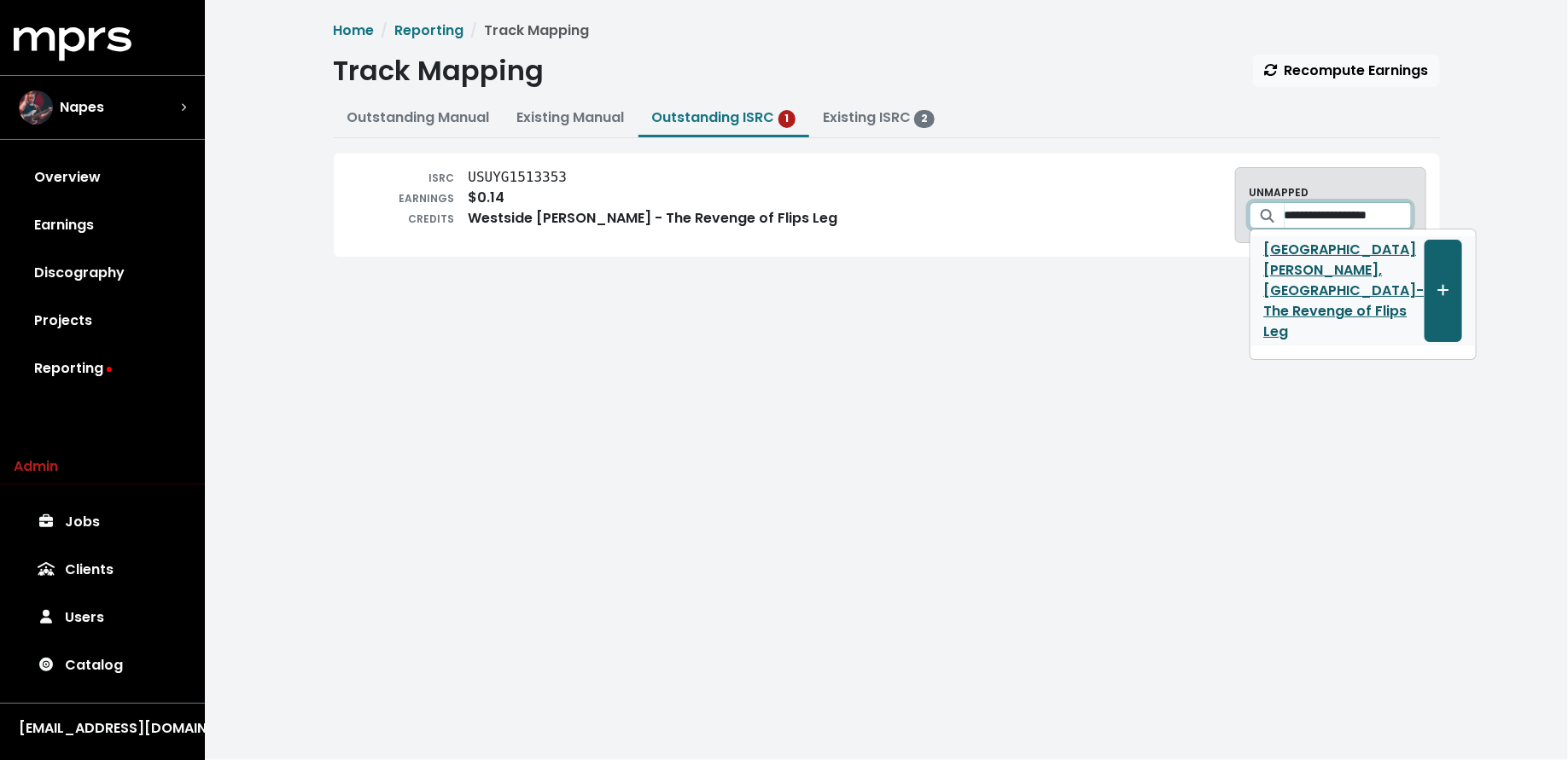
type input "**********"
click at [1425, 262] on button "Create track mapping" at bounding box center [1443, 290] width 38 height 103
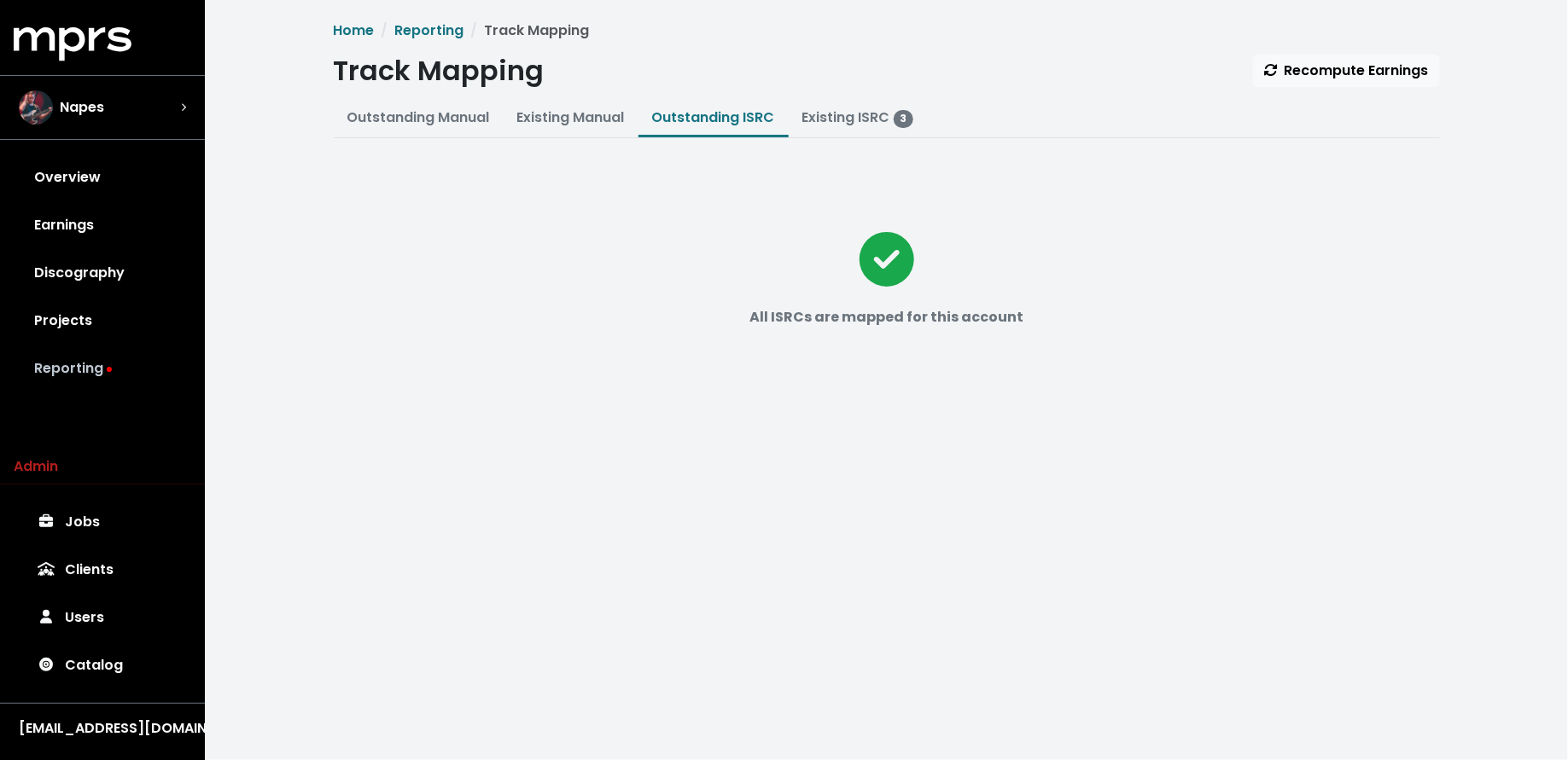
click at [105, 360] on link "Reporting" at bounding box center [103, 369] width 178 height 48
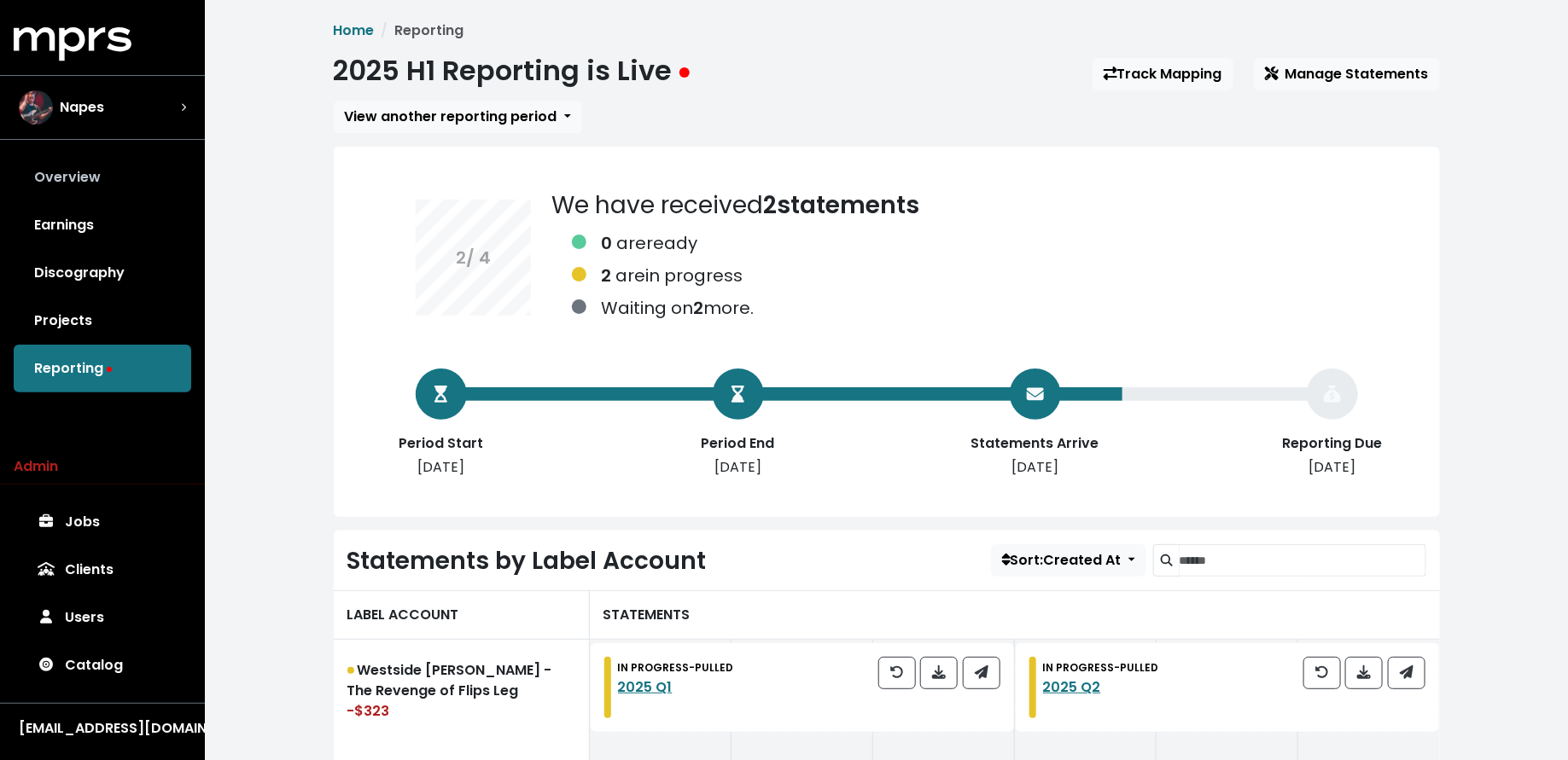
click at [93, 190] on link "Overview" at bounding box center [103, 178] width 178 height 48
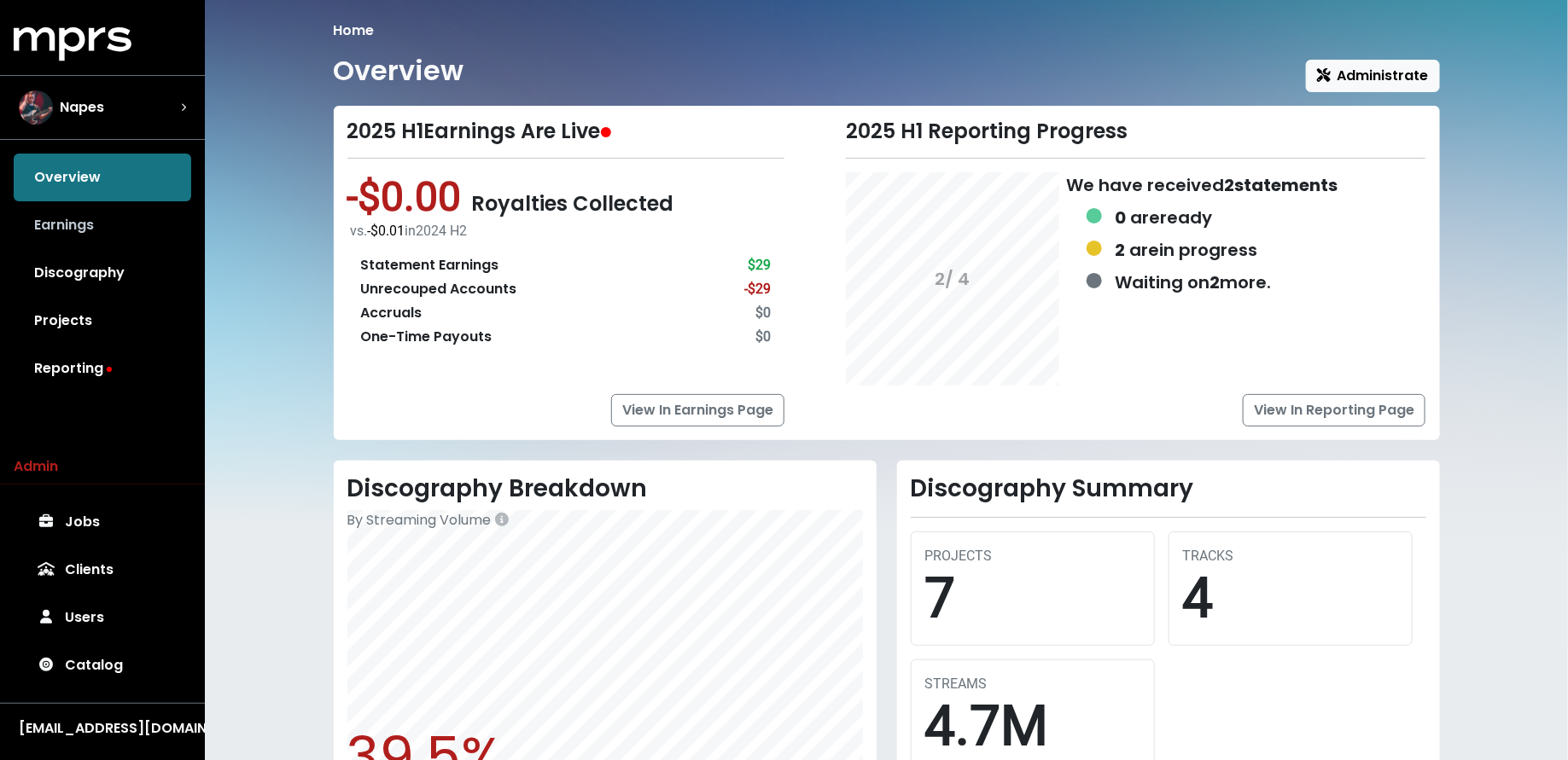
click at [87, 227] on link "Earnings" at bounding box center [103, 226] width 178 height 48
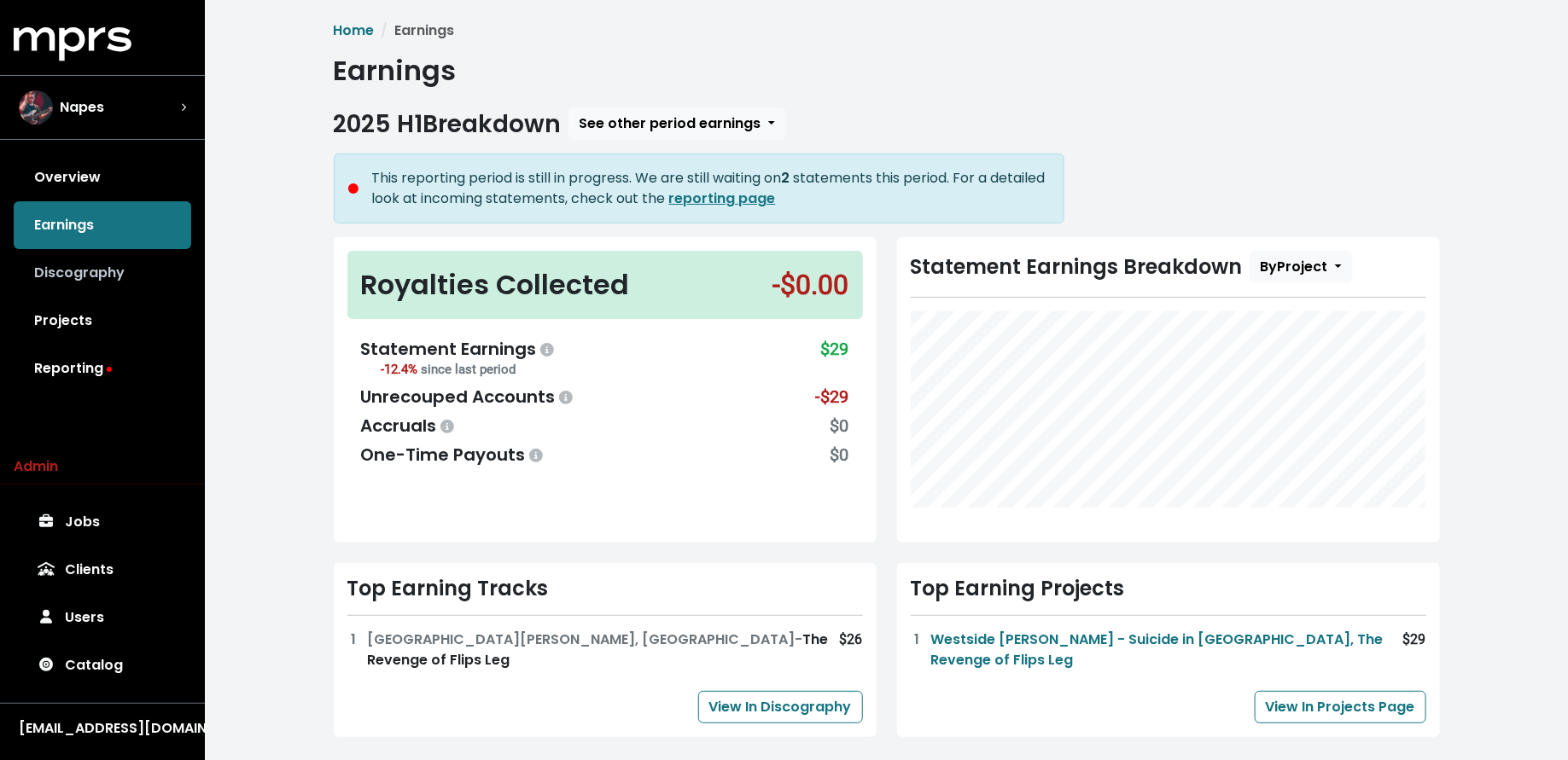
click at [87, 271] on link "Discography" at bounding box center [103, 273] width 178 height 48
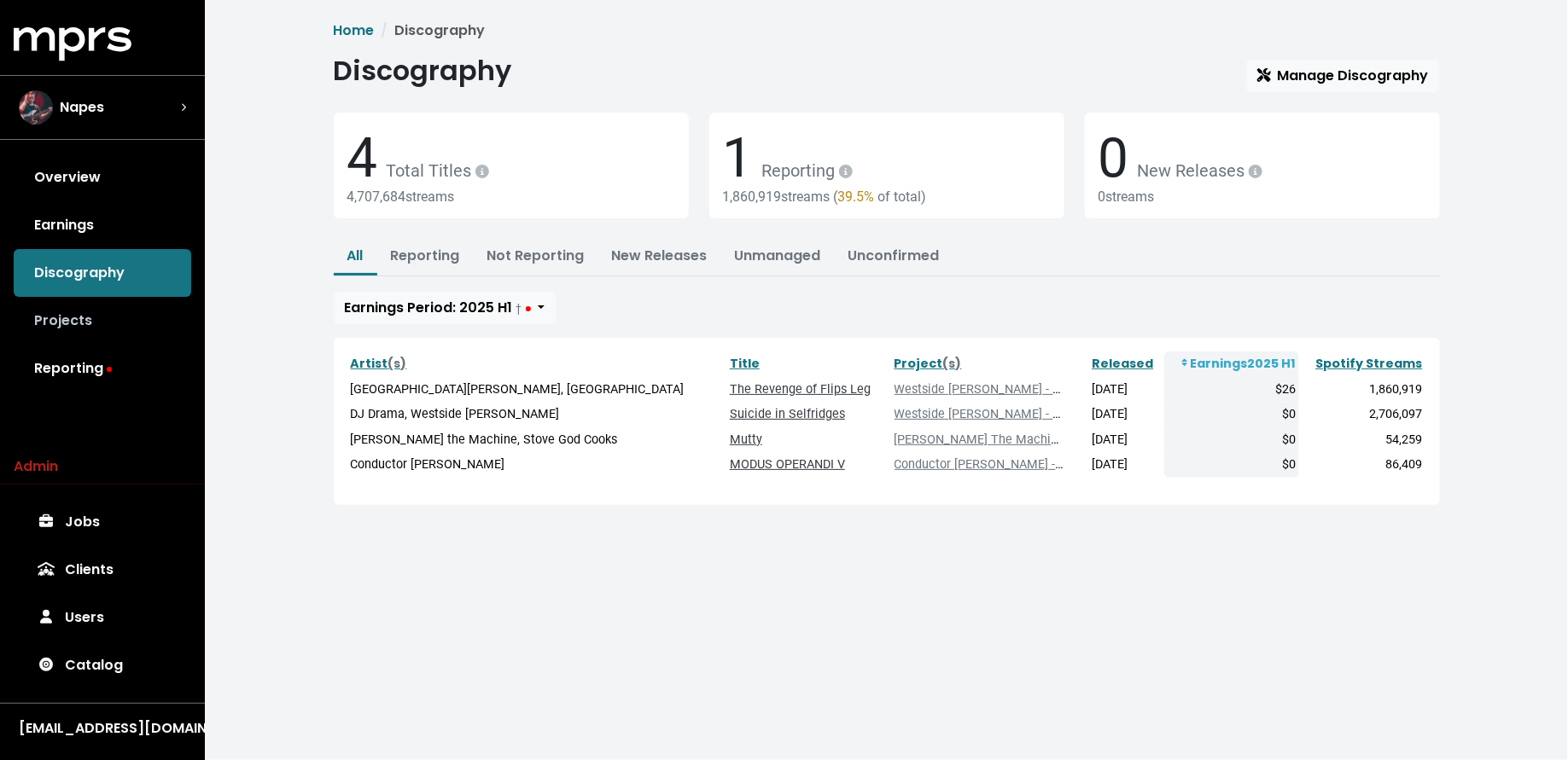
click at [90, 322] on link "Projects" at bounding box center [103, 321] width 178 height 48
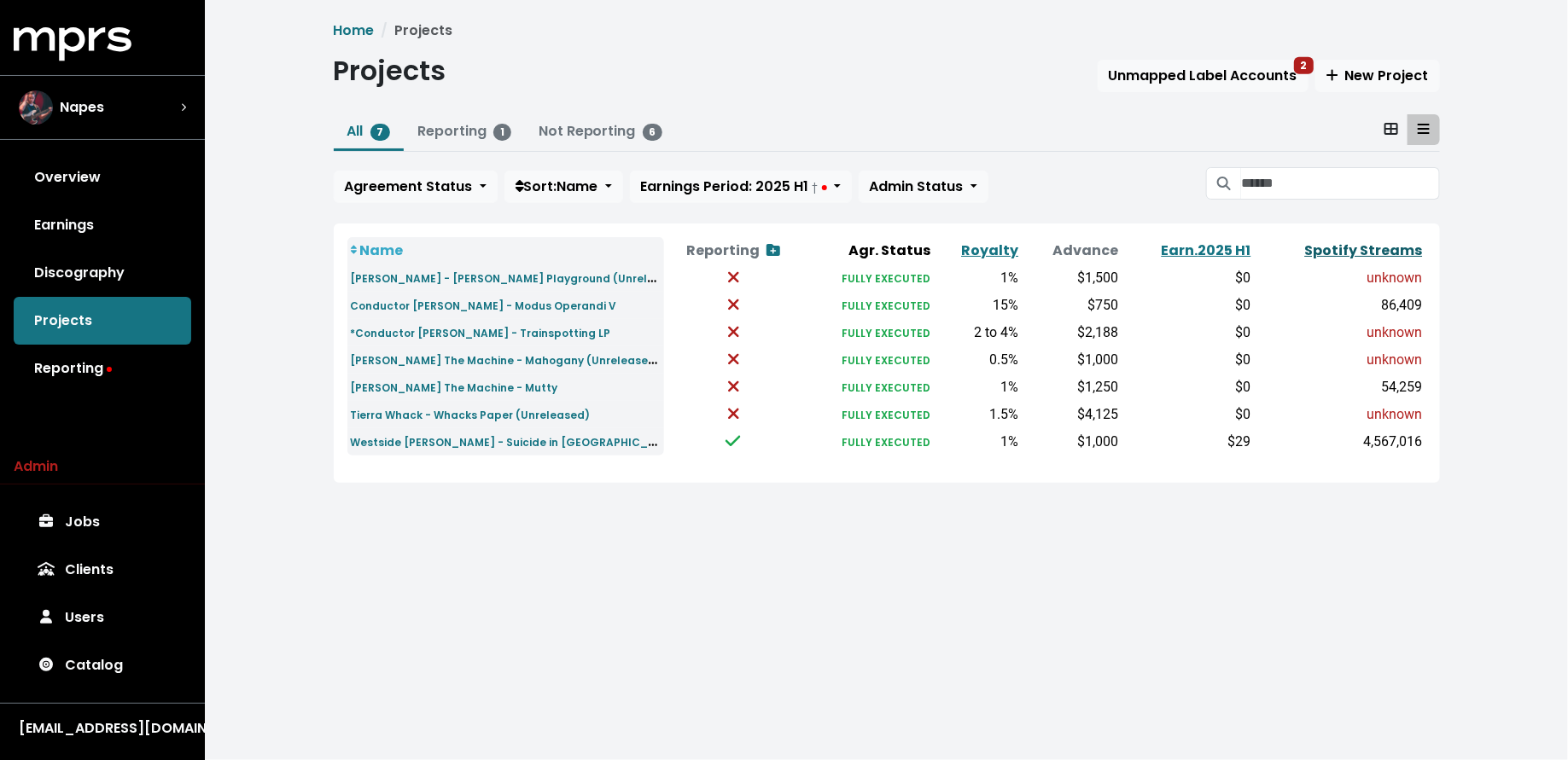
click at [1404, 249] on link "Spotify Streams" at bounding box center [1364, 250] width 117 height 19
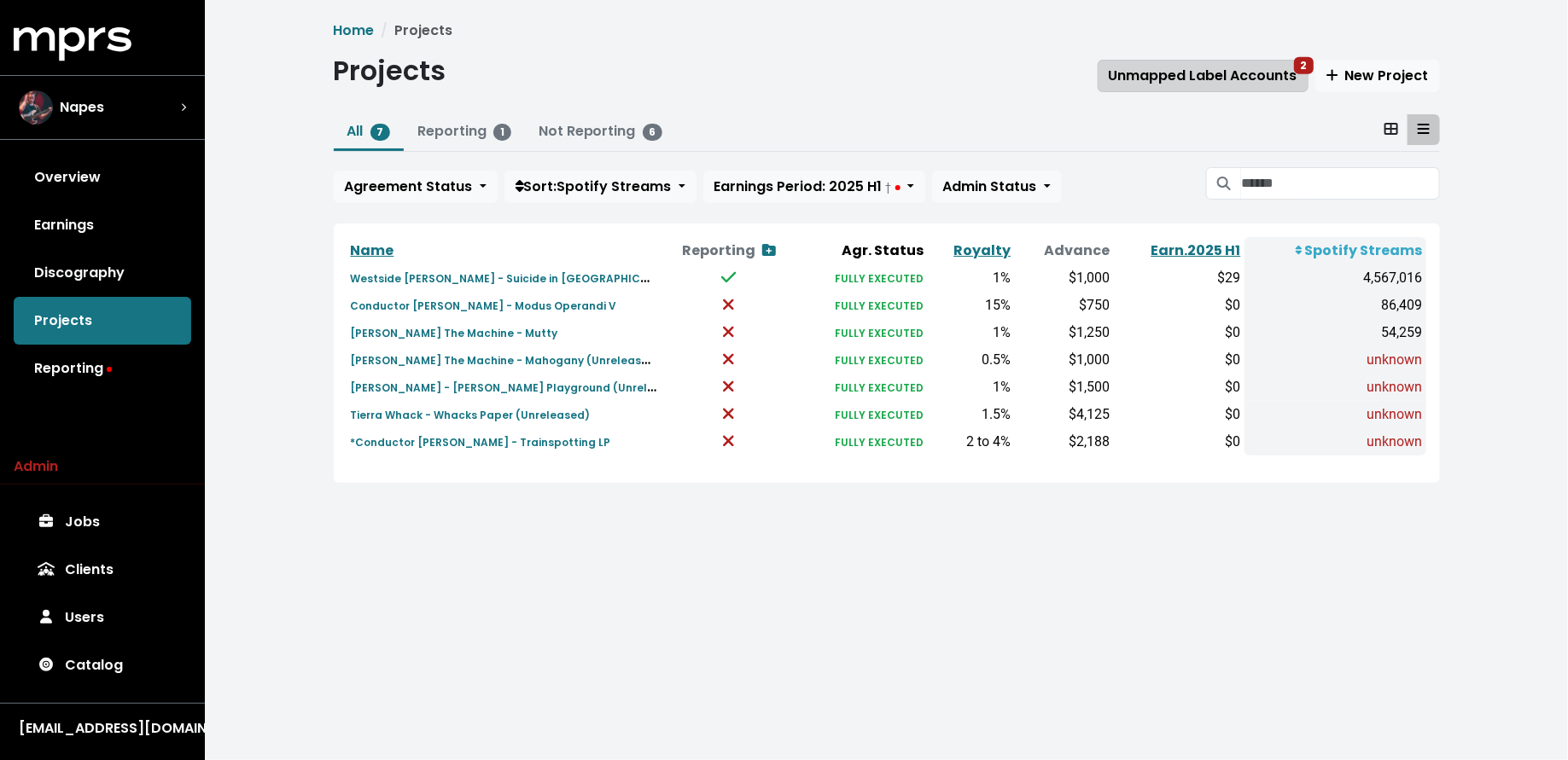
click at [1167, 86] on button "Unmapped Label Accounts 2" at bounding box center [1203, 76] width 211 height 32
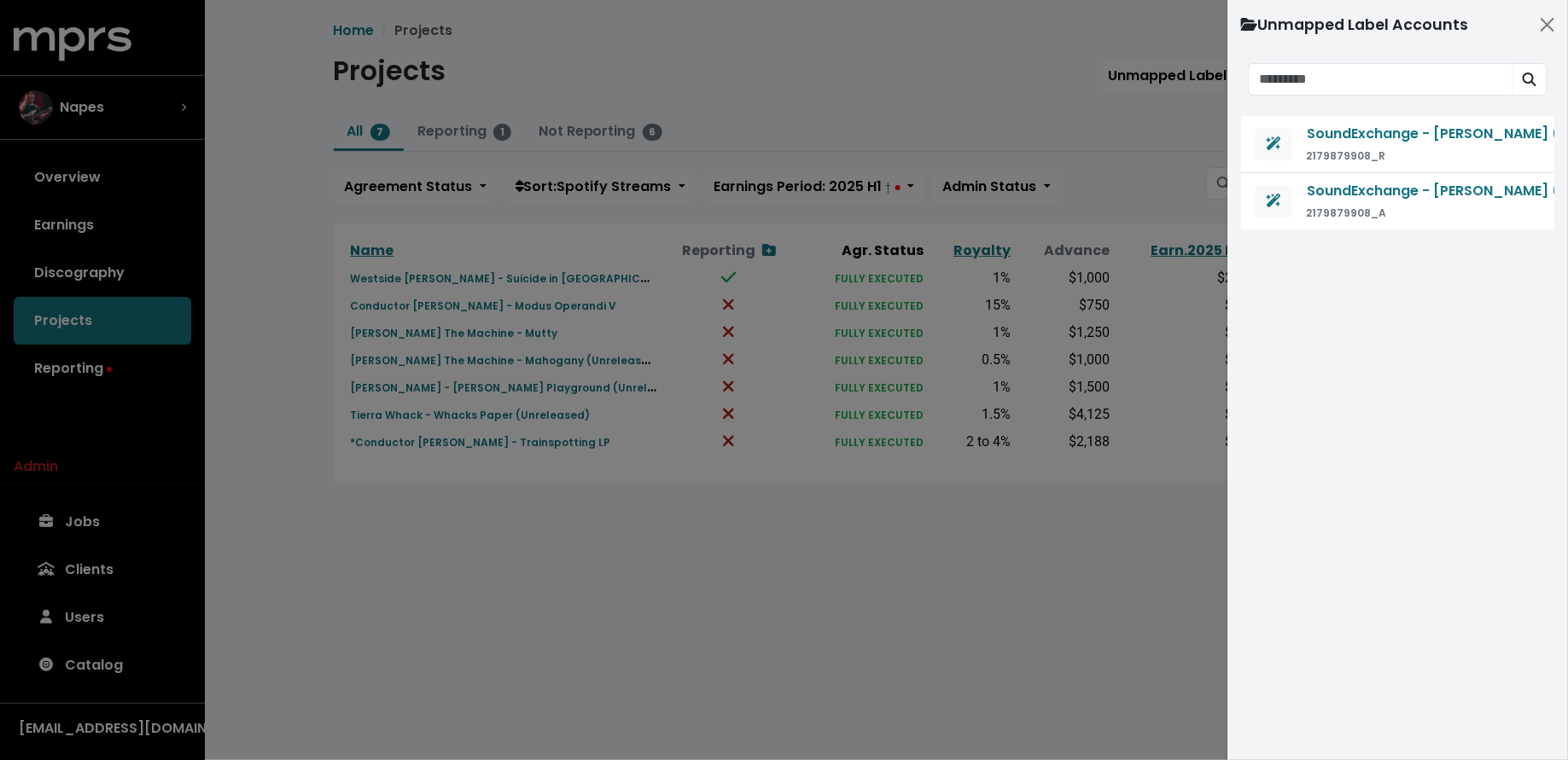
click at [691, 556] on div at bounding box center [784, 380] width 1568 height 760
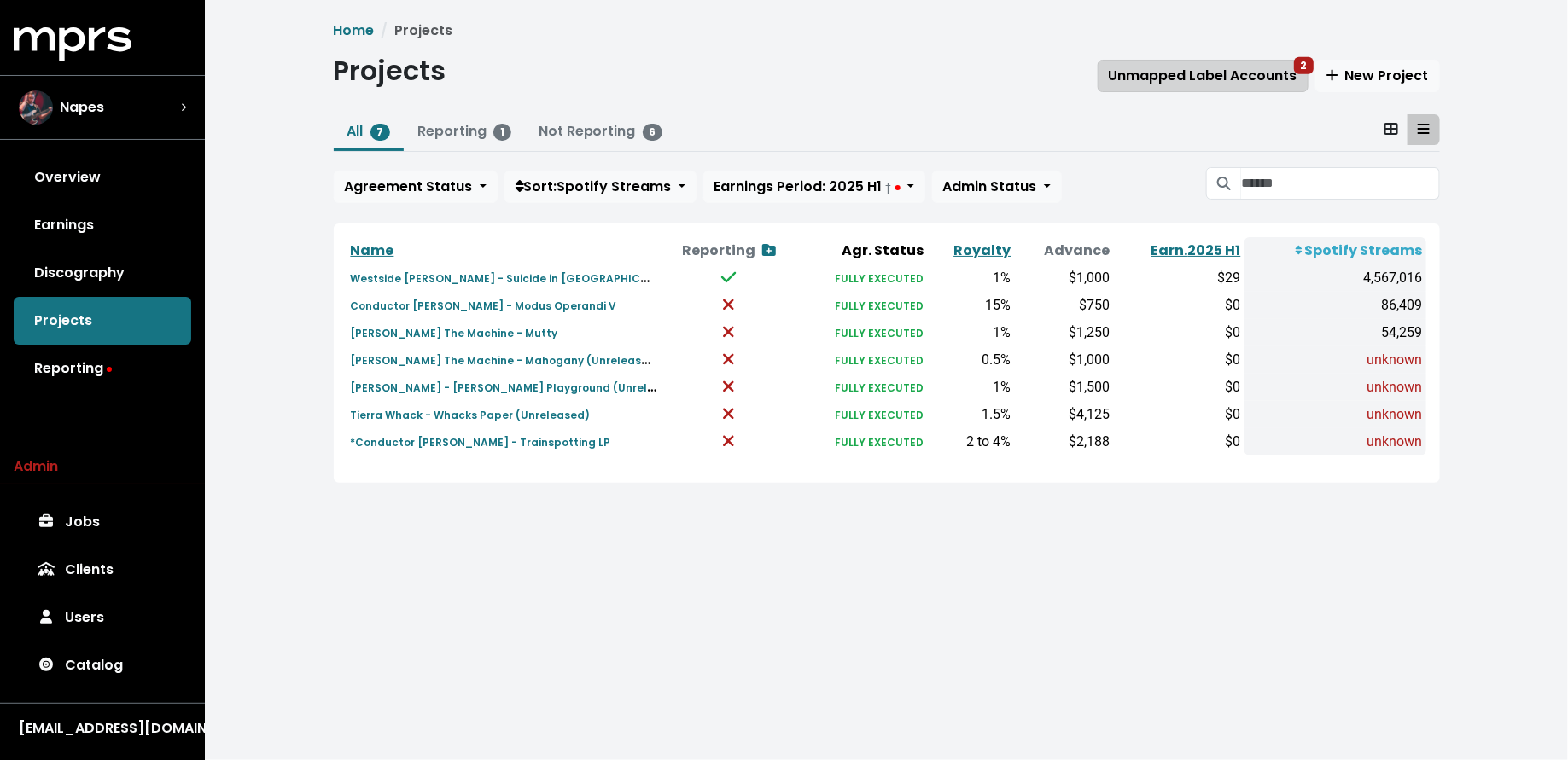
click at [1249, 74] on span "Unmapped Label Accounts 2" at bounding box center [1203, 75] width 189 height 19
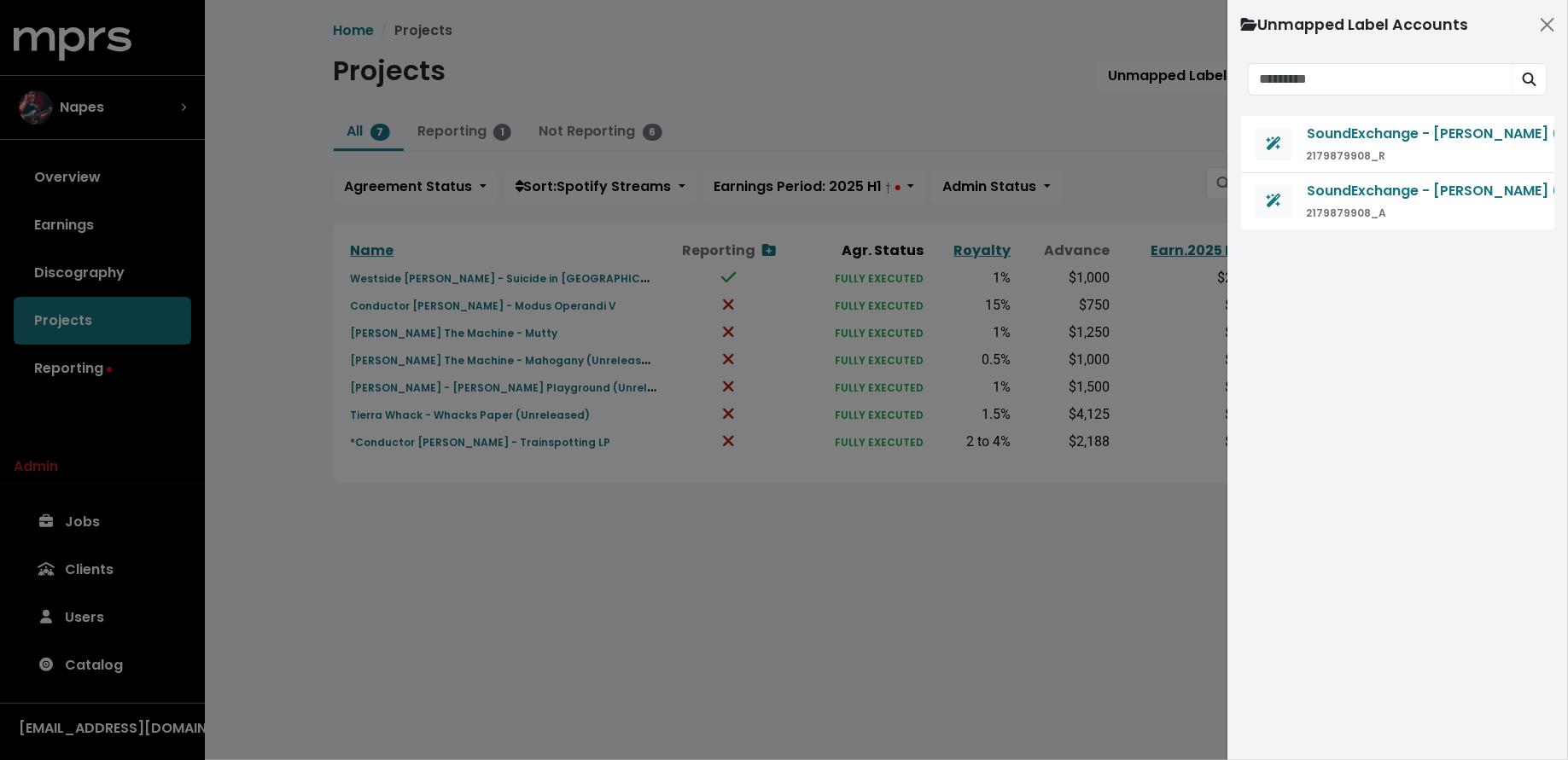
click at [964, 79] on div at bounding box center [784, 380] width 1568 height 760
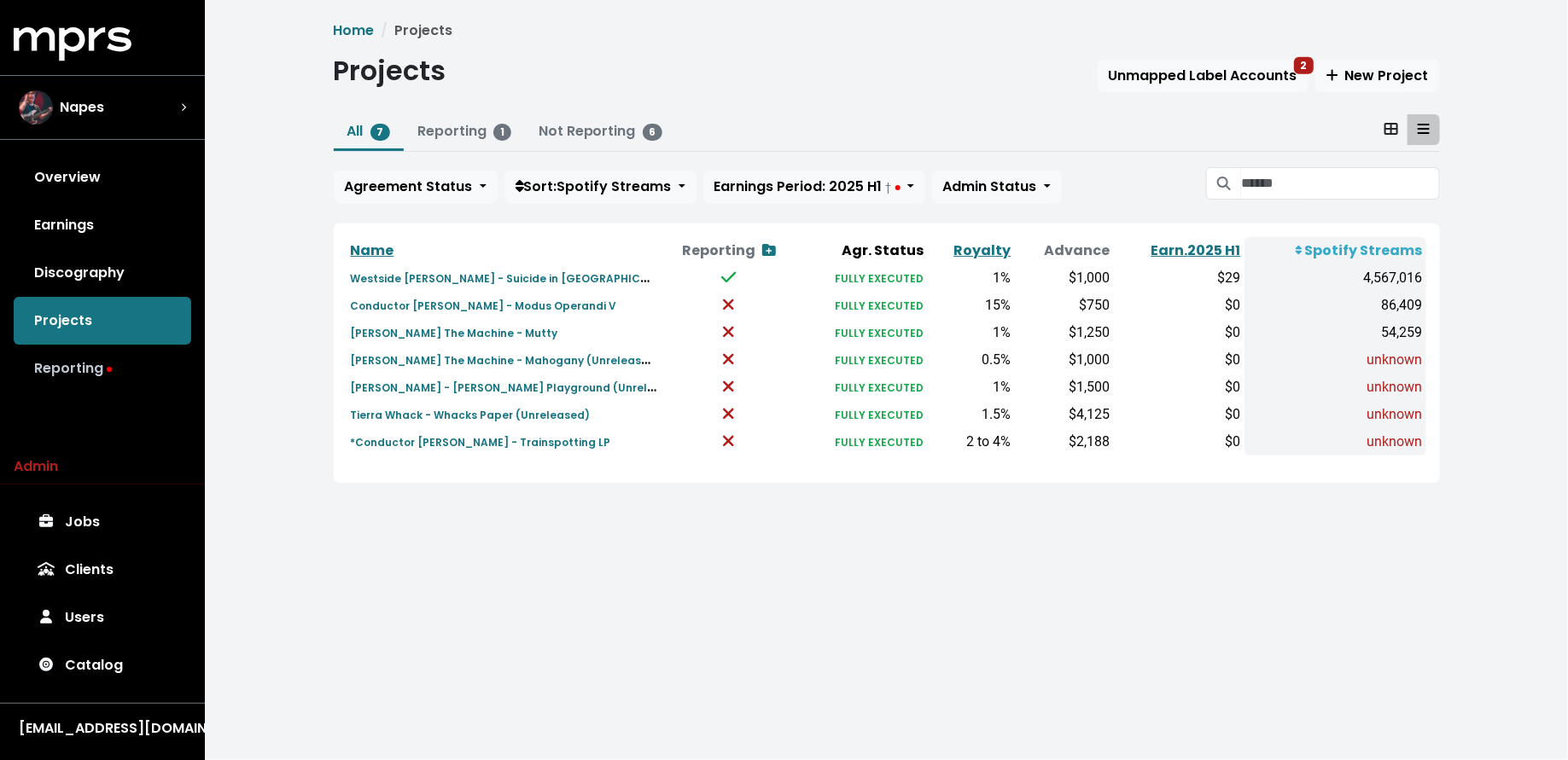
click at [71, 368] on link "Reporting" at bounding box center [103, 369] width 178 height 48
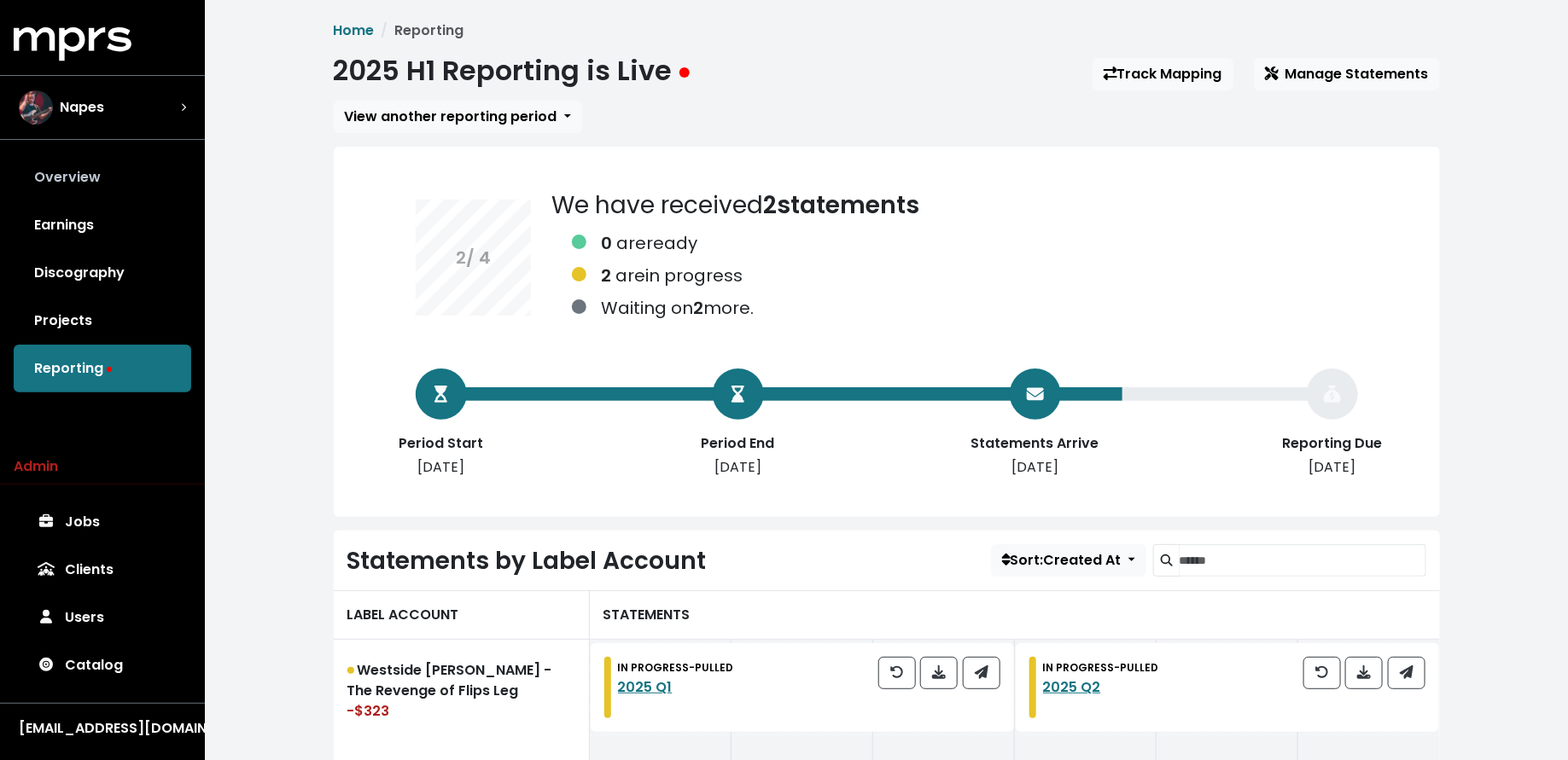
click at [117, 183] on link "Overview" at bounding box center [103, 178] width 178 height 48
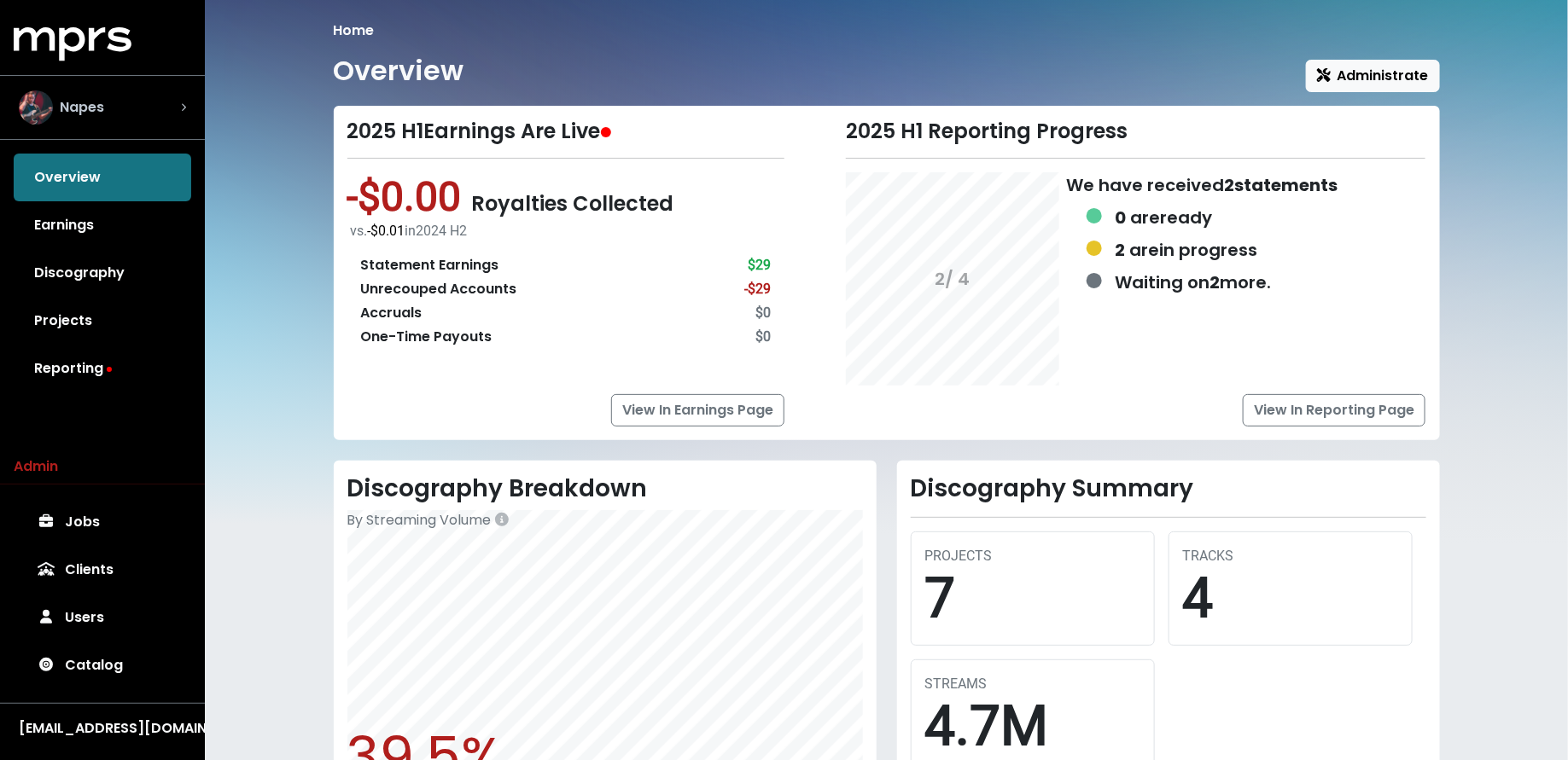
click at [130, 116] on div "Napes" at bounding box center [102, 107] width 167 height 34
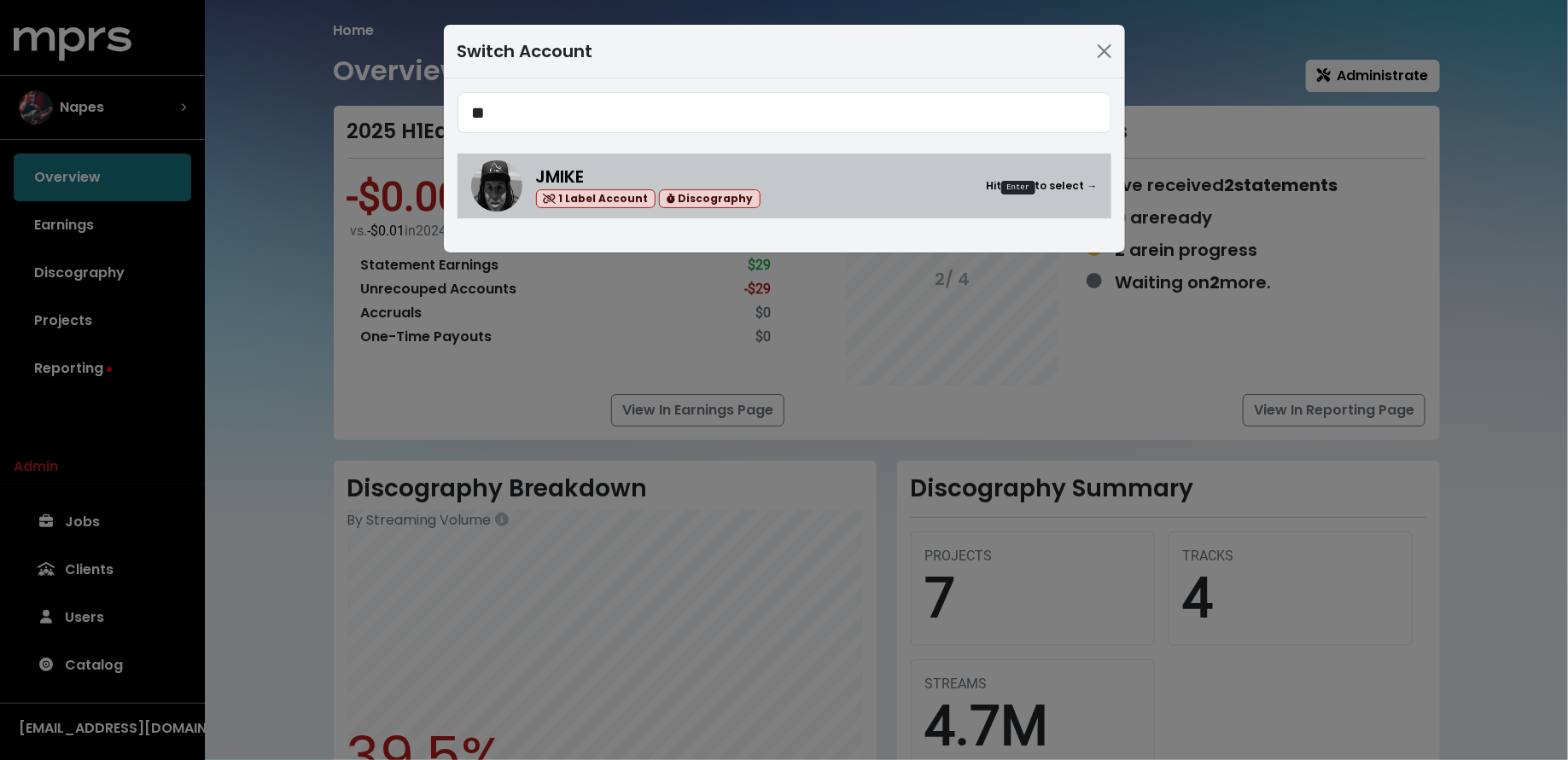
type input "**"
click at [745, 188] on div "JMIKE 1 Label Account Discography Hit Enter to select →" at bounding box center [816, 186] width 562 height 45
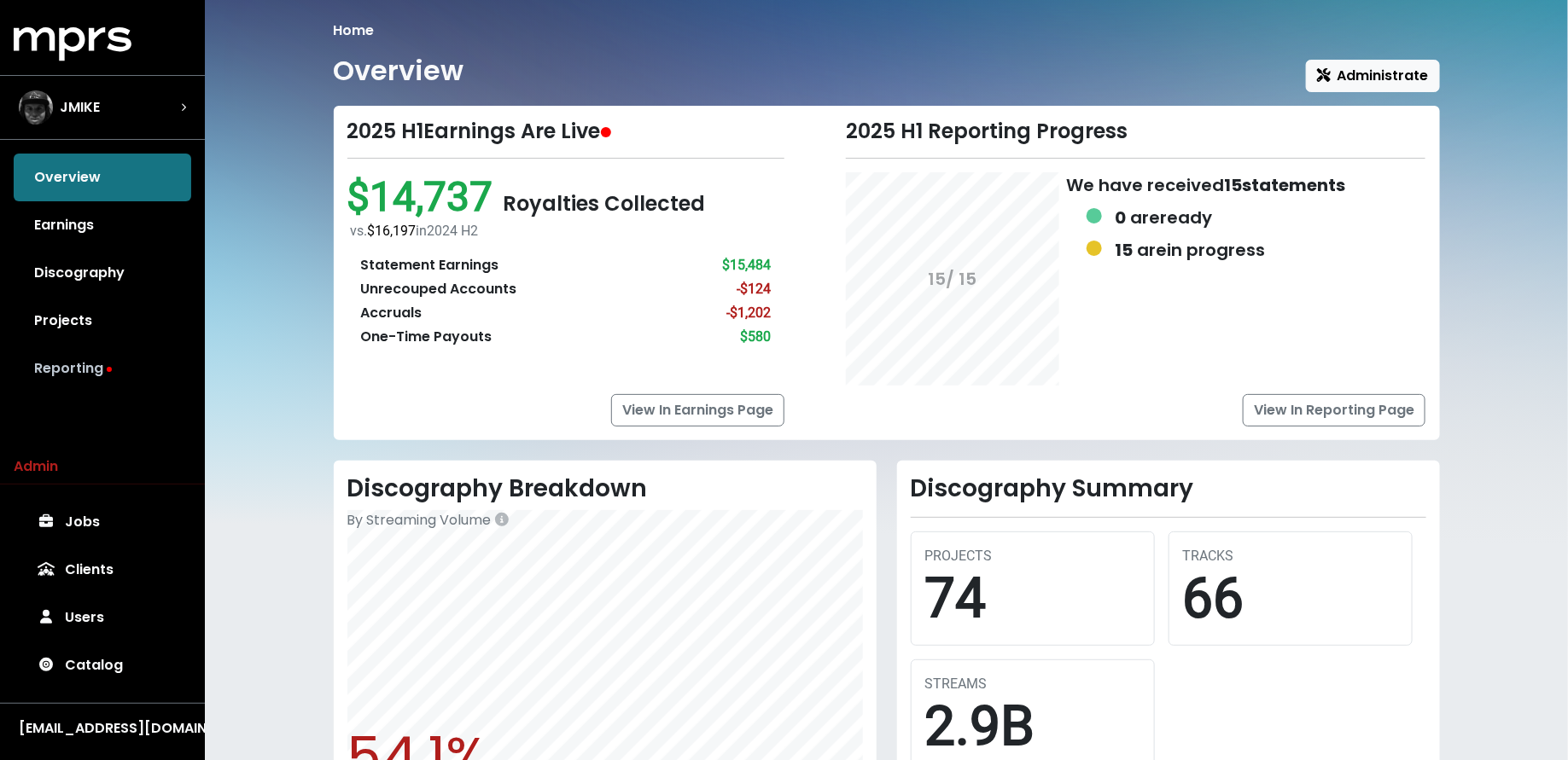
click at [102, 361] on link "Reporting" at bounding box center [103, 369] width 178 height 48
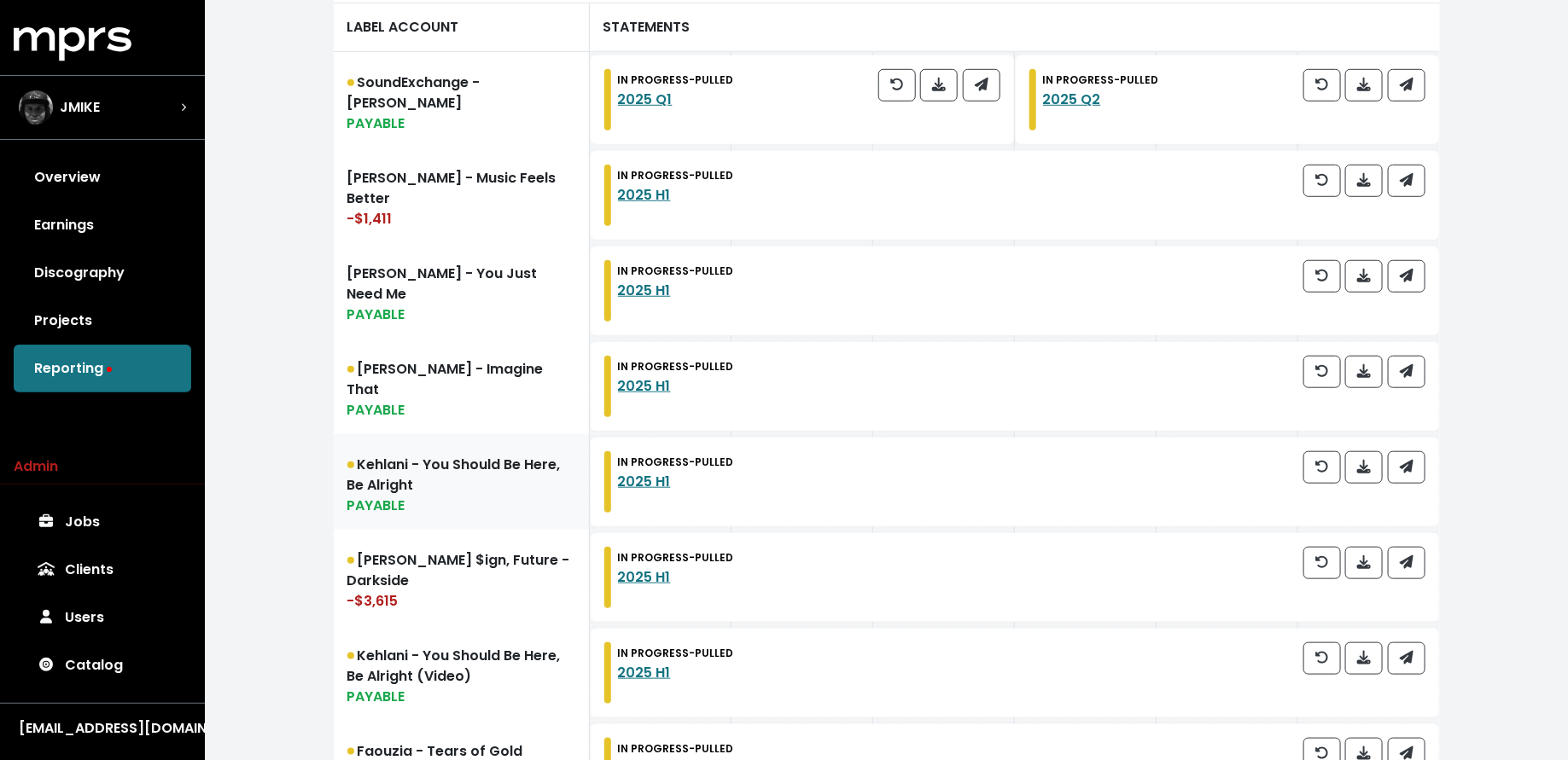
scroll to position [521, 0]
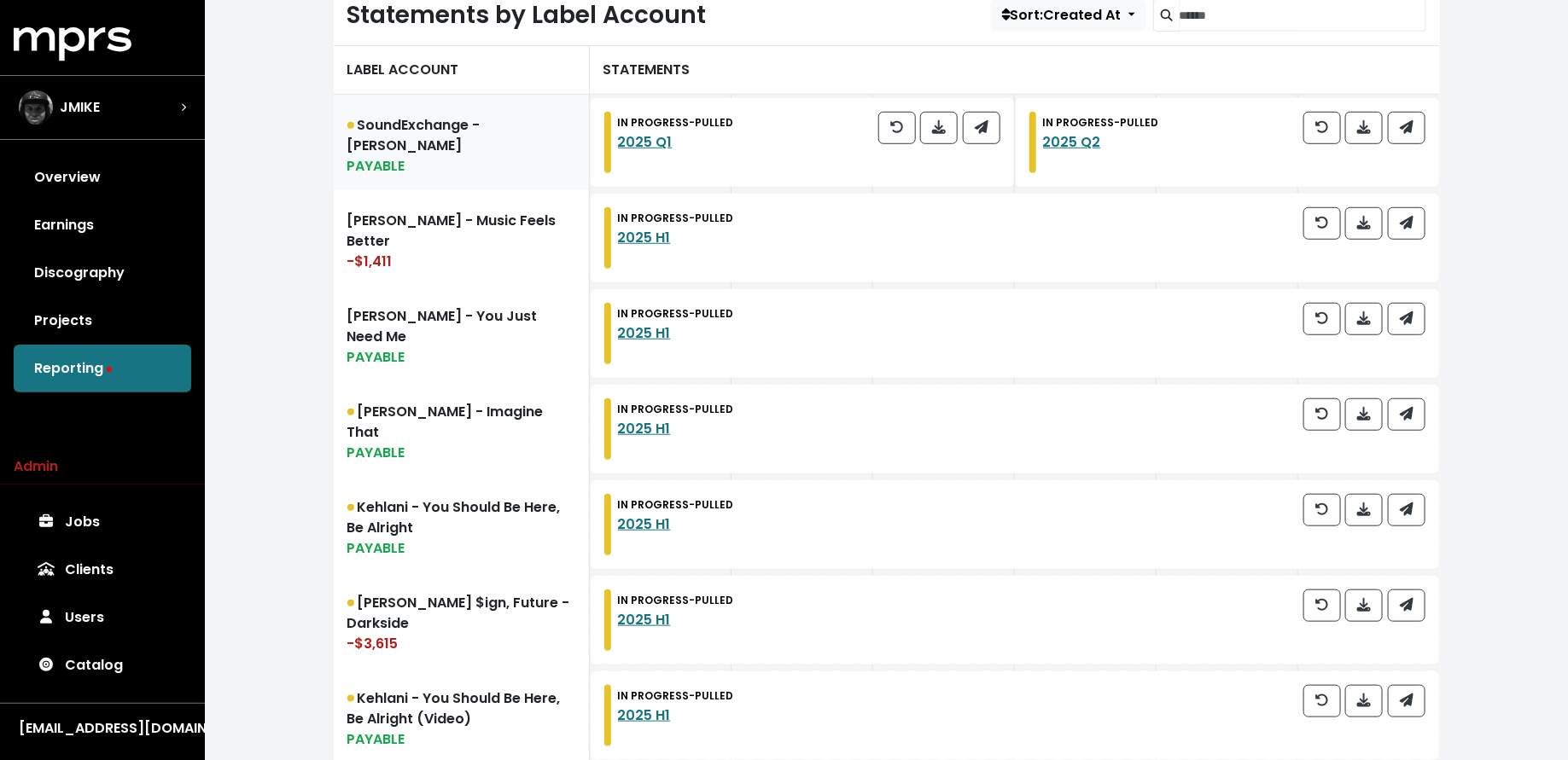
click at [521, 178] on link "SoundExchange - Jeremy Coleman PAYABLE" at bounding box center [462, 141] width 256 height 95
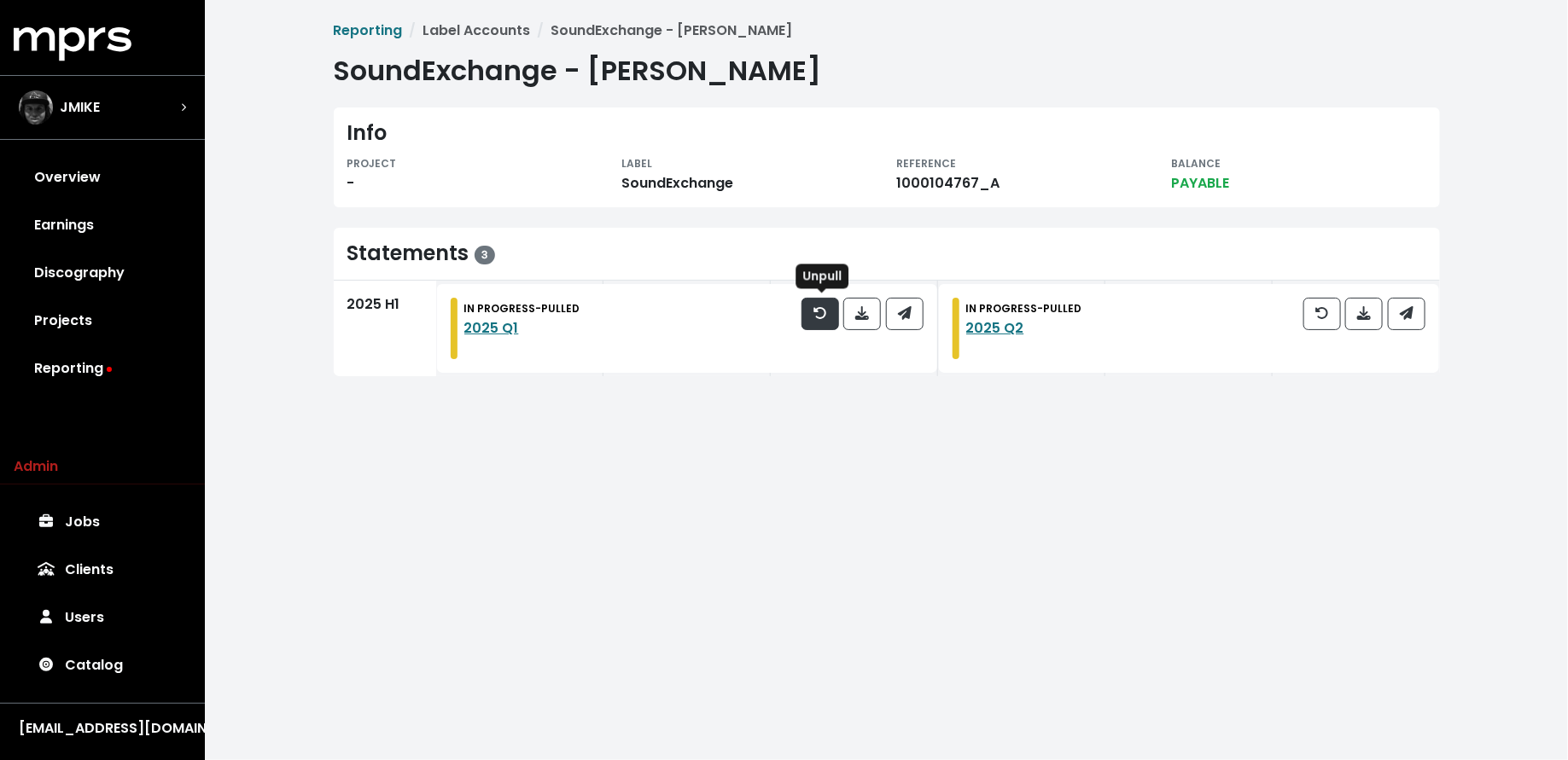
click at [816, 313] on icon "button" at bounding box center [820, 313] width 14 height 14
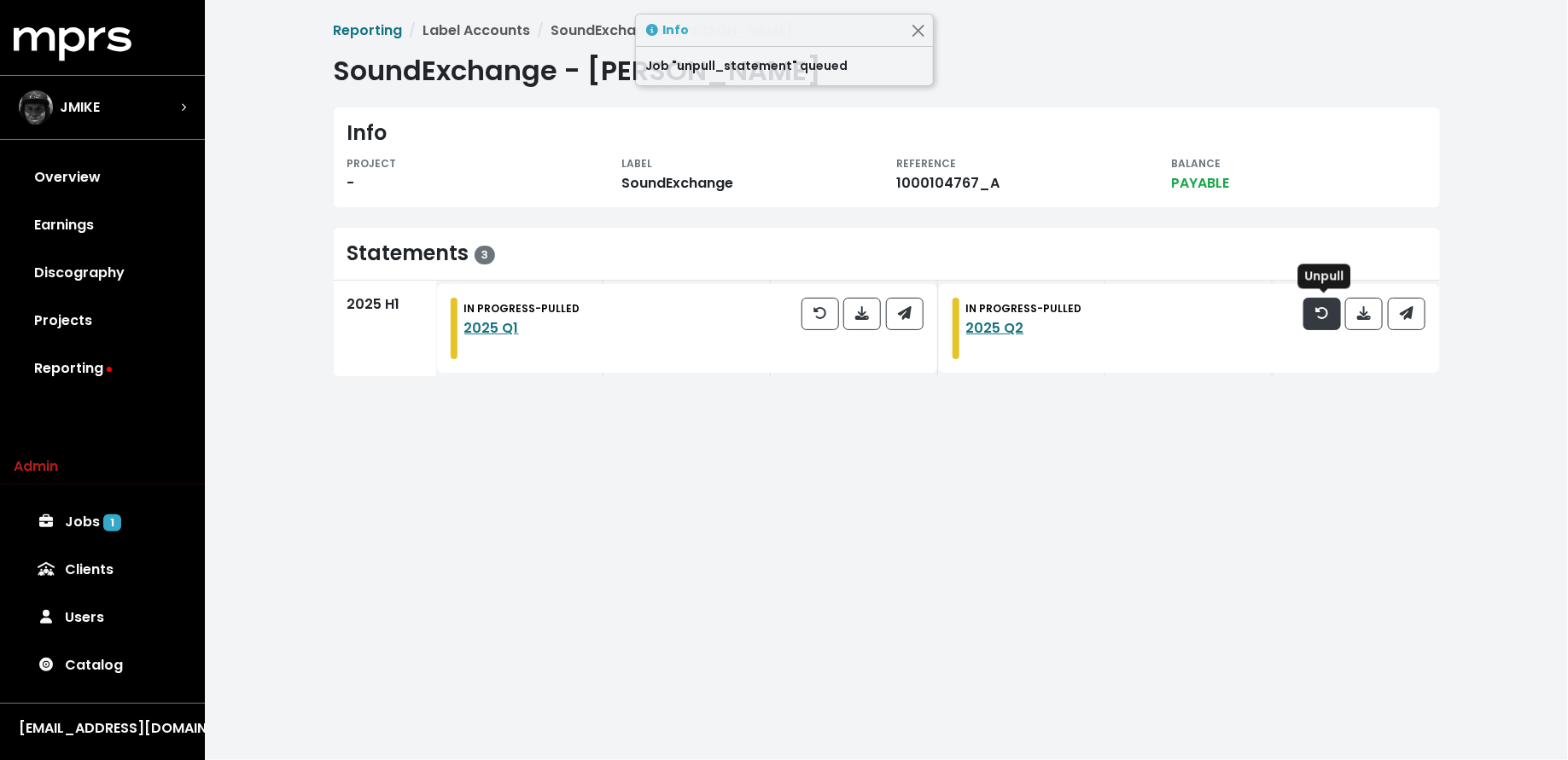
click at [1313, 321] on button "button" at bounding box center [1322, 313] width 38 height 32
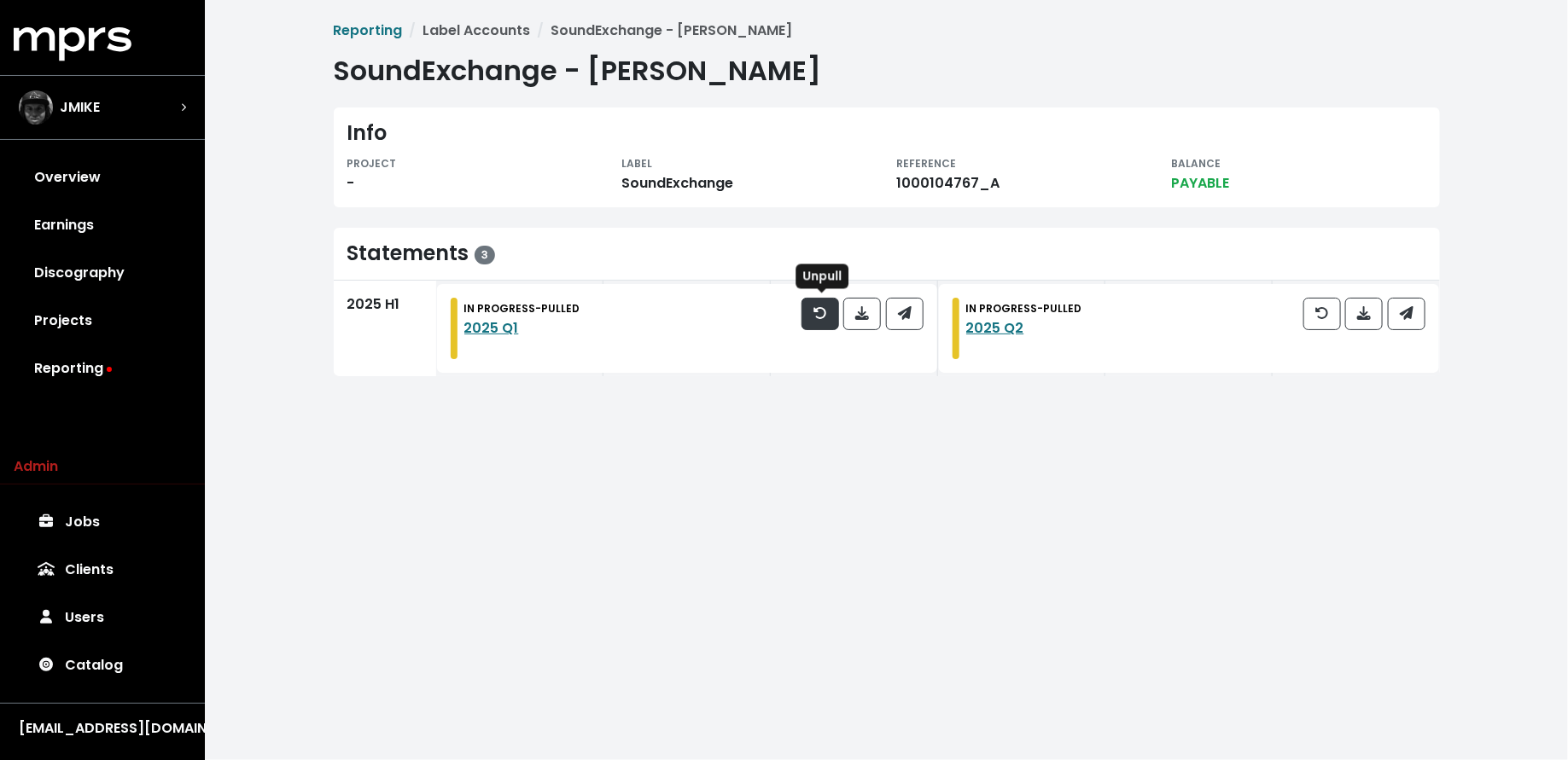
click at [827, 314] on icon "button" at bounding box center [820, 313] width 14 height 14
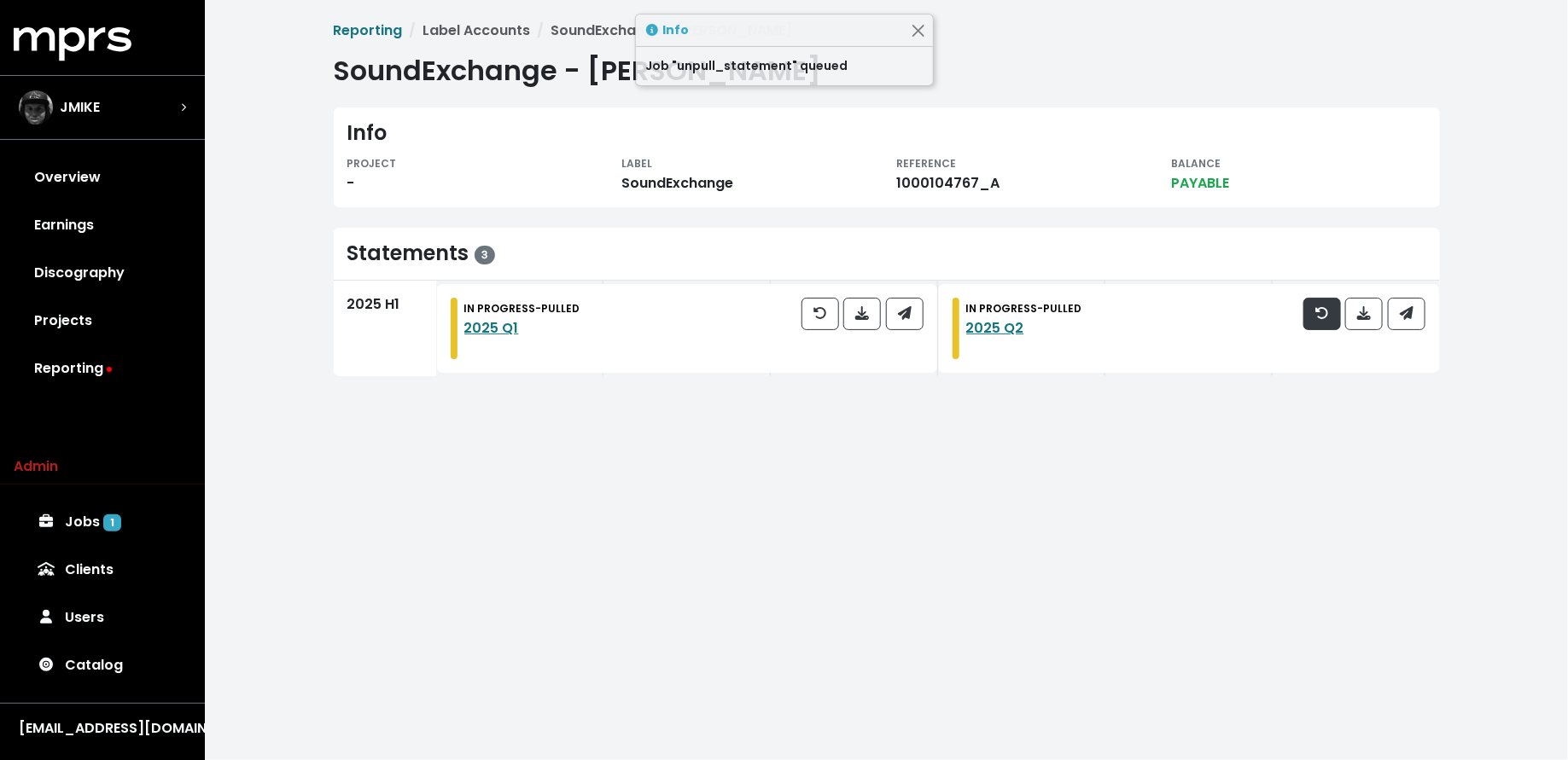
click at [1332, 317] on button "button" at bounding box center [1322, 313] width 38 height 32
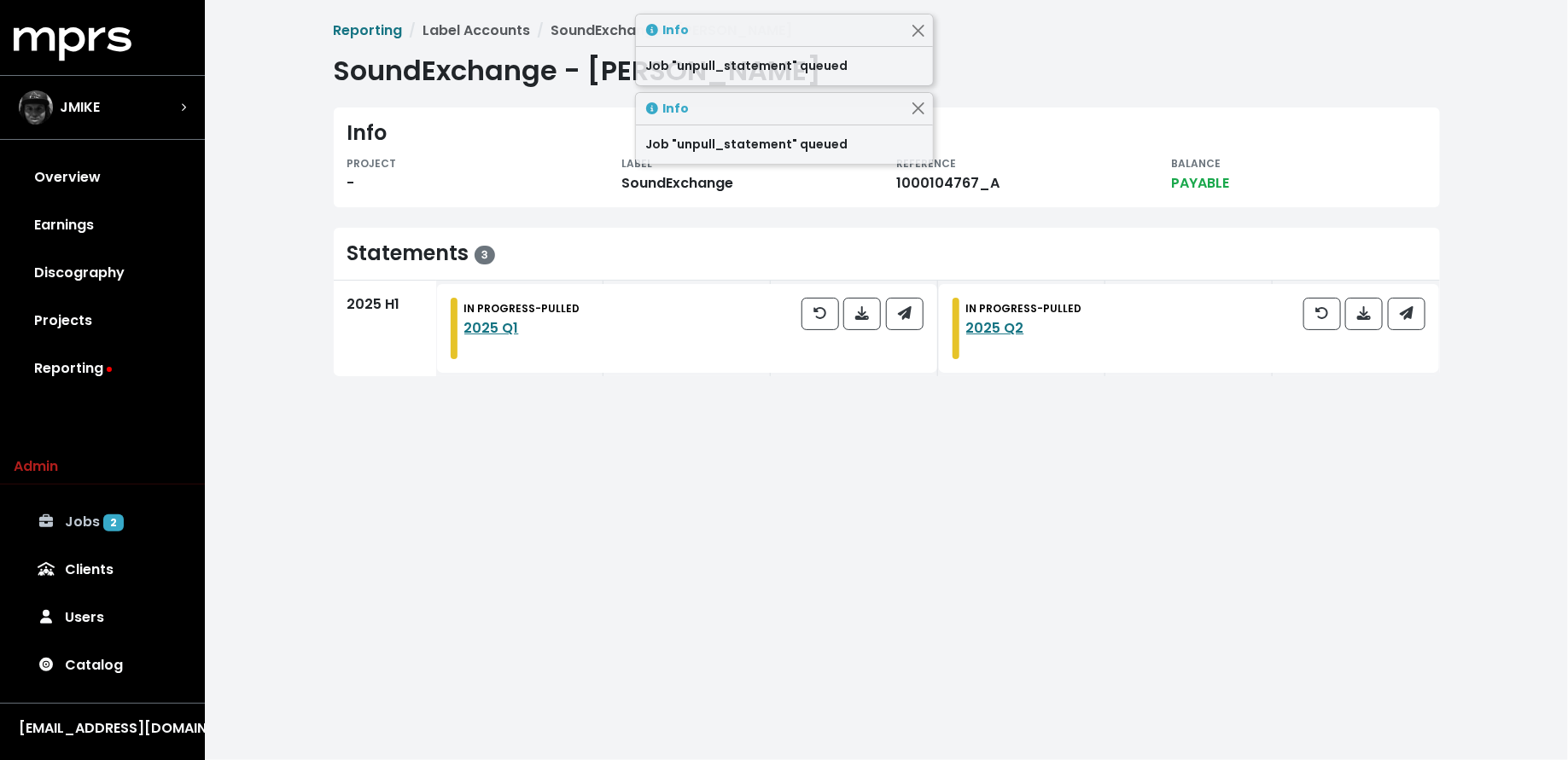
click at [76, 521] on link "Jobs 2" at bounding box center [103, 522] width 178 height 48
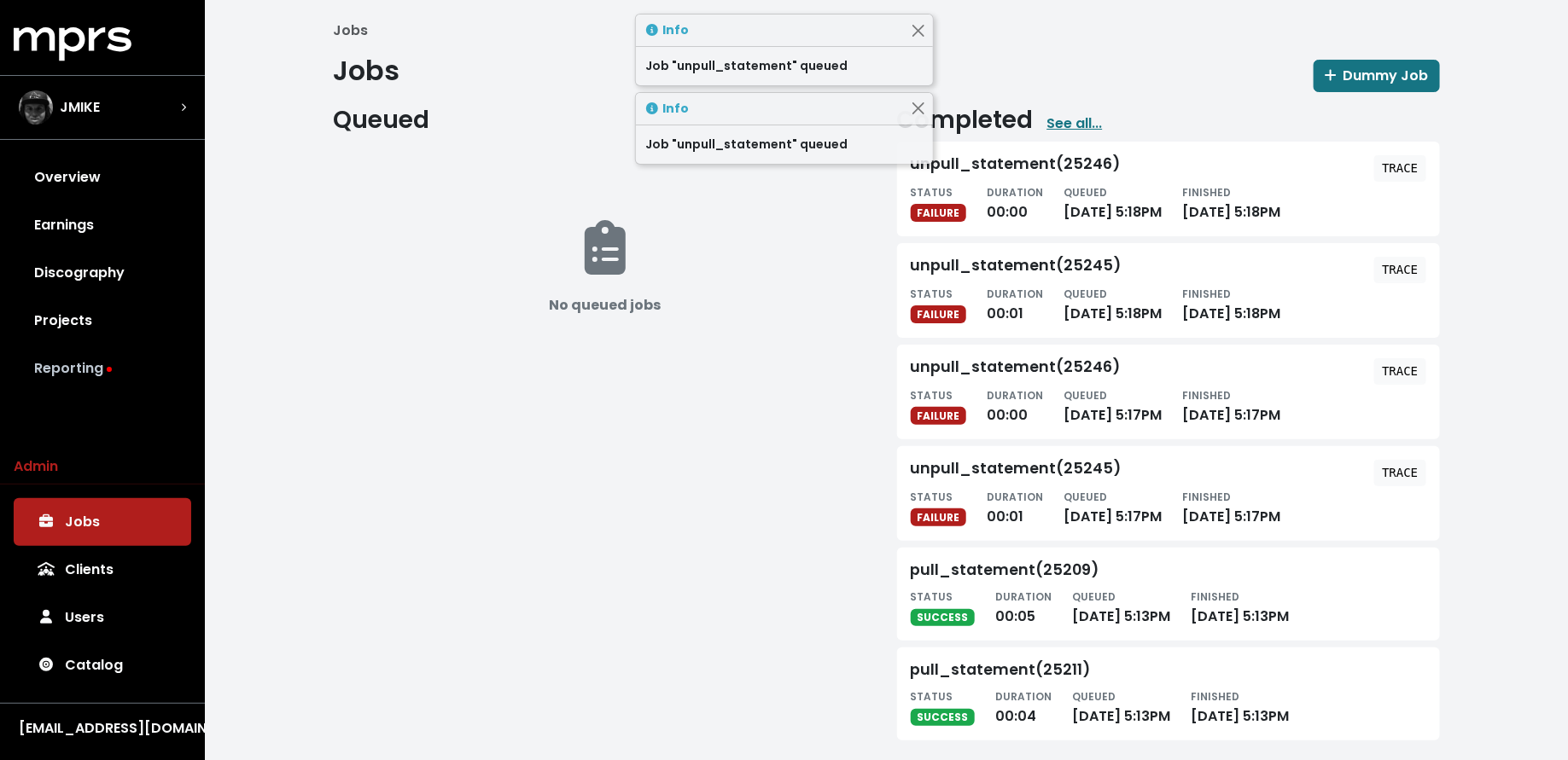
click at [77, 380] on link "Reporting" at bounding box center [103, 369] width 178 height 48
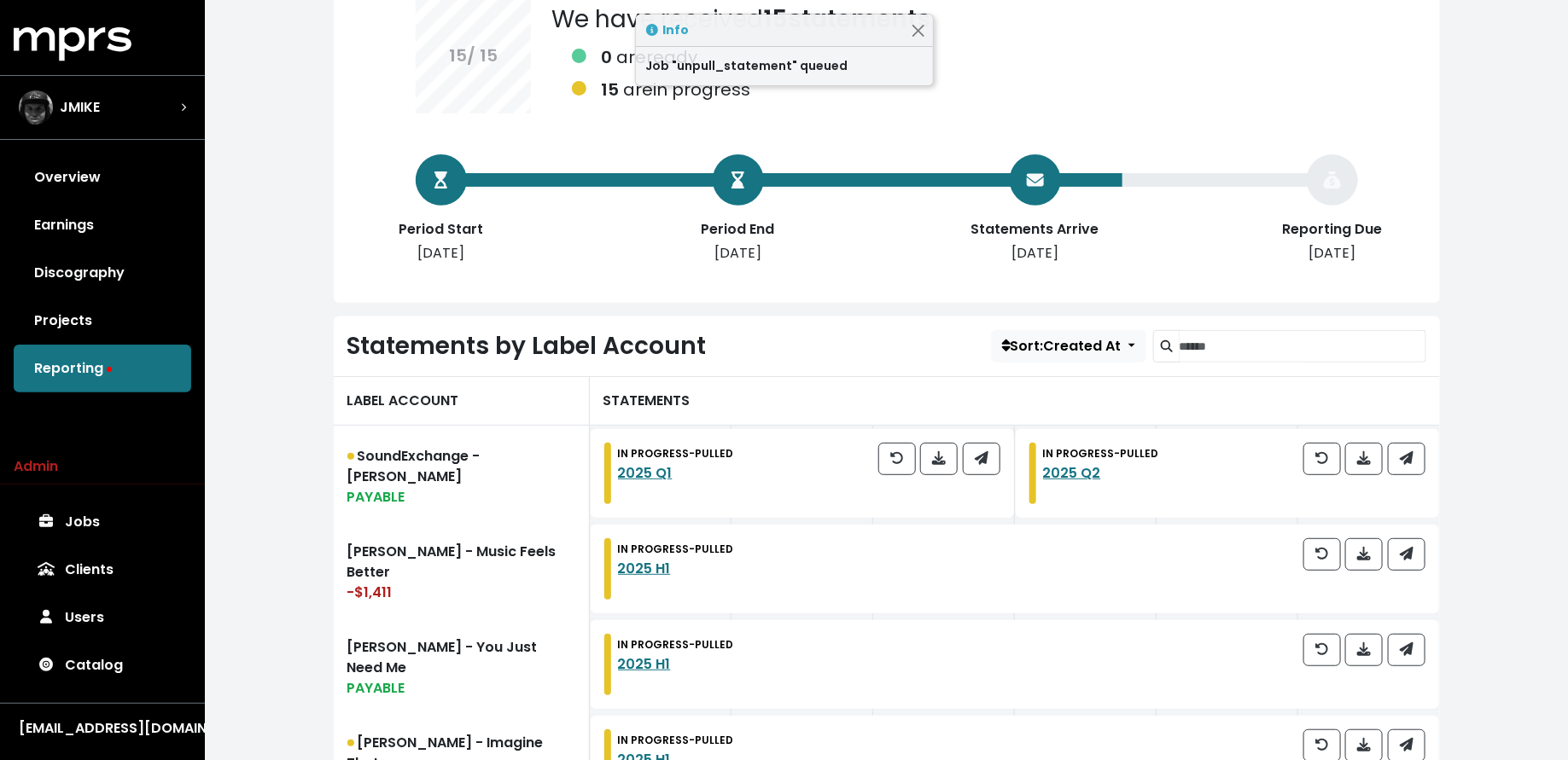
scroll to position [353, 0]
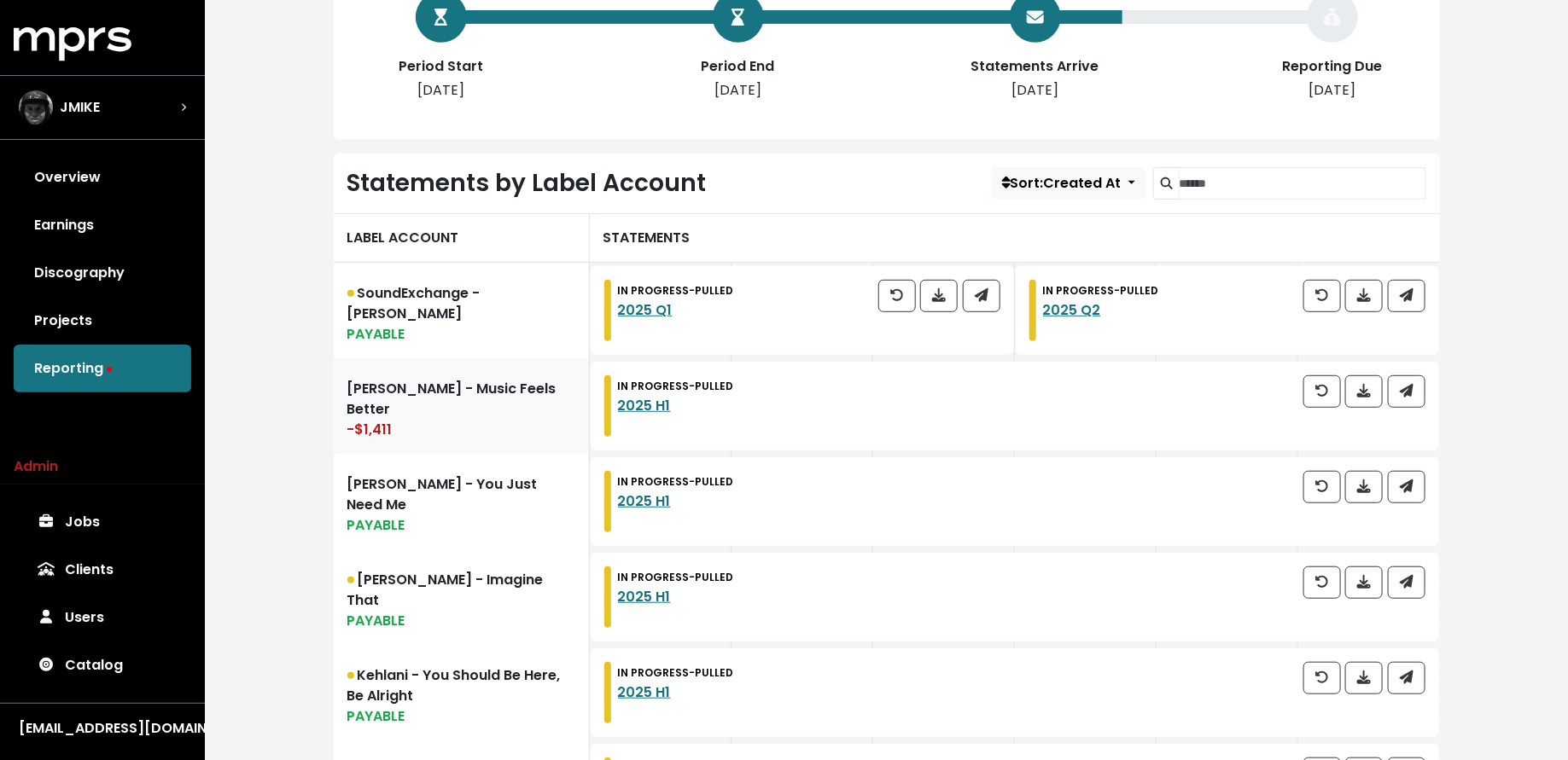
click at [420, 423] on div "-$1,411" at bounding box center [461, 430] width 228 height 20
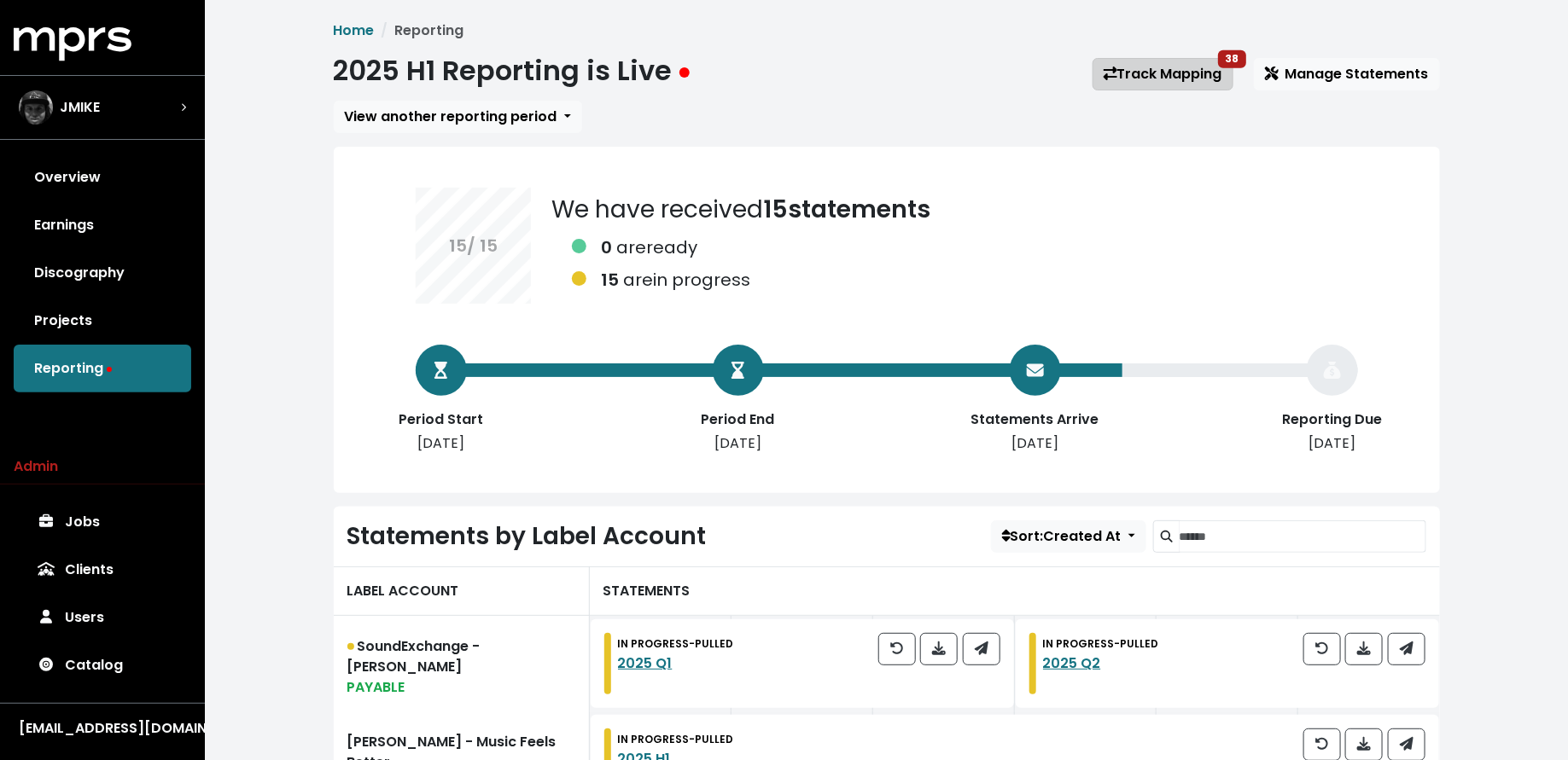
click at [1144, 80] on link "Track Mapping 38" at bounding box center [1163, 74] width 141 height 32
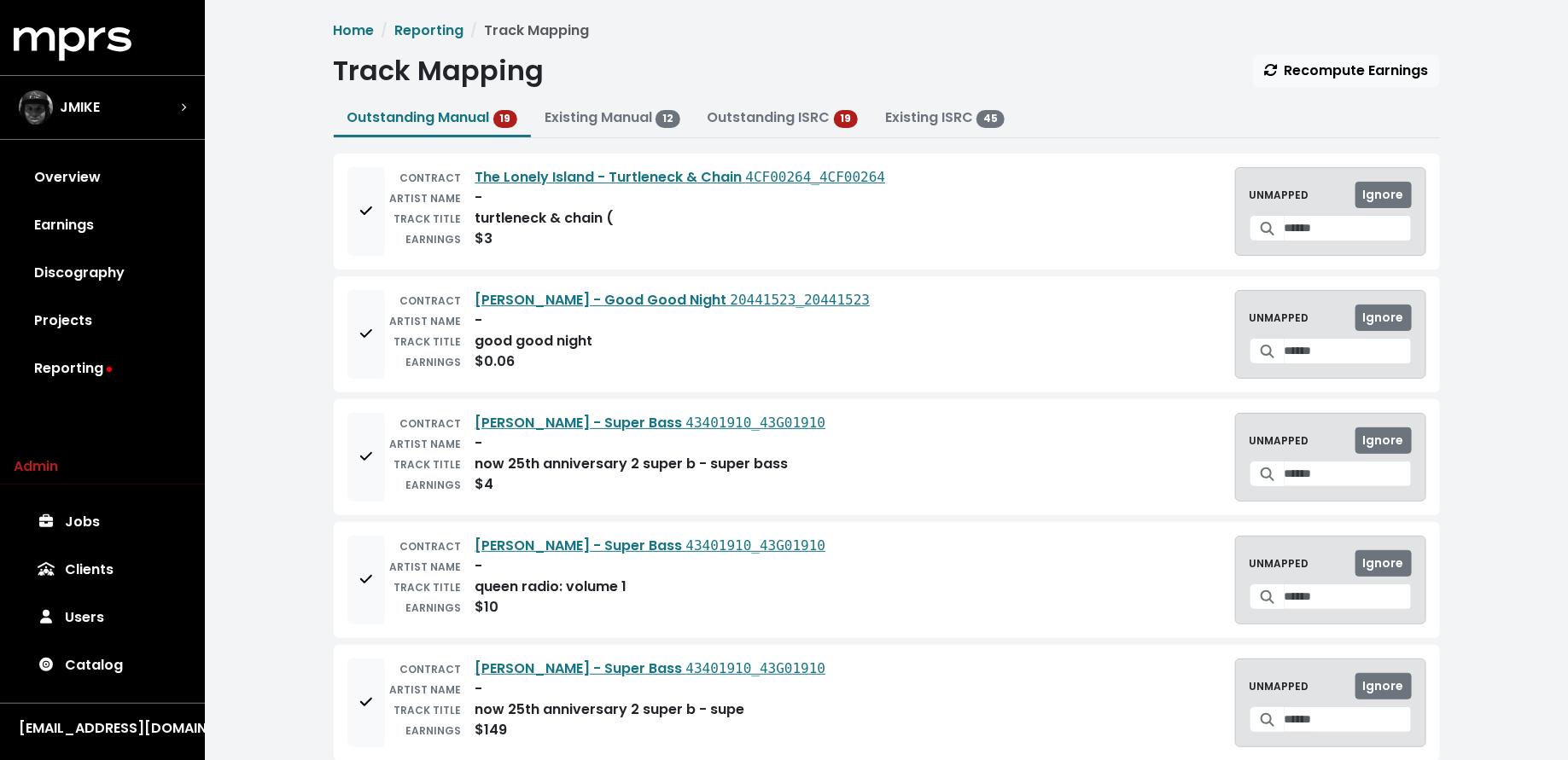
click at [1266, 352] on span at bounding box center [1267, 350] width 36 height 27
click at [1284, 348] on input "Search for a track to map to" at bounding box center [1347, 350] width 127 height 27
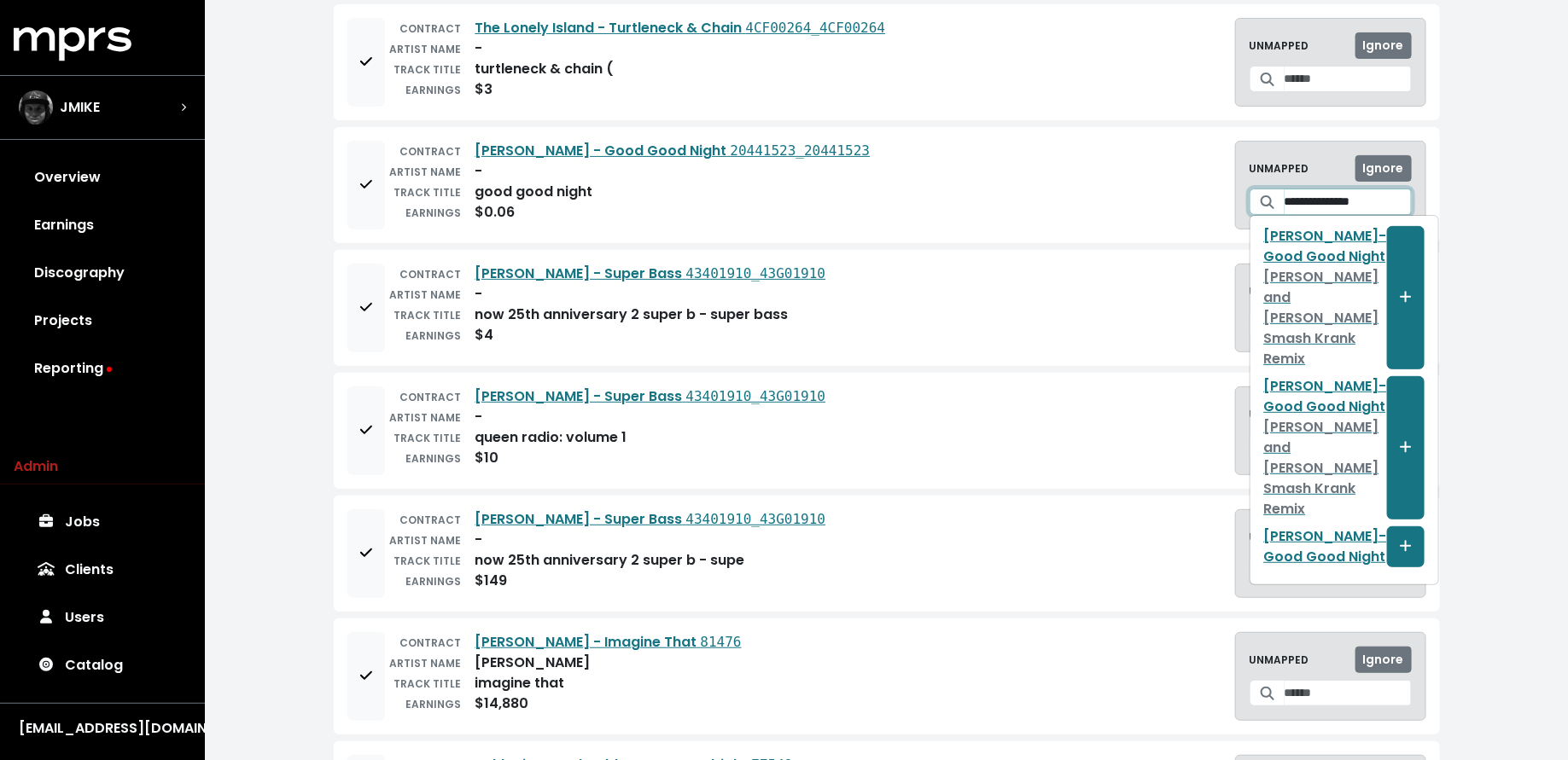
scroll to position [162, 0]
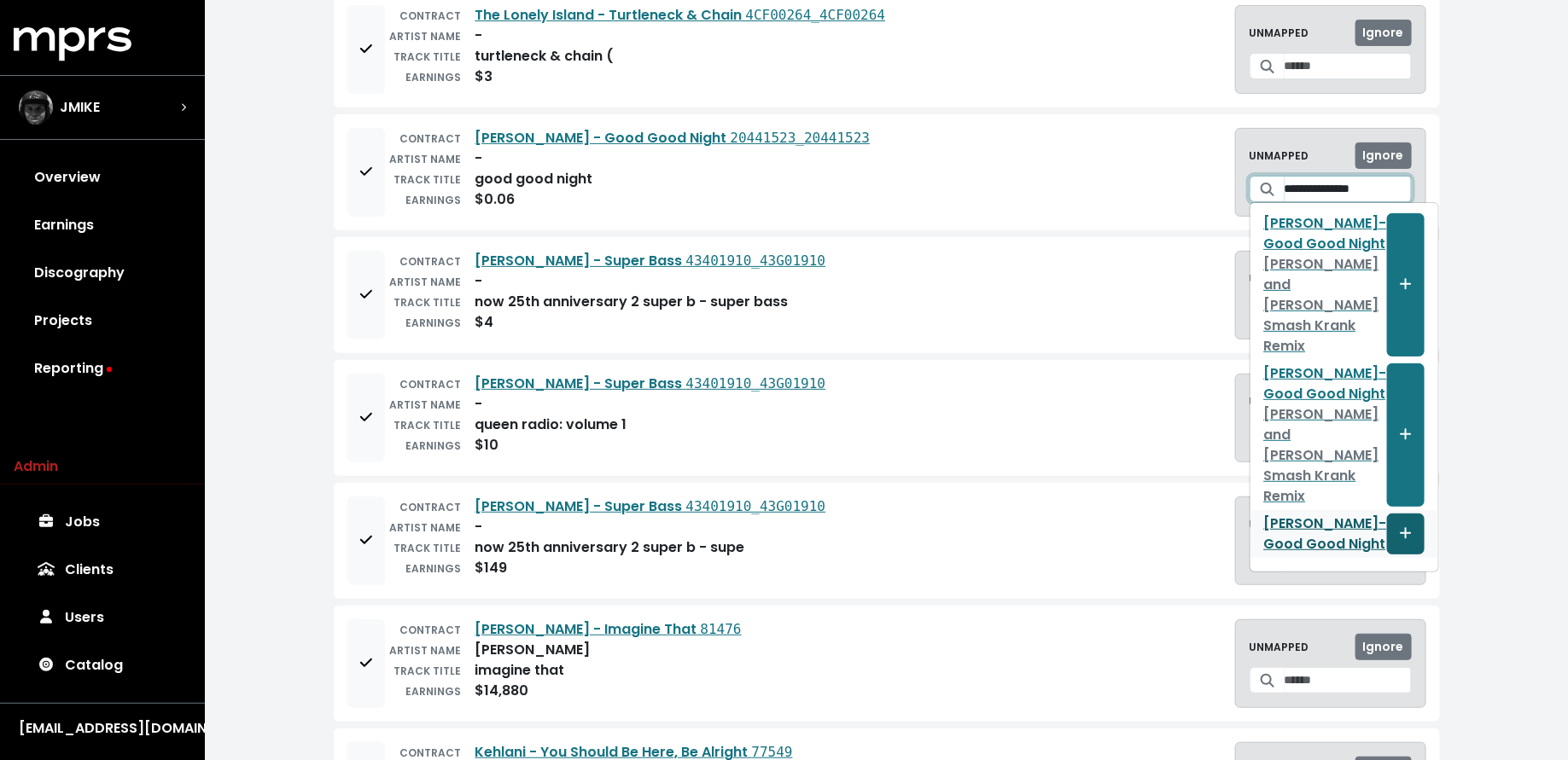
type input "**********"
click at [1387, 513] on button "Create track mapping" at bounding box center [1405, 533] width 38 height 41
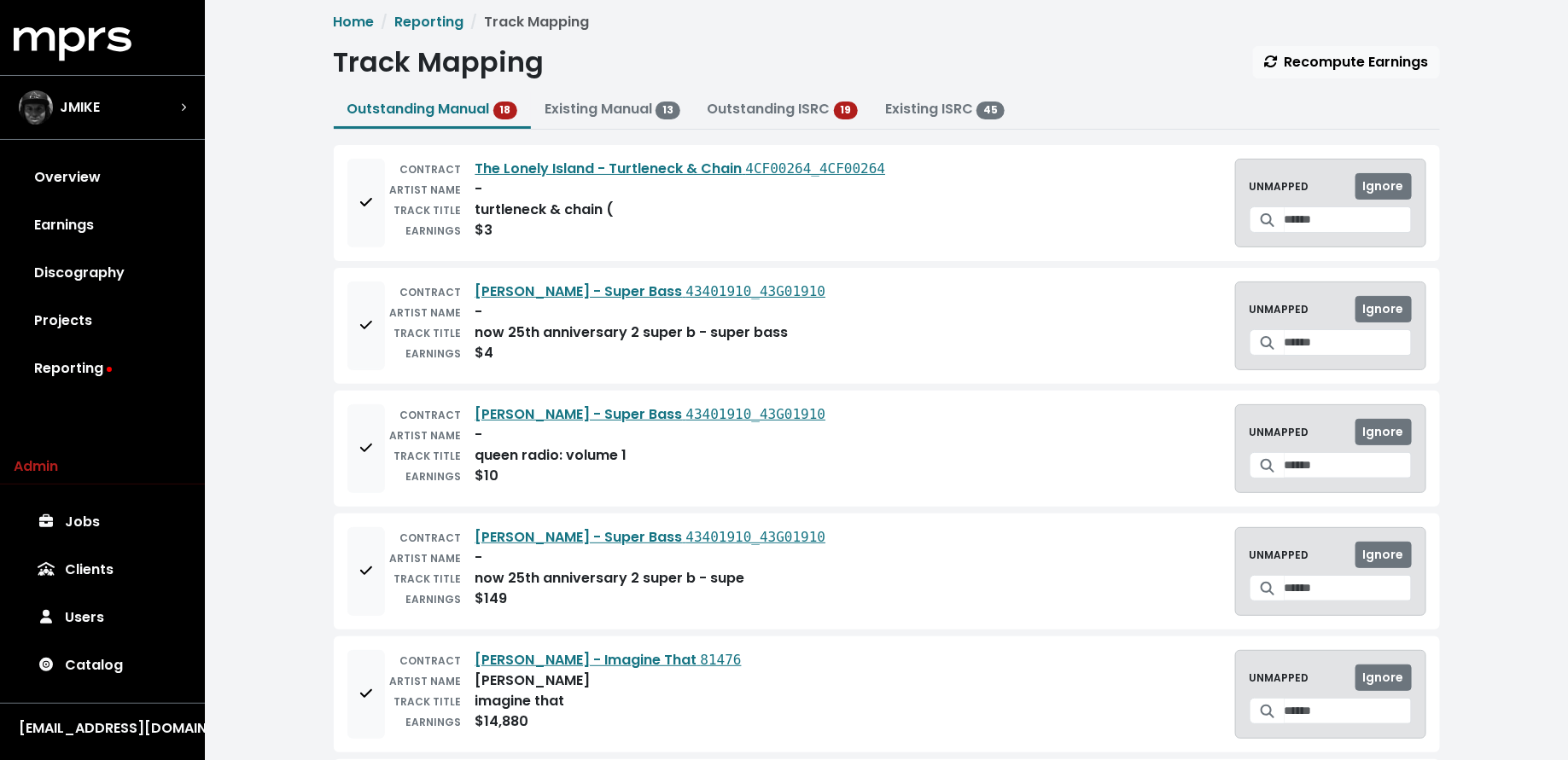
scroll to position [0, 0]
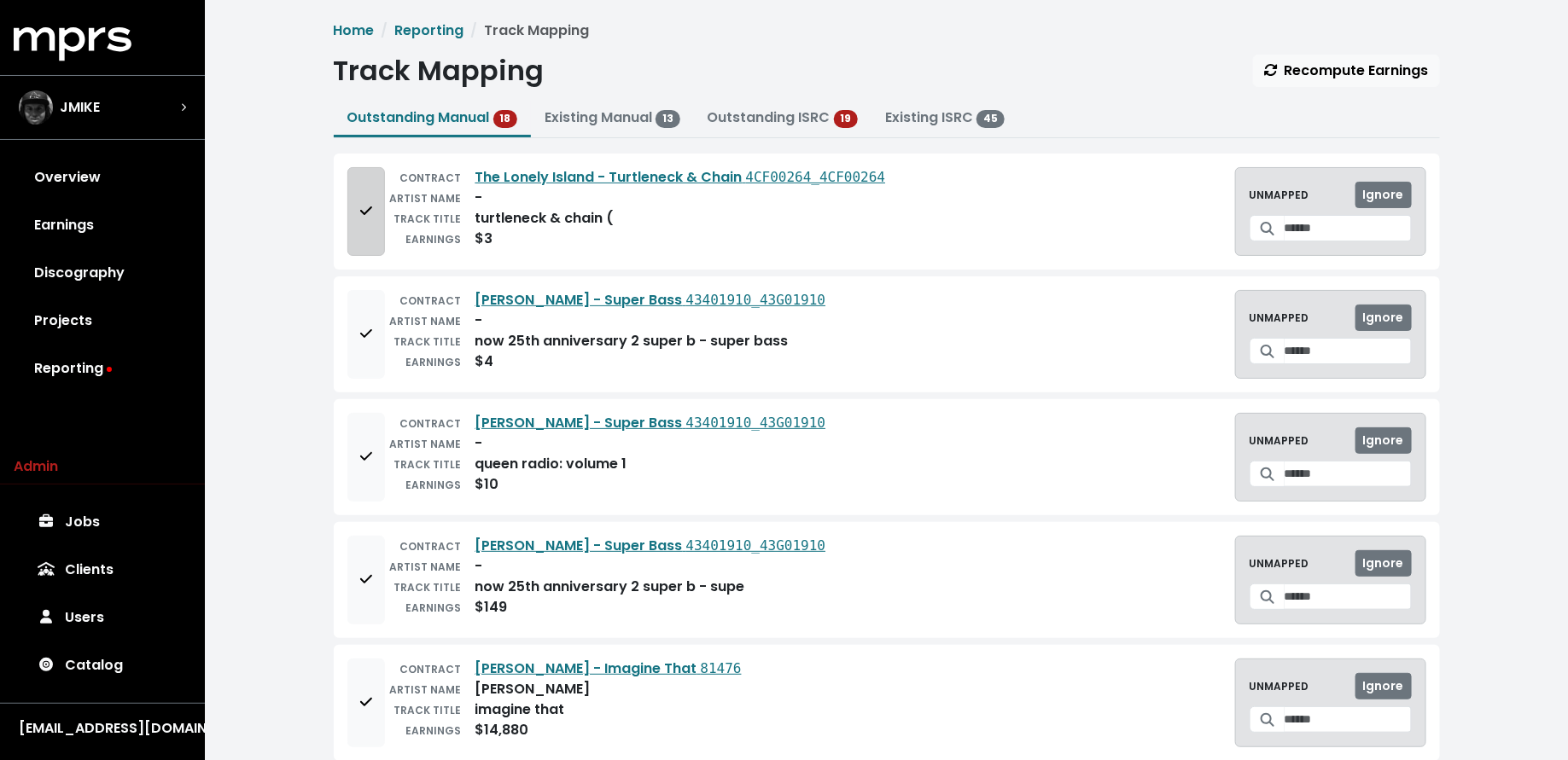
click at [368, 235] on button "Add to mapping queue" at bounding box center [365, 212] width 38 height 89
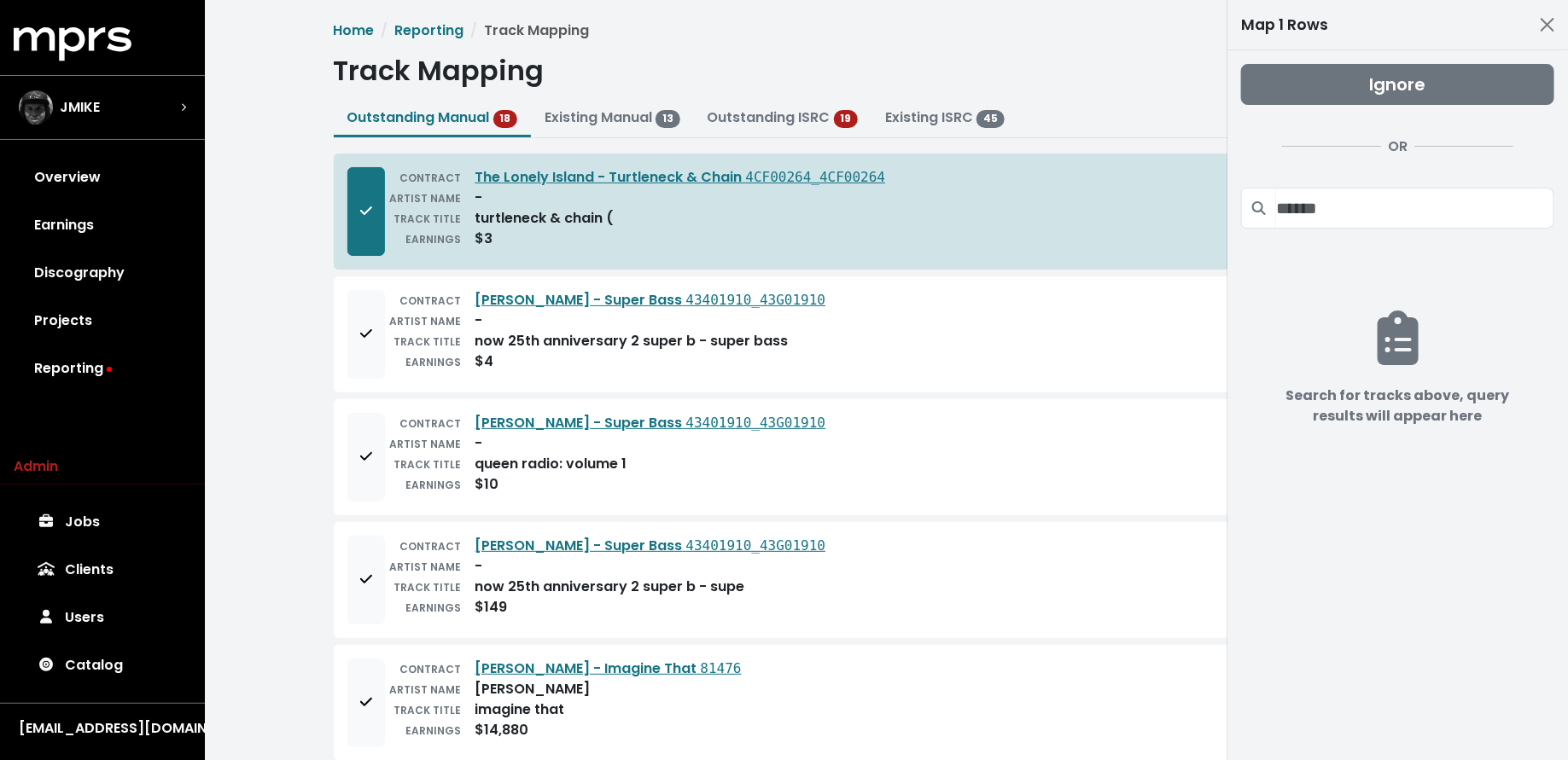
click at [385, 476] on div "EARNINGS" at bounding box center [423, 484] width 77 height 20
click at [360, 477] on button "Add to mapping queue" at bounding box center [365, 457] width 38 height 89
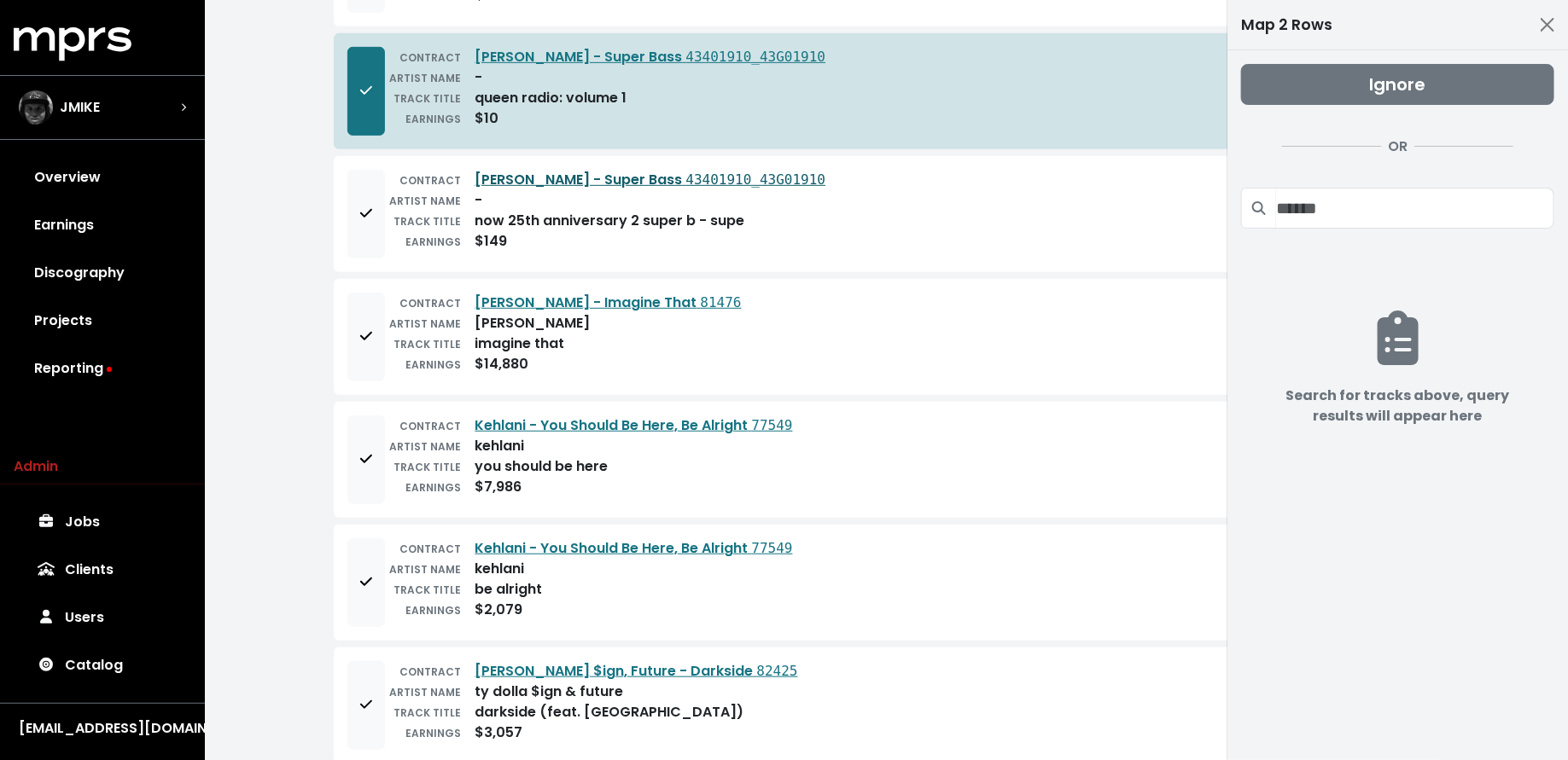
scroll to position [421, 0]
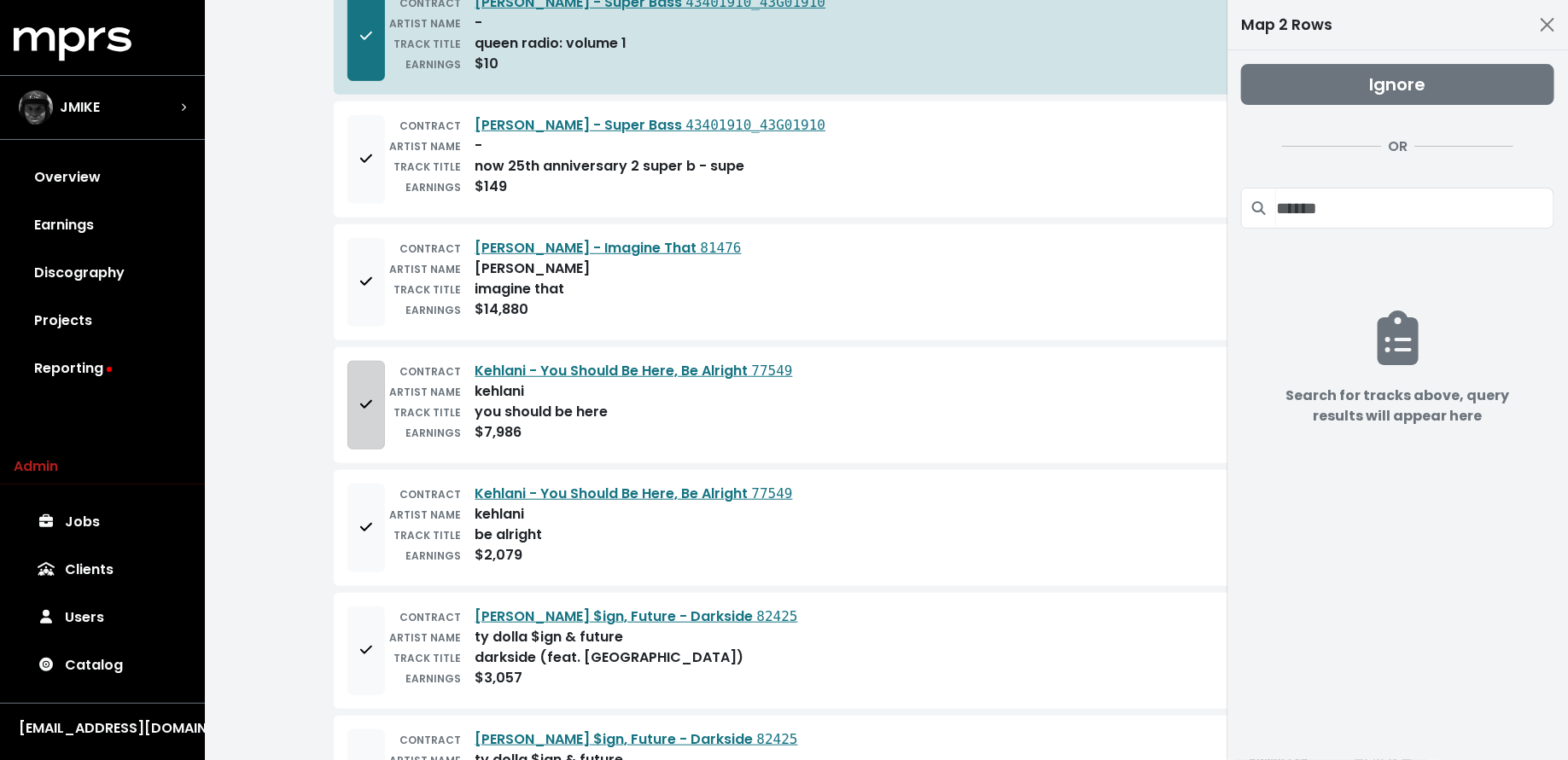
click at [356, 418] on button "Add to mapping queue" at bounding box center [365, 405] width 38 height 89
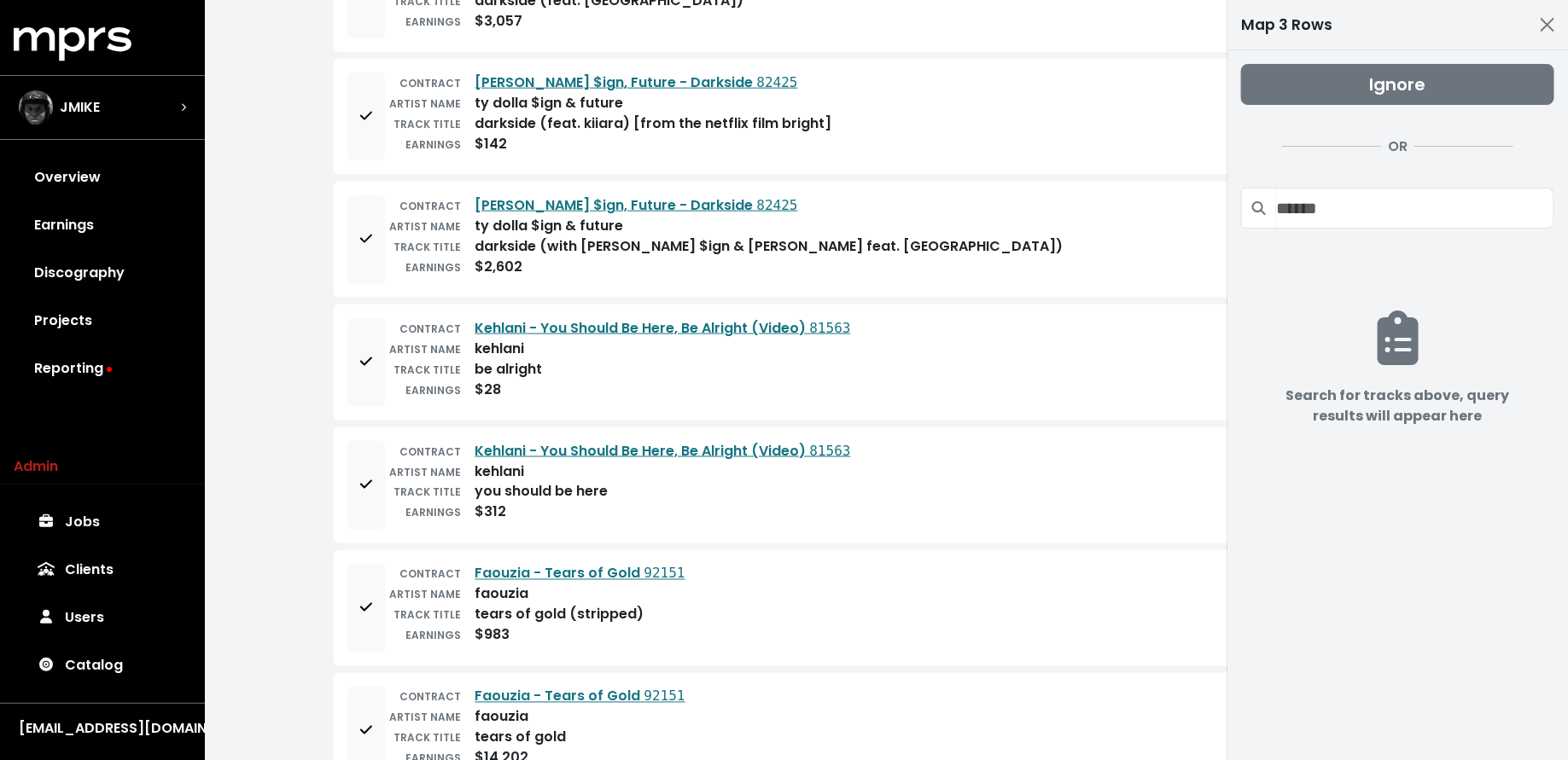
scroll to position [1103, 0]
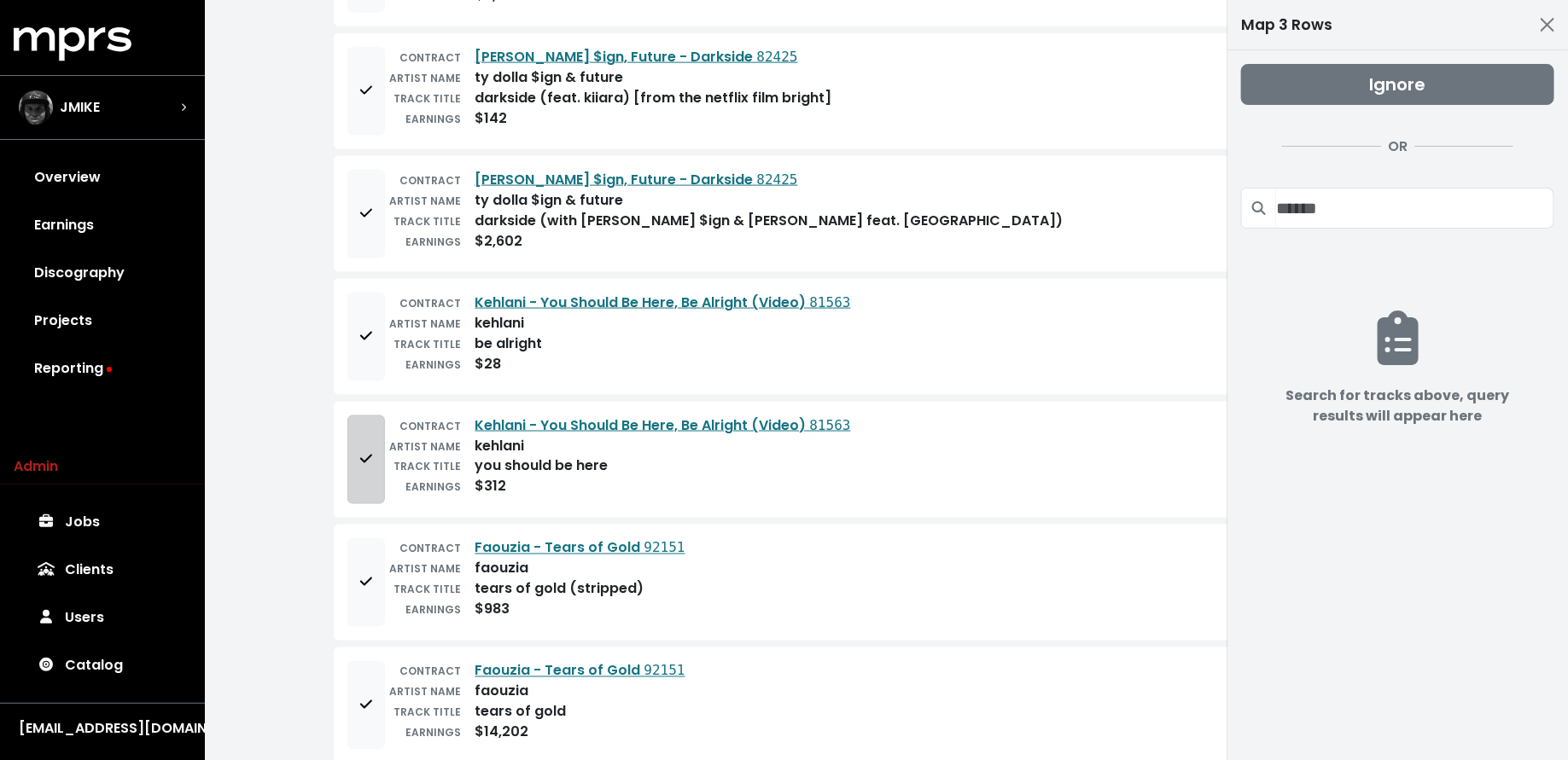
click at [358, 463] on button "Add to mapping queue" at bounding box center [365, 460] width 38 height 89
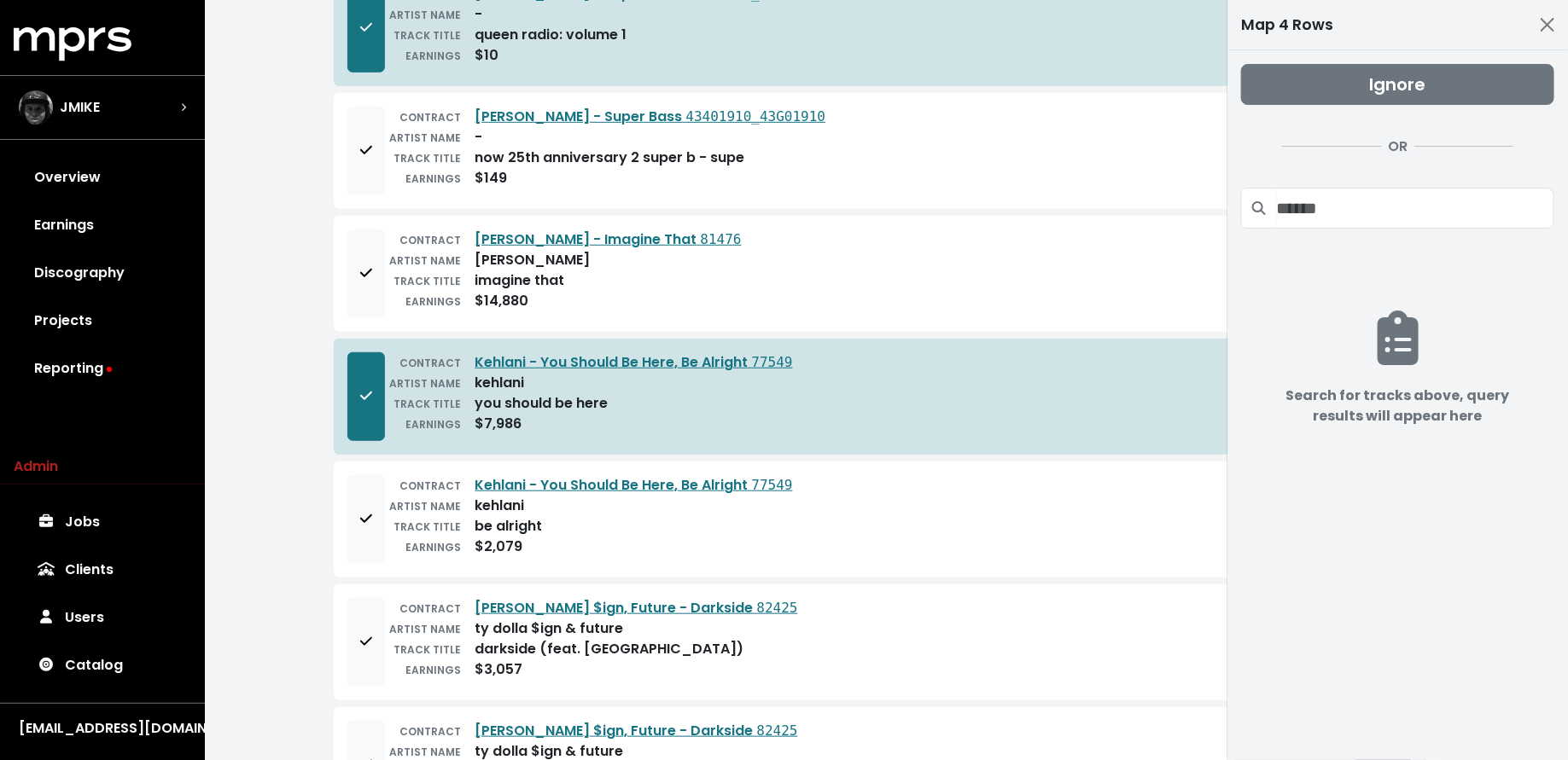
scroll to position [289, 0]
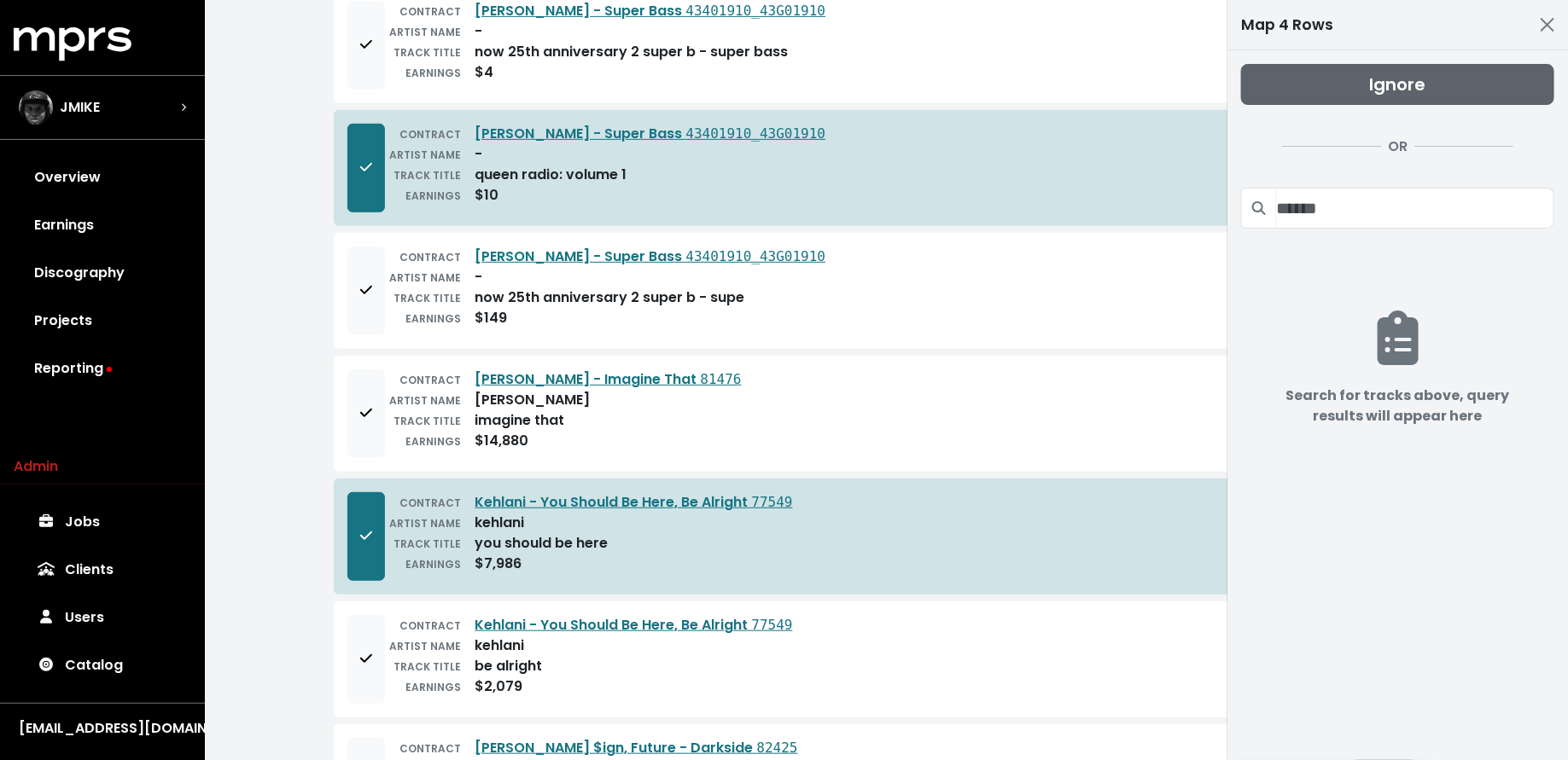
click at [1315, 90] on button "Ignore" at bounding box center [1397, 84] width 314 height 41
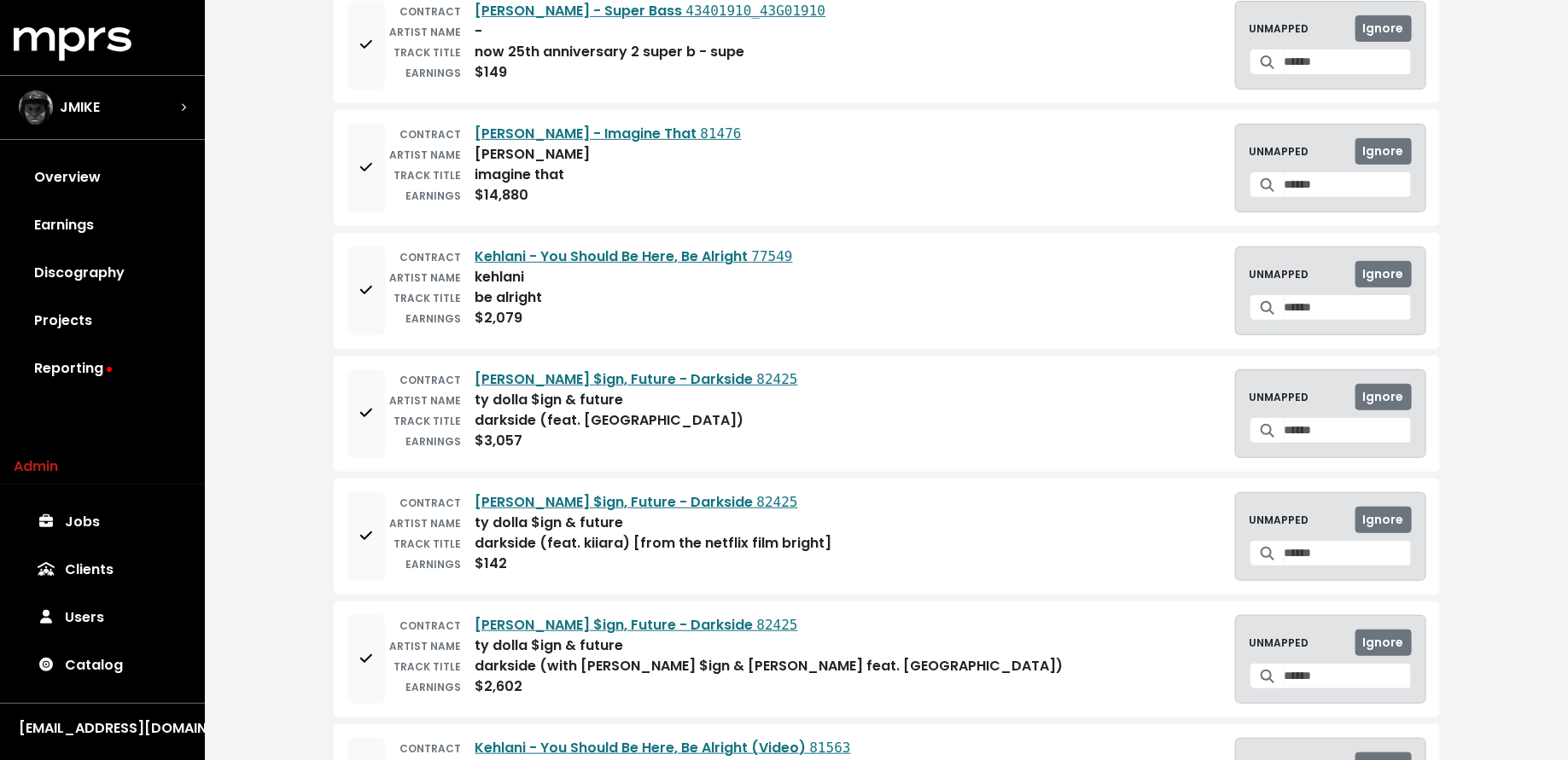
scroll to position [0, 0]
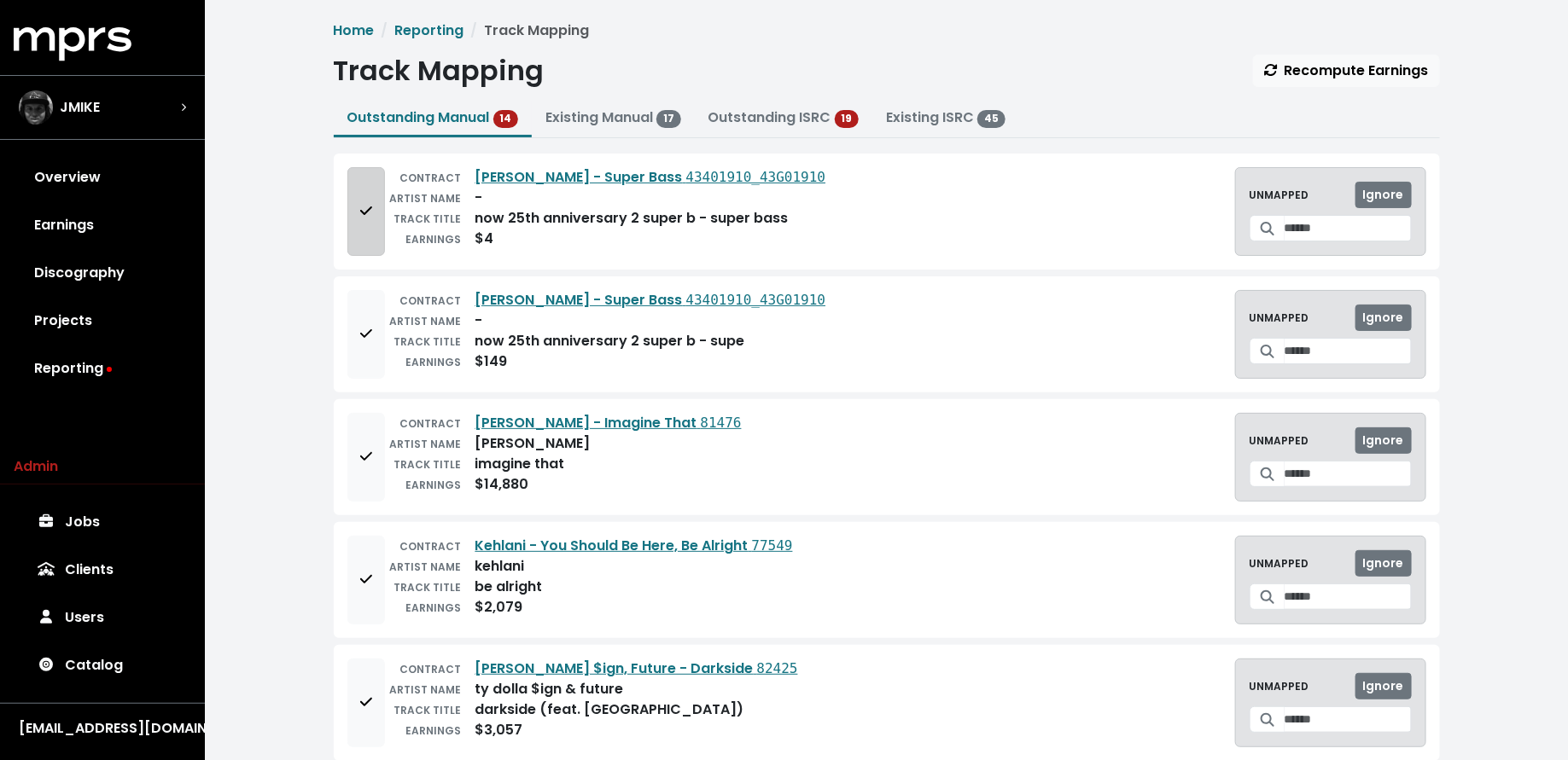
click at [369, 223] on button "Add to mapping queue" at bounding box center [365, 212] width 38 height 89
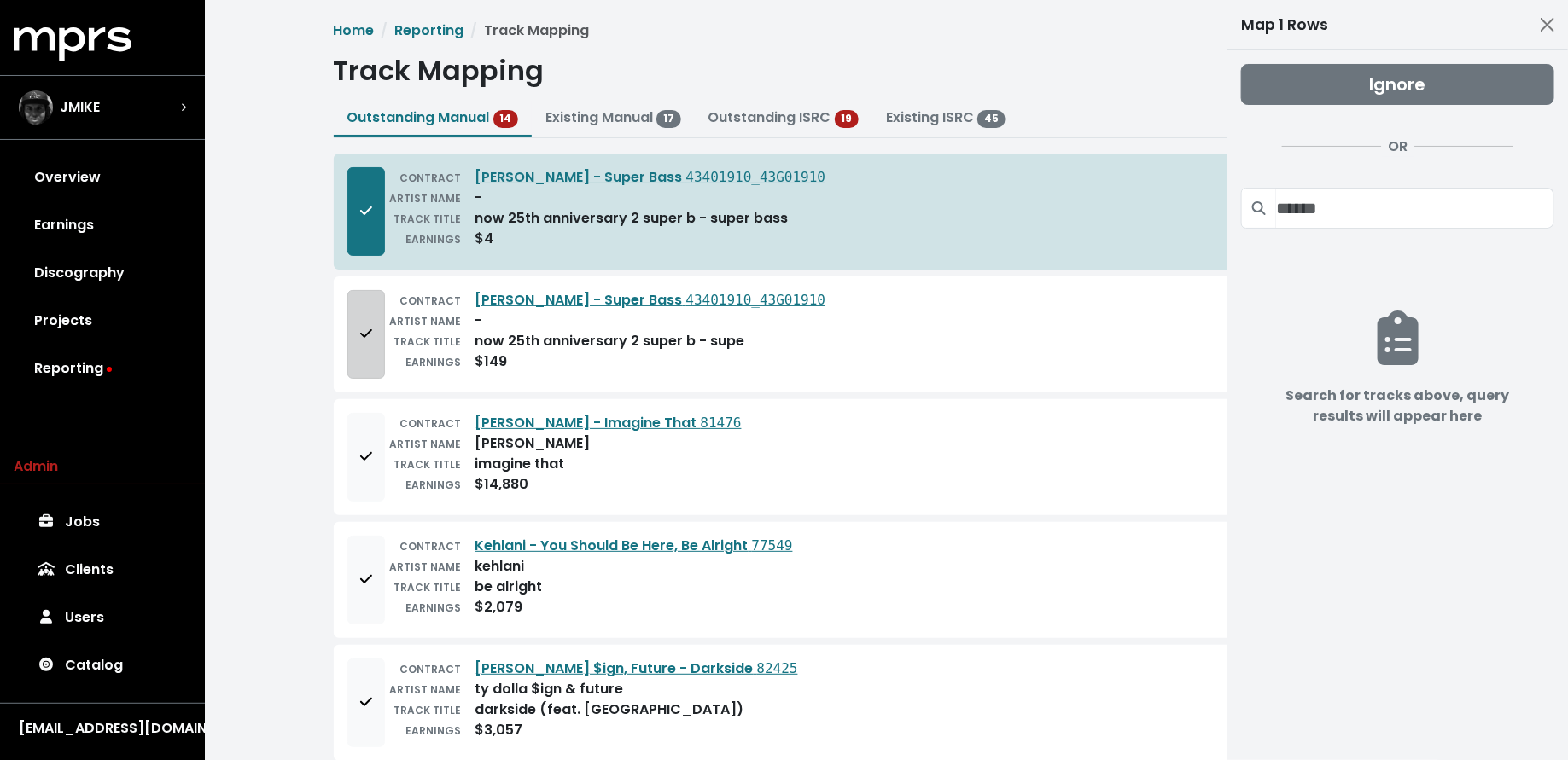
click at [368, 349] on button "Add to mapping queue" at bounding box center [365, 335] width 38 height 89
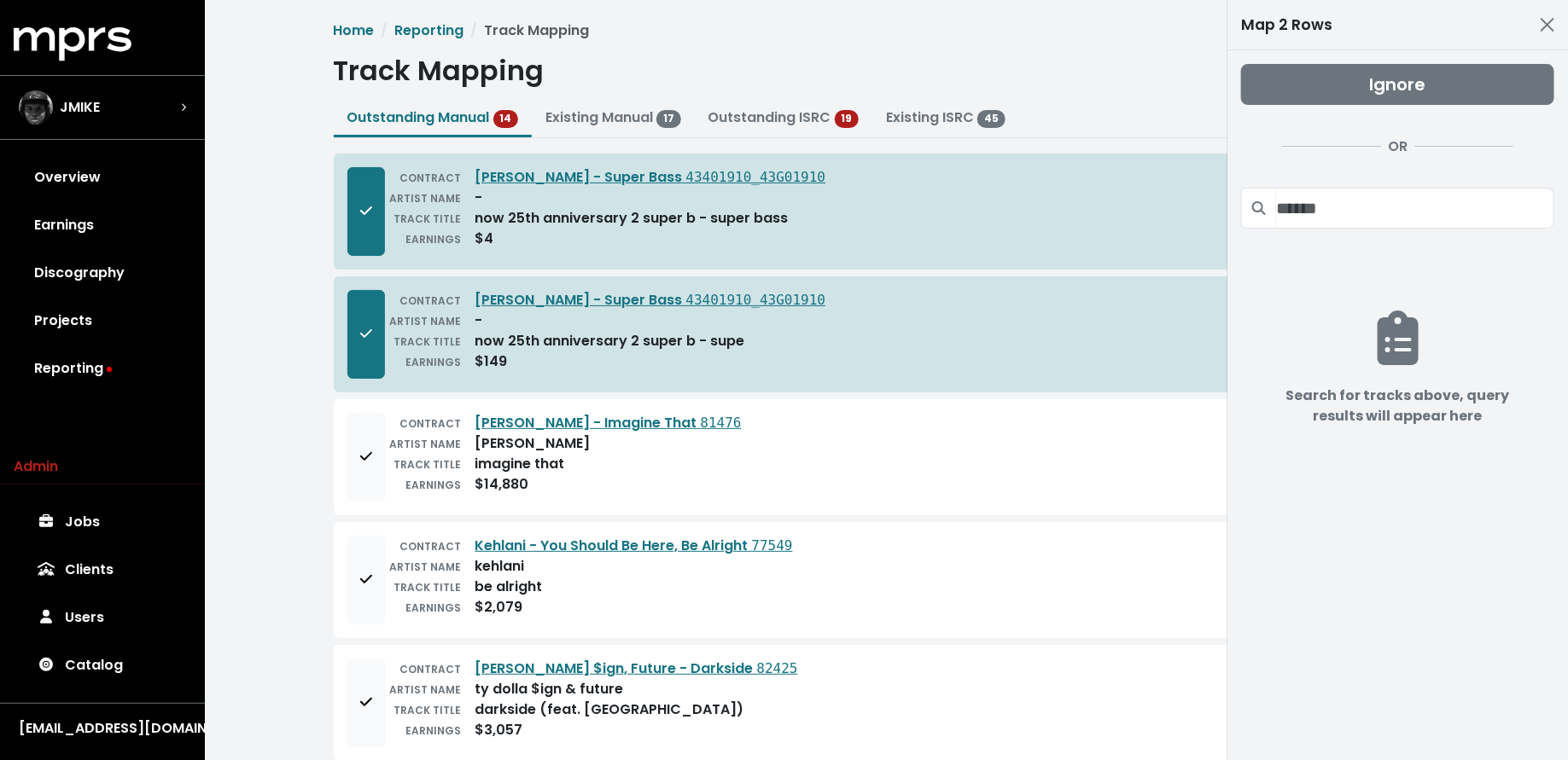
drag, startPoint x: 1395, startPoint y: 234, endPoint x: 1393, endPoint y: 218, distance: 16.1
click at [1395, 234] on div "Ignore OR" at bounding box center [1397, 153] width 314 height 178
click at [1393, 215] on input "Search projects" at bounding box center [1414, 208] width 278 height 41
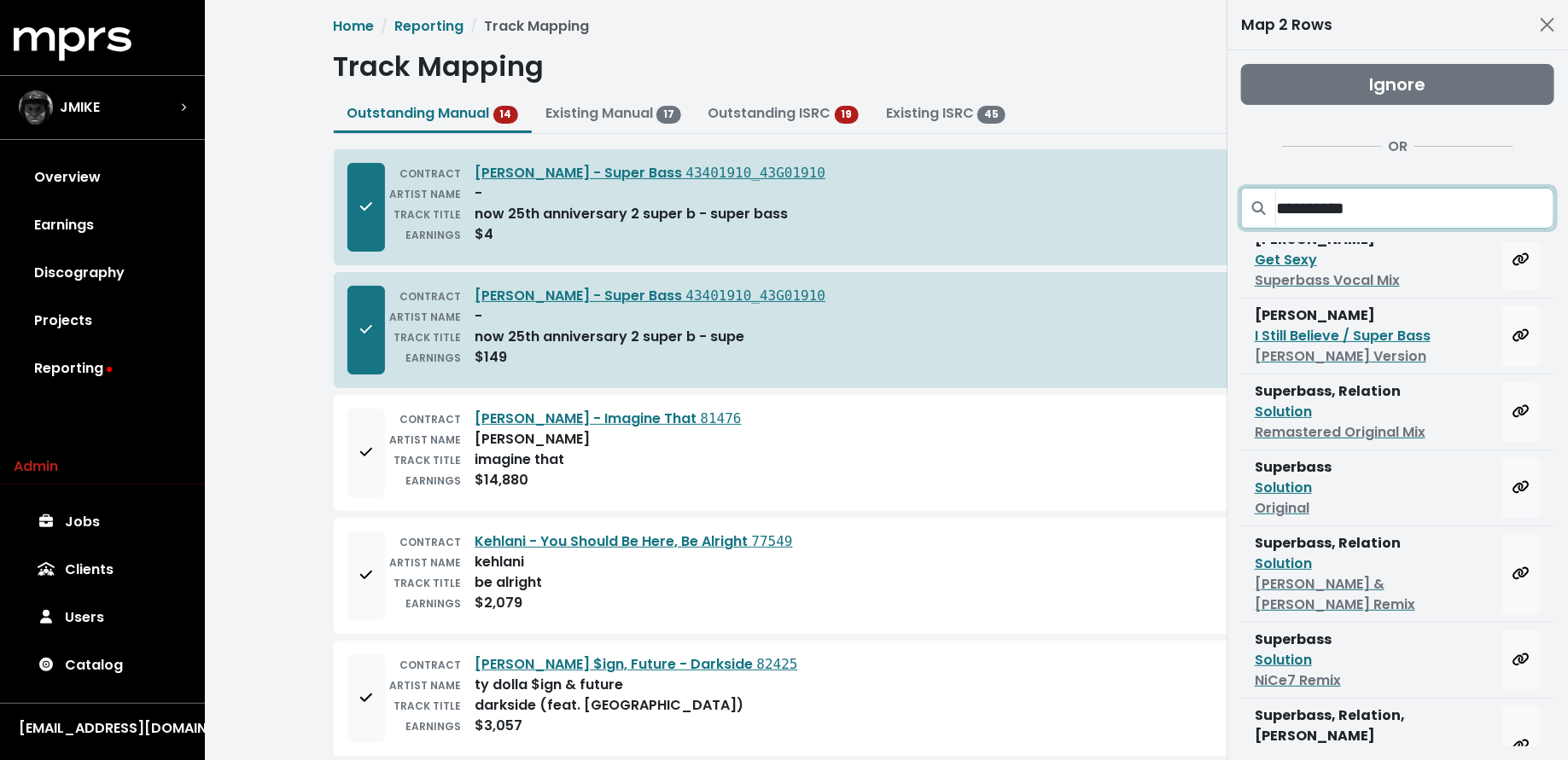
scroll to position [153, 0]
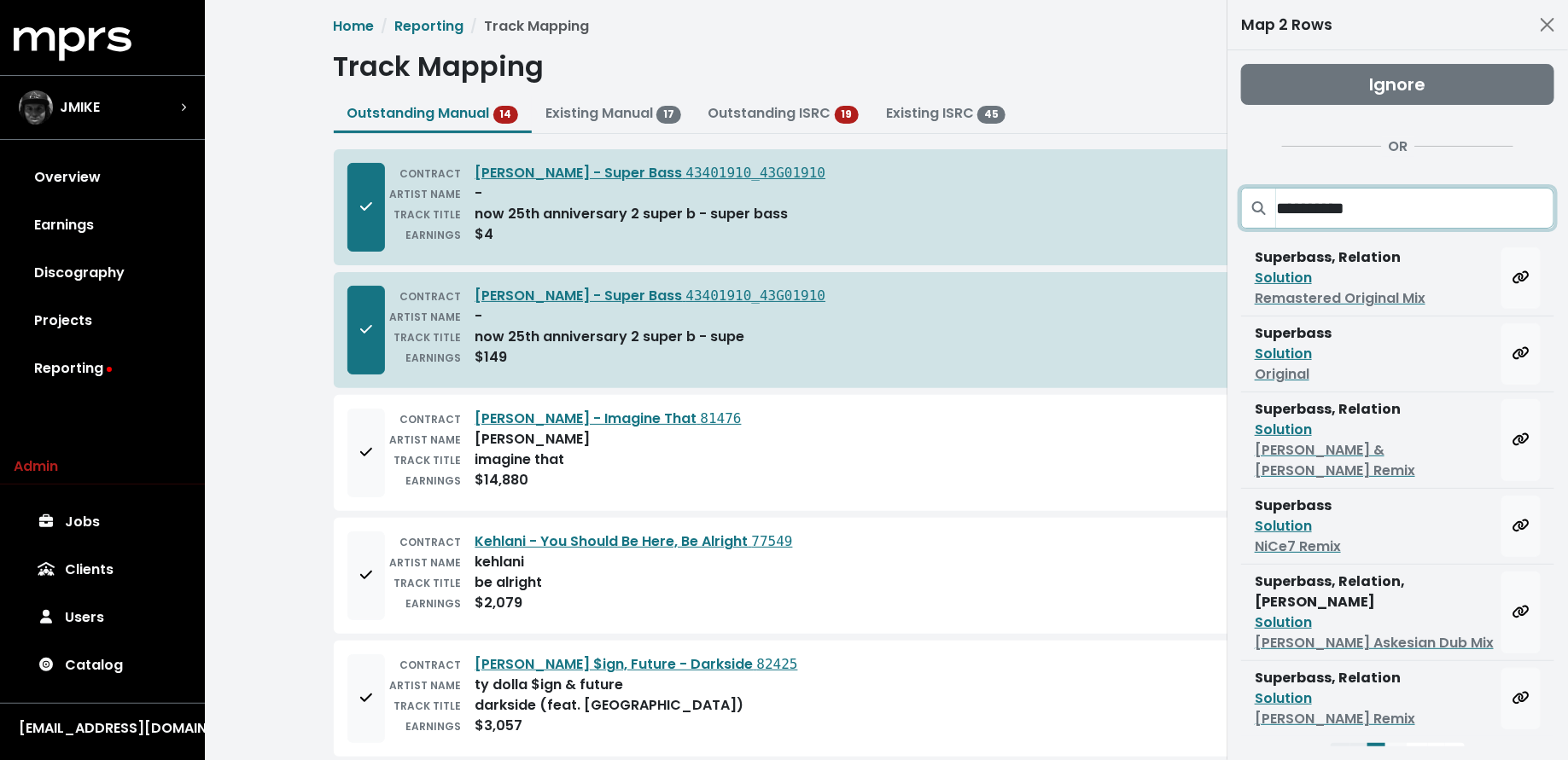
type input "**********"
click at [1399, 743] on button "2" at bounding box center [1395, 755] width 21 height 25
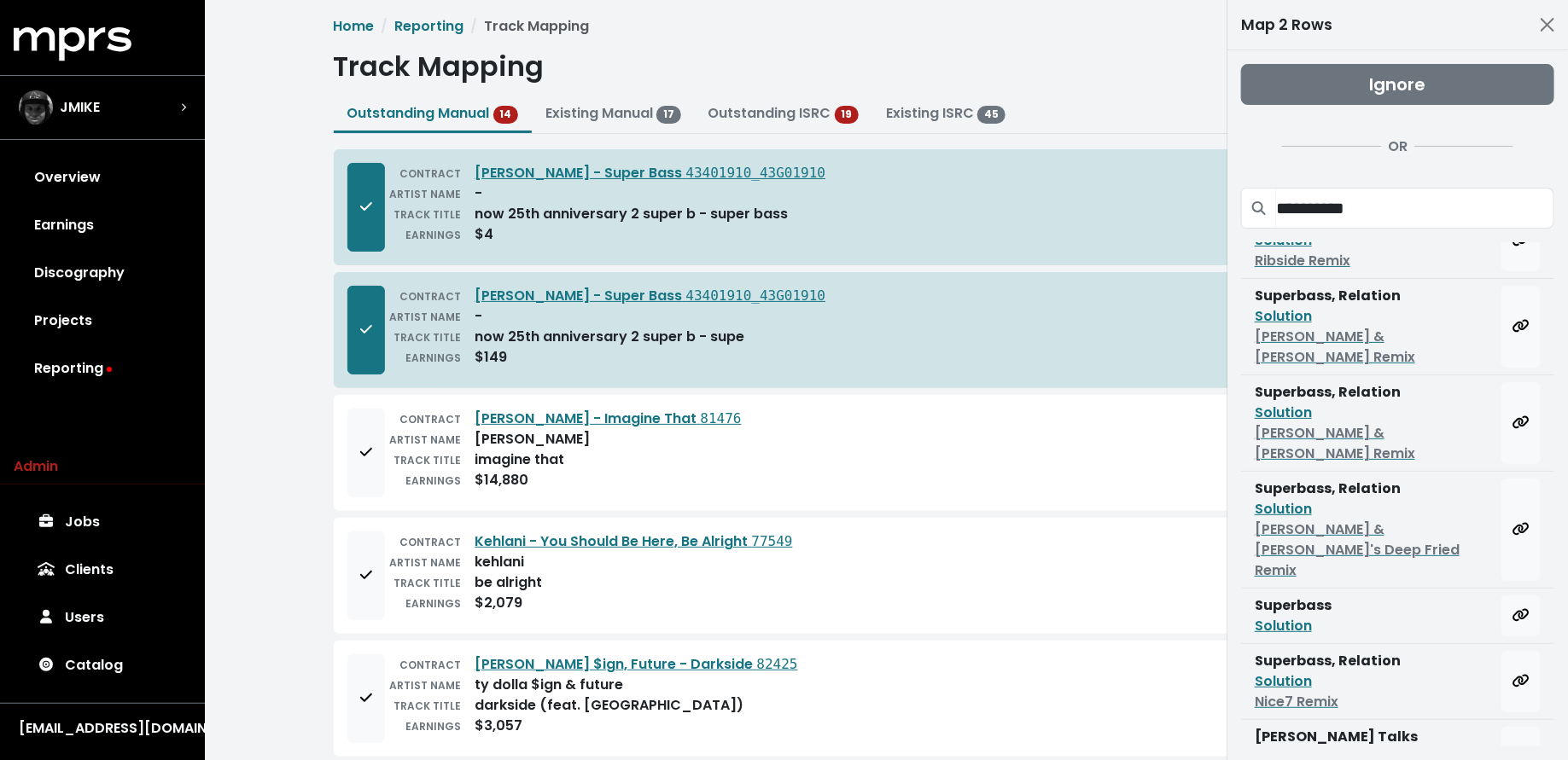
scroll to position [111, 0]
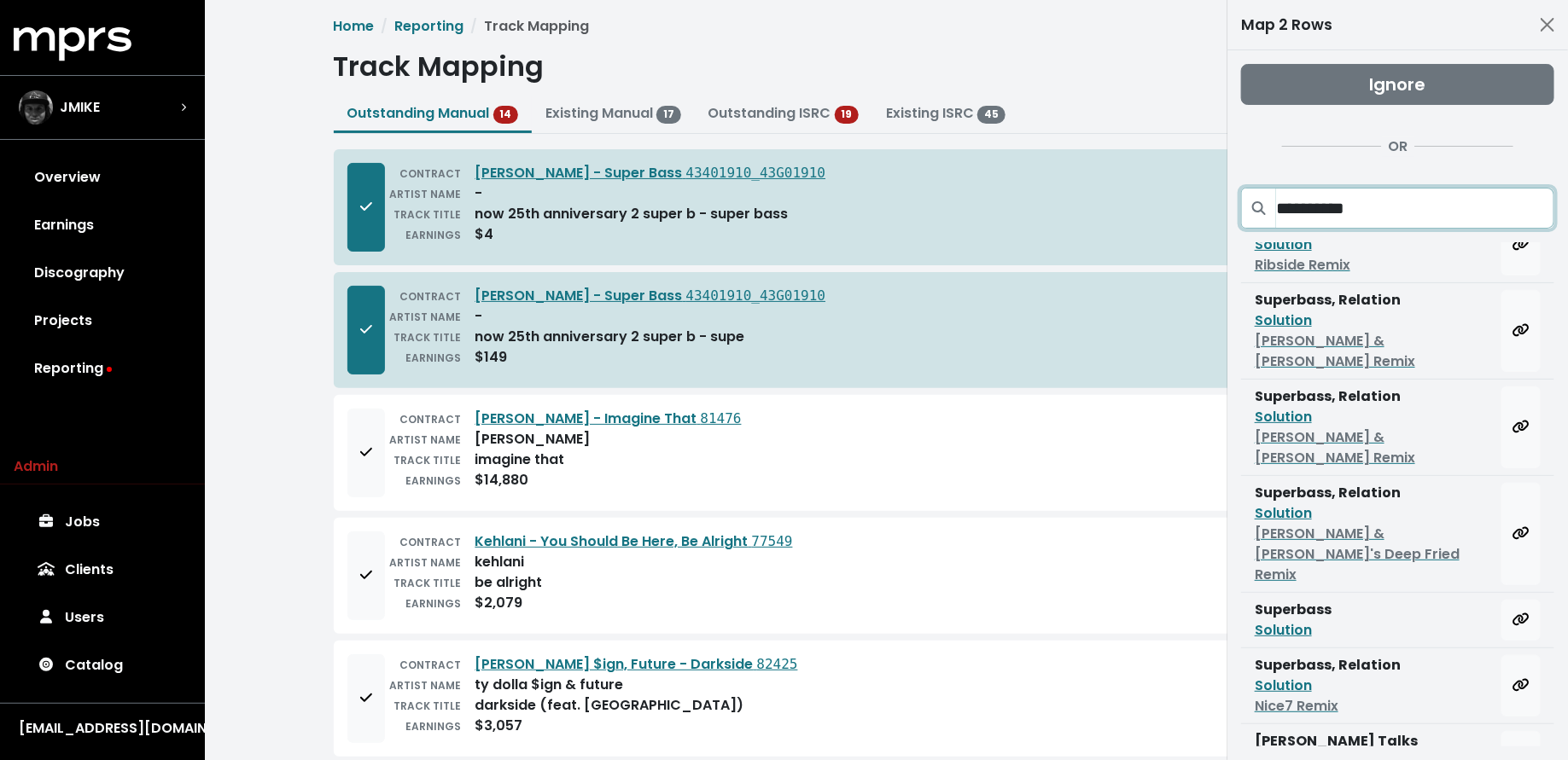
click at [1279, 215] on input "**********" at bounding box center [1414, 208] width 278 height 41
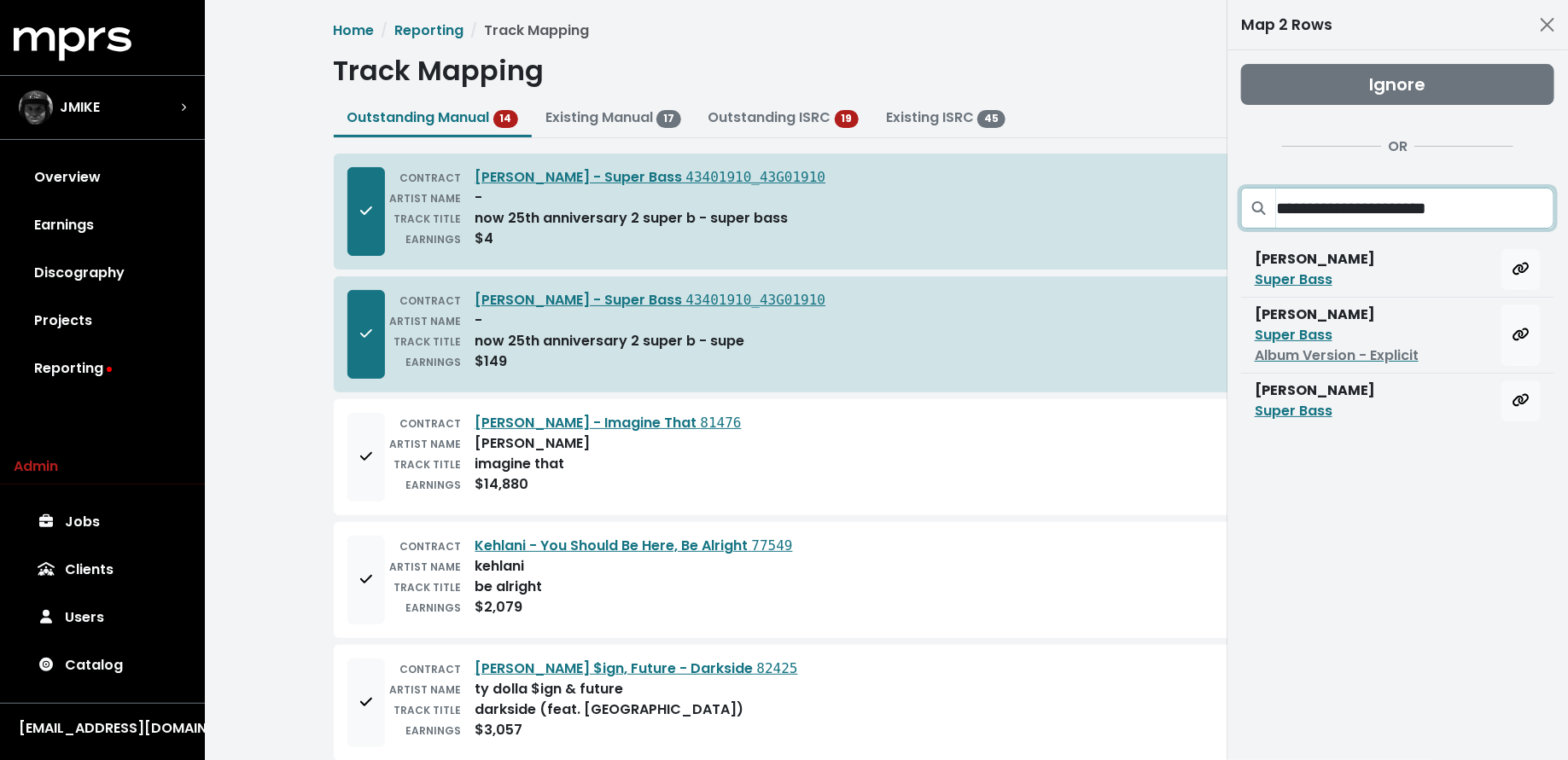
scroll to position [0, 0]
type input "**********"
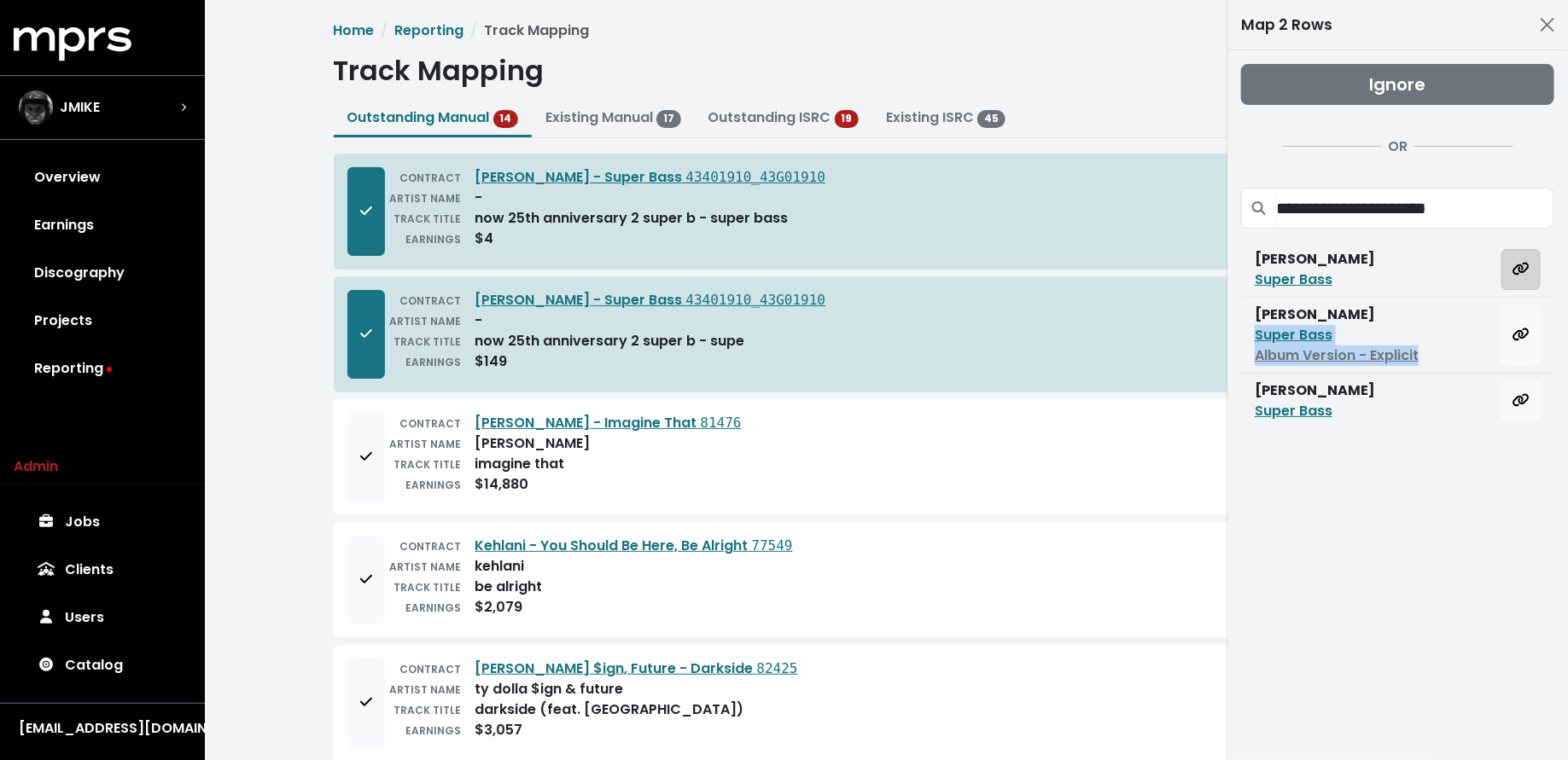
click at [1532, 272] on button "Map all rows to this track" at bounding box center [1521, 269] width 39 height 41
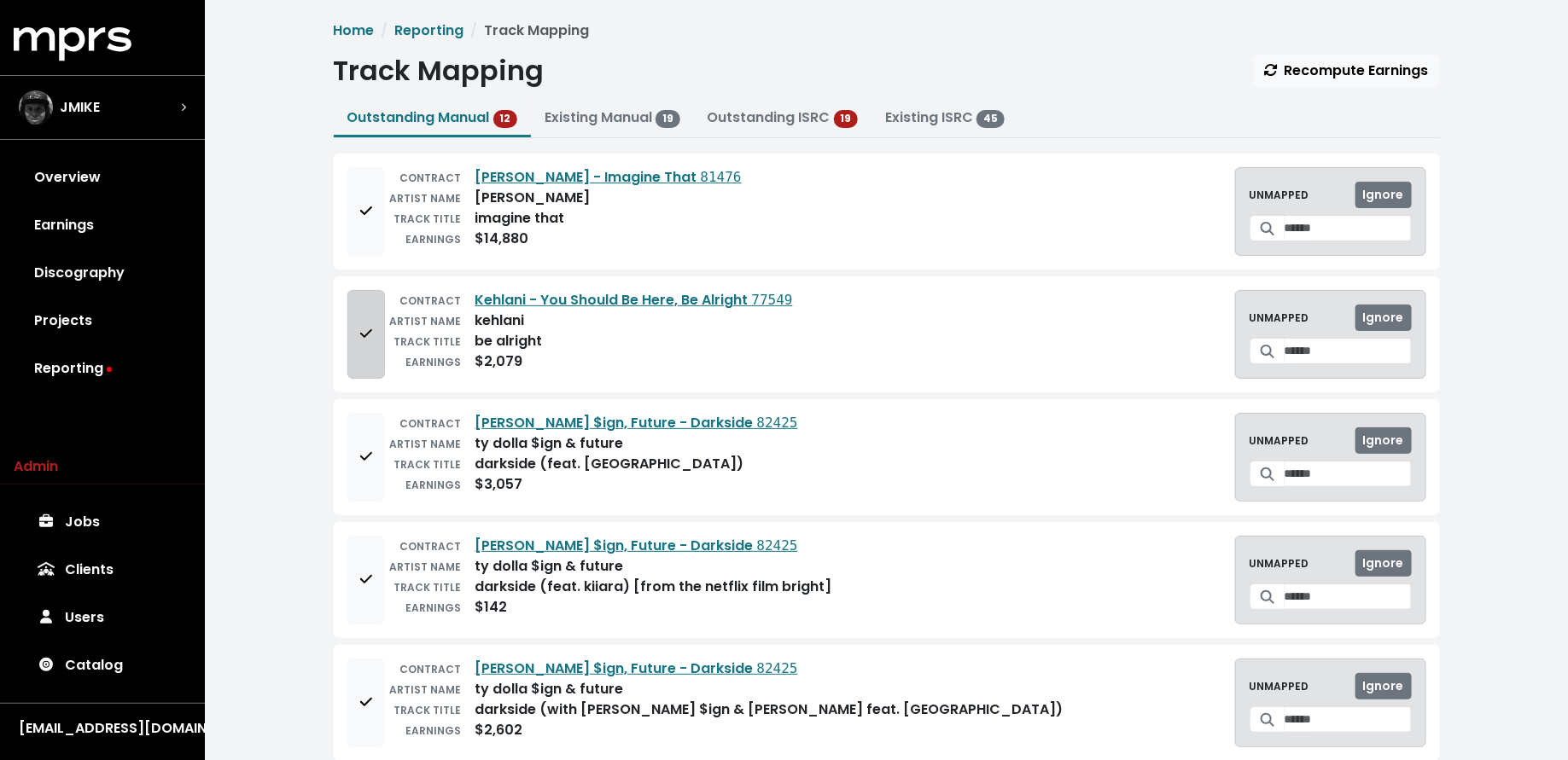
click at [373, 344] on button "Add to mapping queue" at bounding box center [365, 335] width 38 height 89
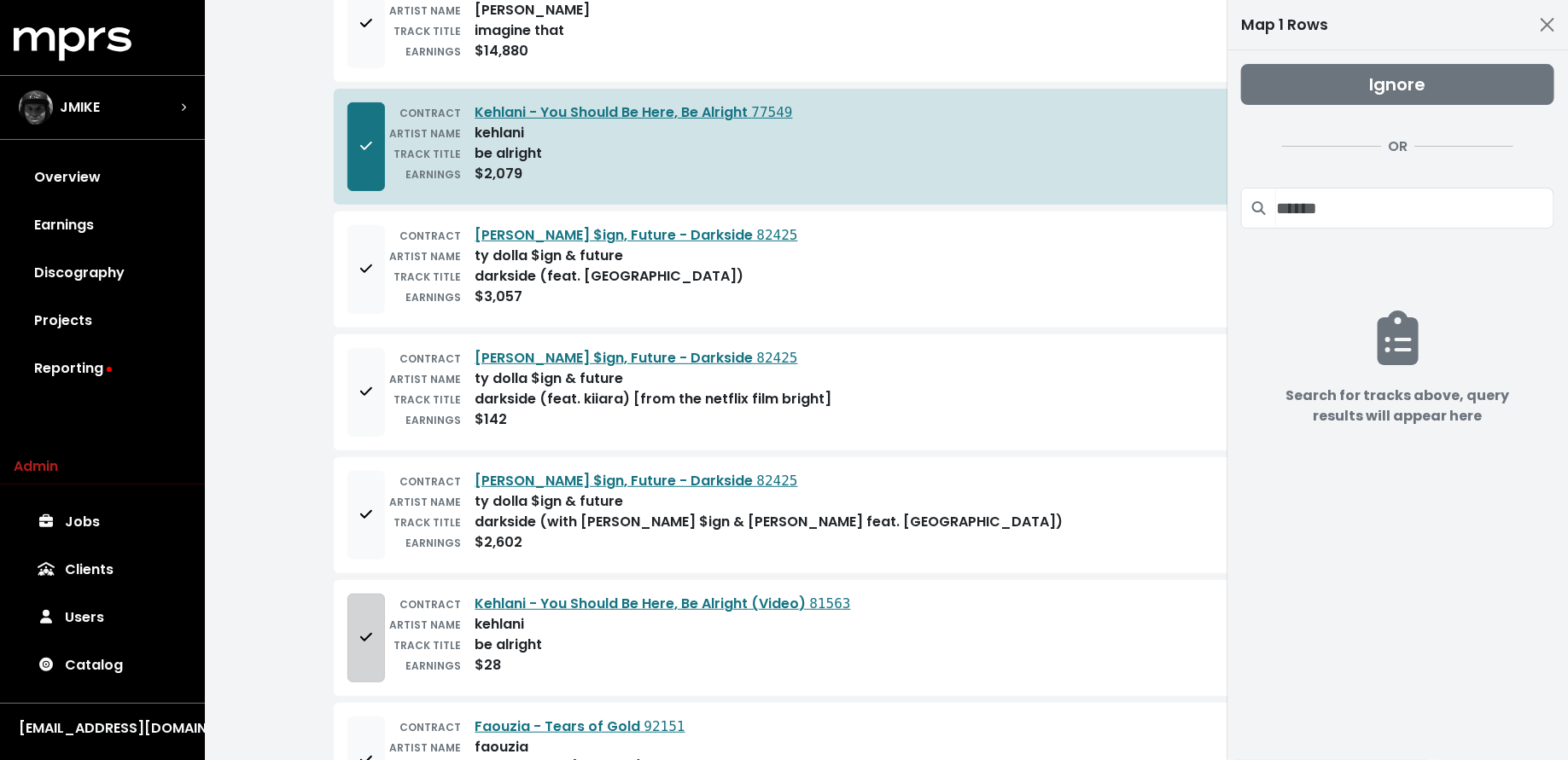
scroll to position [189, 0]
click at [364, 634] on icon "Add to mapping queue" at bounding box center [365, 636] width 12 height 14
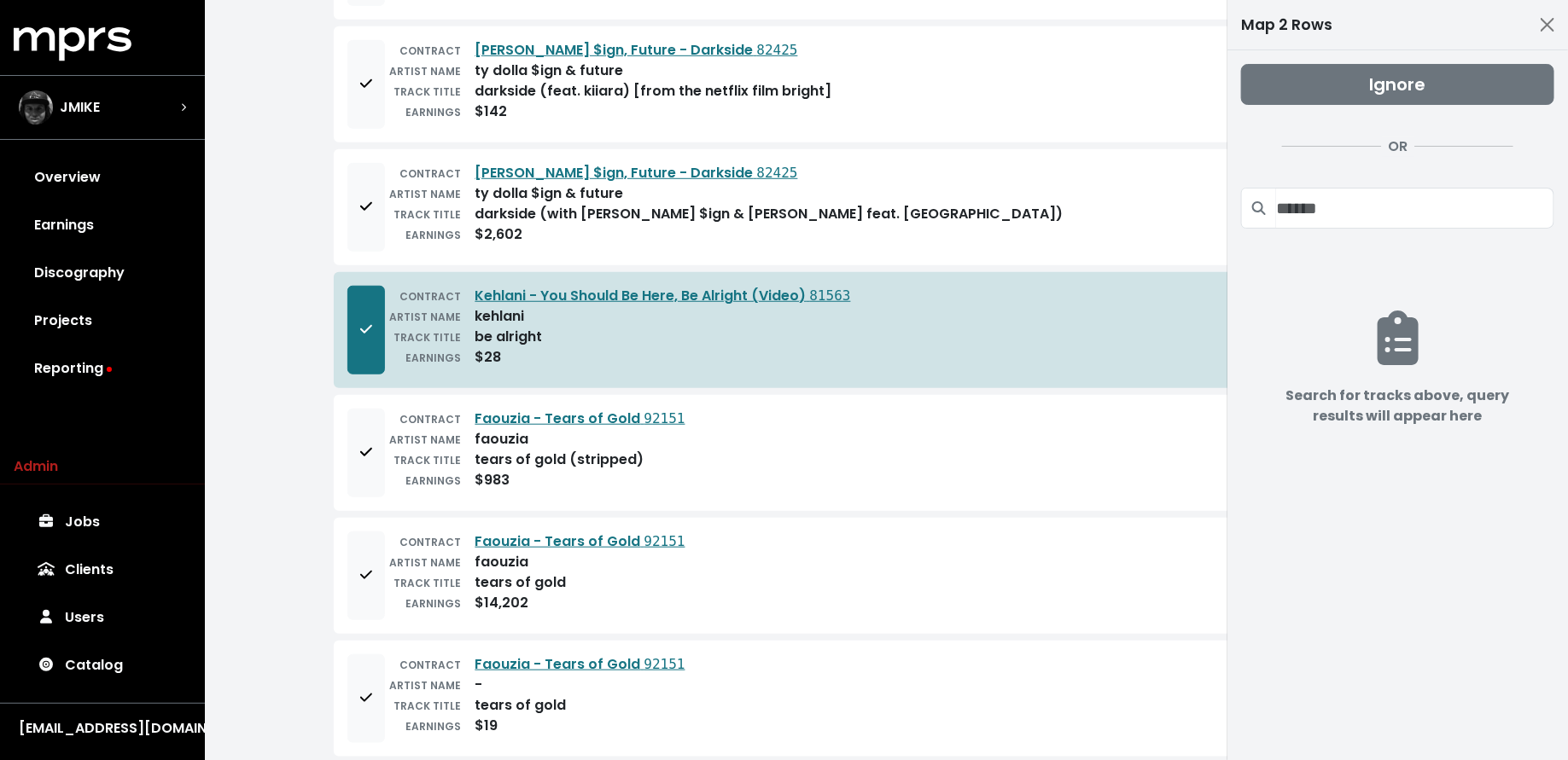
scroll to position [0, 0]
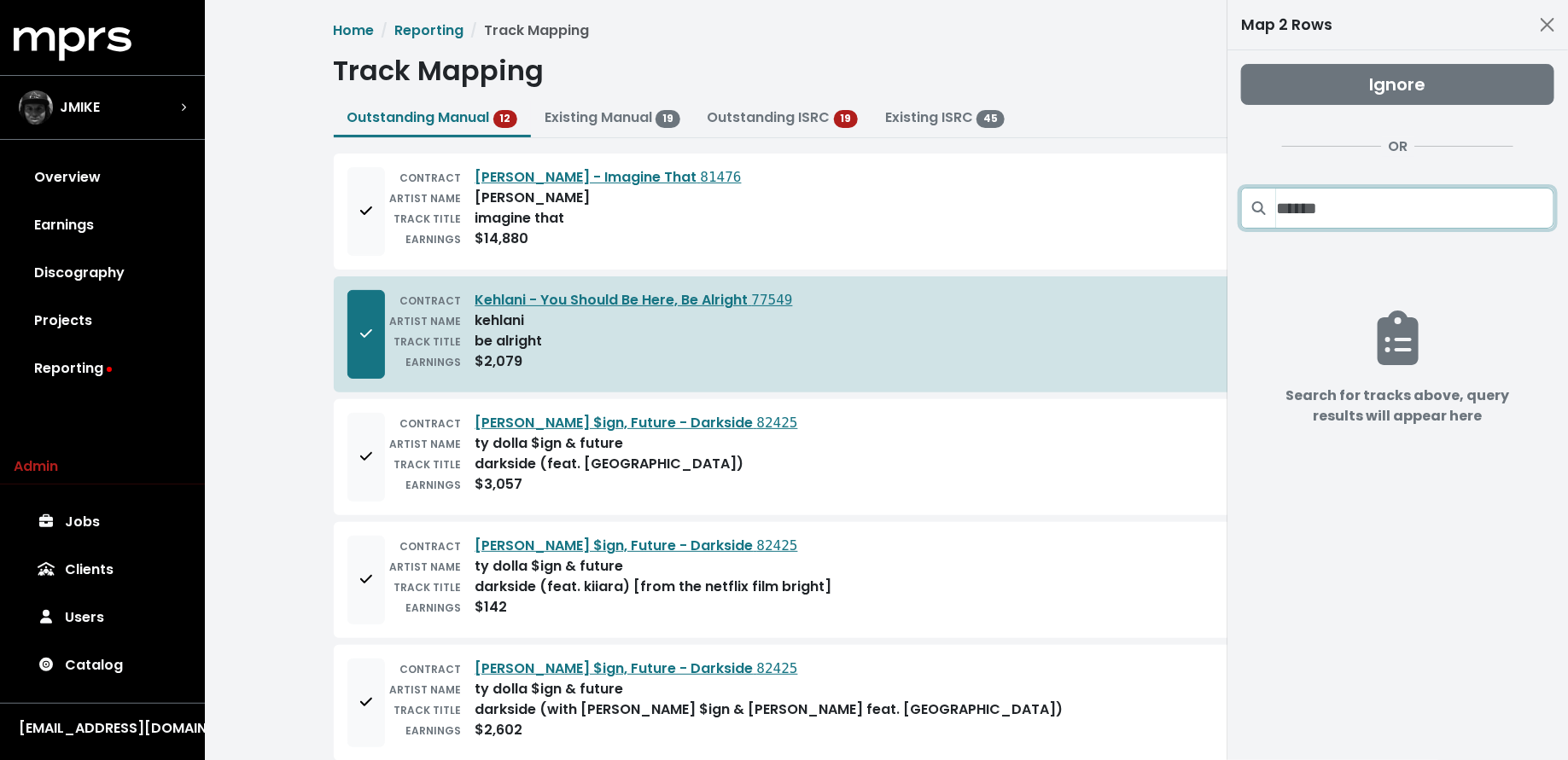
click at [1327, 214] on input "Search projects" at bounding box center [1414, 208] width 278 height 41
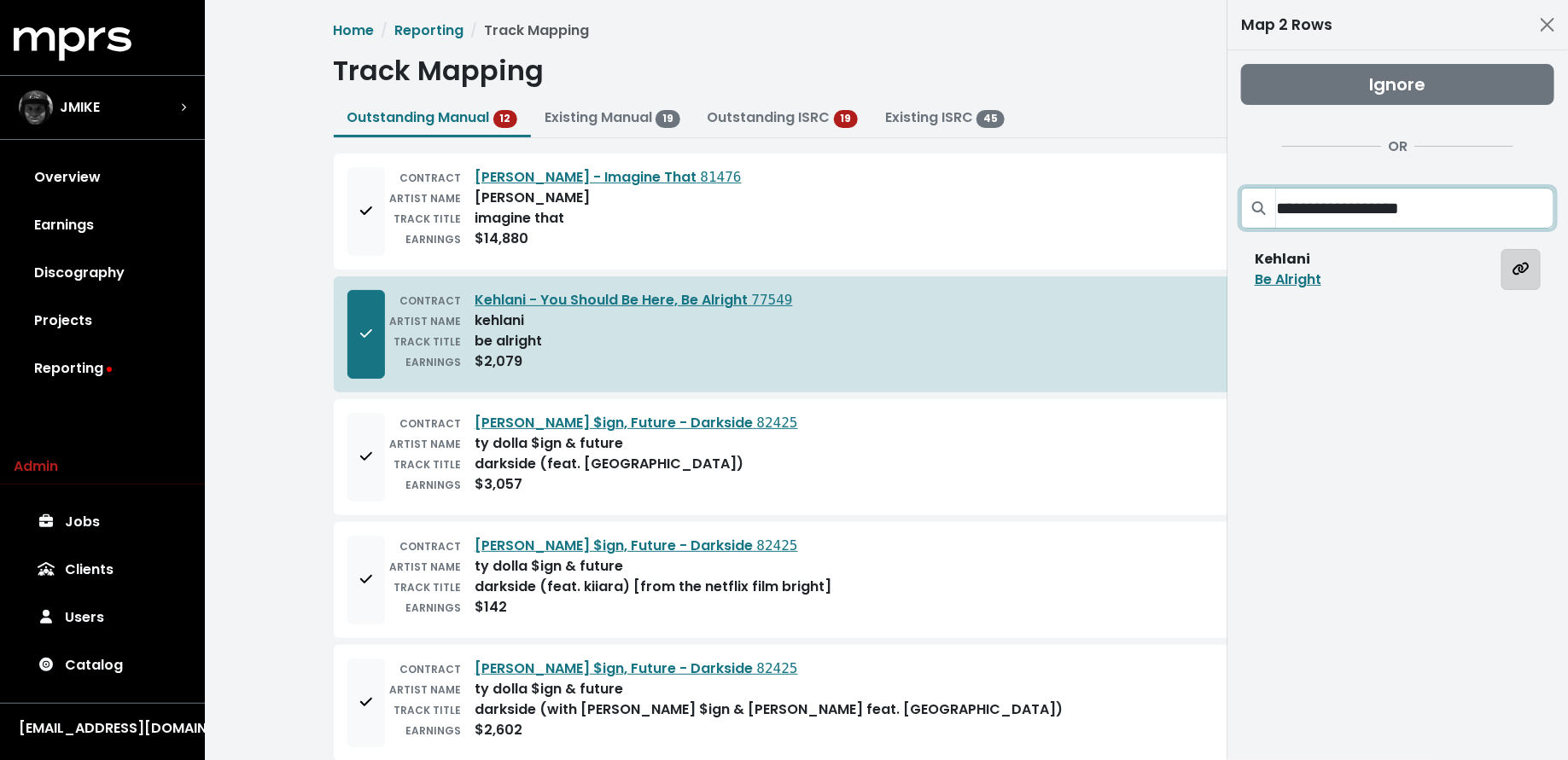
type input "**********"
click at [1520, 279] on button "Map all rows to this track" at bounding box center [1521, 269] width 39 height 41
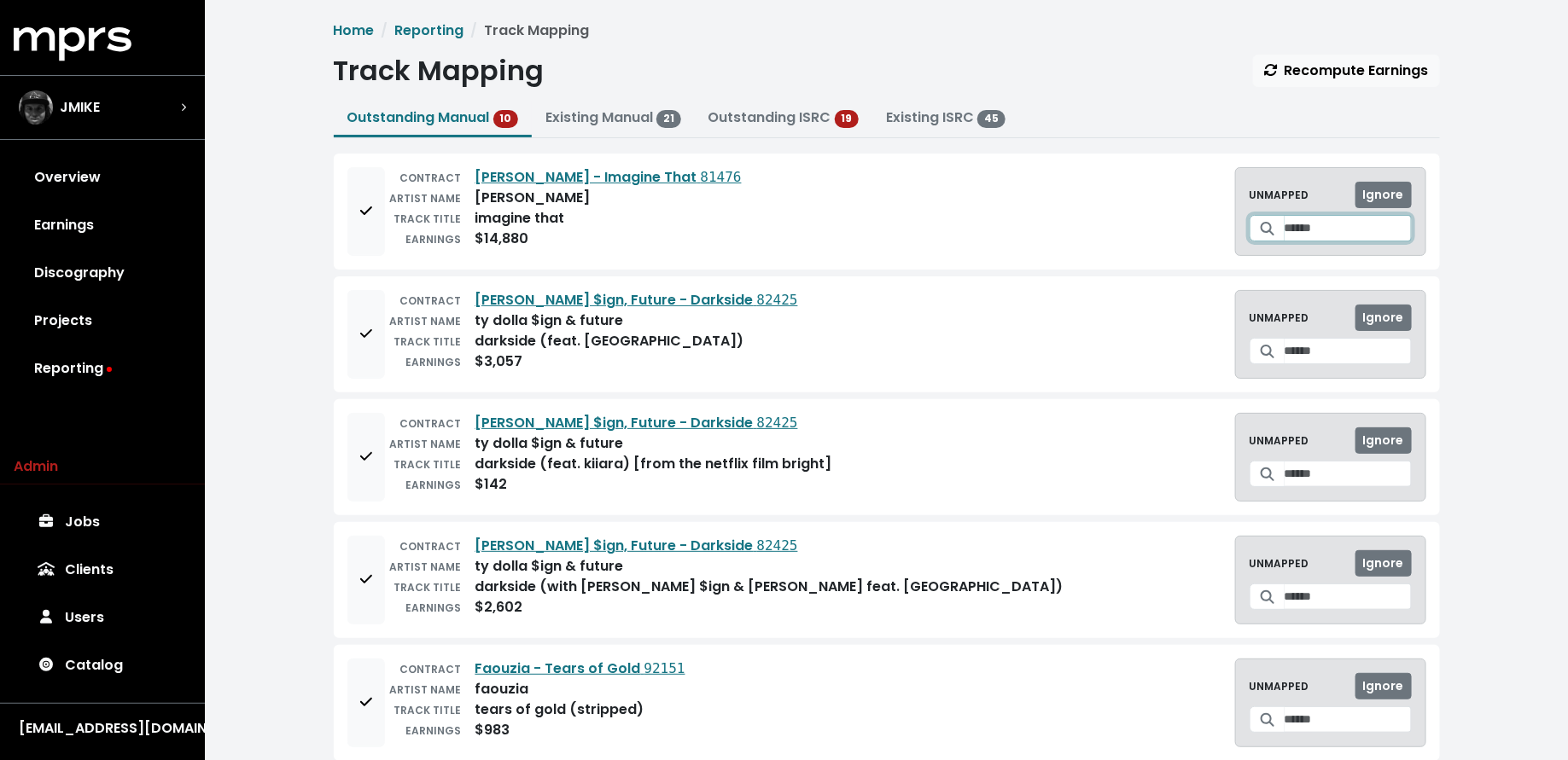
click at [1328, 230] on input "Search for a track to map to" at bounding box center [1347, 227] width 127 height 27
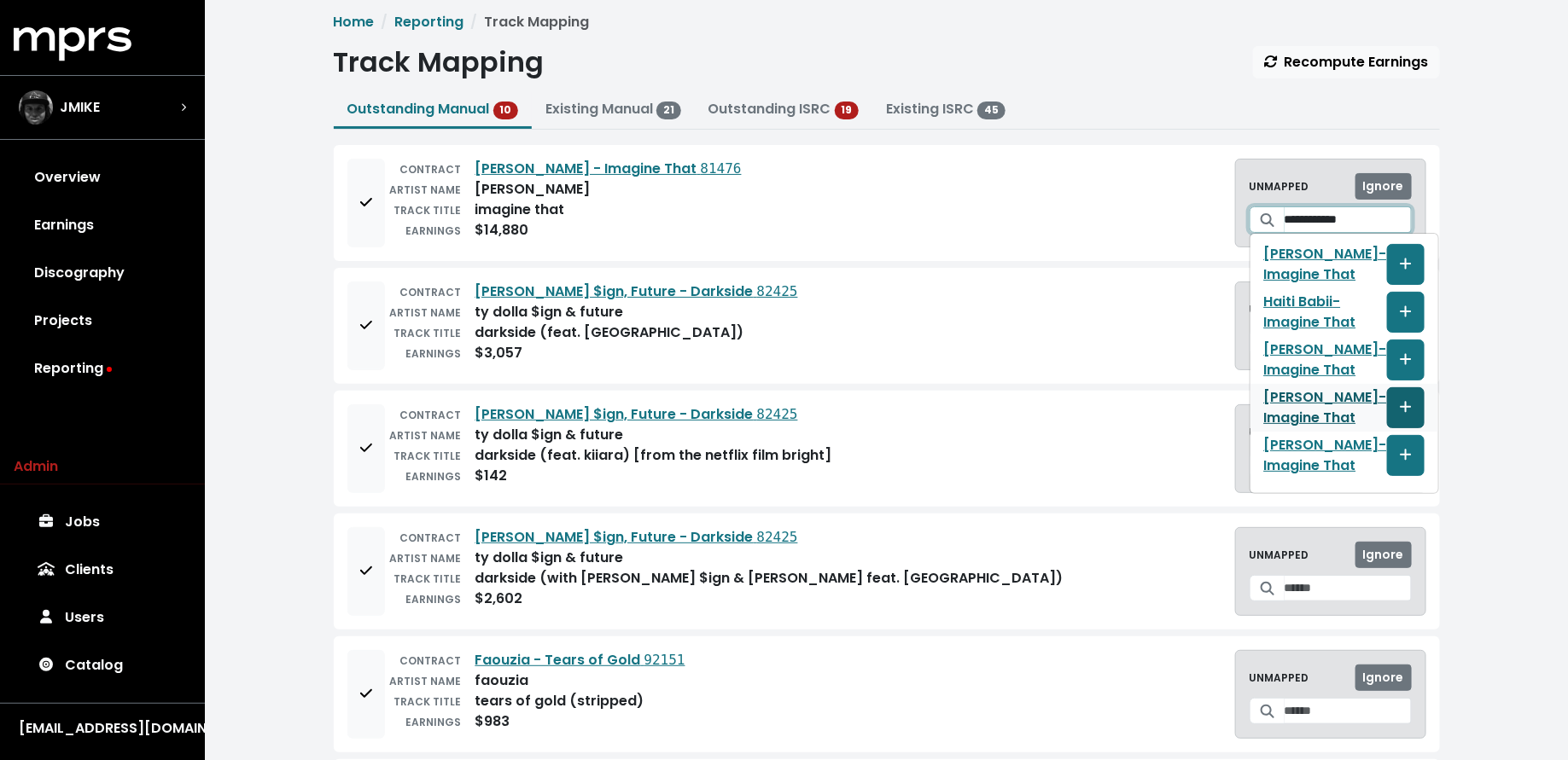
scroll to position [24, 0]
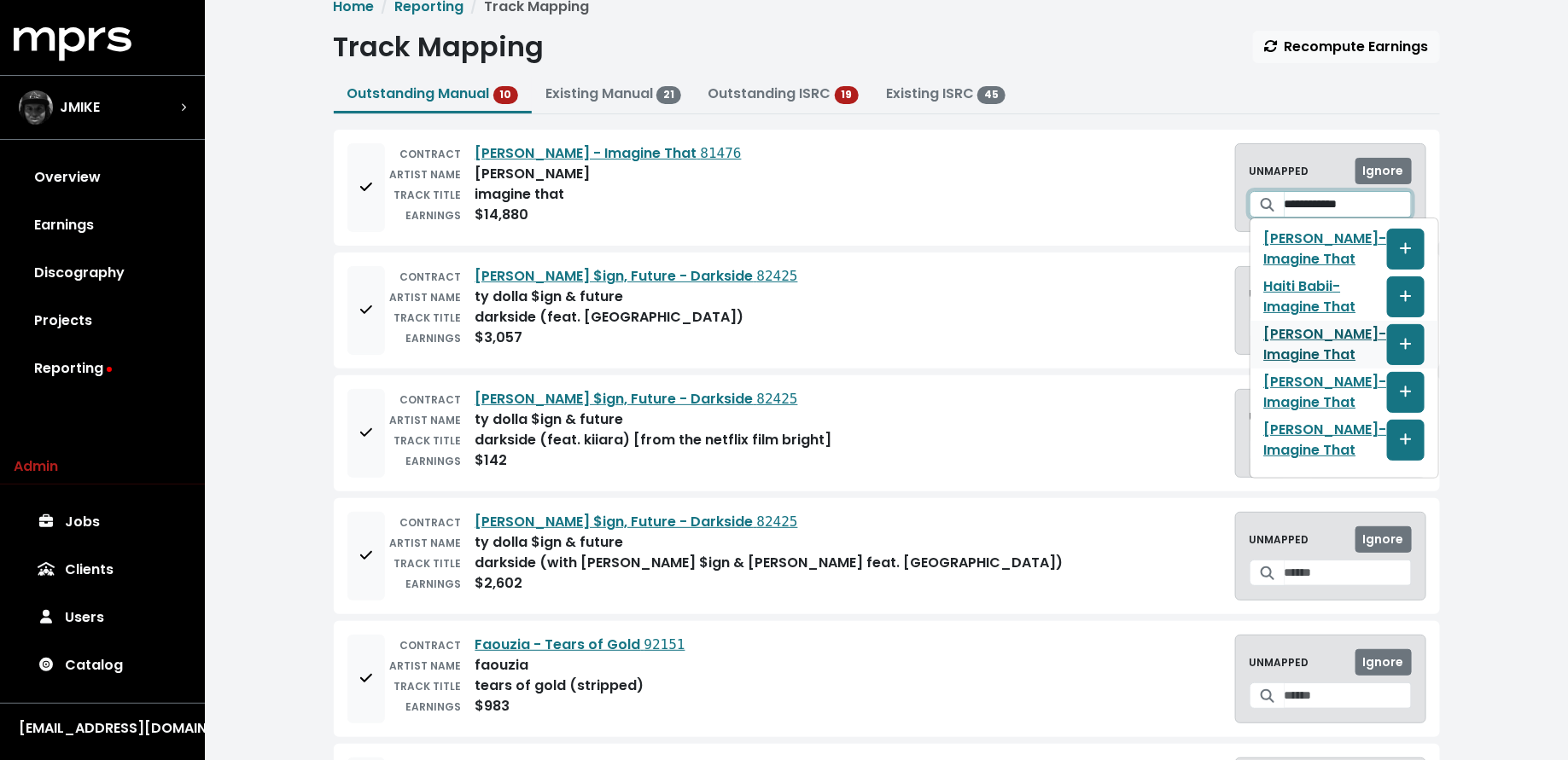
type input "**********"
click at [1400, 344] on icon "Create track mapping" at bounding box center [1405, 343] width 12 height 14
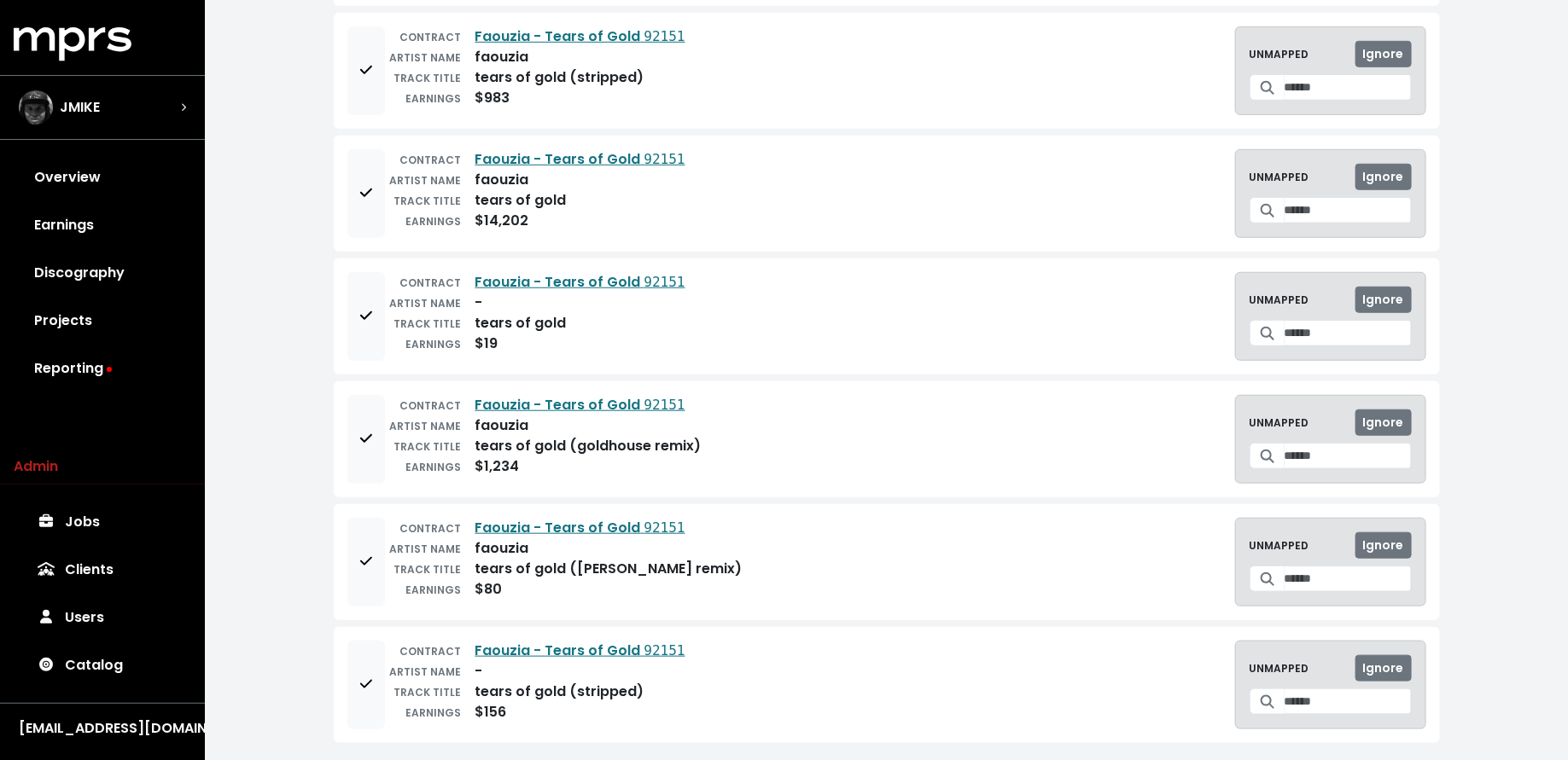
scroll to position [513, 0]
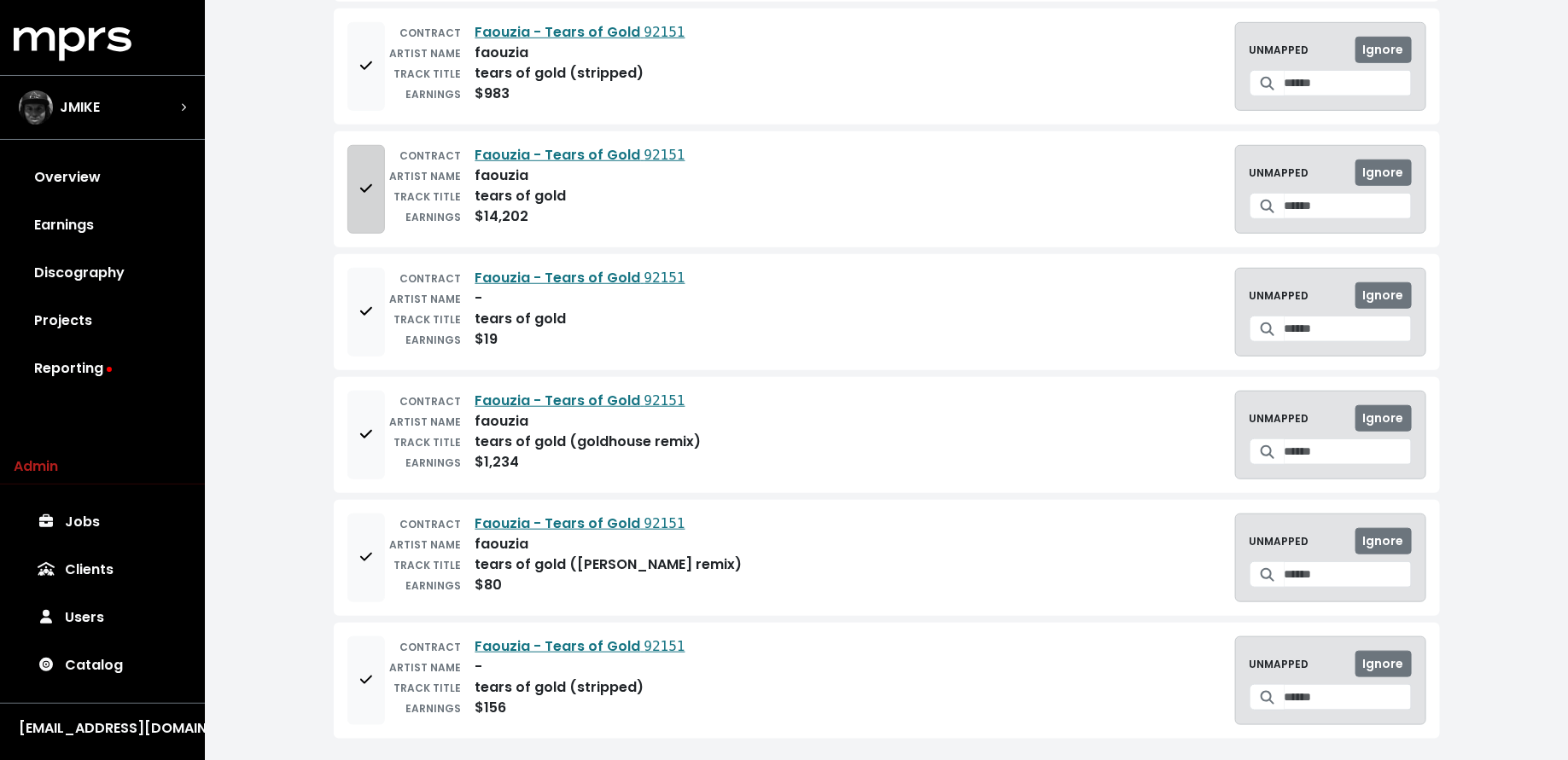
click at [354, 184] on button "Add to mapping queue" at bounding box center [365, 190] width 38 height 89
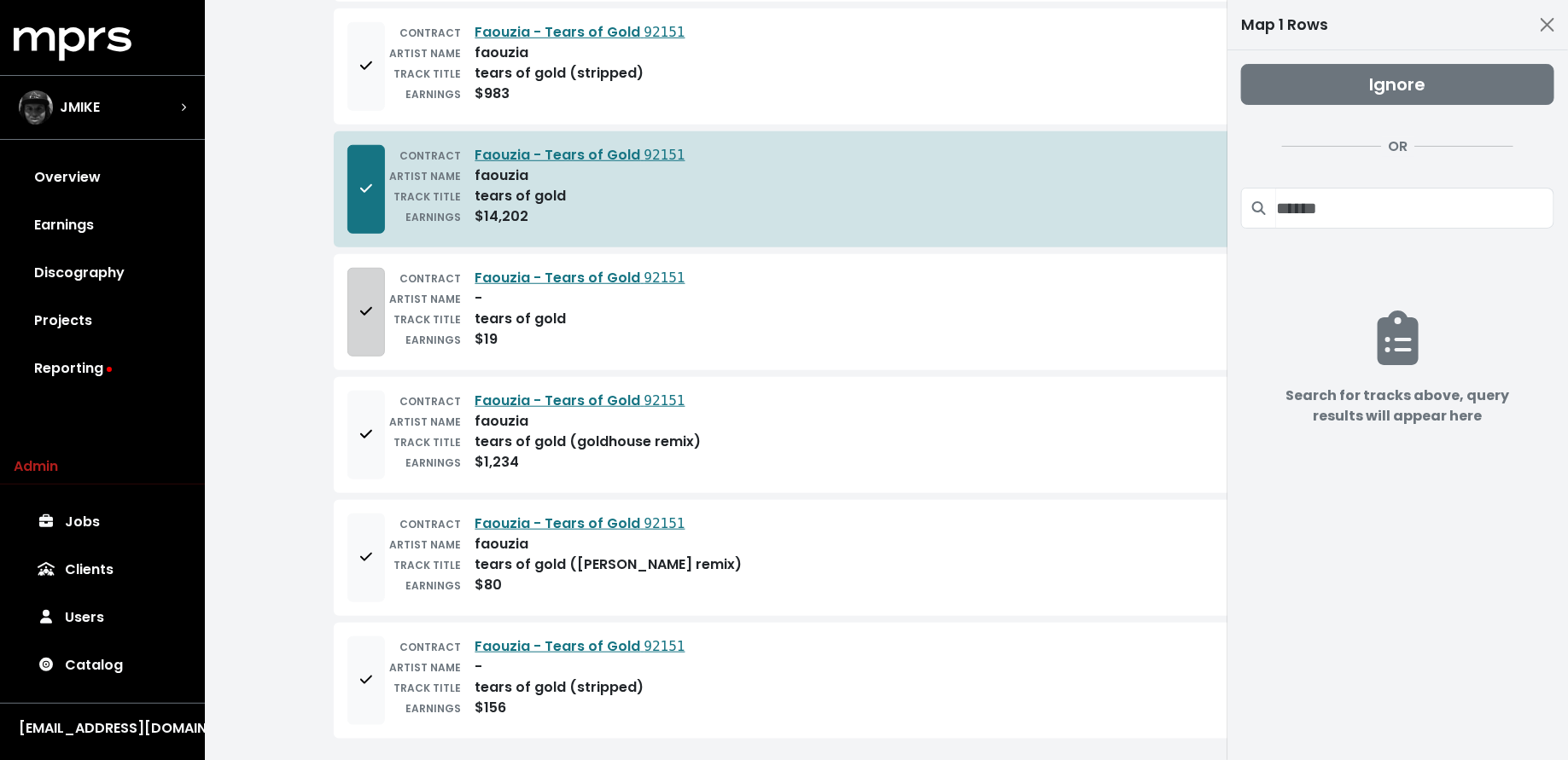
click at [352, 288] on button "Add to mapping queue" at bounding box center [365, 313] width 38 height 89
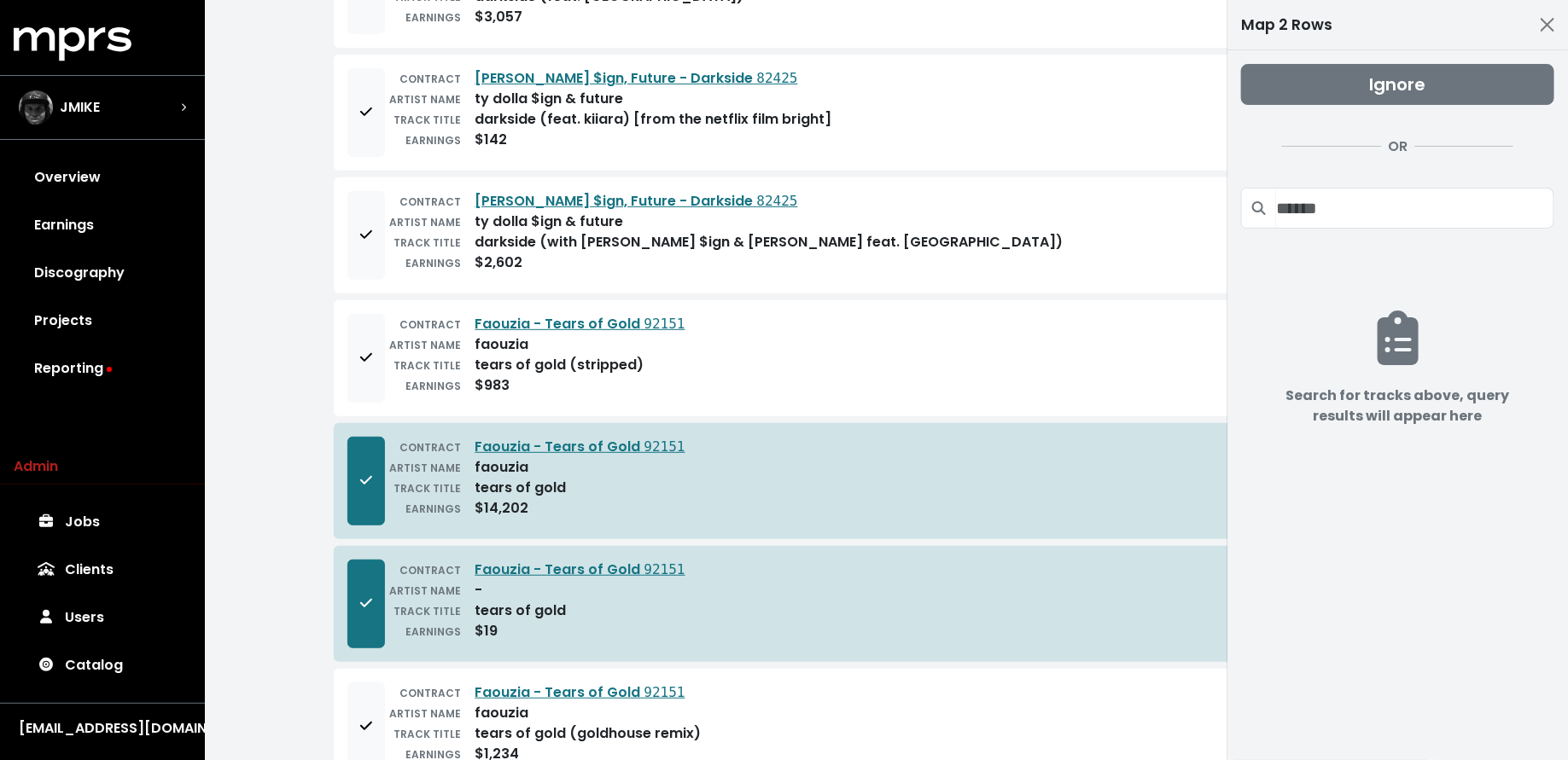
scroll to position [318, 0]
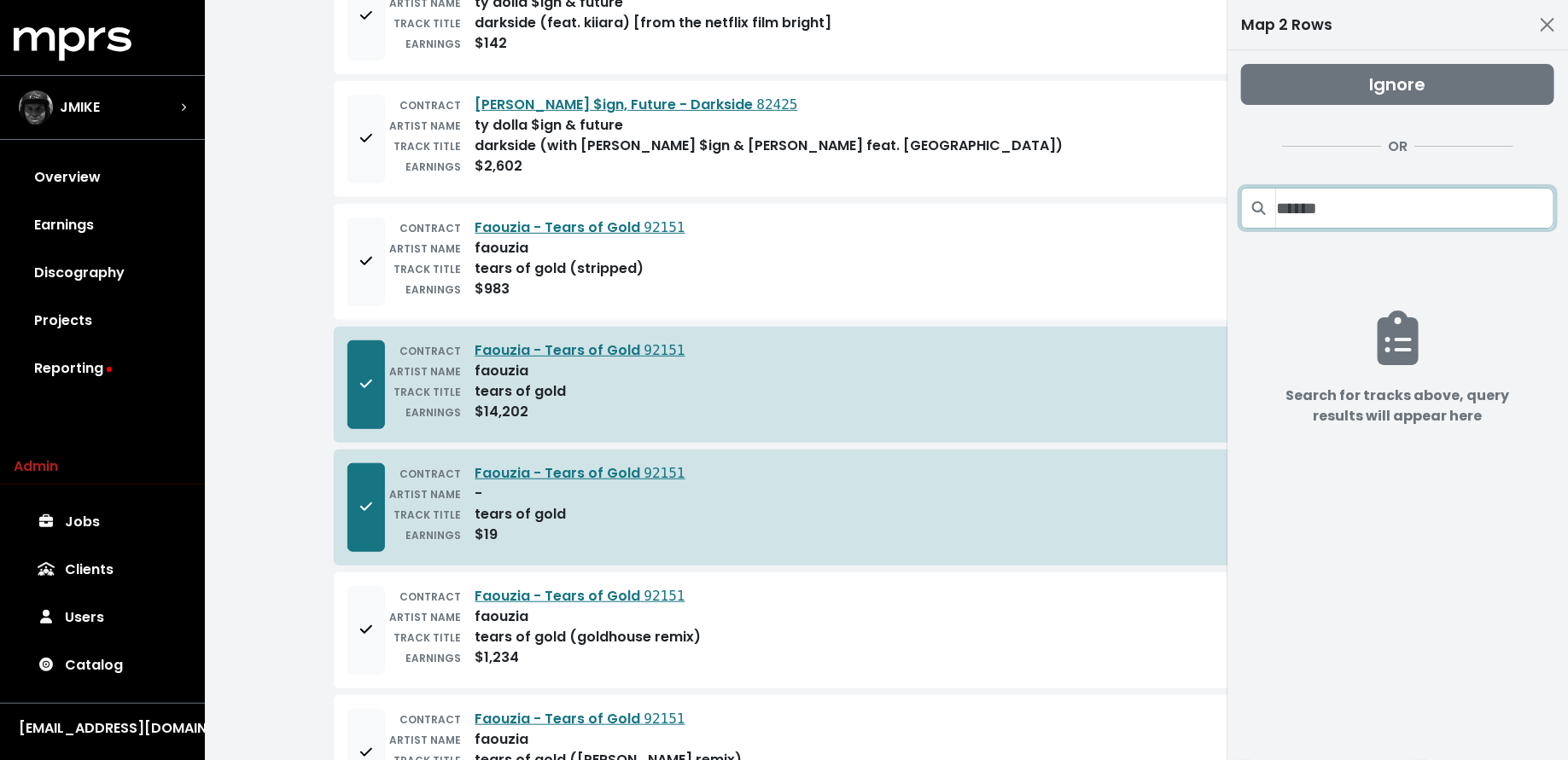
click at [1393, 214] on input "Search projects" at bounding box center [1414, 208] width 278 height 41
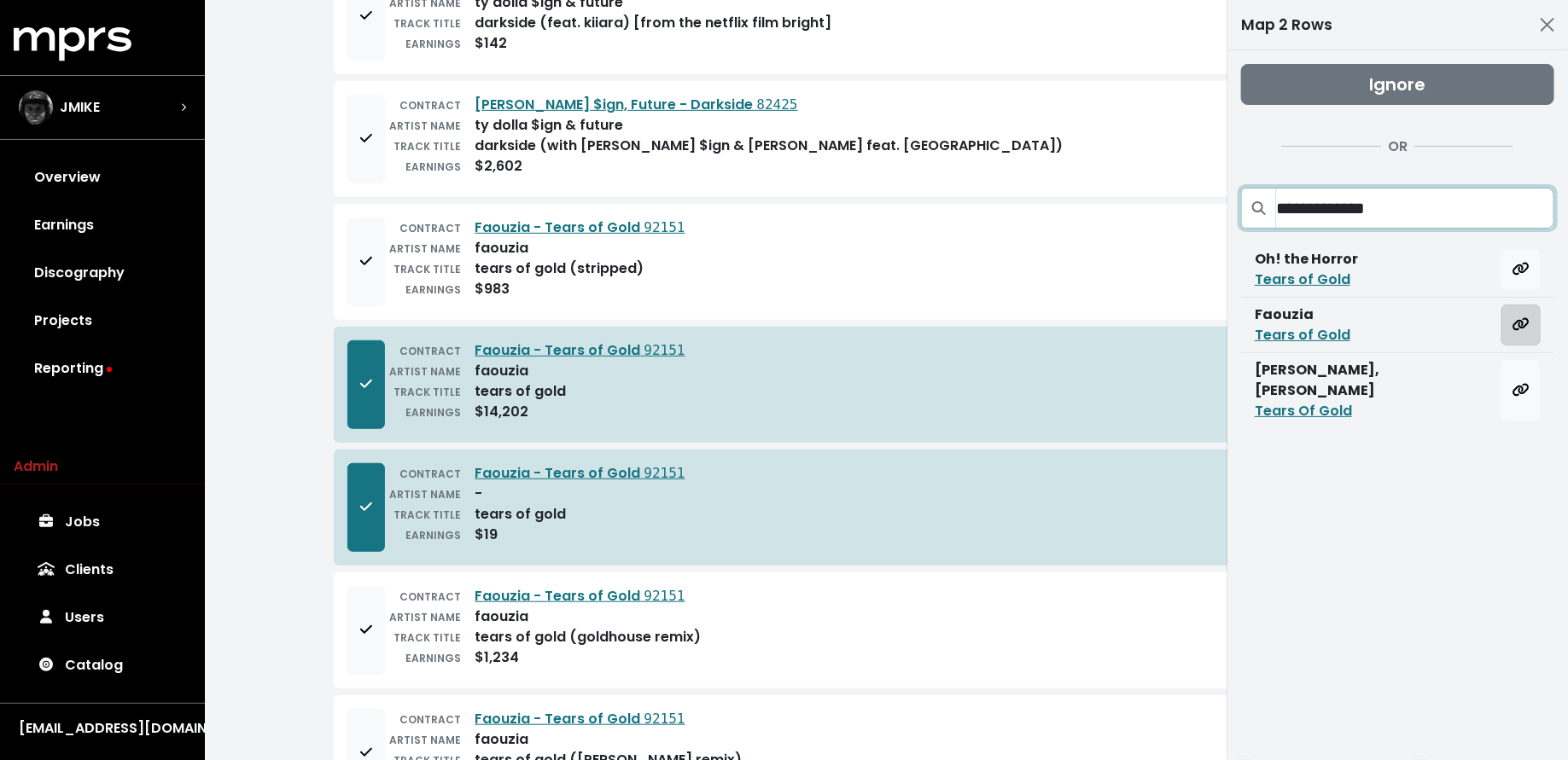
type input "**********"
click at [1512, 325] on button "Map all rows to this track" at bounding box center [1521, 325] width 39 height 41
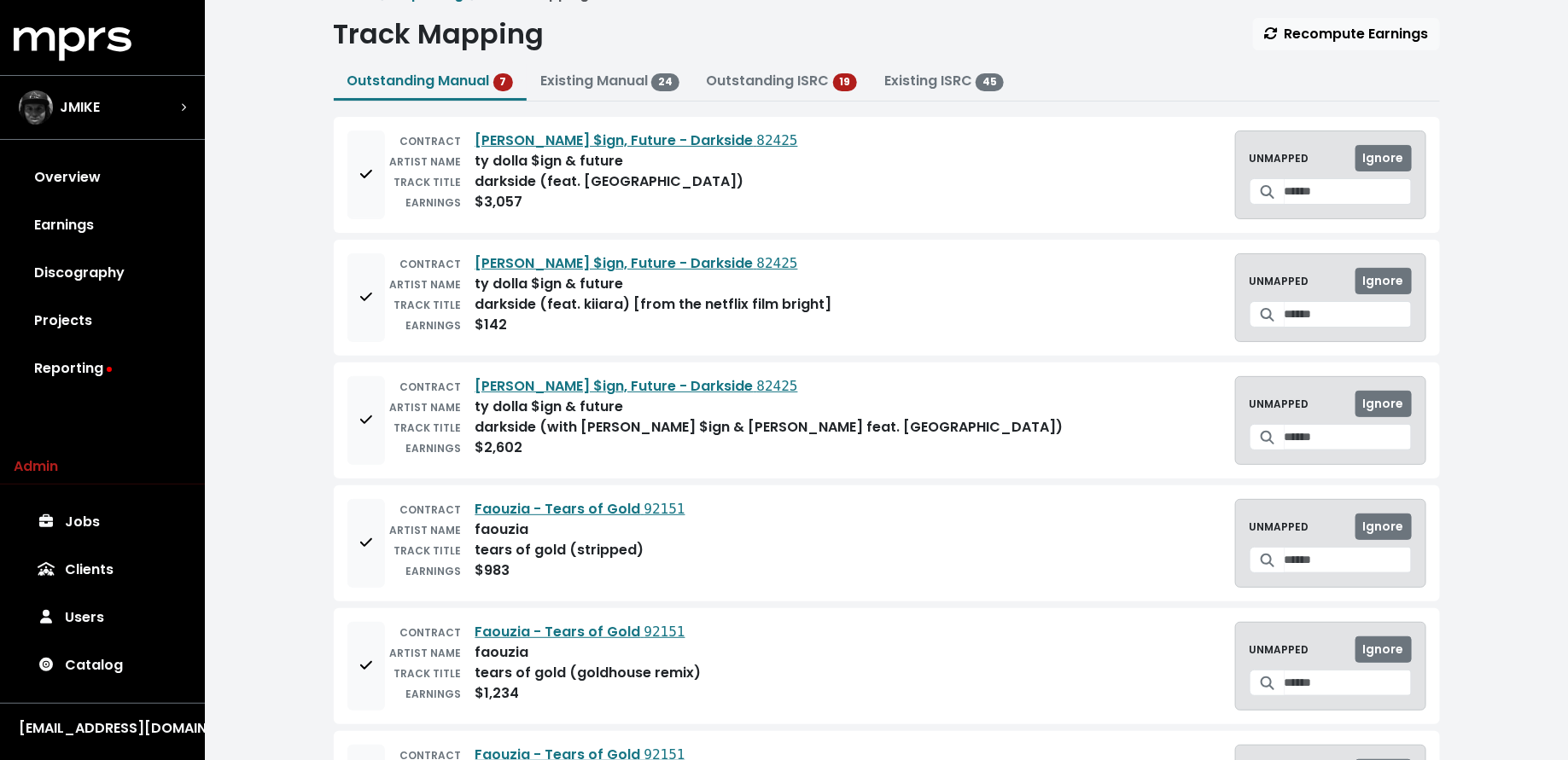
scroll to position [35, 0]
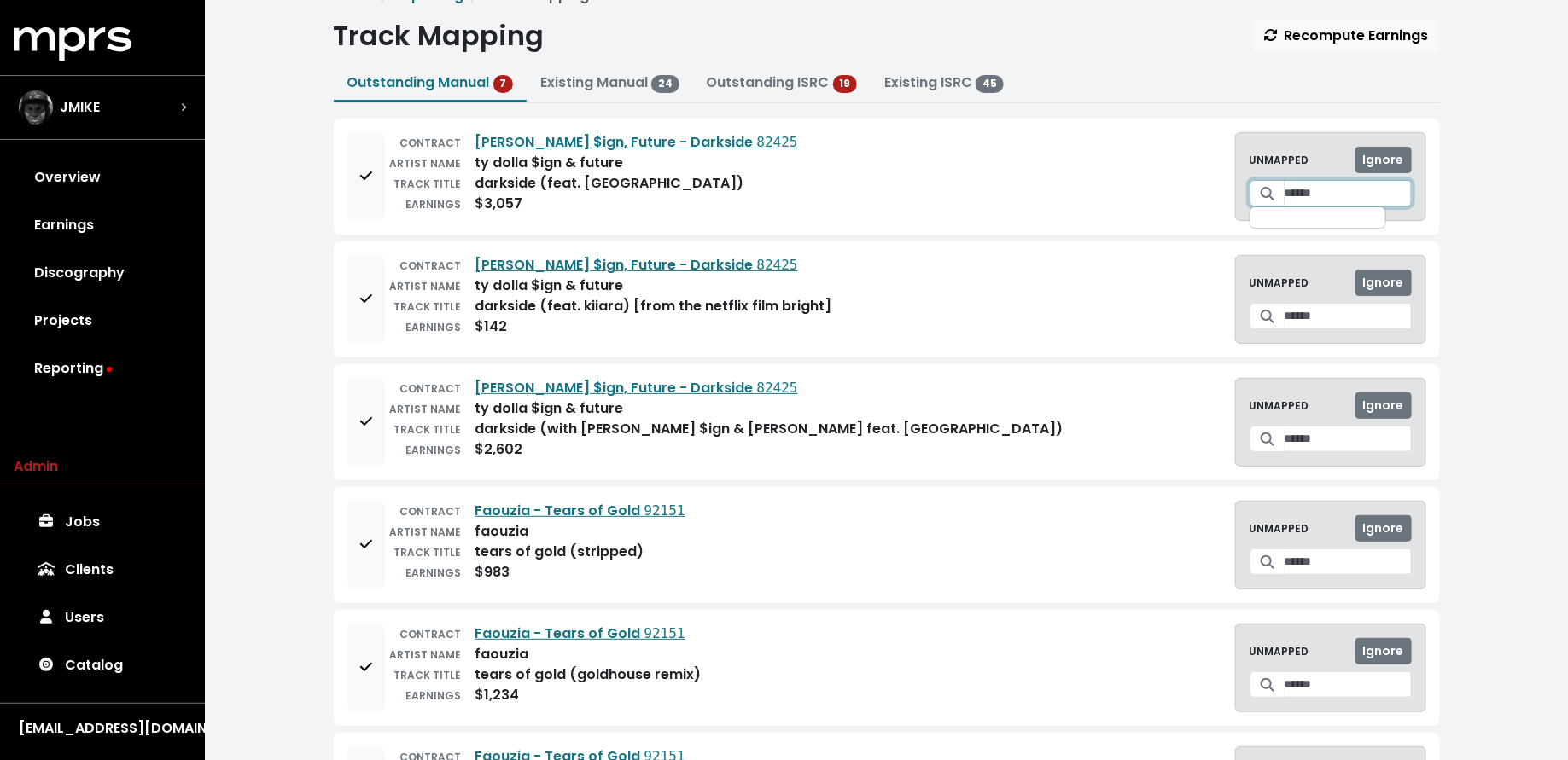
click at [1284, 191] on input "Search for a track to map to" at bounding box center [1347, 193] width 127 height 27
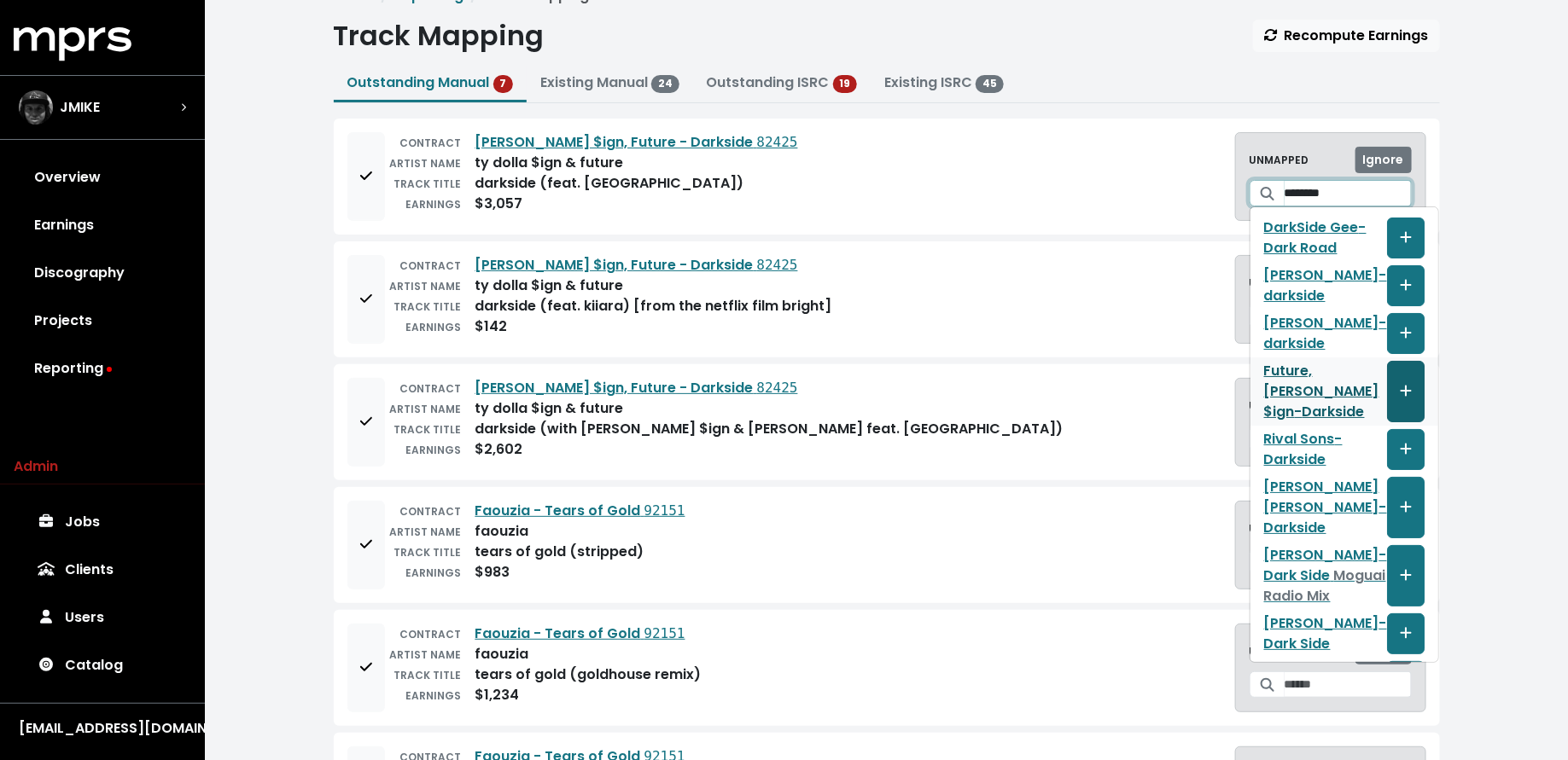
type input "********"
click at [1400, 388] on span "Create track mapping" at bounding box center [1405, 390] width 12 height 19
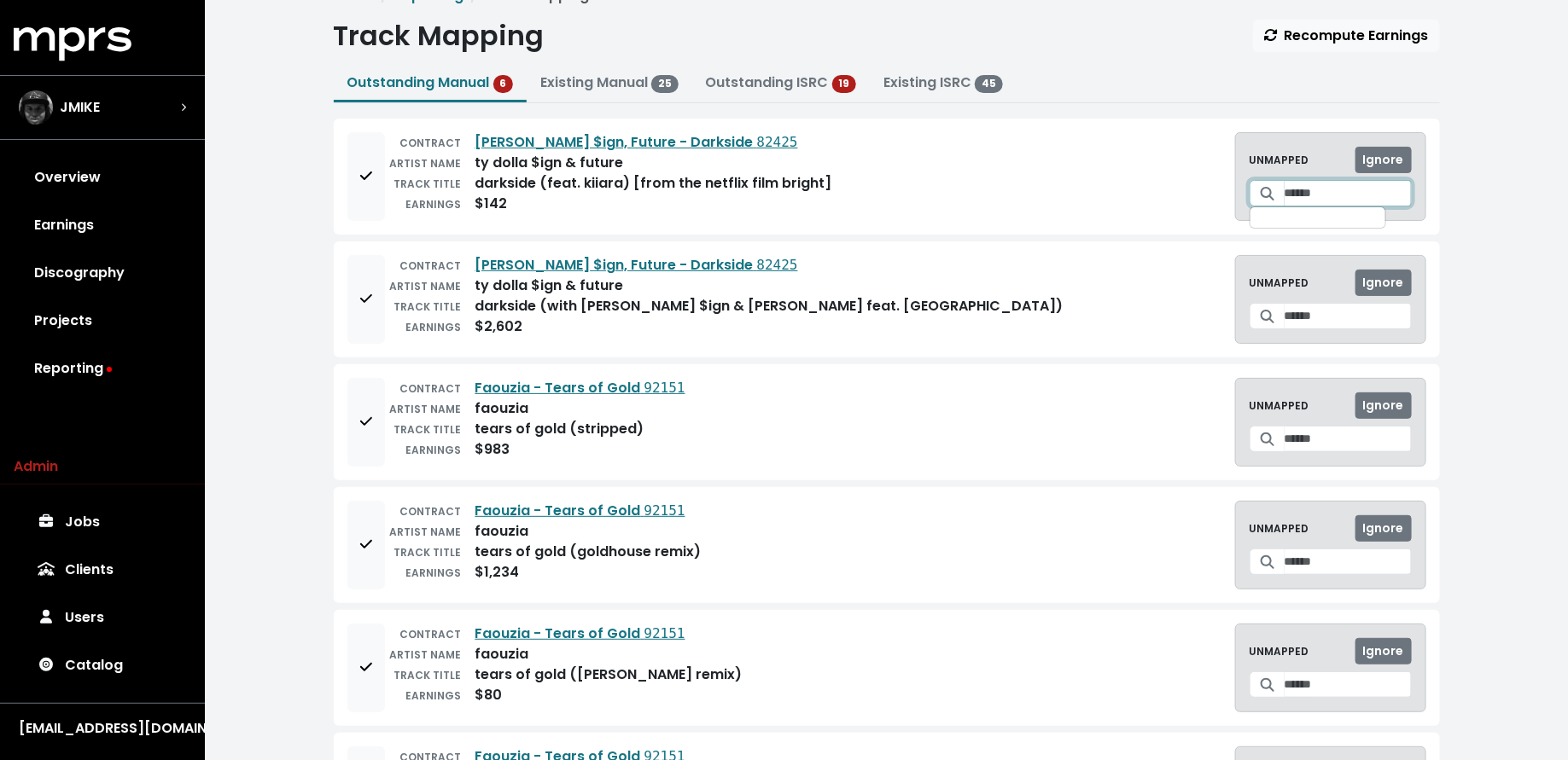
click at [1284, 190] on input "Search for a track to map to" at bounding box center [1347, 193] width 127 height 27
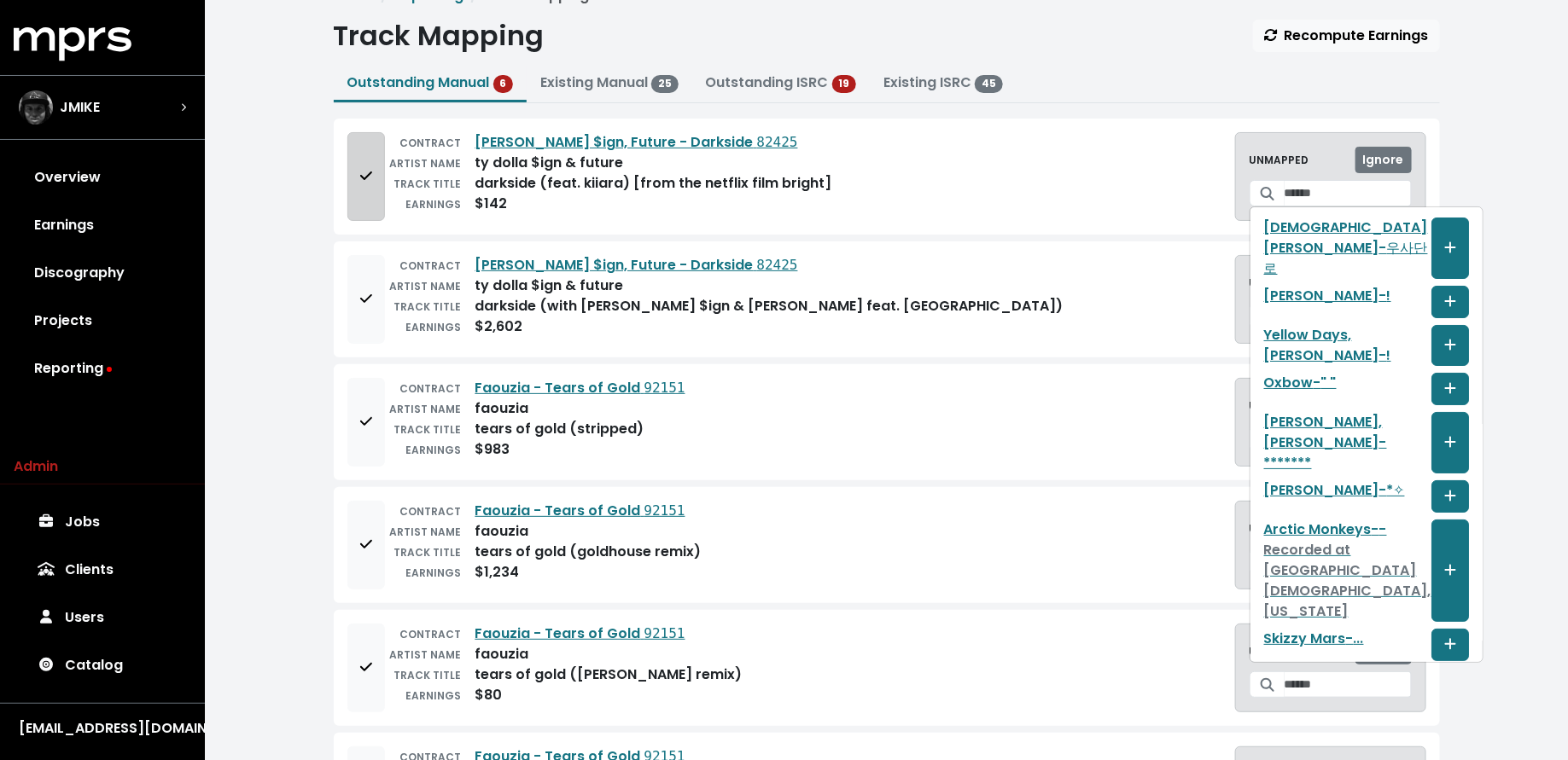
click at [360, 170] on icon "Add to mapping queue" at bounding box center [365, 176] width 12 height 14
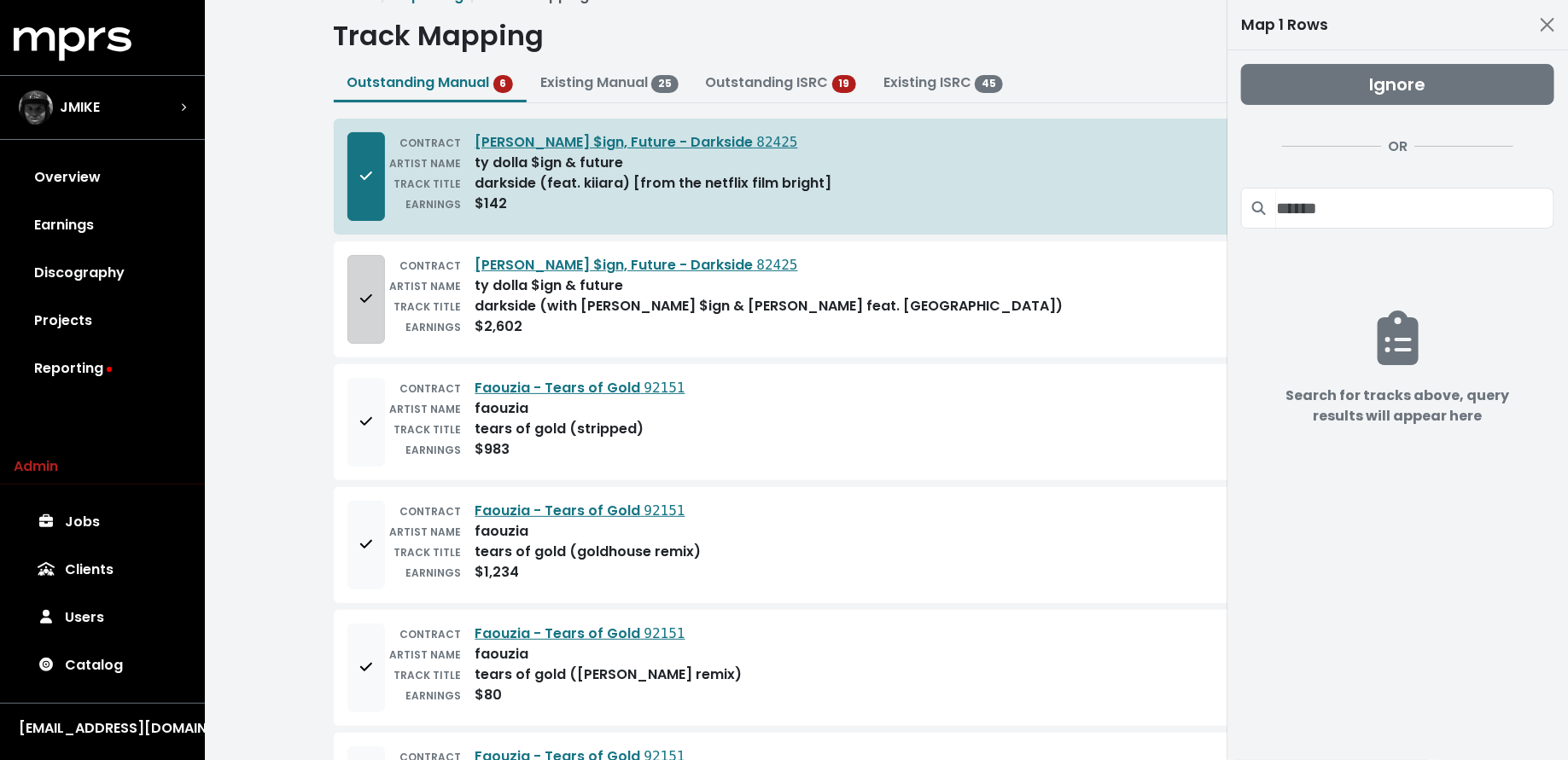
click at [362, 278] on button "Add to mapping queue" at bounding box center [365, 300] width 38 height 89
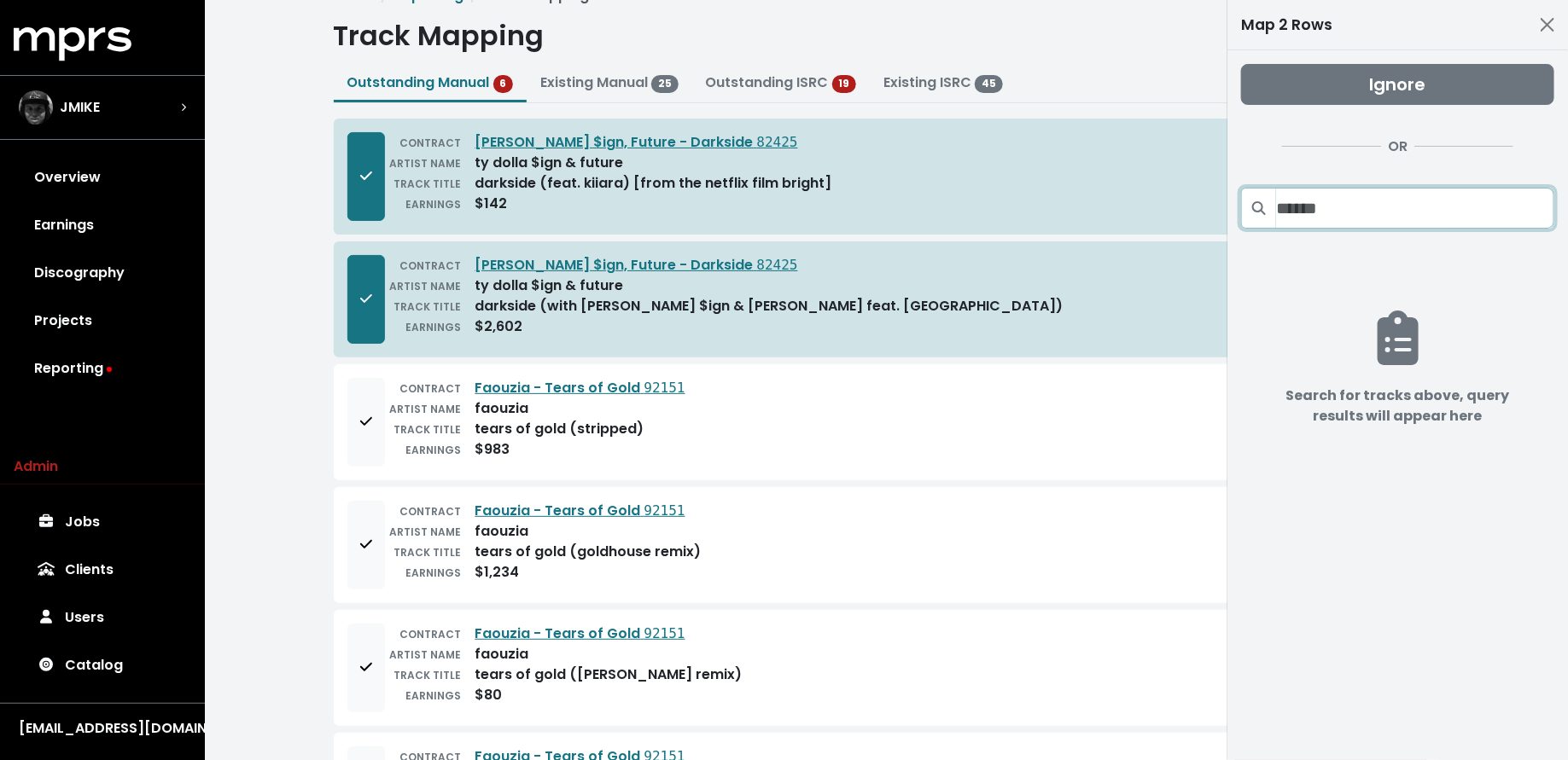
click at [1360, 217] on input "Search projects" at bounding box center [1414, 208] width 278 height 41
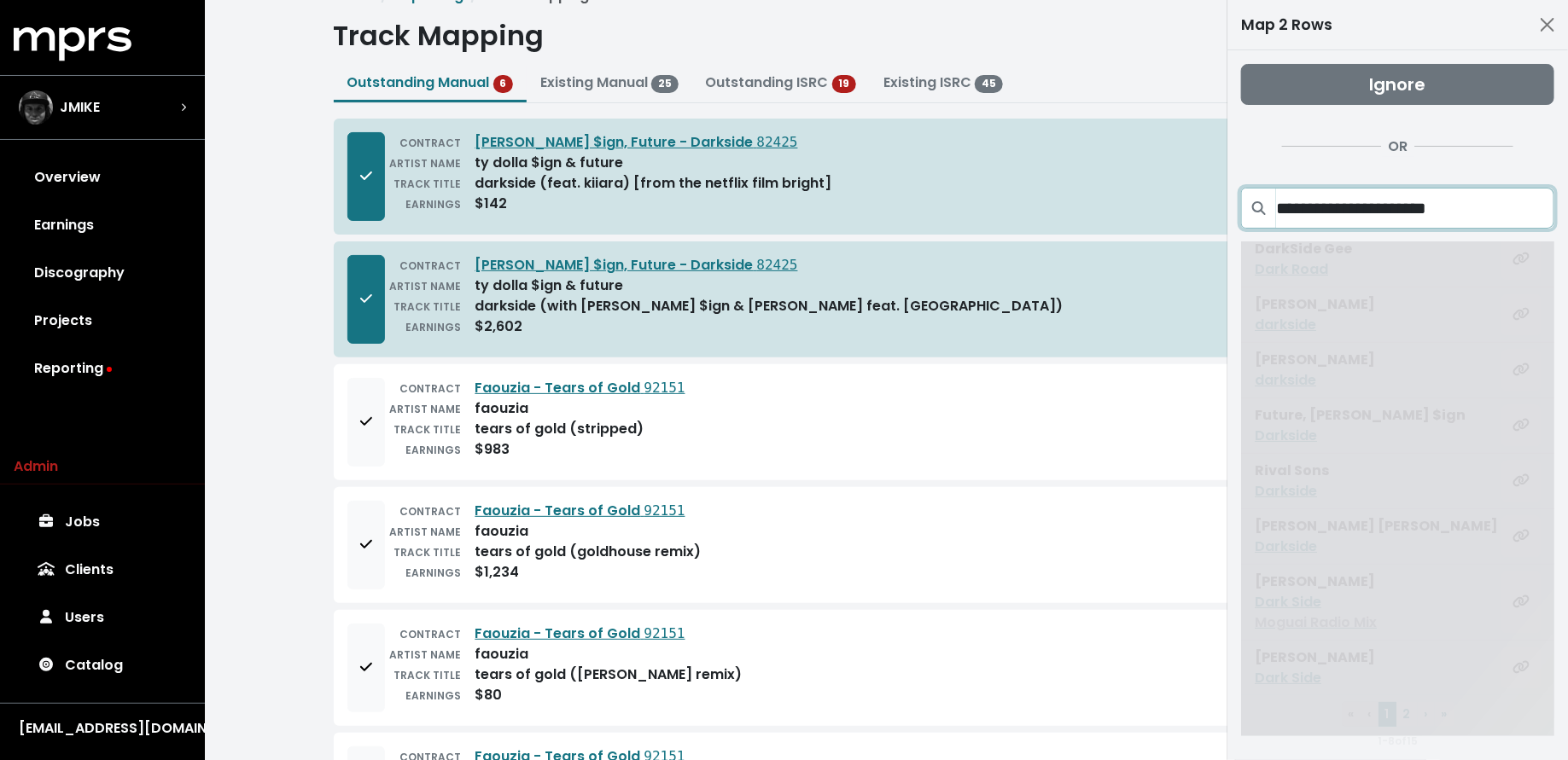
scroll to position [0, 0]
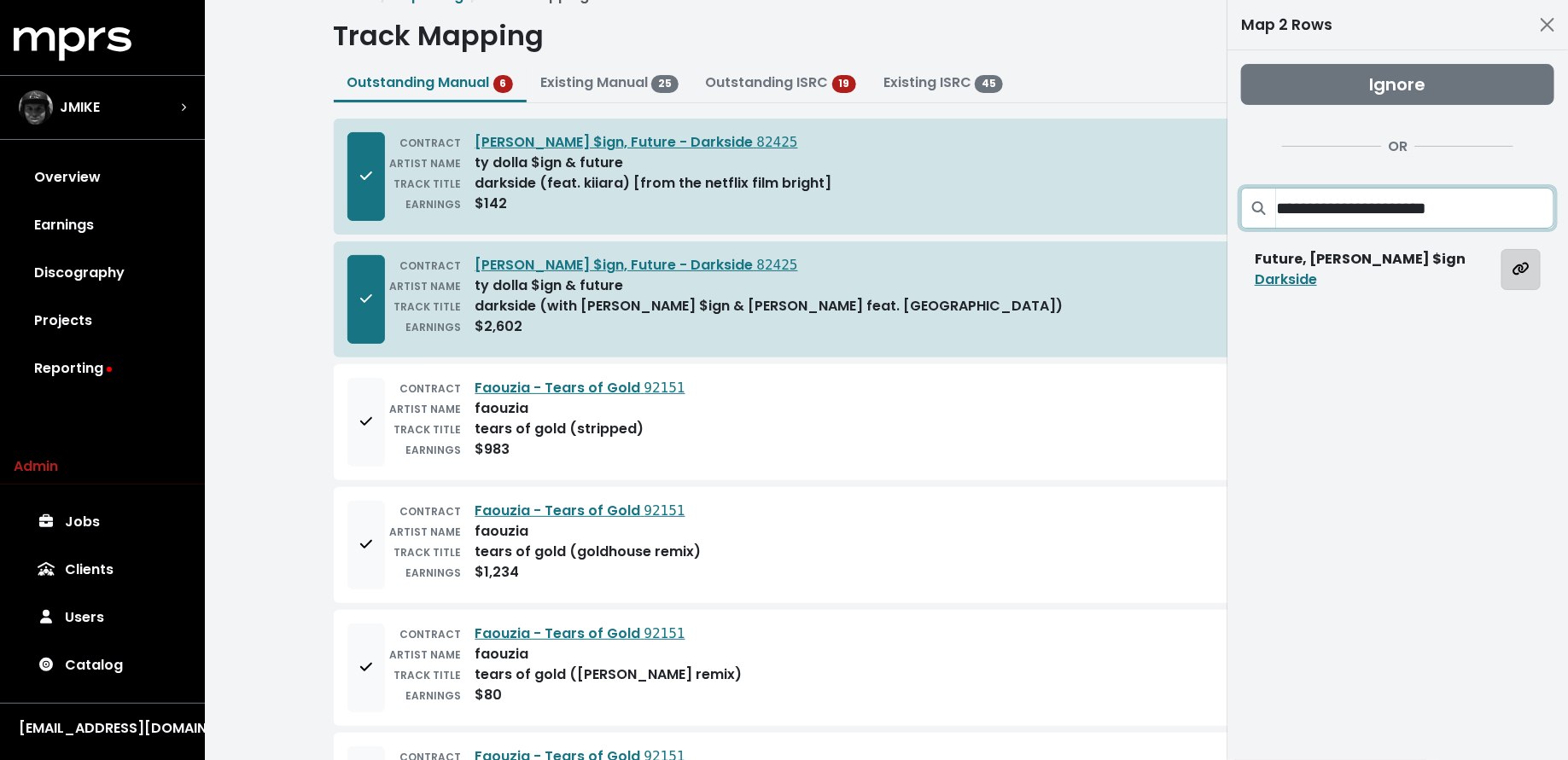
type input "**********"
click at [1531, 270] on button "Map all rows to this track" at bounding box center [1521, 269] width 39 height 41
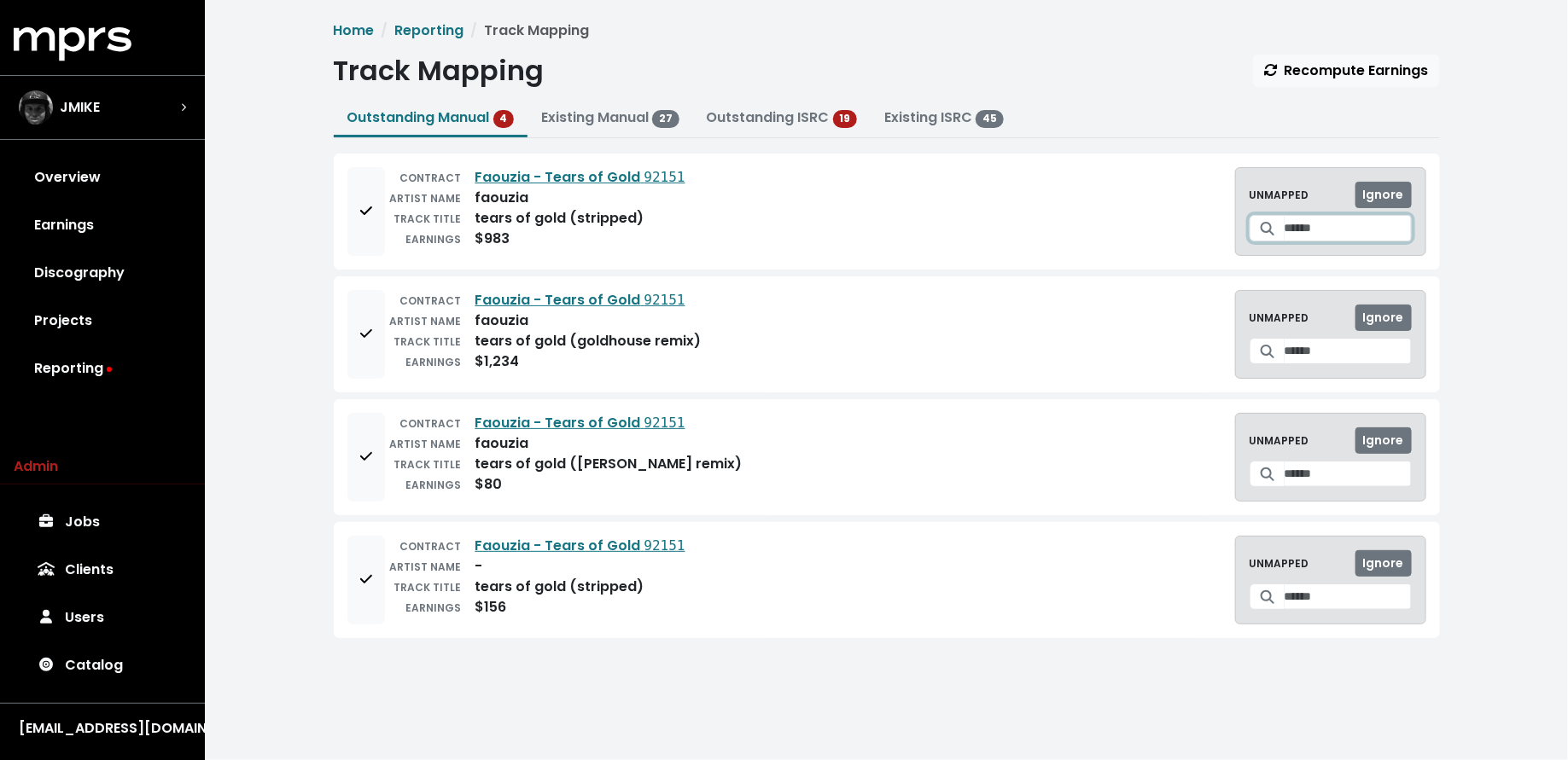
click at [1261, 227] on icon at bounding box center [1267, 228] width 14 height 14
click at [1284, 227] on input "Search for a track to map to" at bounding box center [1347, 227] width 127 height 27
type input "*"
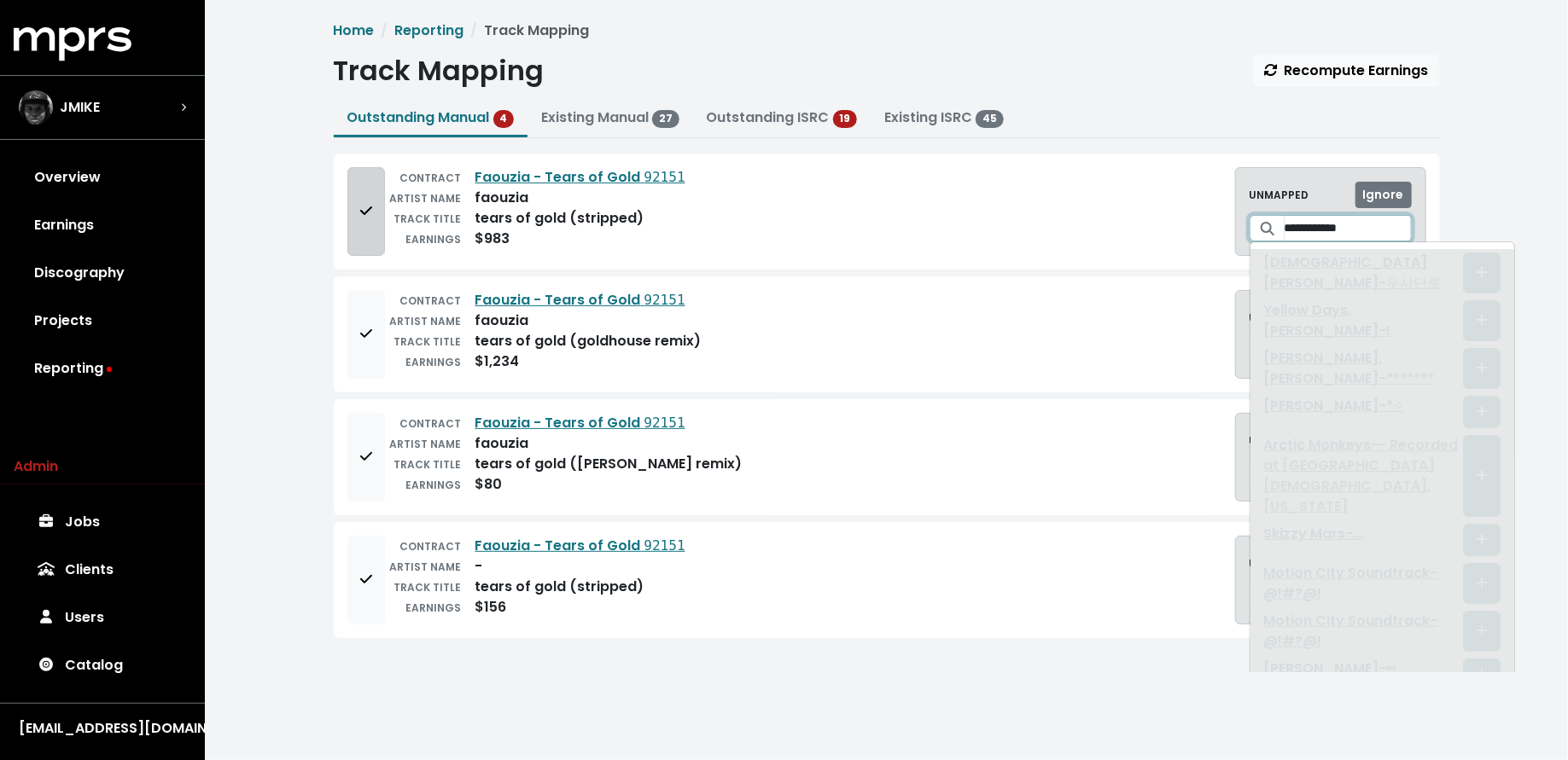
type input "**********"
click at [366, 207] on icon "Add to mapping queue" at bounding box center [365, 210] width 12 height 14
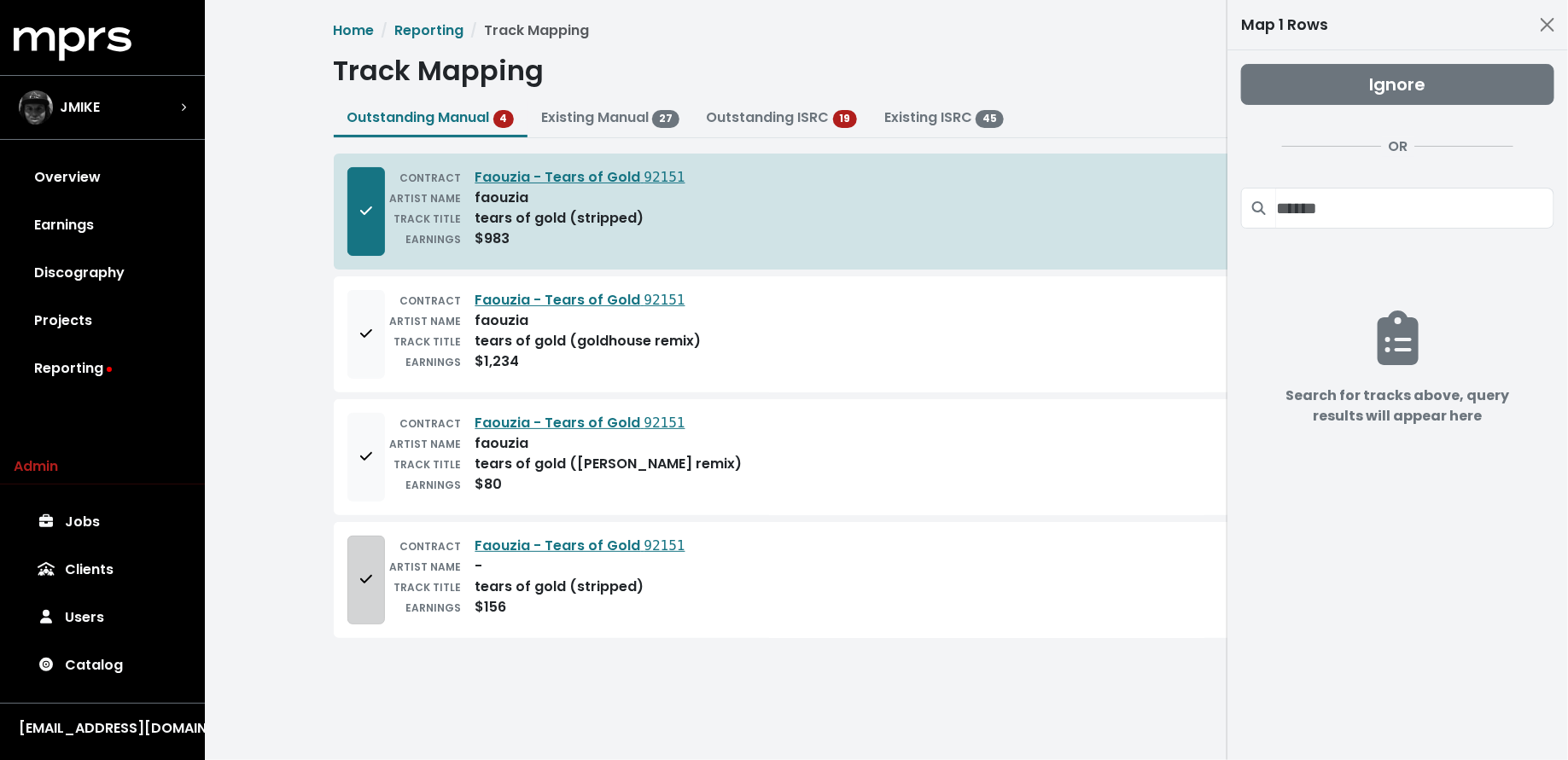
click at [380, 560] on button "Add to mapping queue" at bounding box center [365, 580] width 38 height 89
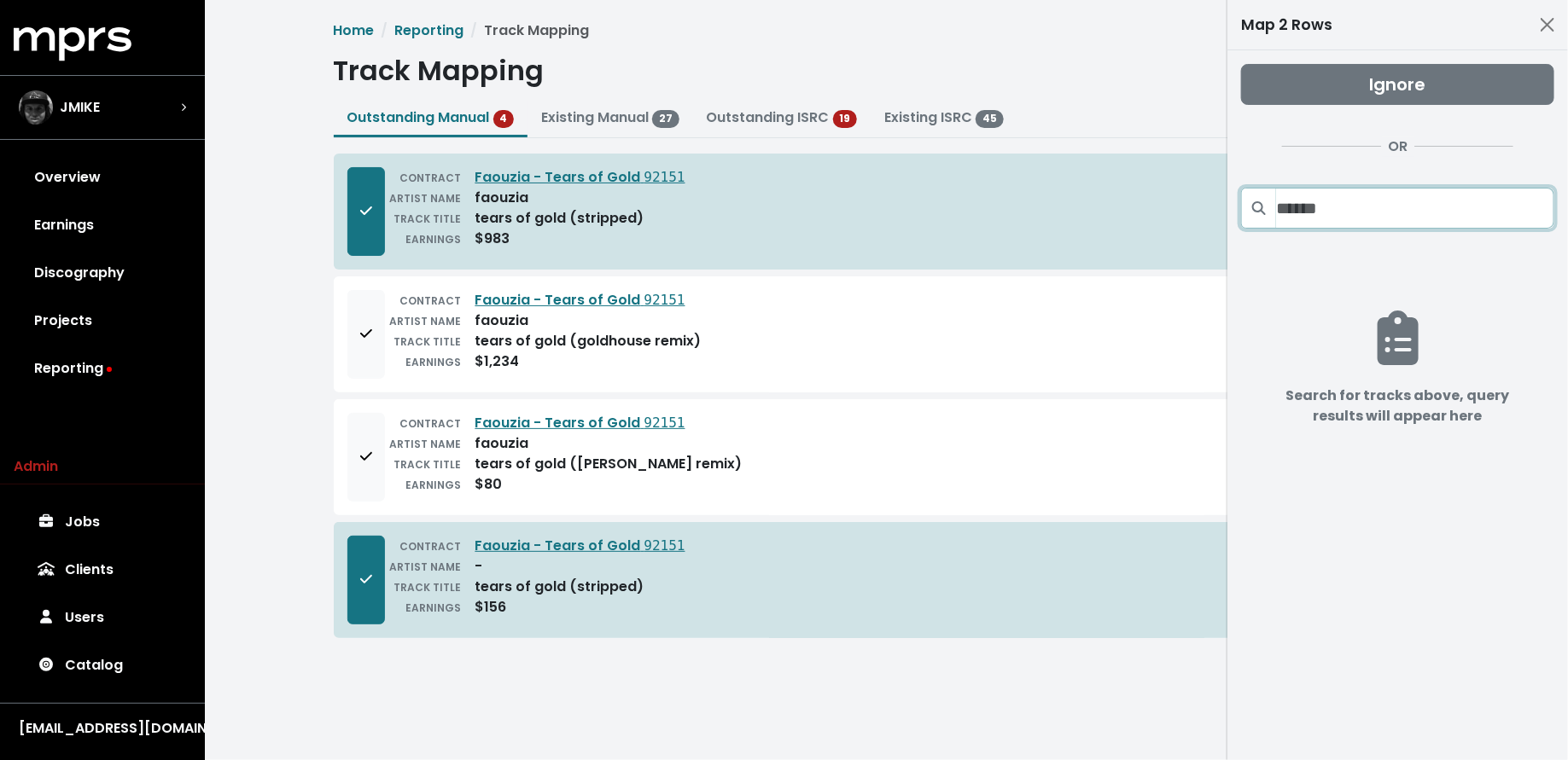
click at [1350, 226] on input "Search projects" at bounding box center [1414, 208] width 278 height 41
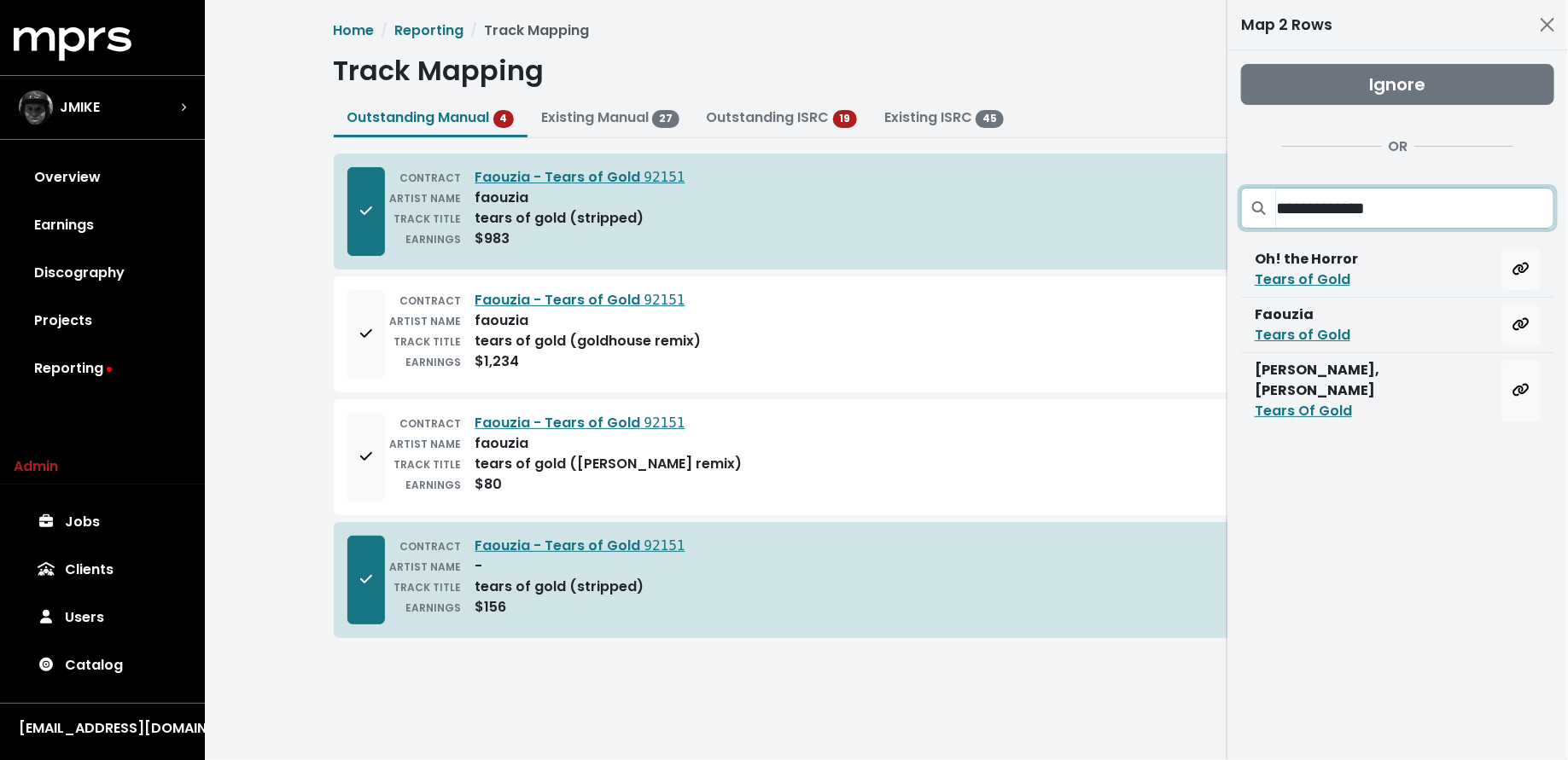
type input "**********"
click at [389, 672] on html "**********" at bounding box center [784, 336] width 1568 height 672
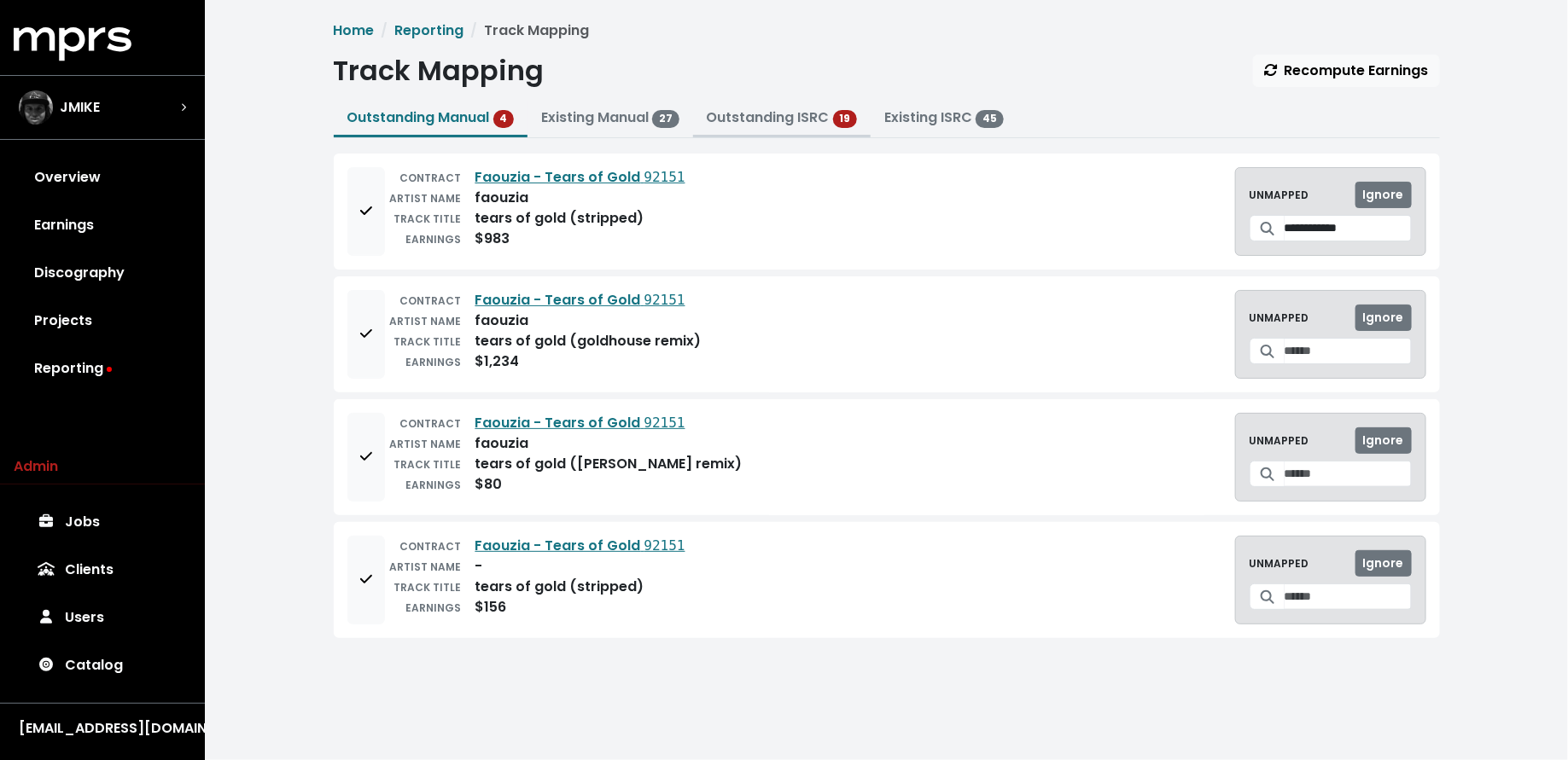
click at [792, 118] on link "Outstanding ISRC" at bounding box center [768, 116] width 123 height 19
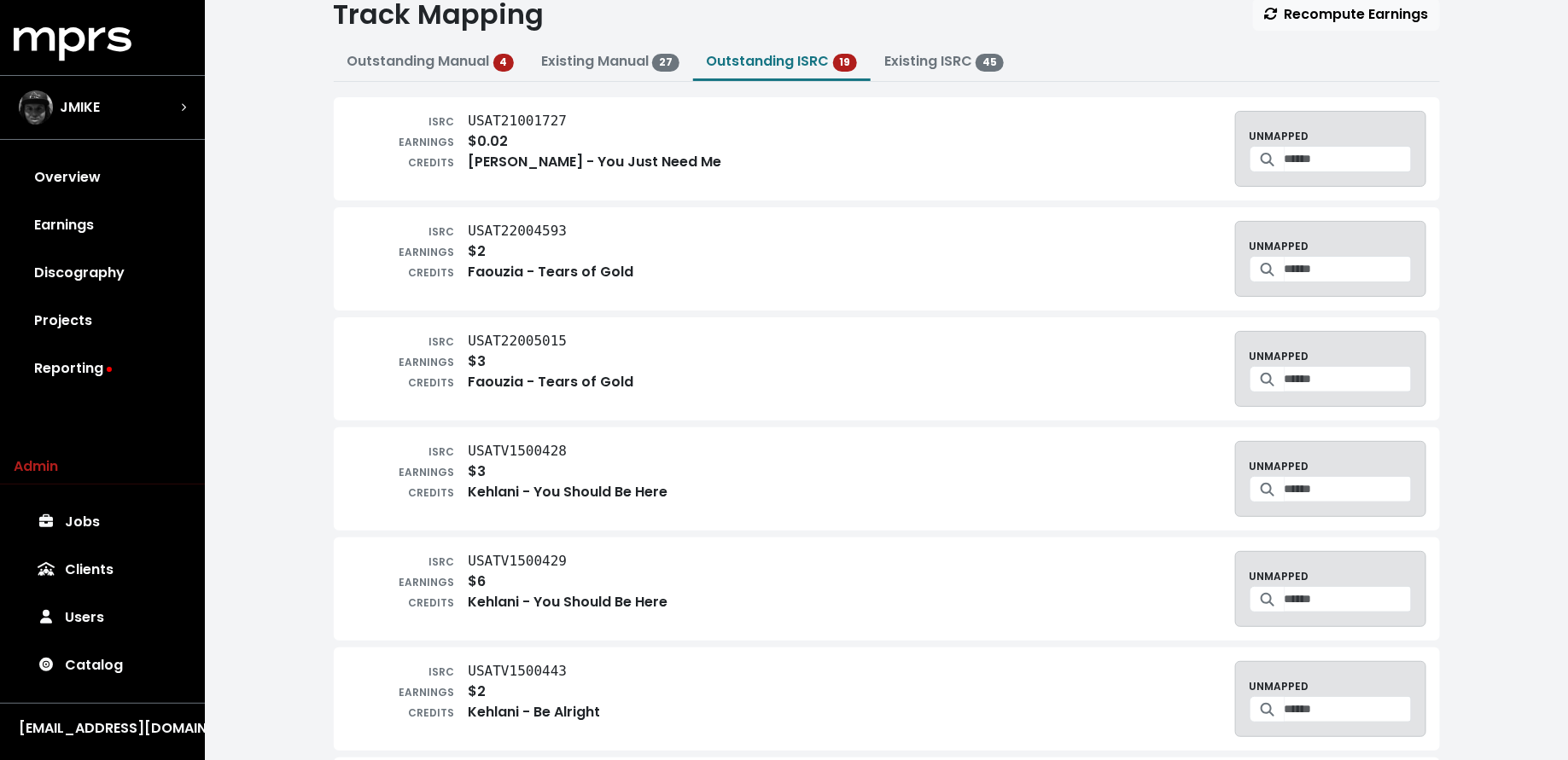
scroll to position [58, 0]
drag, startPoint x: 567, startPoint y: 227, endPoint x: 468, endPoint y: 226, distance: 99.0
click at [468, 226] on div "ISRC USAT22004593" at bounding box center [490, 229] width 287 height 20
copy tt "USAT22004593"
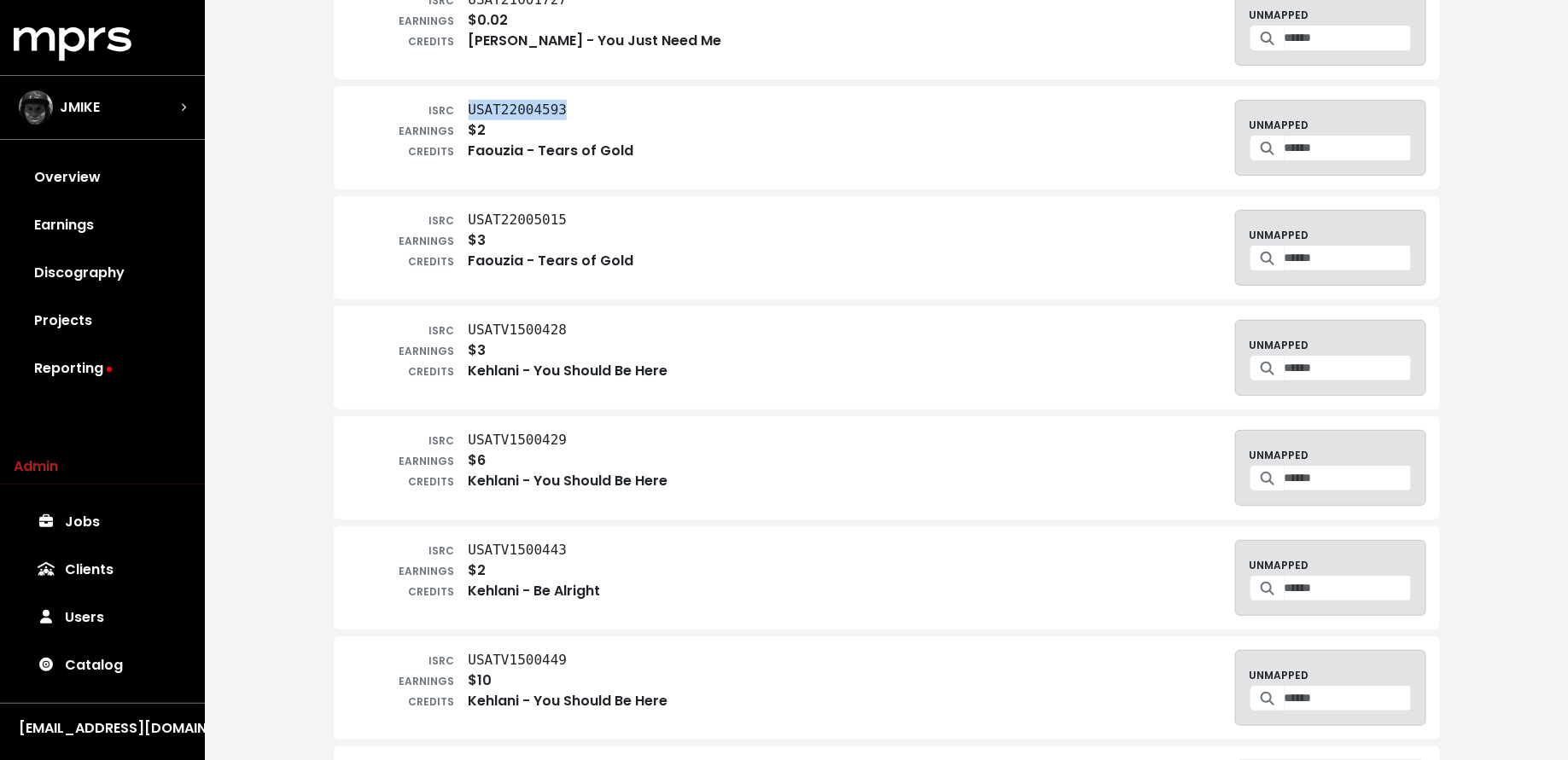
scroll to position [179, 0]
drag, startPoint x: 569, startPoint y: 331, endPoint x: 463, endPoint y: 331, distance: 106.0
click at [463, 331] on div "ISRC USATV1500428" at bounding box center [507, 328] width 321 height 20
copy tt "USATV1500428"
click at [1315, 358] on input "Search for a track to map to" at bounding box center [1347, 366] width 127 height 27
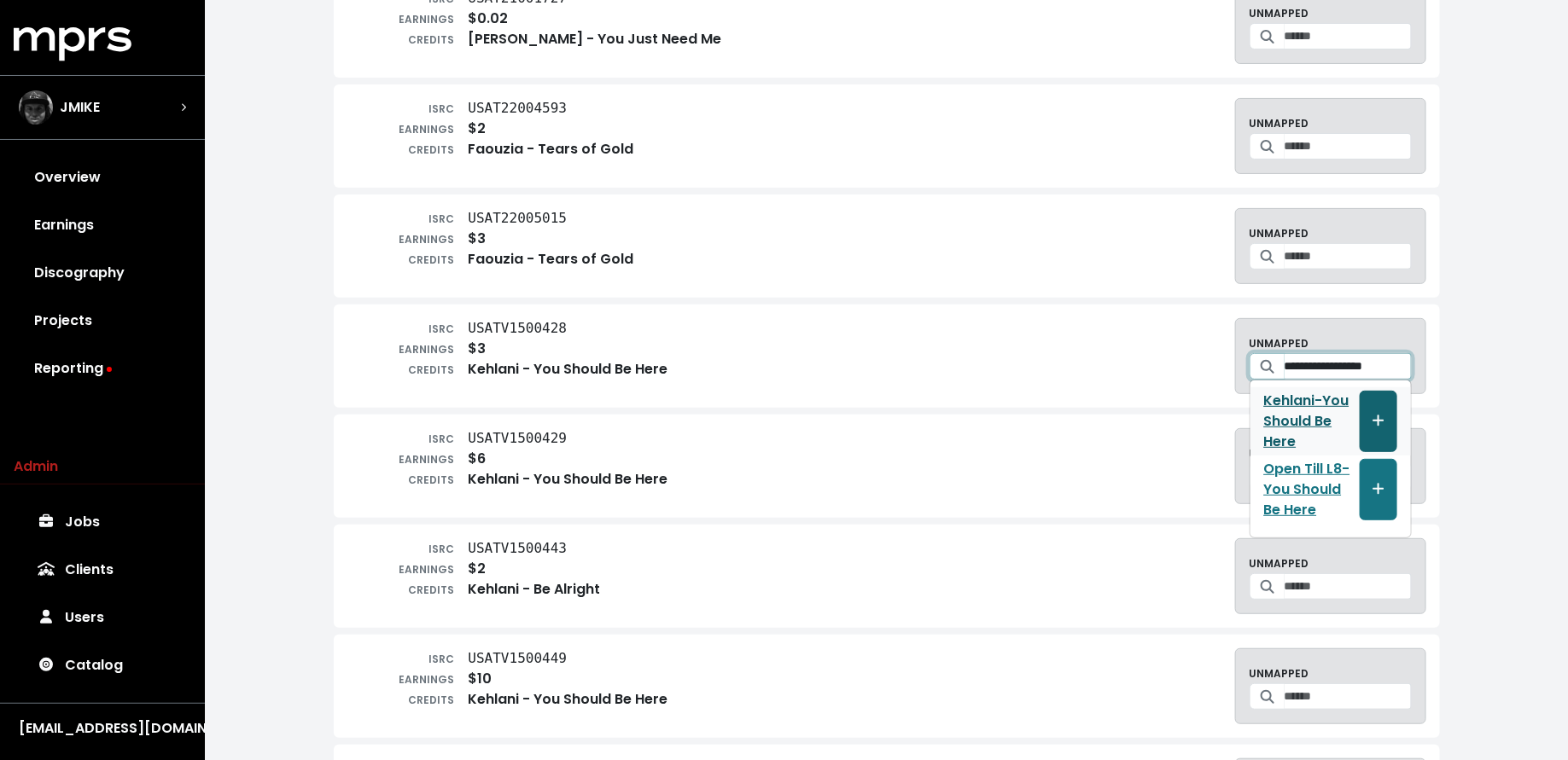
type input "**********"
click at [1372, 413] on icon "Create track mapping" at bounding box center [1377, 420] width 12 height 14
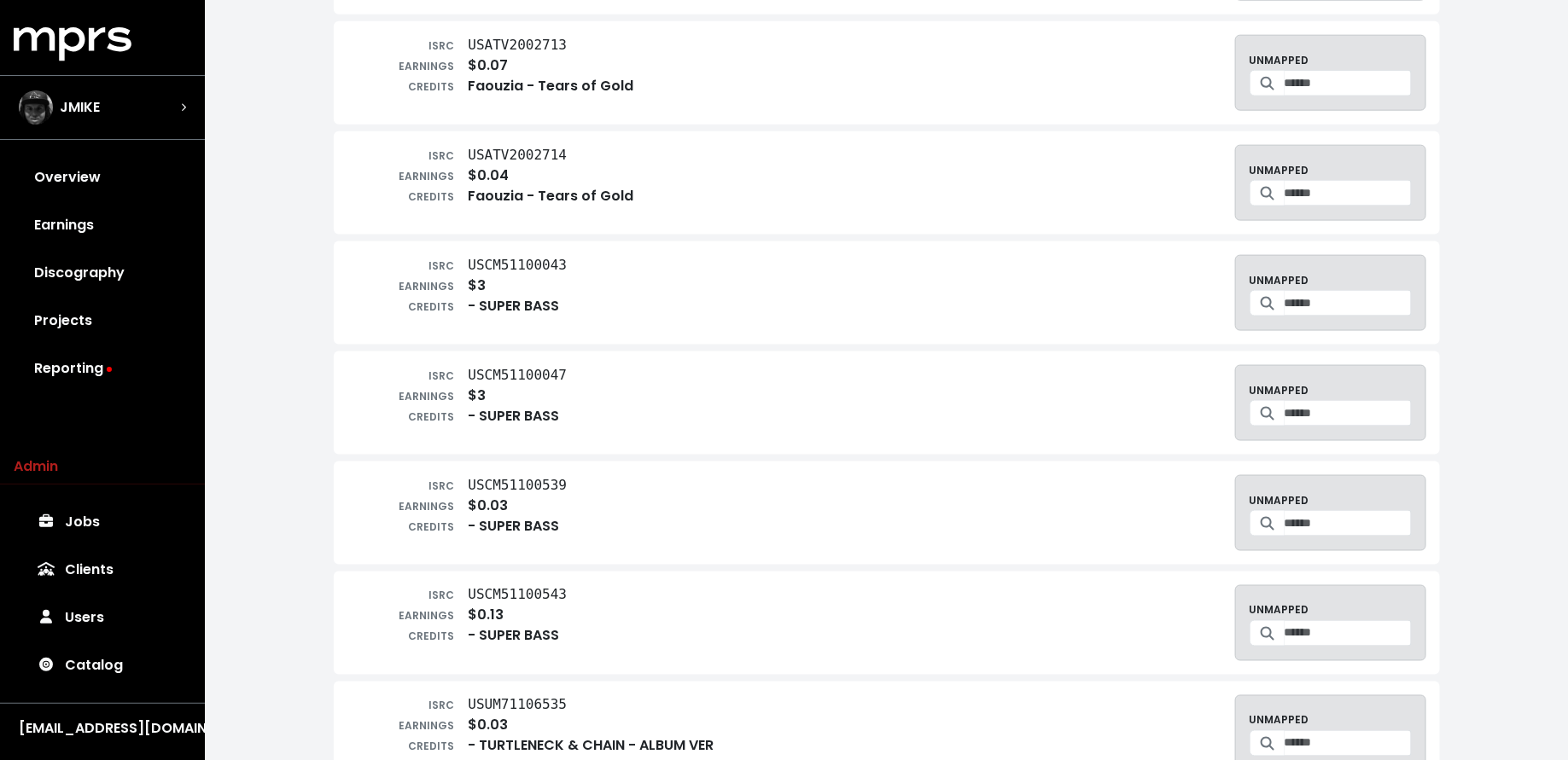
scroll to position [1015, 0]
drag, startPoint x: 565, startPoint y: 257, endPoint x: 473, endPoint y: 255, distance: 92.0
click at [473, 255] on tt "USCM51100043" at bounding box center [517, 263] width 99 height 17
drag, startPoint x: 468, startPoint y: 254, endPoint x: 567, endPoint y: 255, distance: 99.0
click at [567, 255] on div "ISRC USCM51100043 EARNINGS $3 CREDITS - SUPER BASS UNMAPPED" at bounding box center [886, 290] width 1079 height 76
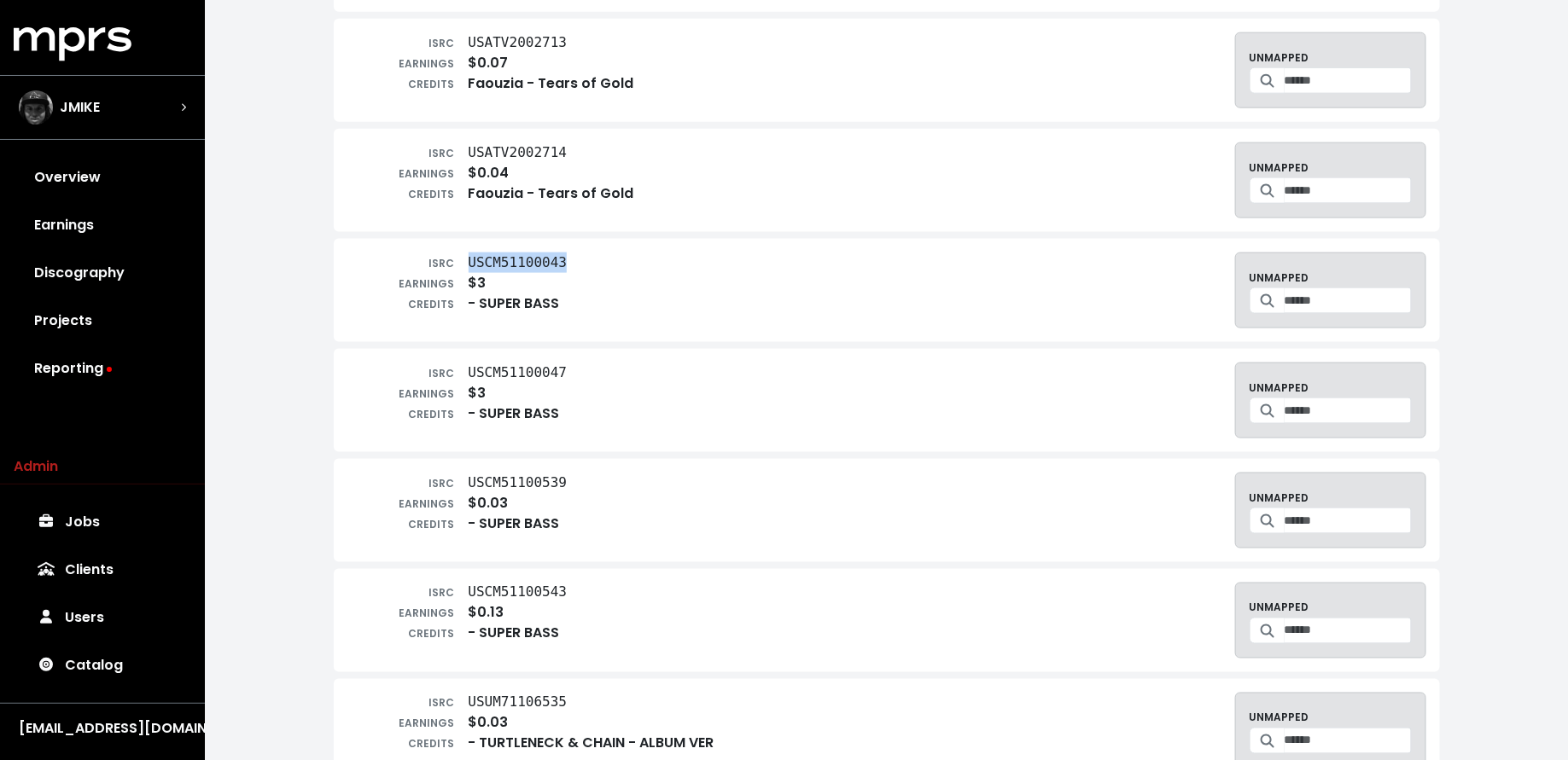
copy tt "USCM51100043"
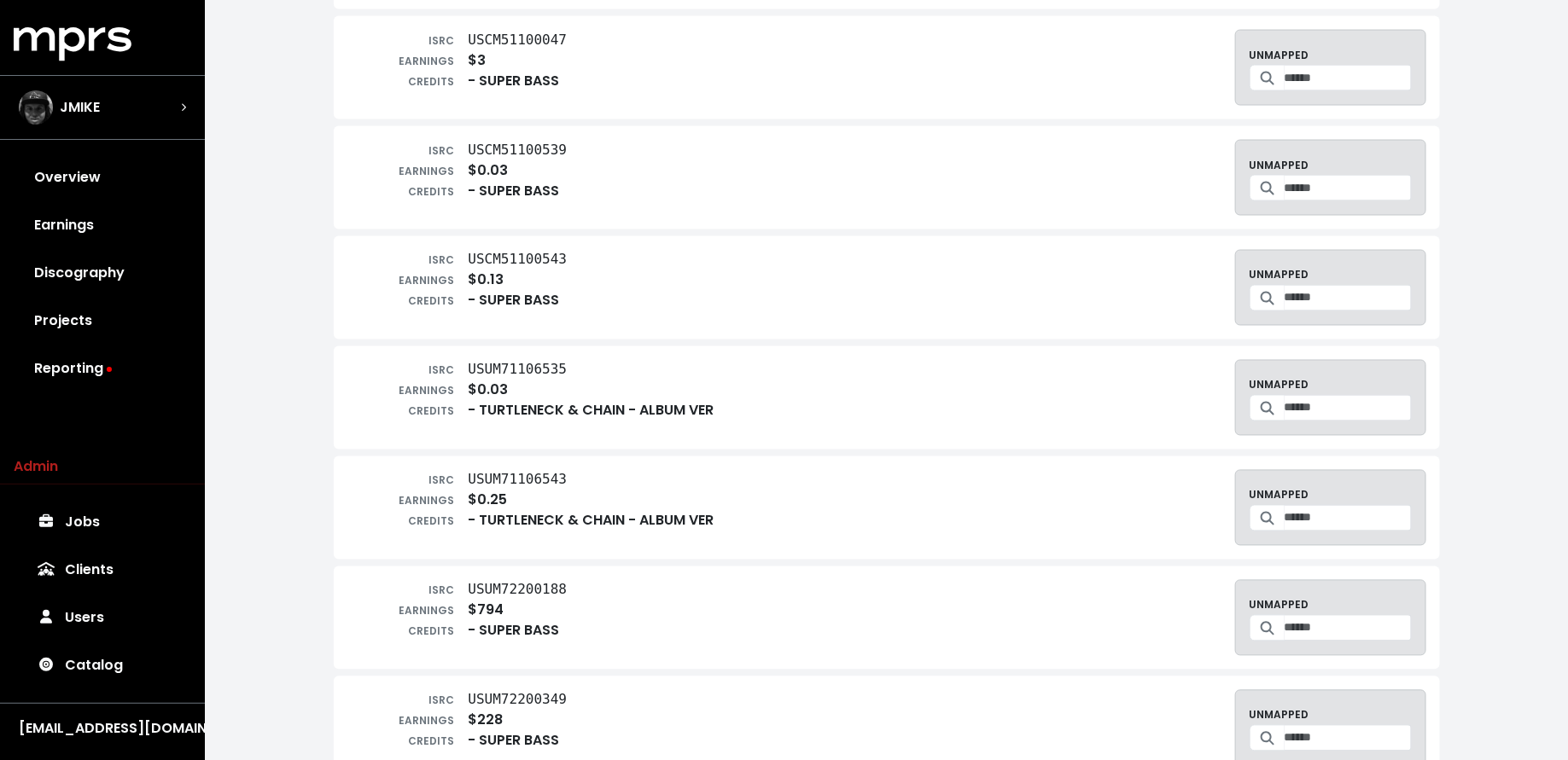
scroll to position [1389, 0]
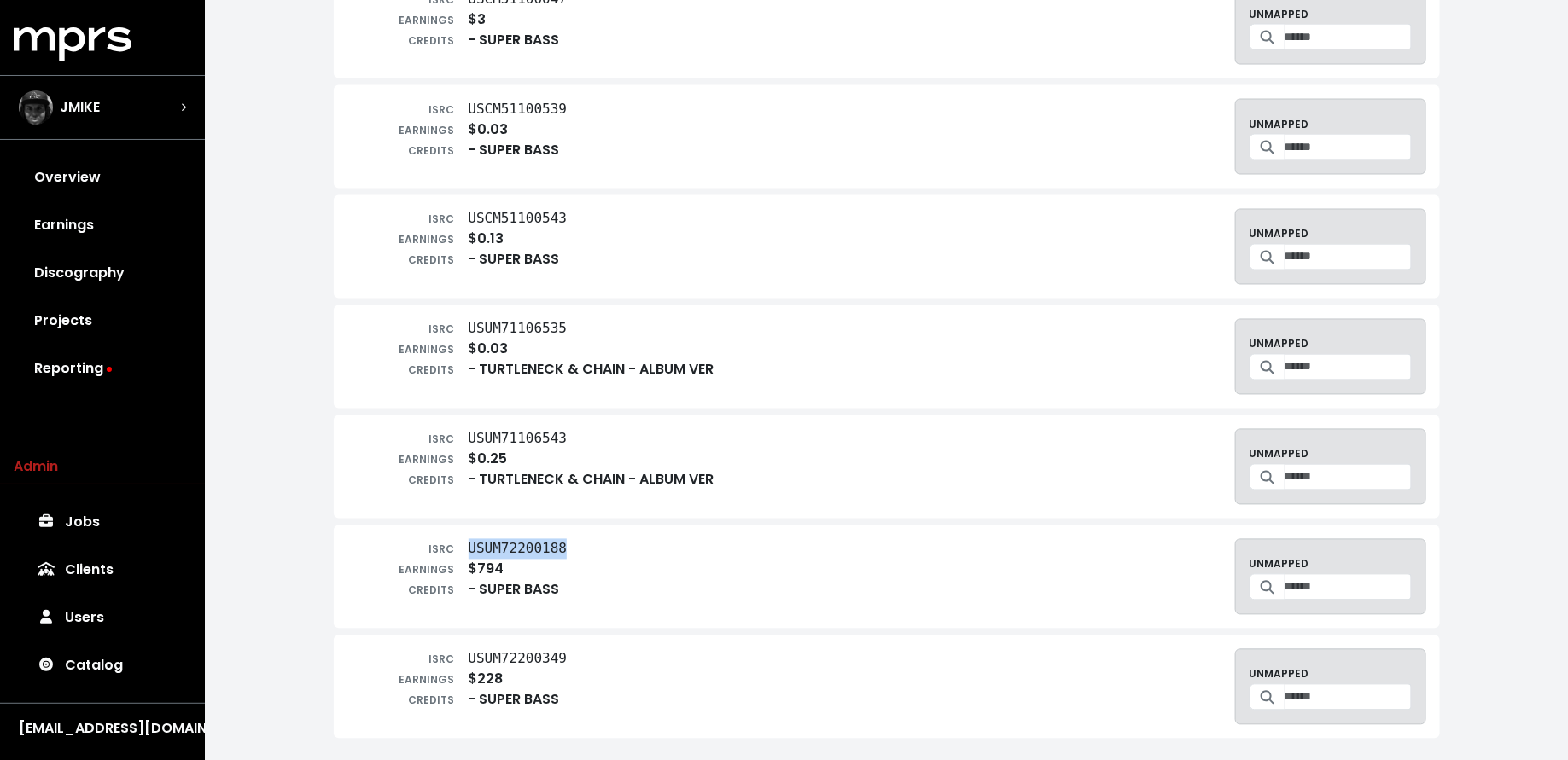
drag, startPoint x: 577, startPoint y: 539, endPoint x: 458, endPoint y: 538, distance: 119.0
click at [458, 539] on div "ISRC USUM72200188 EARNINGS $794 CREDITS - SUPER BASS UNMAPPED" at bounding box center [886, 577] width 1079 height 76
copy tt "USUM72200188"
click at [1295, 574] on input "Search for a track to map to" at bounding box center [1347, 587] width 127 height 27
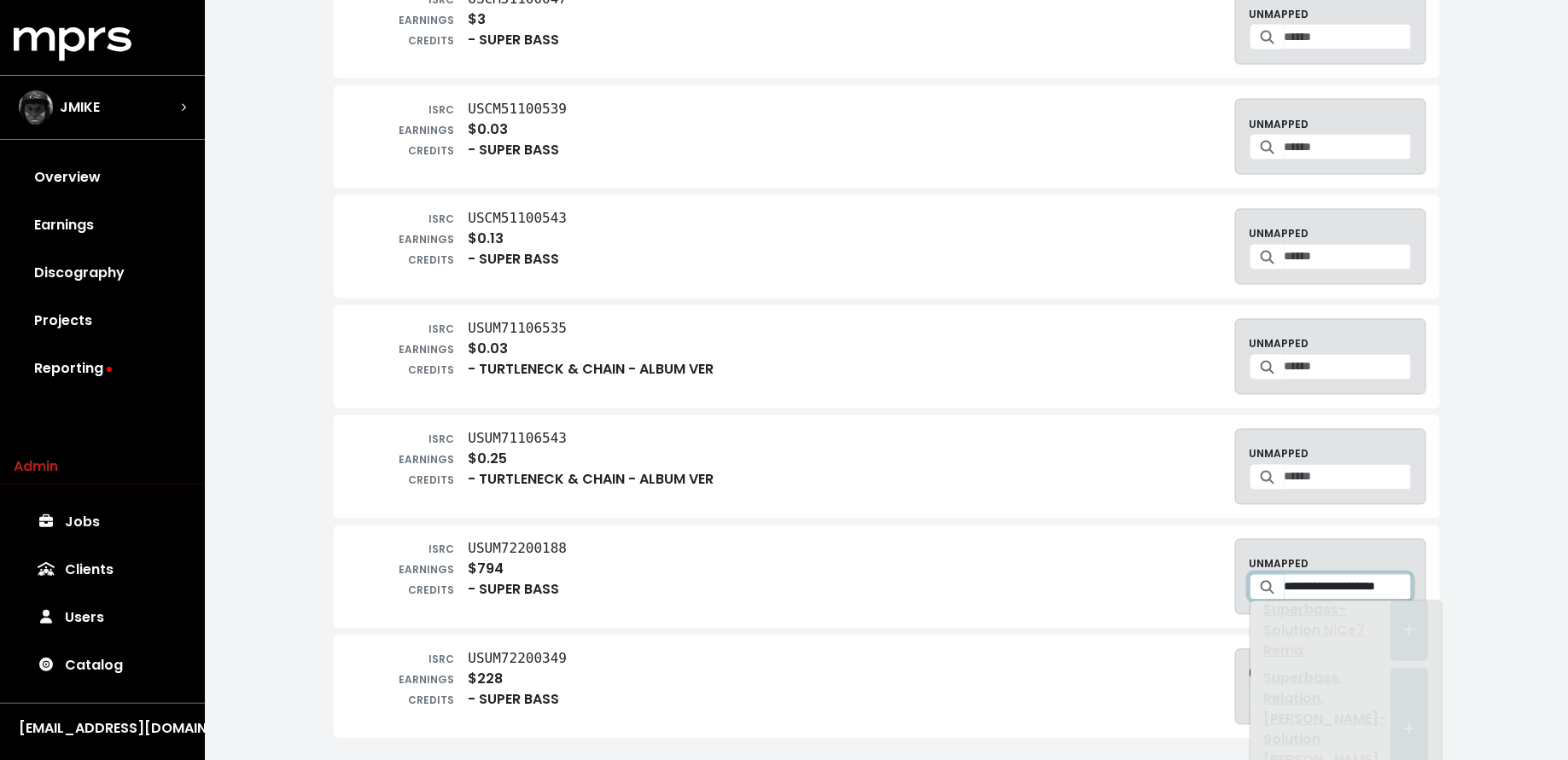
scroll to position [0, 0]
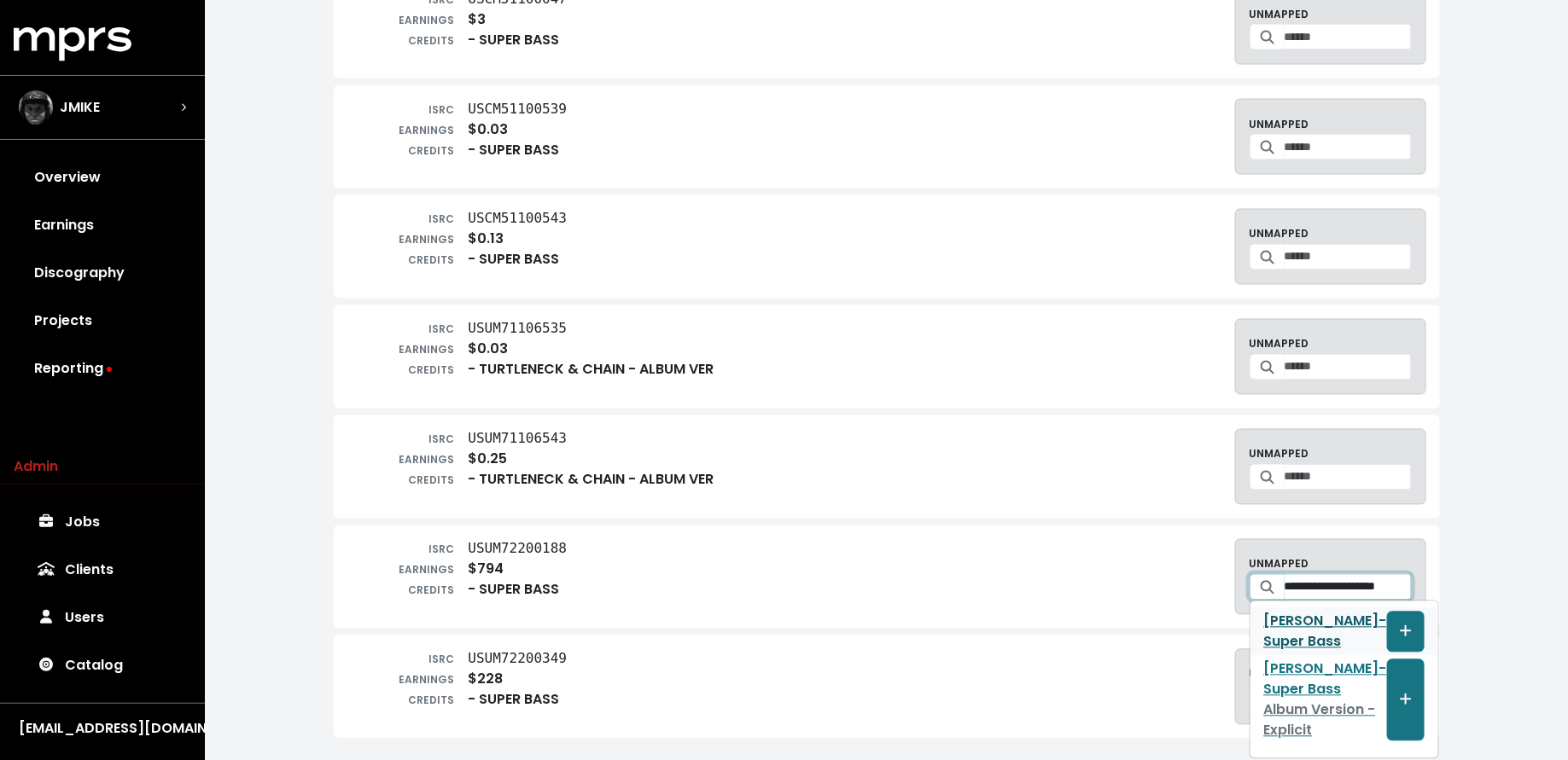
type input "**********"
click at [1398, 622] on span "Create track mapping" at bounding box center [1405, 632] width 16 height 20
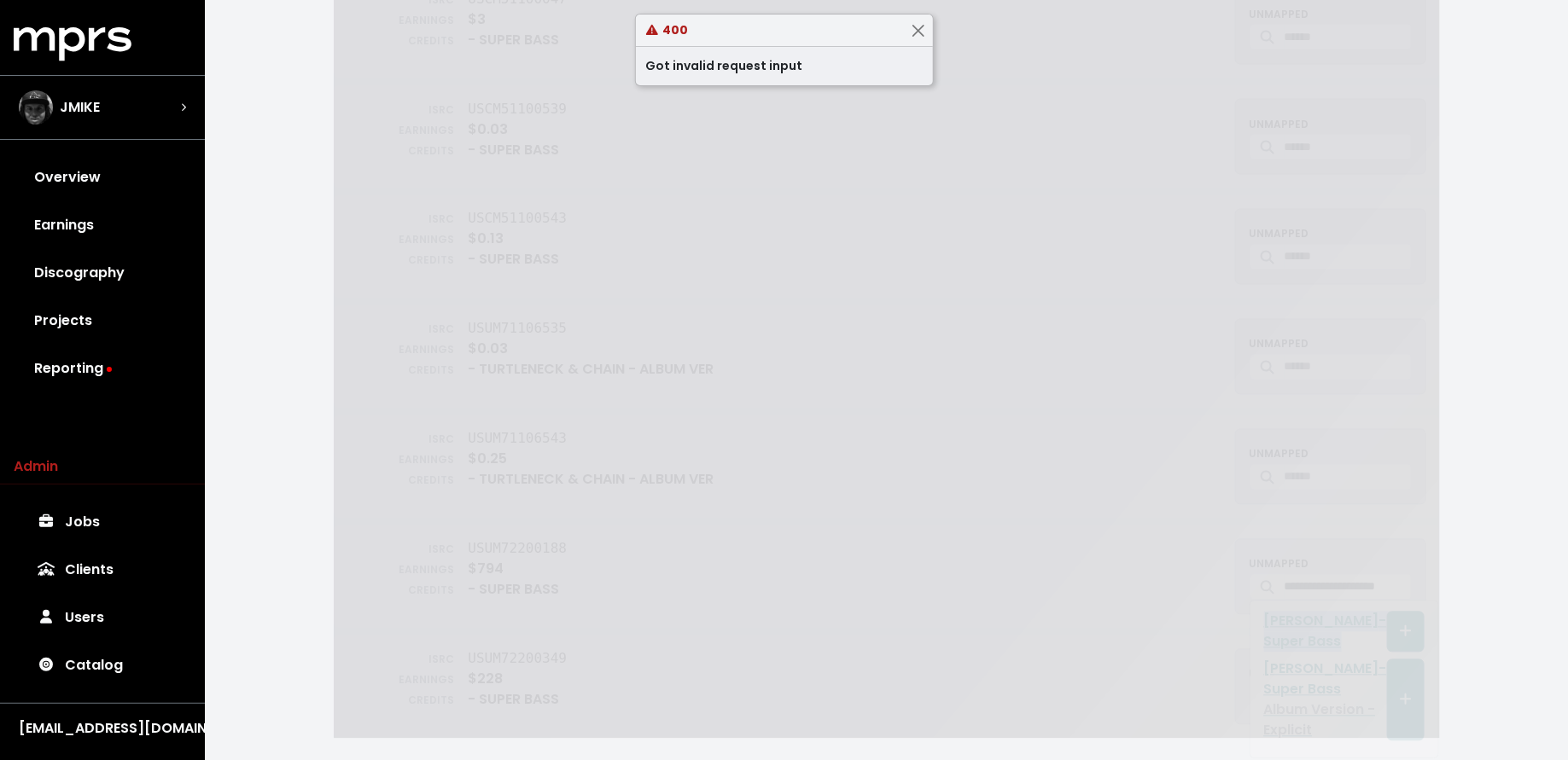
scroll to position [1280, 0]
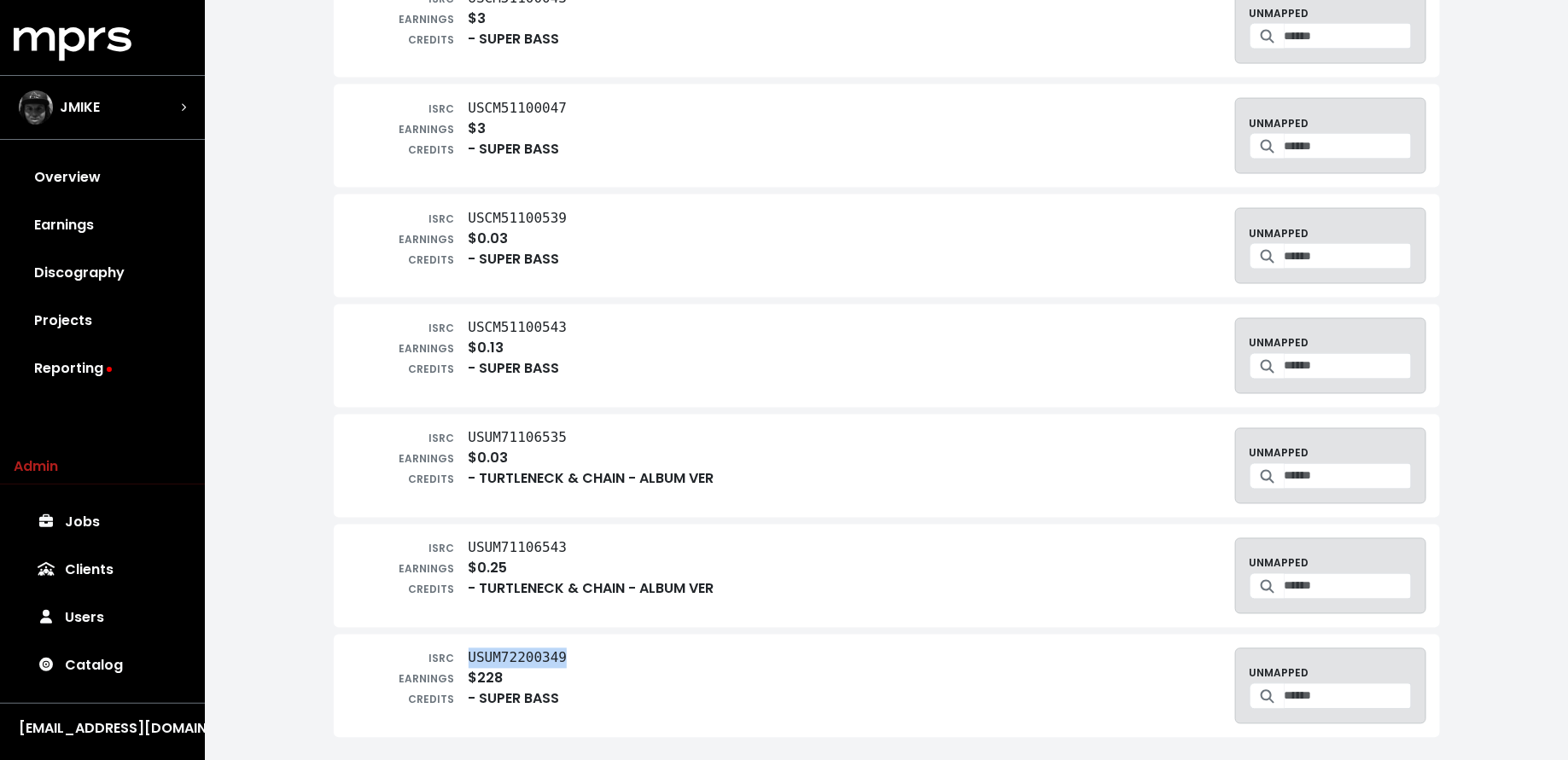
drag, startPoint x: 571, startPoint y: 648, endPoint x: 468, endPoint y: 648, distance: 103.0
click at [468, 648] on div "ISRC USUM72200349 EARNINGS $228 CREDITS - SUPER BASS UNMAPPED" at bounding box center [886, 686] width 1079 height 76
copy tt "USUM72200349"
click at [1296, 683] on input "Search for a track to map to" at bounding box center [1347, 696] width 127 height 27
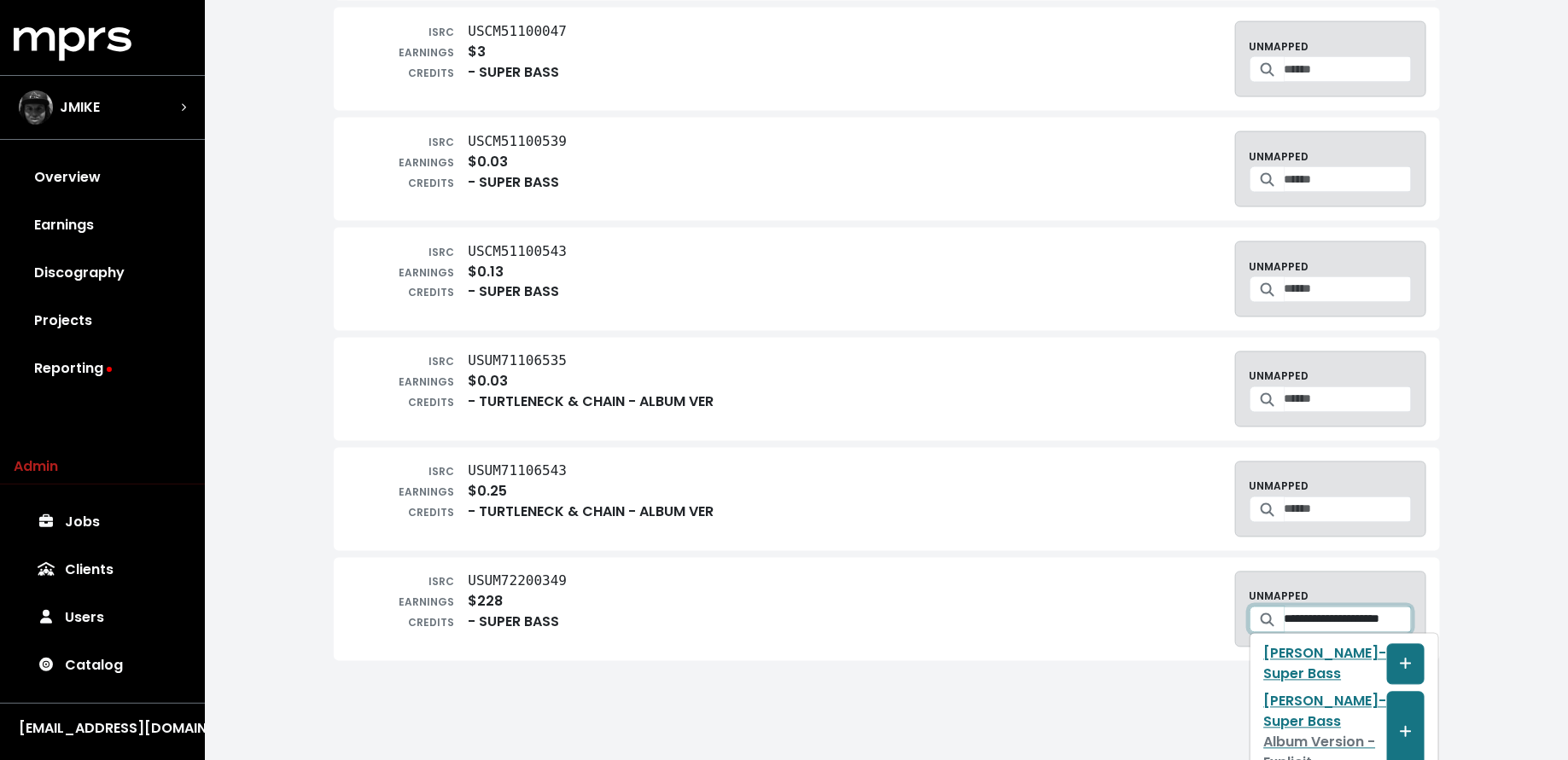
scroll to position [95, 0]
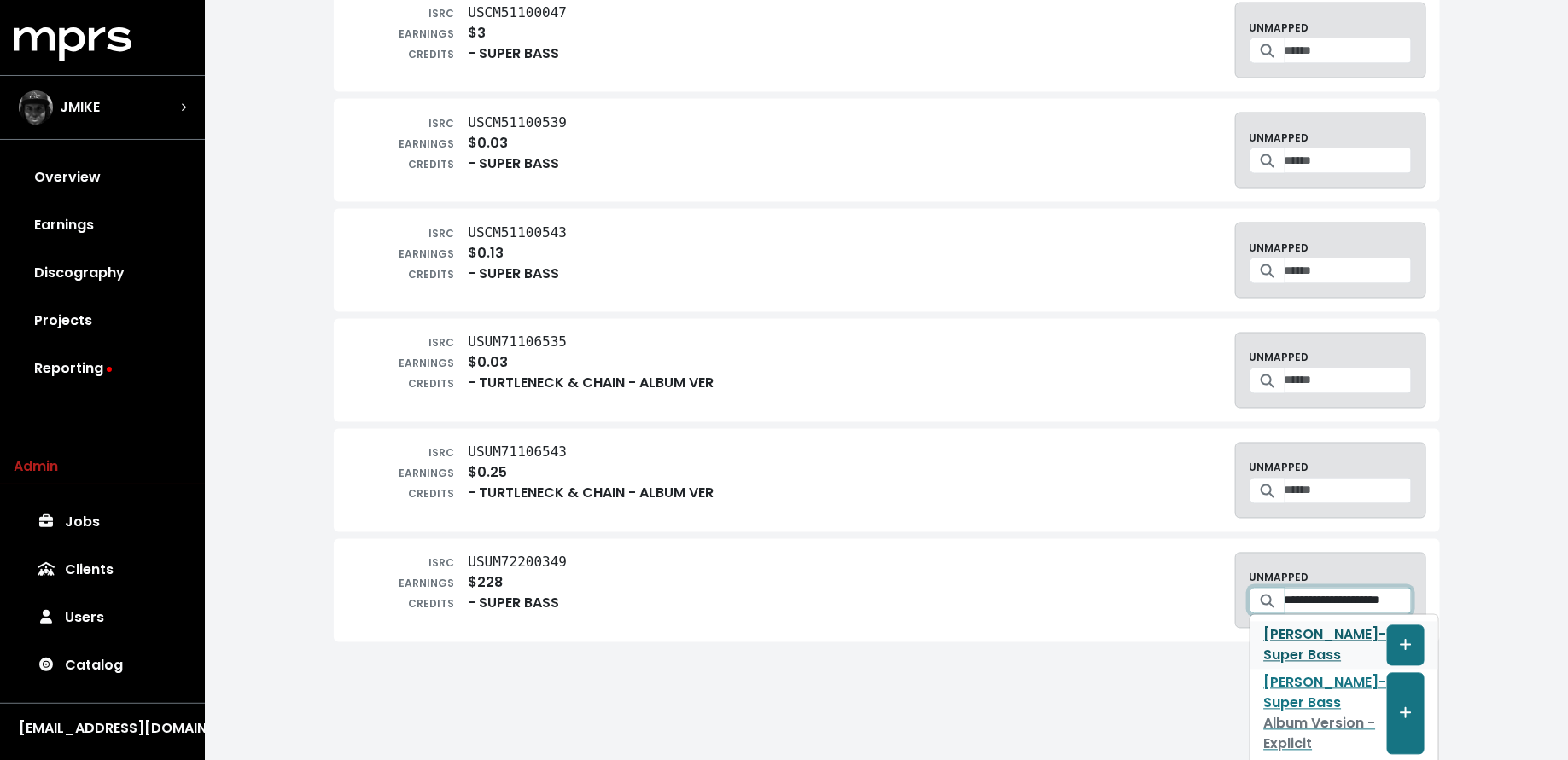
type input "**********"
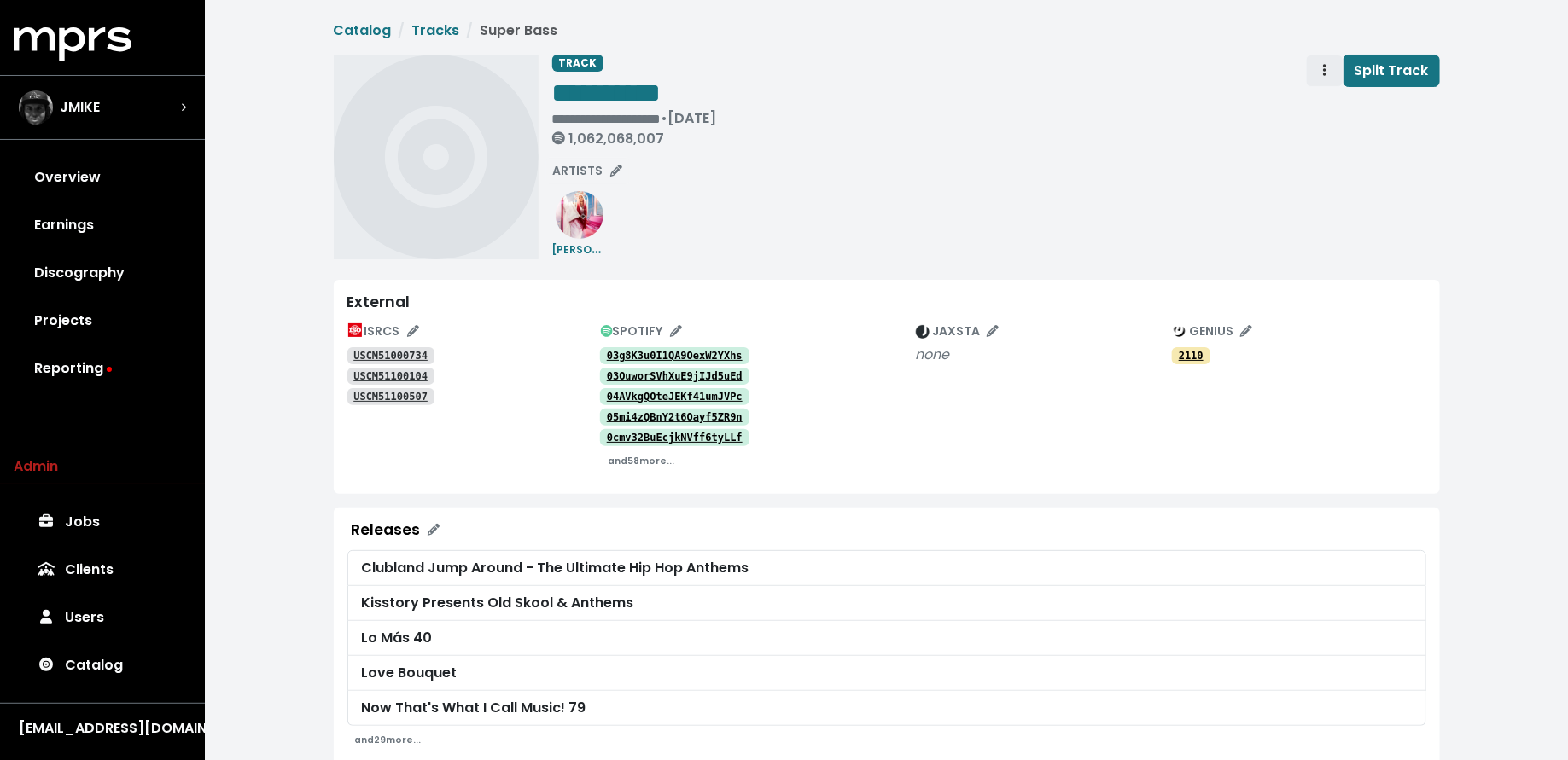
click at [1327, 76] on icon "Track actions" at bounding box center [1325, 69] width 4 height 14
click at [1327, 102] on link "Merge" at bounding box center [1374, 108] width 135 height 28
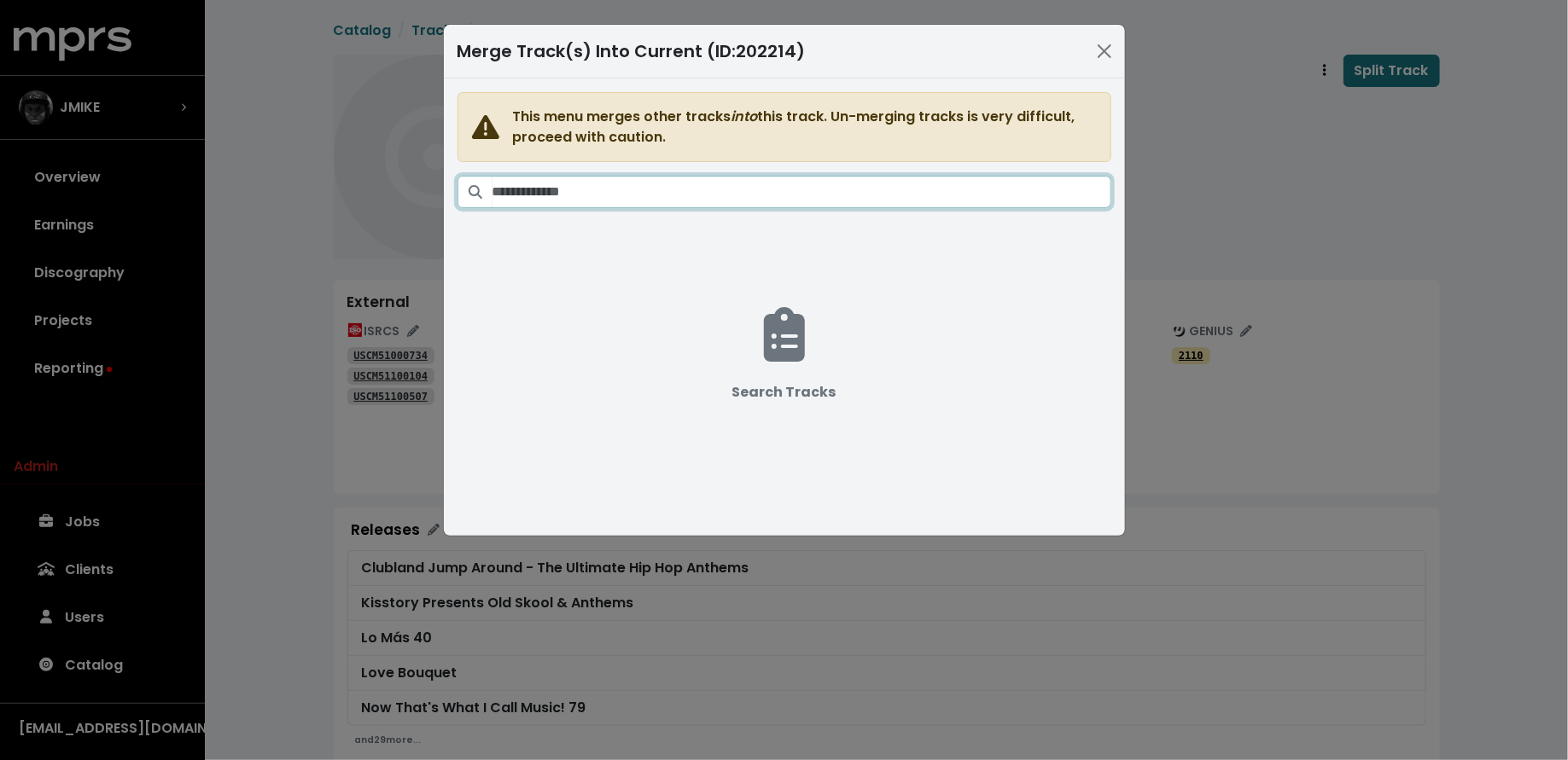
click at [814, 180] on input "Search tracks" at bounding box center [801, 191] width 619 height 32
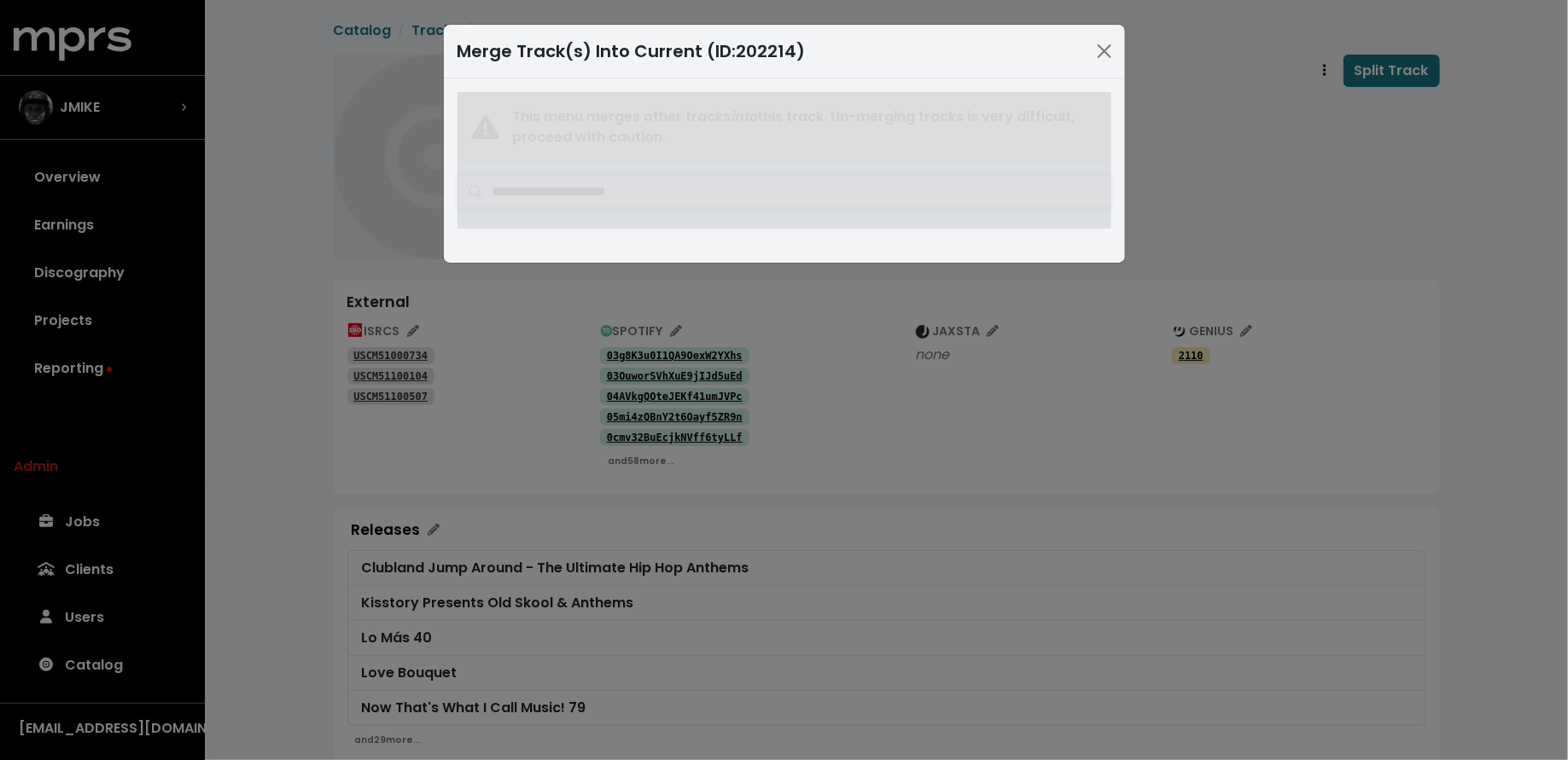
type input "**********"
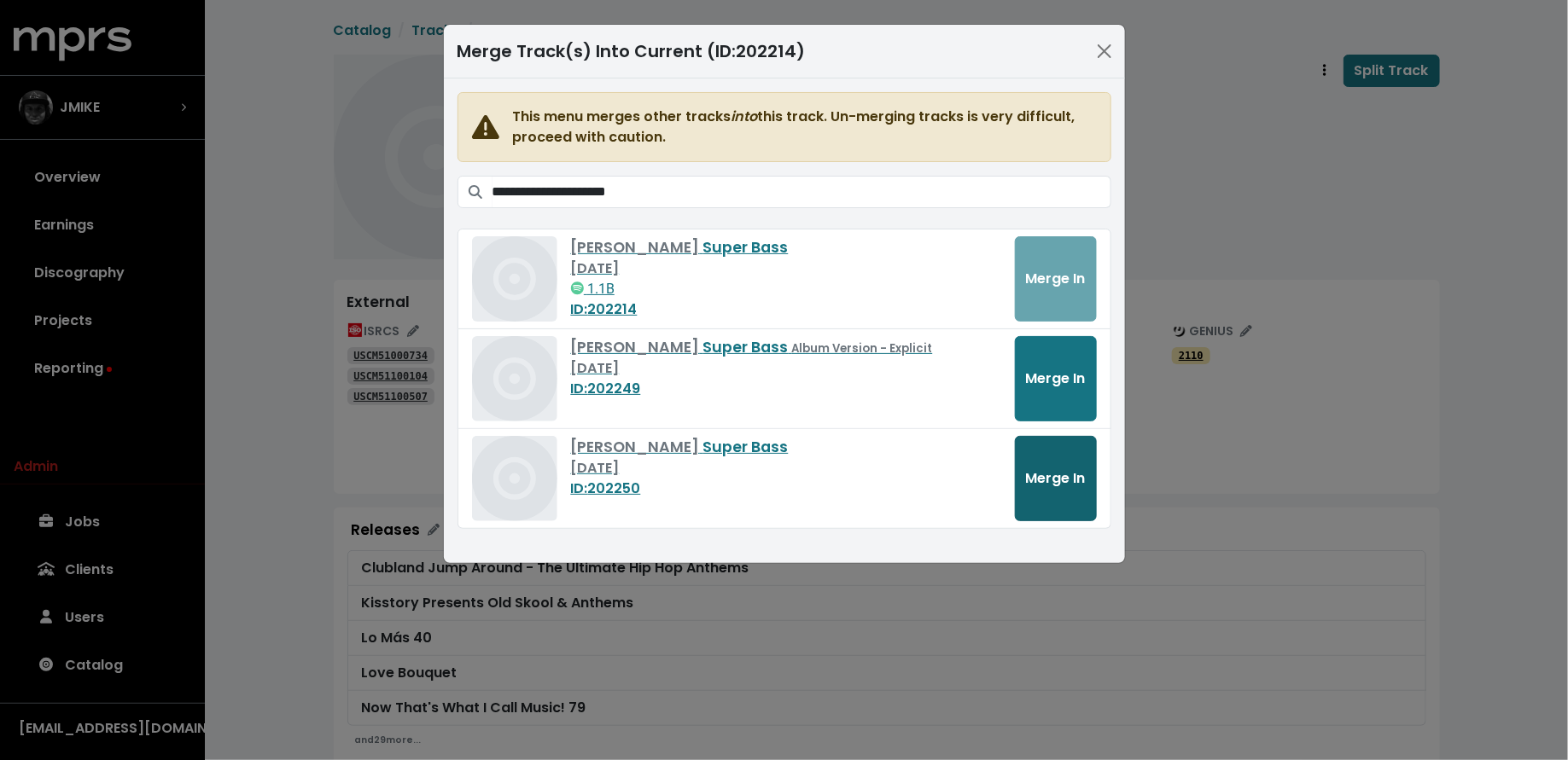
click at [1071, 477] on span "Merge In" at bounding box center [1056, 477] width 60 height 19
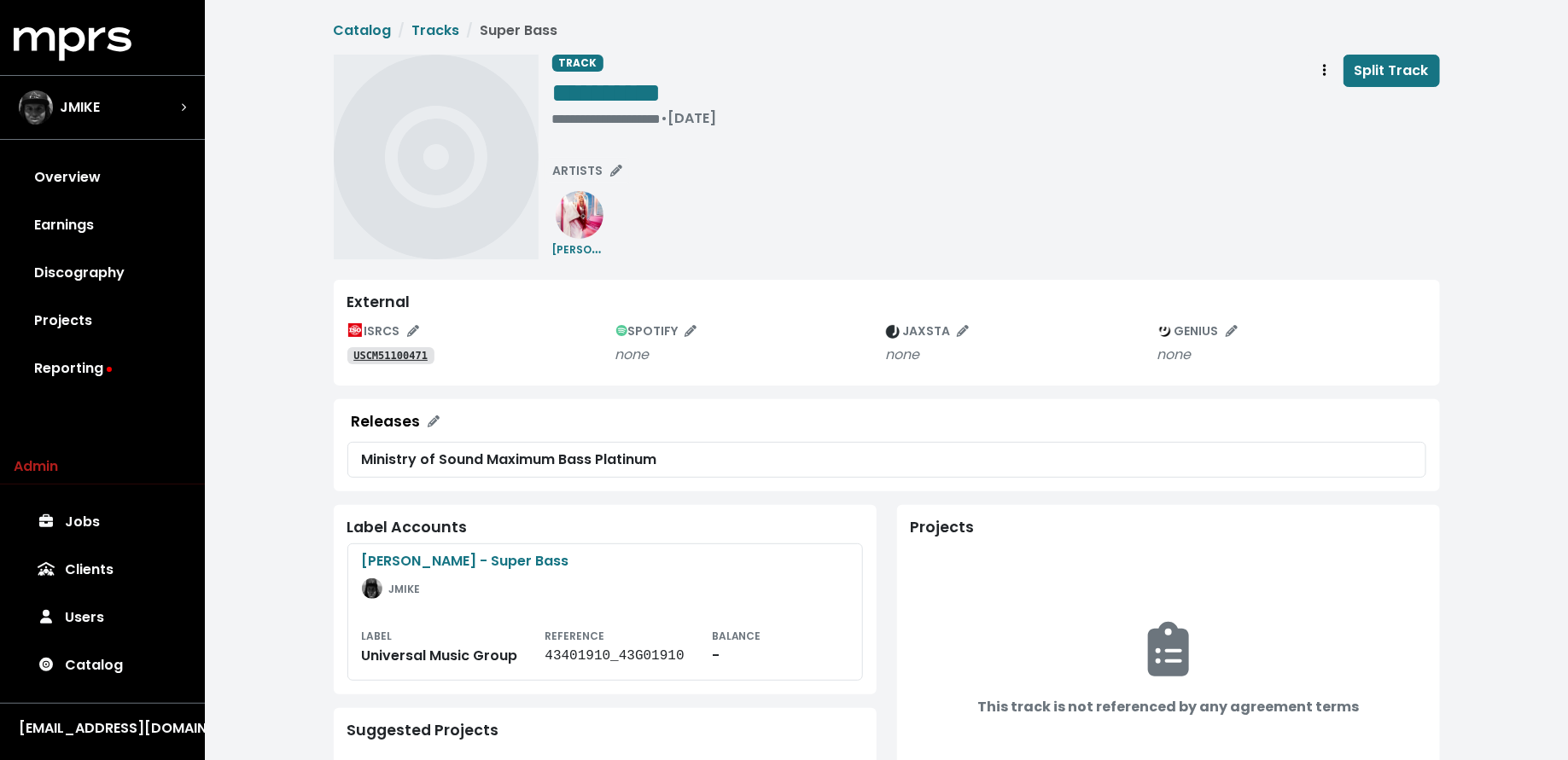
click at [385, 349] on tt "USCM51100471" at bounding box center [390, 355] width 74 height 12
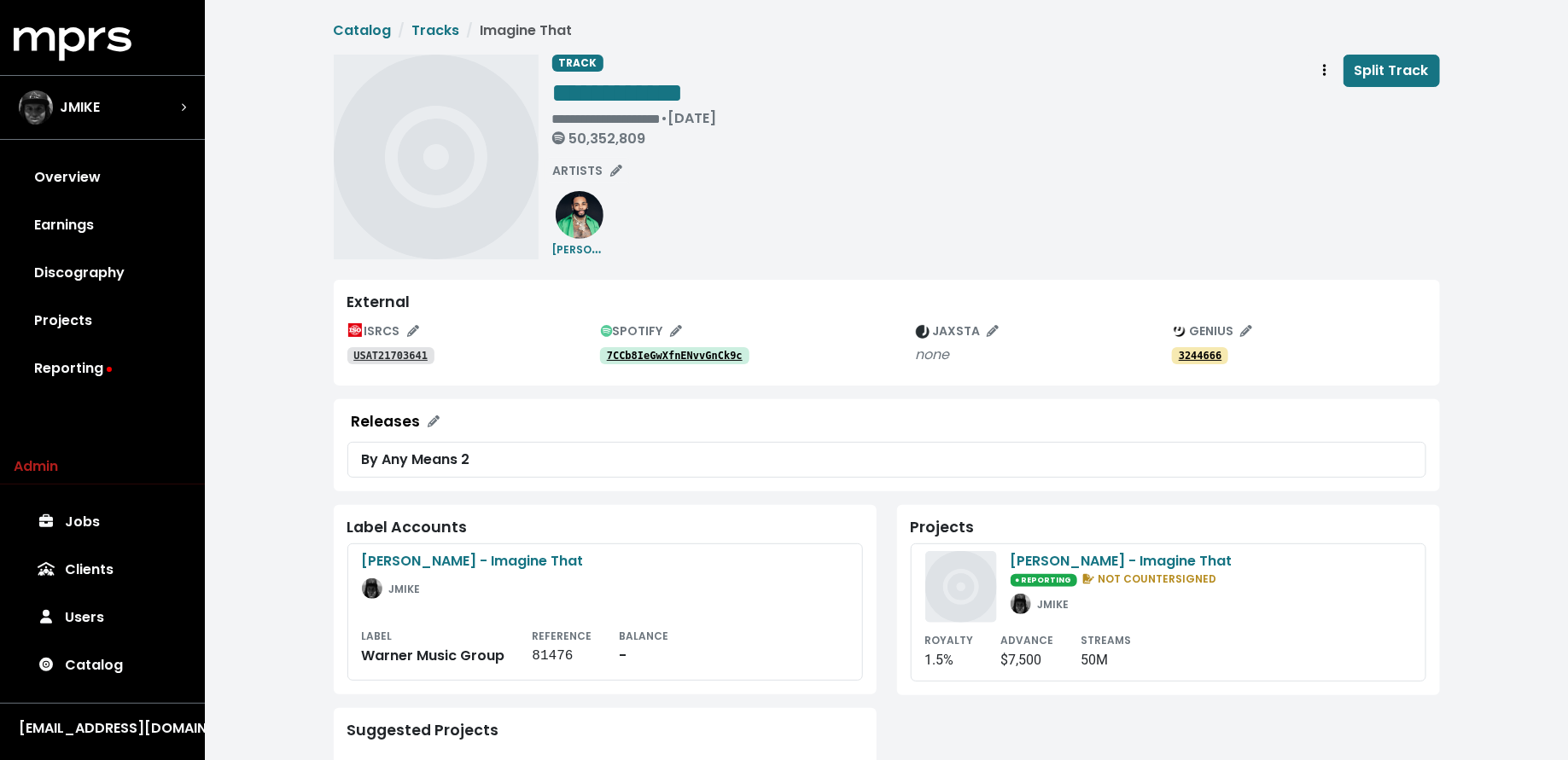
click at [696, 367] on div "ISRCS USAT21703641 SPOTIFY 7CCb8IeGwXfnENvvGnCk9c JAXSTA none GENIUS 3244666" at bounding box center [886, 345] width 1079 height 54
click at [706, 351] on tt "7CCb8IeGwXfnENvvGnCk9c" at bounding box center [674, 355] width 136 height 12
click at [729, 353] on tt "7CCb8IeGwXfnENvvGnCk9c" at bounding box center [674, 355] width 136 height 12
click at [1316, 83] on button "Track actions" at bounding box center [1324, 70] width 38 height 32
click at [1320, 98] on link "Merge" at bounding box center [1374, 108] width 135 height 28
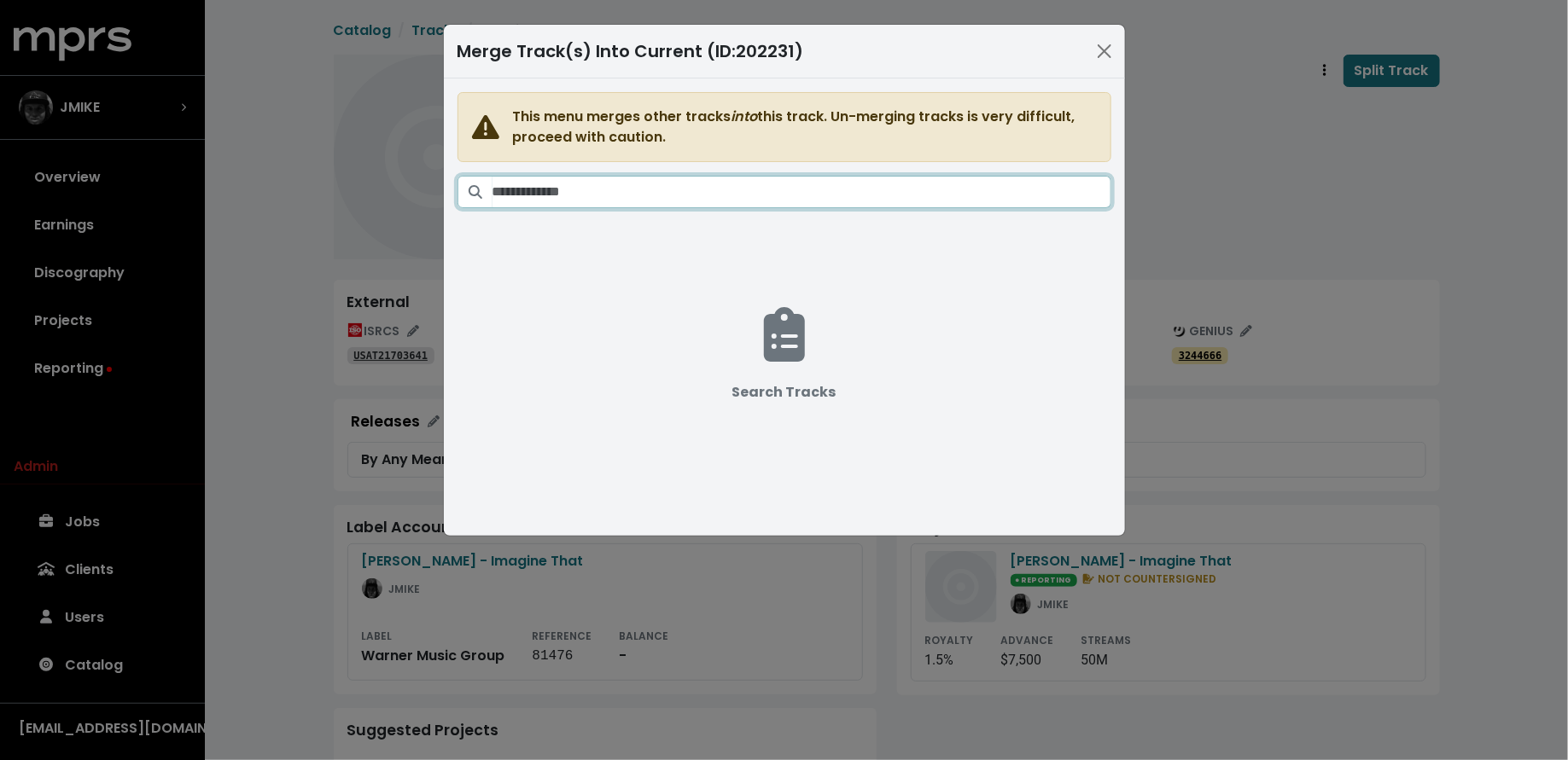
click at [830, 192] on input "Search tracks" at bounding box center [801, 191] width 619 height 32
type input "*"
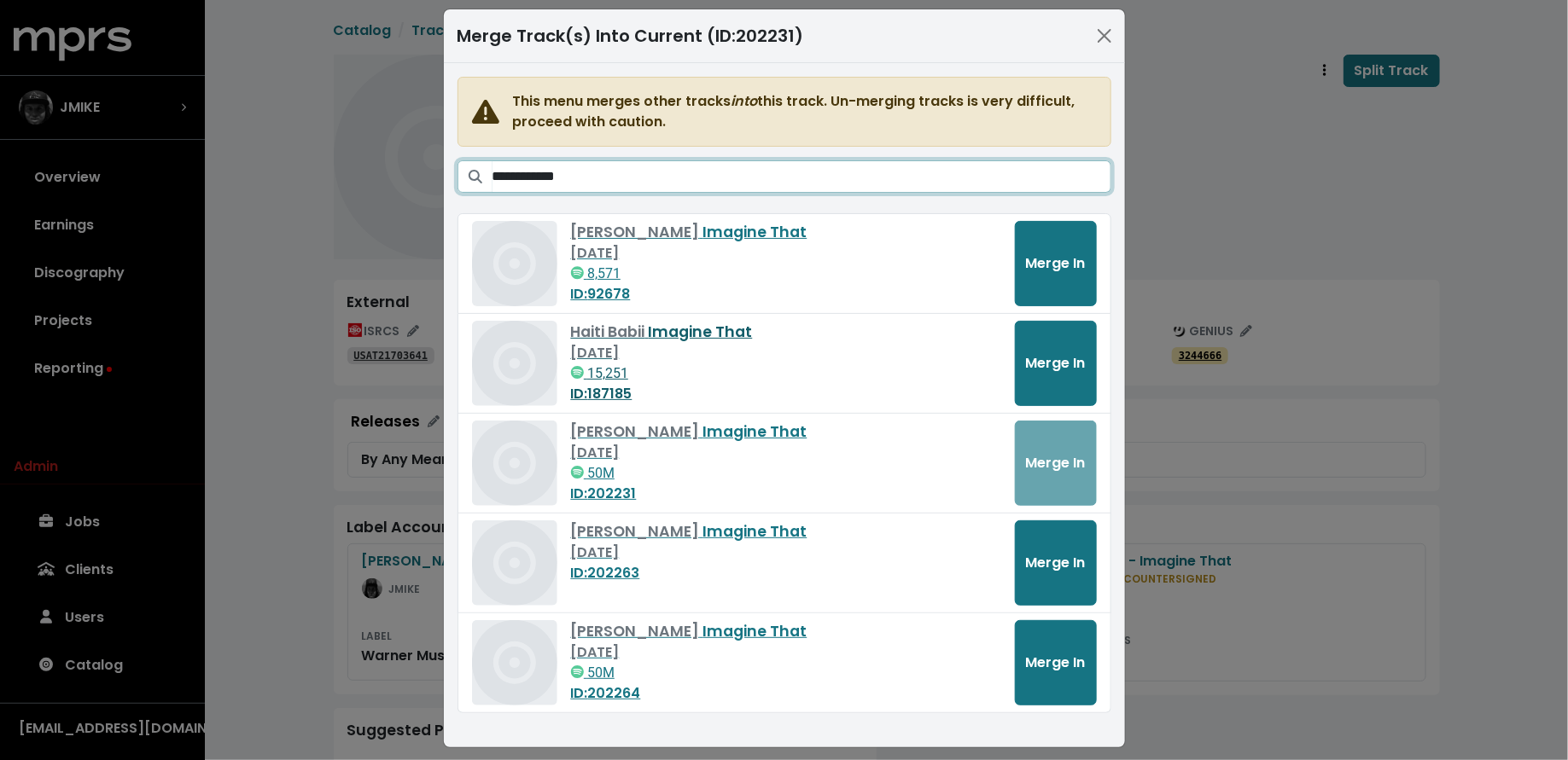
scroll to position [16, 0]
type input "**********"
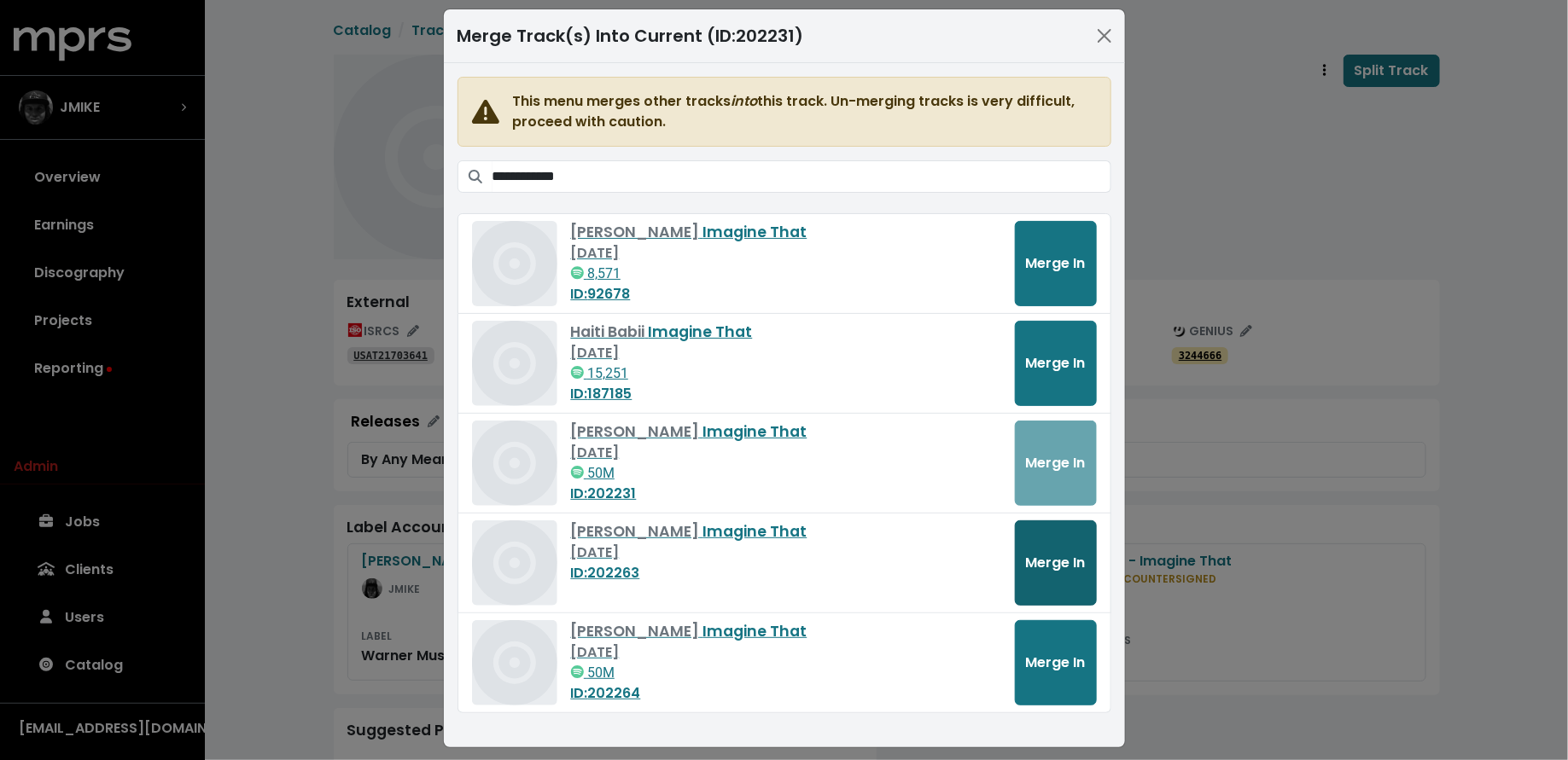
click at [1068, 556] on span "Merge In" at bounding box center [1056, 562] width 60 height 19
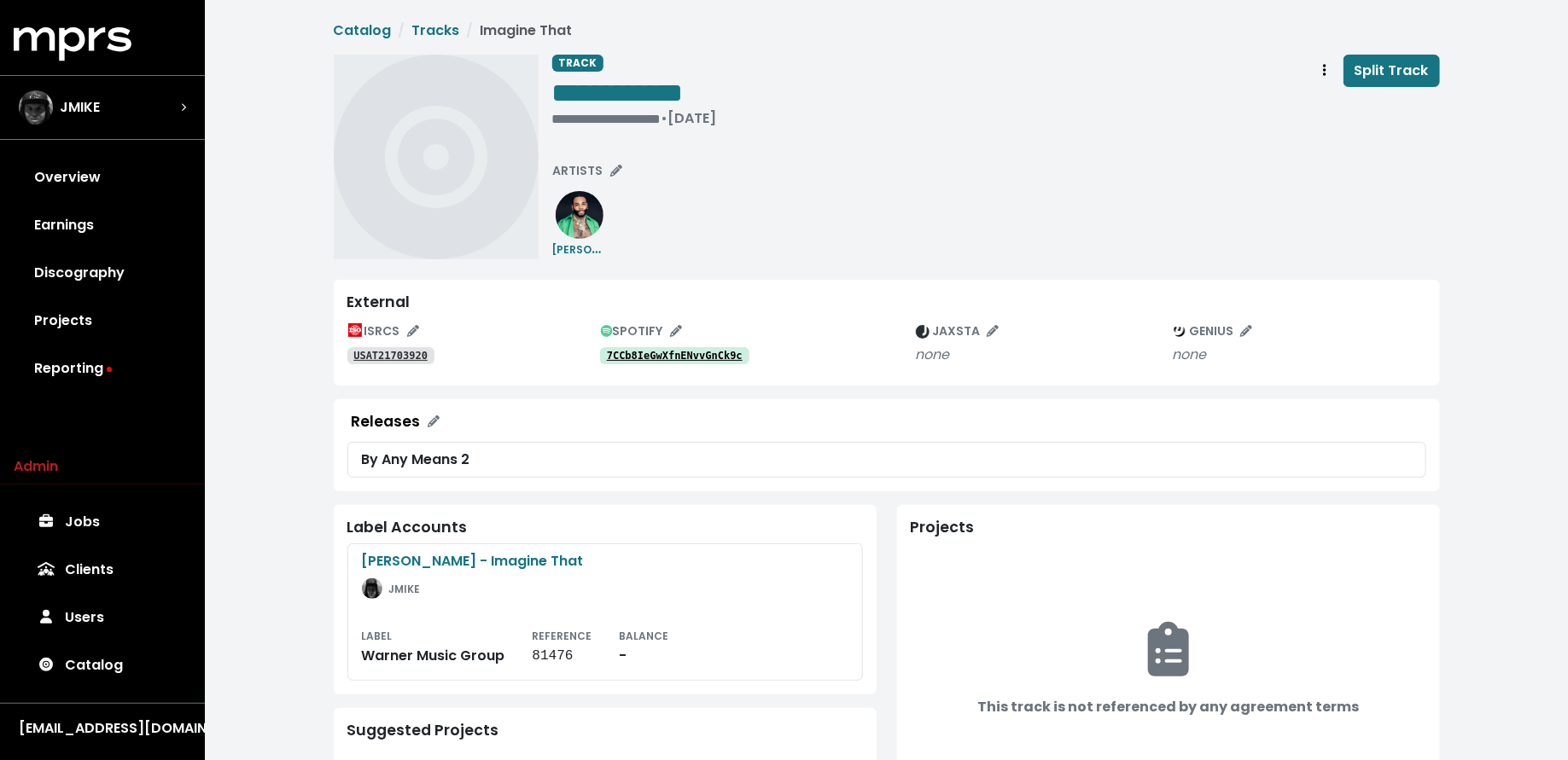
click at [726, 354] on tt "7CCb8IeGwXfnENvvGnCk9c" at bounding box center [674, 355] width 136 height 12
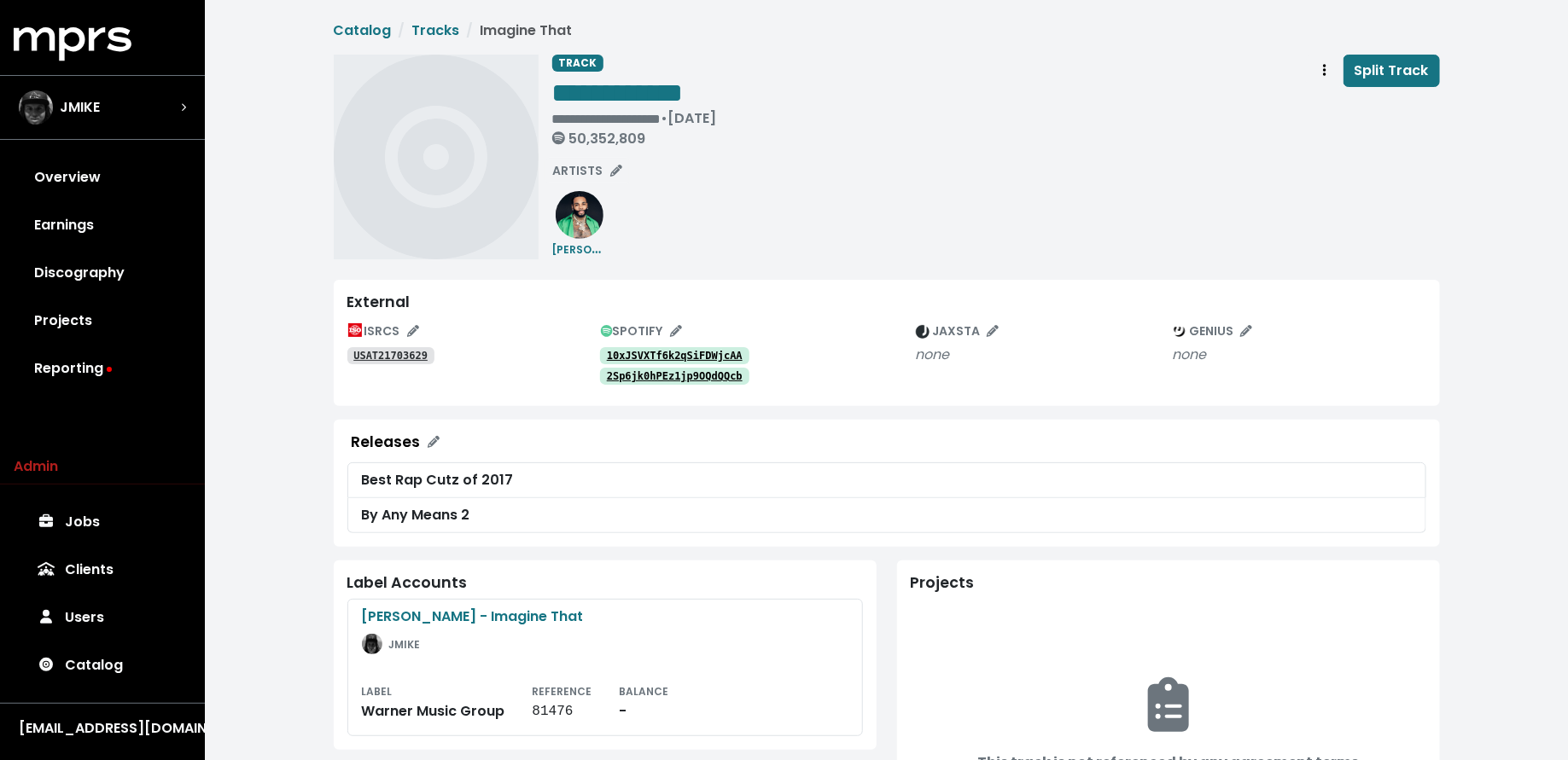
click at [677, 347] on link "10xJSVXTf6k2qSiFDWjcAA" at bounding box center [674, 355] width 149 height 17
click at [708, 380] on tt "2Sp6jk0hPEz1jp9OQdQQcb" at bounding box center [674, 375] width 136 height 12
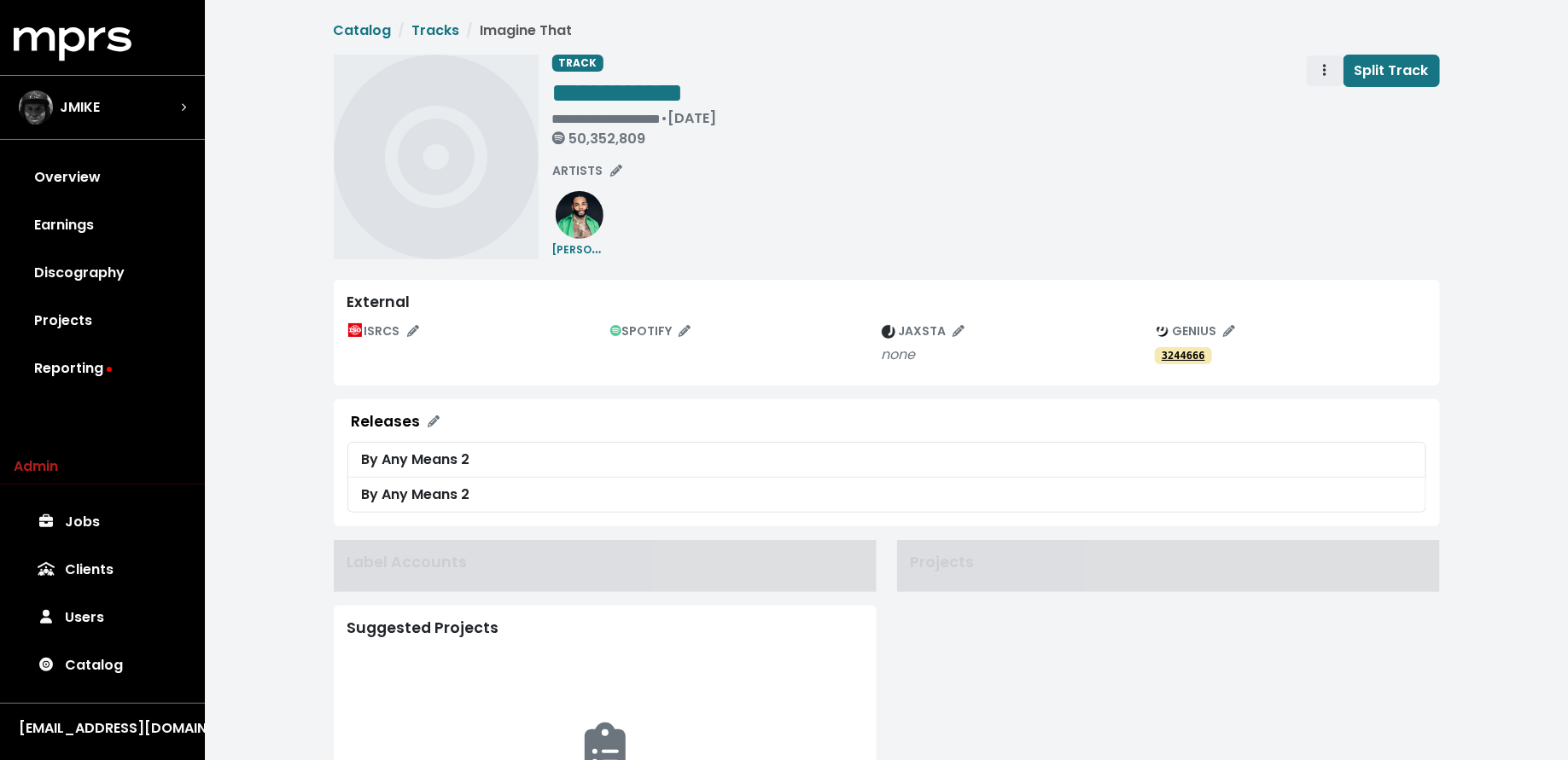
click at [1315, 77] on button "Track actions" at bounding box center [1324, 70] width 38 height 32
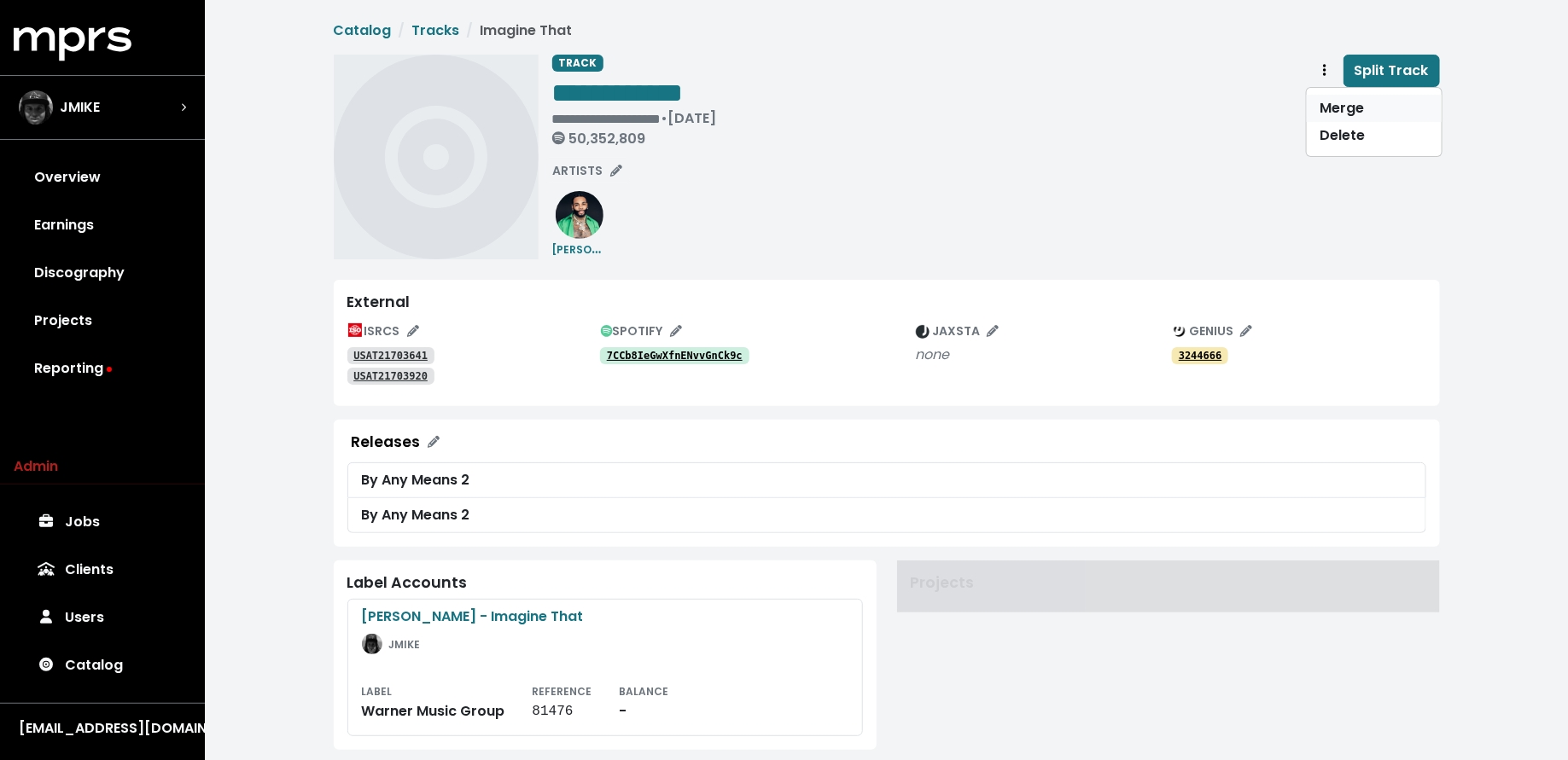
click at [1316, 105] on link "Merge" at bounding box center [1374, 108] width 135 height 28
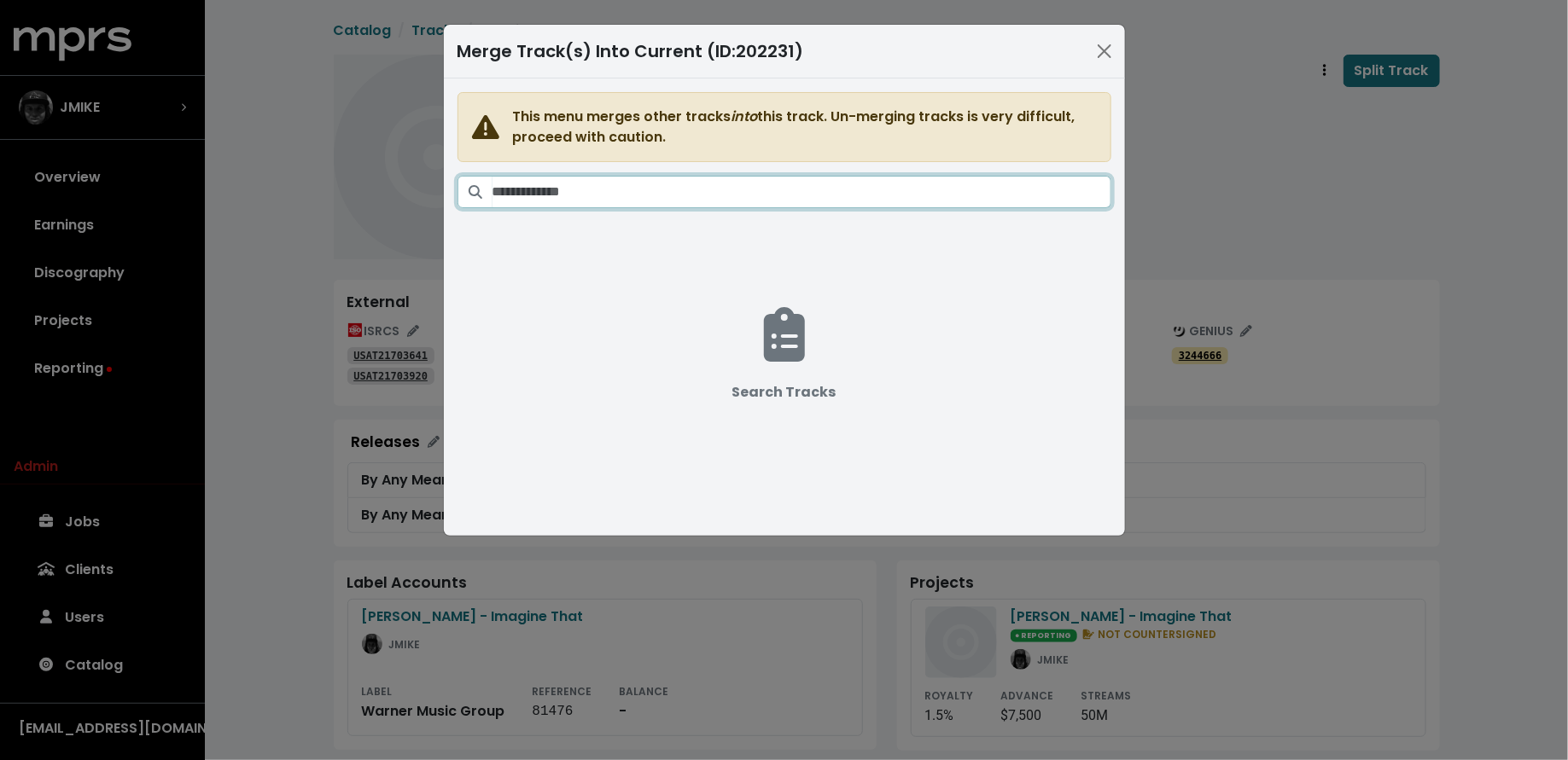
click at [933, 183] on input "Search tracks" at bounding box center [801, 191] width 619 height 32
paste input "**********"
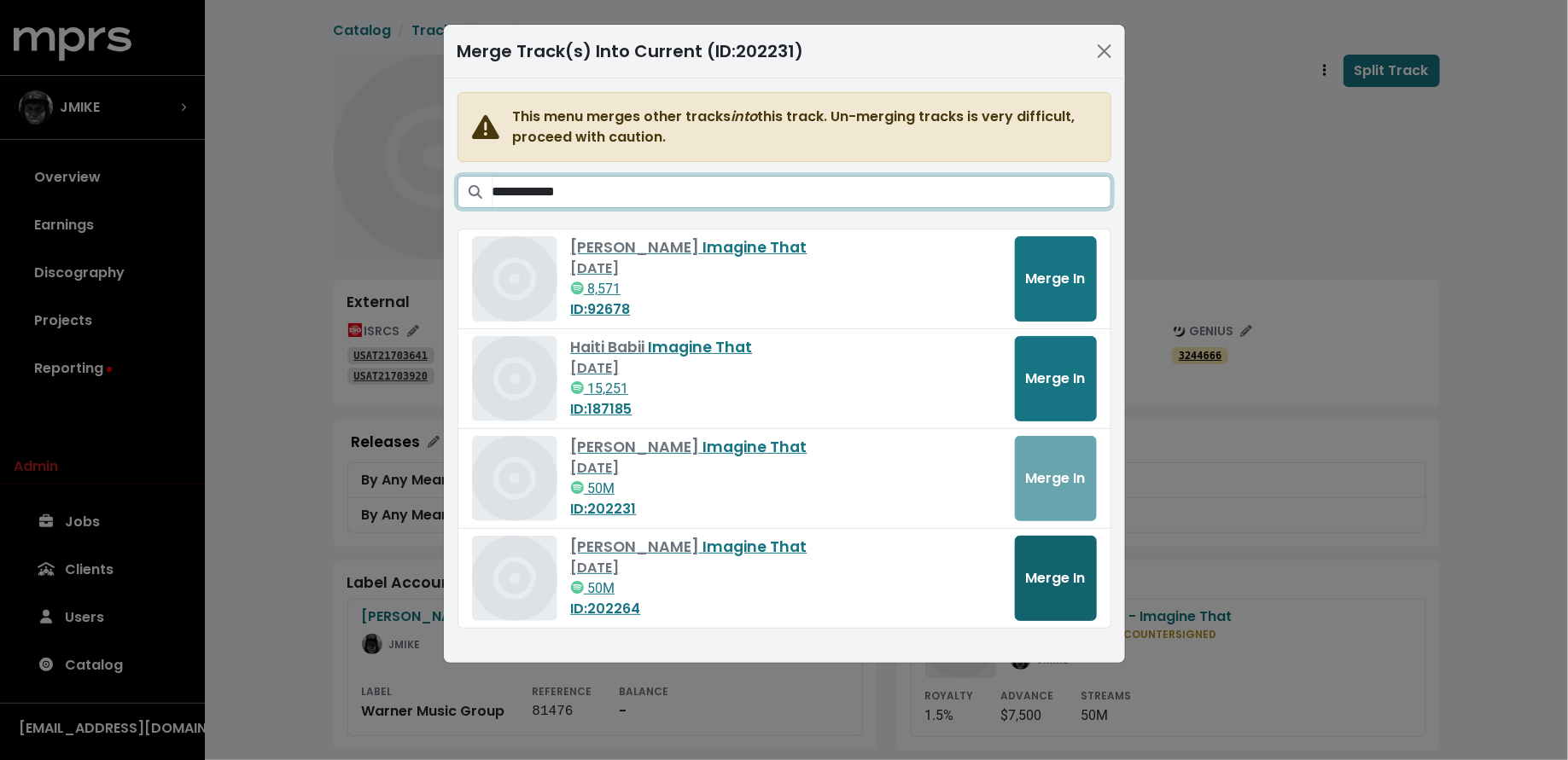
type input "**********"
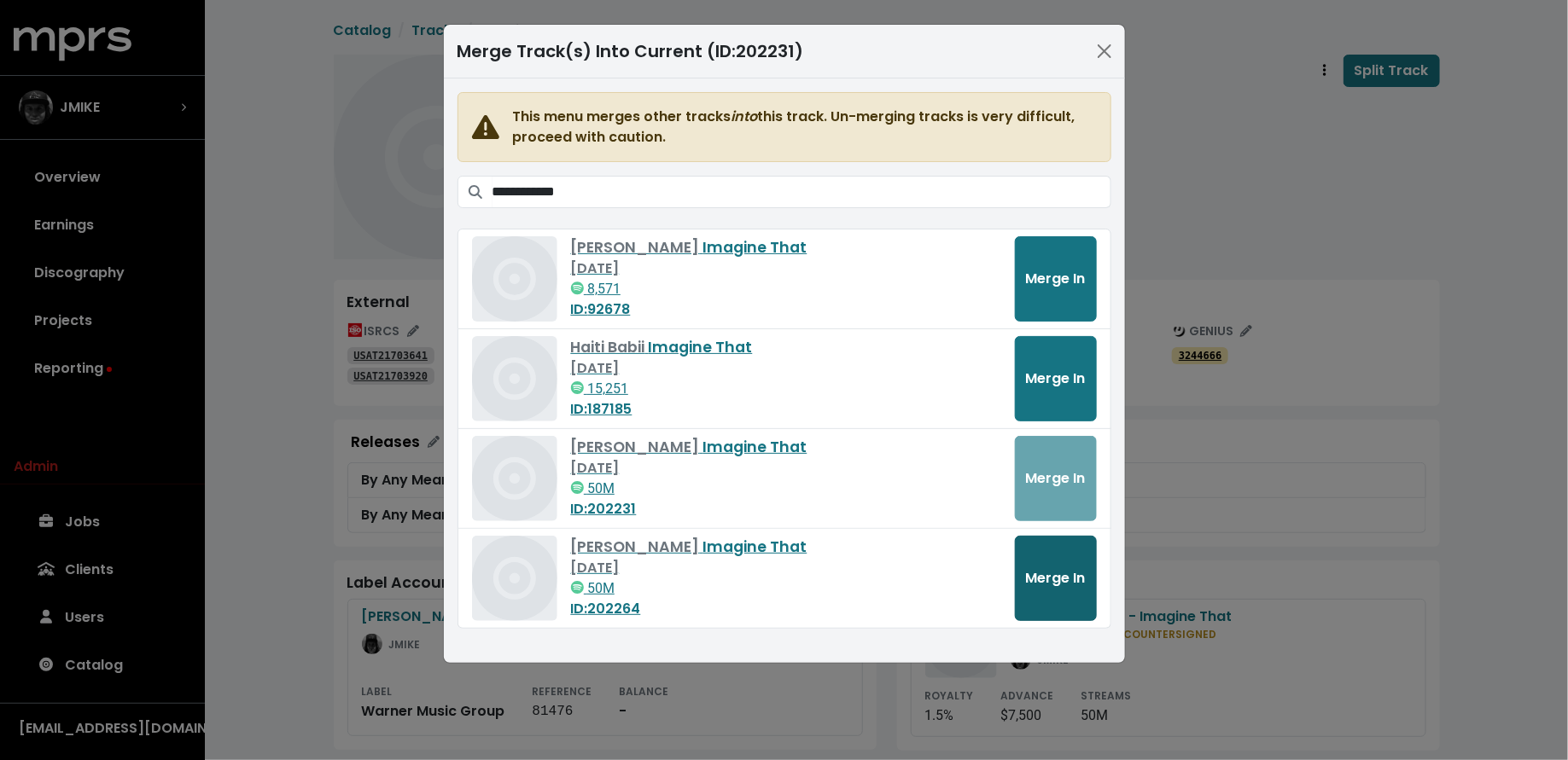
click at [1046, 588] on button "Merge In" at bounding box center [1056, 578] width 82 height 85
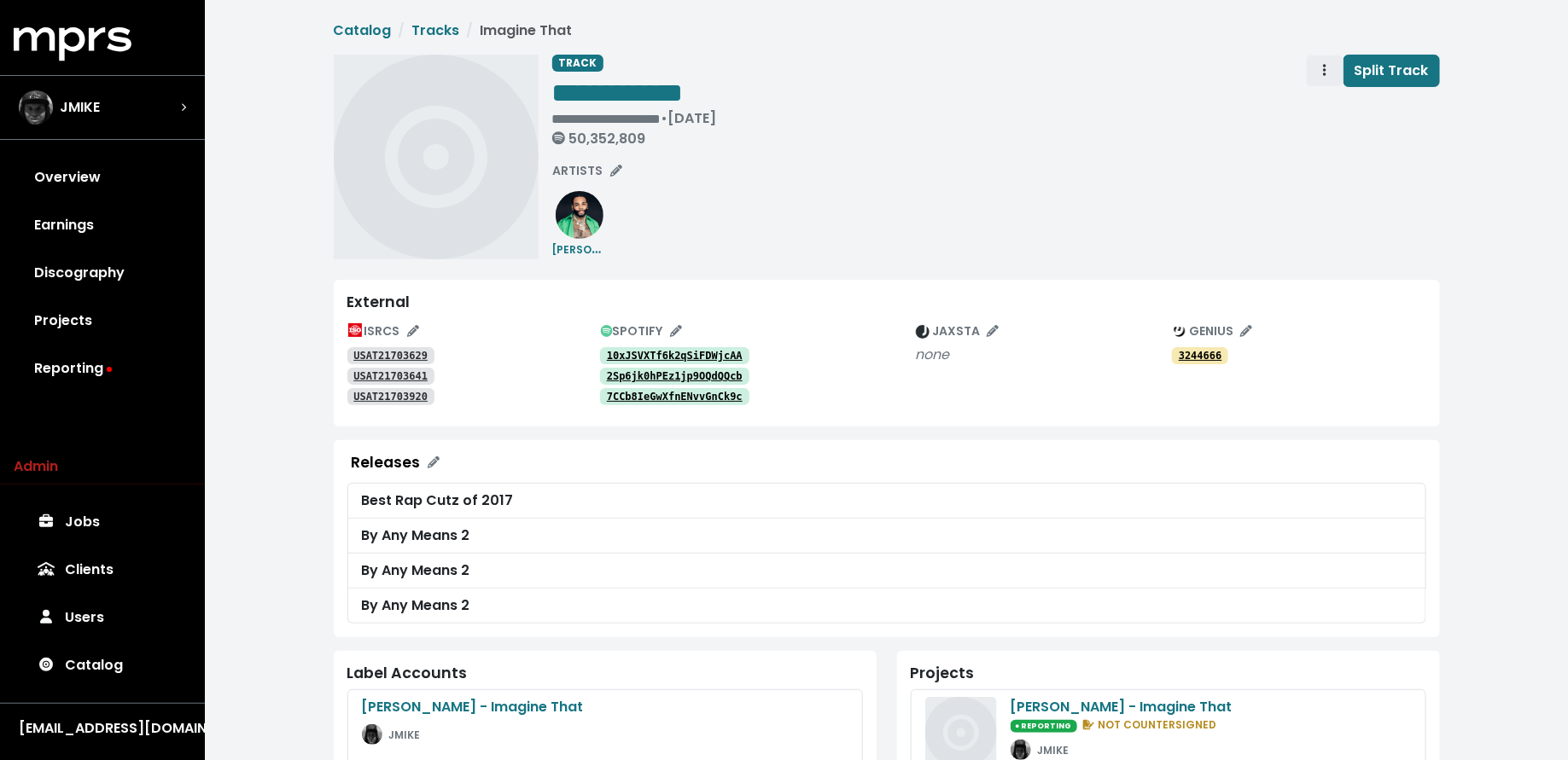
click at [1327, 67] on icon "Track actions" at bounding box center [1325, 69] width 4 height 14
click at [1330, 104] on link "Merge" at bounding box center [1374, 108] width 135 height 28
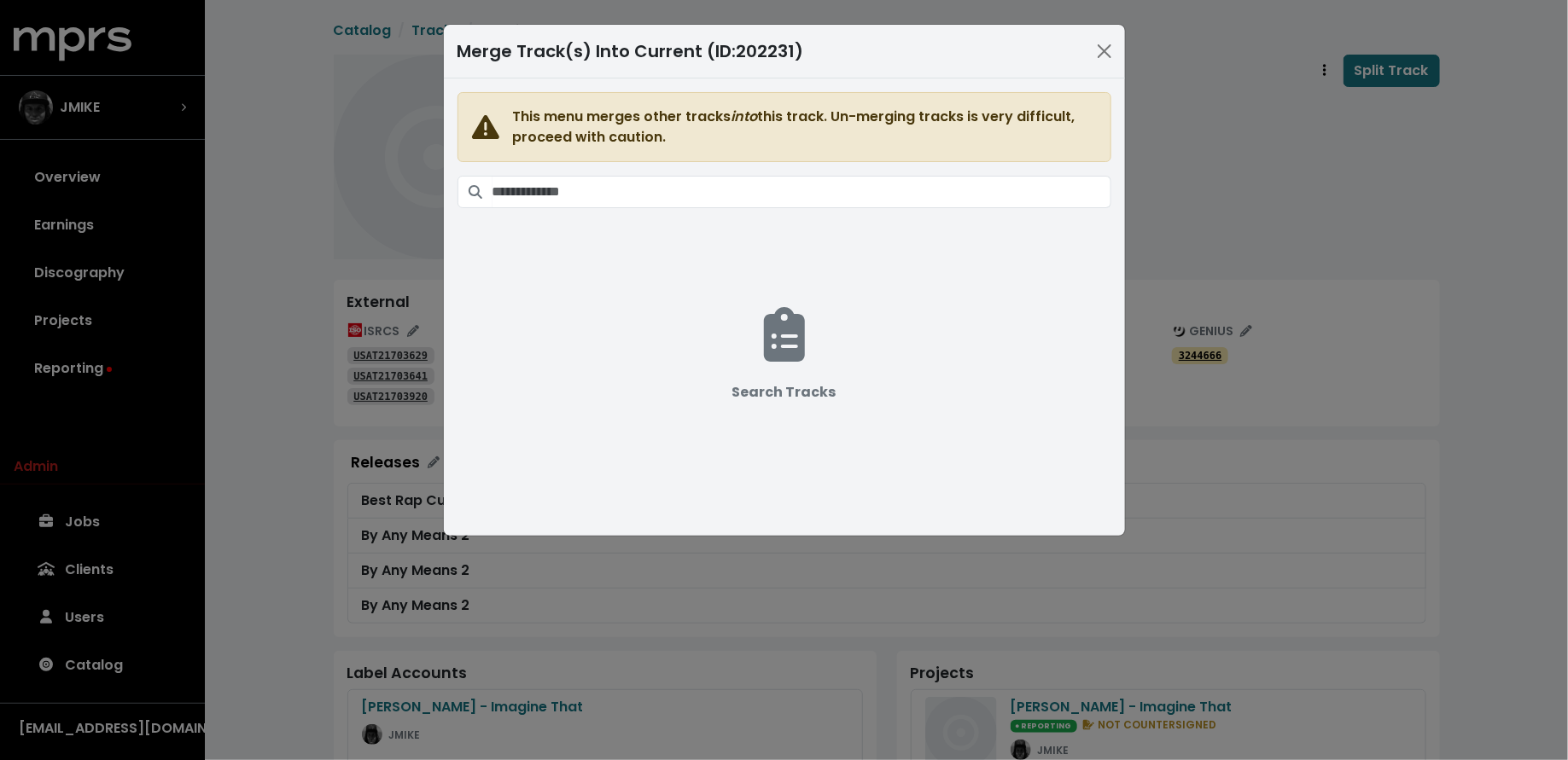
click at [744, 207] on span "This menu merges other tracks into this track. Un-merging tracks is very diffic…" at bounding box center [784, 297] width 654 height 410
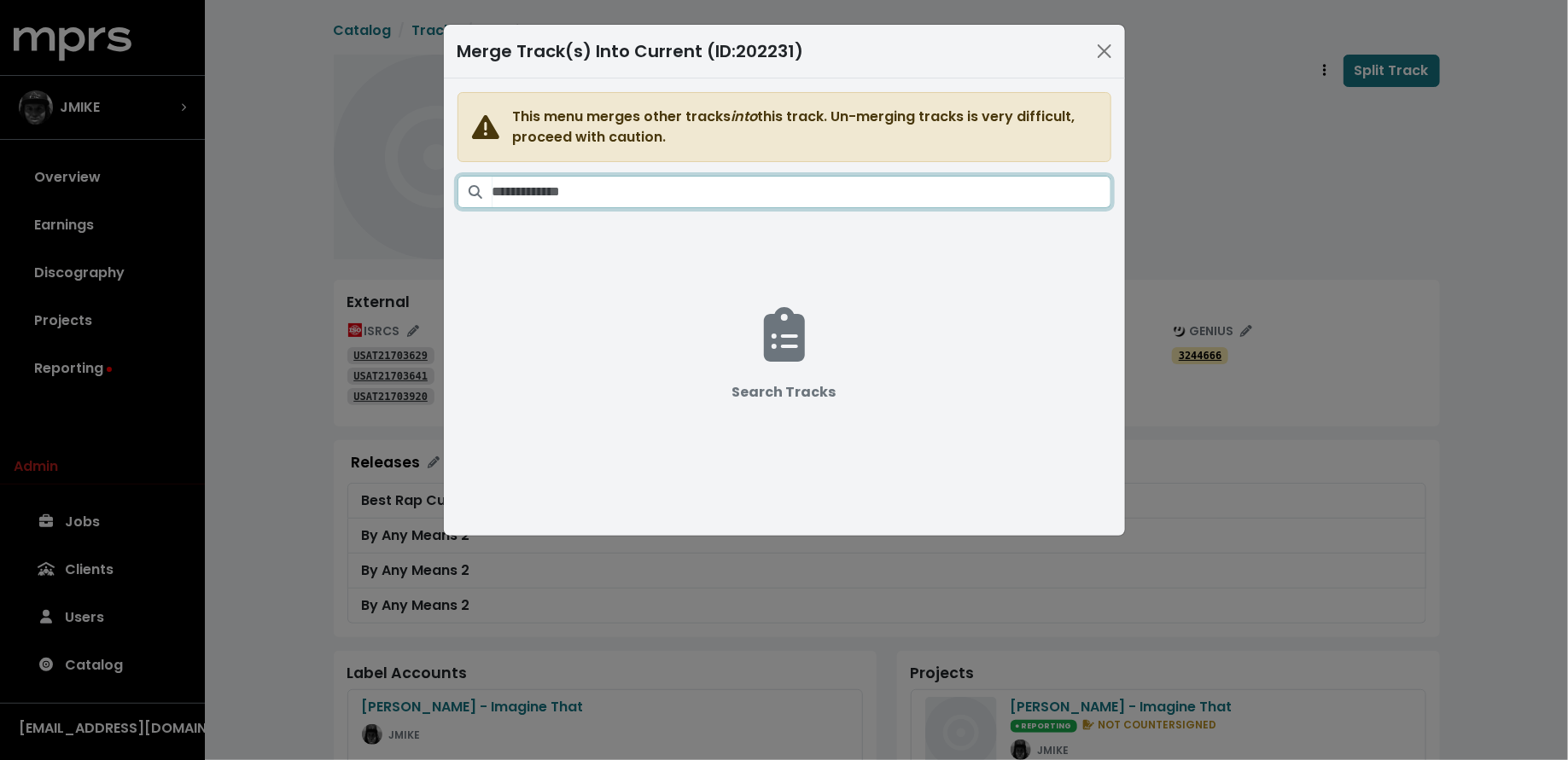
click at [742, 199] on input "Search tracks" at bounding box center [801, 191] width 619 height 32
paste input "**********"
type input "**********"
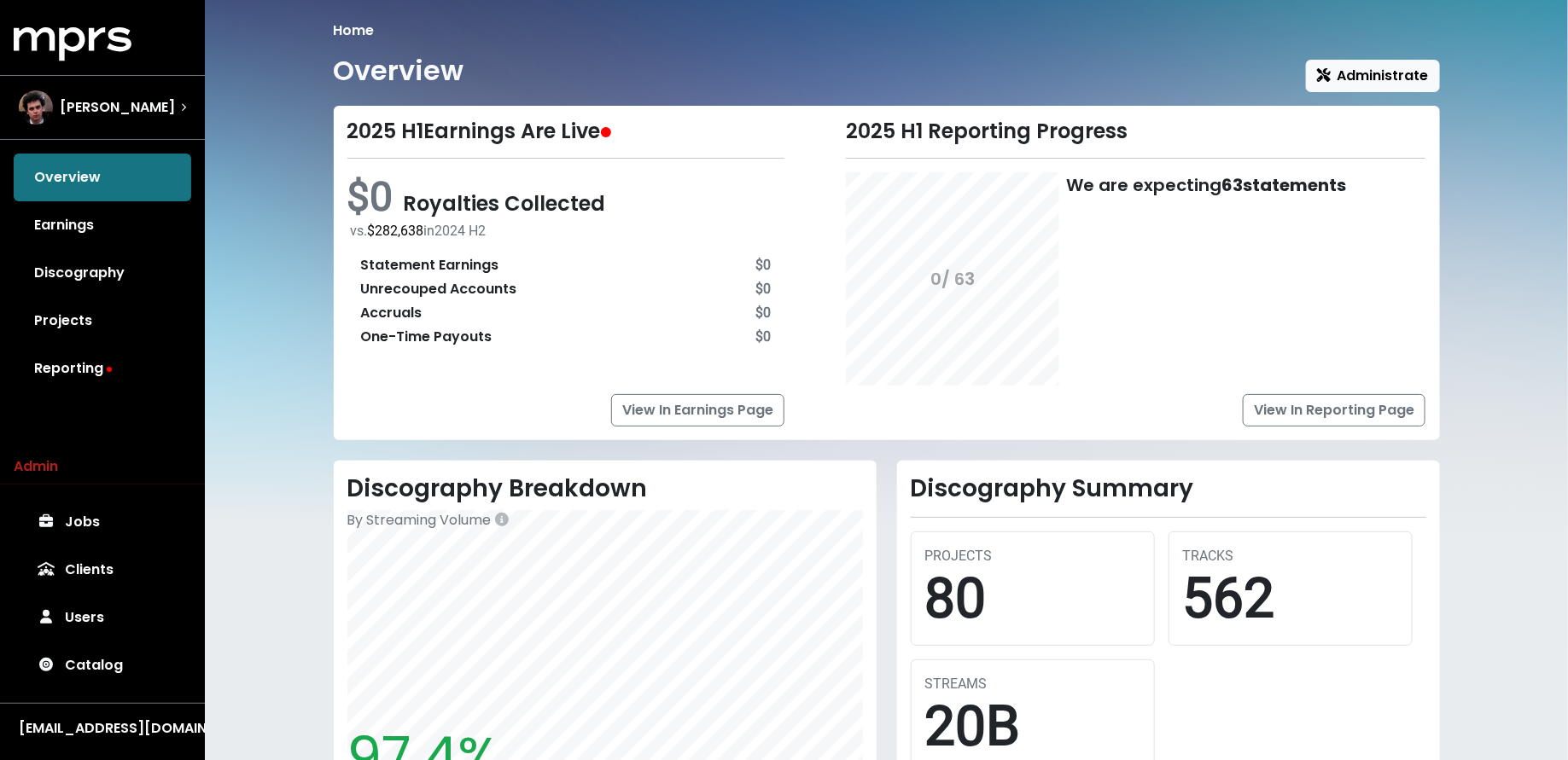
scroll to position [30, 0]
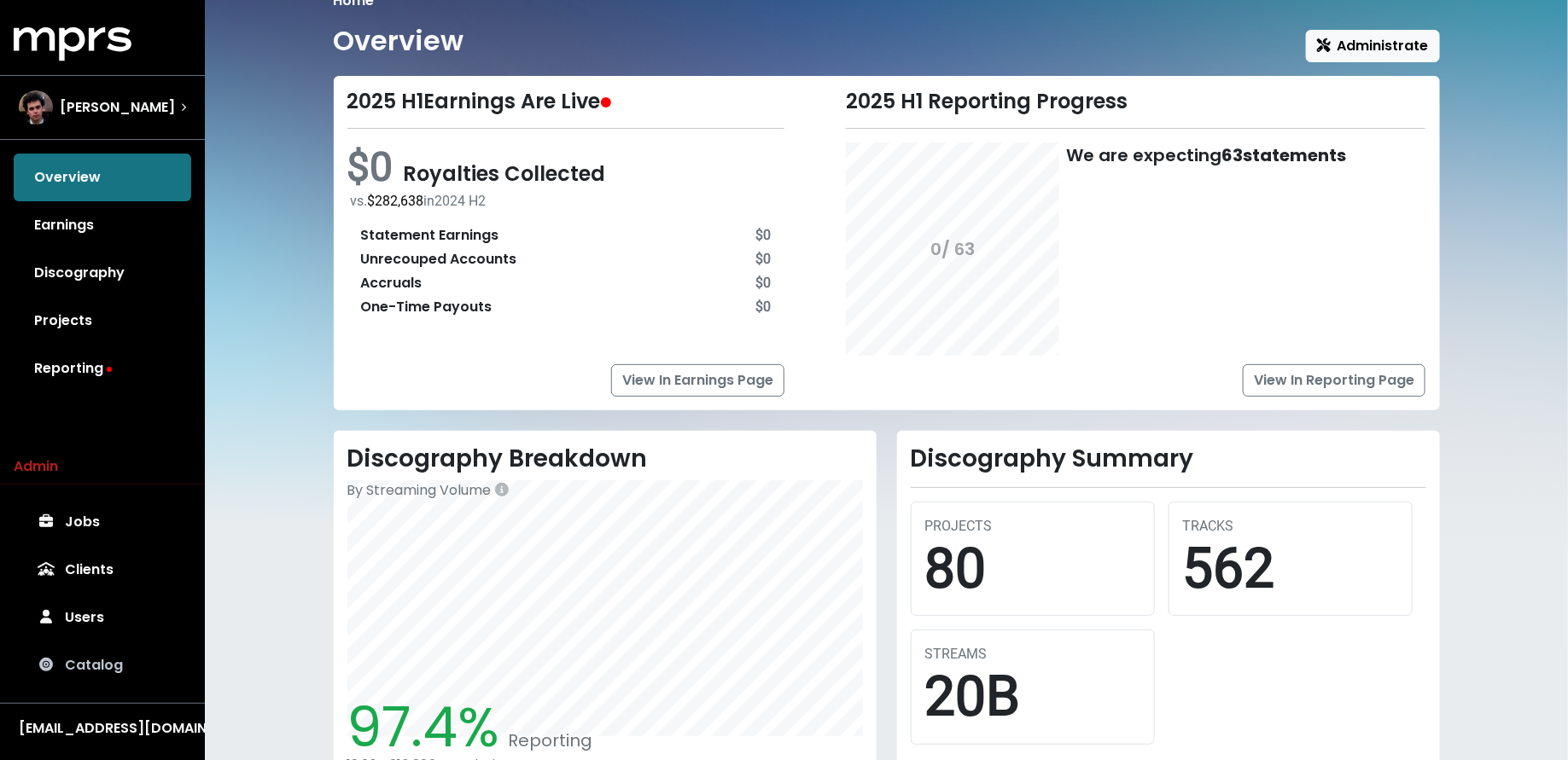
click at [105, 666] on link "Catalog" at bounding box center [103, 666] width 178 height 48
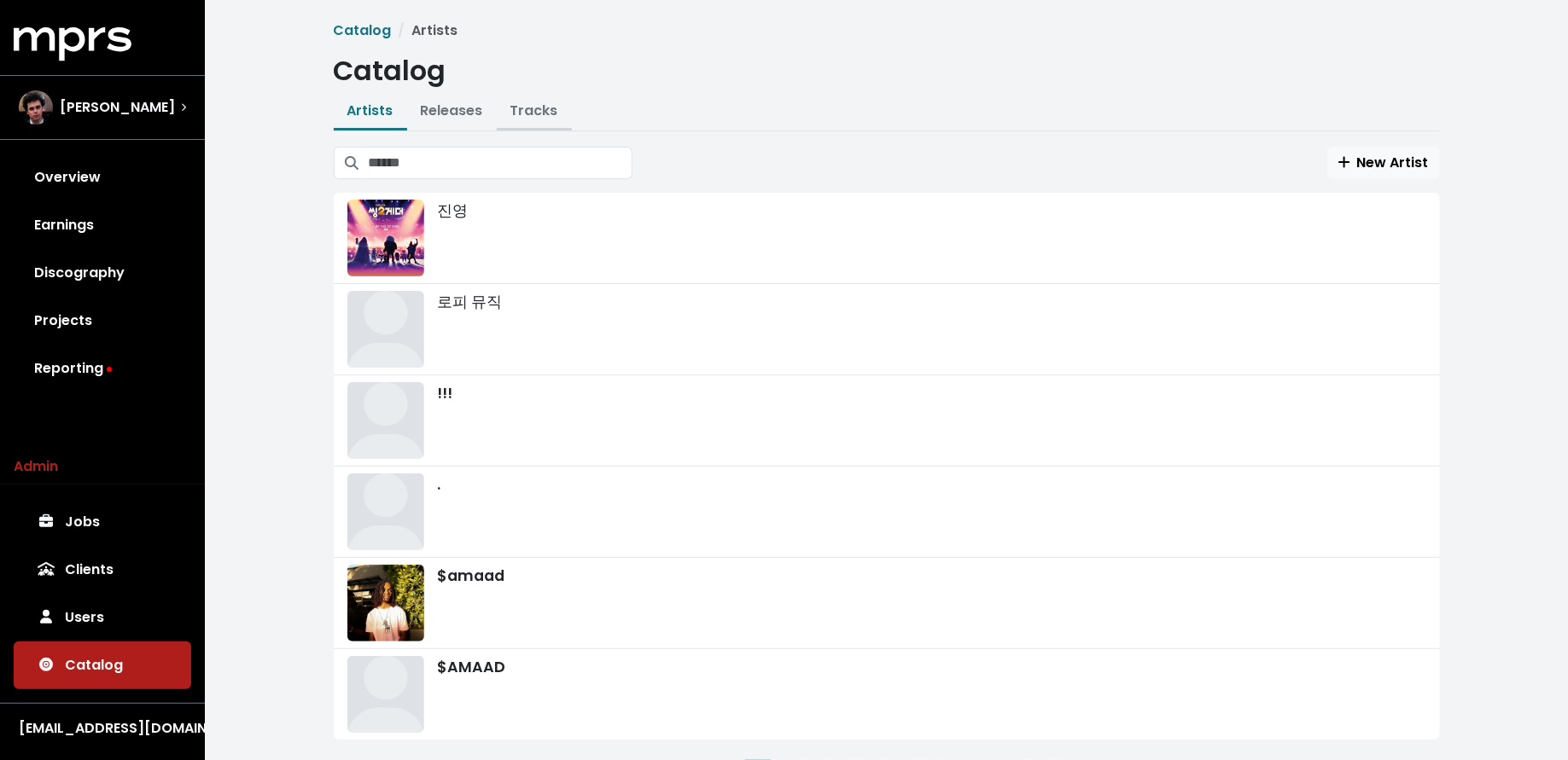
click at [528, 104] on link "Tracks" at bounding box center [535, 110] width 48 height 19
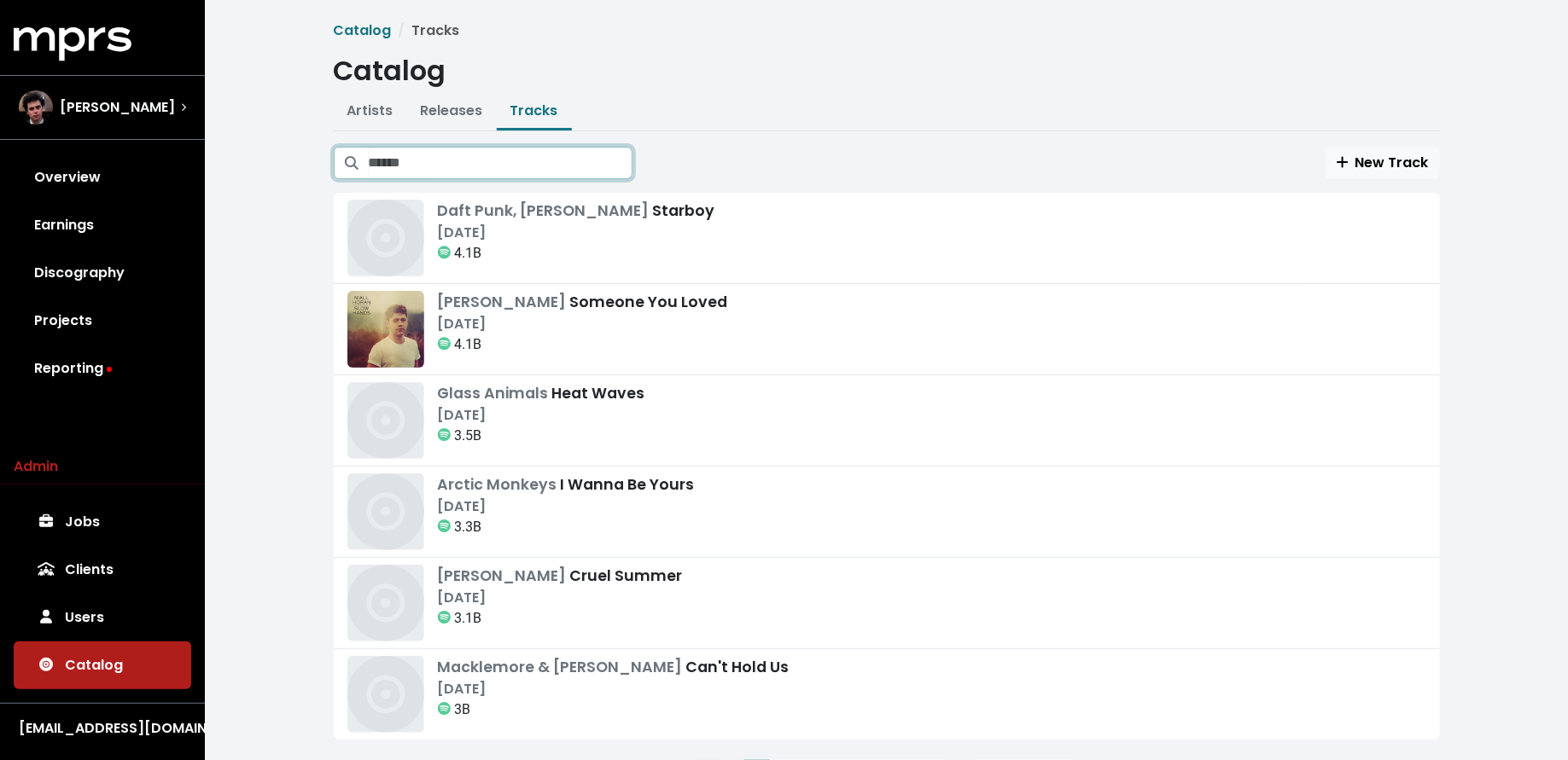
click at [523, 160] on input "Search tracks" at bounding box center [500, 163] width 264 height 32
type input "*"
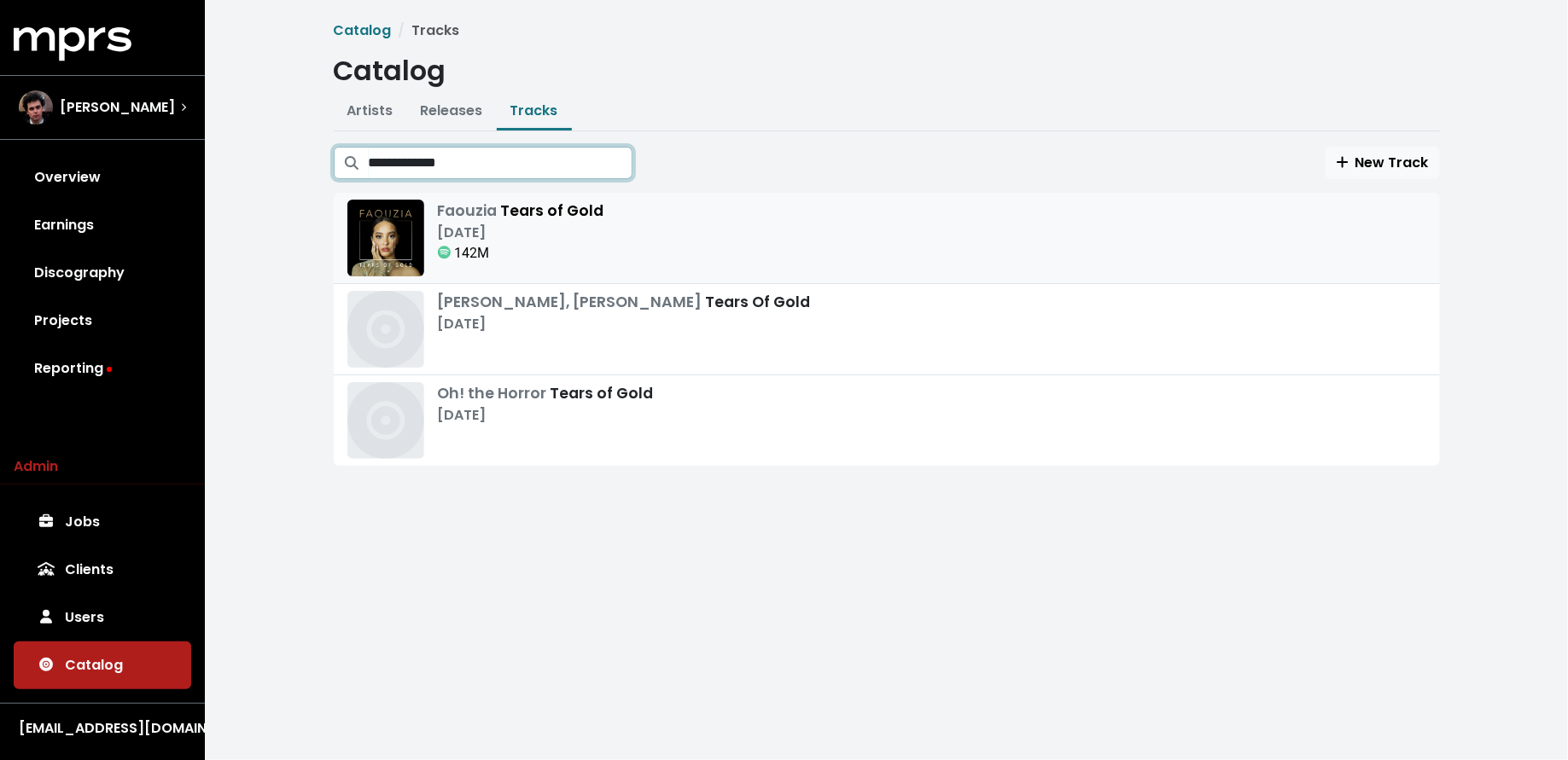
type input "**********"
click at [566, 232] on div "Nov 20th, 2019" at bounding box center [521, 233] width 167 height 20
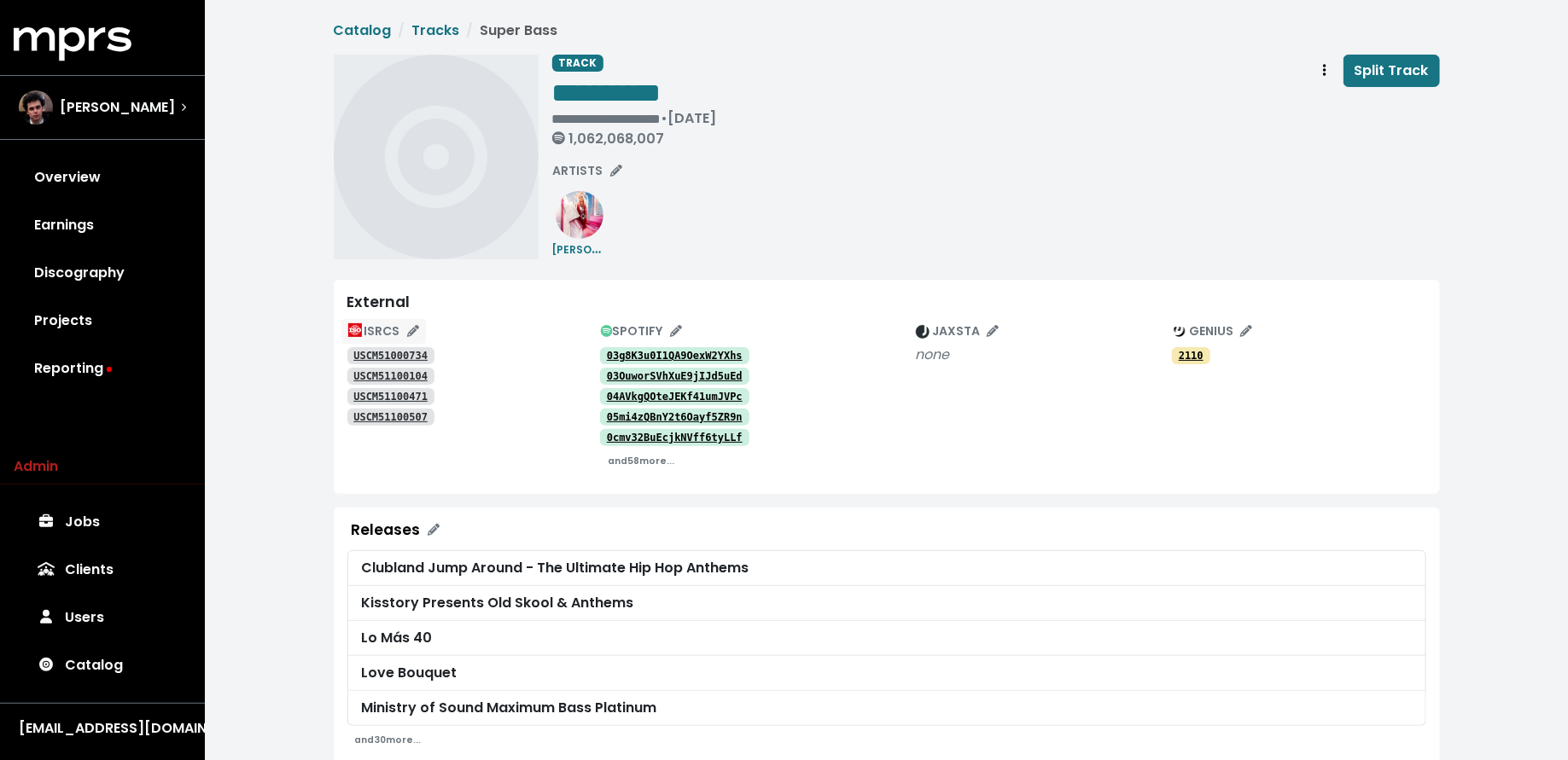
click at [390, 324] on span "ISRCS" at bounding box center [383, 331] width 71 height 17
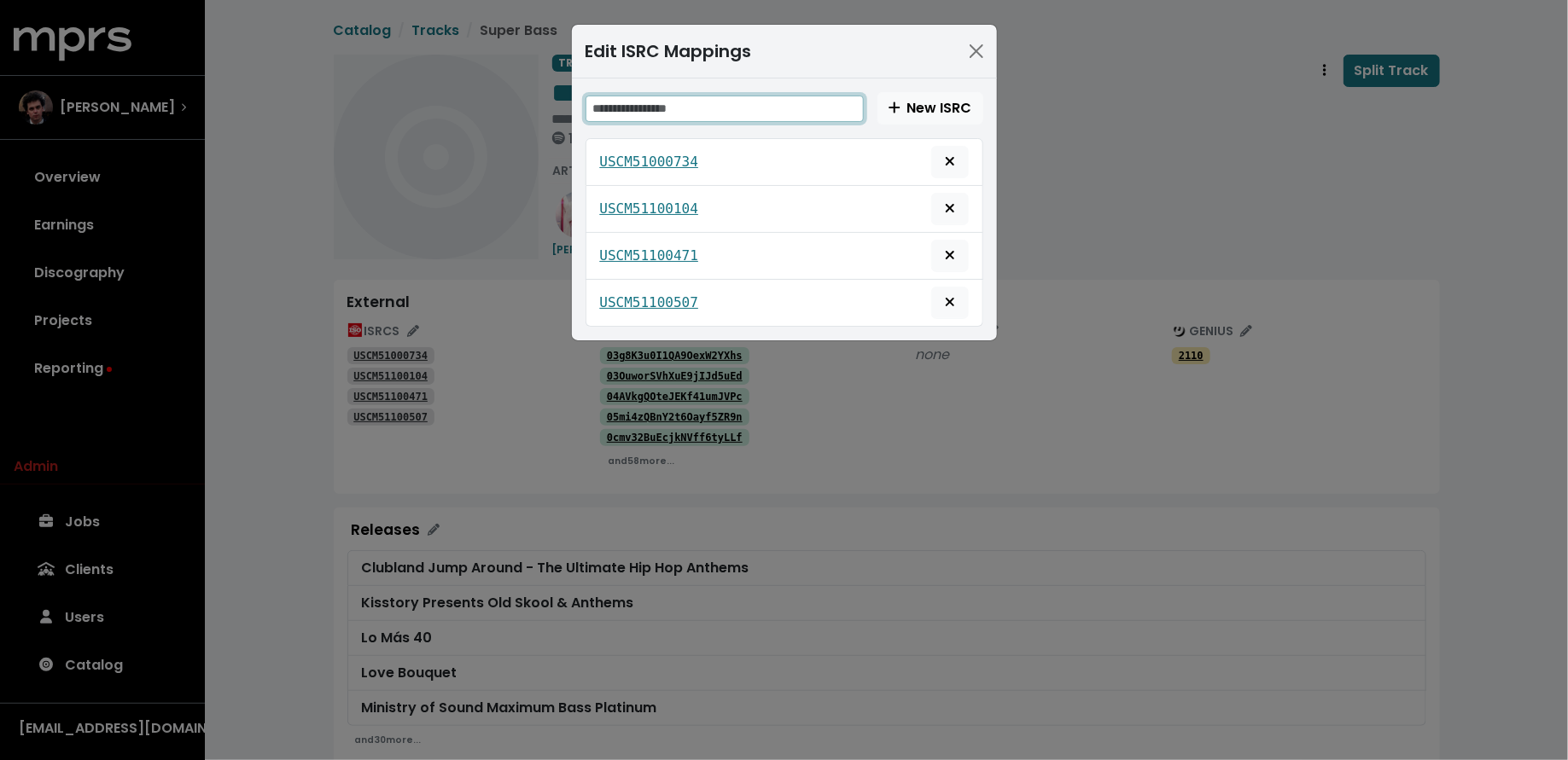
click at [722, 102] on input "text" at bounding box center [724, 108] width 278 height 27
paste input "**********"
type input "**********"
click at [933, 106] on span "New ISRC" at bounding box center [930, 107] width 83 height 19
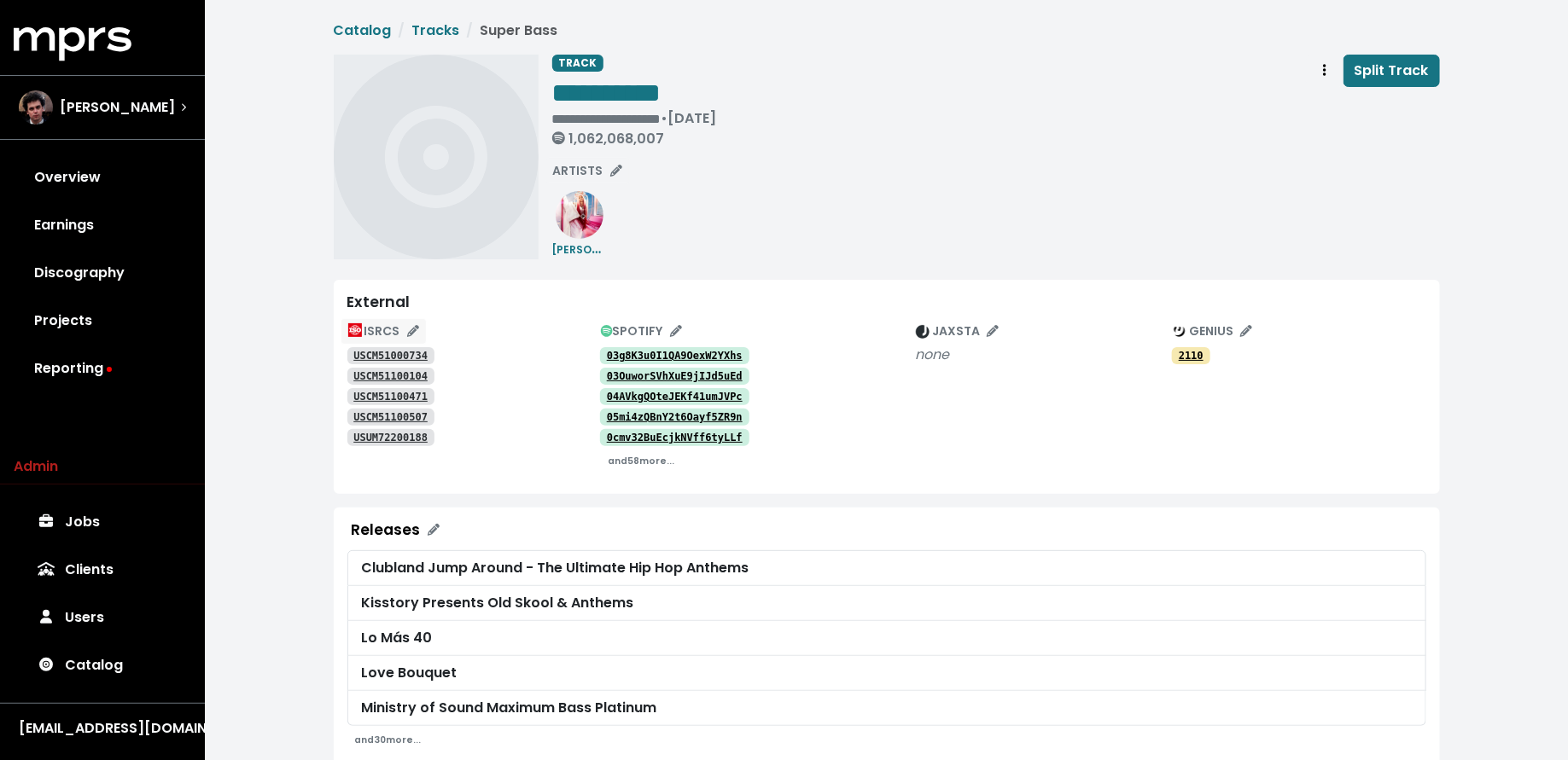
click at [383, 331] on span "ISRCS" at bounding box center [383, 331] width 71 height 17
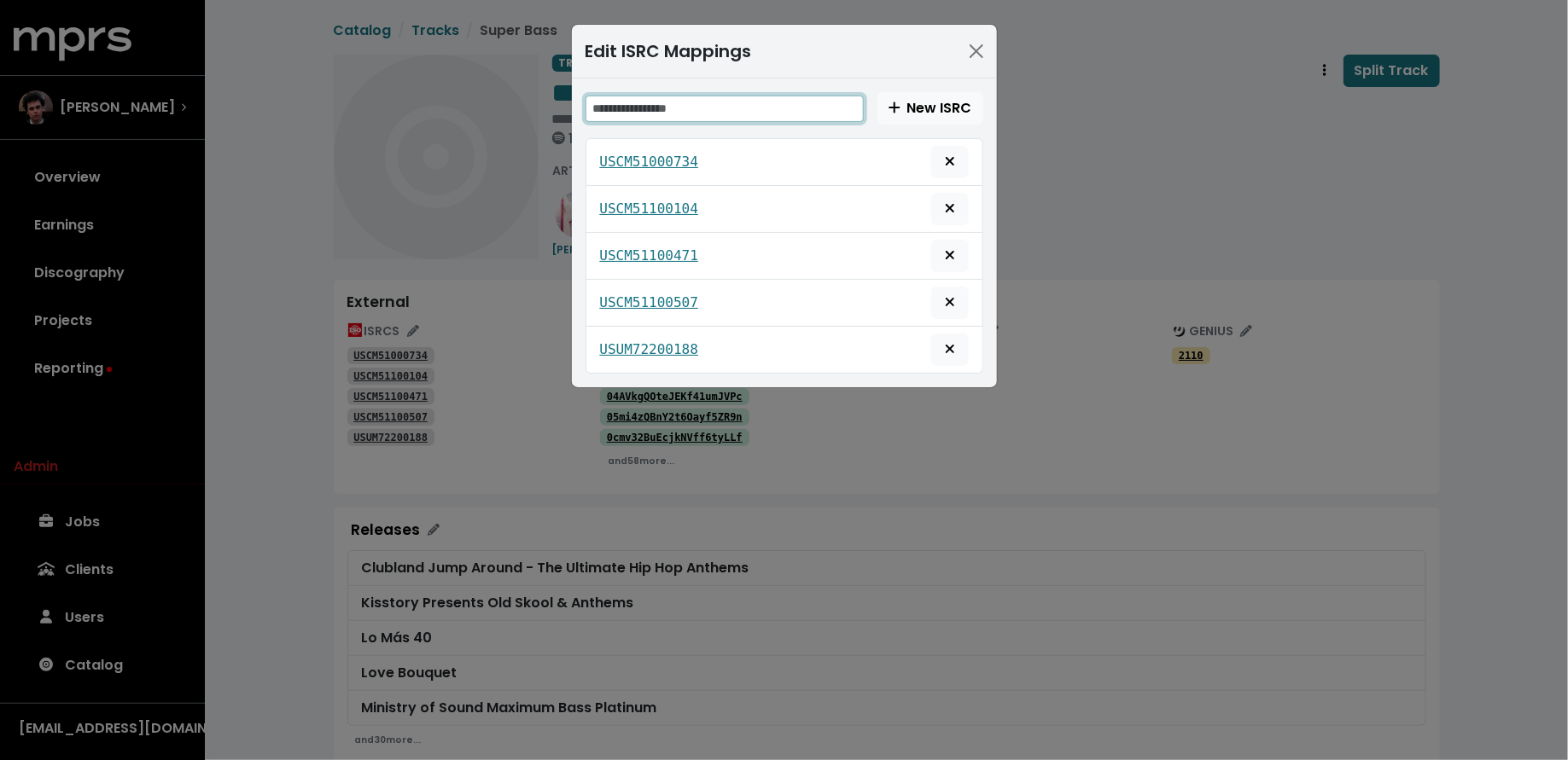
click at [758, 118] on input "text" at bounding box center [724, 108] width 278 height 27
paste input "**********"
type input "**********"
click at [915, 104] on span "New ISRC" at bounding box center [930, 107] width 83 height 19
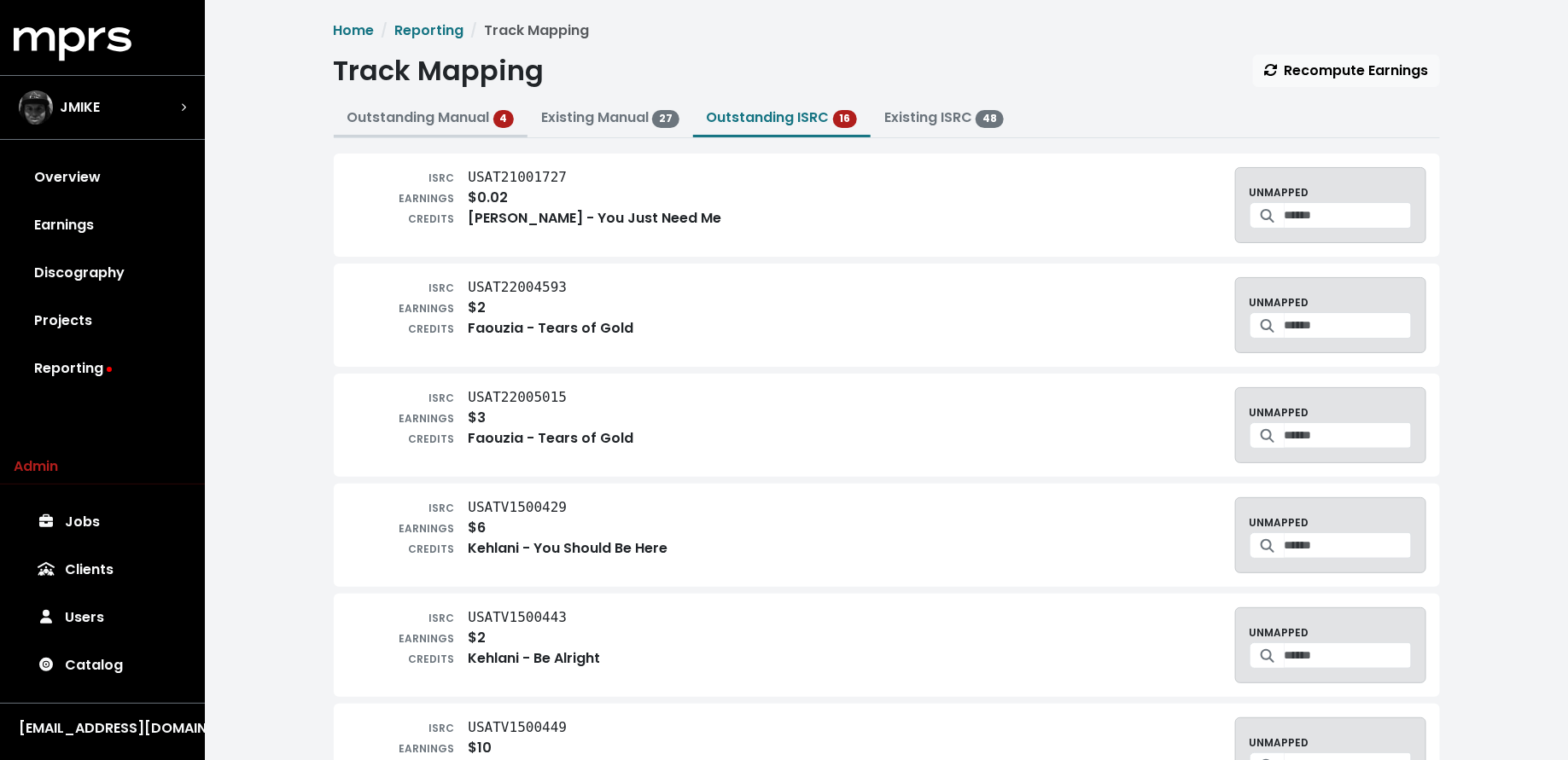
click at [453, 116] on link "Outstanding Manual 4" at bounding box center [430, 116] width 167 height 19
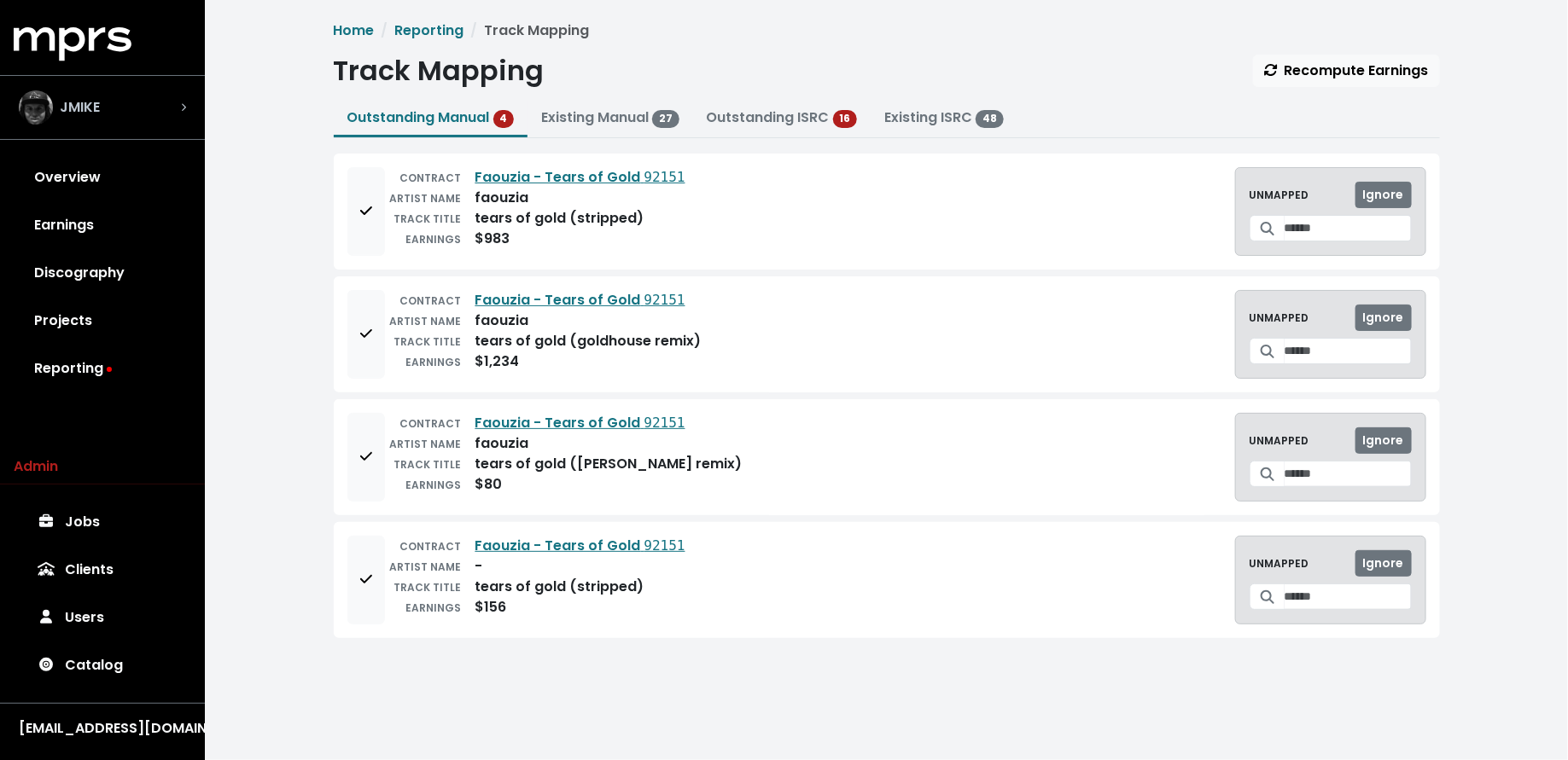
click at [180, 115] on div "JMIKE" at bounding box center [102, 107] width 167 height 34
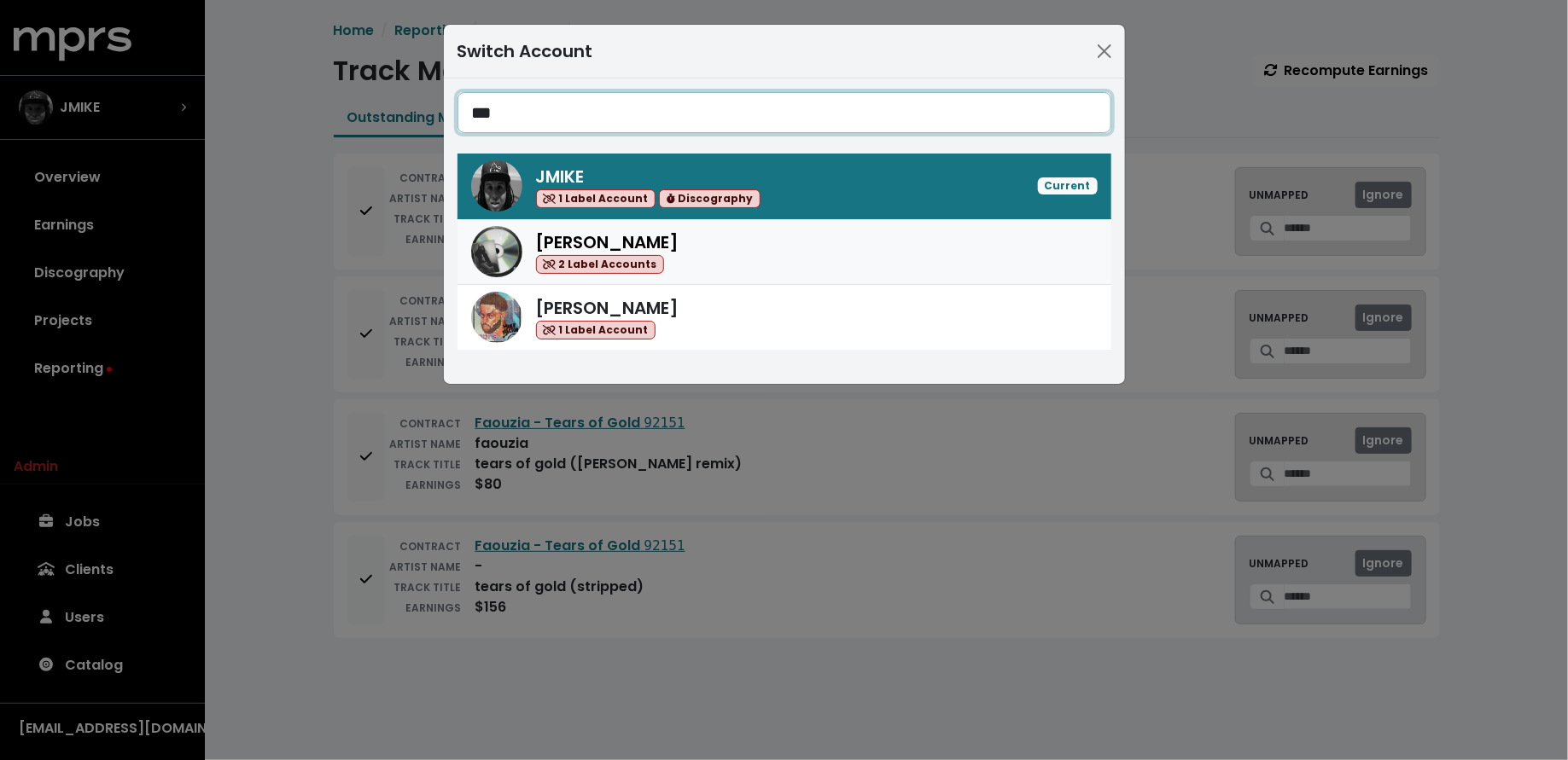
type input "***"
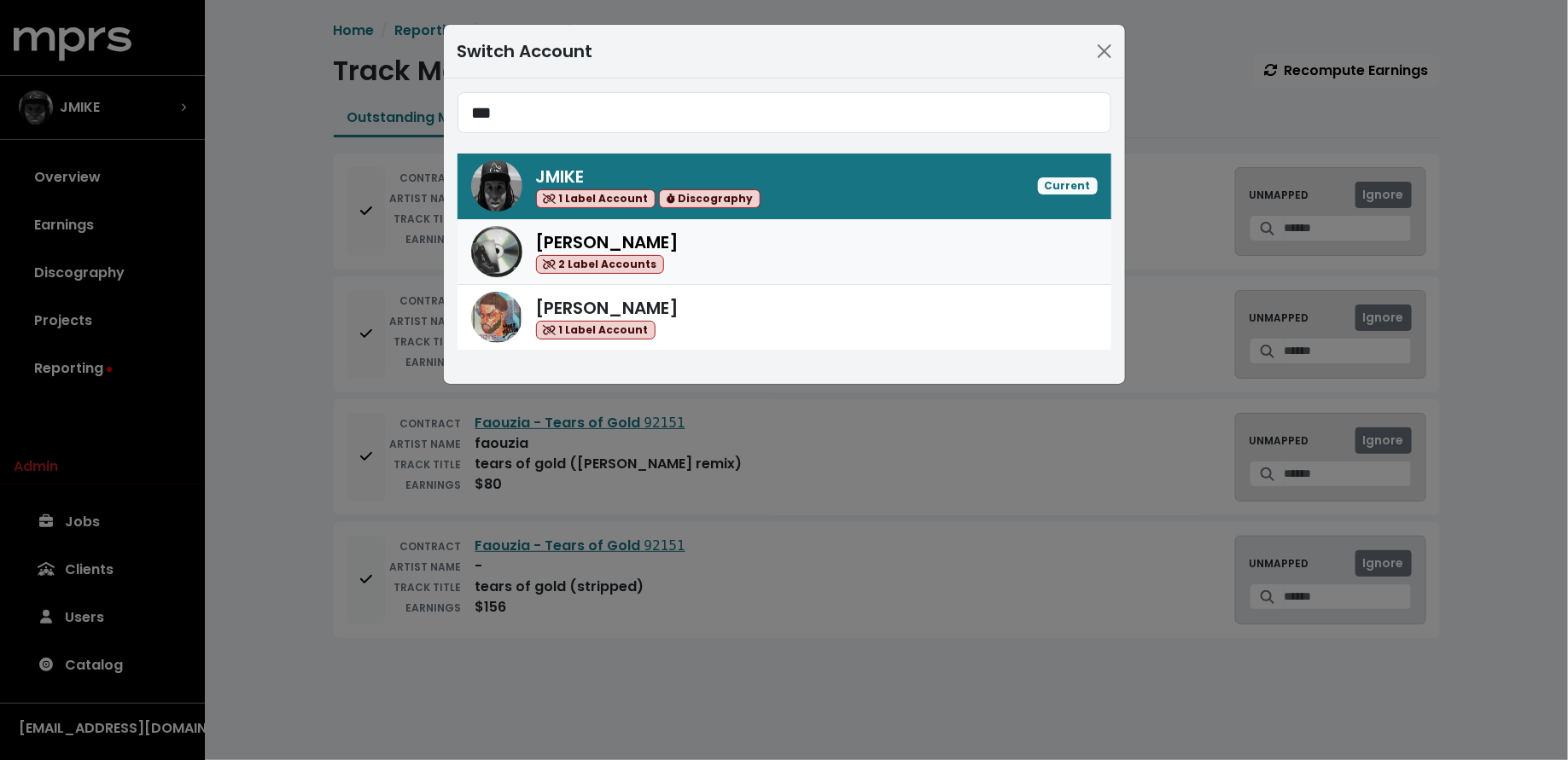
click at [776, 262] on div "Ike Beatz 2 Label Accounts" at bounding box center [816, 251] width 562 height 45
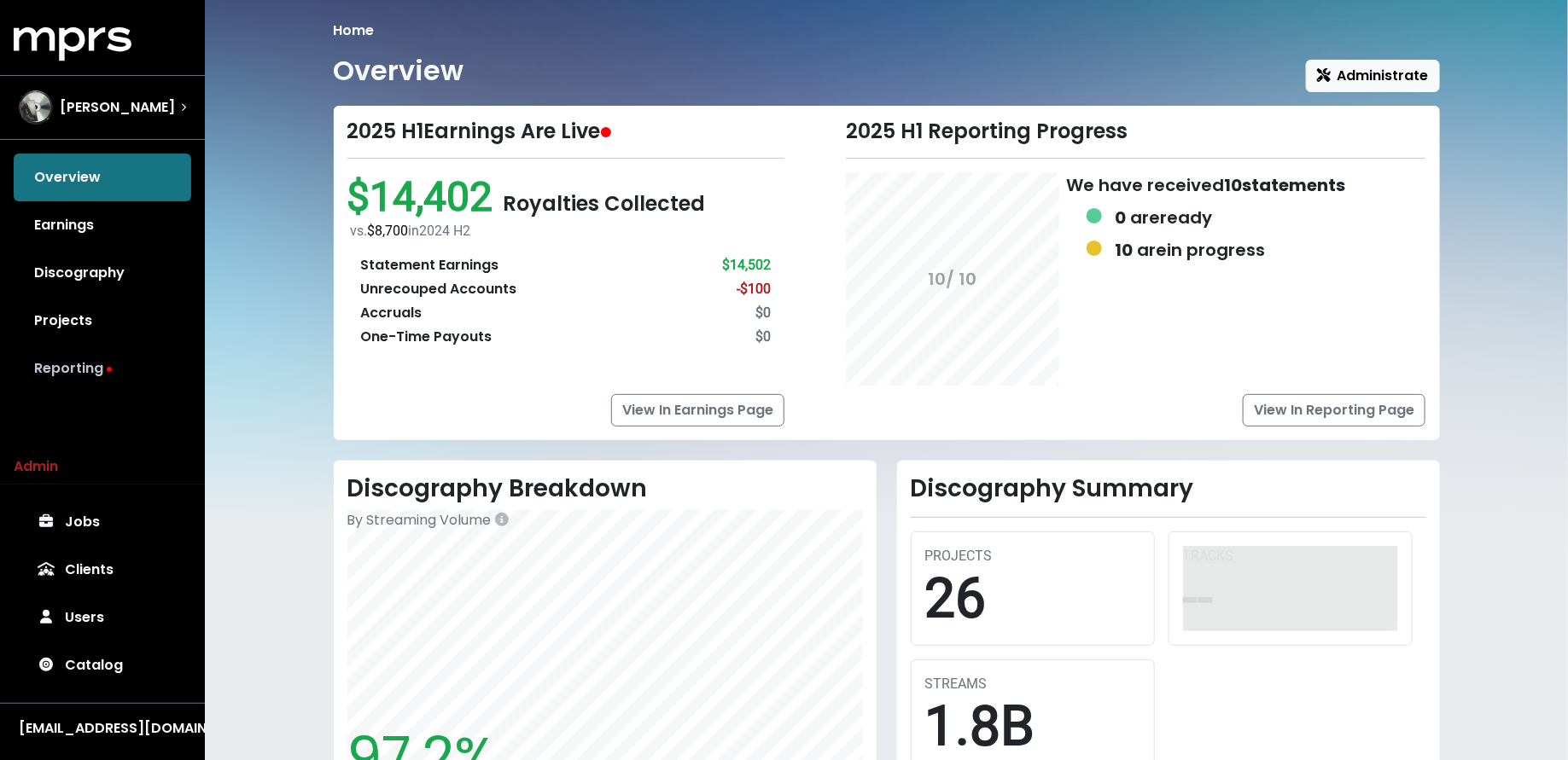
click at [124, 374] on link "Reporting" at bounding box center [103, 369] width 178 height 48
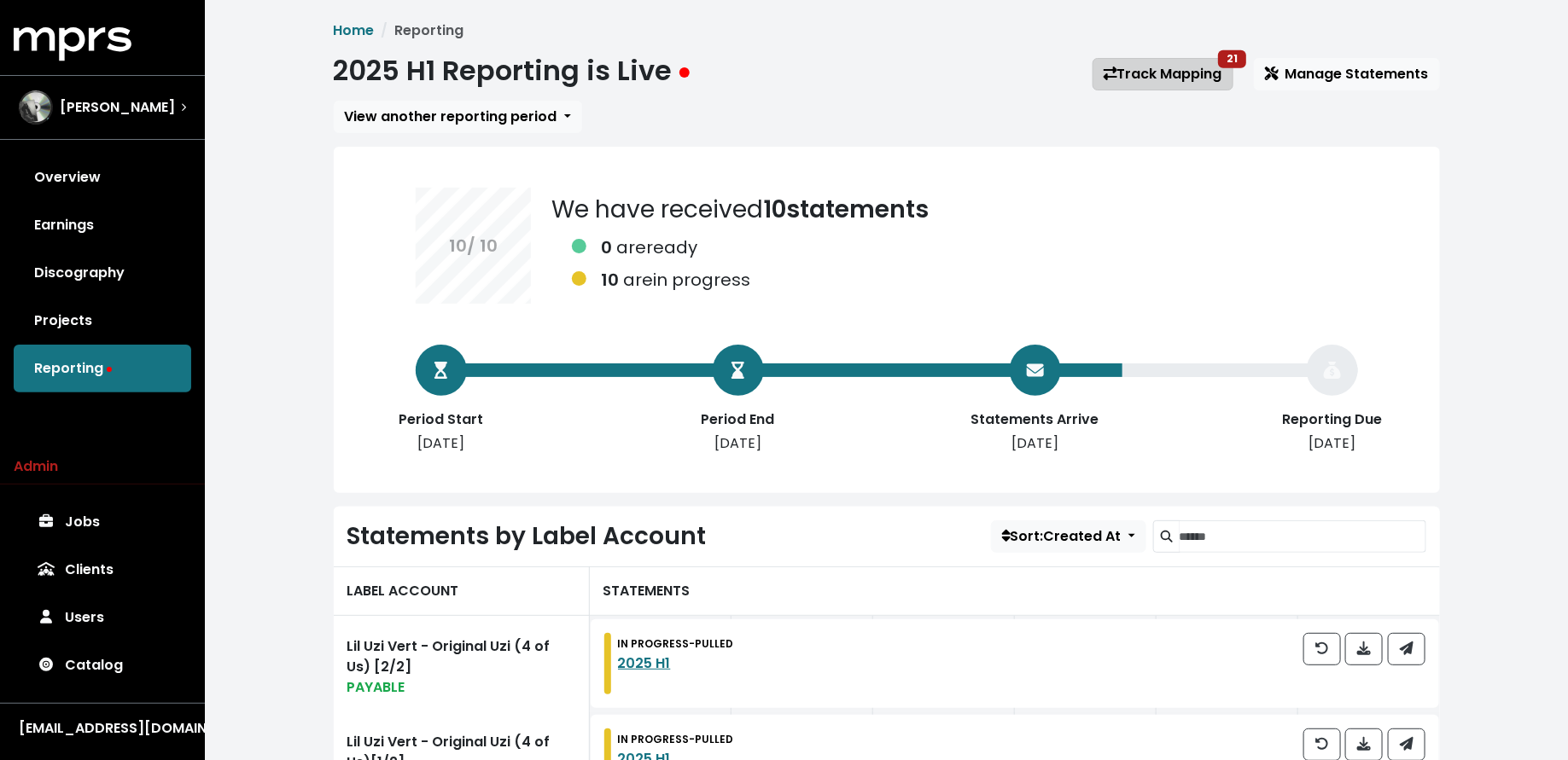
click at [1138, 81] on link "Track Mapping 21" at bounding box center [1163, 74] width 141 height 32
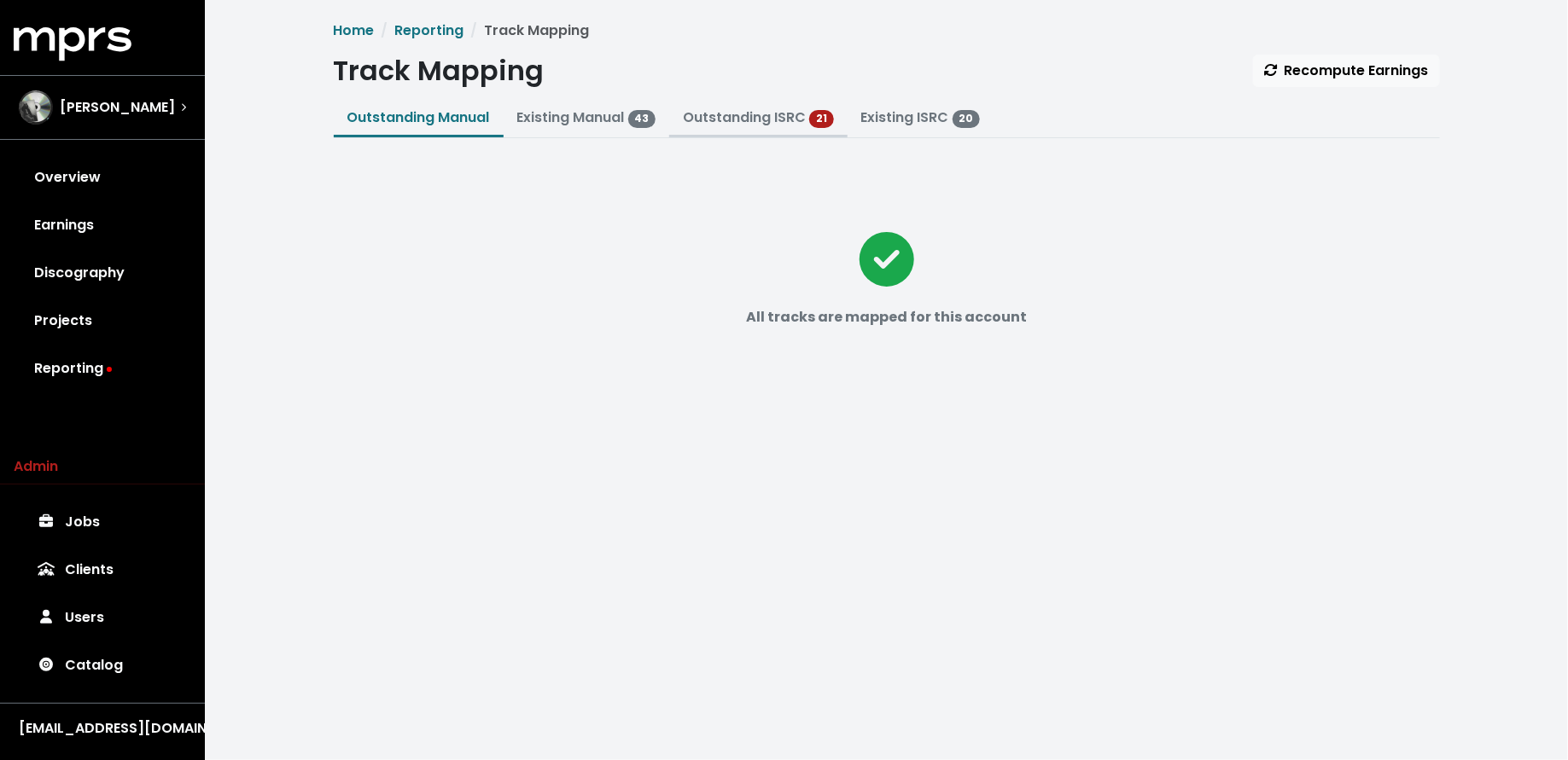
click at [762, 108] on link "Outstanding ISRC" at bounding box center [744, 116] width 123 height 19
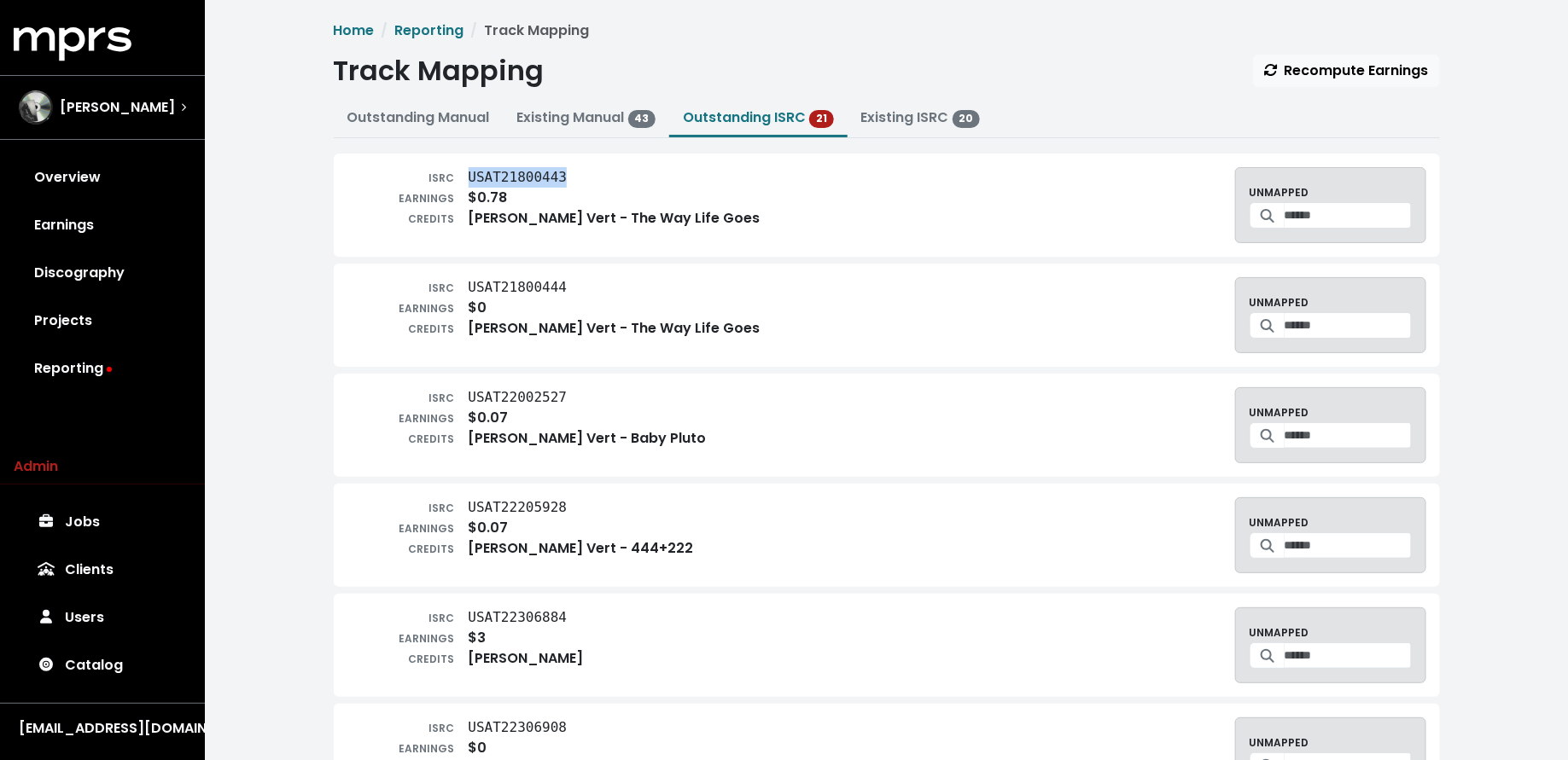
drag, startPoint x: 565, startPoint y: 176, endPoint x: 465, endPoint y: 178, distance: 100.0
click at [465, 178] on div "ISRC USAT21800443" at bounding box center [553, 178] width 413 height 20
copy tt "USAT21800443"
click at [95, 105] on span "[PERSON_NAME]" at bounding box center [117, 107] width 116 height 20
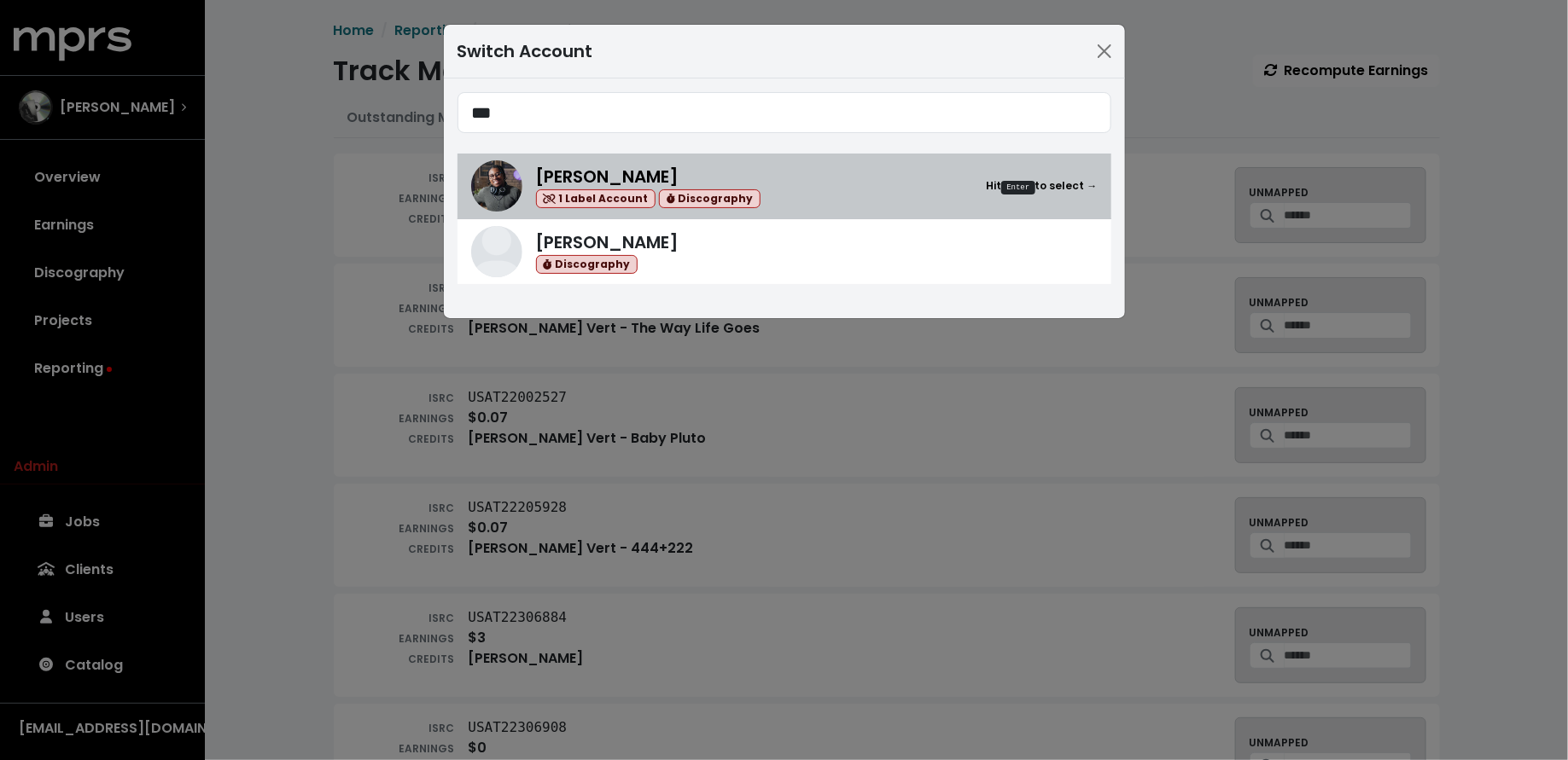
type input "***"
click at [796, 194] on div "[PERSON_NAME] 1 Label Account Discography Hit Enter to select →" at bounding box center [816, 186] width 562 height 45
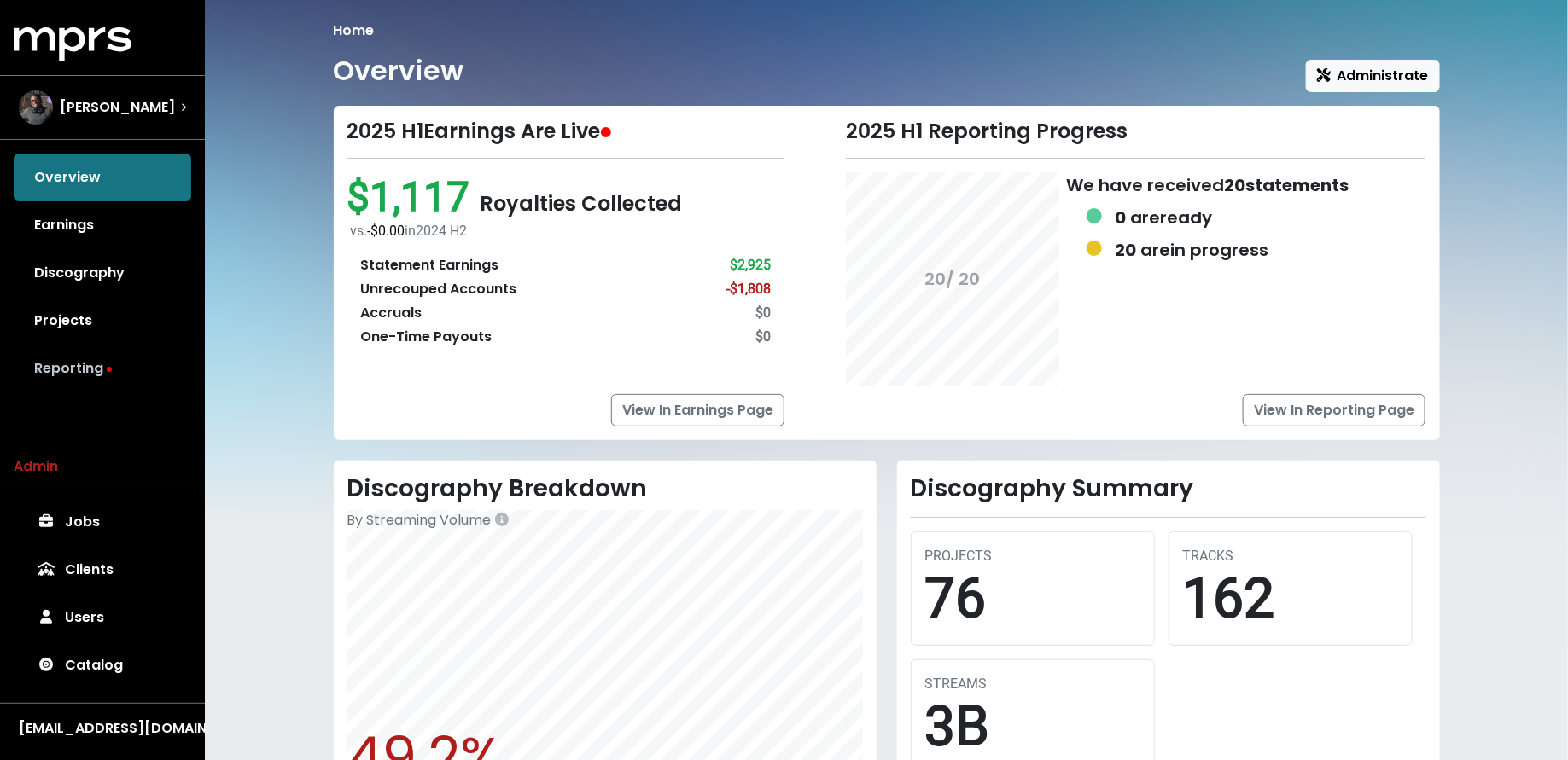
click at [103, 353] on link "Reporting" at bounding box center [103, 369] width 178 height 48
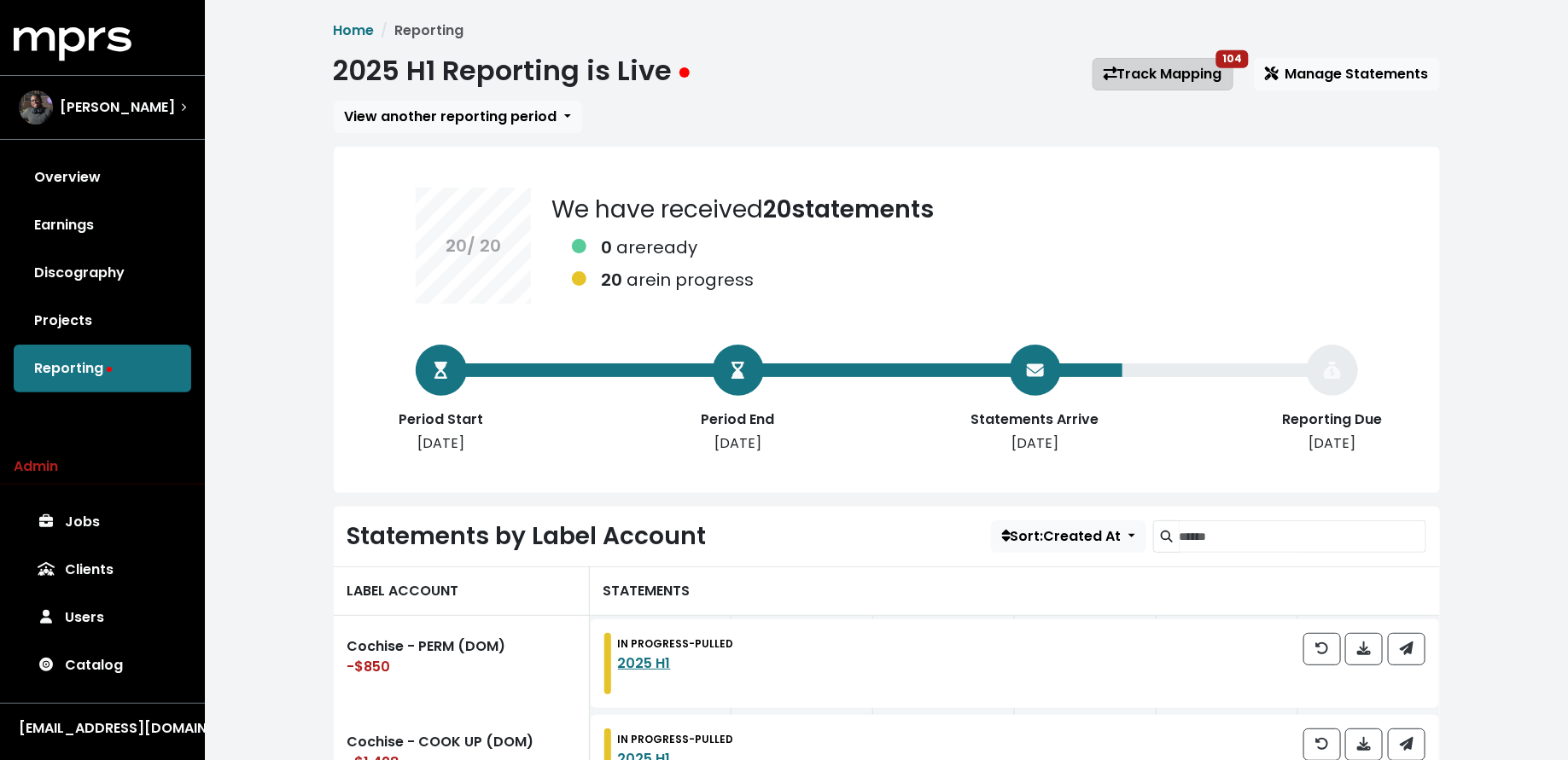
click at [1180, 64] on link "Track Mapping 104" at bounding box center [1163, 74] width 141 height 32
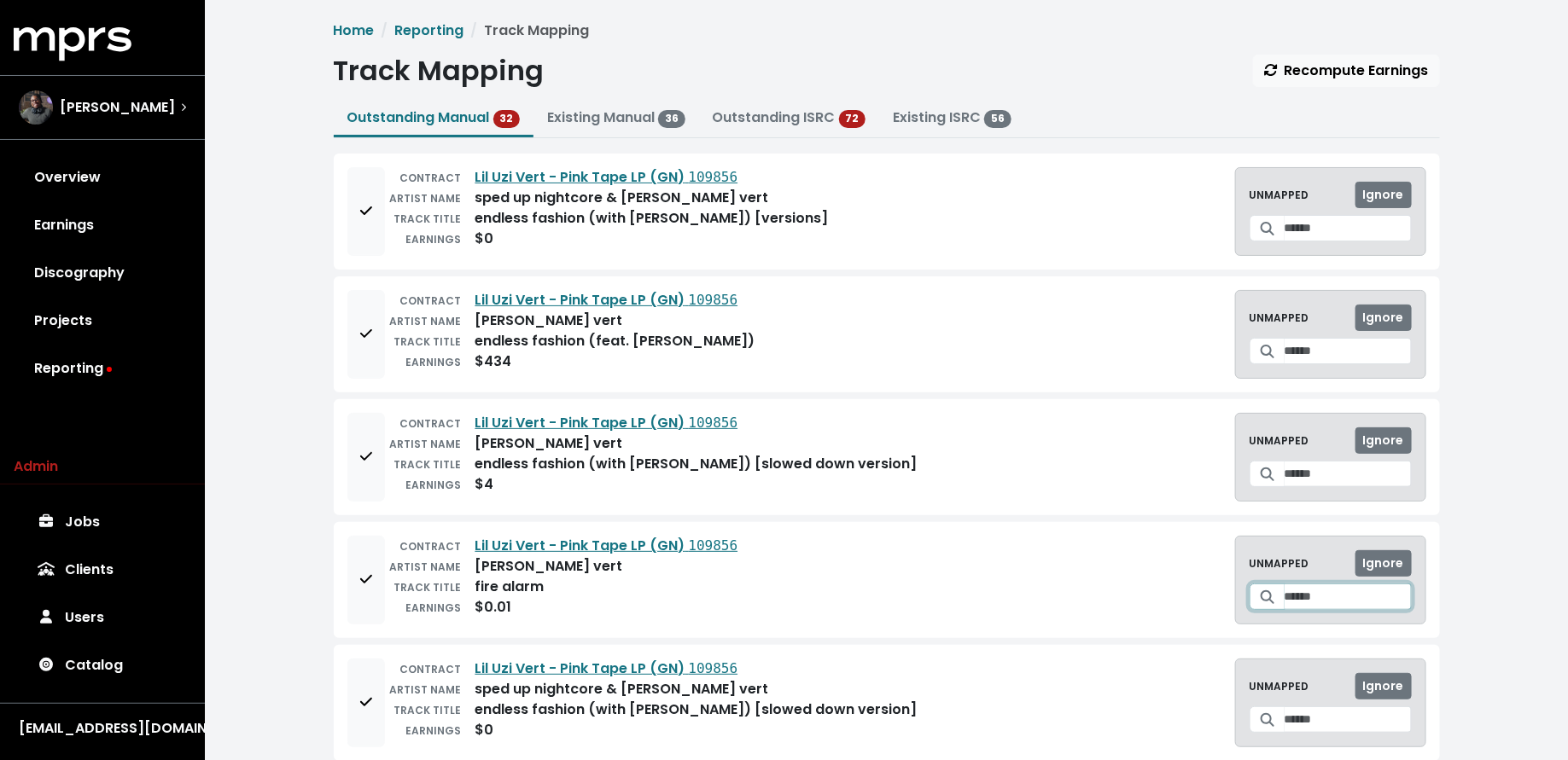
click at [1295, 589] on input "Search for a track to map to" at bounding box center [1347, 596] width 127 height 27
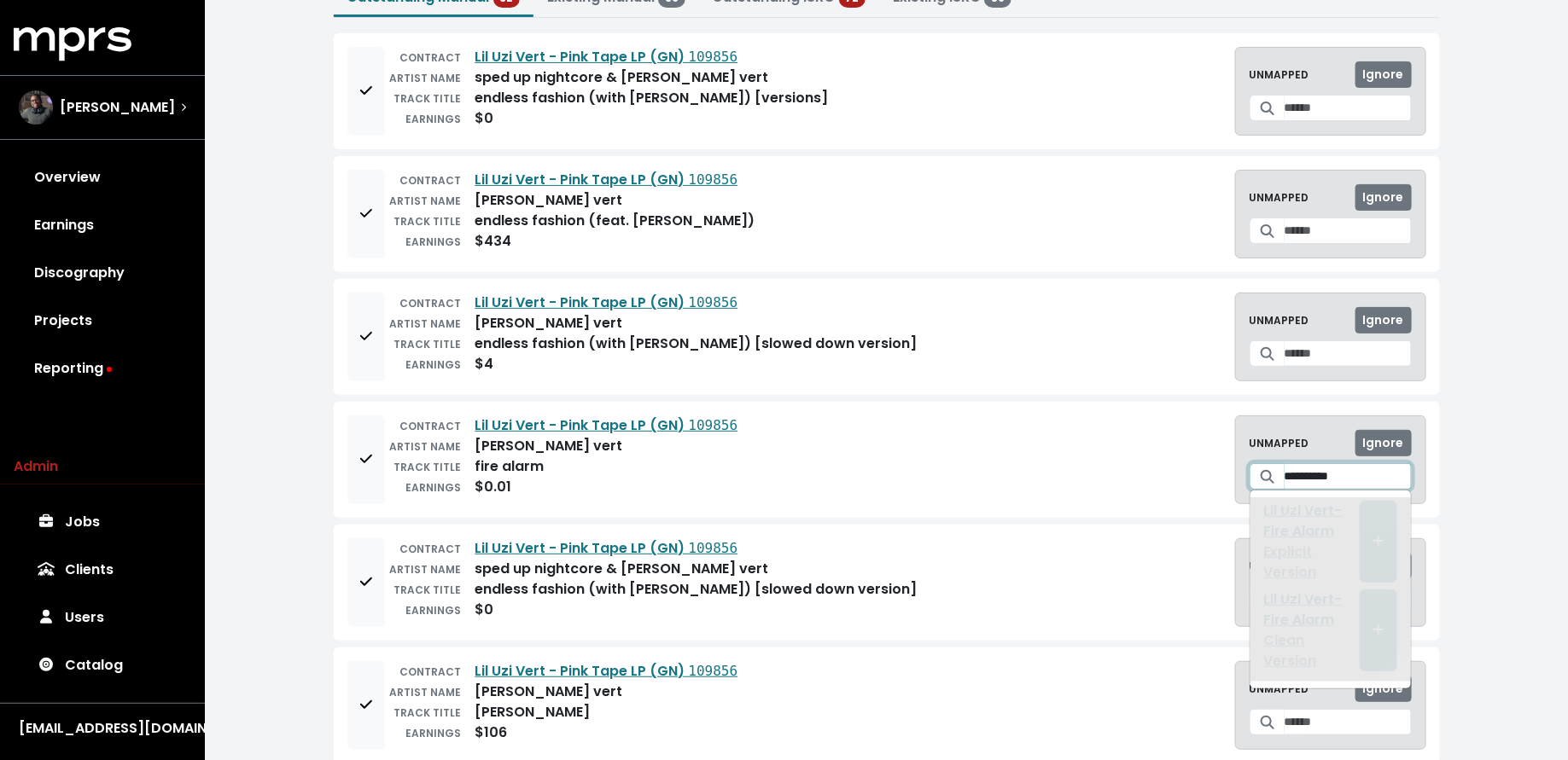
scroll to position [125, 0]
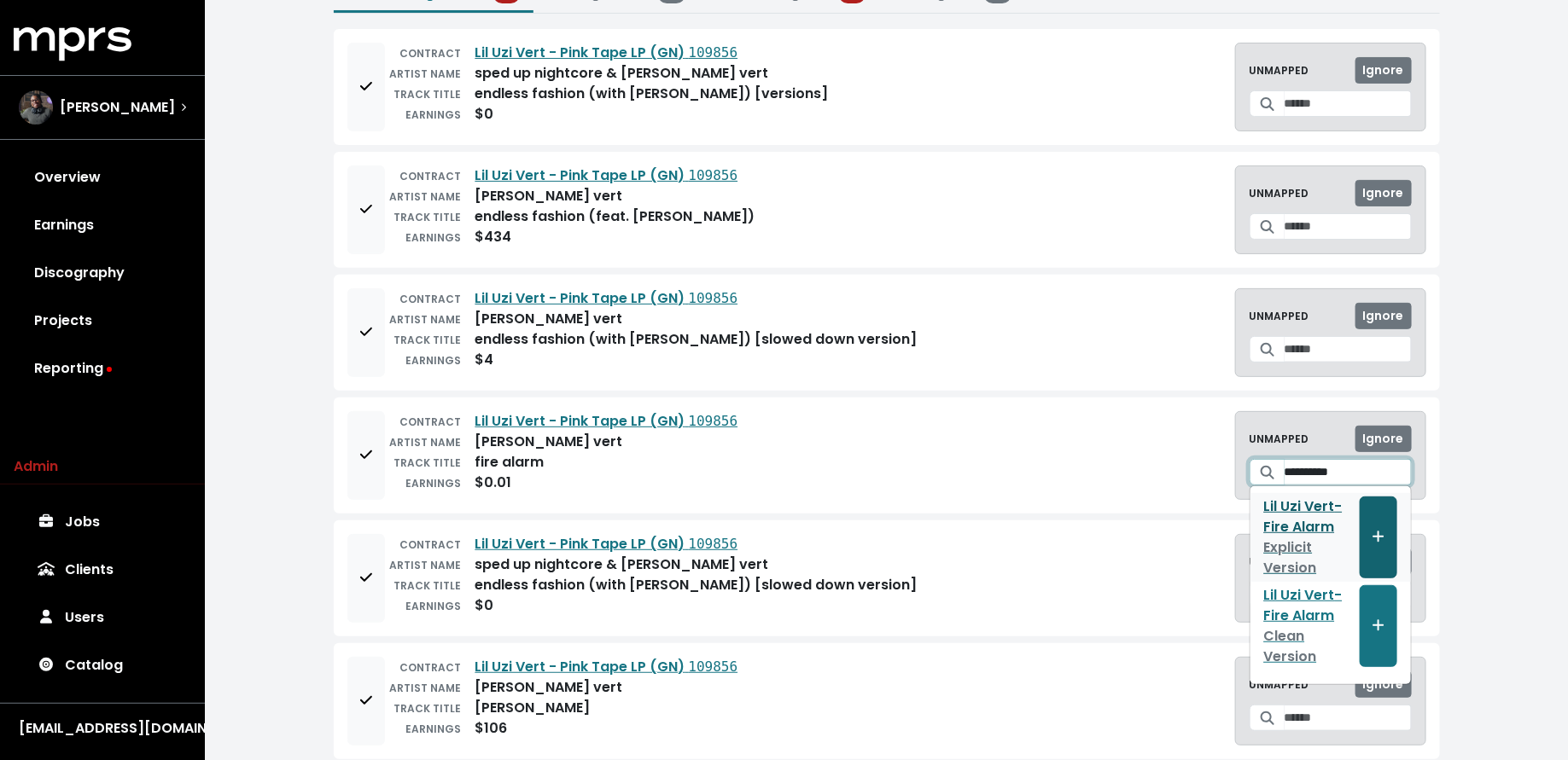
type input "**********"
click at [1375, 530] on icon "Create track mapping" at bounding box center [1377, 536] width 12 height 14
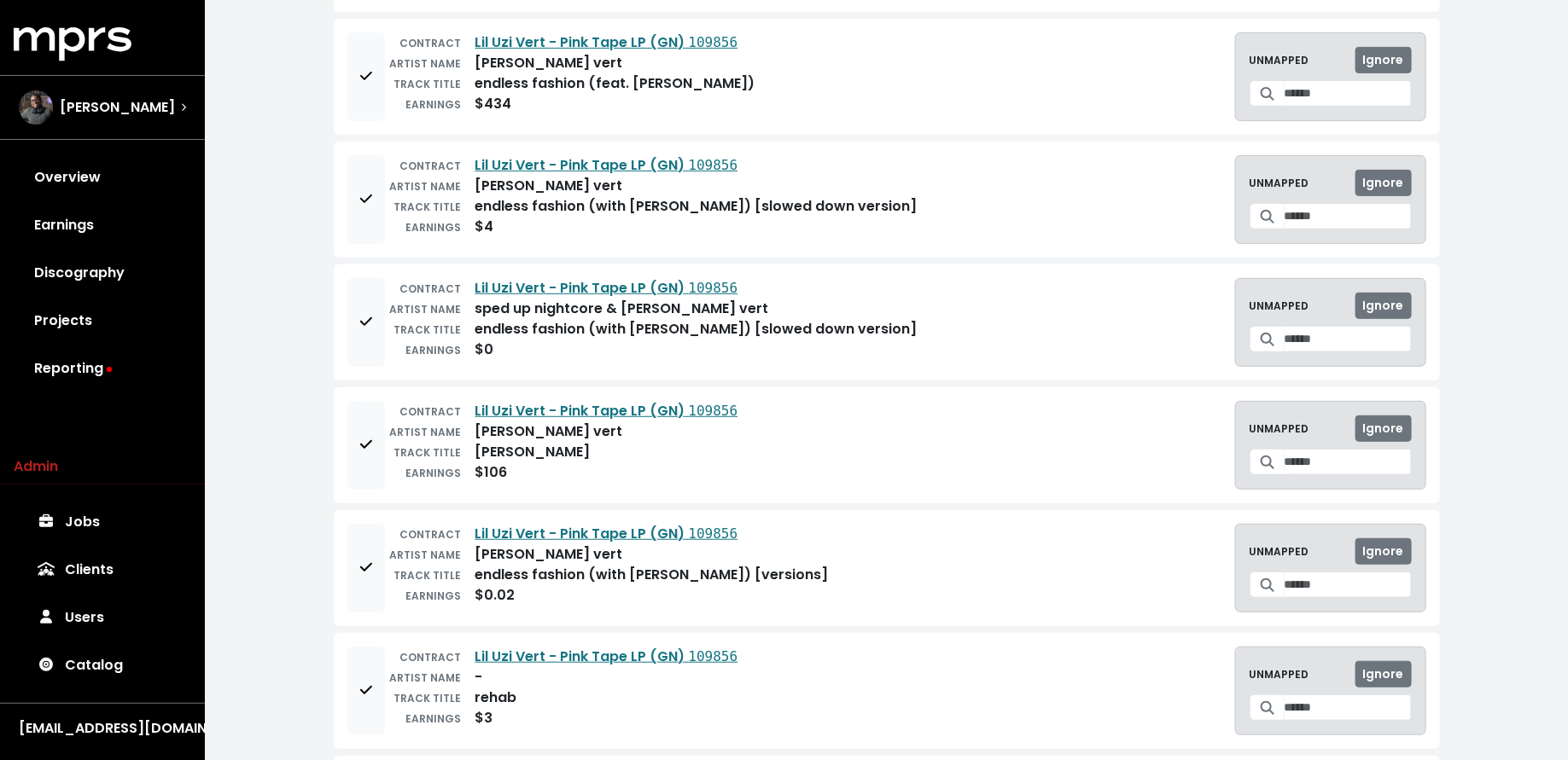
scroll to position [256, 0]
click at [1284, 337] on input "Search for a track to map to" at bounding box center [1347, 340] width 127 height 27
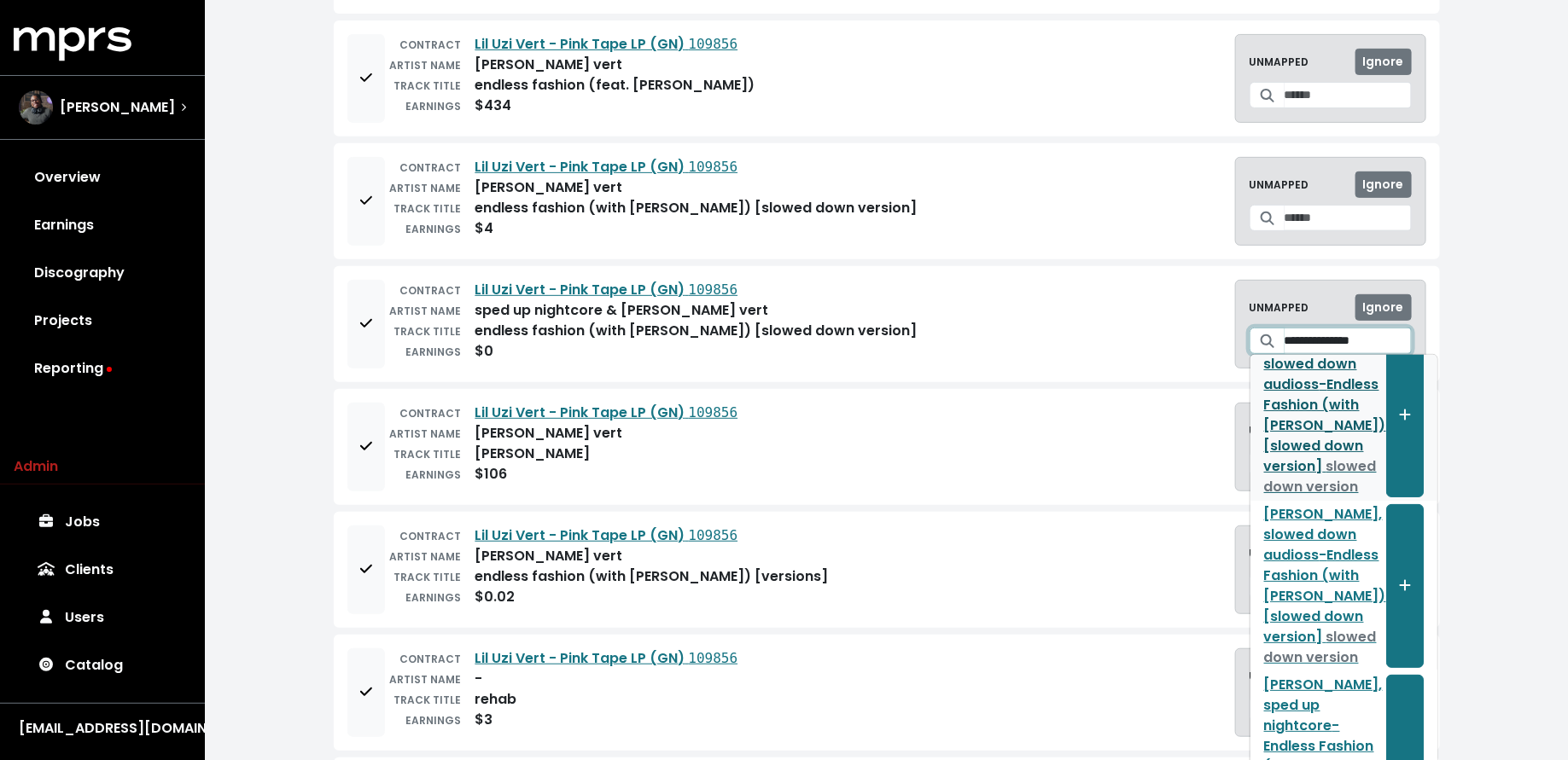
scroll to position [0, 0]
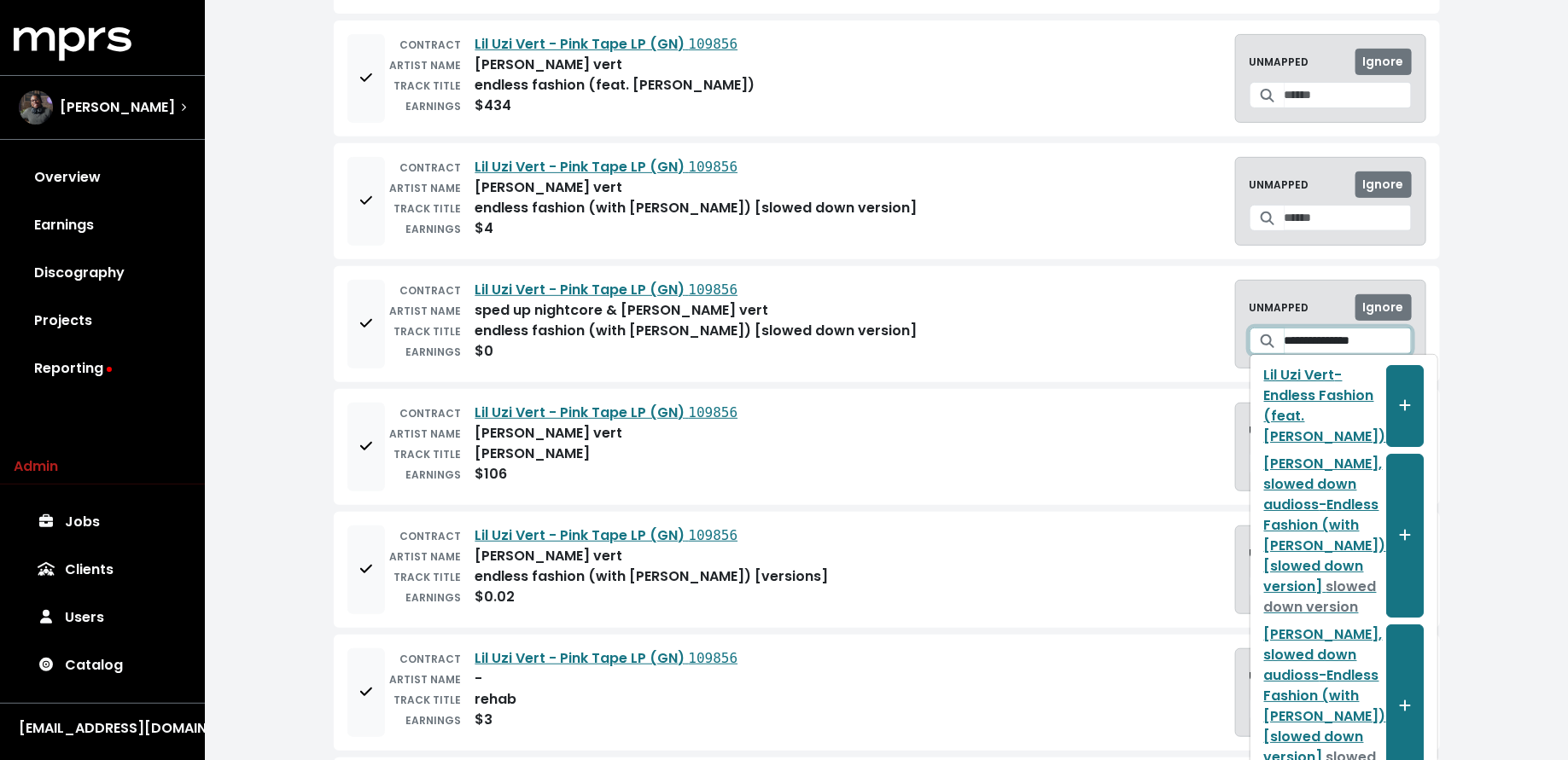
type input "**********"
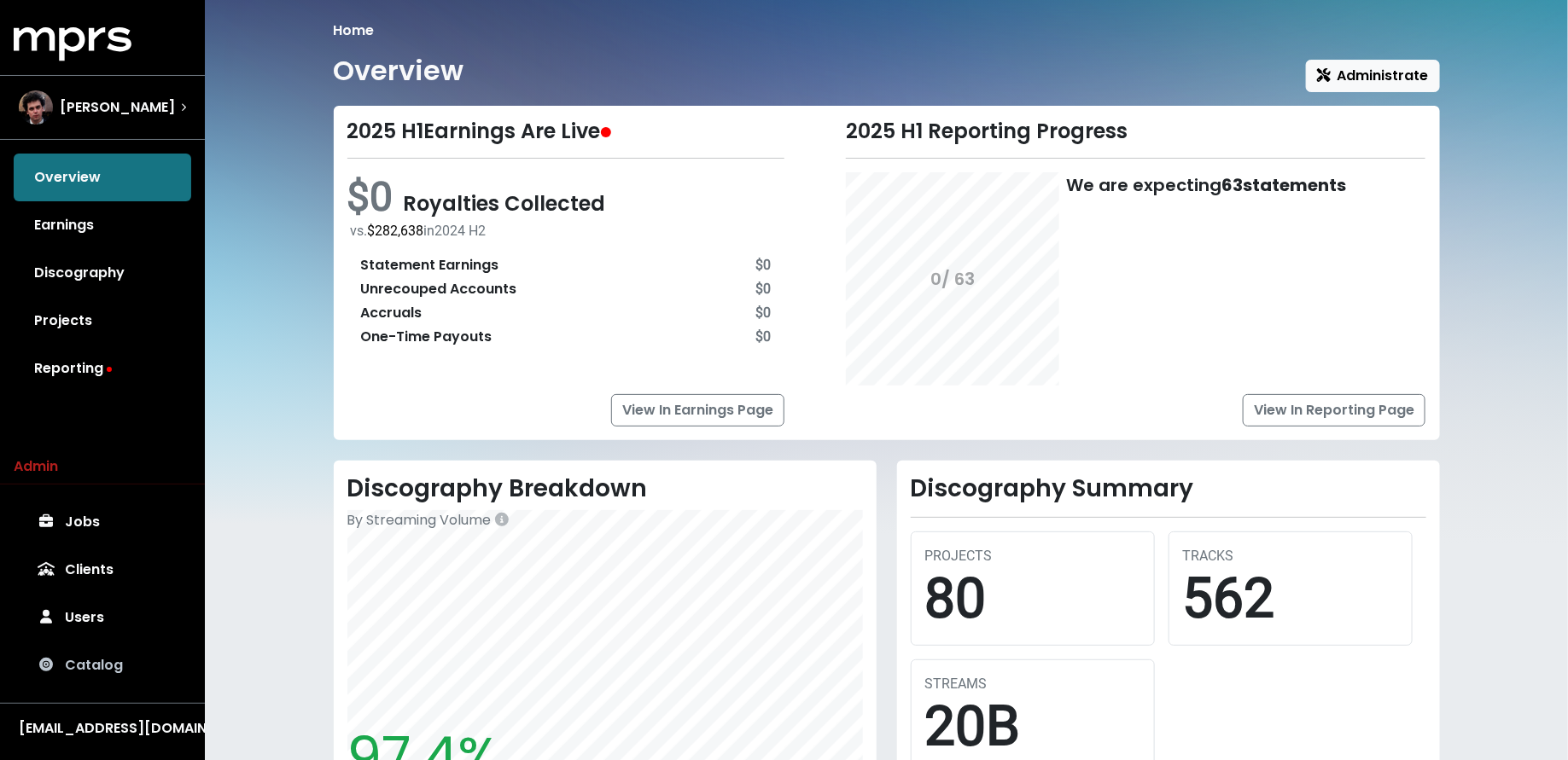
click at [123, 677] on link "Catalog" at bounding box center [103, 666] width 178 height 48
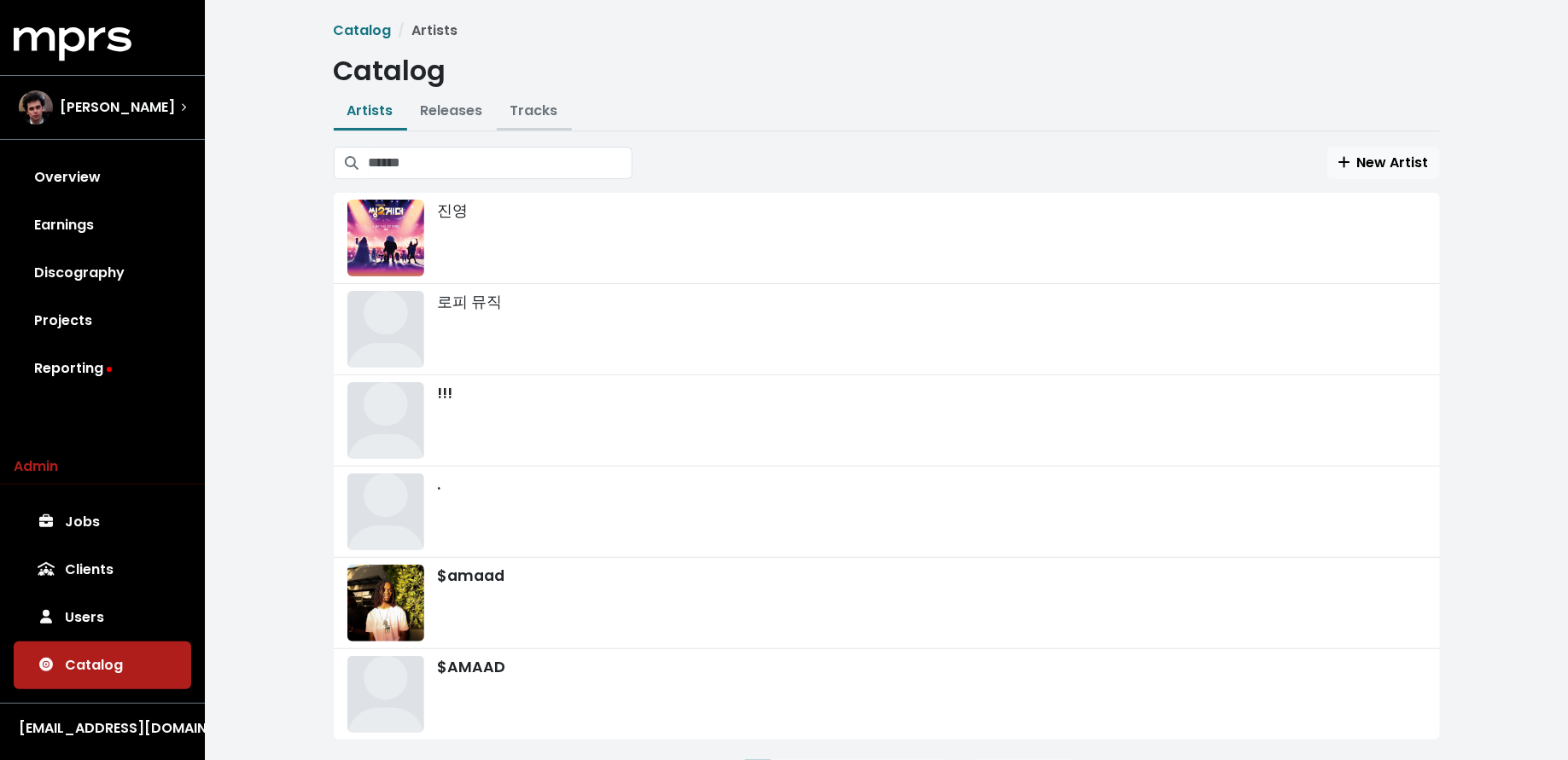
click at [542, 113] on link "Tracks" at bounding box center [535, 110] width 48 height 19
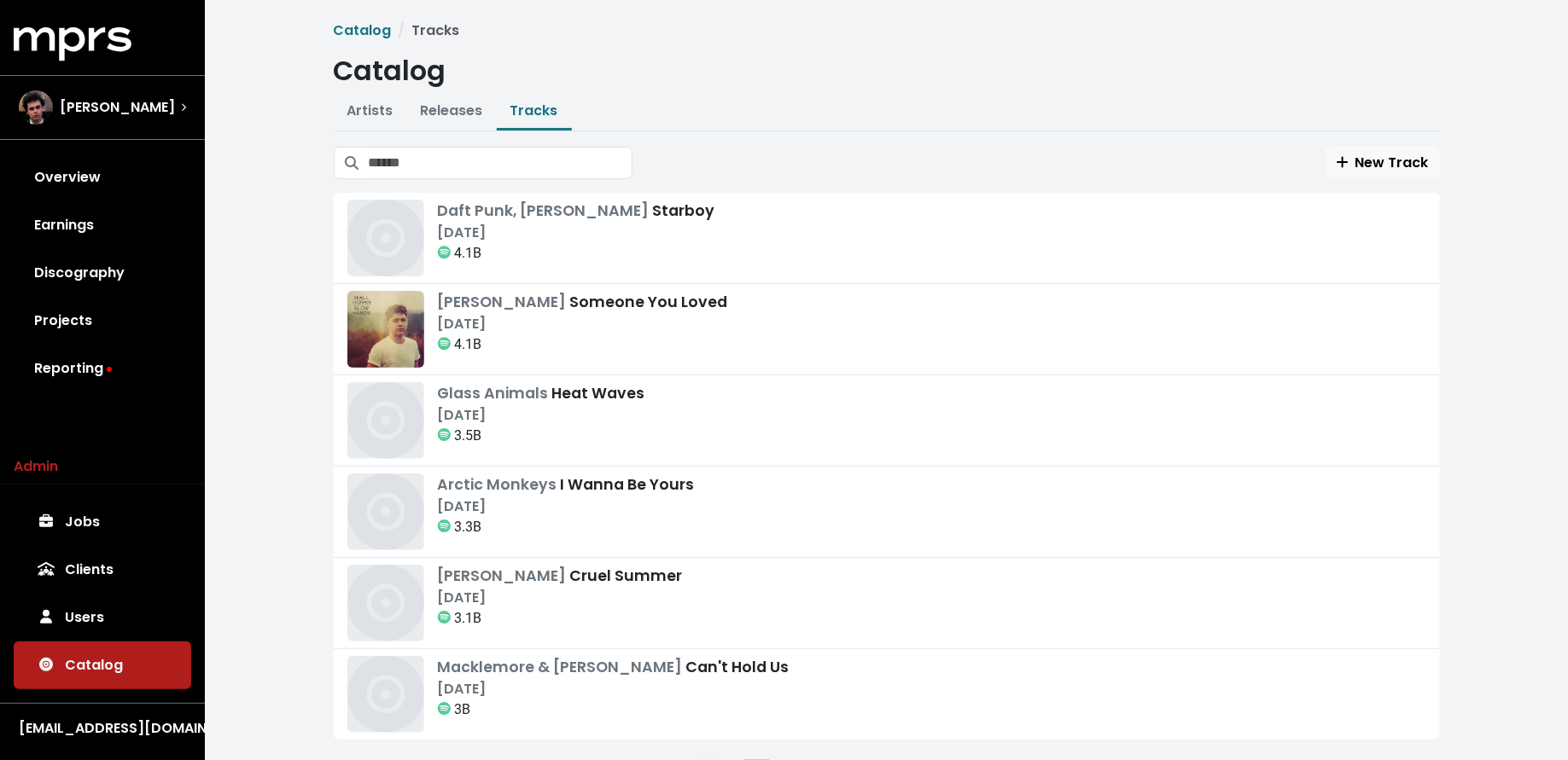
click at [541, 181] on div "New Track Daft Punk, The Weeknd Starboy Sep 21st, 2016 4.1B Lewis Capaldi Someo…" at bounding box center [887, 481] width 1106 height 668
click at [537, 171] on input "Search tracks" at bounding box center [500, 163] width 264 height 32
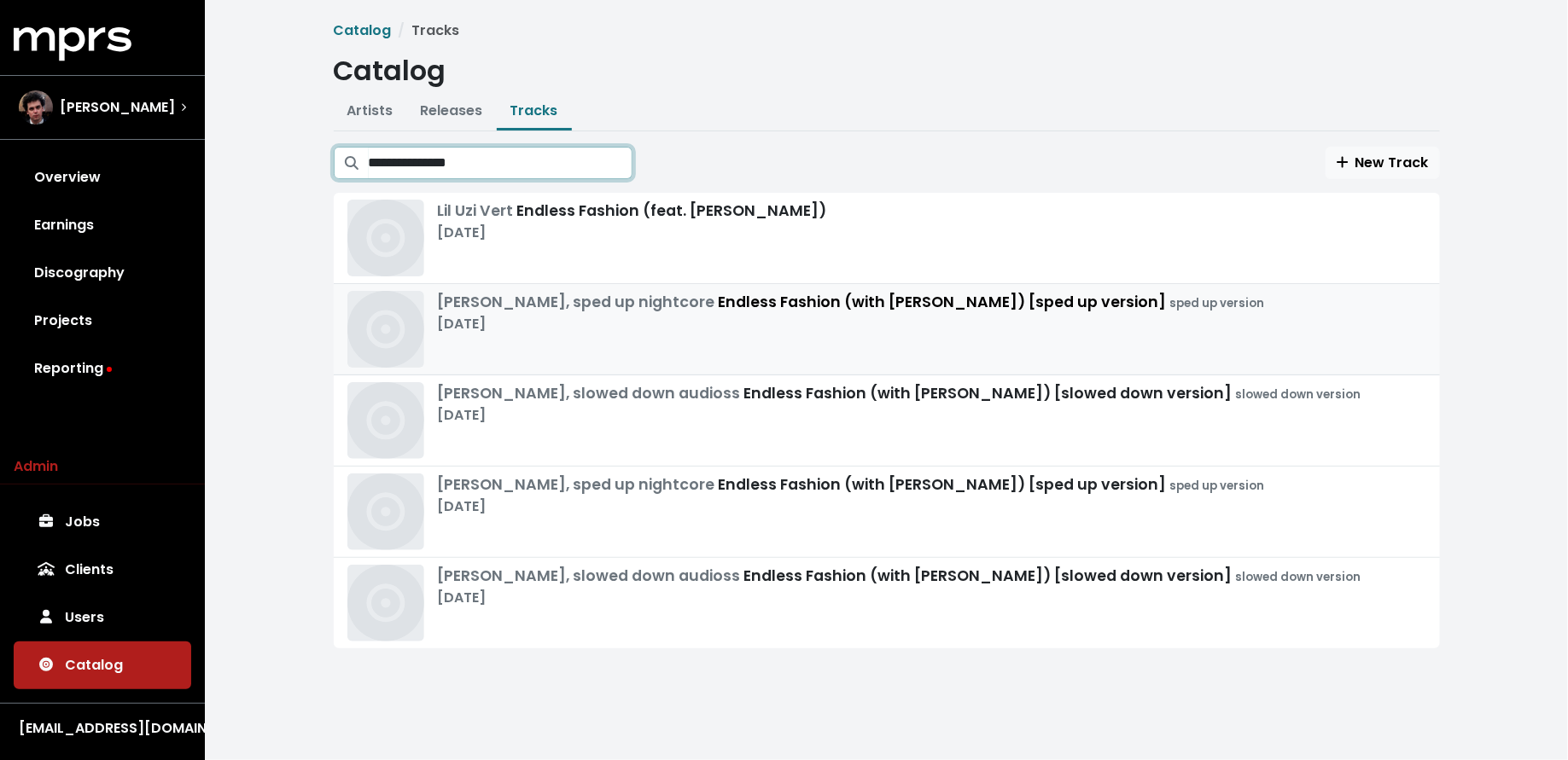
type input "**********"
click at [731, 113] on ul "Artists Releases Tracks" at bounding box center [887, 112] width 1106 height 38
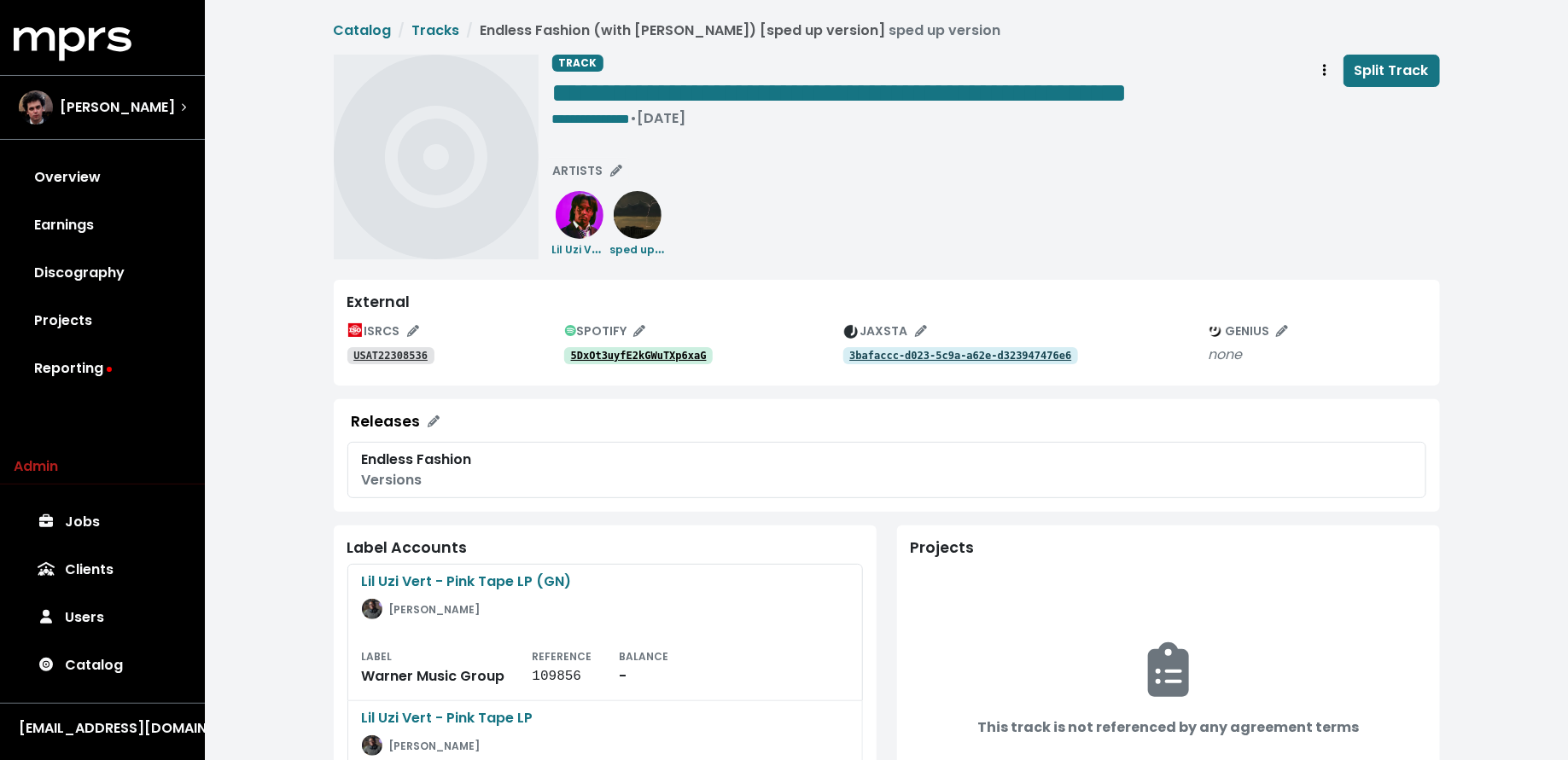
click at [669, 358] on tt "5DxOt3uyfE2kGWuTXp6xaG" at bounding box center [638, 355] width 136 height 12
click at [384, 354] on tt "USAT22308536" at bounding box center [390, 355] width 74 height 12
click at [663, 116] on span "• [DATE]" at bounding box center [659, 117] width 56 height 19
click at [634, 358] on tt "21sbvbJBX8aWjlVRtdB7zE" at bounding box center [638, 355] width 136 height 12
click at [406, 349] on tt "USAT22308538" at bounding box center [390, 355] width 74 height 12
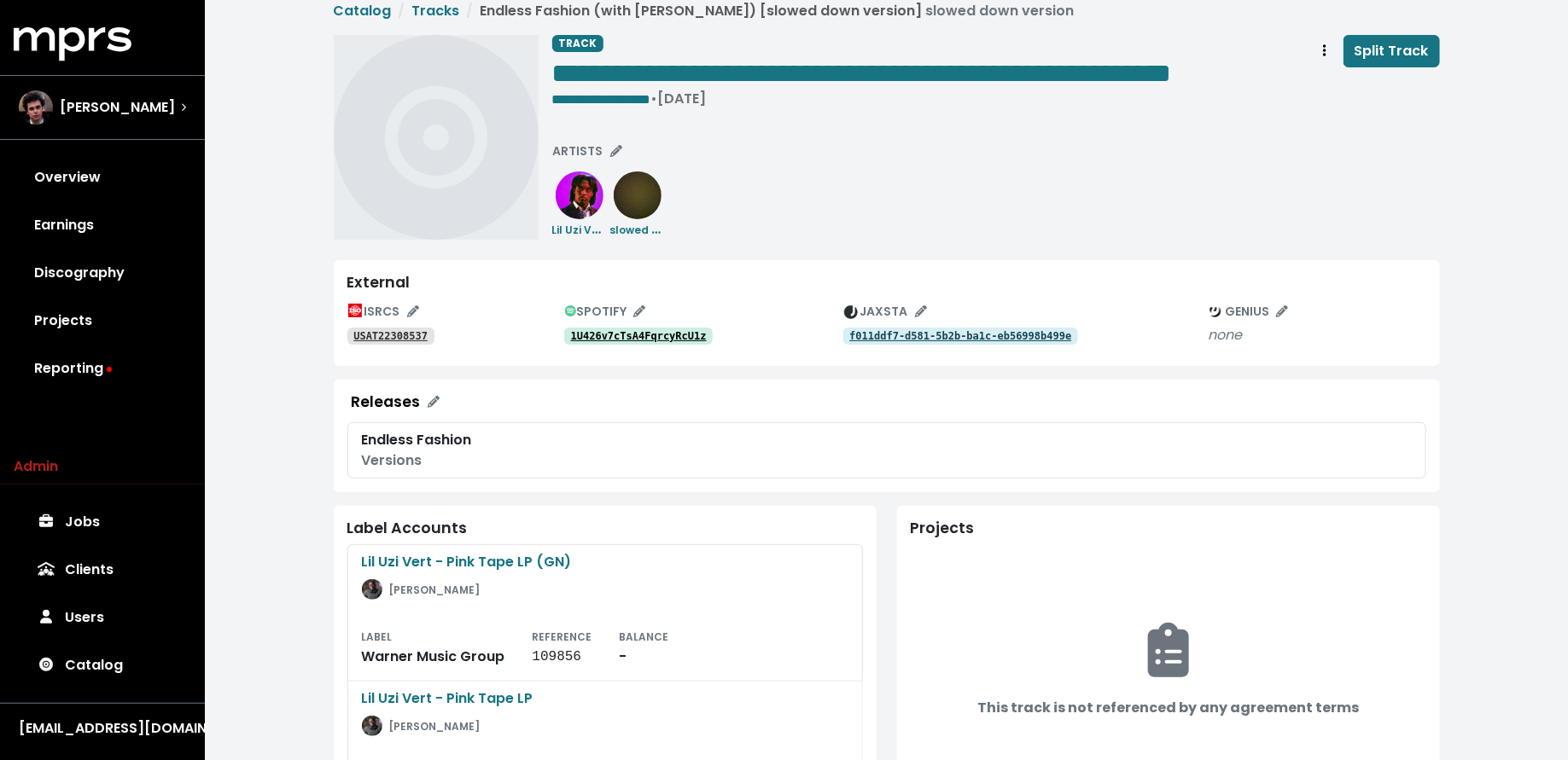
scroll to position [24, 0]
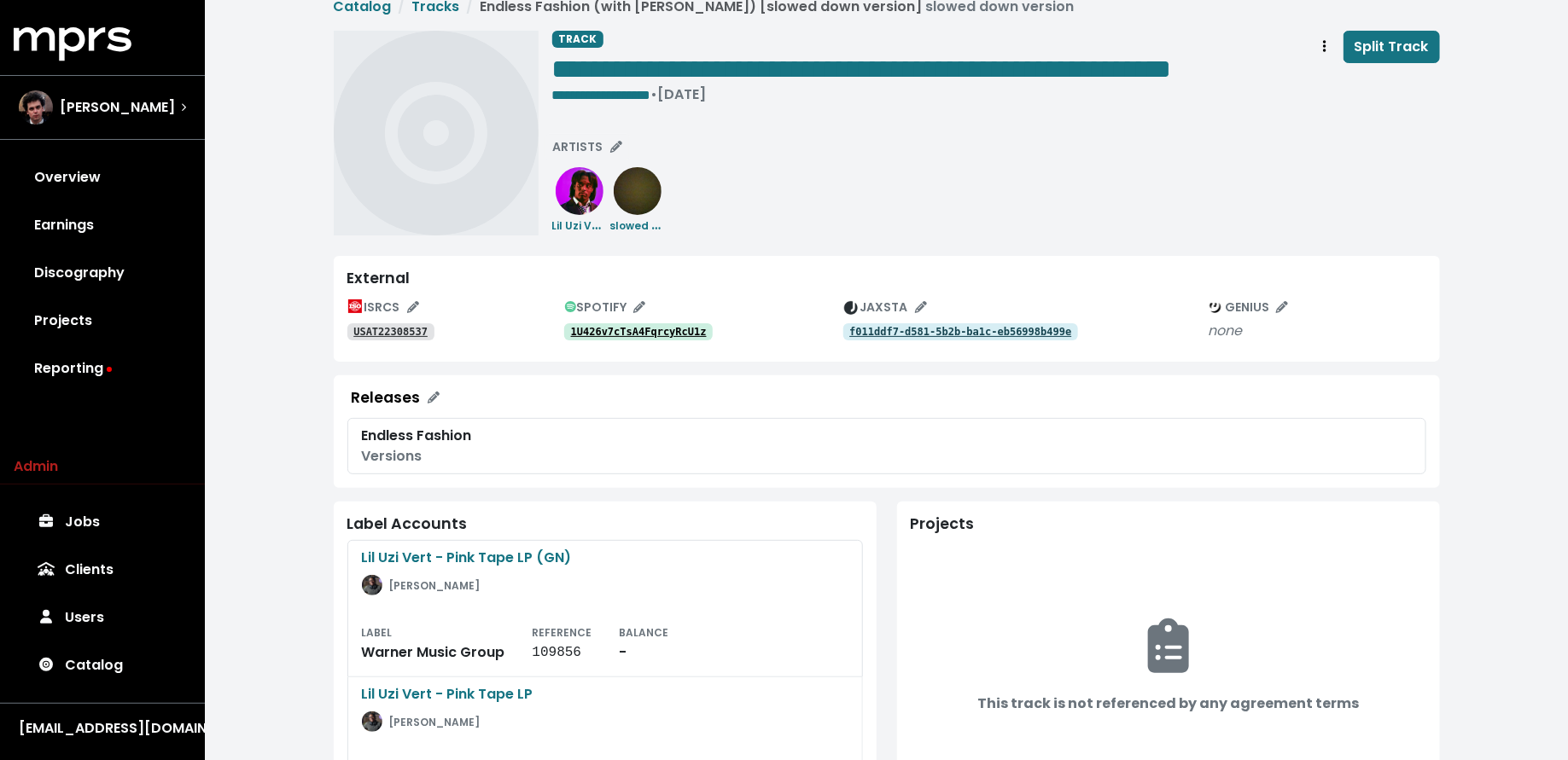
click at [402, 337] on tt "USAT22308537" at bounding box center [390, 331] width 74 height 12
click at [552, 102] on span "**********" at bounding box center [601, 95] width 99 height 13
click at [639, 337] on tt "1U426v7cTsA4FqrcyRcU1z" at bounding box center [638, 331] width 136 height 12
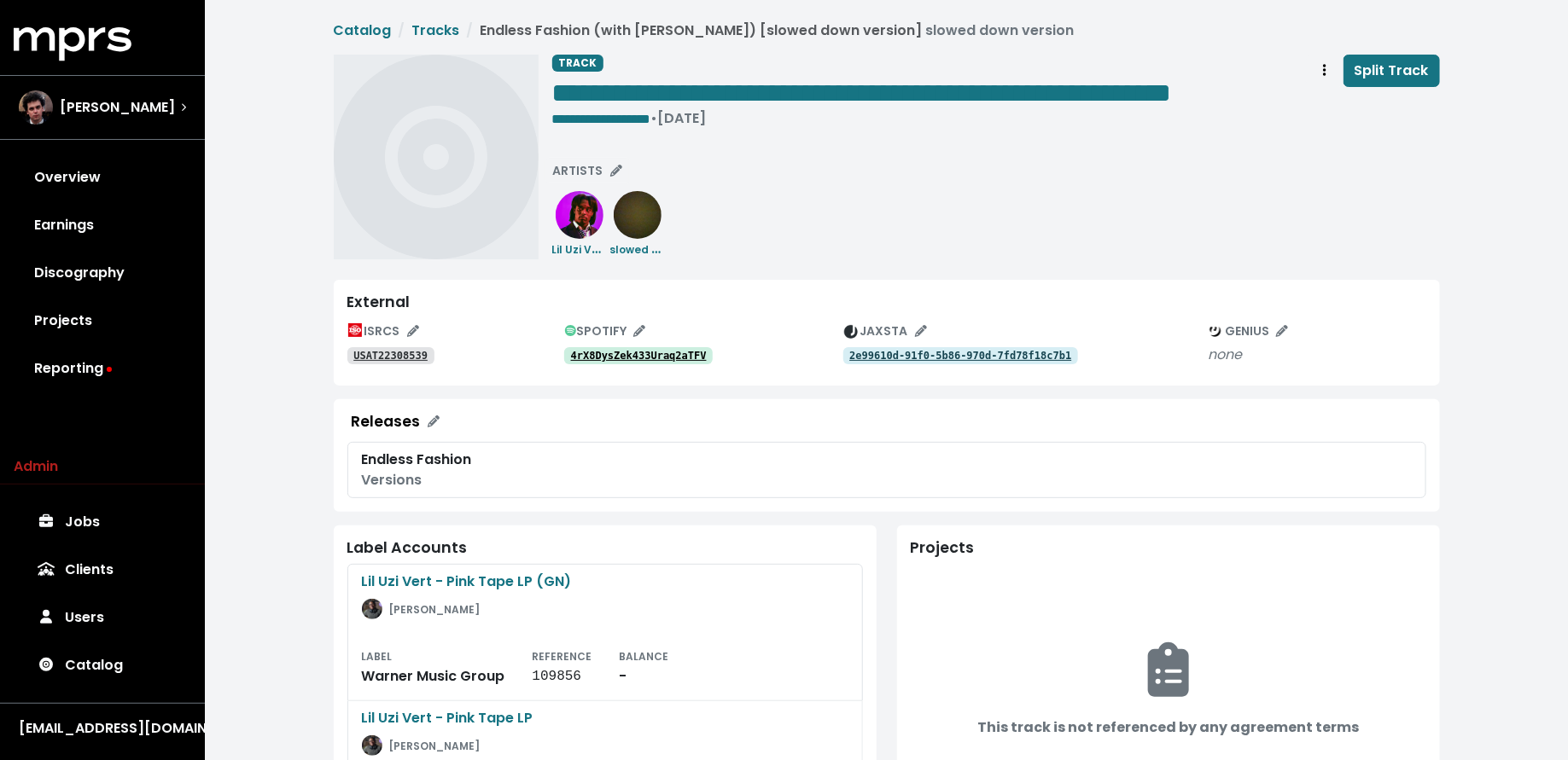
click at [604, 372] on div "ISRCS USAT22308539 SPOTIFY 4rX8DysZek433Uraq2aTFV JAXSTA 2e99610d-91f0-5b86-970…" at bounding box center [886, 345] width 1079 height 54
click at [611, 362] on tt "4rX8DysZek433Uraq2aTFV" at bounding box center [638, 355] width 136 height 12
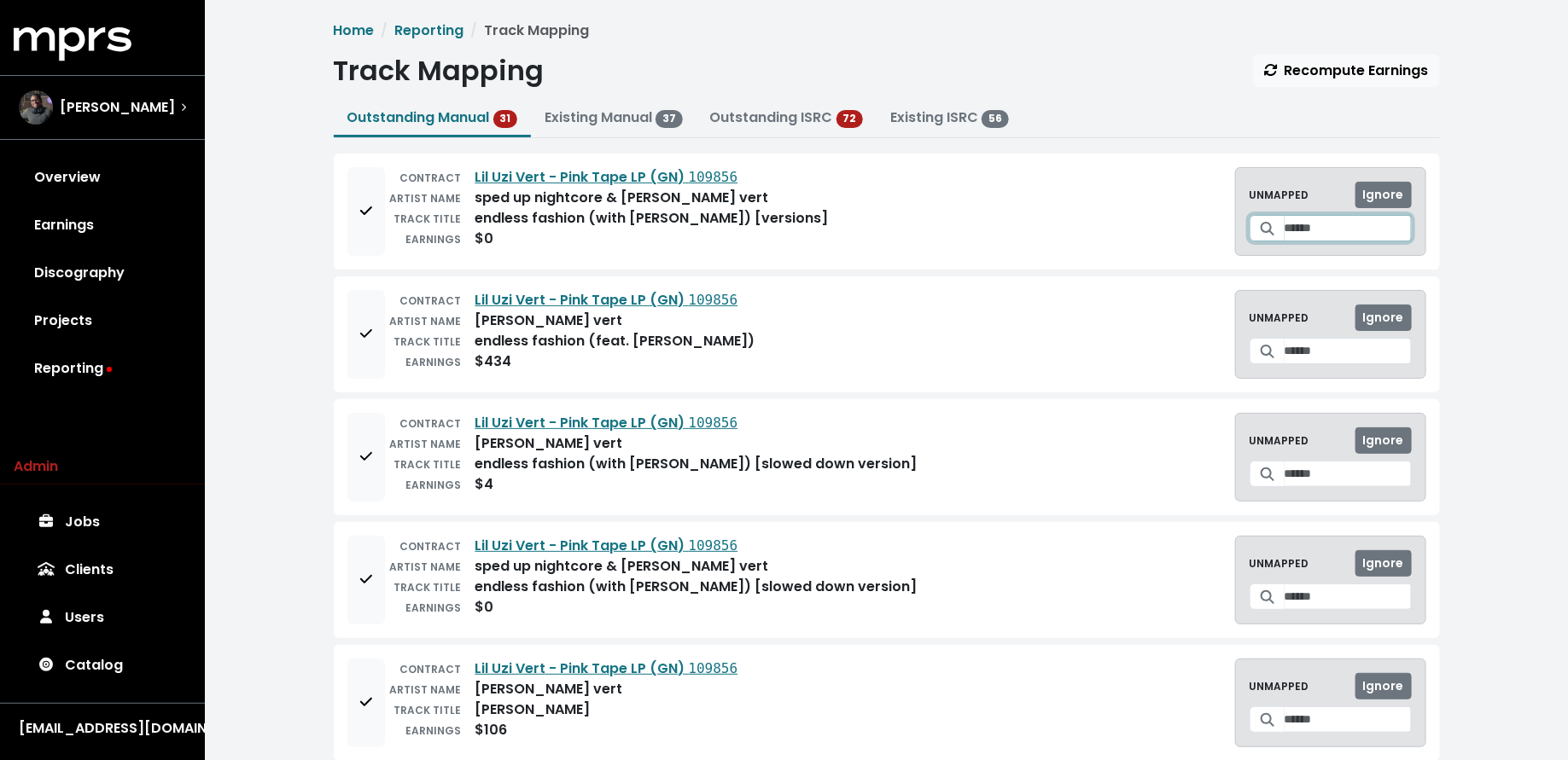
click at [1285, 233] on input "Search for a track to map to" at bounding box center [1347, 227] width 127 height 27
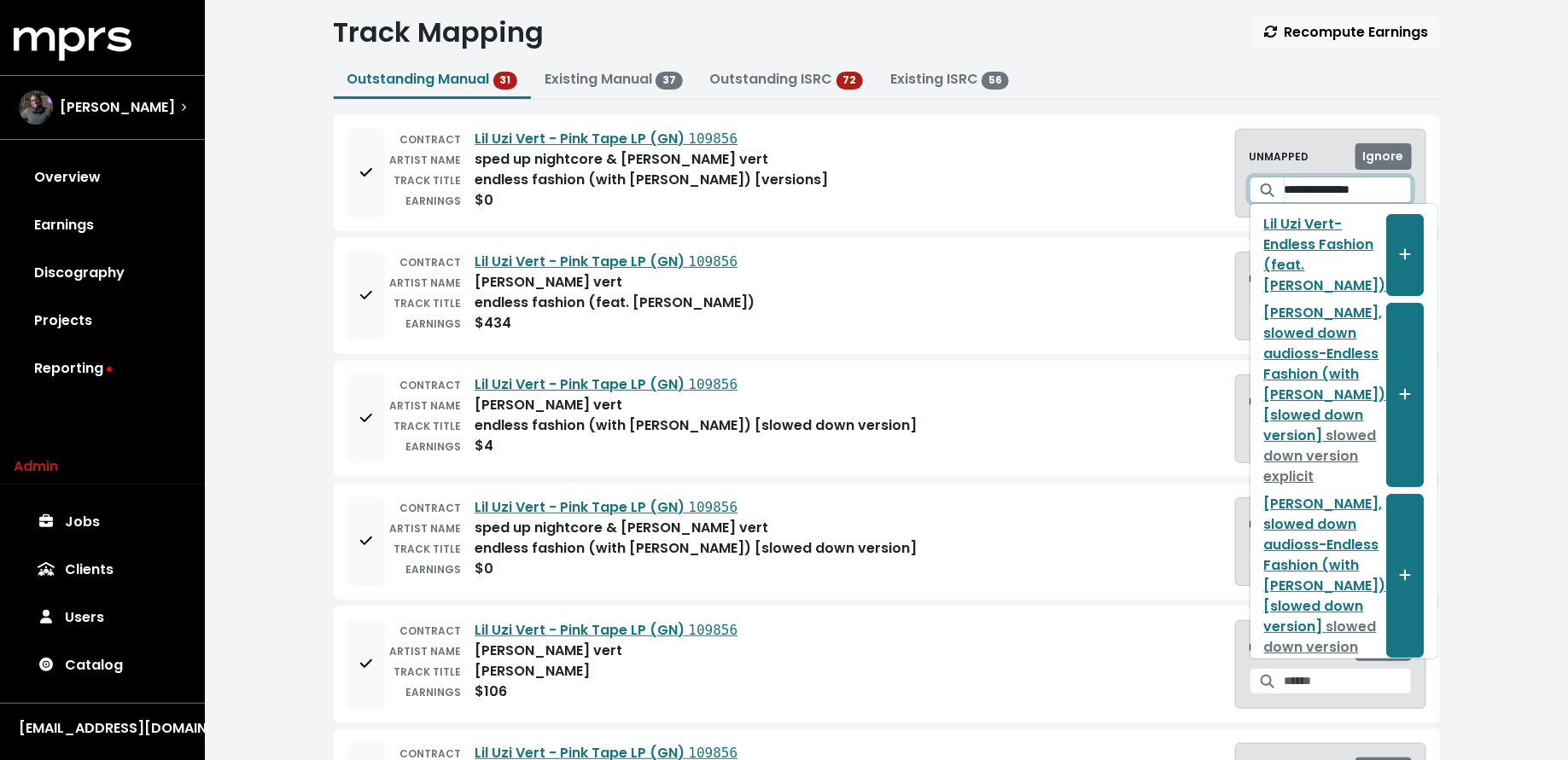
scroll to position [43, 0]
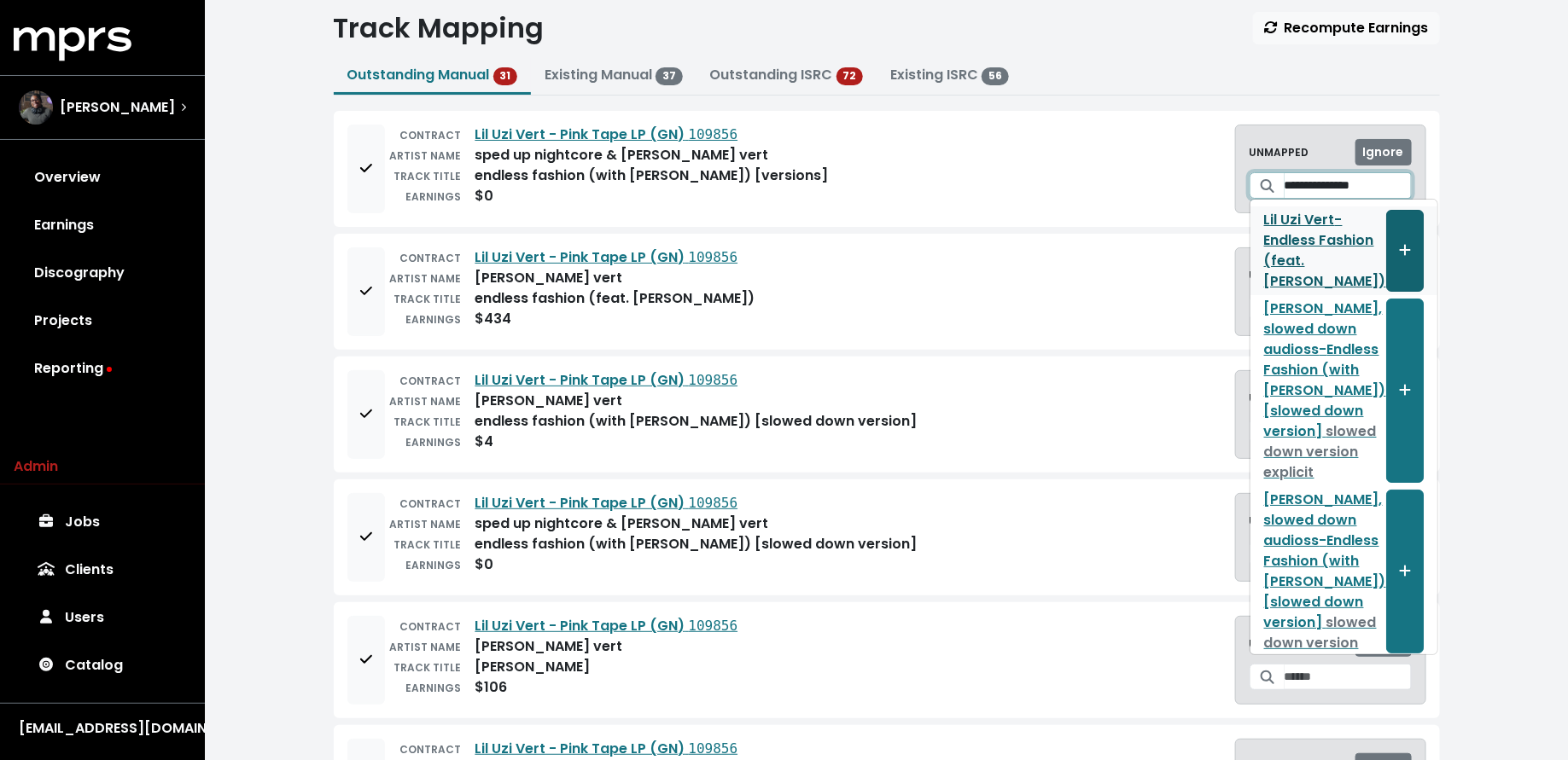
type input "**********"
click at [1399, 244] on icon "Create track mapping" at bounding box center [1404, 250] width 12 height 14
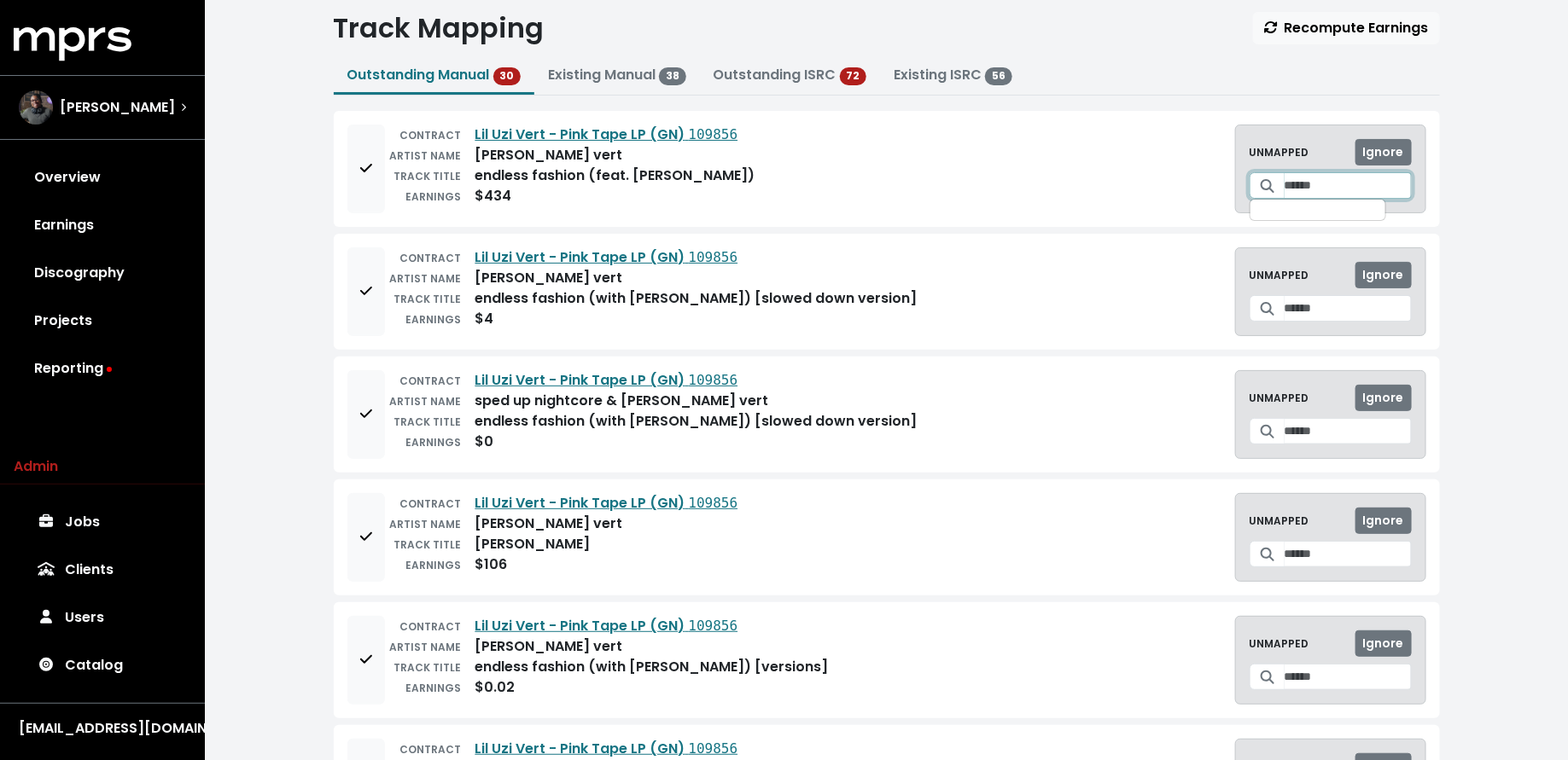
click at [1309, 192] on input "Search for a track to map to" at bounding box center [1347, 185] width 127 height 27
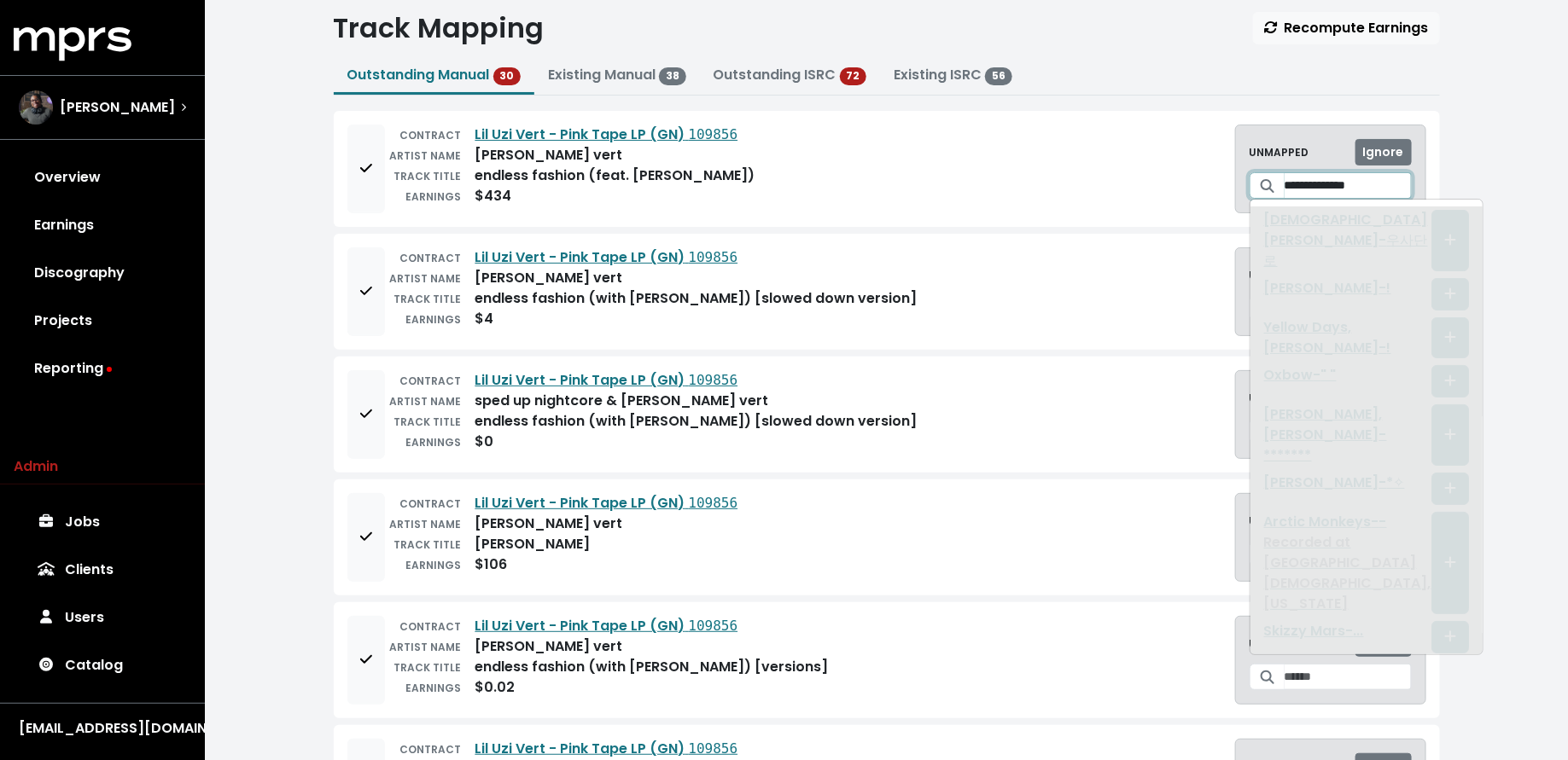
type input "**********"
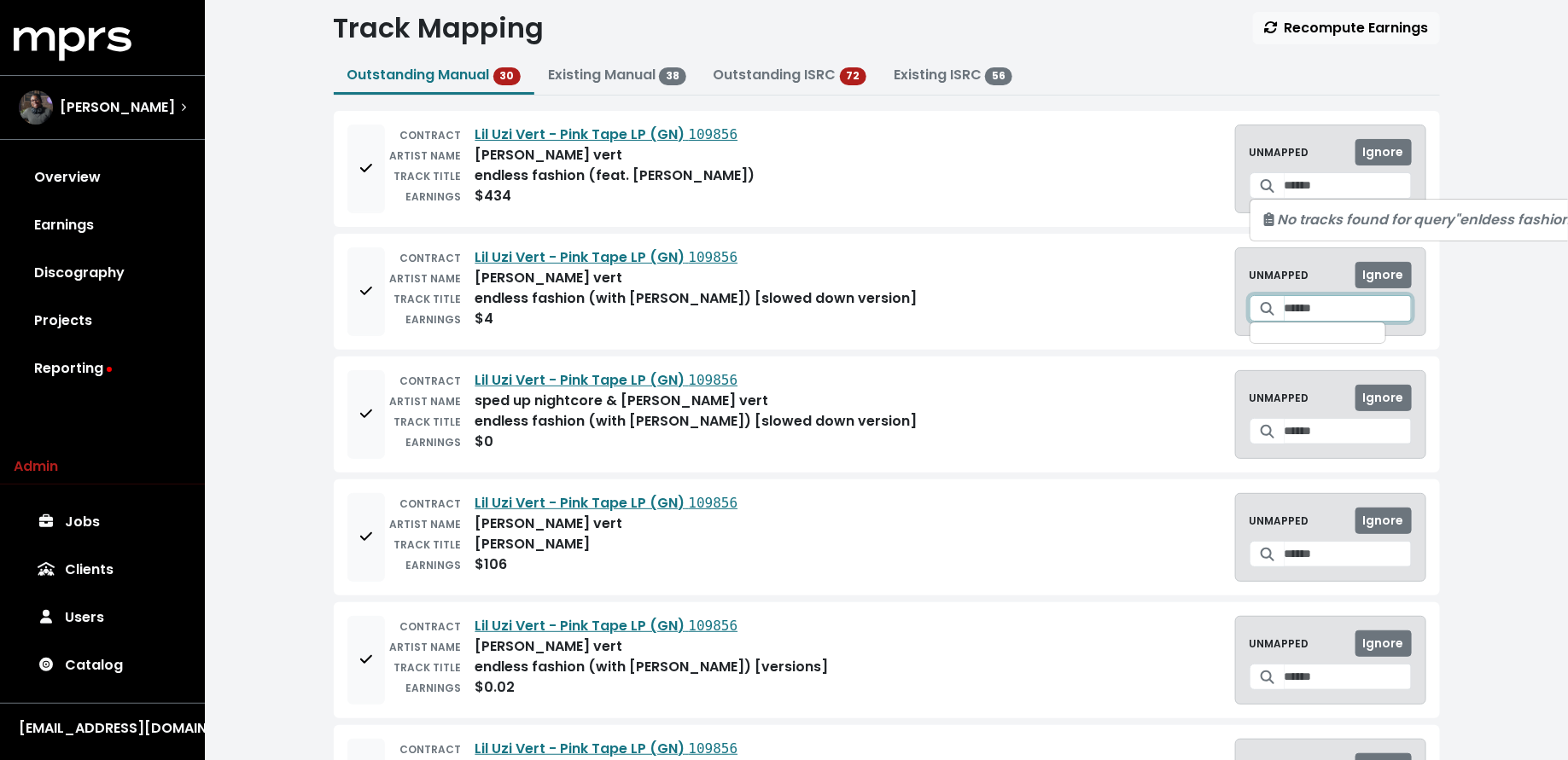
click at [1315, 302] on input "Search for a track to map to" at bounding box center [1347, 308] width 127 height 27
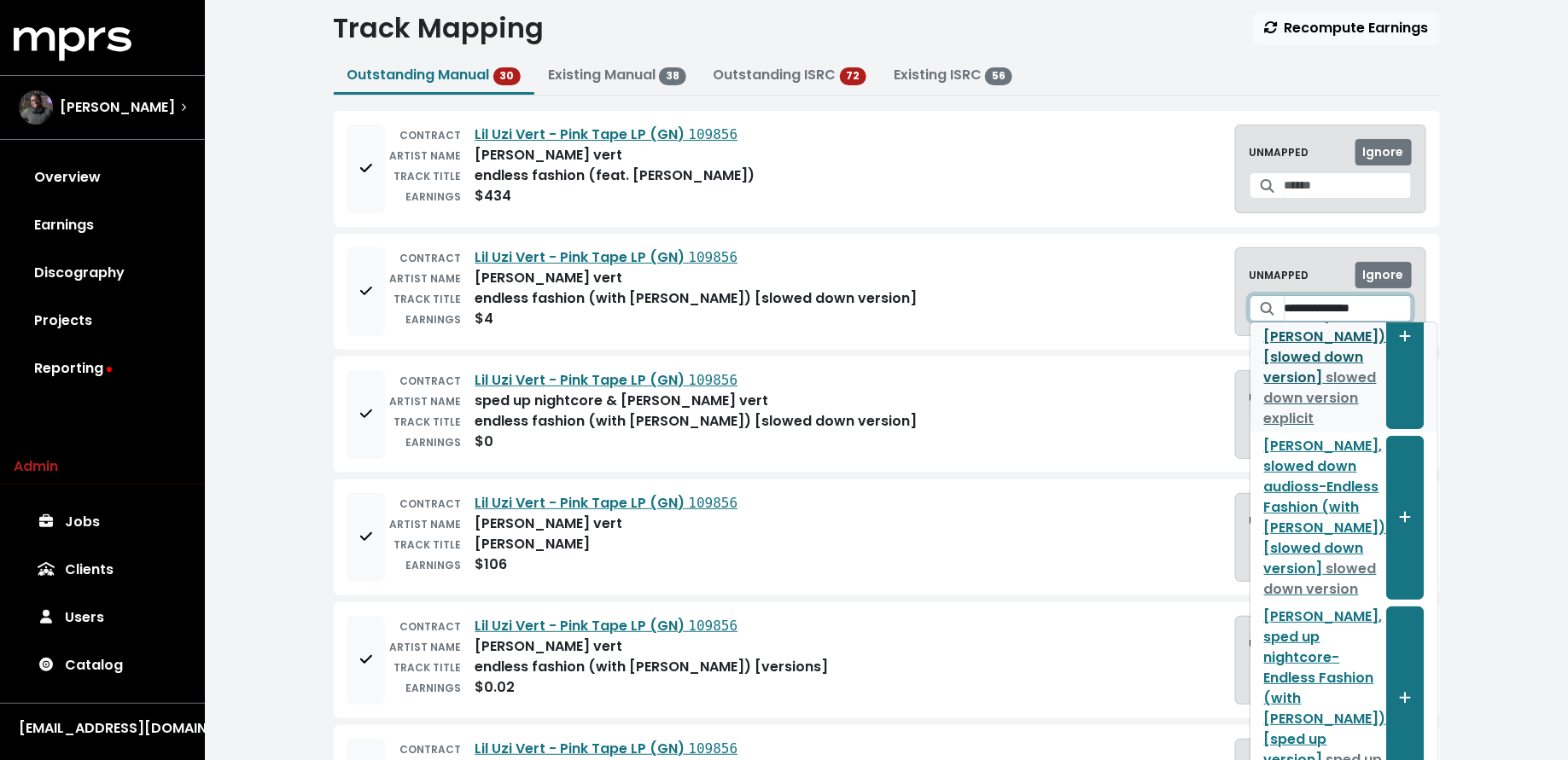
scroll to position [183, 0]
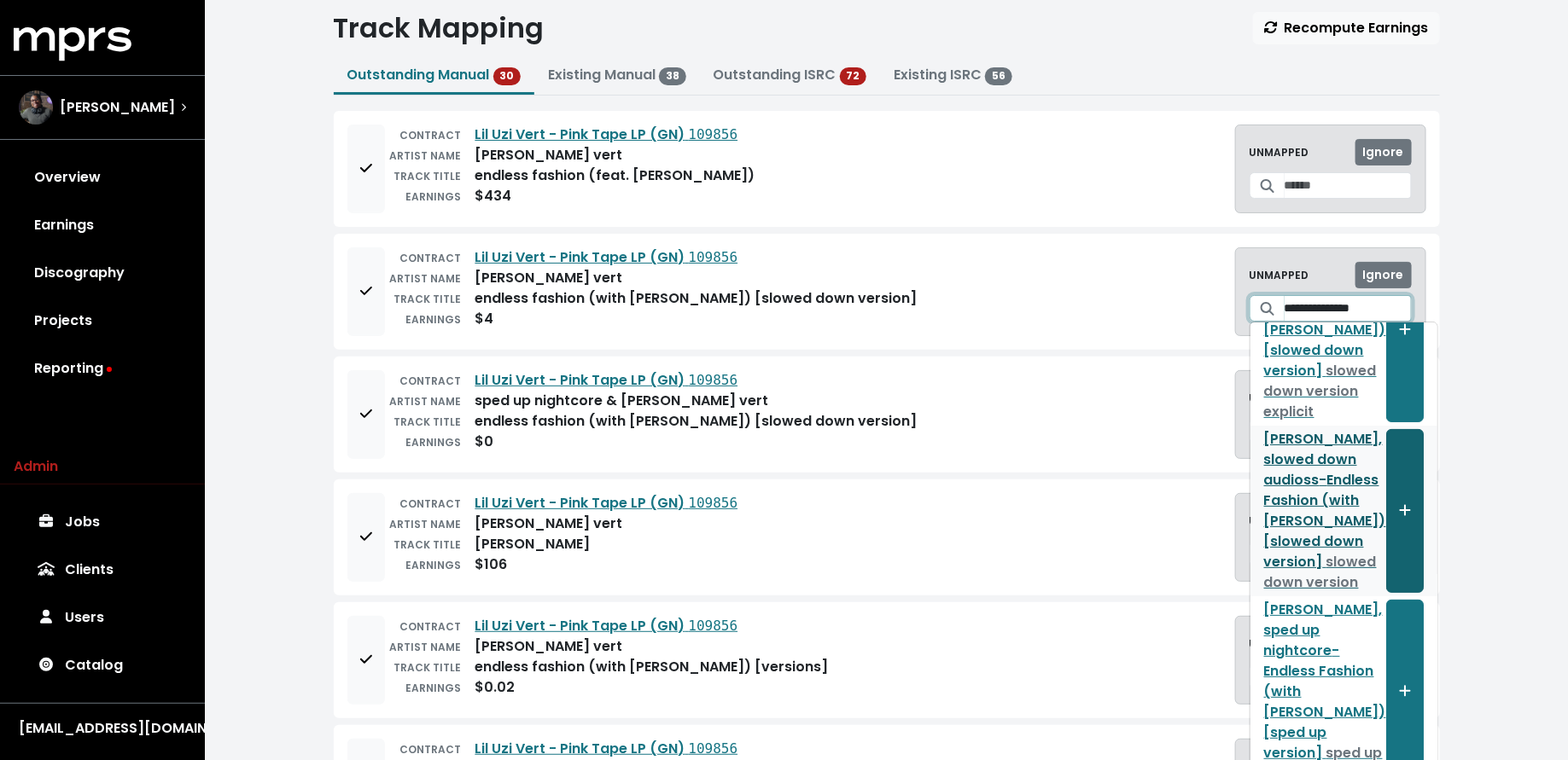
type input "**********"
click at [1386, 524] on button "Create track mapping" at bounding box center [1404, 510] width 38 height 164
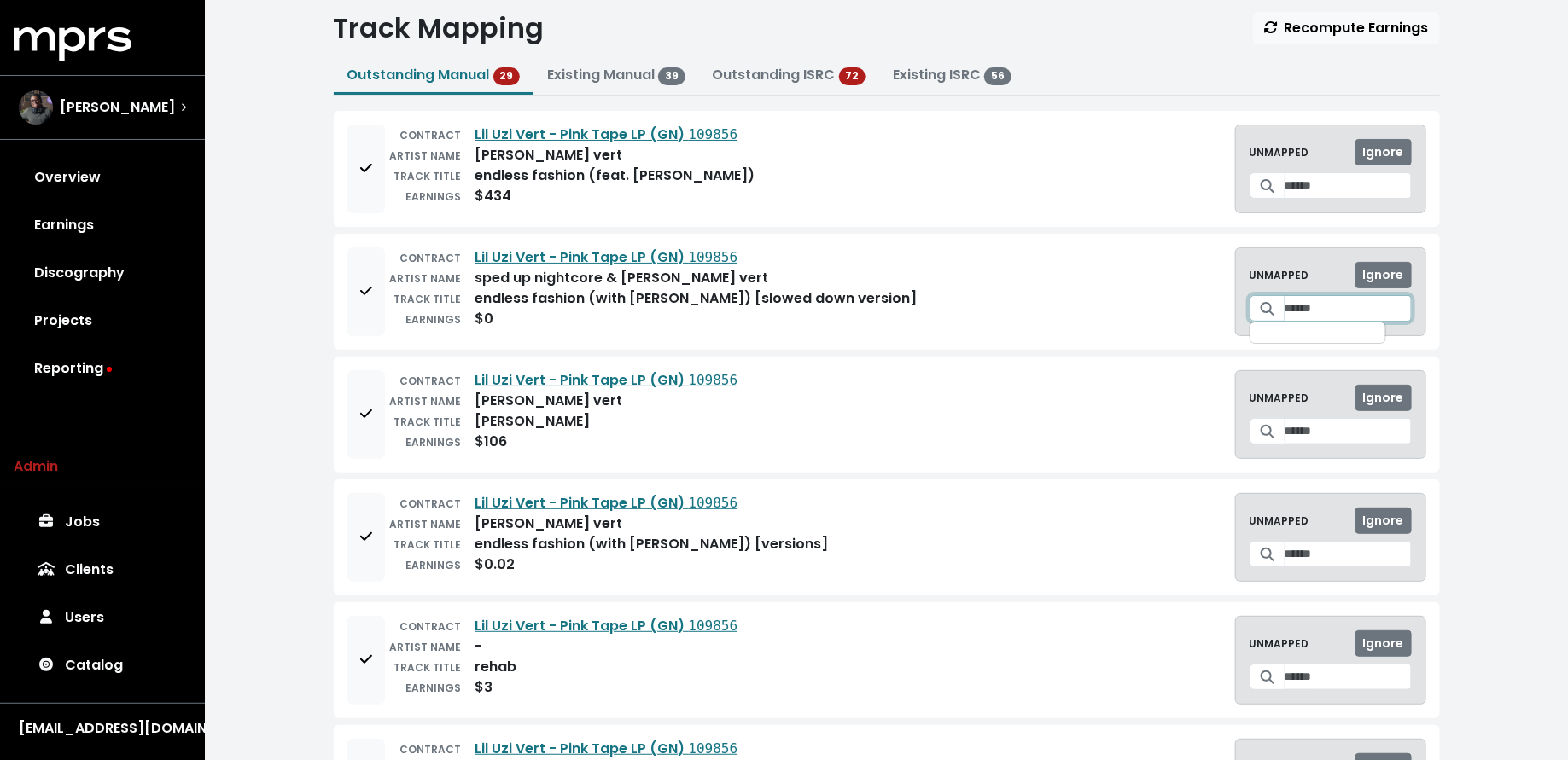
click at [1318, 307] on input "Search for a track to map to" at bounding box center [1347, 308] width 127 height 27
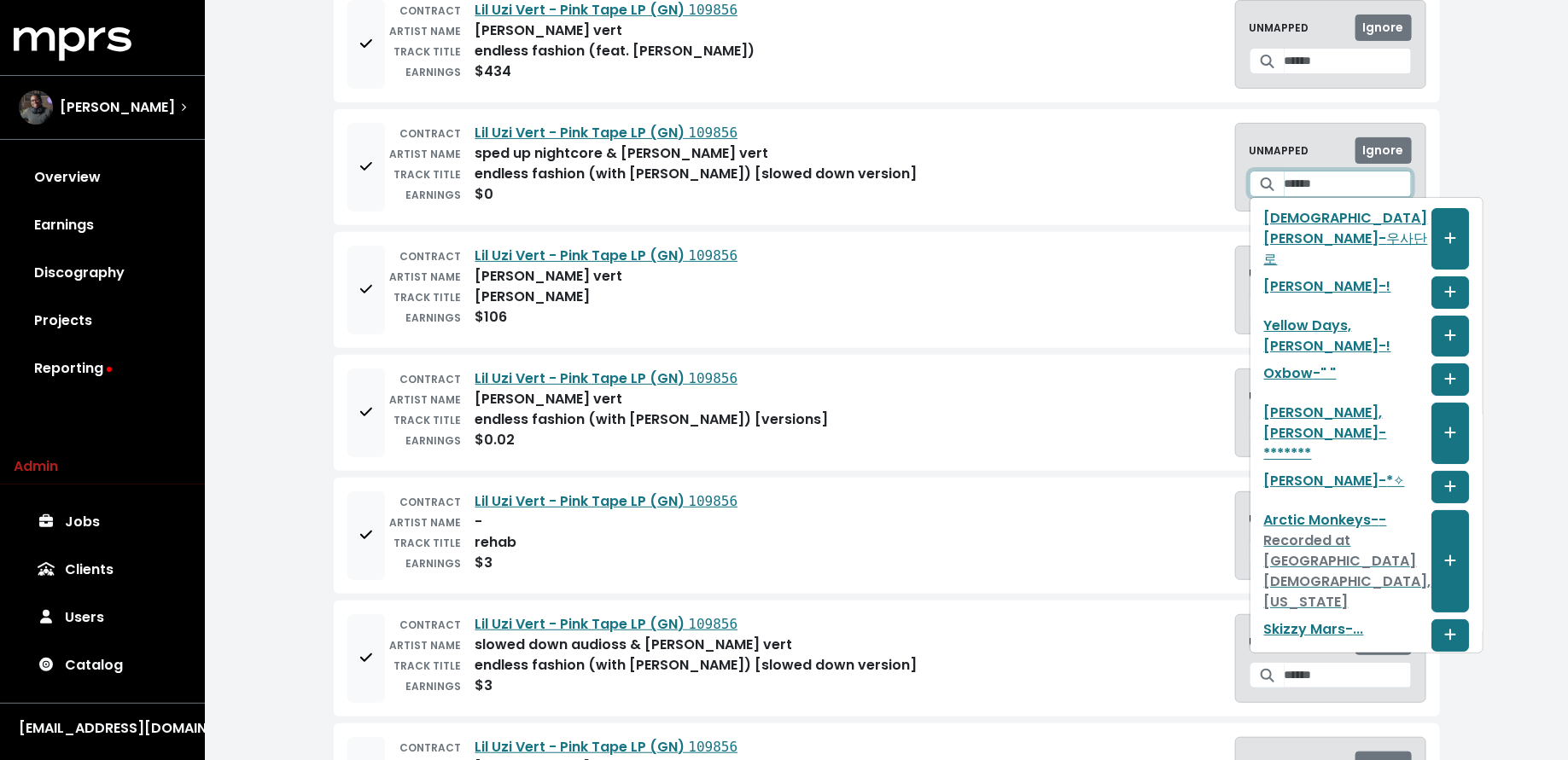
scroll to position [176, 0]
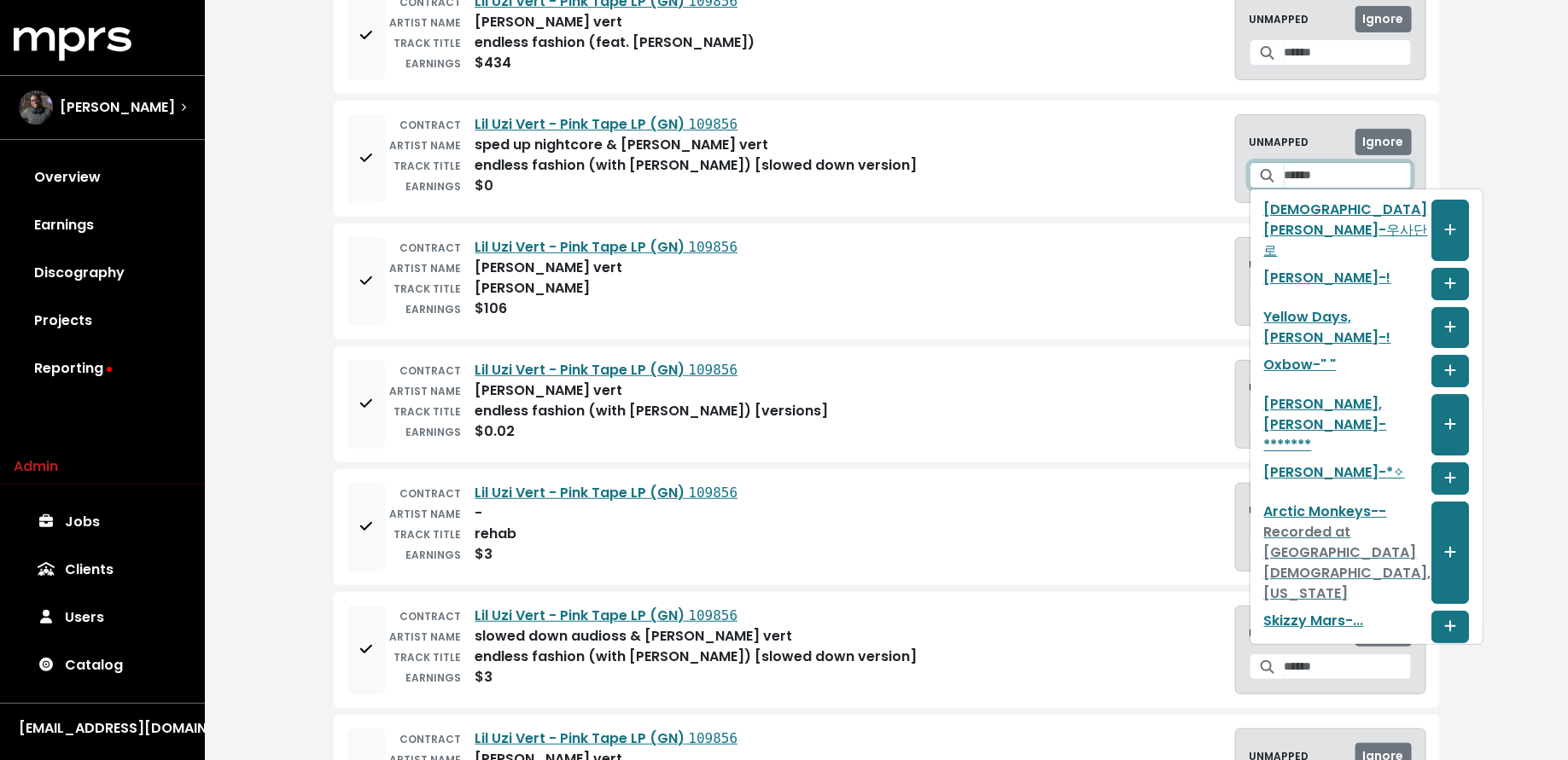
click at [1302, 171] on input "Search for a track to map to" at bounding box center [1347, 175] width 127 height 27
click at [184, 116] on div "[PERSON_NAME]" at bounding box center [102, 107] width 167 height 34
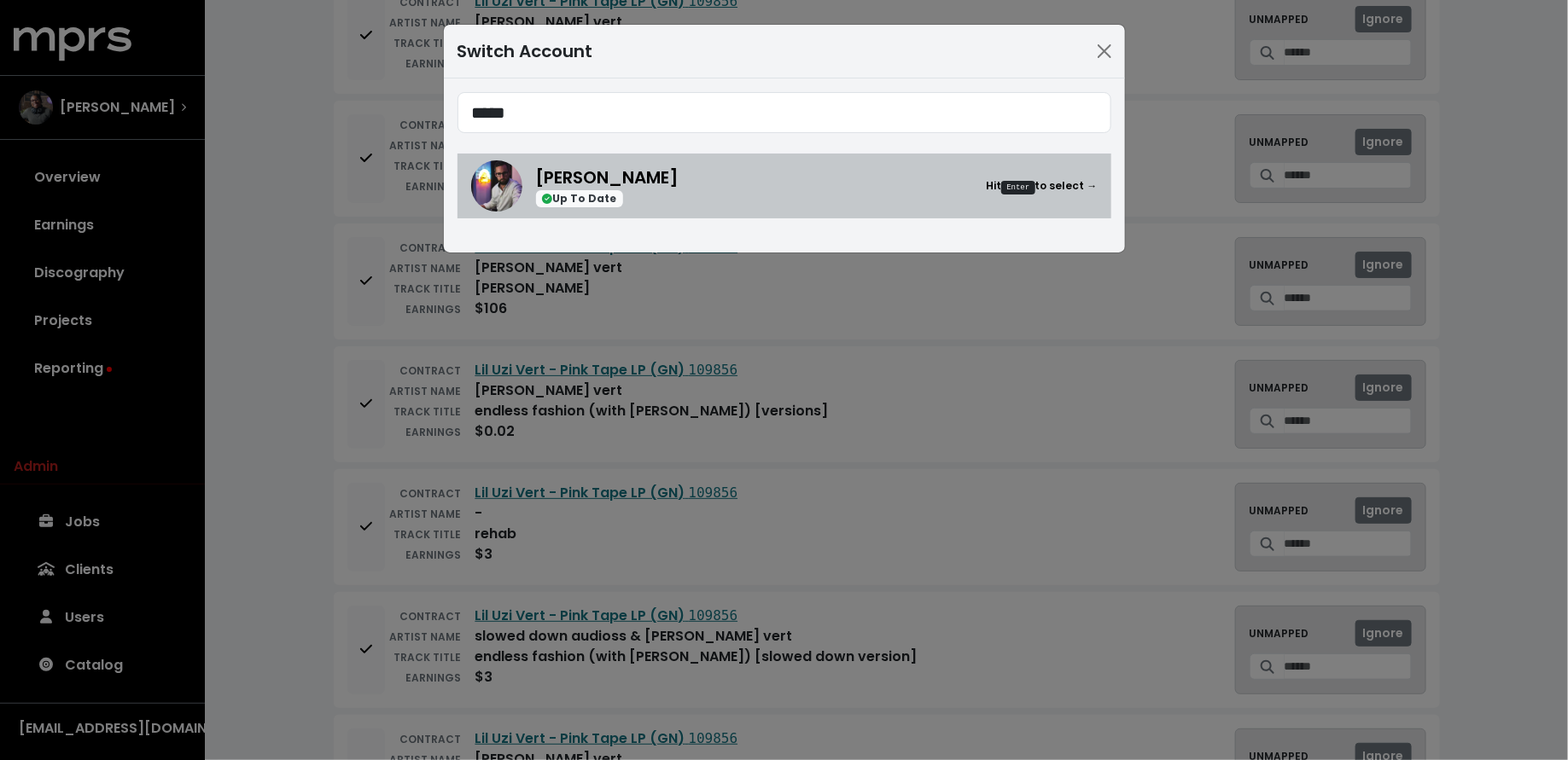
type input "*****"
click at [594, 183] on span "Mitch McCarthy" at bounding box center [607, 178] width 143 height 24
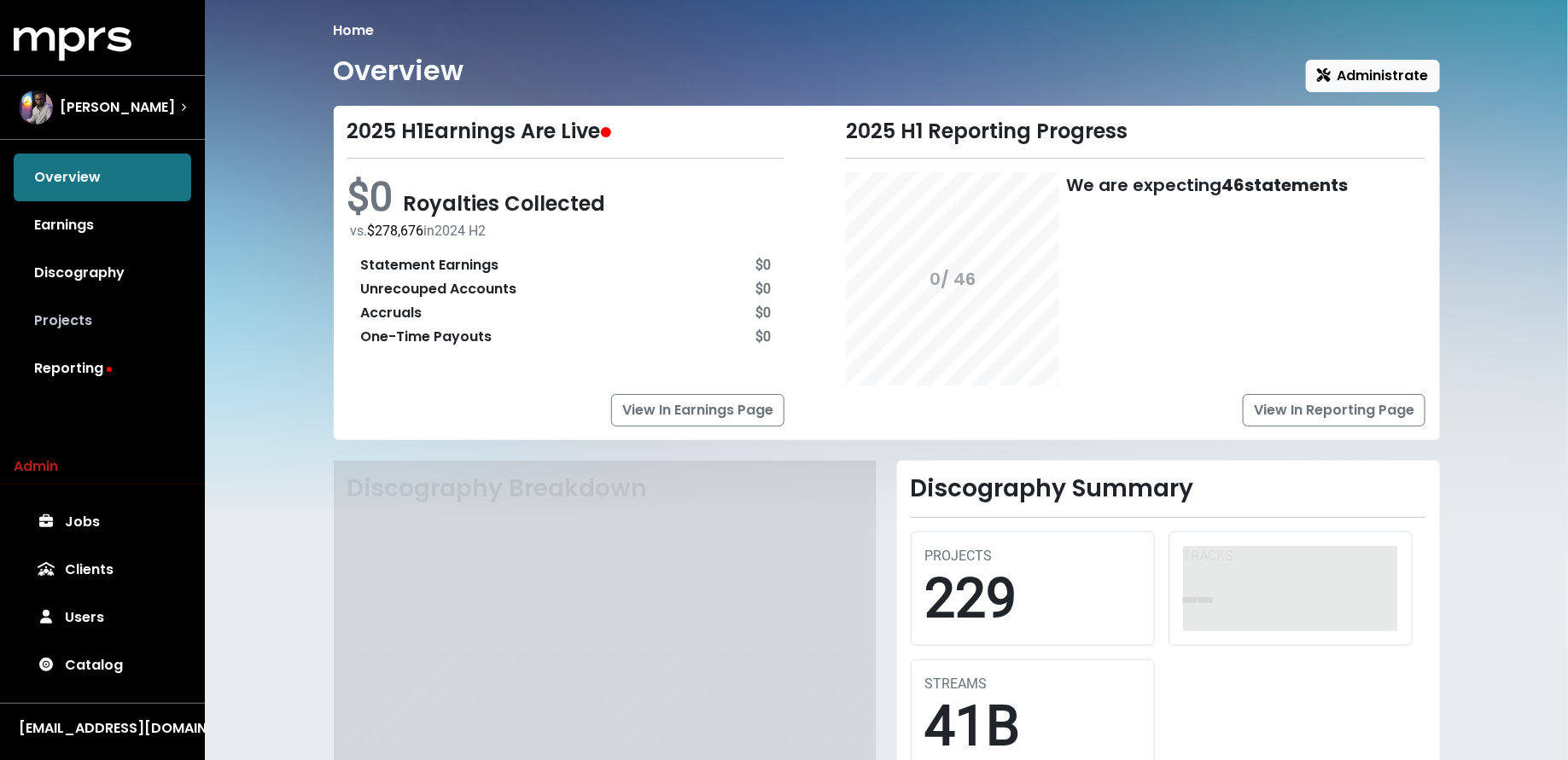
click at [136, 321] on link "Projects" at bounding box center [103, 321] width 178 height 48
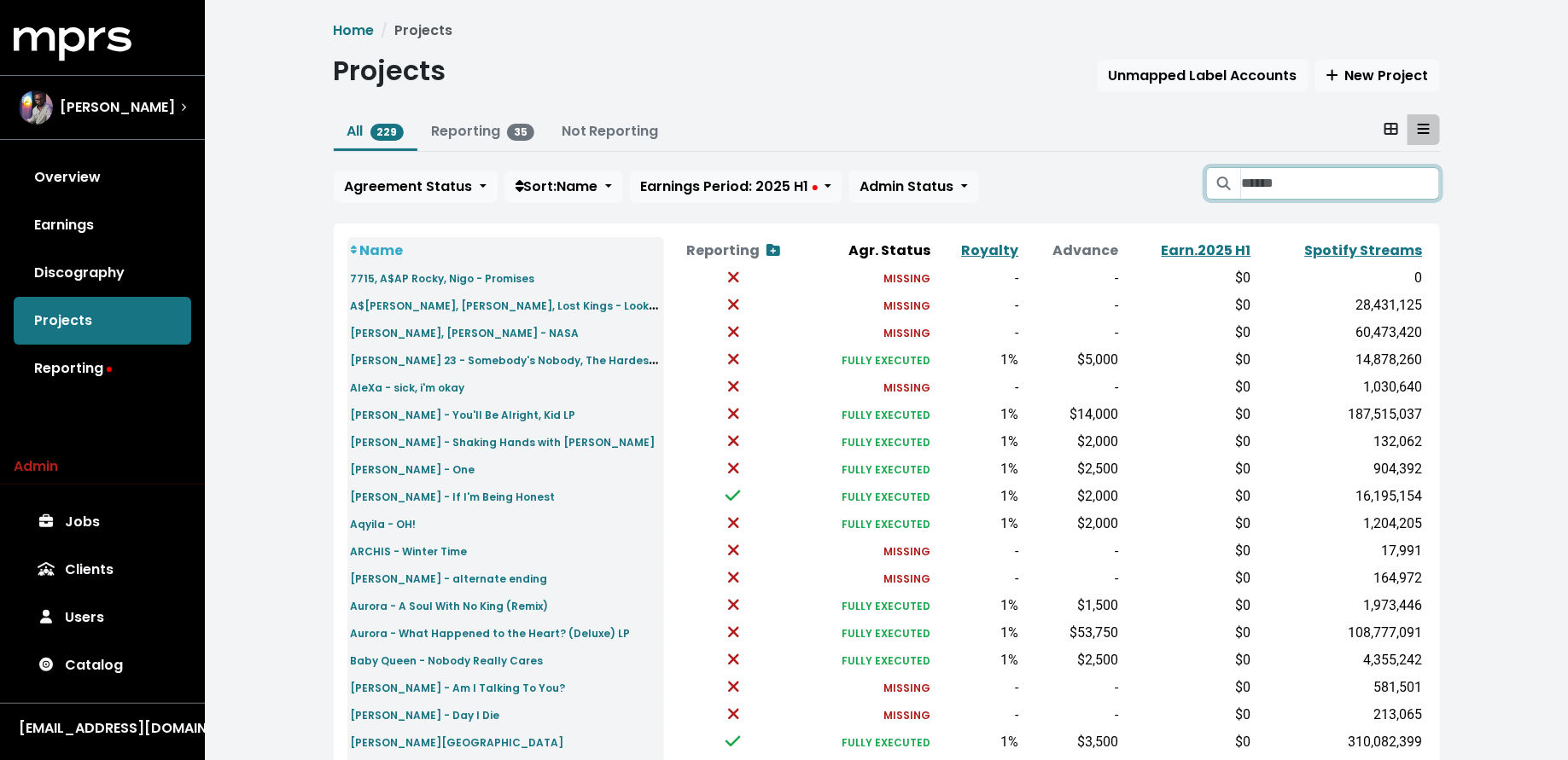
click at [1246, 186] on input "Search projects" at bounding box center [1340, 183] width 198 height 32
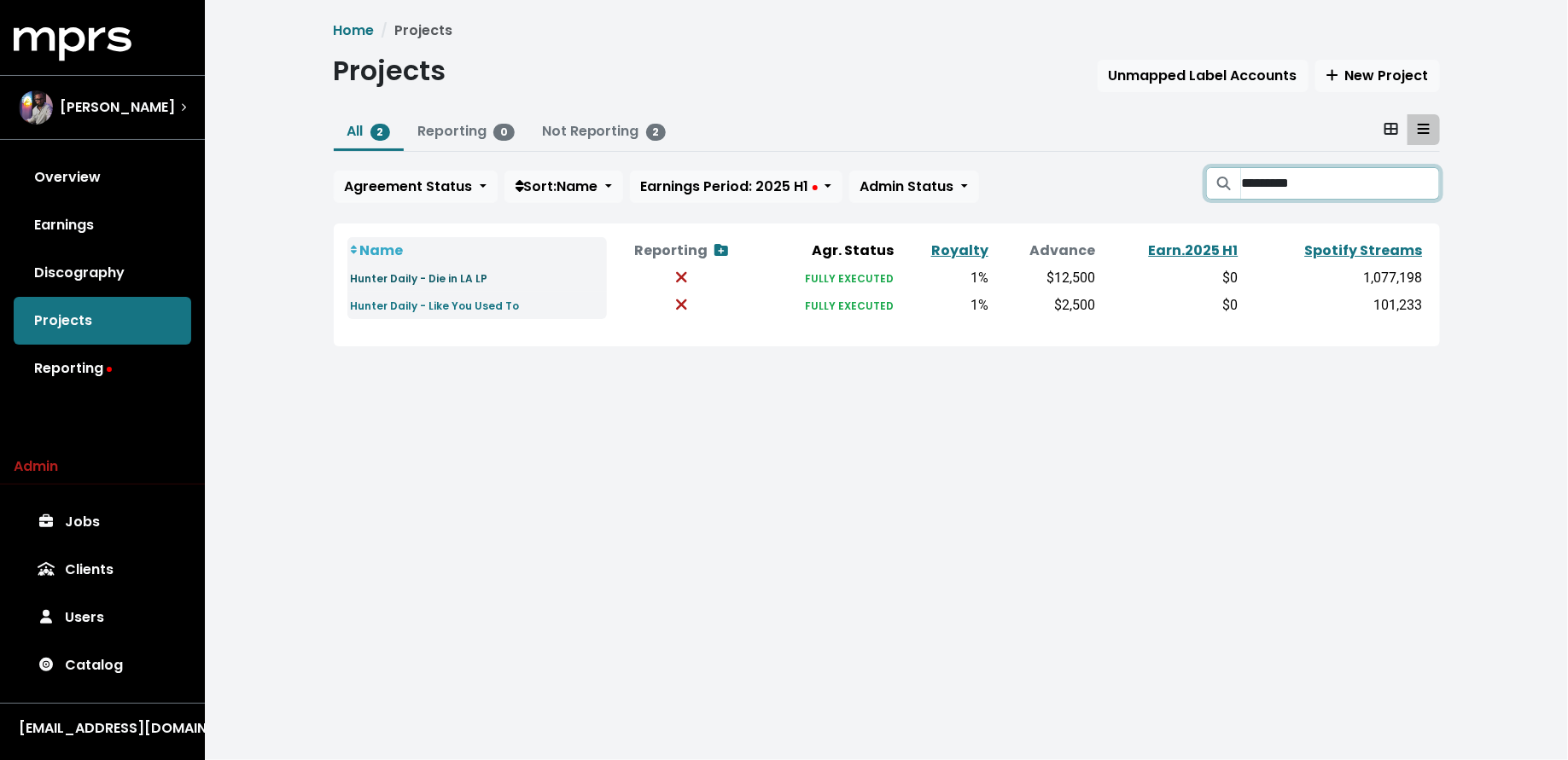
type input "*********"
click at [452, 271] on small "Hunter Daily - Die in LA LP" at bounding box center [419, 278] width 138 height 15
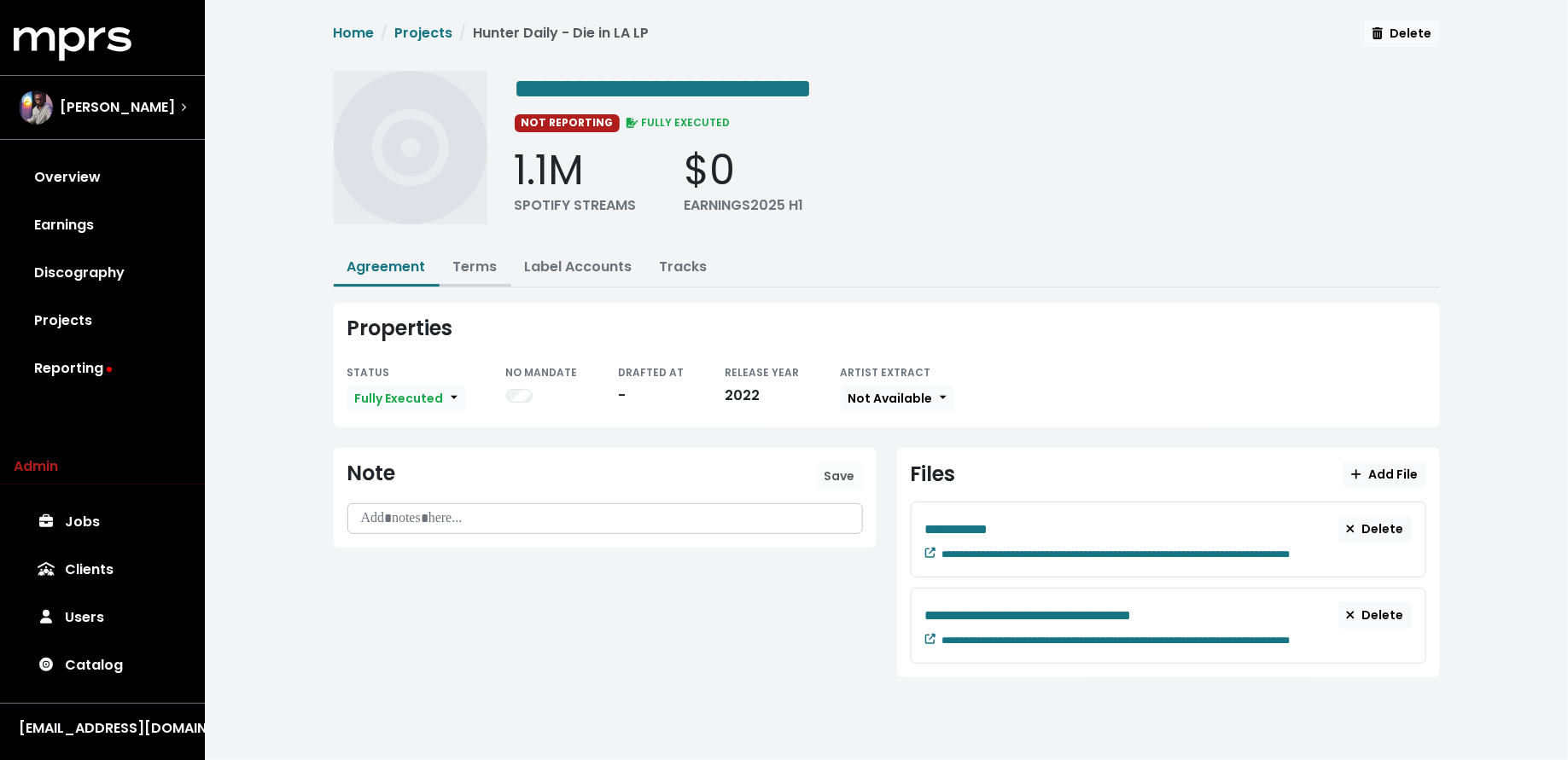
click at [482, 262] on link "Terms" at bounding box center [475, 266] width 44 height 19
